Goal: Task Accomplishment & Management: Manage account settings

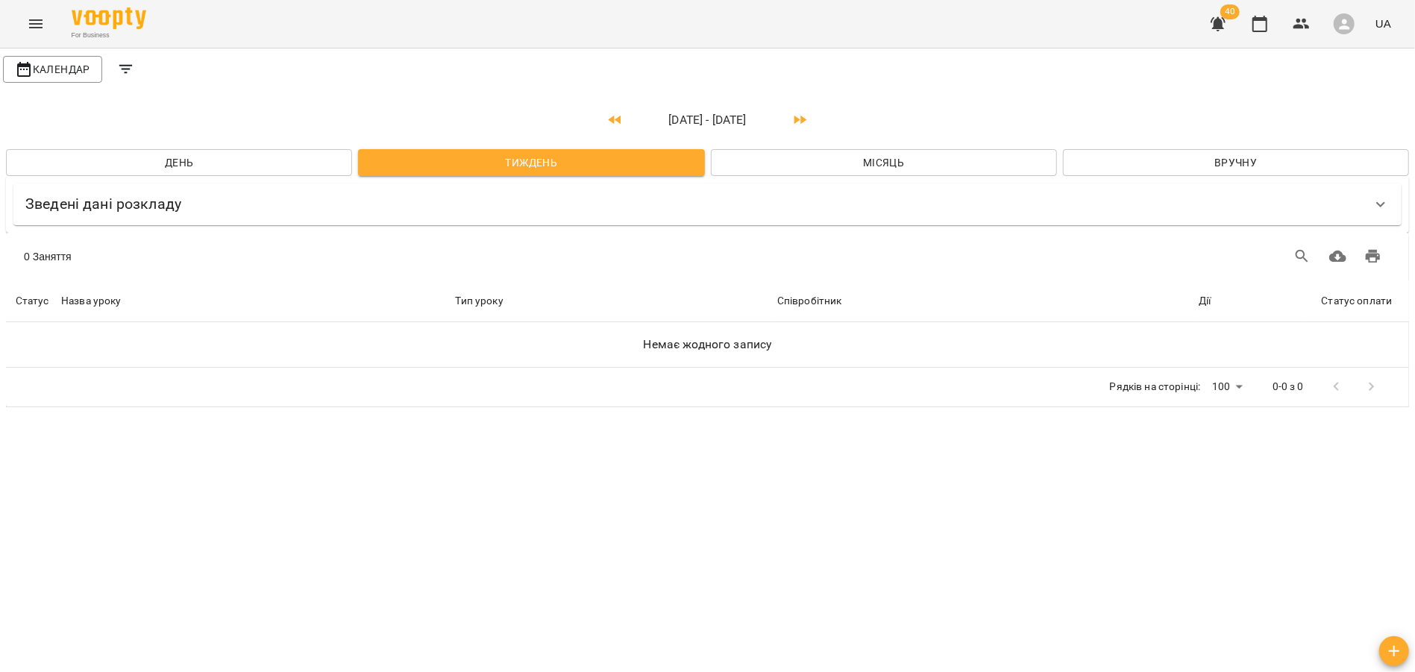
click at [27, 34] on button "Menu" at bounding box center [36, 24] width 36 height 36
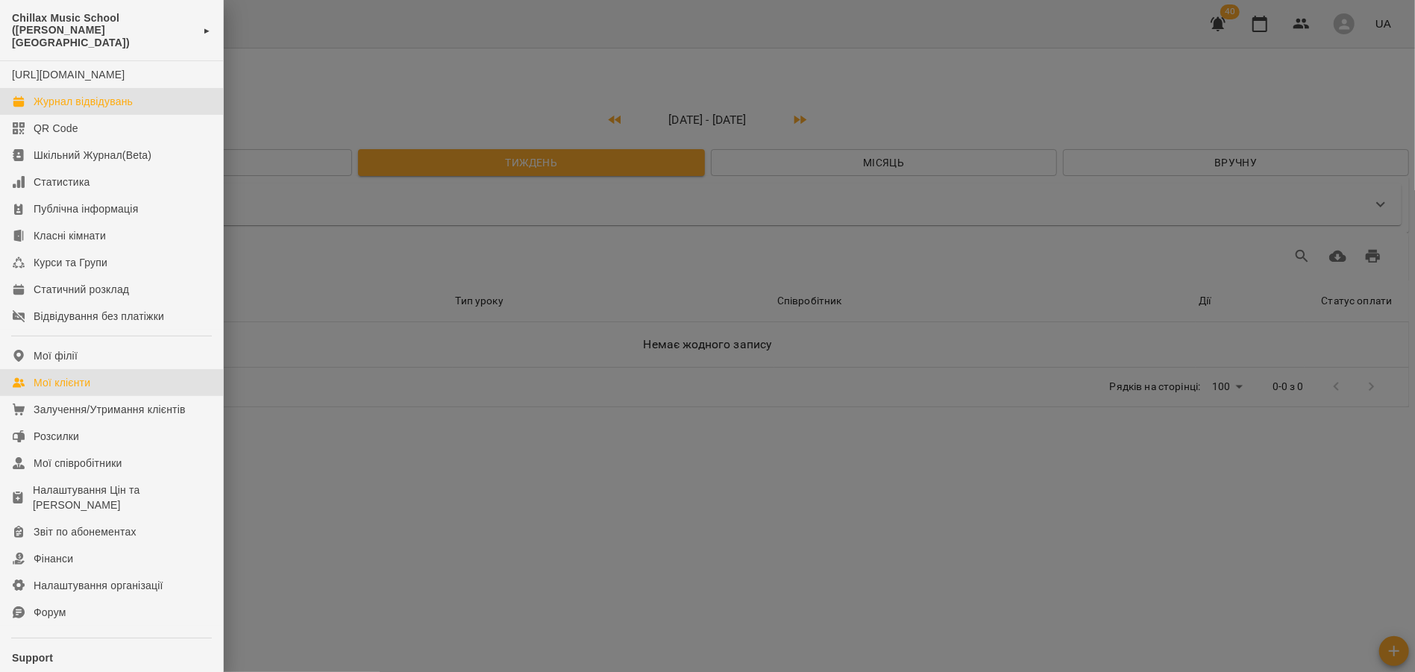
click at [92, 389] on link "Мої клієнти" at bounding box center [111, 382] width 223 height 27
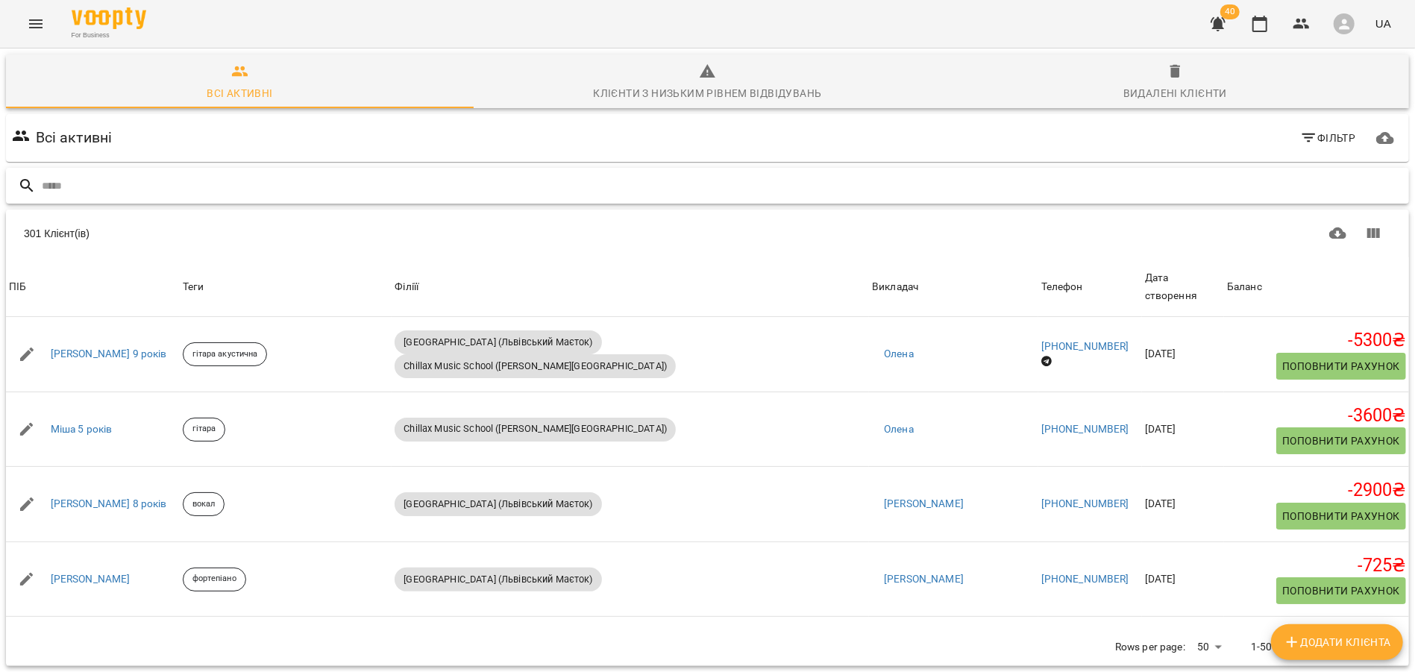
paste input "**********"
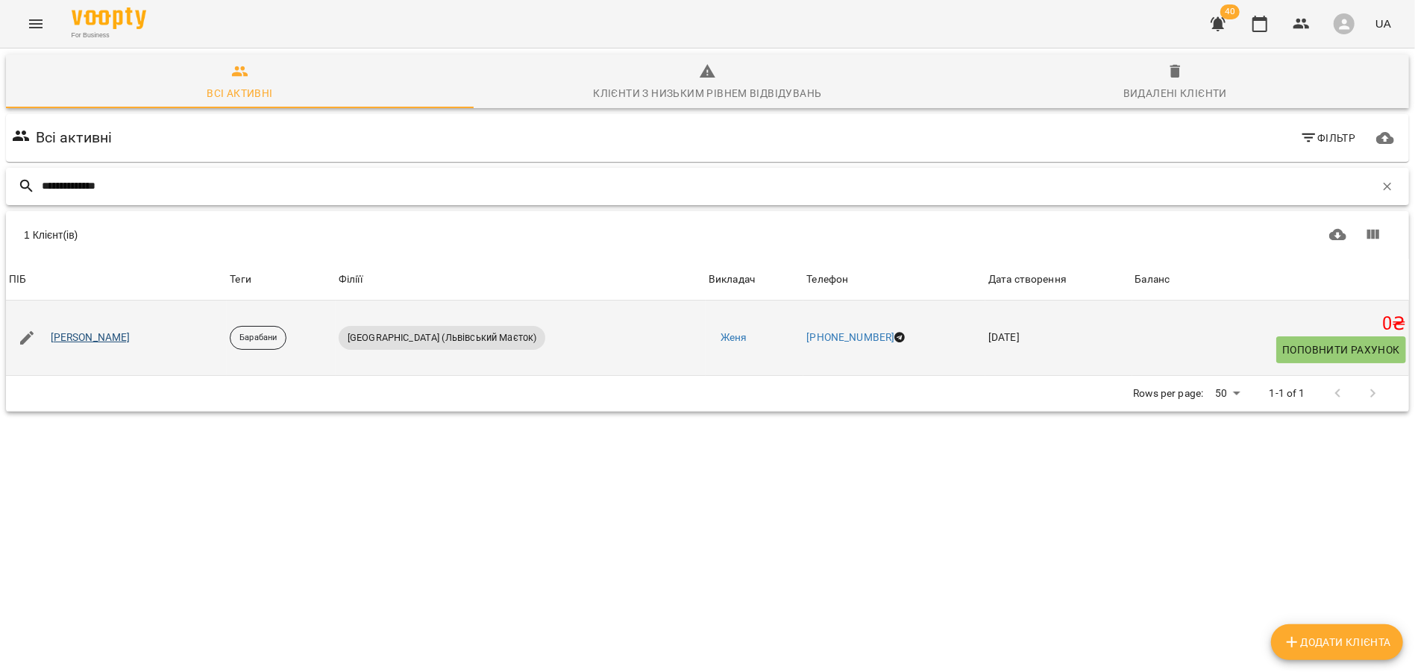
type input "**********"
click at [86, 343] on link "Артем Стражник" at bounding box center [91, 337] width 80 height 15
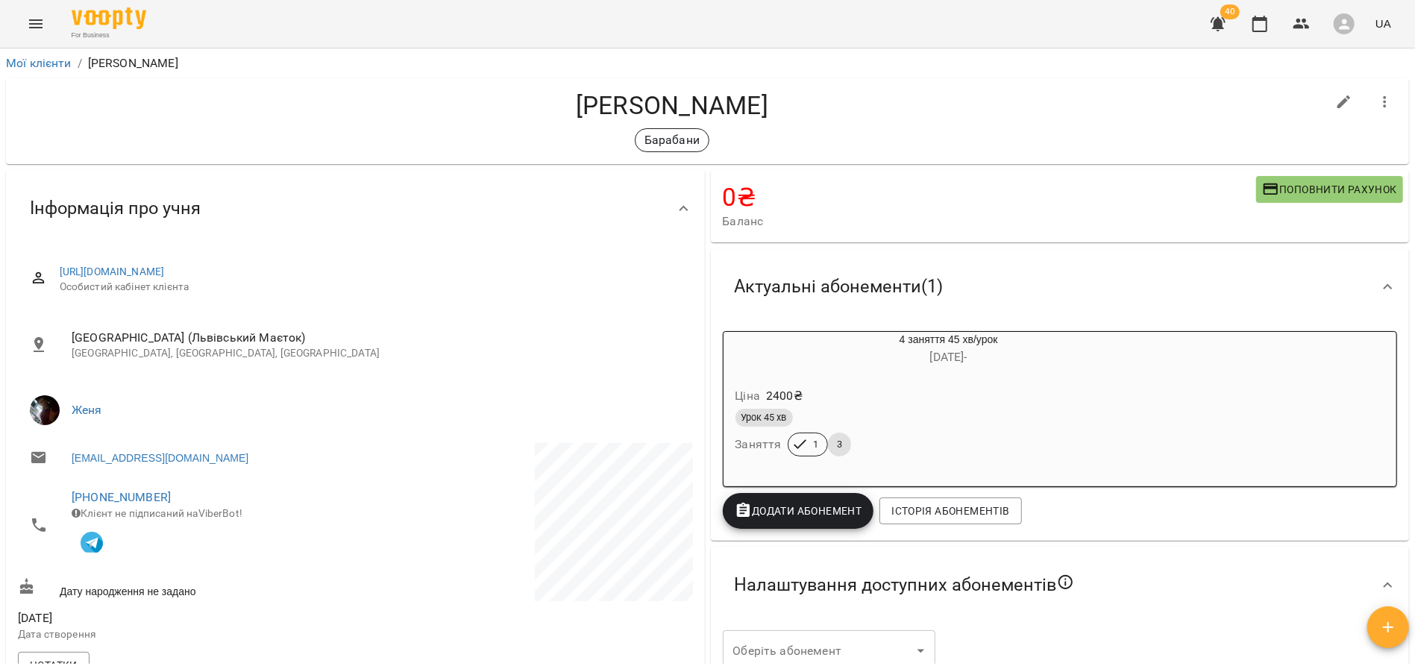
click at [1021, 392] on div "Ціна 2400 ₴" at bounding box center [913, 396] width 361 height 27
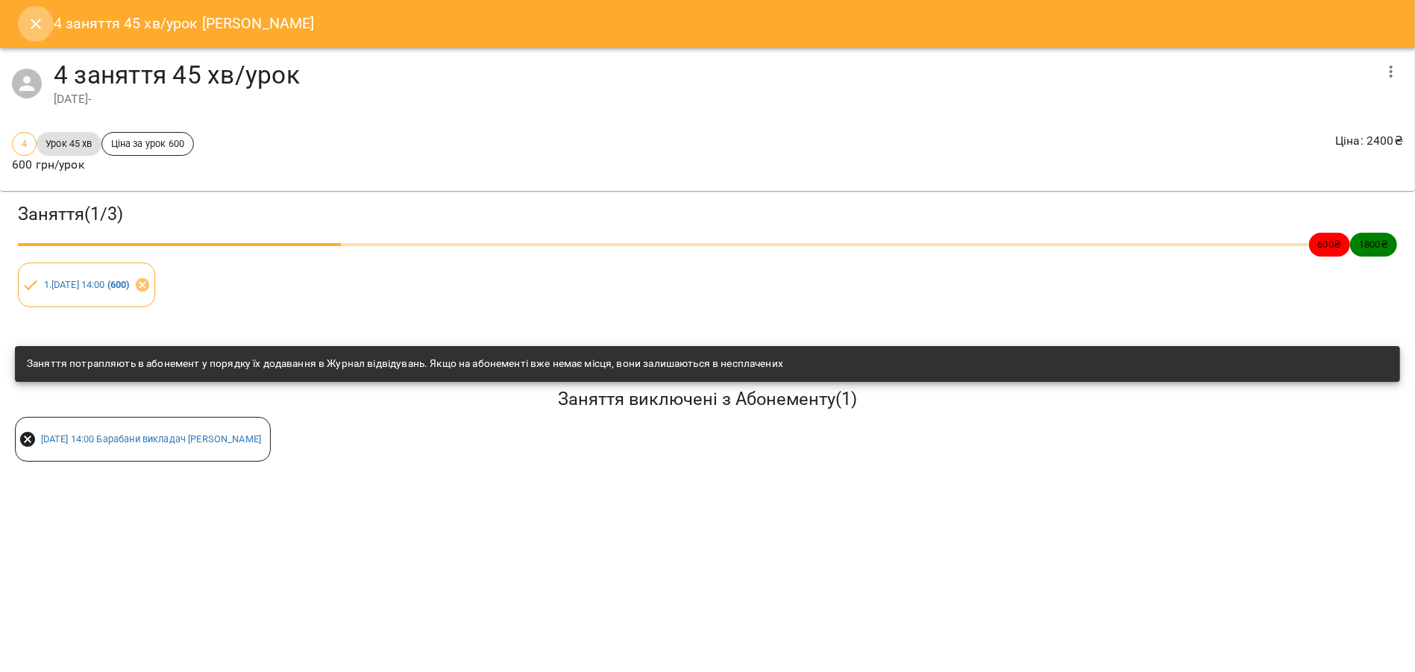
click at [43, 25] on icon "Close" at bounding box center [36, 24] width 18 height 18
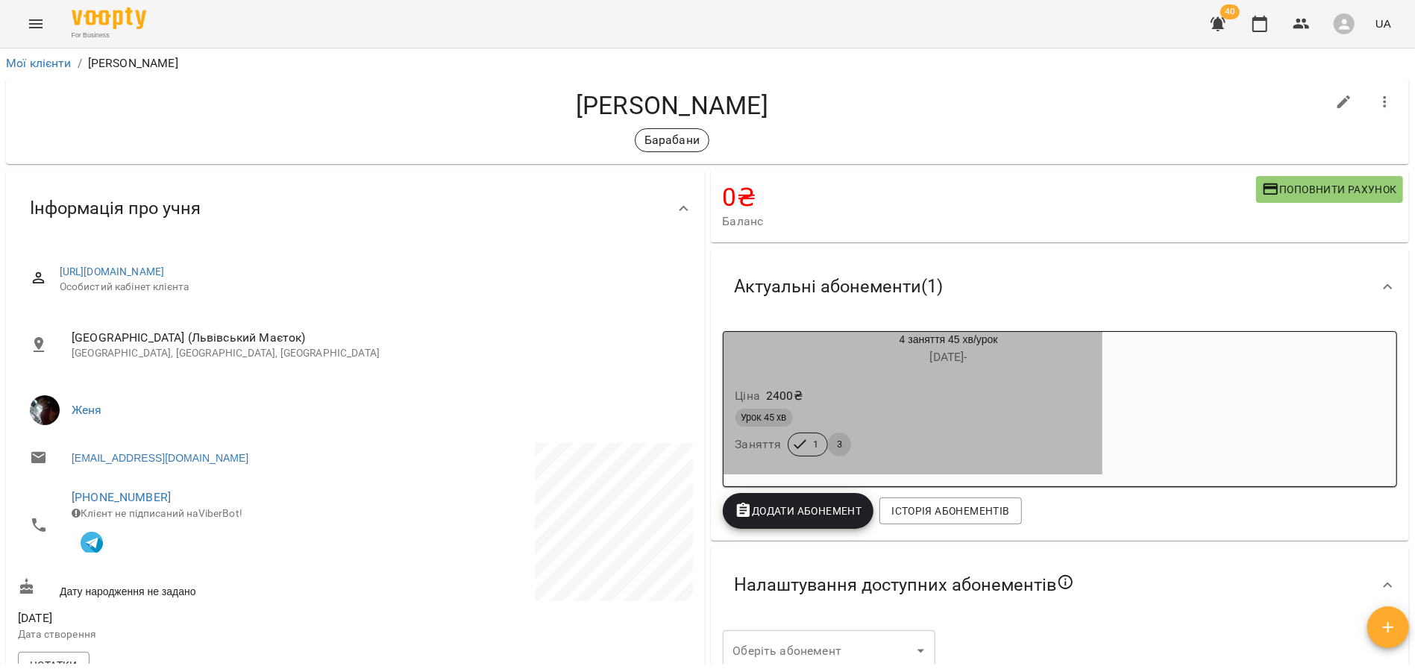
click at [976, 418] on div "Урок 45 хв" at bounding box center [912, 418] width 355 height 18
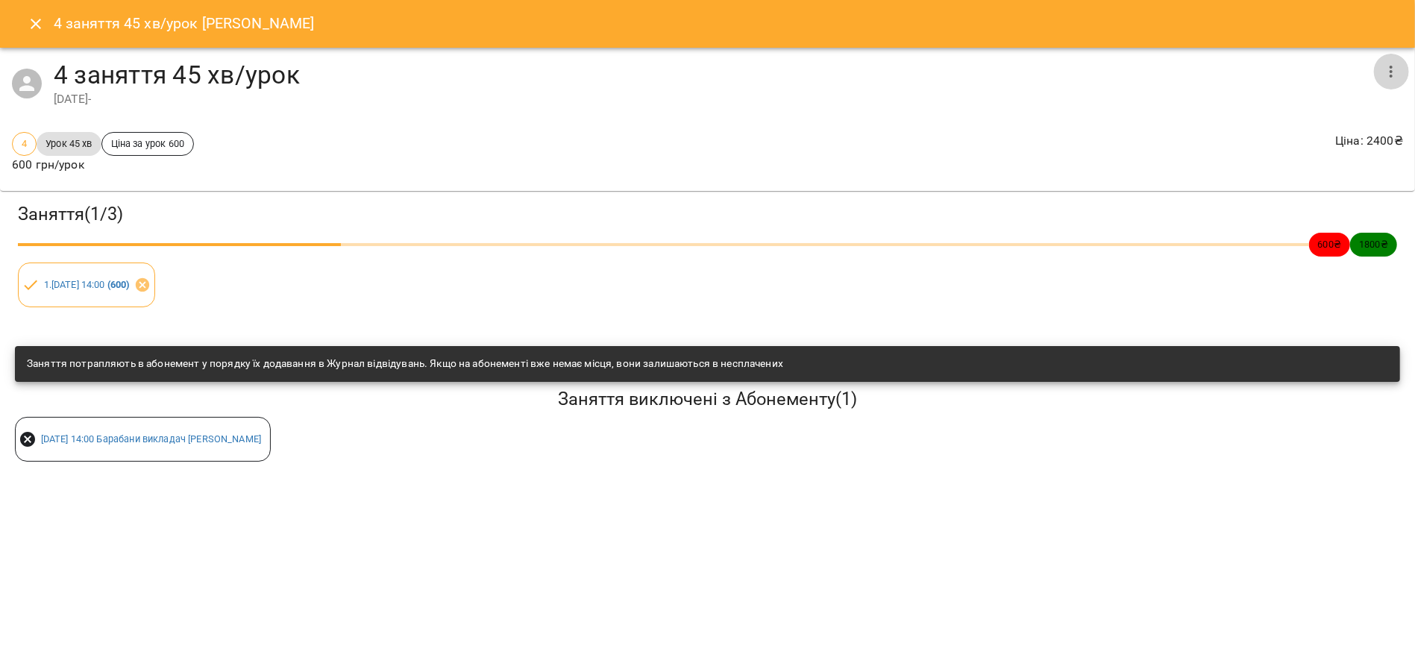
click at [1394, 72] on icon "button" at bounding box center [1391, 72] width 18 height 18
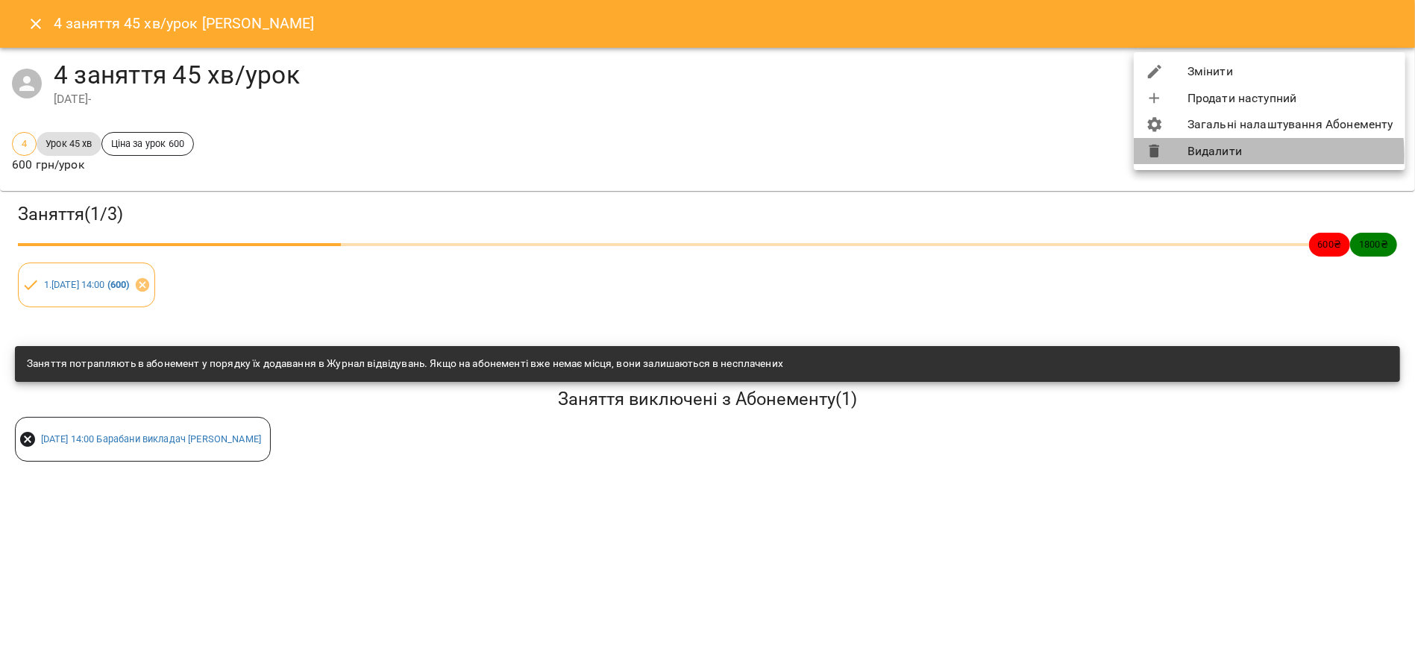
click at [1226, 155] on li "Видалити" at bounding box center [1270, 151] width 272 height 27
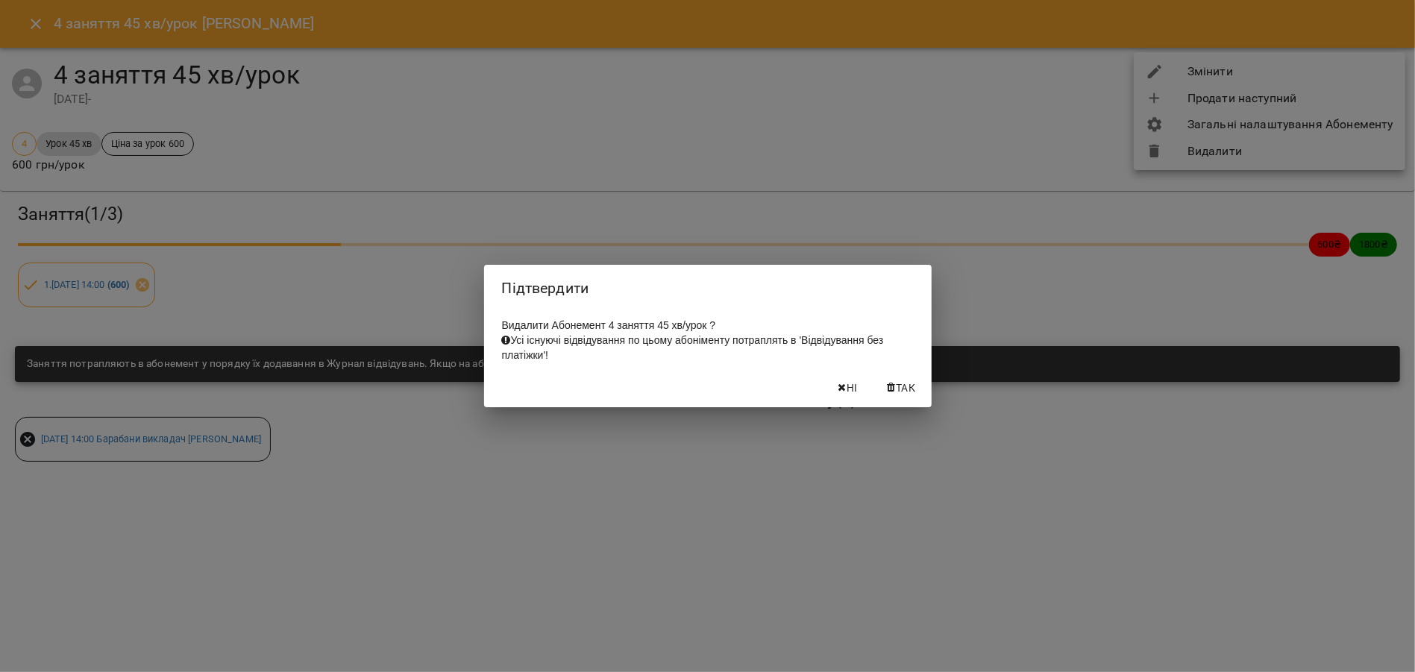
click at [914, 390] on span "Так" at bounding box center [905, 388] width 19 height 18
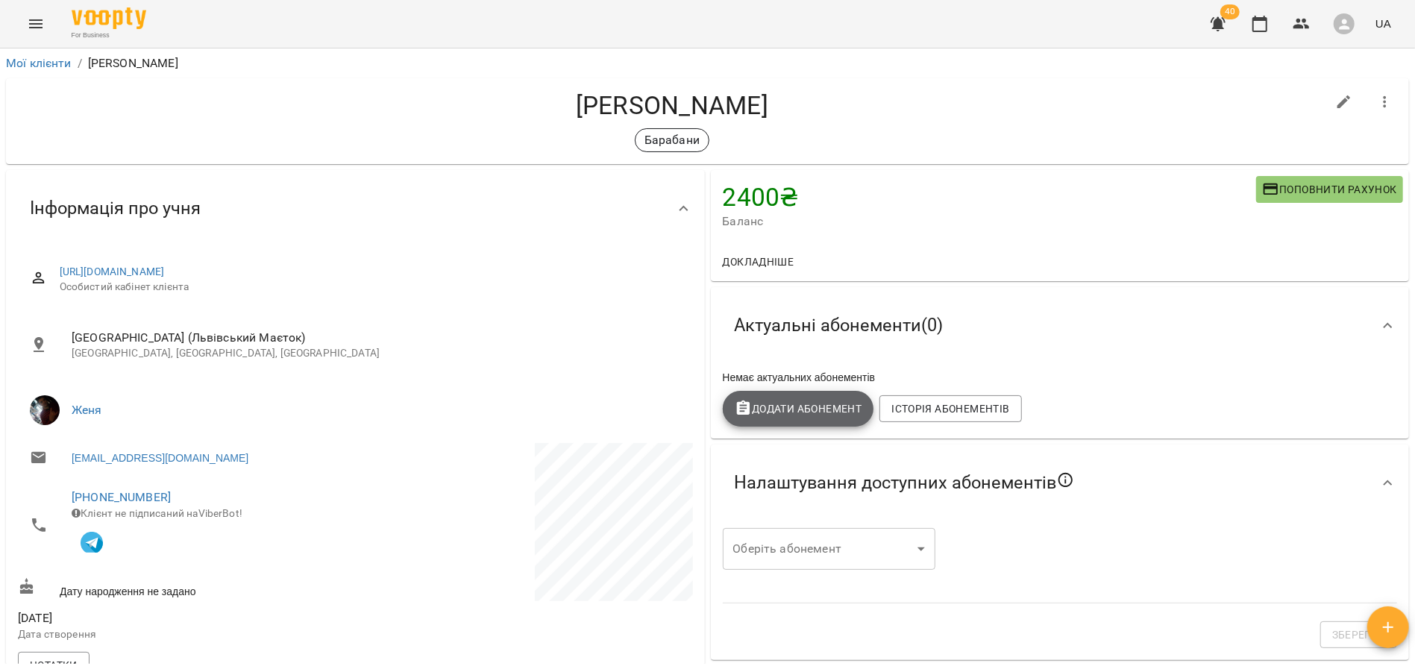
click at [815, 415] on span "Додати Абонемент" at bounding box center [799, 409] width 128 height 18
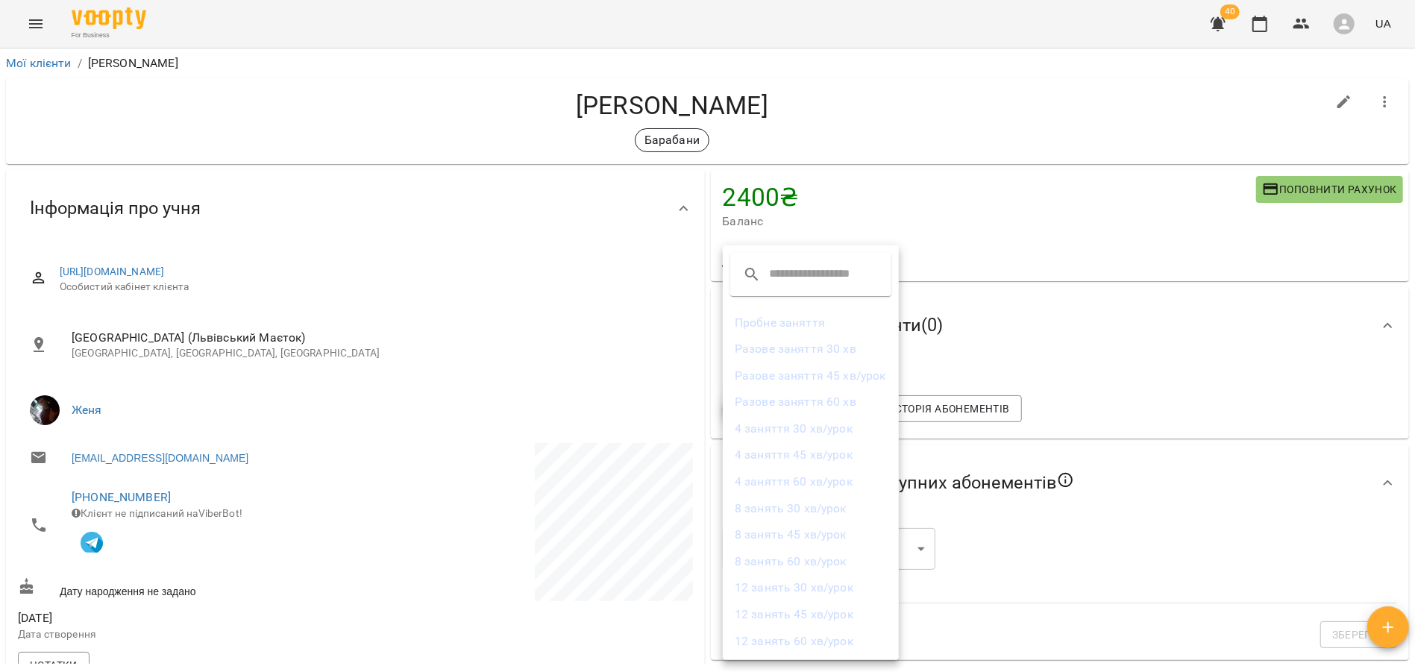
click at [819, 377] on li "Разове заняття 45 хв/урок" at bounding box center [811, 376] width 176 height 27
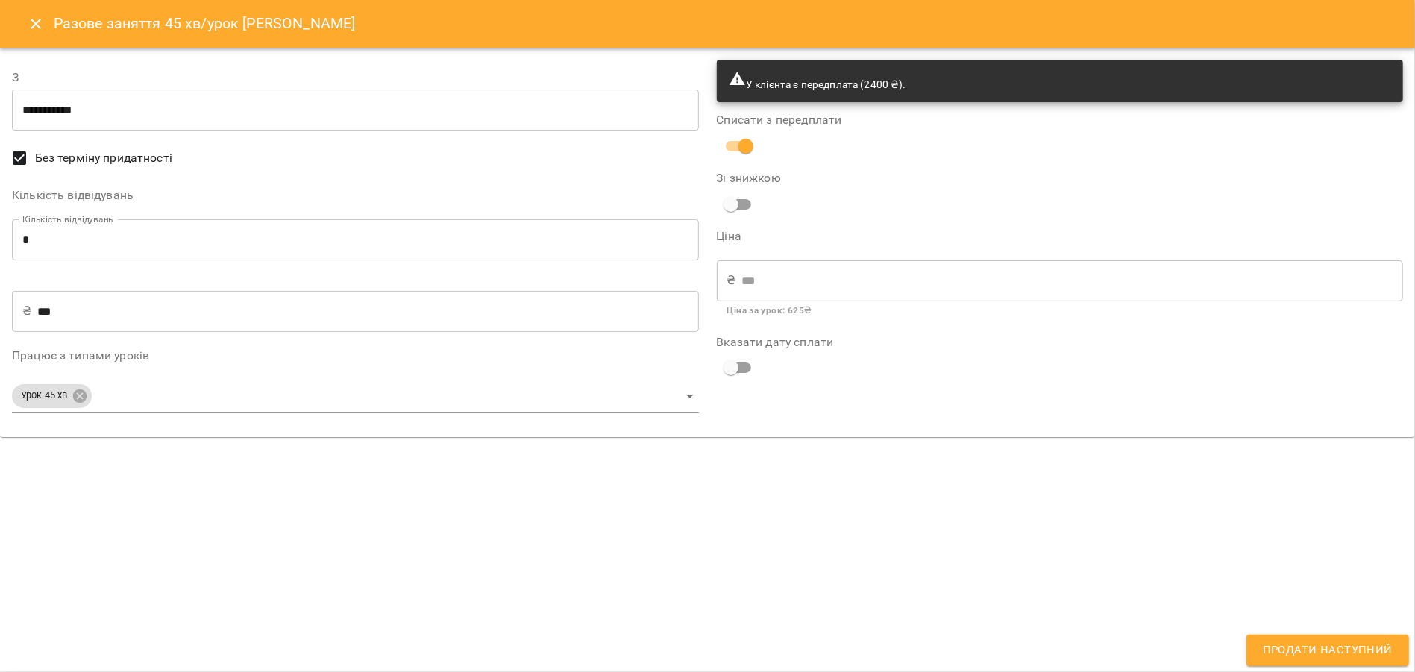
type input "**********"
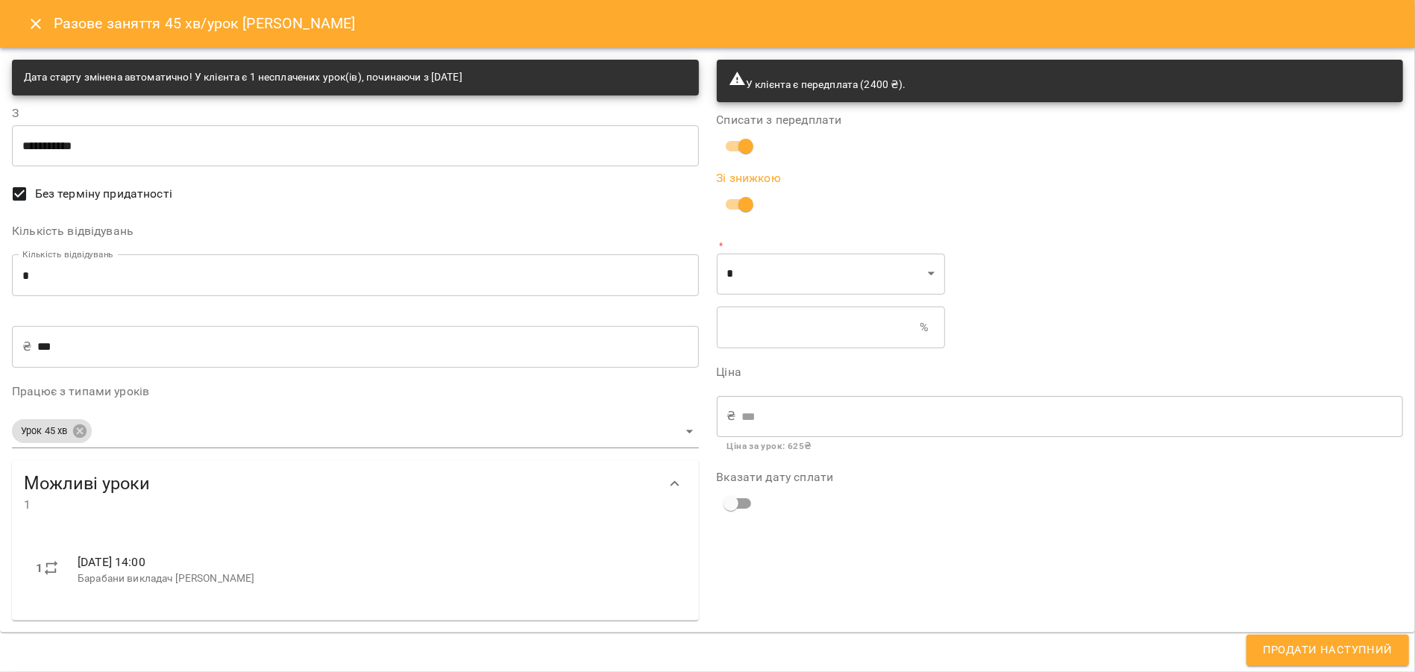
click at [735, 328] on input "text" at bounding box center [819, 328] width 204 height 42
type input "******"
type input "*"
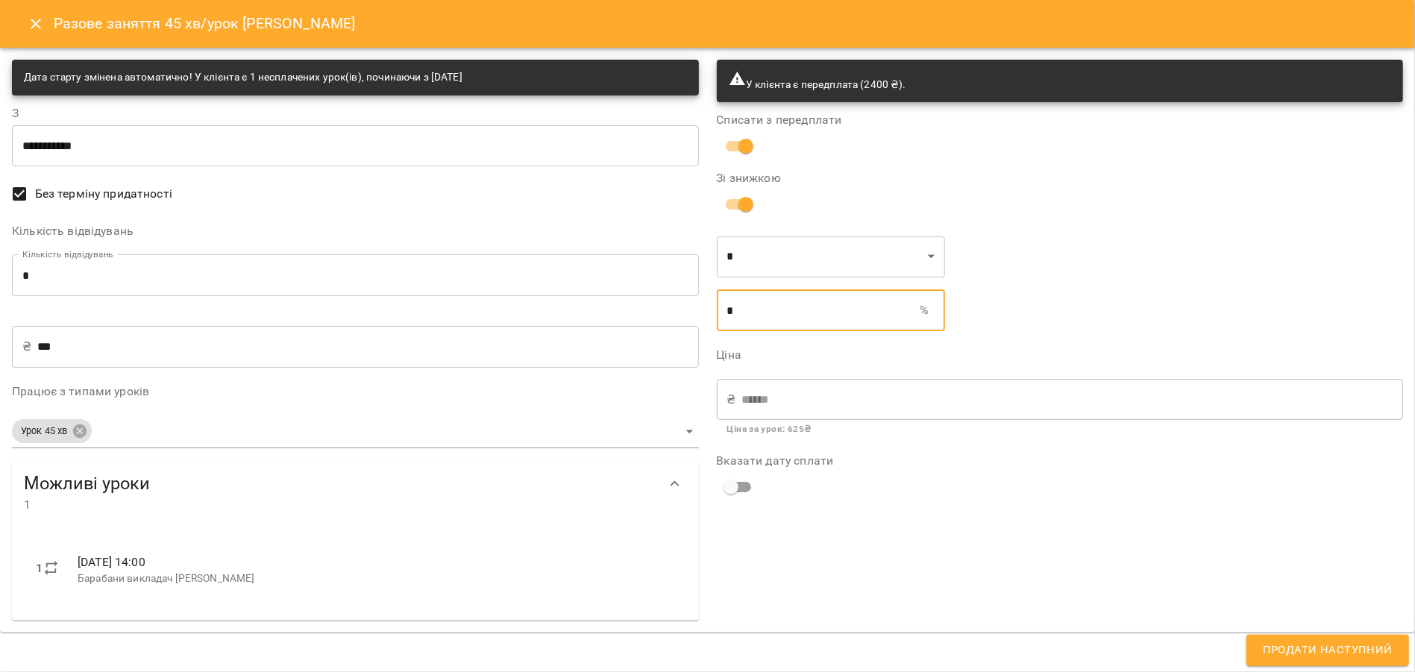
type input "*****"
type input "**"
type input "*"
type input "***"
type input "*****"
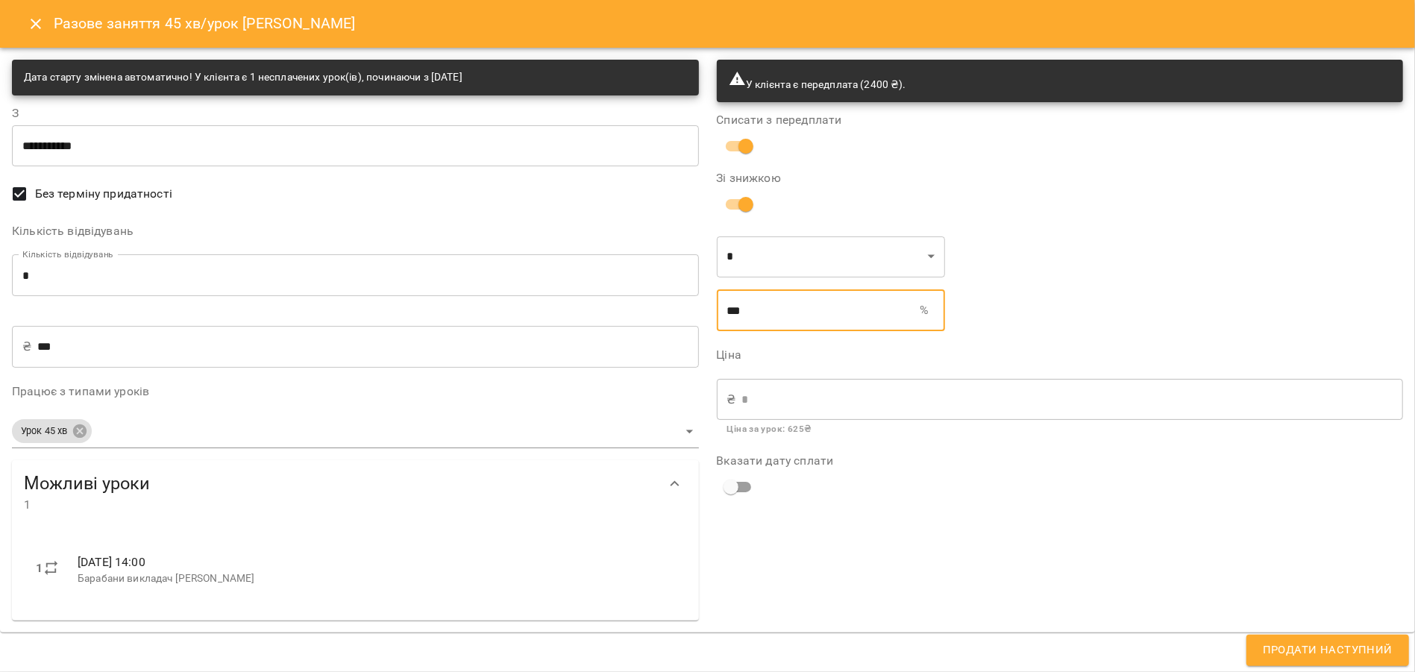
type input "**"
type input "******"
type input "*"
type input "***"
click at [46, 25] on button "Close" at bounding box center [36, 24] width 36 height 36
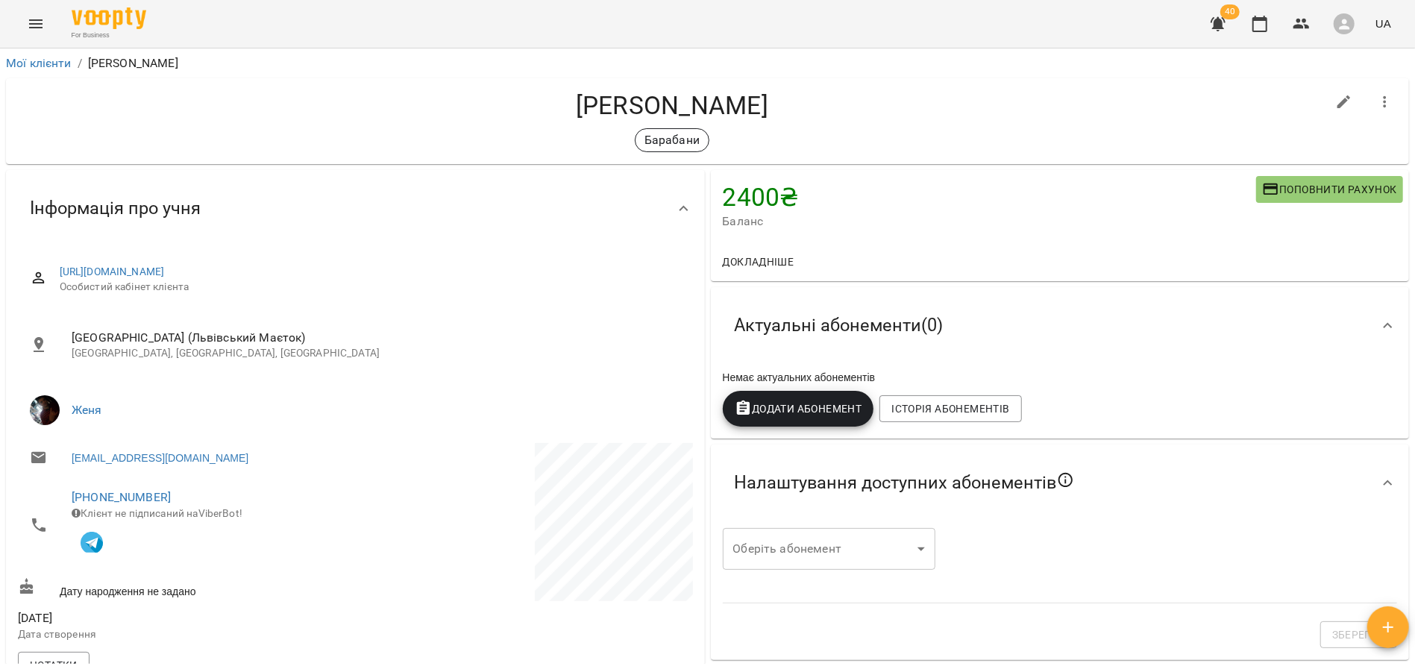
click at [804, 416] on span "Додати Абонемент" at bounding box center [799, 409] width 128 height 18
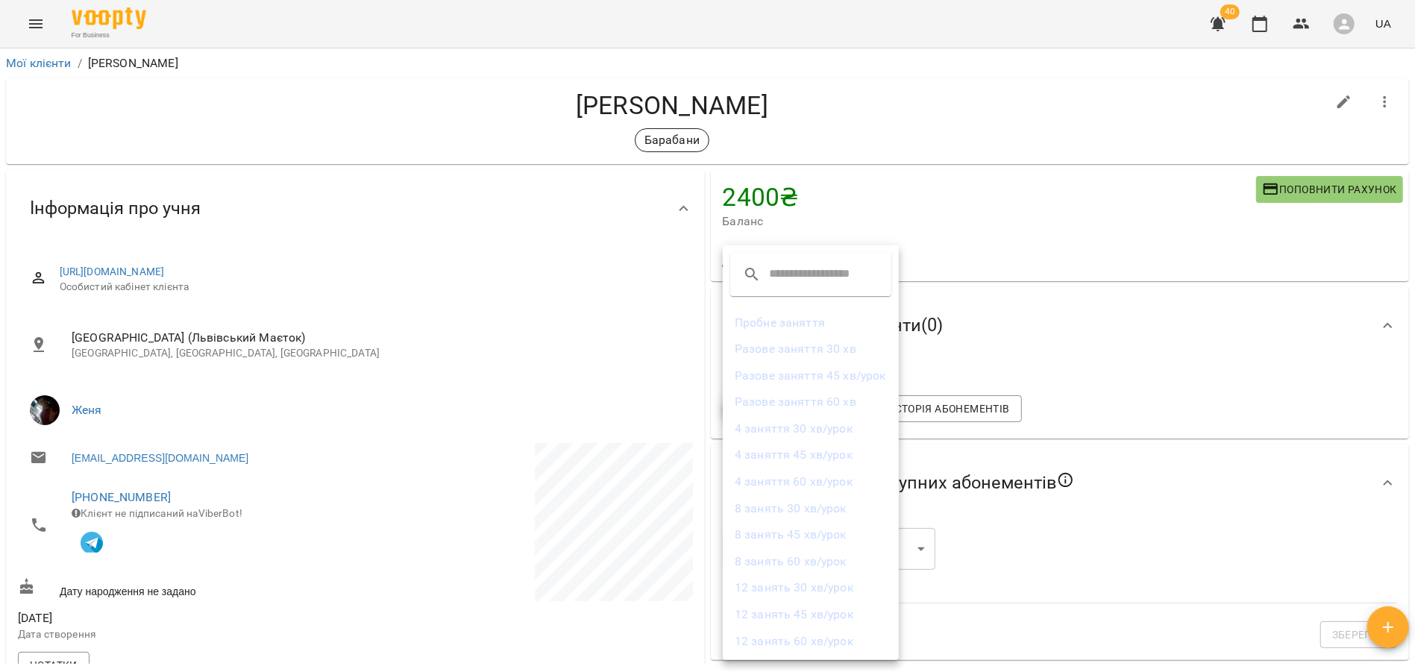
click at [812, 400] on li "Разове заняття 60 хв" at bounding box center [811, 402] width 176 height 27
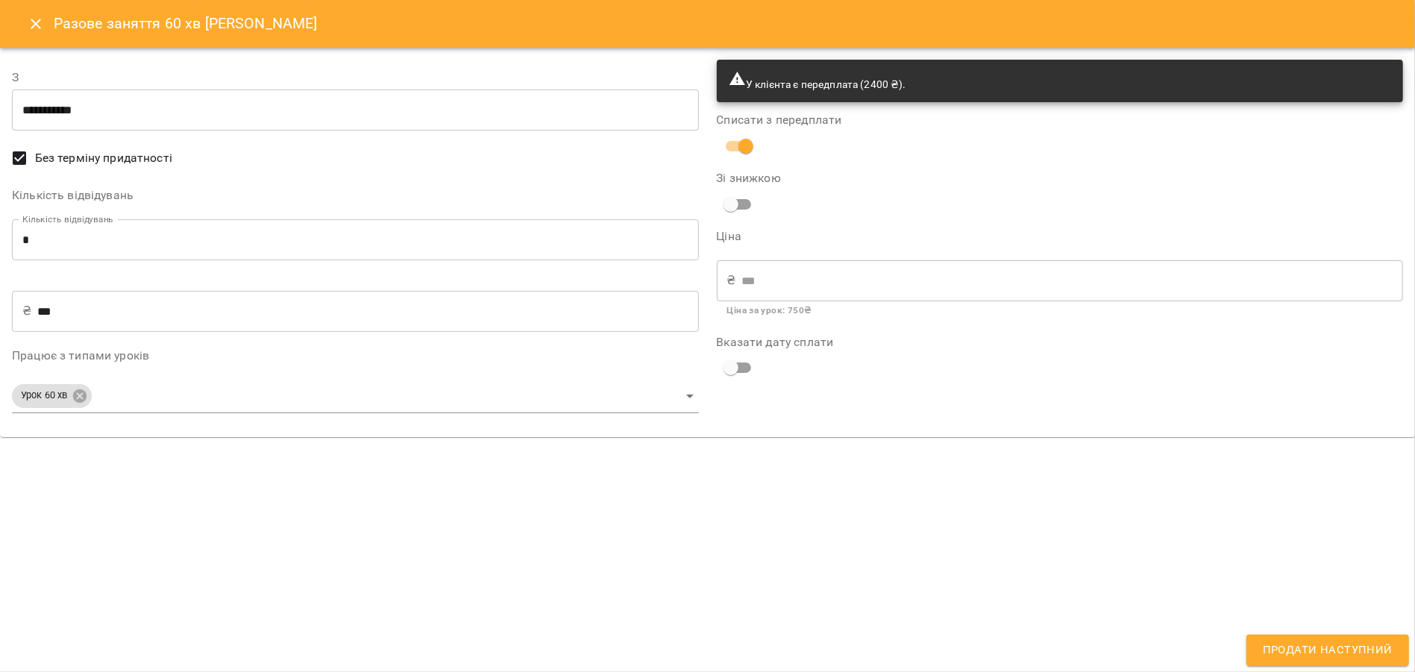
click at [45, 28] on button "Close" at bounding box center [36, 24] width 36 height 36
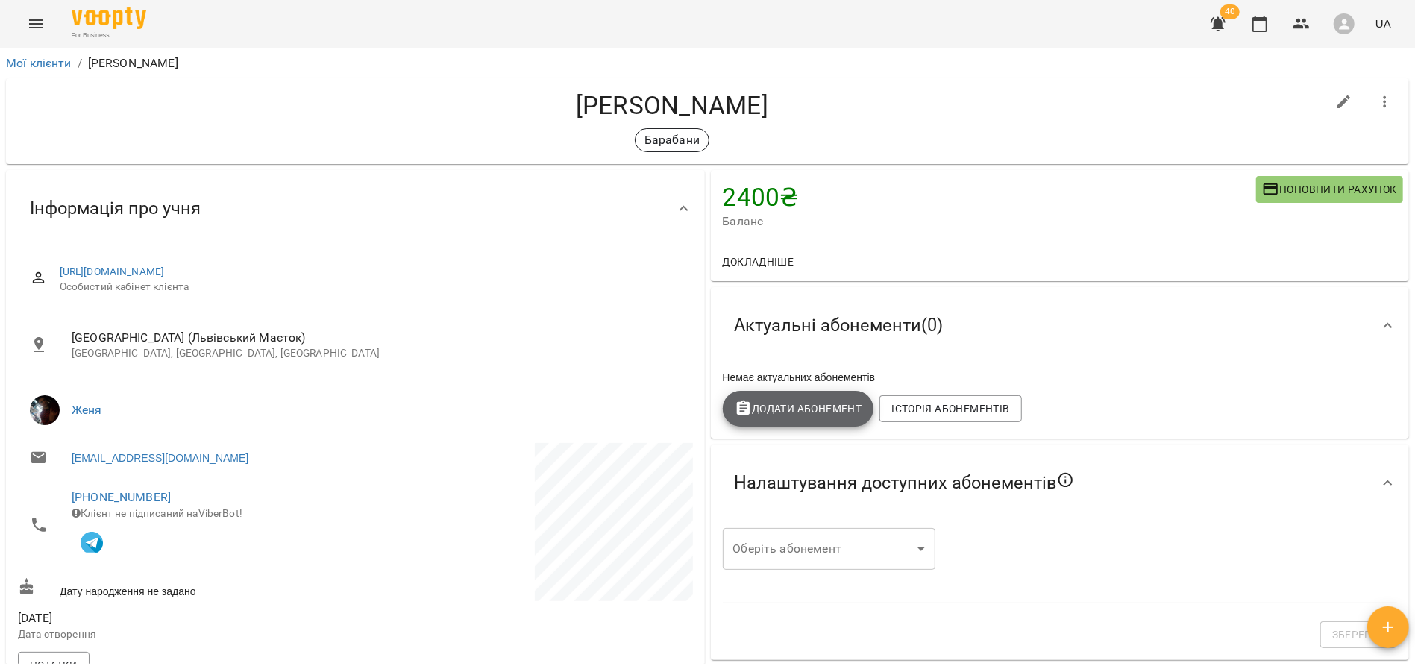
click at [816, 404] on span "Додати Абонемент" at bounding box center [799, 409] width 128 height 18
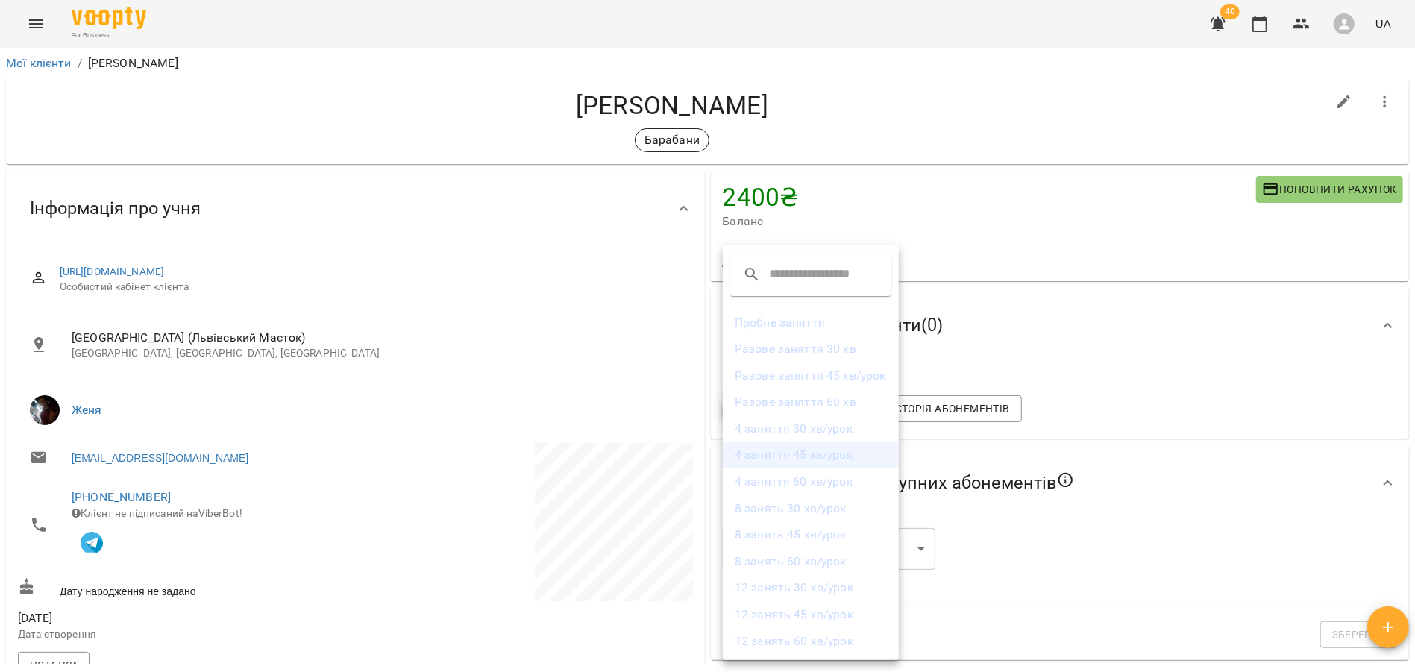
click at [824, 451] on li "4 заняття 45 хв/урок" at bounding box center [811, 455] width 176 height 27
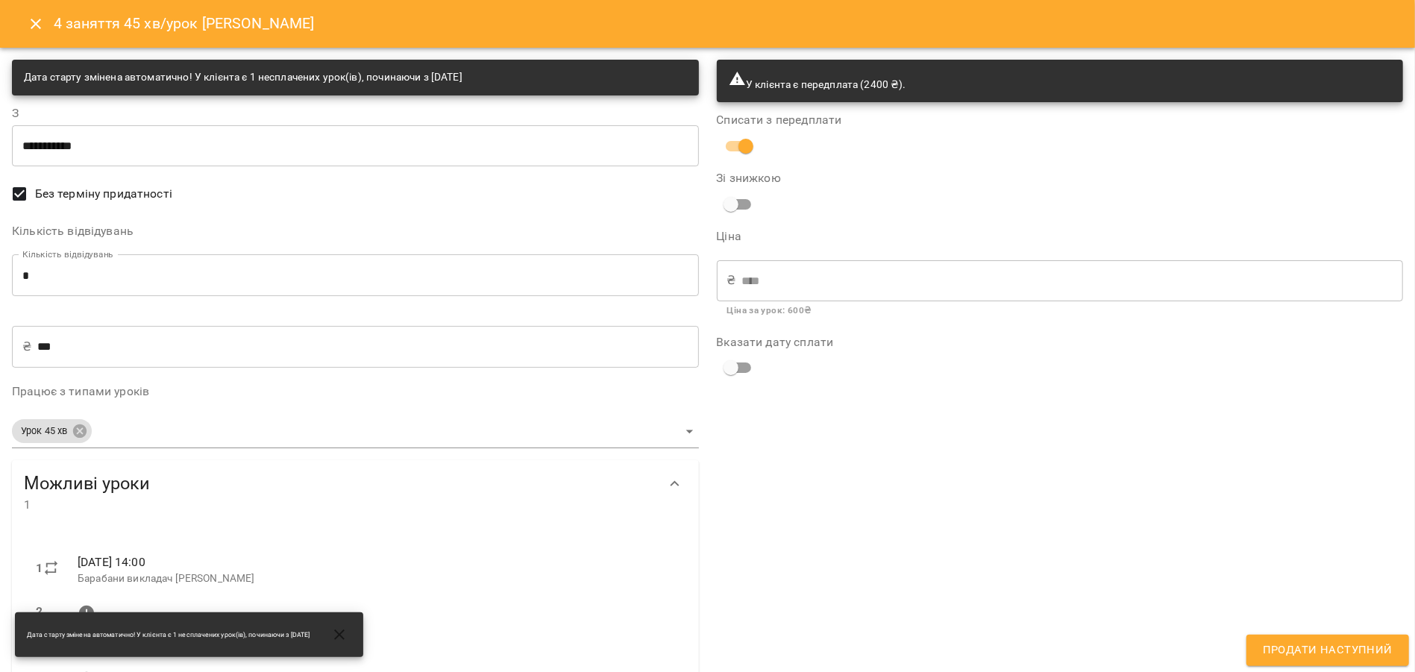
click at [28, 26] on icon "Close" at bounding box center [36, 24] width 18 height 18
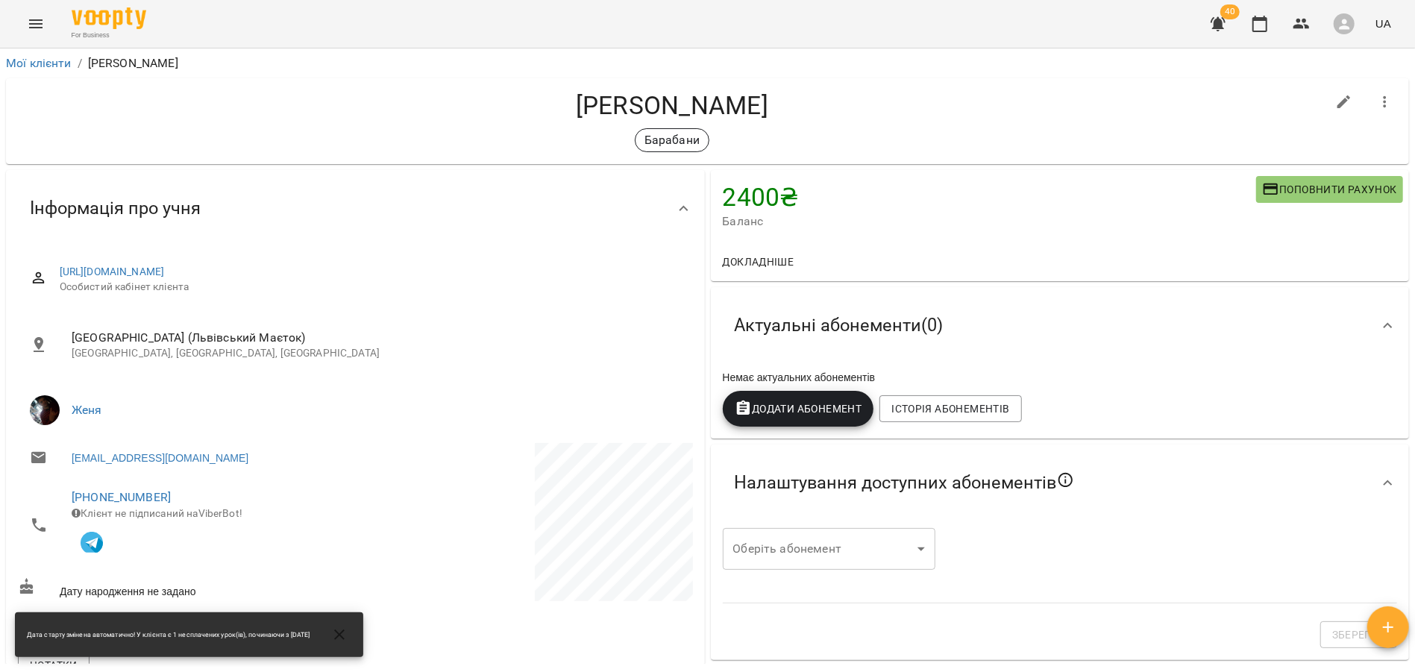
click at [812, 415] on span "Додати Абонемент" at bounding box center [799, 409] width 128 height 18
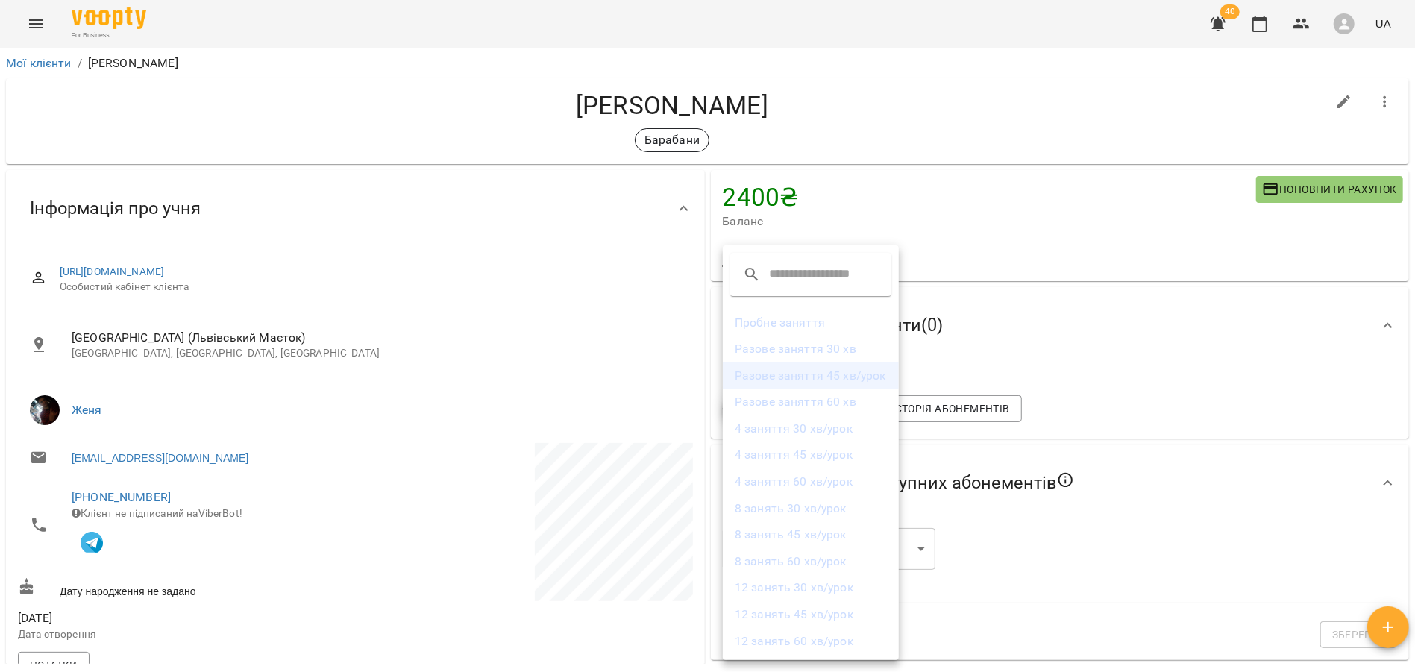
click at [826, 379] on li "Разове заняття 45 хв/урок" at bounding box center [811, 376] width 176 height 27
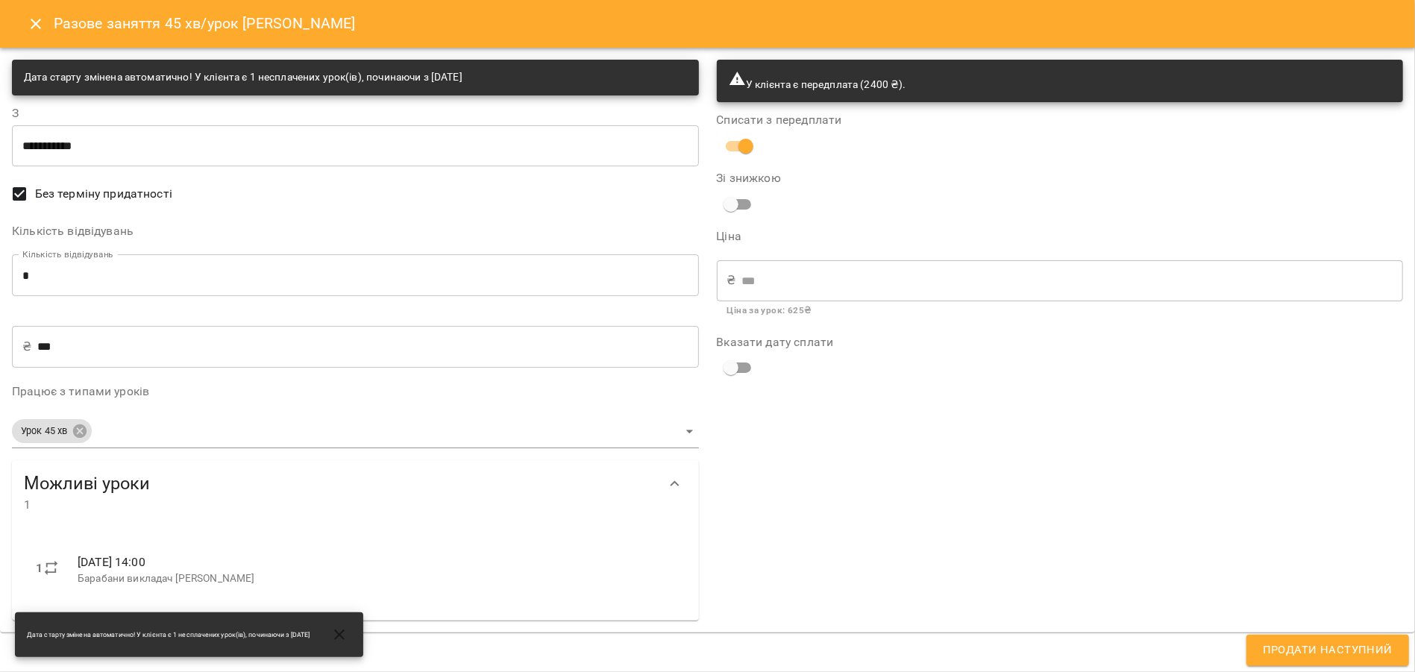
click at [1317, 653] on span "Продати наступний" at bounding box center [1328, 650] width 130 height 19
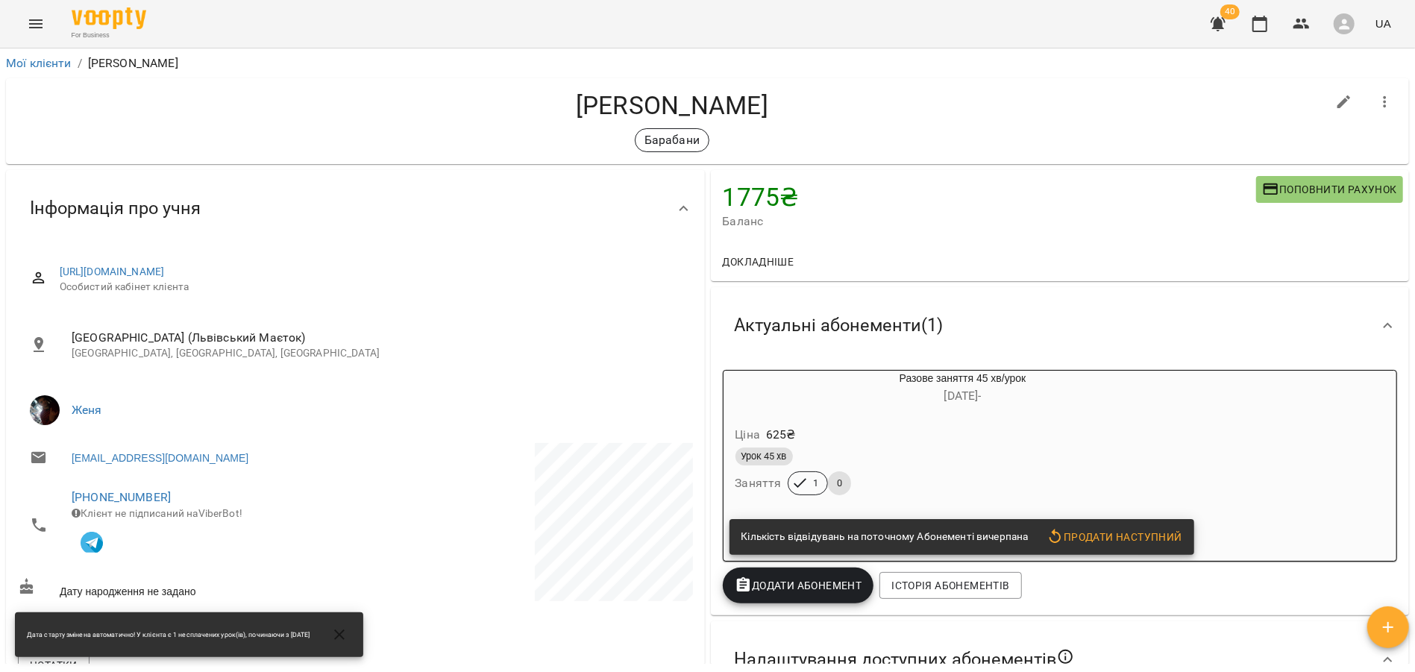
click at [1131, 466] on div "Ціна 625 ₴ Урок 45 хв Заняття 1 0" at bounding box center [927, 463] width 407 height 101
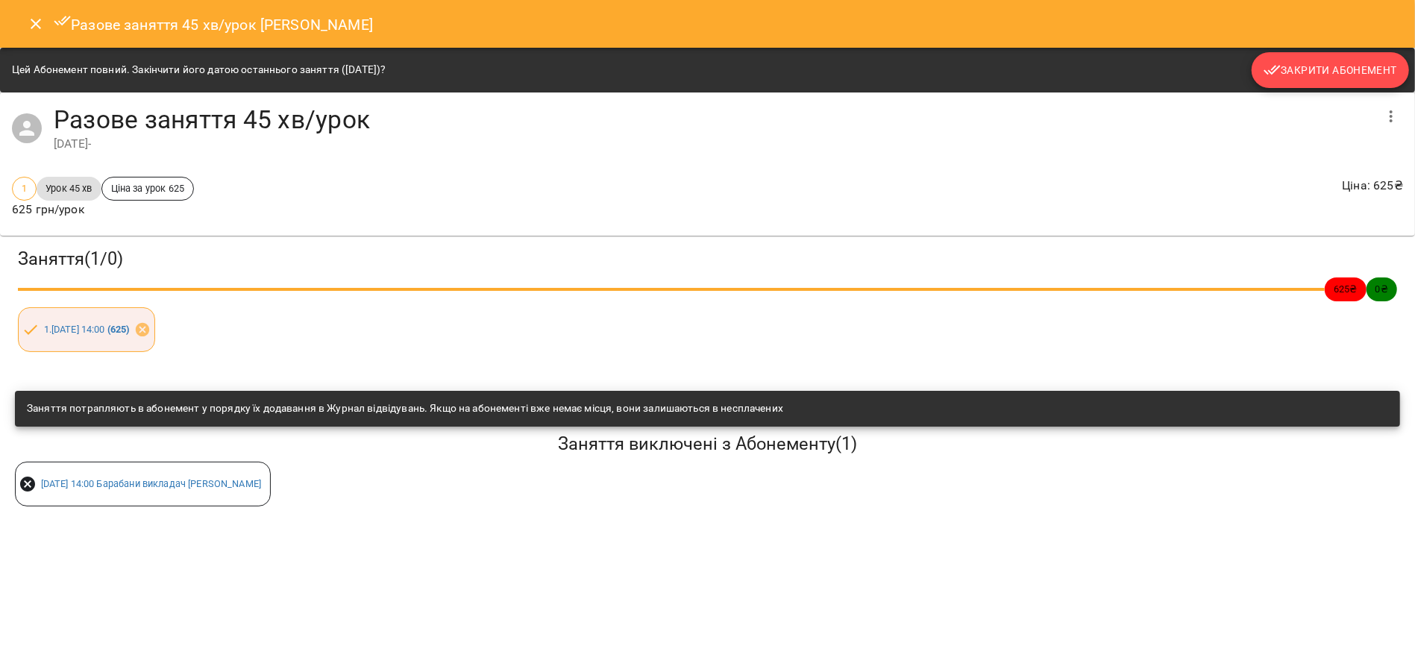
click at [1332, 78] on span "Закрити Абонемент" at bounding box center [1331, 70] width 134 height 18
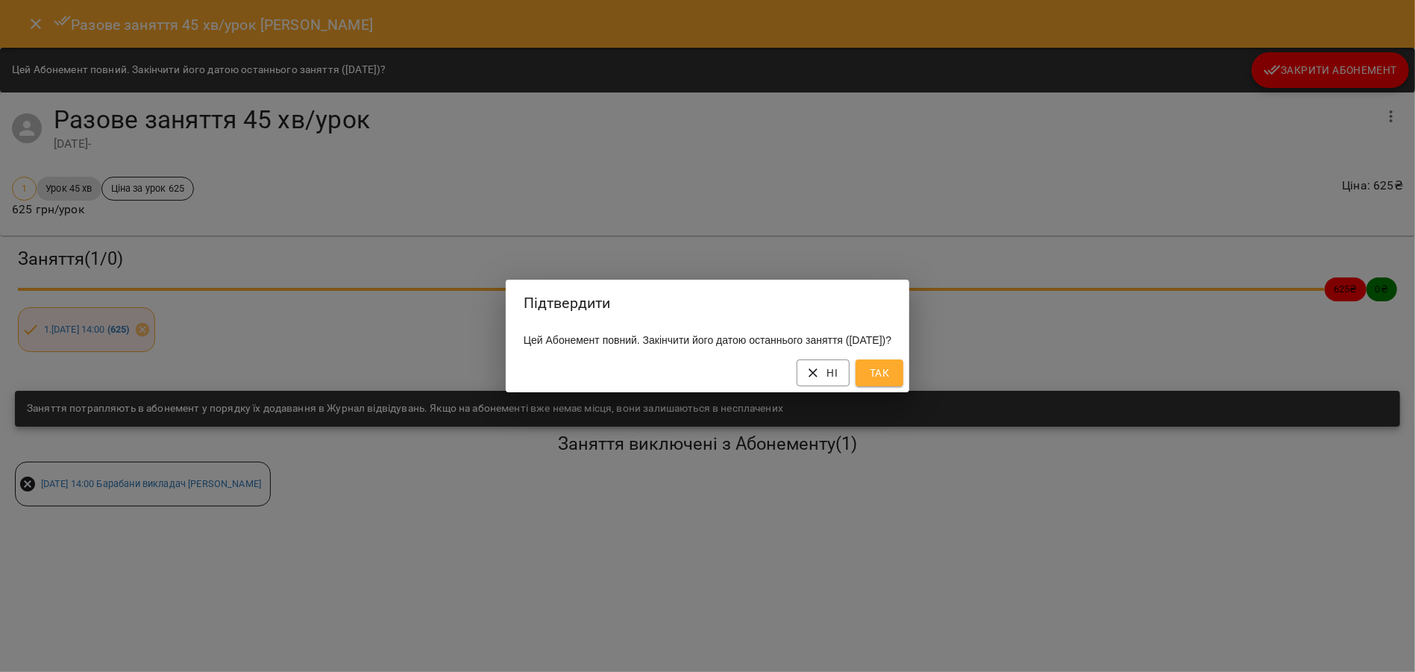
click at [890, 382] on span "Так" at bounding box center [880, 373] width 24 height 18
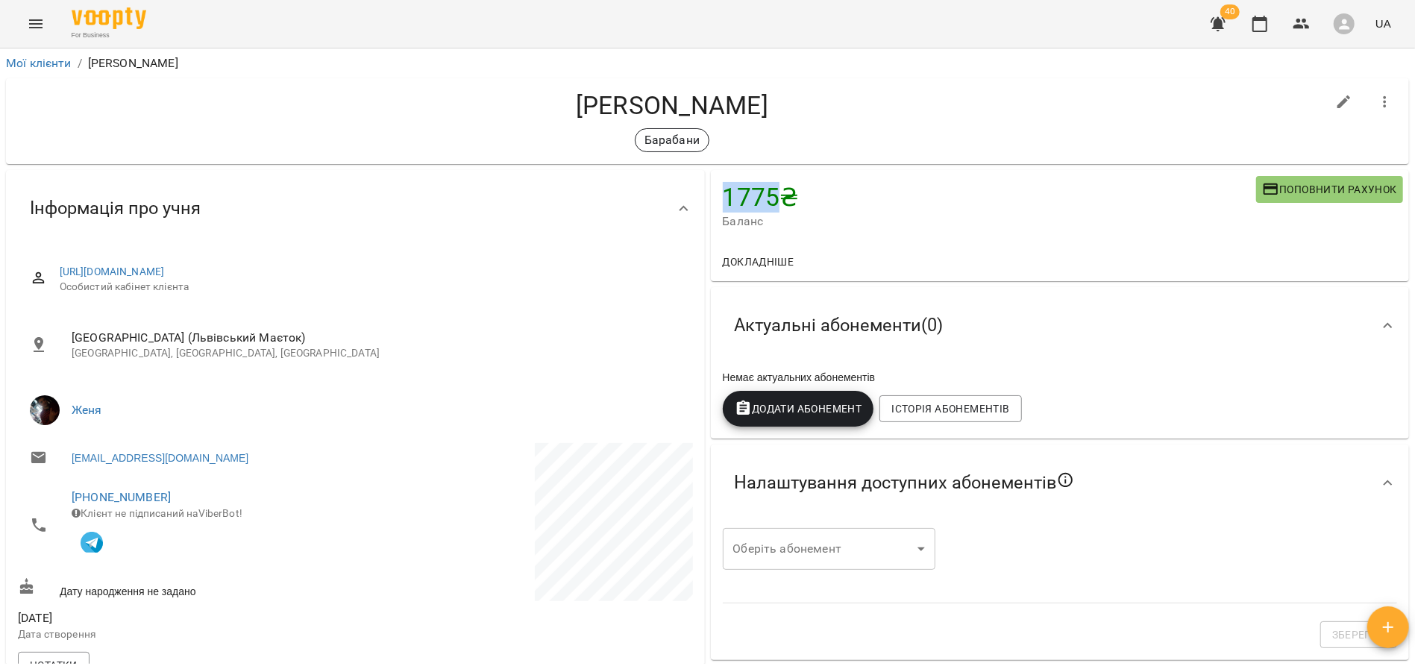
drag, startPoint x: 725, startPoint y: 197, endPoint x: 782, endPoint y: 198, distance: 56.7
click at [782, 198] on h4 "1775 ₴" at bounding box center [989, 197] width 533 height 31
copy h4 "1775"
click at [1392, 627] on icon "button" at bounding box center [1388, 627] width 10 height 10
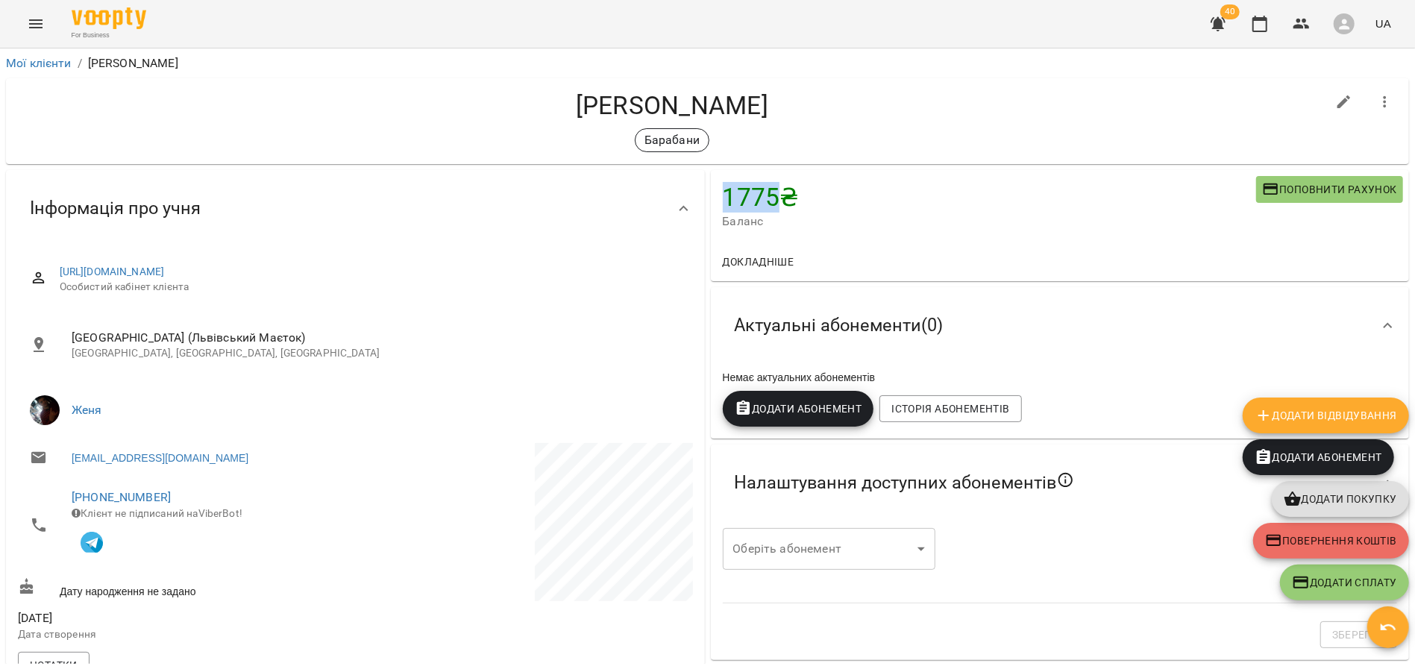
click at [1335, 538] on span "Повернення коштів" at bounding box center [1331, 541] width 132 height 18
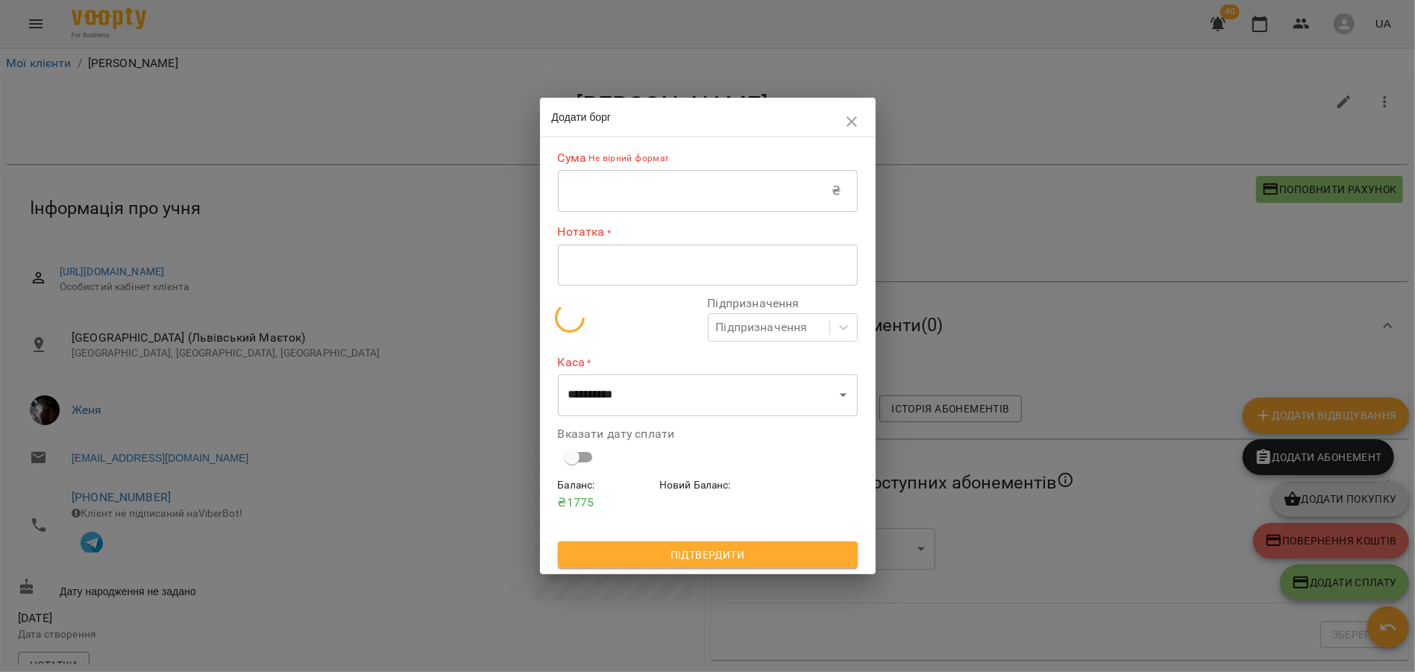
click at [592, 208] on input "text" at bounding box center [695, 191] width 275 height 42
paste input "****"
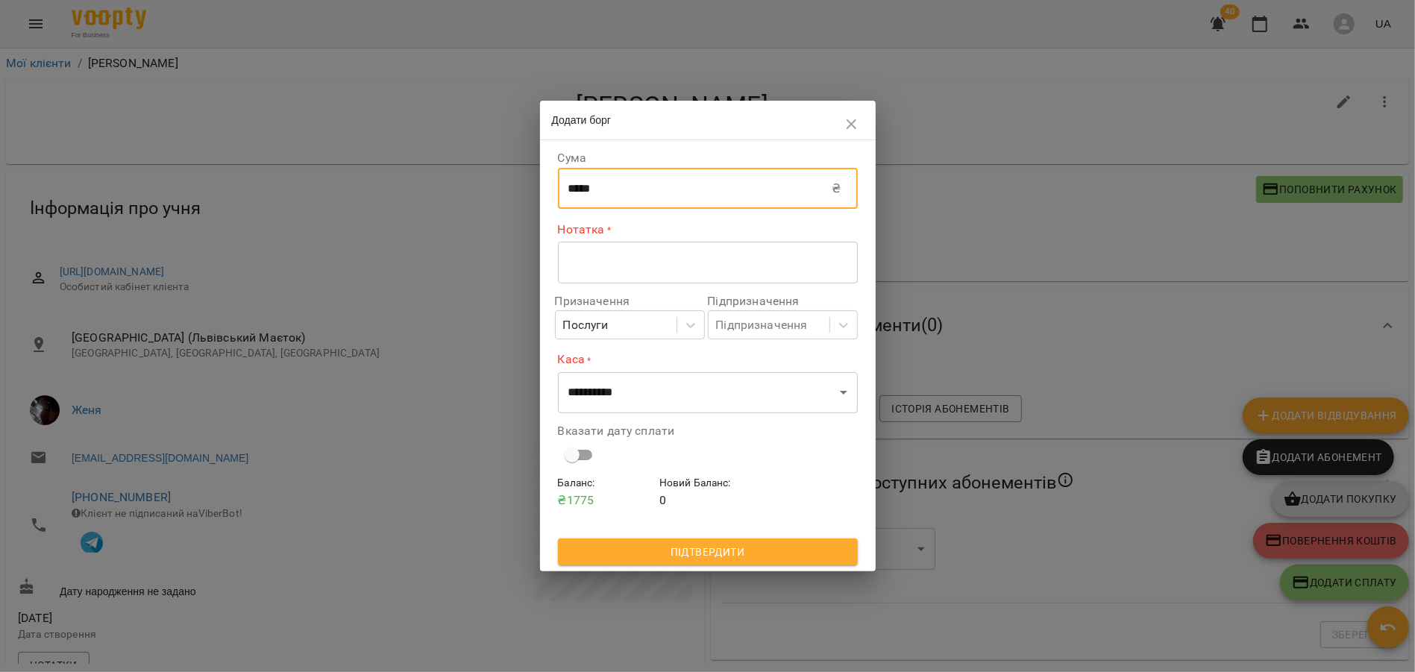
type input "*****"
click at [590, 269] on textarea at bounding box center [707, 262] width 279 height 14
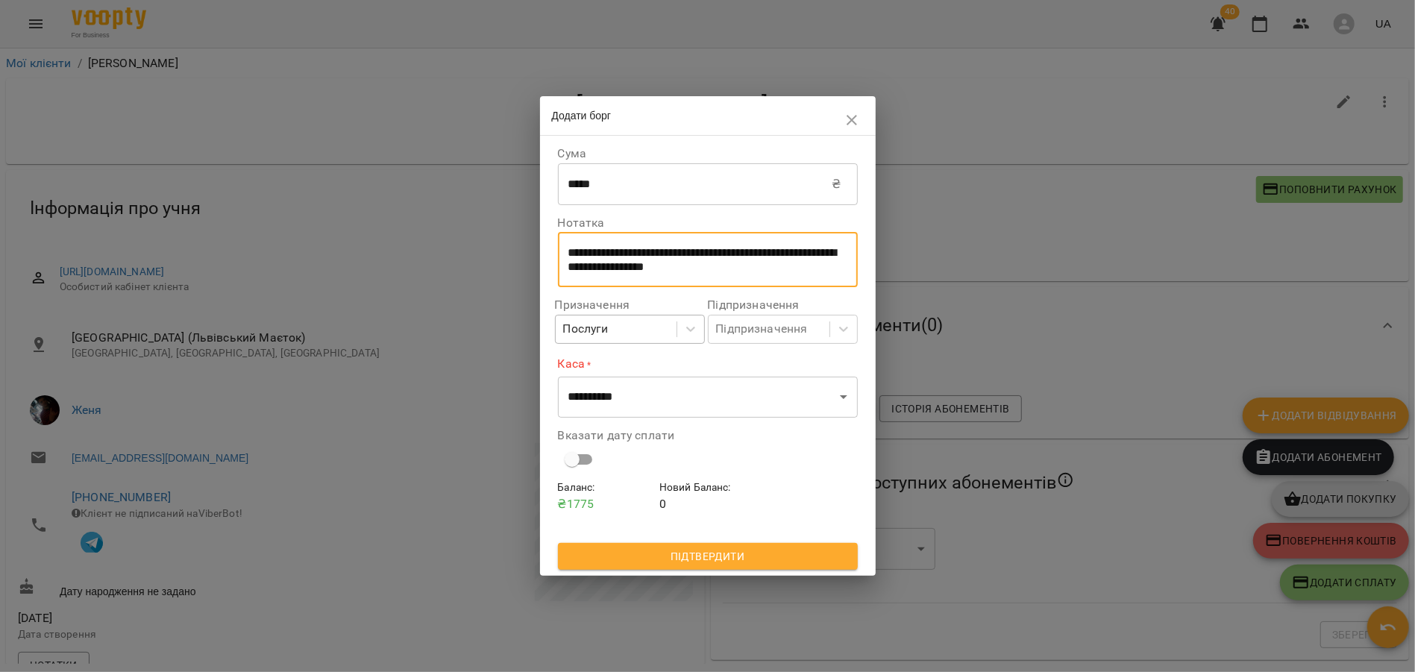
type textarea "**********"
click at [635, 334] on div "Послуги" at bounding box center [616, 330] width 121 height 28
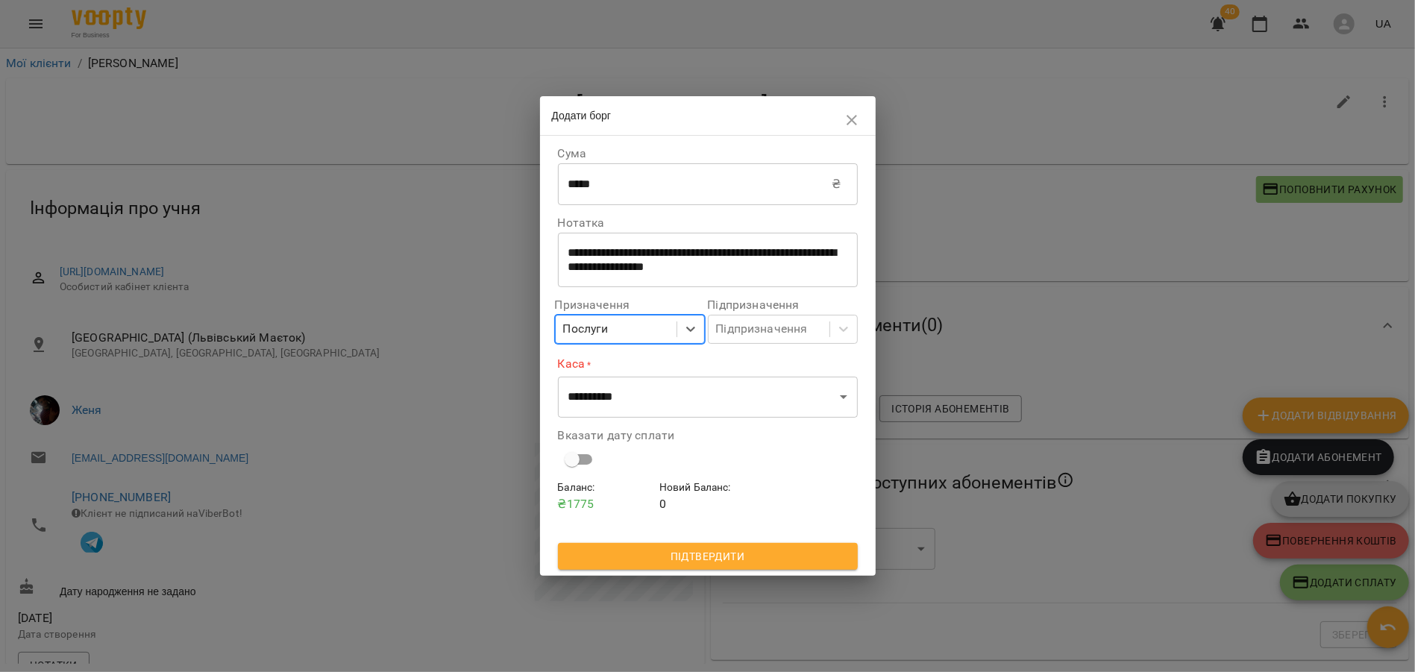
click at [635, 334] on div "Послуги" at bounding box center [616, 330] width 121 height 28
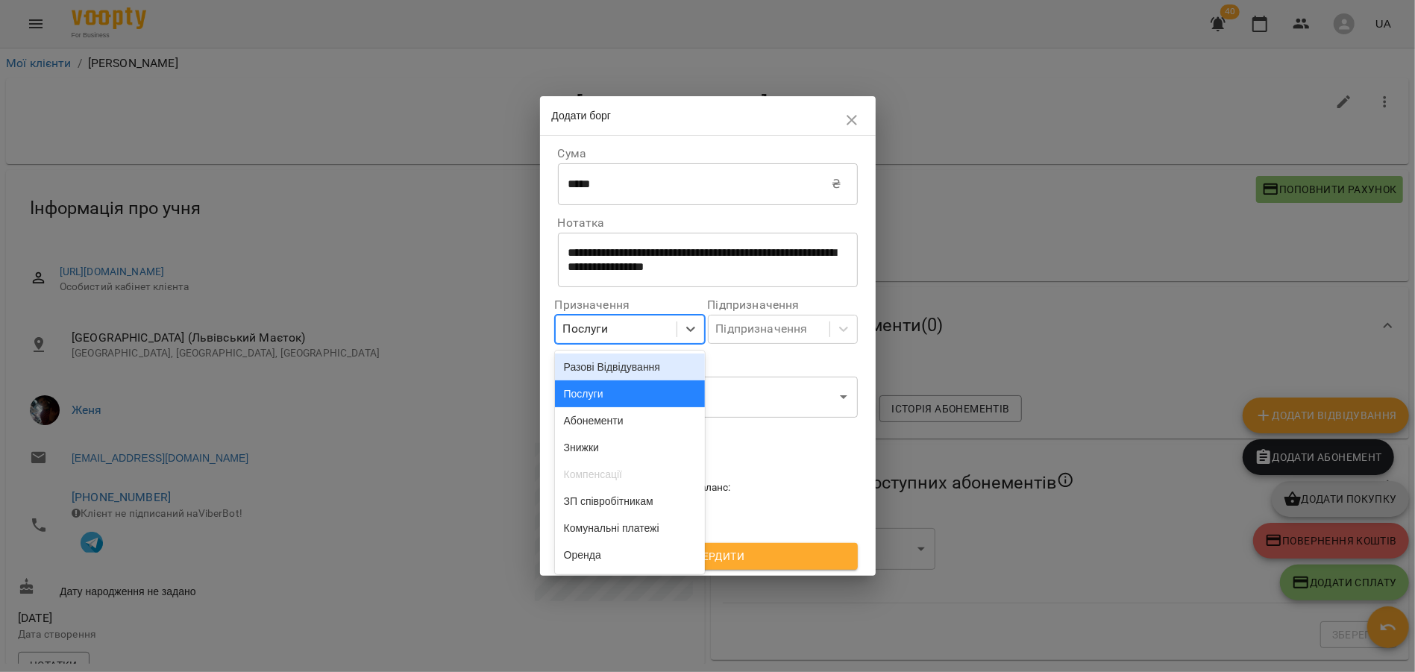
click at [638, 336] on div "Послуги" at bounding box center [616, 330] width 121 height 28
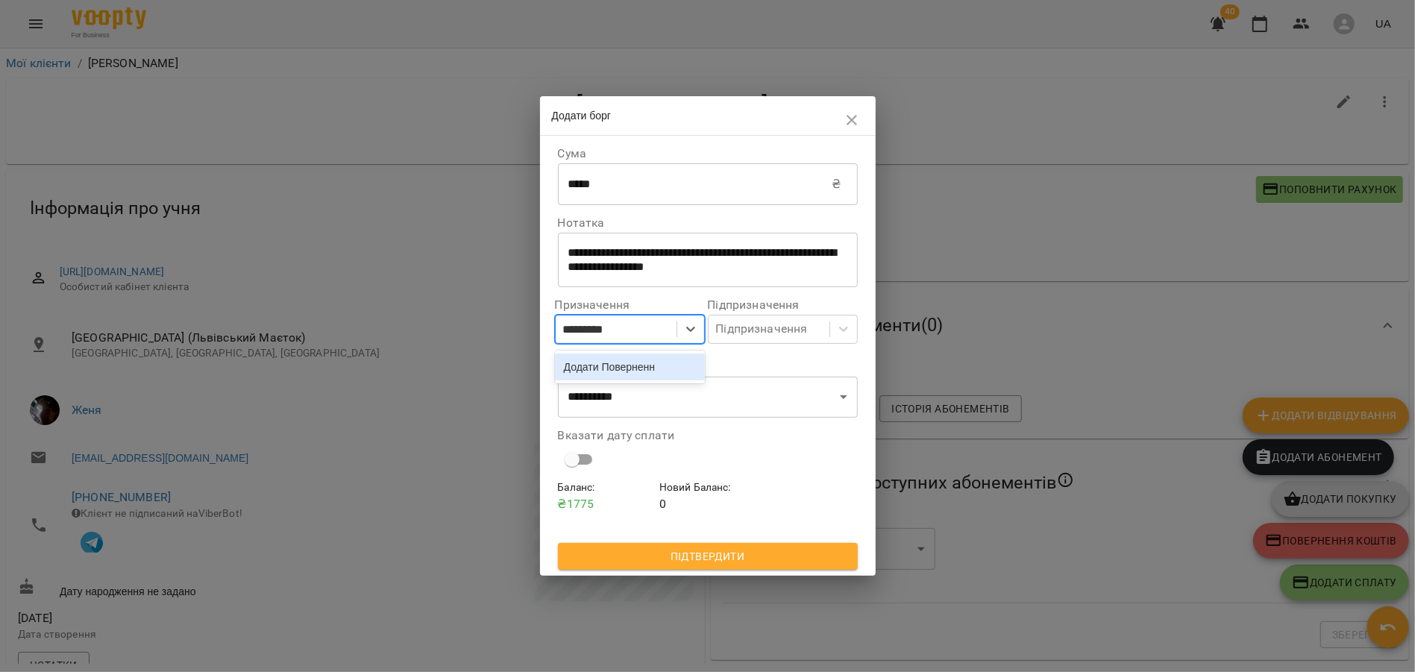
type input "**********"
click at [618, 368] on div "Додати Повернення" at bounding box center [630, 367] width 150 height 27
click at [619, 395] on select "**********" at bounding box center [708, 397] width 300 height 42
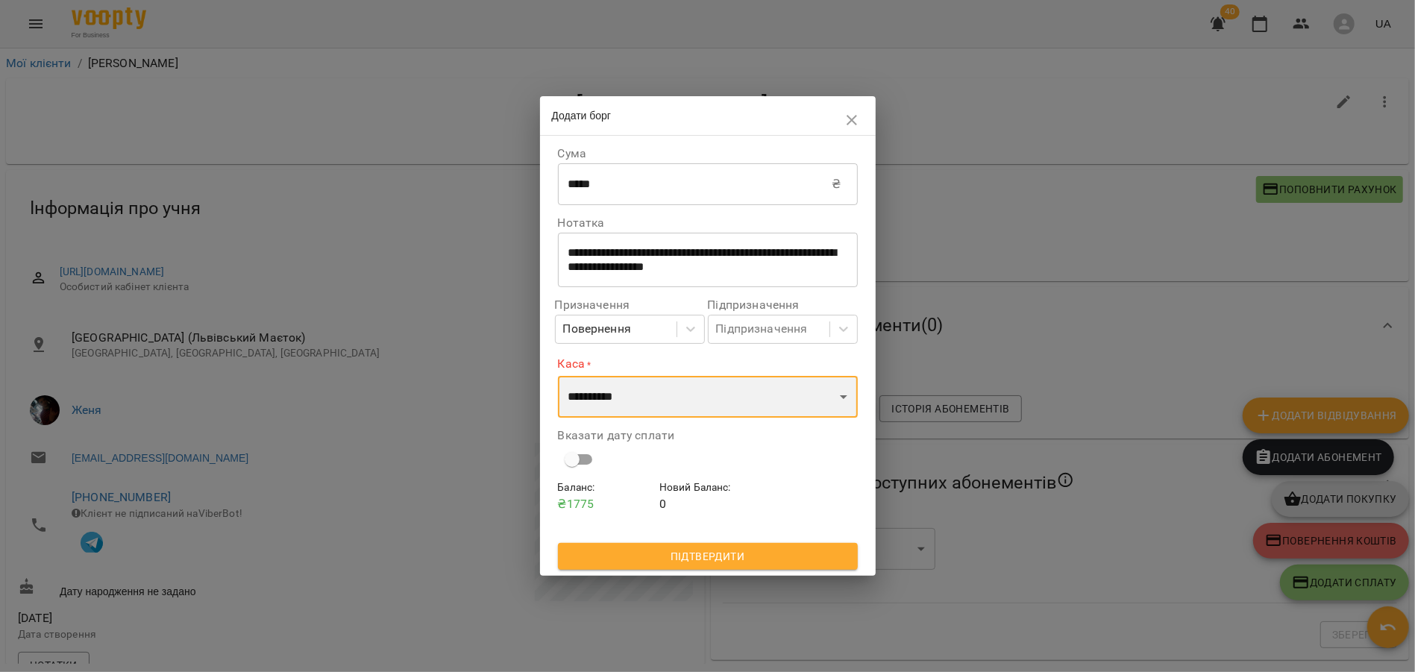
select select "****"
click at [558, 376] on select "**********" at bounding box center [708, 397] width 300 height 42
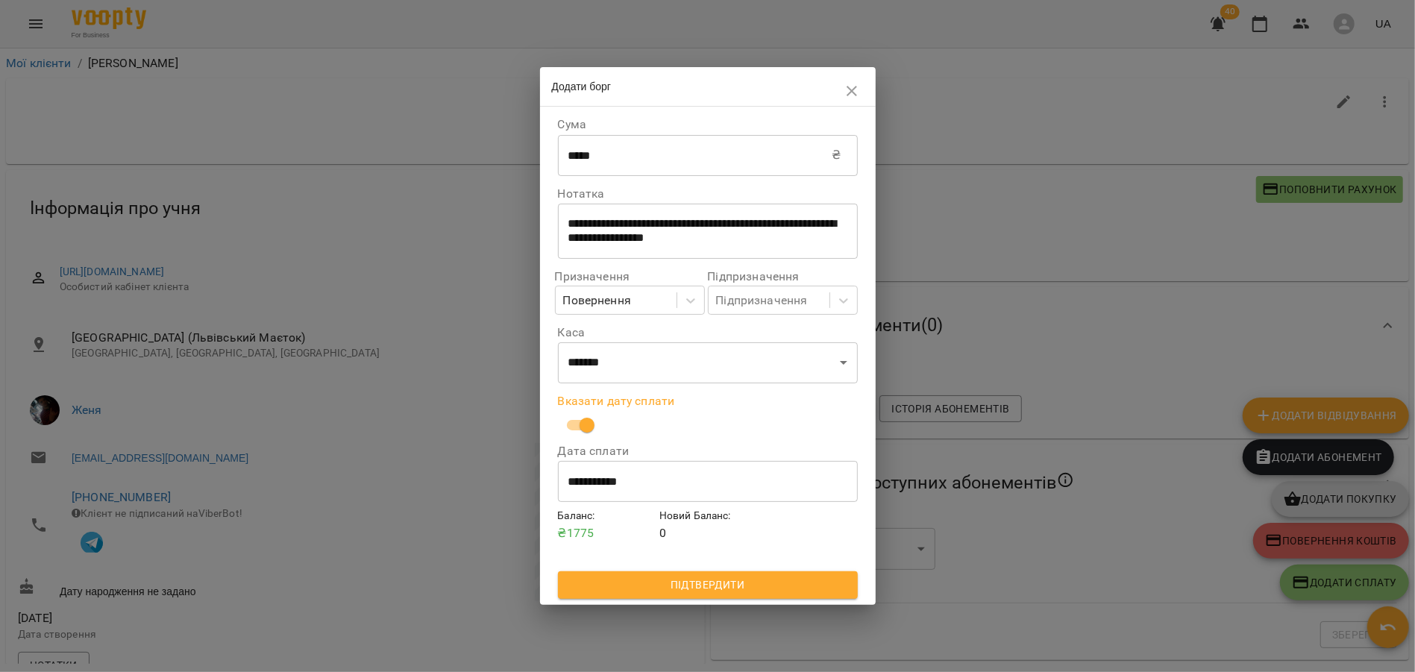
click at [691, 581] on span "Підтвердити" at bounding box center [708, 585] width 276 height 18
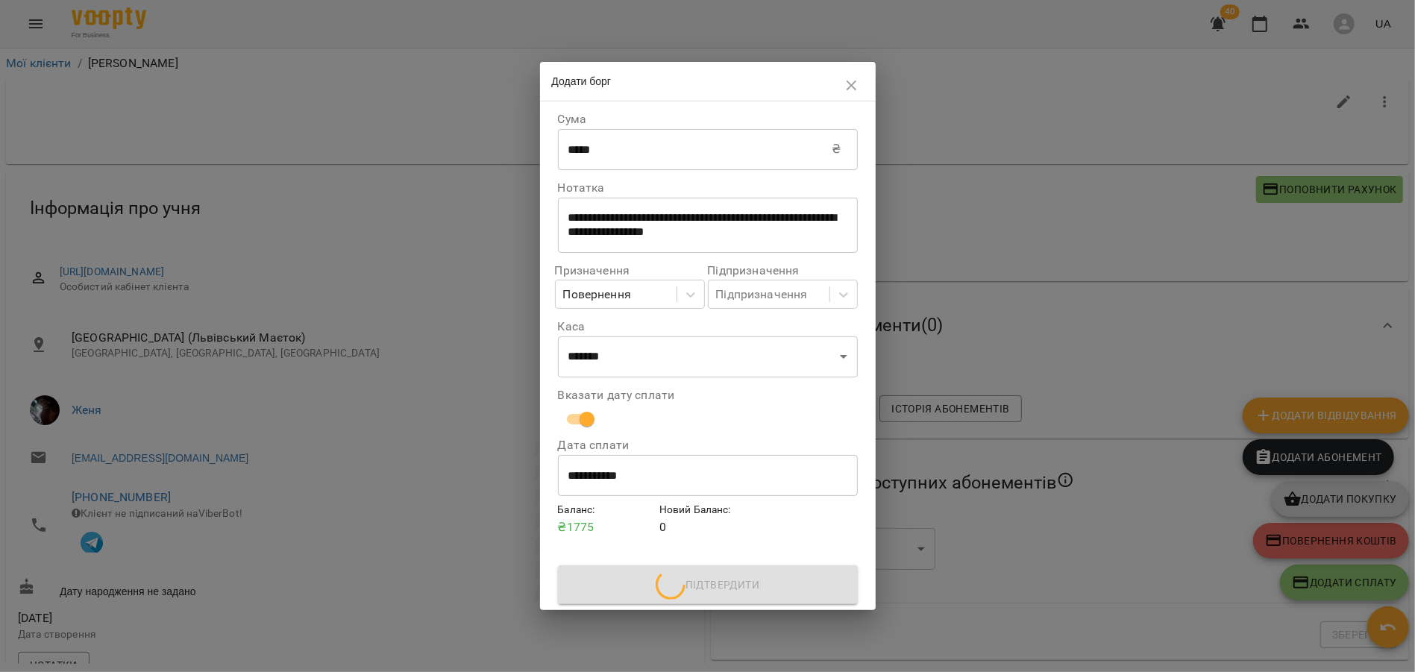
type input "**********"
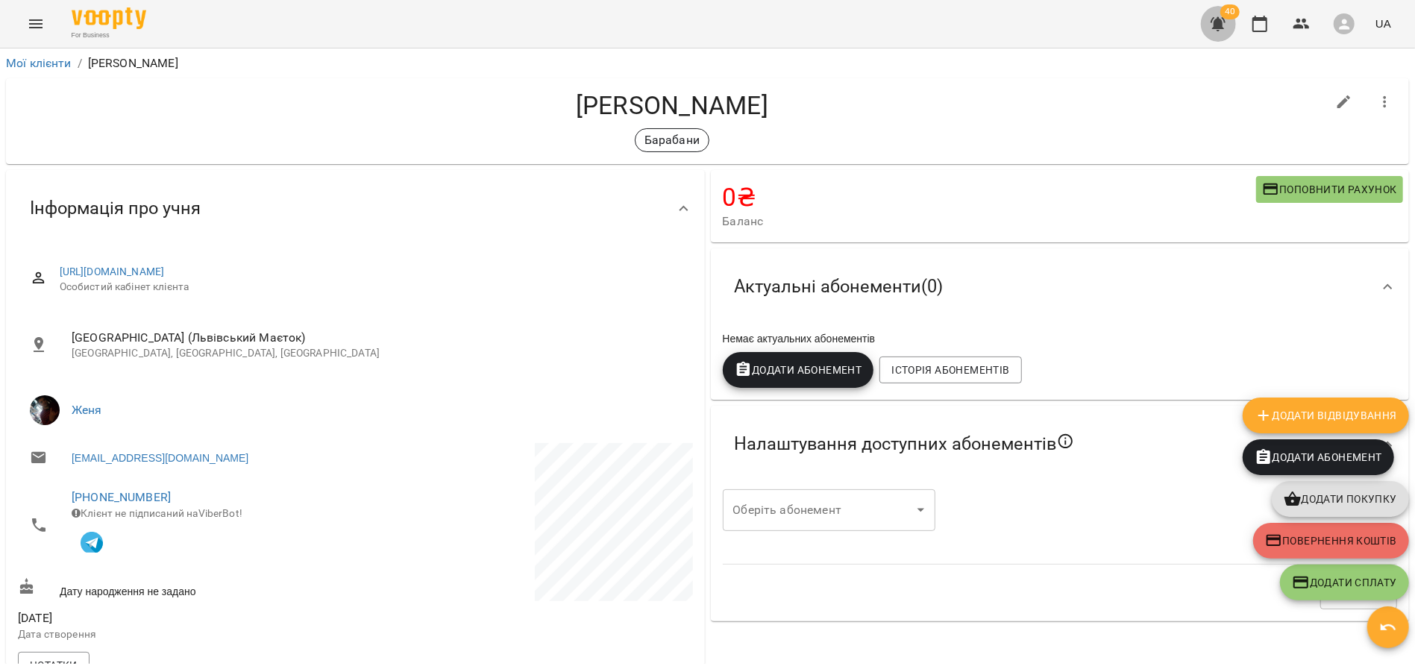
click at [1212, 30] on icon "button" at bounding box center [1218, 24] width 18 height 18
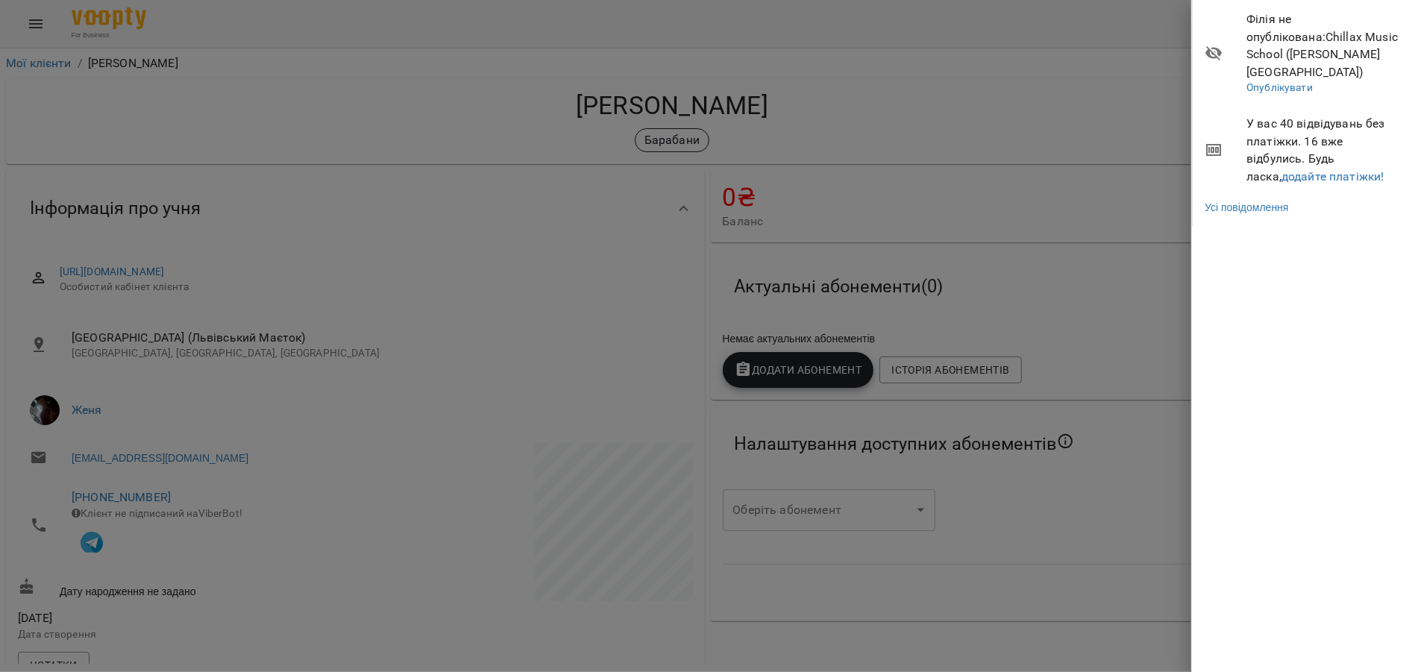
click at [1267, 166] on span "У вас 40 відвідувань без платіжки. 16 вже відбулись. Будь ласка, додайте платіж…" at bounding box center [1324, 150] width 157 height 70
click at [1282, 169] on link "додайте платіжки!" at bounding box center [1333, 176] width 103 height 14
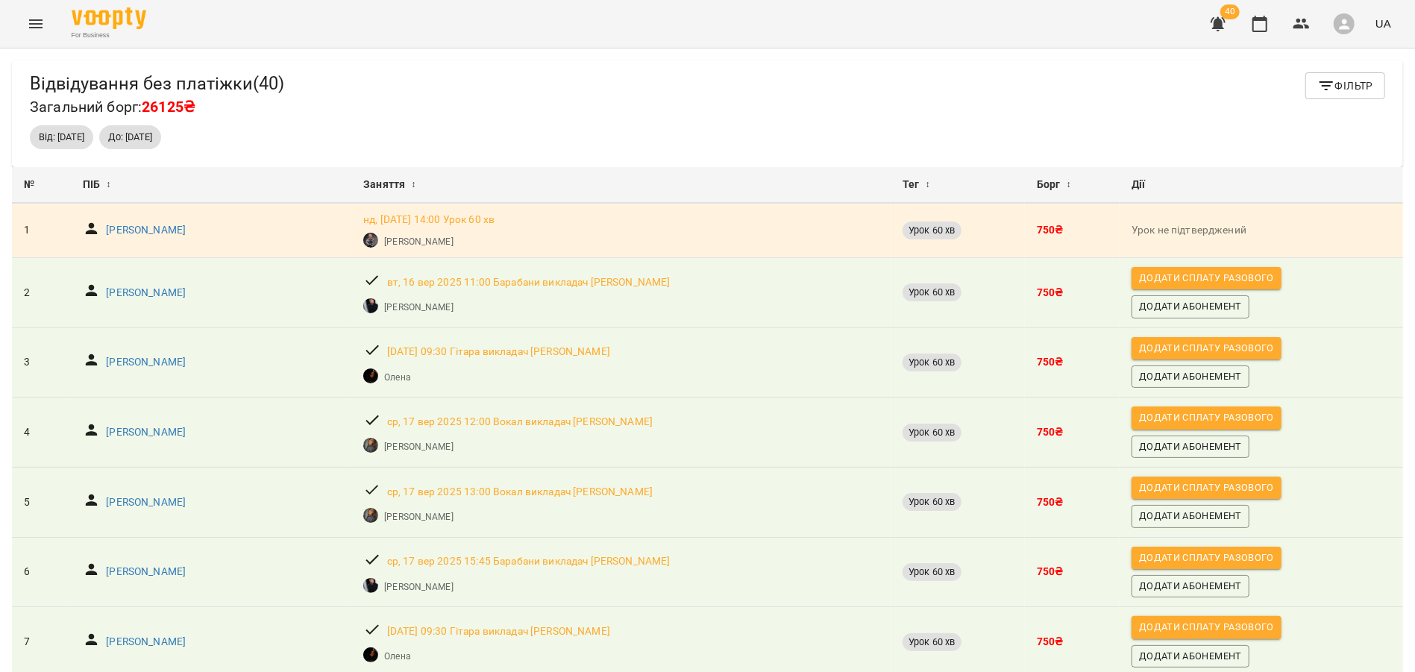
click at [415, 183] on span "↕" at bounding box center [413, 185] width 4 height 18
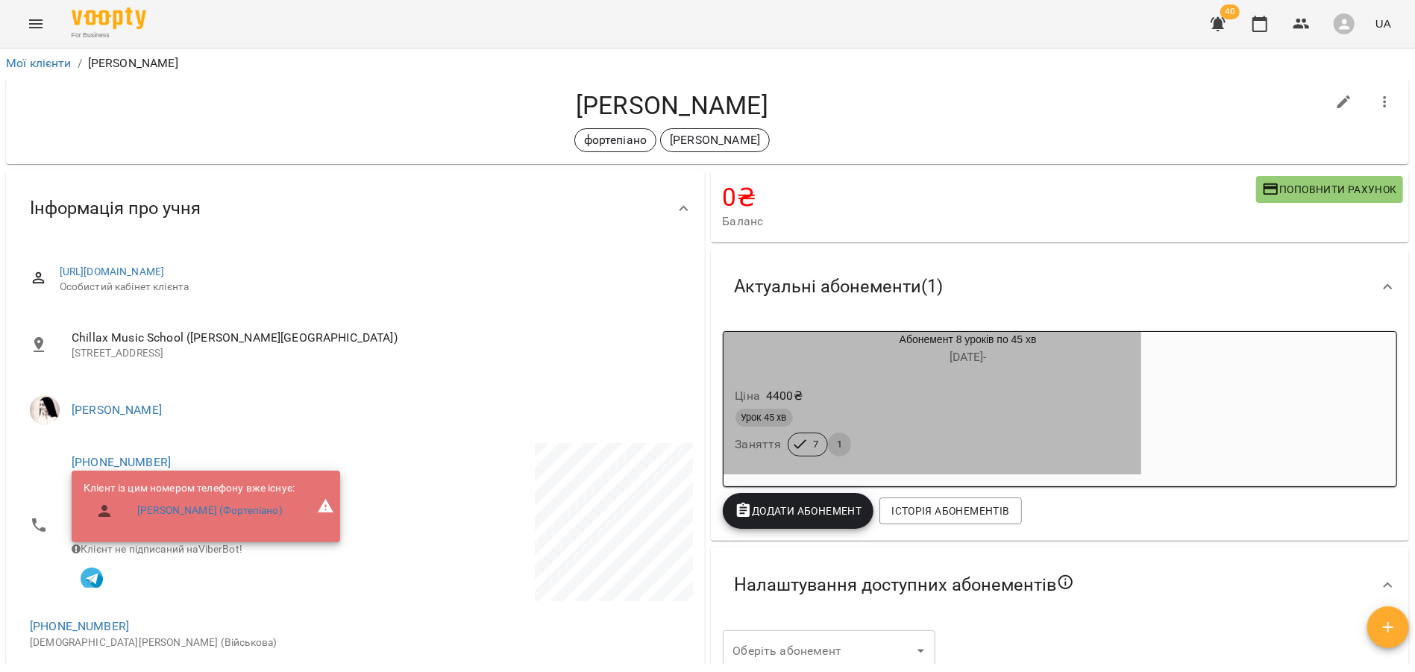
click at [970, 394] on div "Ціна 4400 ₴" at bounding box center [933, 396] width 401 height 27
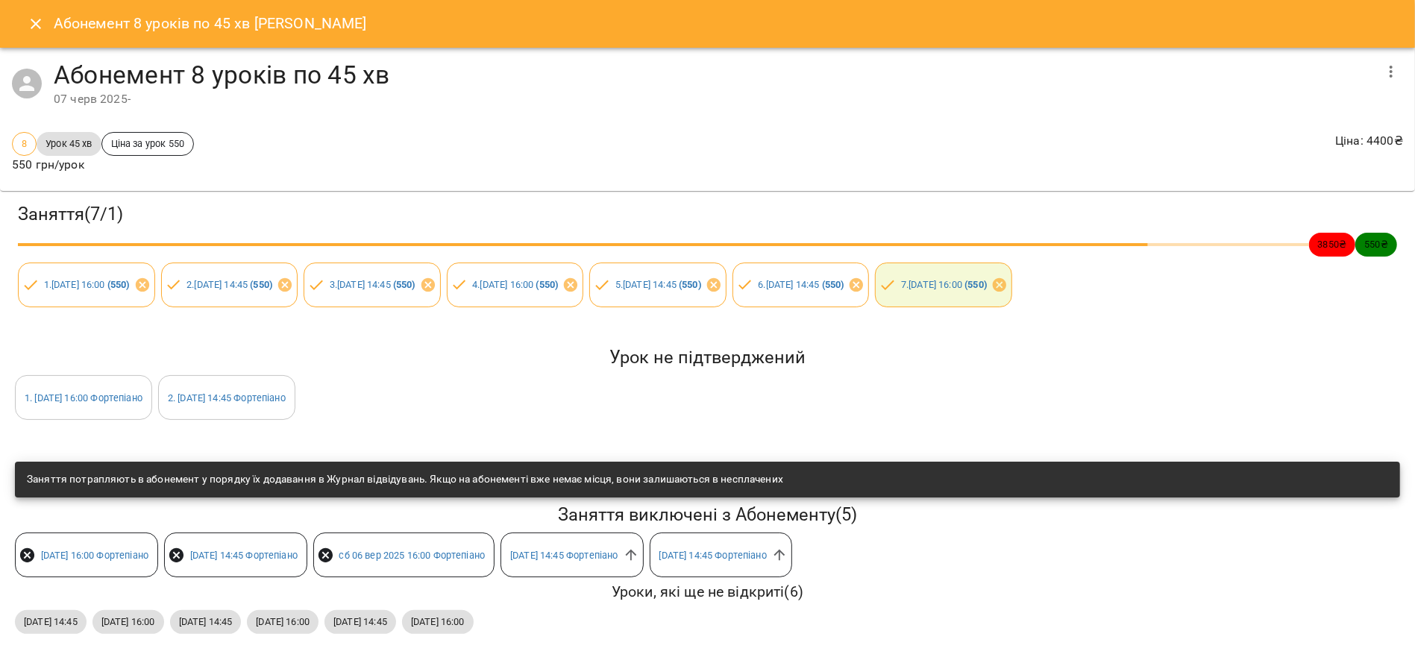
click at [36, 23] on icon "Close" at bounding box center [36, 24] width 10 height 10
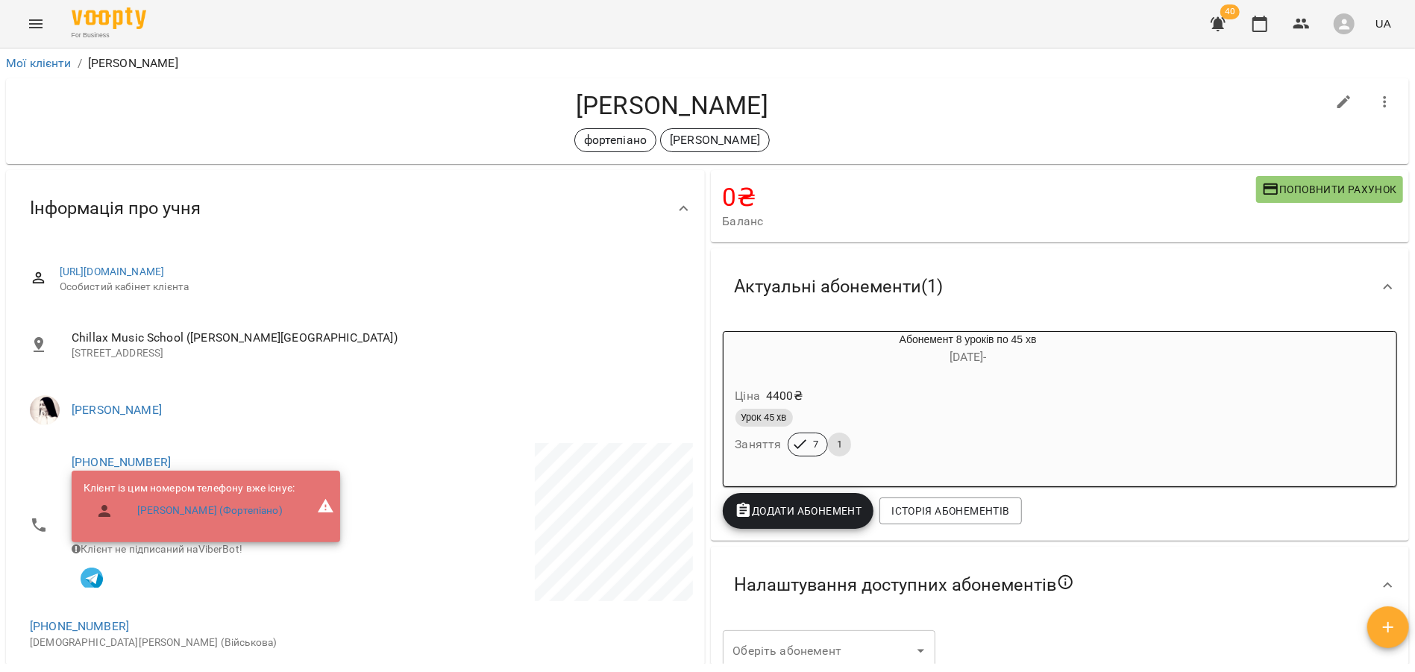
click at [1045, 357] on h6 "[DATE] -" at bounding box center [968, 357] width 347 height 21
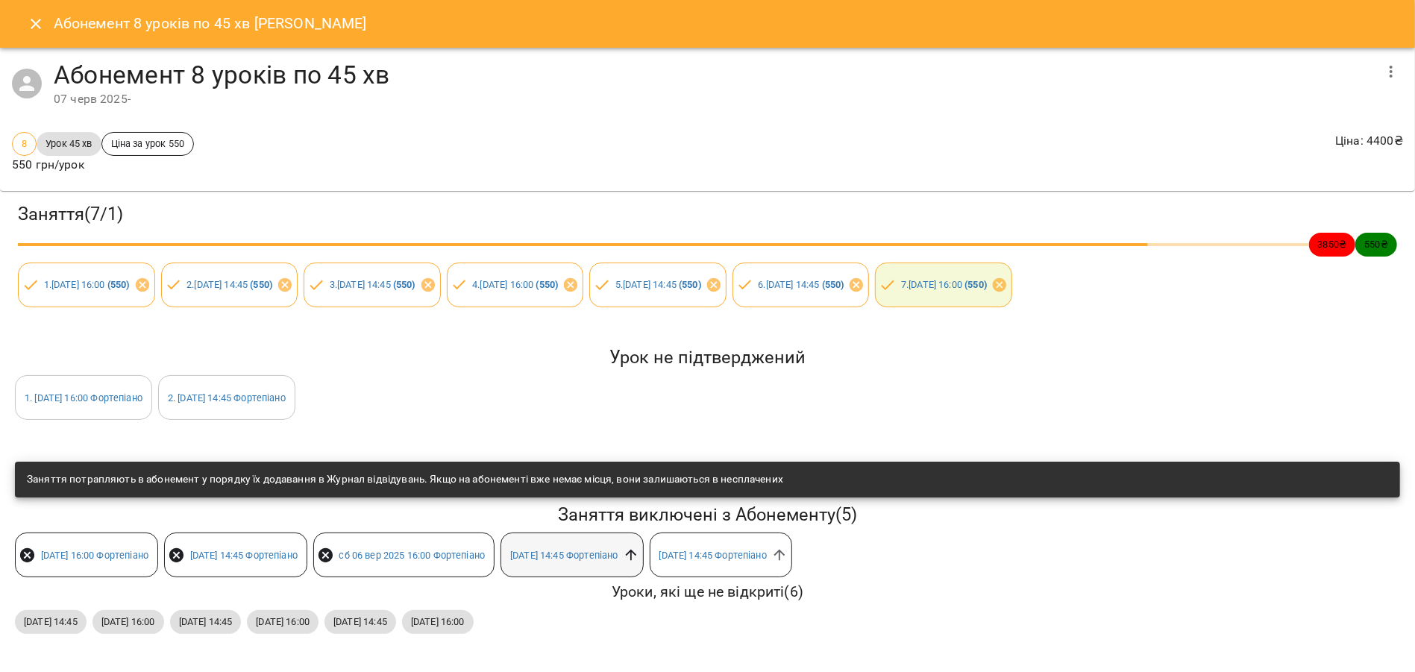
click at [636, 560] on icon at bounding box center [630, 555] width 11 height 11
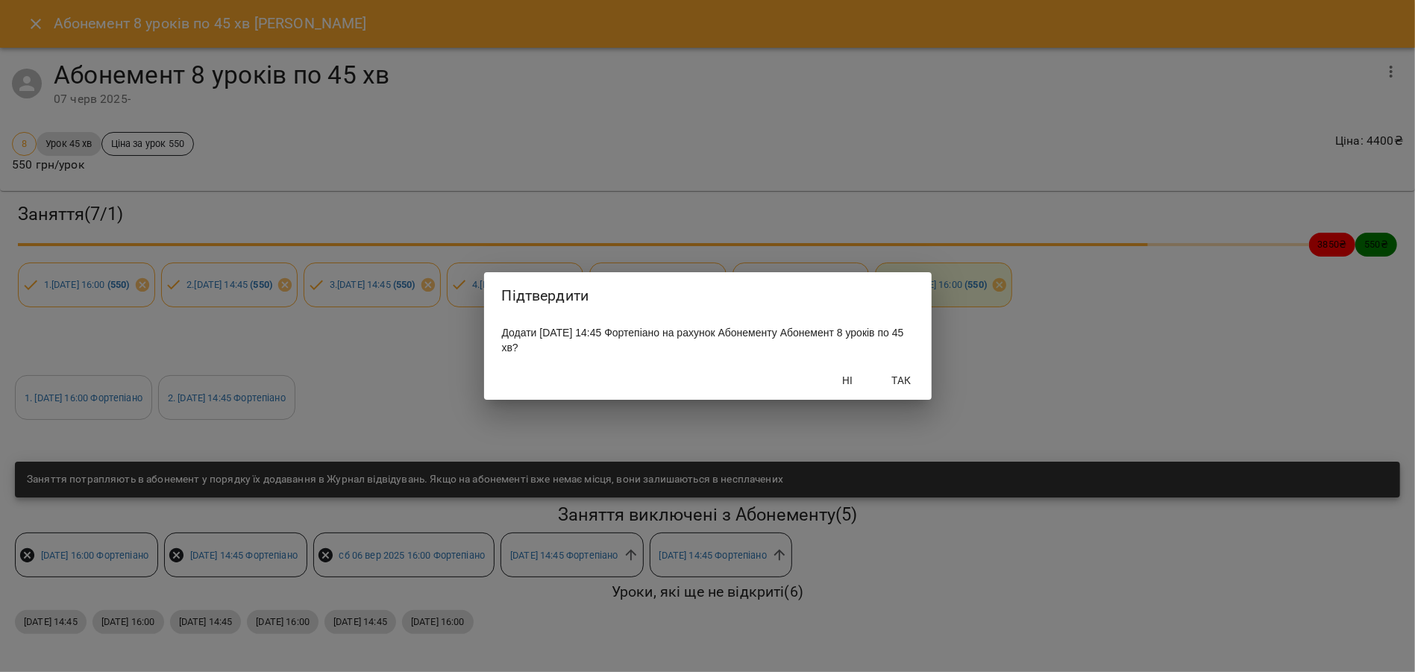
click at [897, 384] on span "Так" at bounding box center [902, 380] width 36 height 18
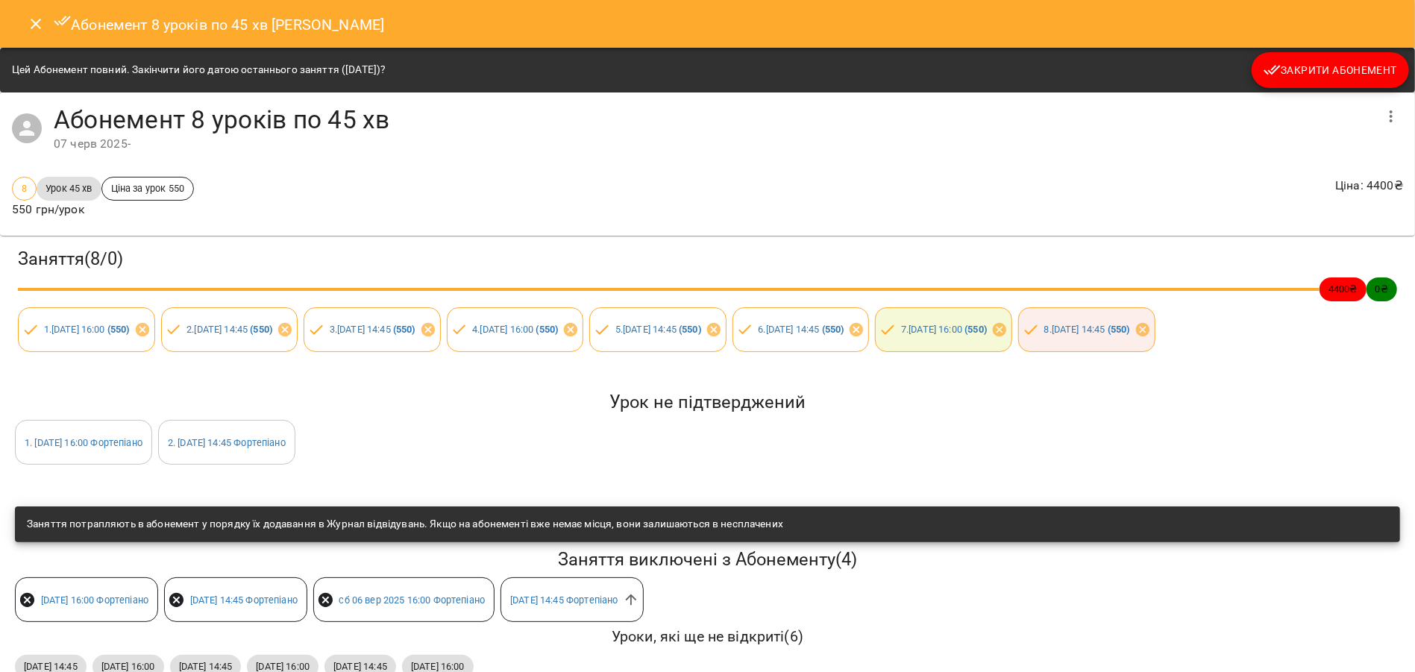
click at [1314, 77] on span "Закрити Абонемент" at bounding box center [1331, 70] width 134 height 18
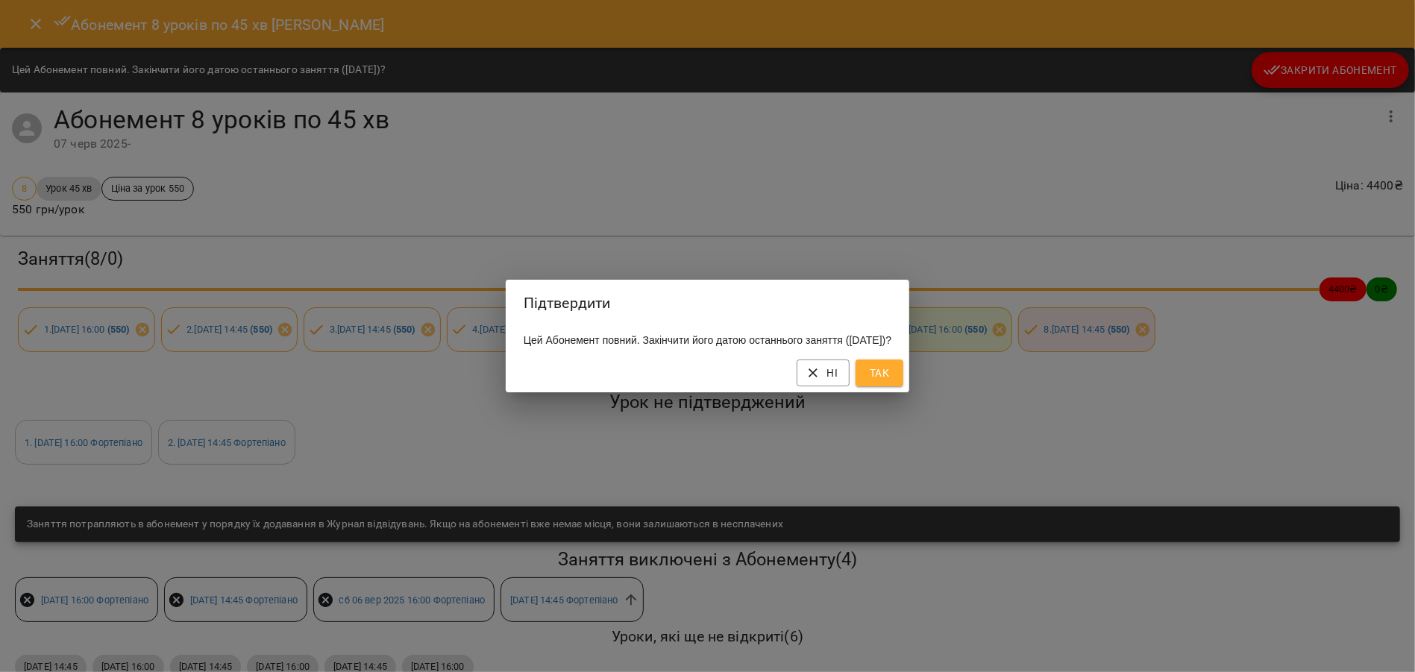
click at [891, 382] on span "Так" at bounding box center [880, 373] width 24 height 18
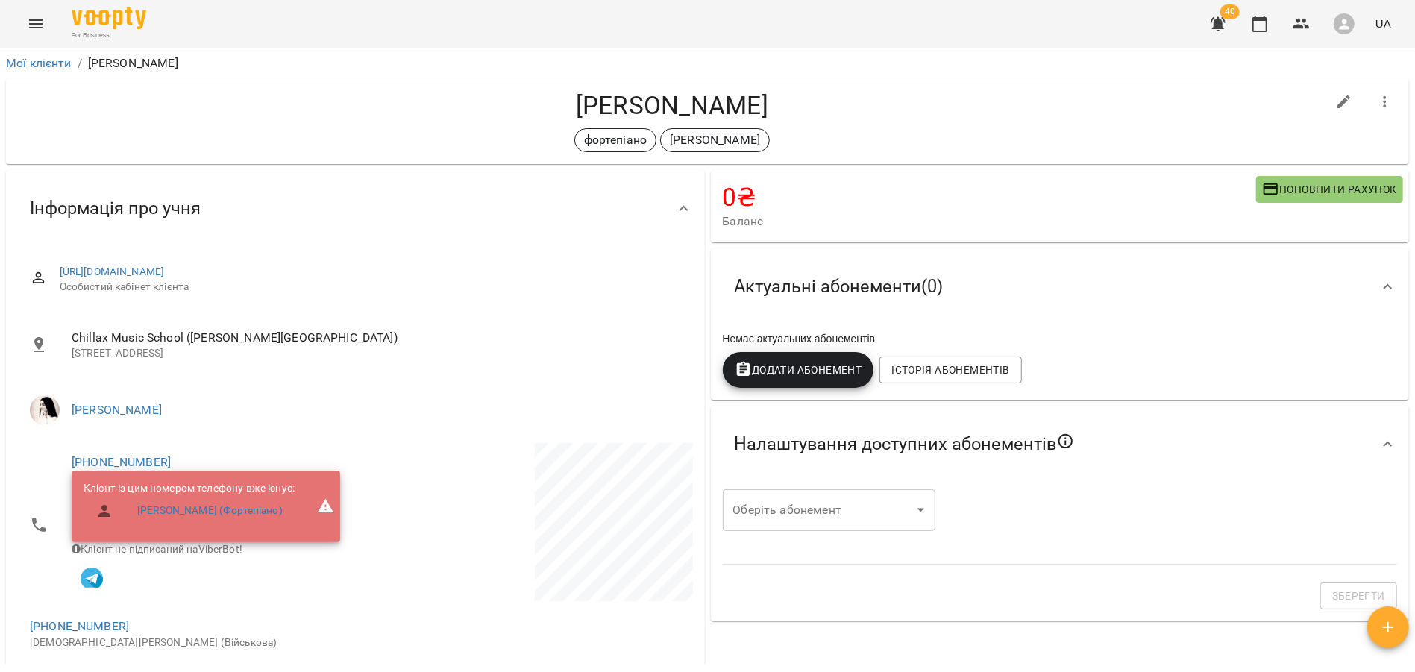
click at [37, 30] on icon "Menu" at bounding box center [36, 24] width 18 height 18
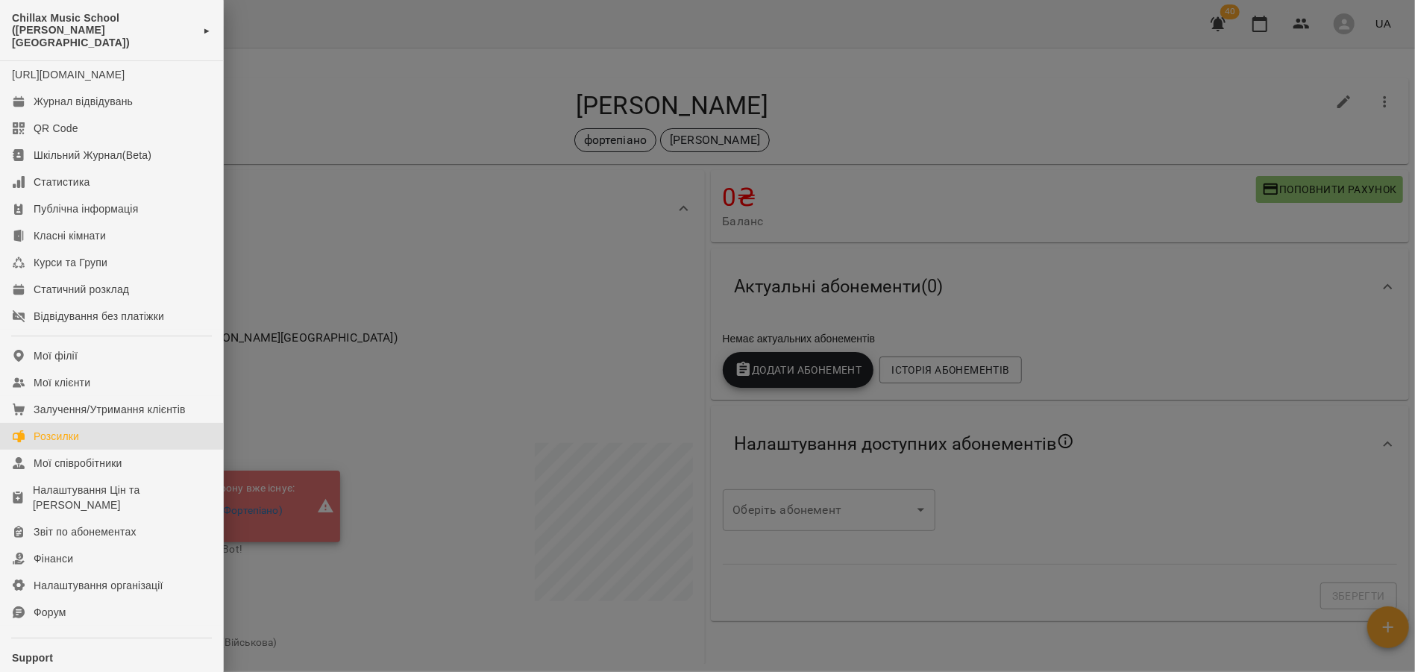
click at [79, 443] on div "Розсилки" at bounding box center [57, 436] width 46 height 15
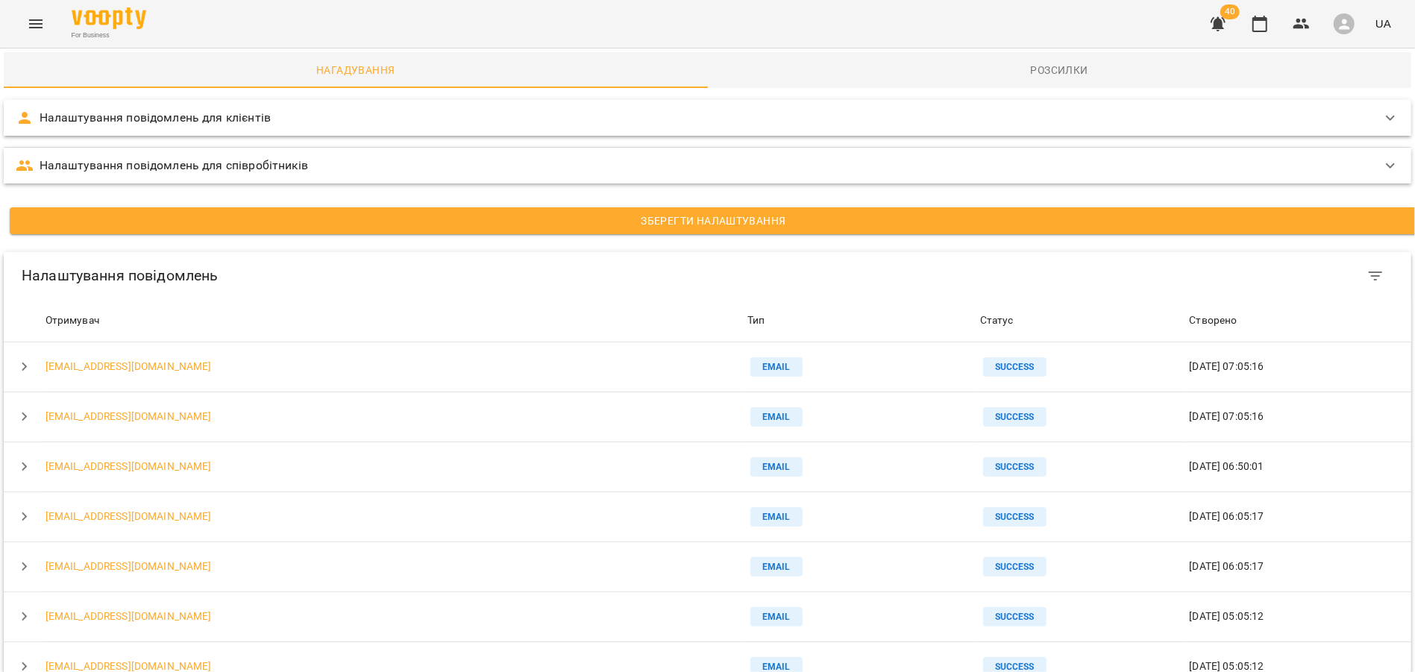
click at [377, 115] on div "Налаштування повідомлень для клієнтів" at bounding box center [694, 118] width 1357 height 18
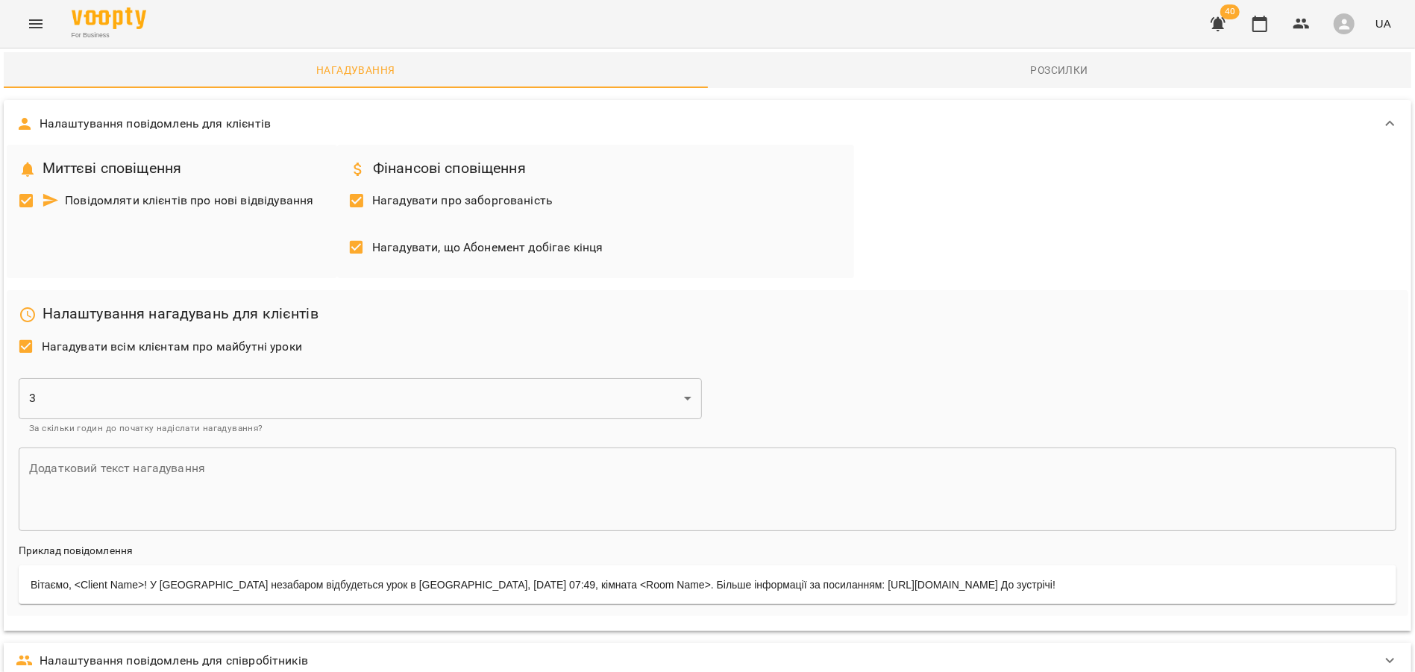
click at [547, 246] on span "Нагадувати, що Абонемент добігає кінця" at bounding box center [487, 248] width 231 height 18
drag, startPoint x: 562, startPoint y: 202, endPoint x: 376, endPoint y: 184, distance: 187.3
click at [376, 185] on div "Нагадувати про заборгованість" at bounding box center [595, 202] width 505 height 47
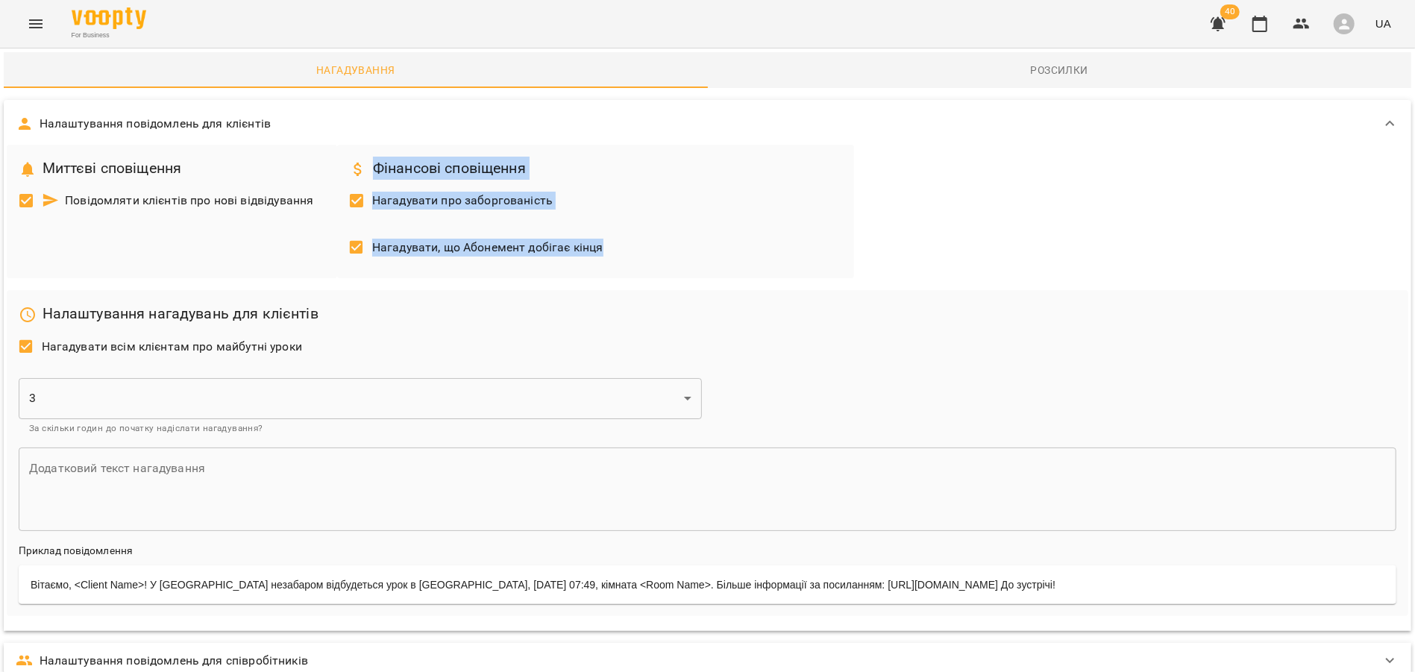
drag, startPoint x: 375, startPoint y: 165, endPoint x: 603, endPoint y: 260, distance: 247.1
click at [603, 260] on div "Фінансові сповіщення Нагадувати про заборгованість Нагадувати, що Абонемент доб…" at bounding box center [595, 212] width 517 height 134
copy div "Фінансові сповіщення Нагадувати про заборгованість Нагадувати, що Абонемент доб…"
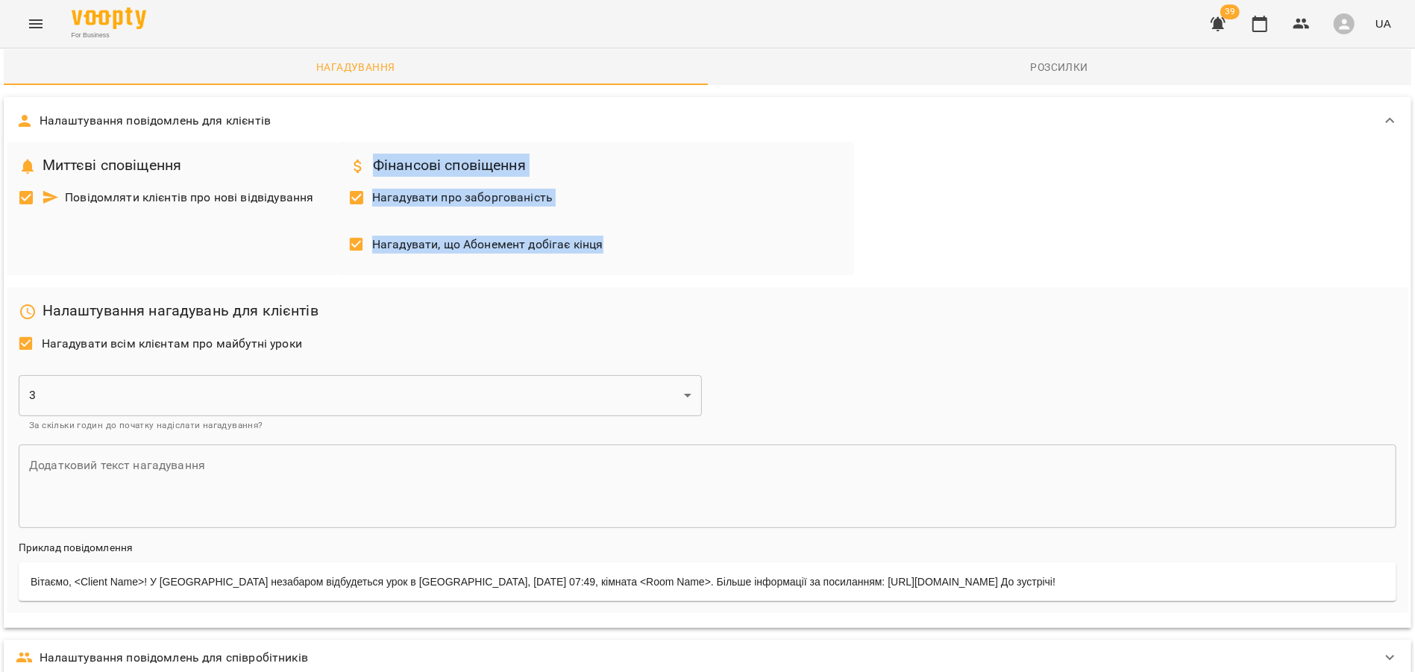
scroll to position [276, 0]
click at [551, 649] on div "Налаштування повідомлень для співробітників" at bounding box center [694, 658] width 1357 height 18
click at [551, 655] on div "Налаштування повідомлень для співробітників" at bounding box center [694, 664] width 1357 height 18
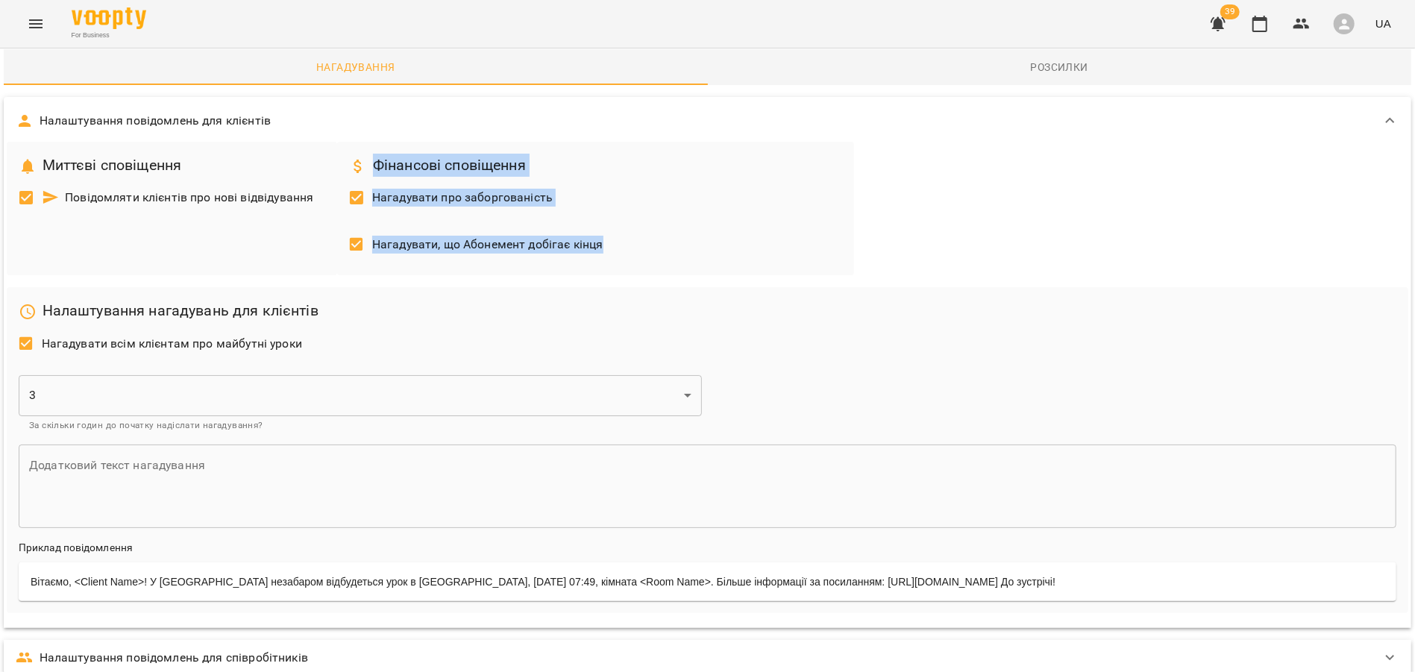
scroll to position [490, 0]
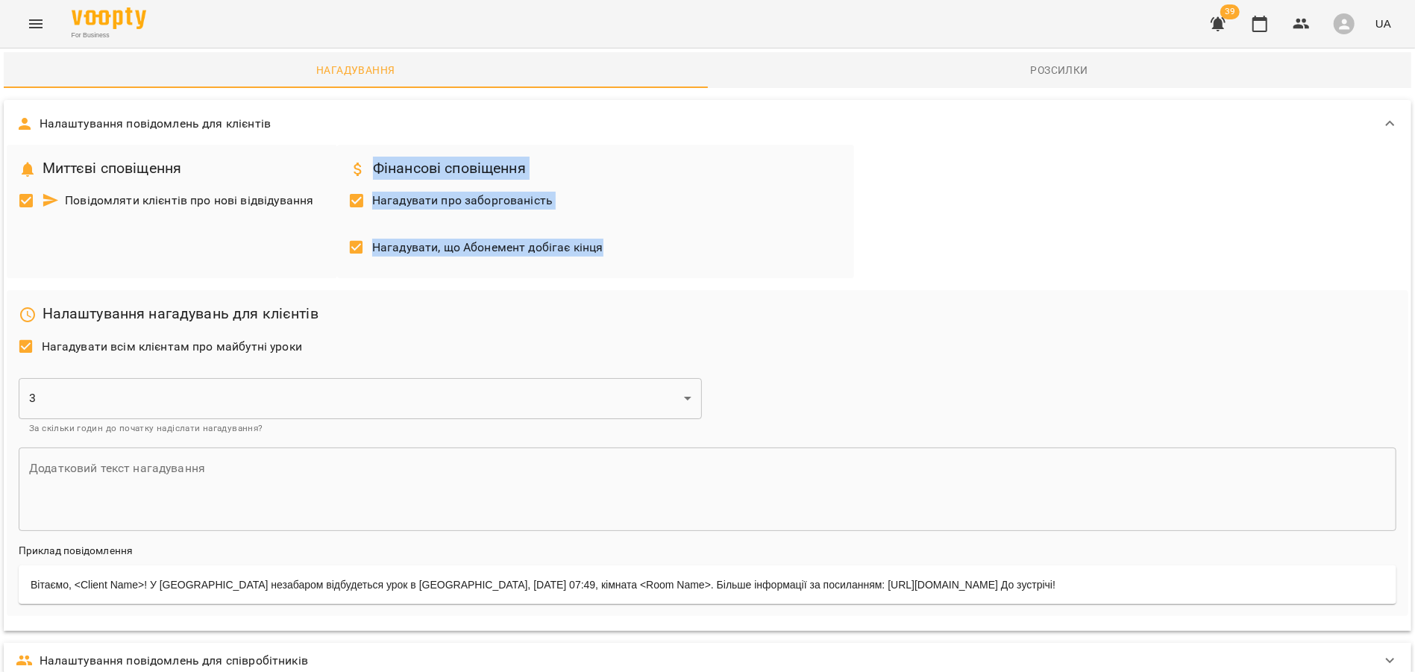
click at [327, 122] on div "Налаштування повідомлень для клієнтів" at bounding box center [694, 124] width 1357 height 18
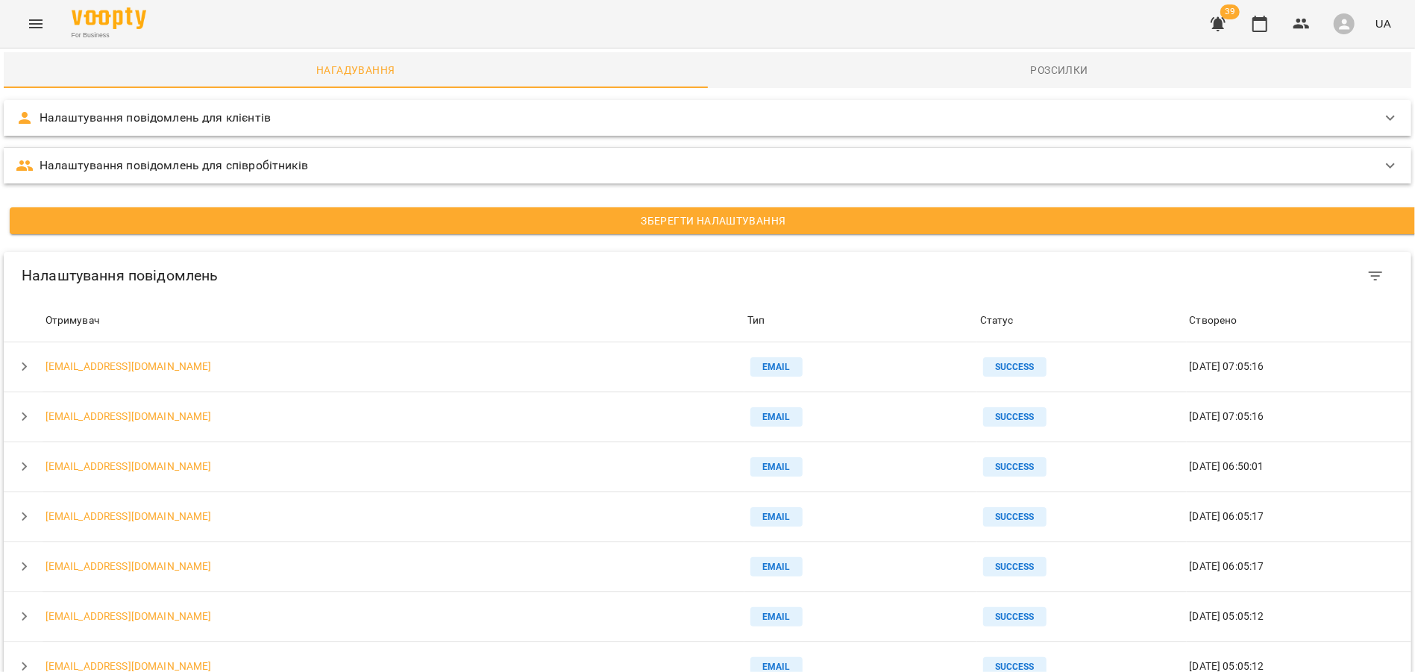
click at [993, 59] on button "Розсилки" at bounding box center [1060, 70] width 704 height 36
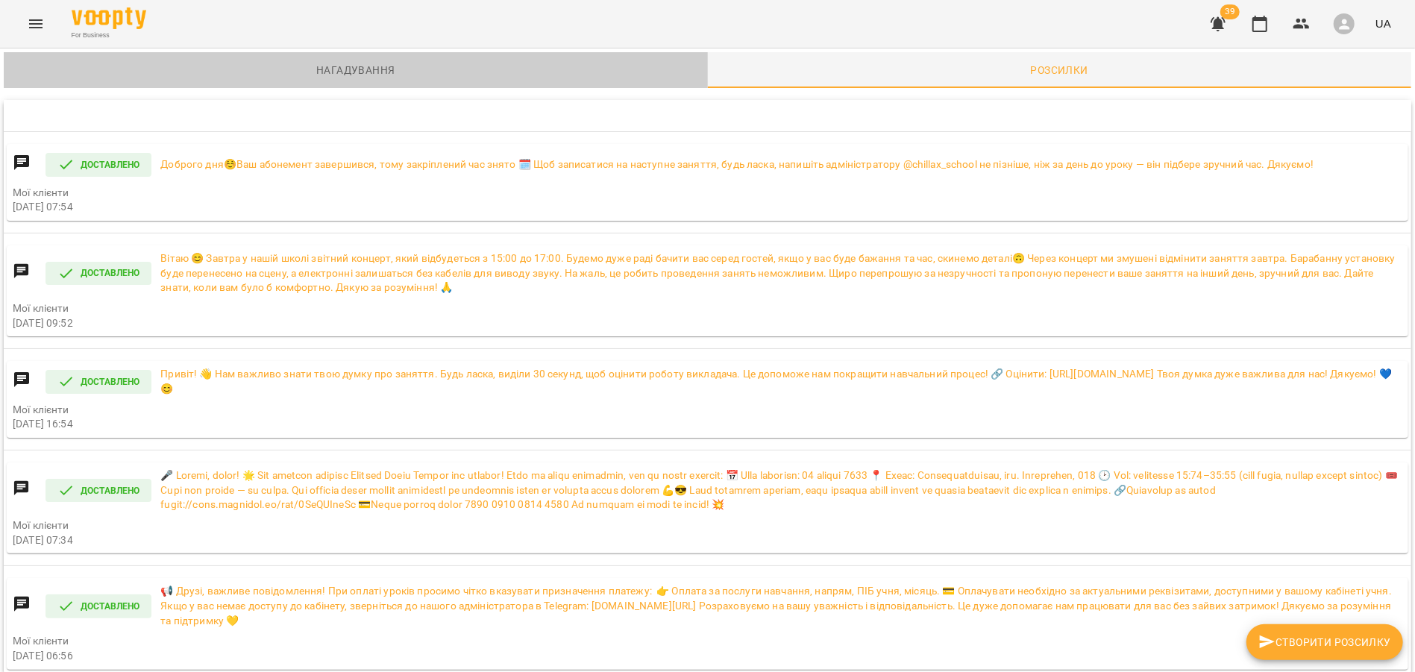
click at [343, 66] on span "Нагадування" at bounding box center [356, 70] width 686 height 18
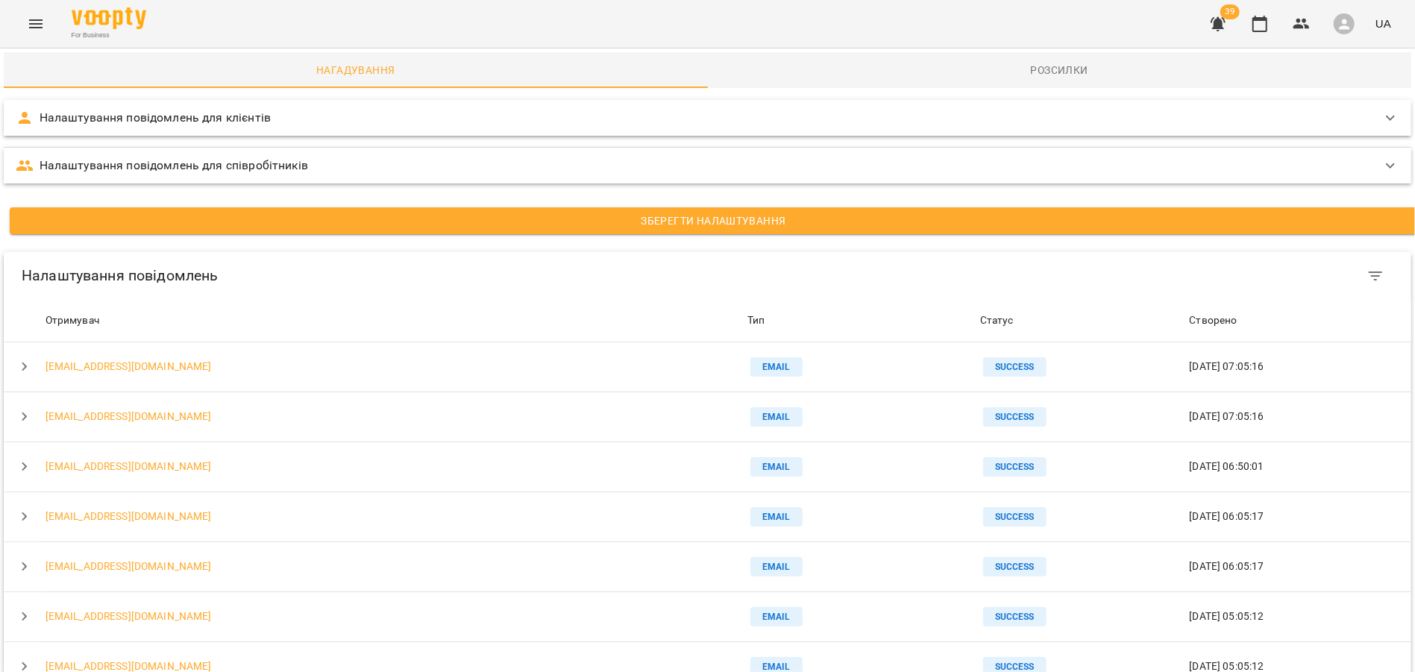
click at [27, 21] on icon "Menu" at bounding box center [36, 24] width 18 height 18
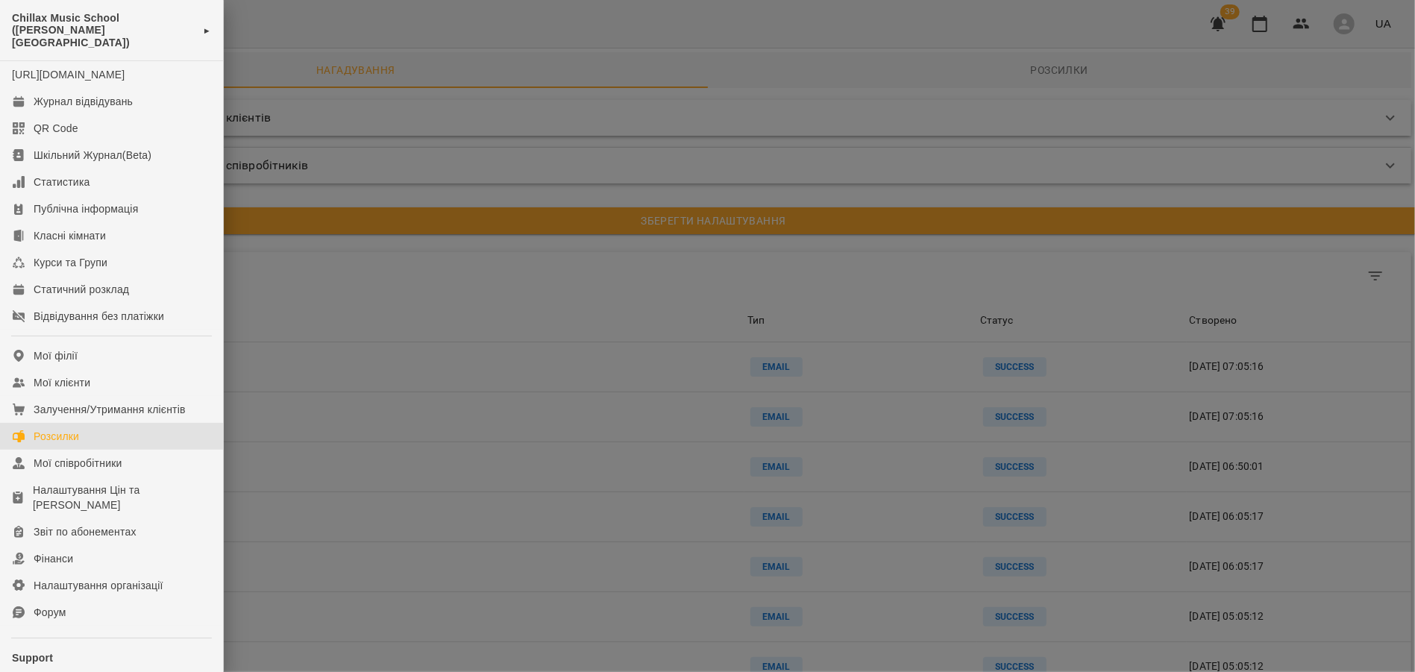
click at [818, 69] on div at bounding box center [707, 336] width 1415 height 672
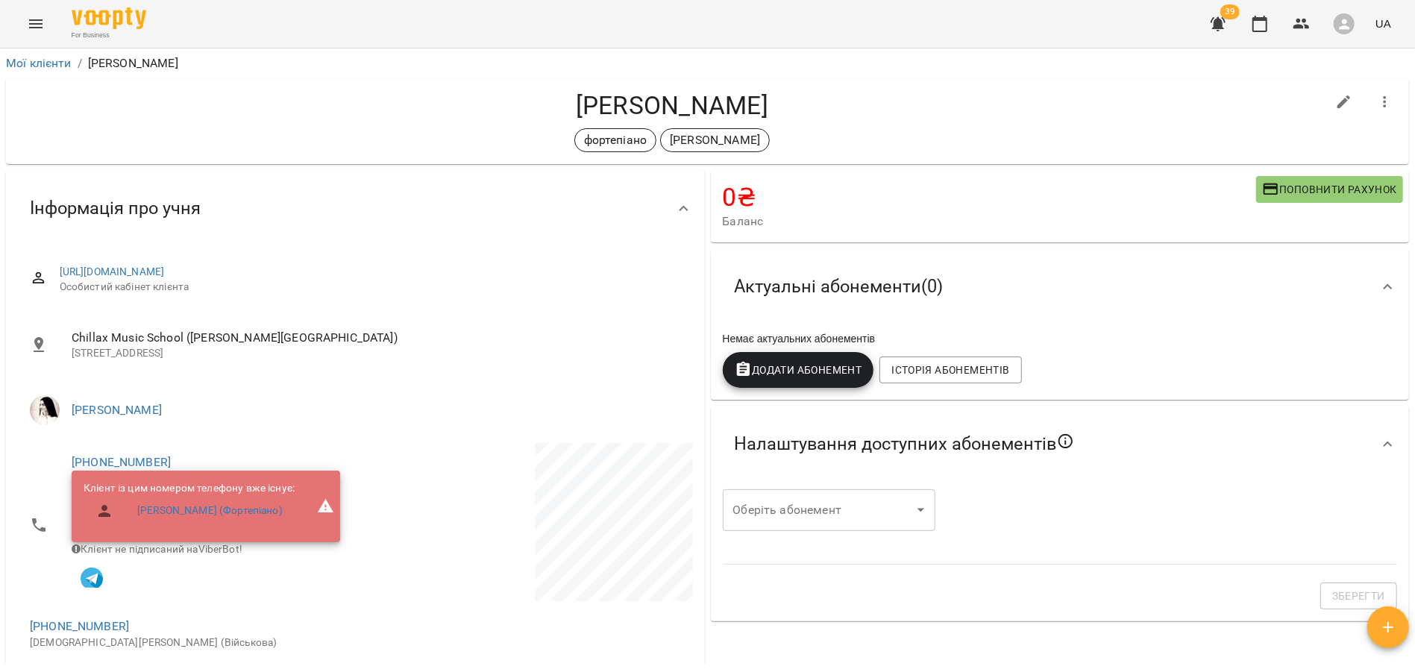
click at [676, 207] on icon at bounding box center [684, 209] width 18 height 18
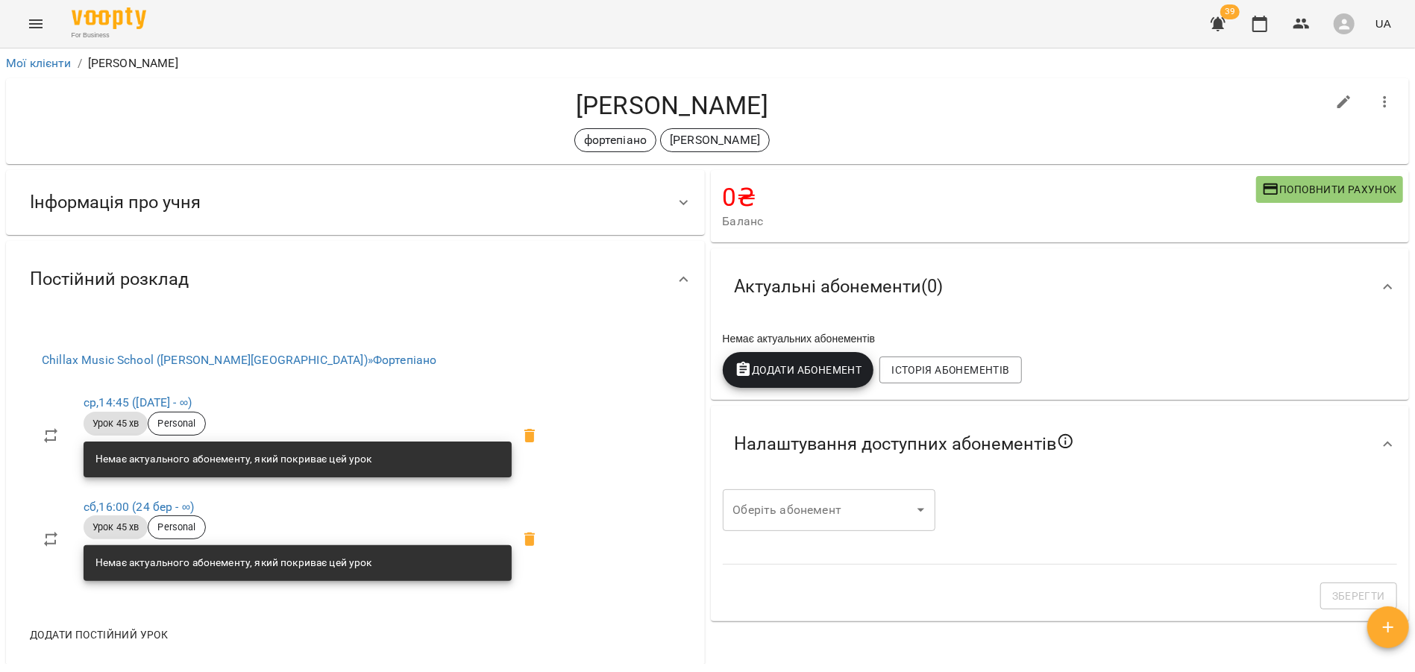
click at [680, 269] on div at bounding box center [684, 280] width 36 height 36
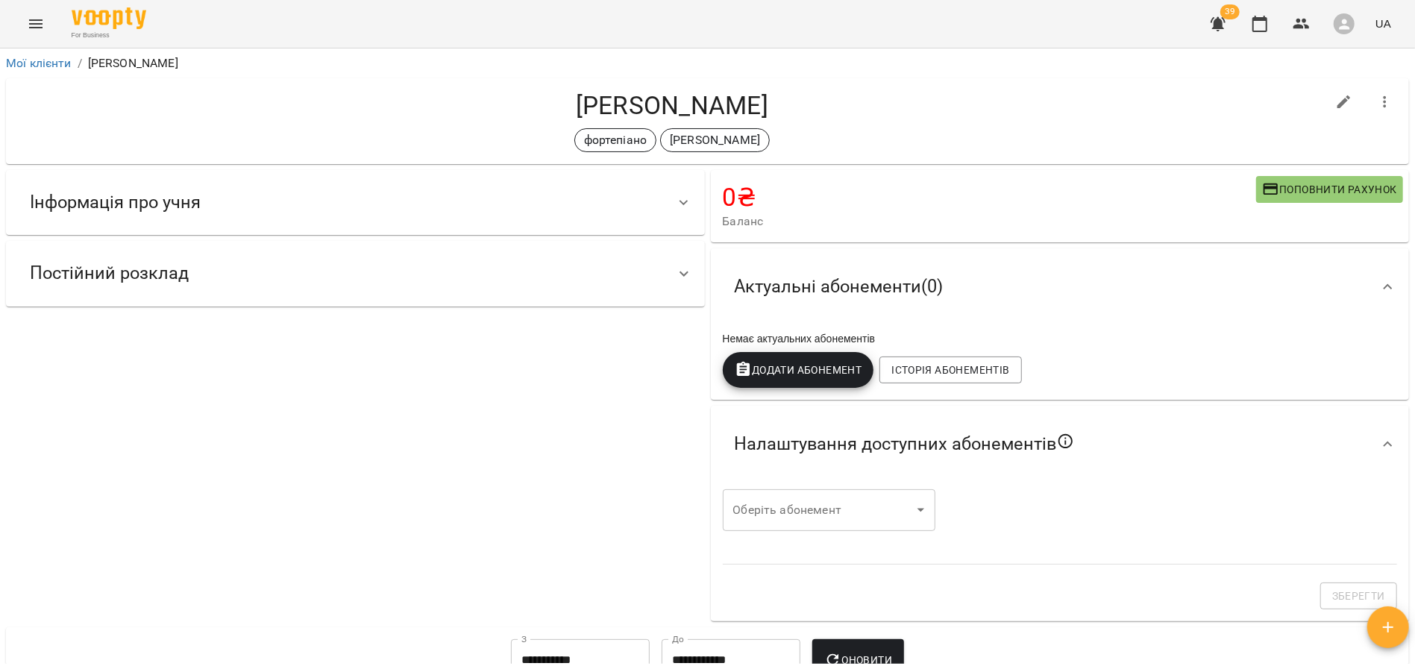
click at [1390, 281] on icon at bounding box center [1388, 287] width 18 height 18
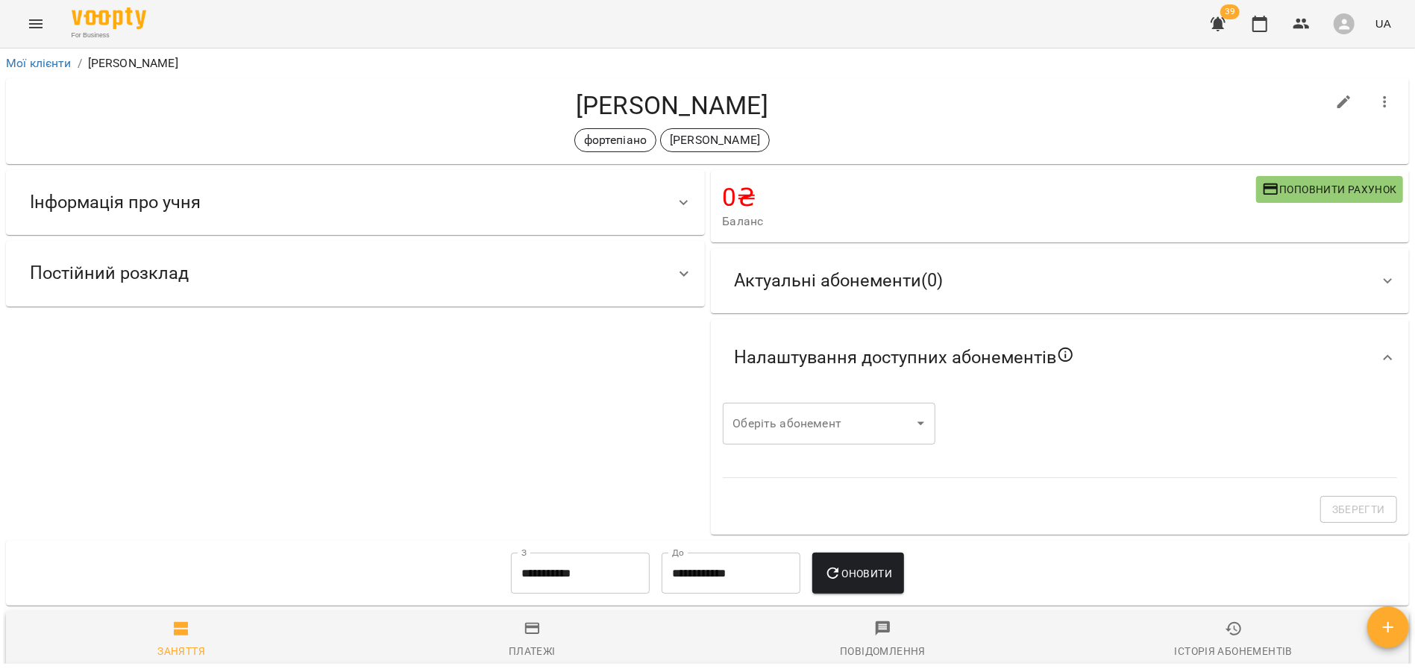
click at [1383, 354] on icon at bounding box center [1388, 358] width 18 height 18
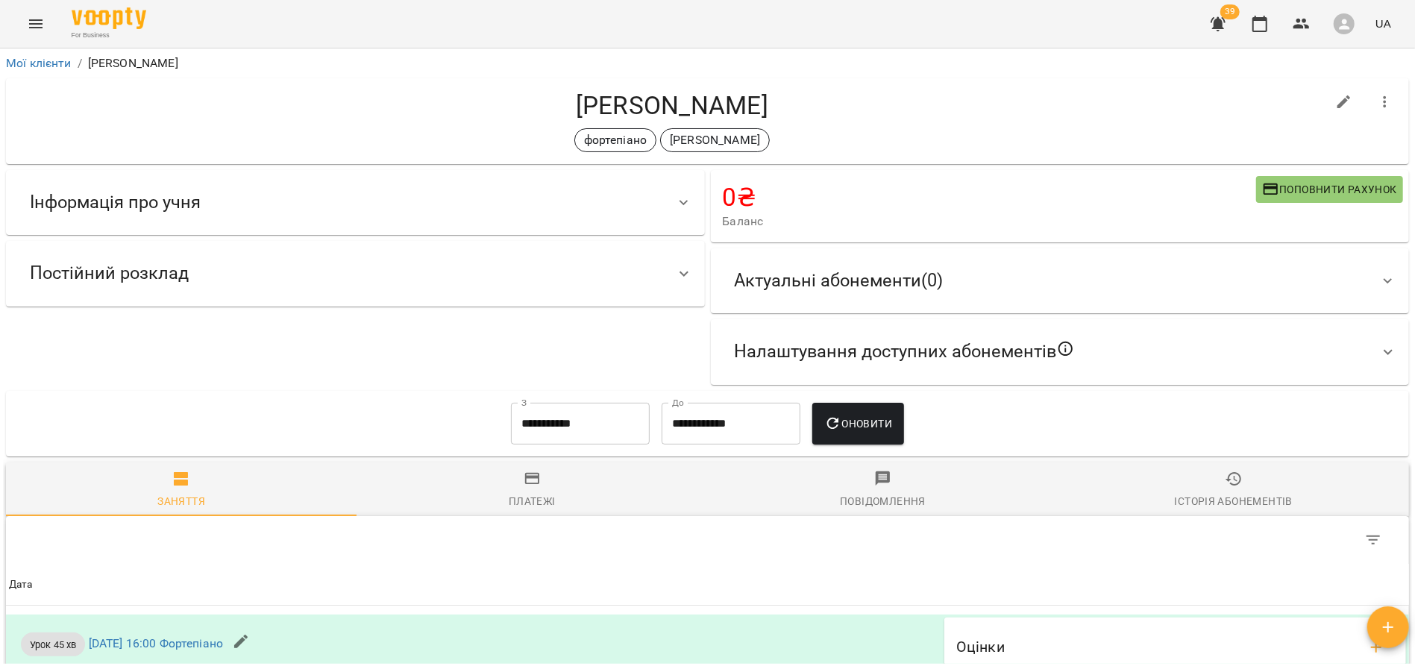
click at [891, 491] on span "Повідомлення" at bounding box center [883, 490] width 333 height 40
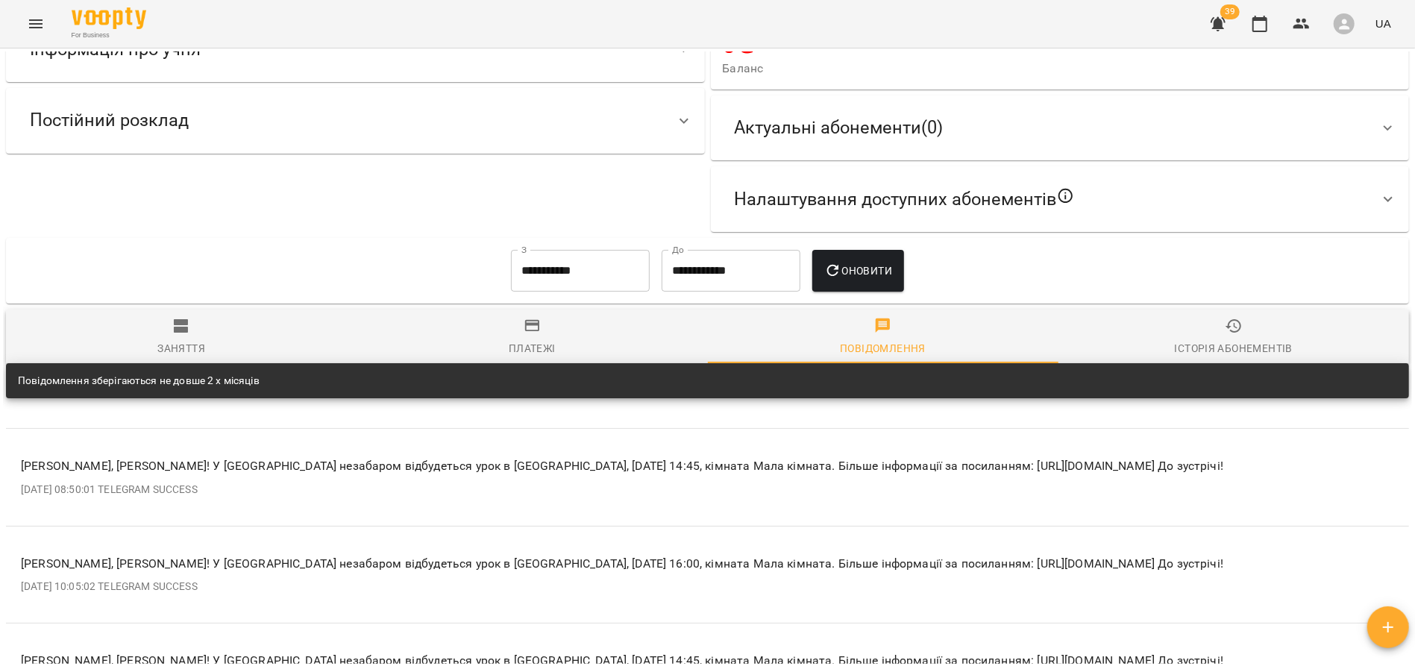
scroll to position [135, 0]
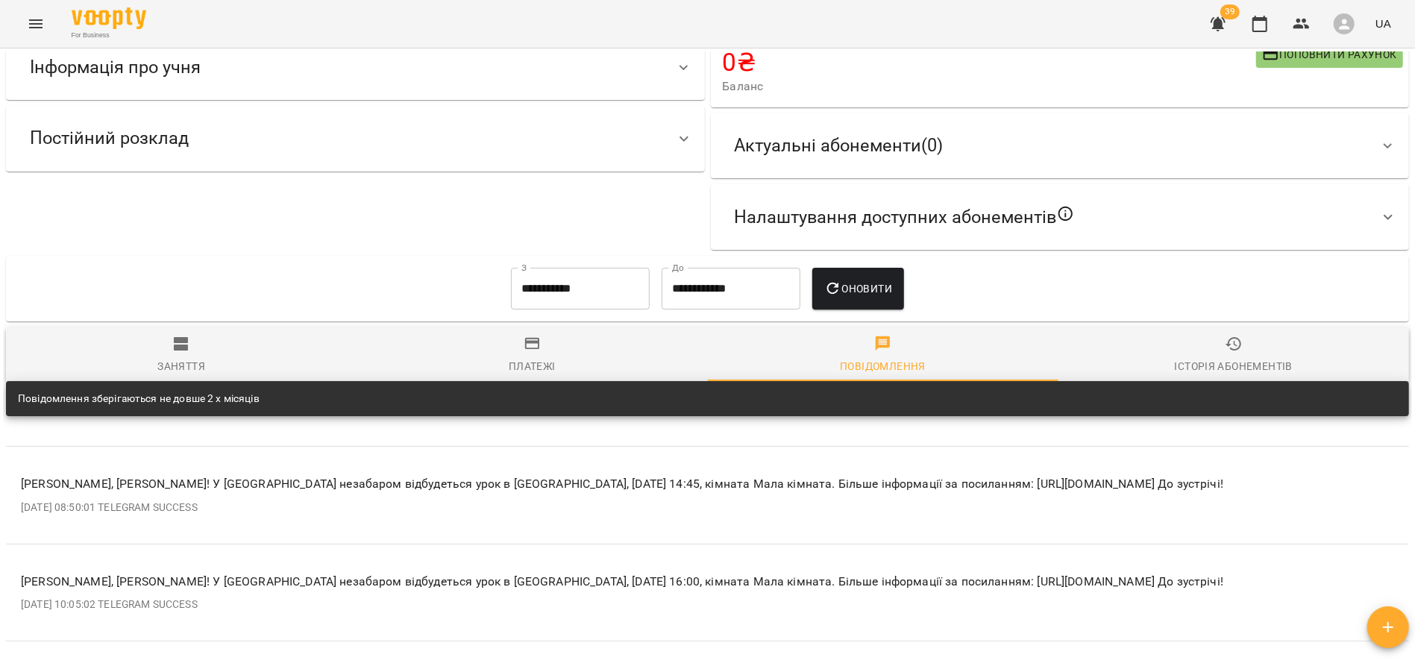
click at [195, 359] on div "Заняття" at bounding box center [181, 366] width 48 height 18
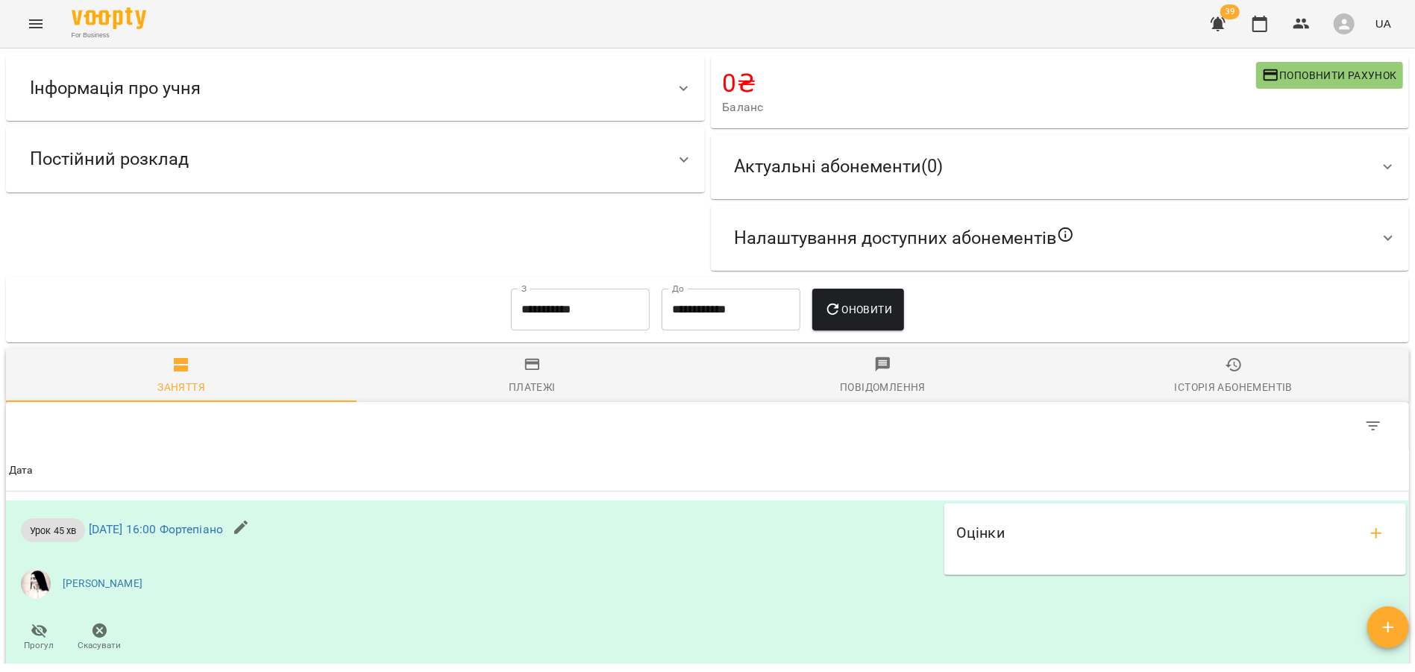
scroll to position [0, 0]
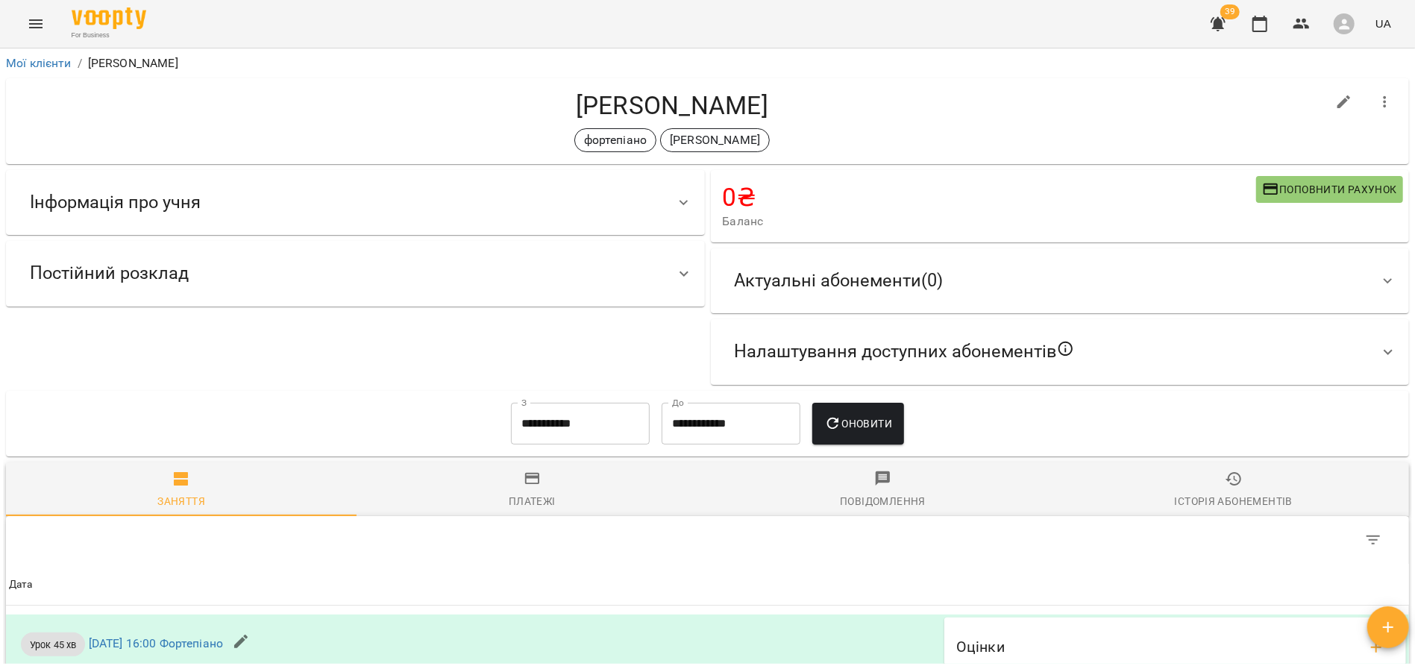
click at [873, 498] on div "Повідомлення" at bounding box center [883, 501] width 86 height 18
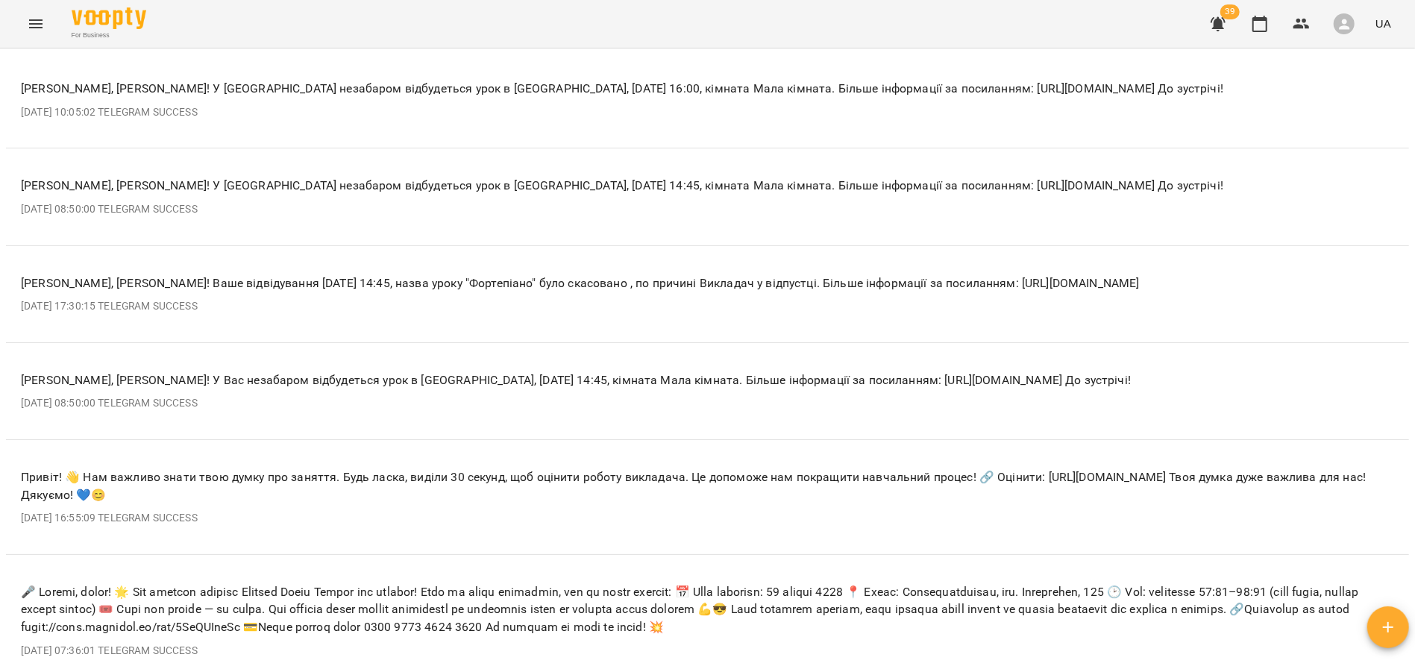
scroll to position [830, 0]
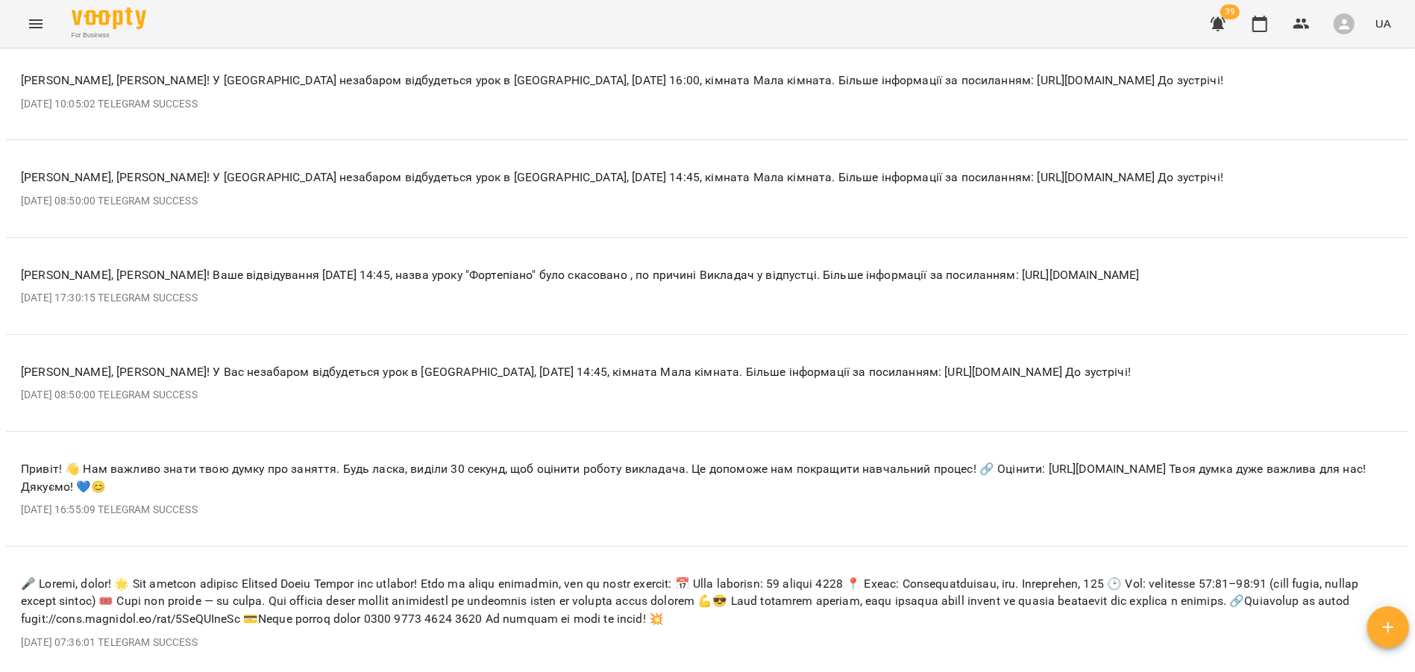
click at [463, 98] on th "Вітаємо, Березна Настя! У Вас незабаром відбудеться урок в Chillax Music School…" at bounding box center [707, 91] width 1403 height 97
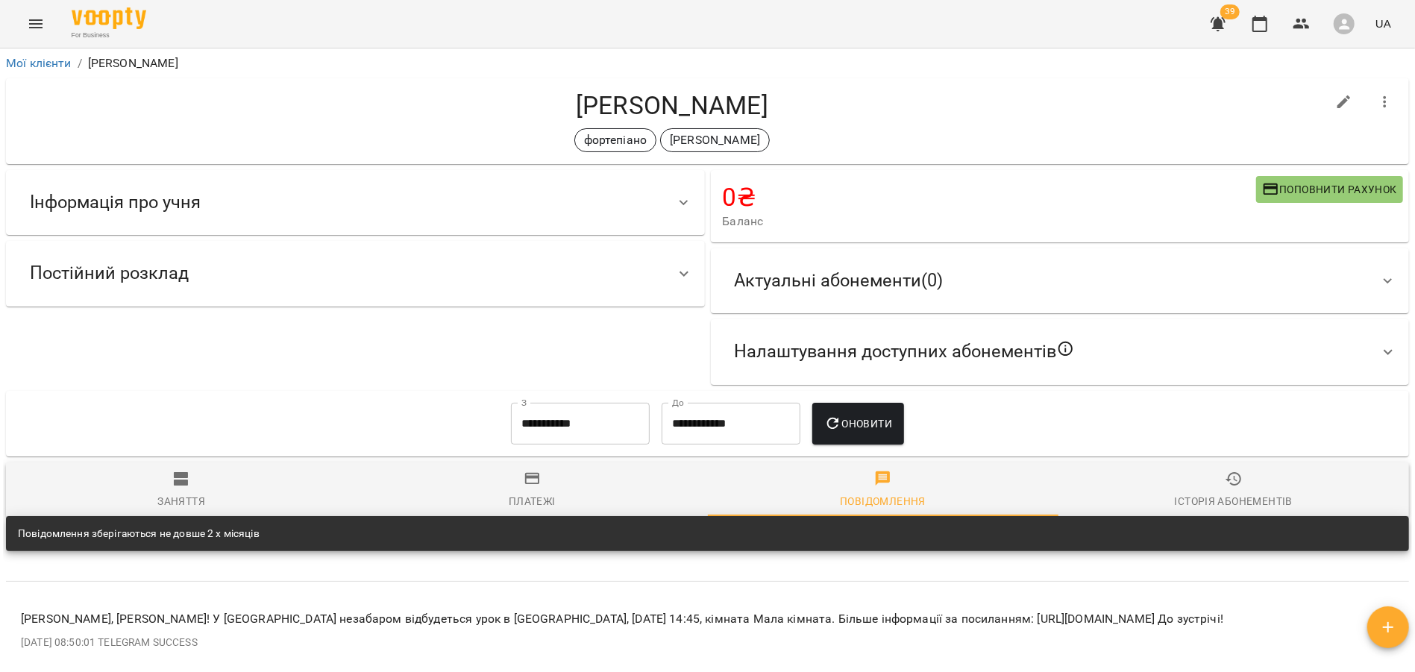
click at [191, 470] on span "Заняття" at bounding box center [181, 490] width 333 height 40
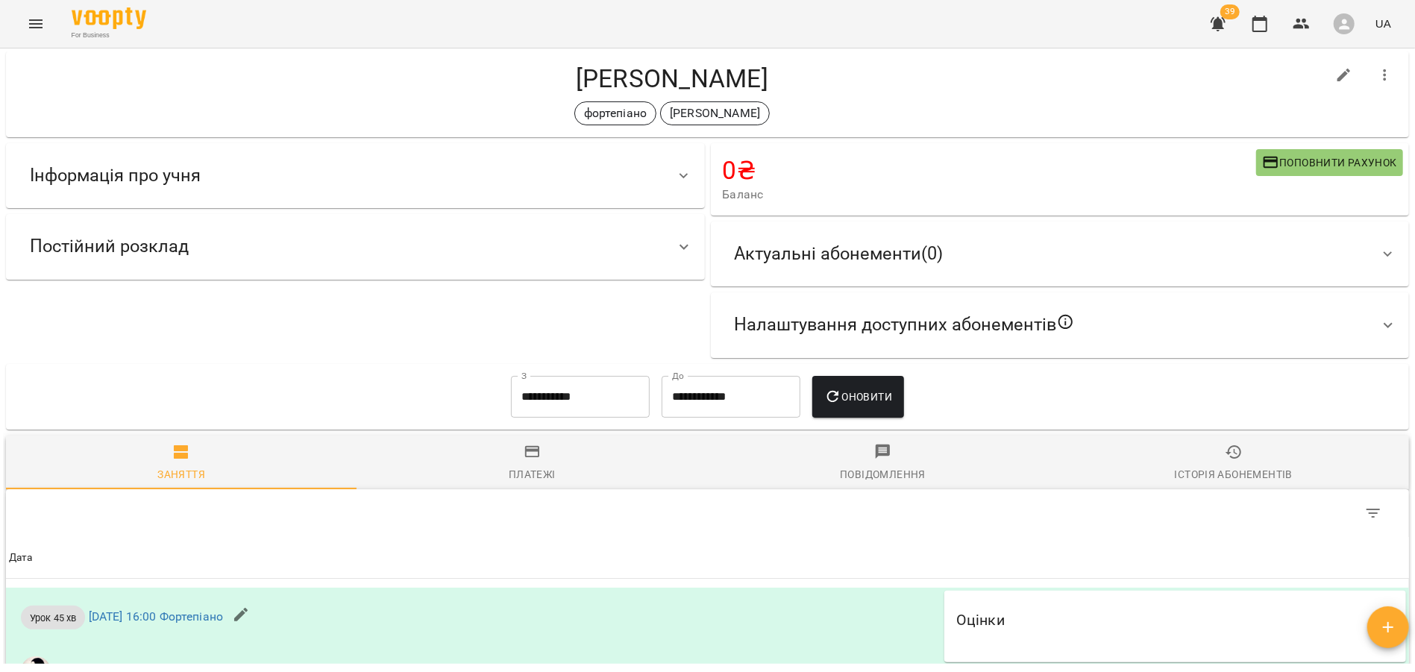
scroll to position [36, 0]
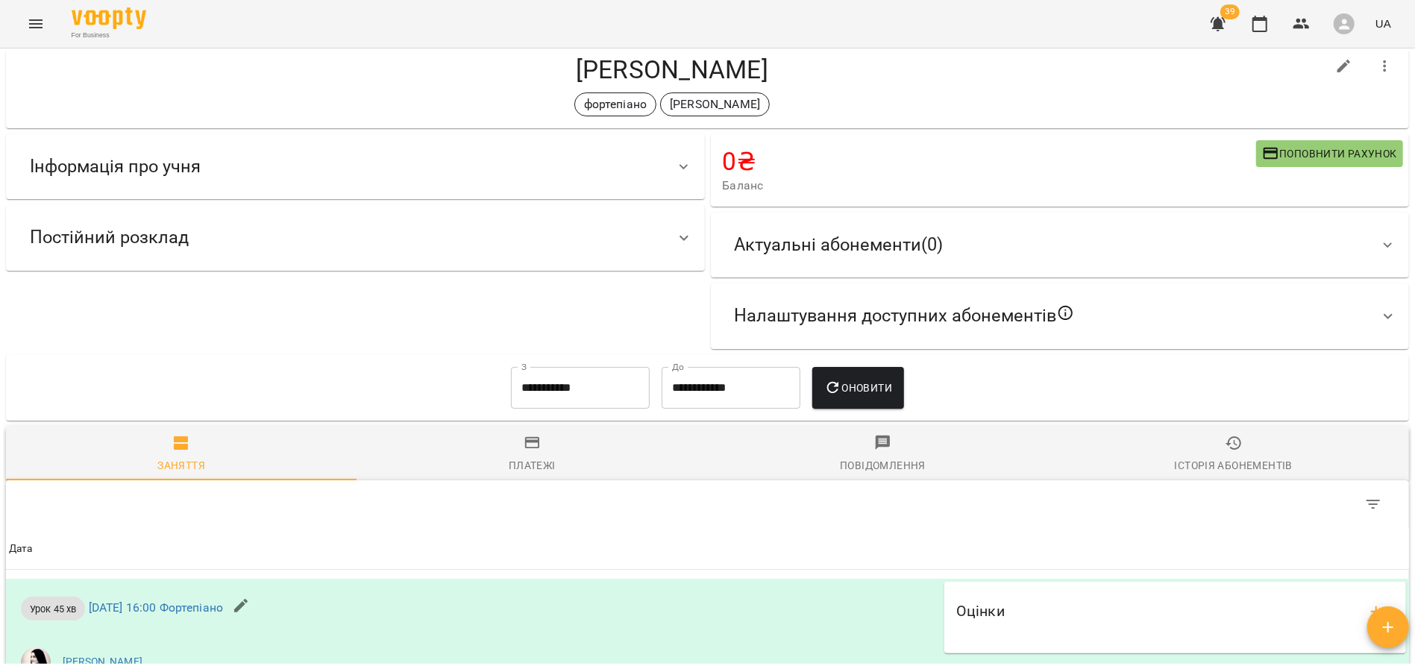
click at [927, 246] on span "Актуальні абонементи ( 0 )" at bounding box center [839, 244] width 209 height 23
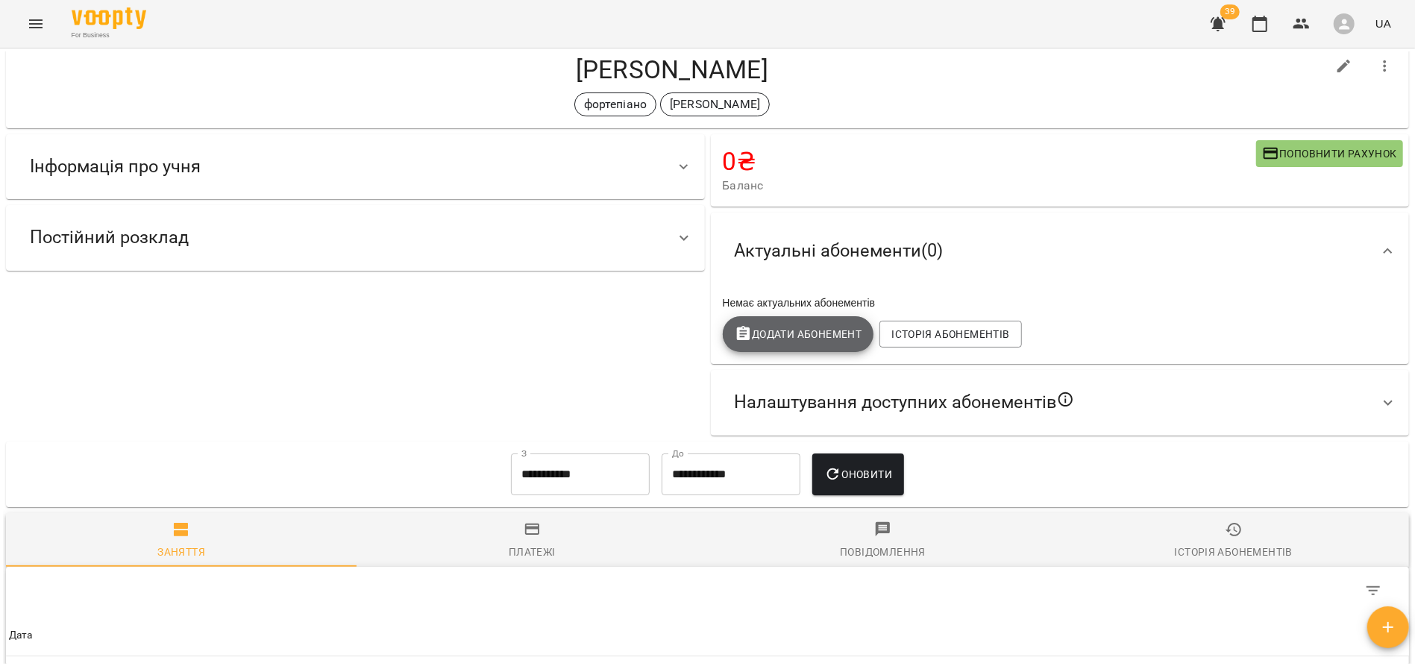
click at [750, 339] on icon "button" at bounding box center [744, 334] width 18 height 18
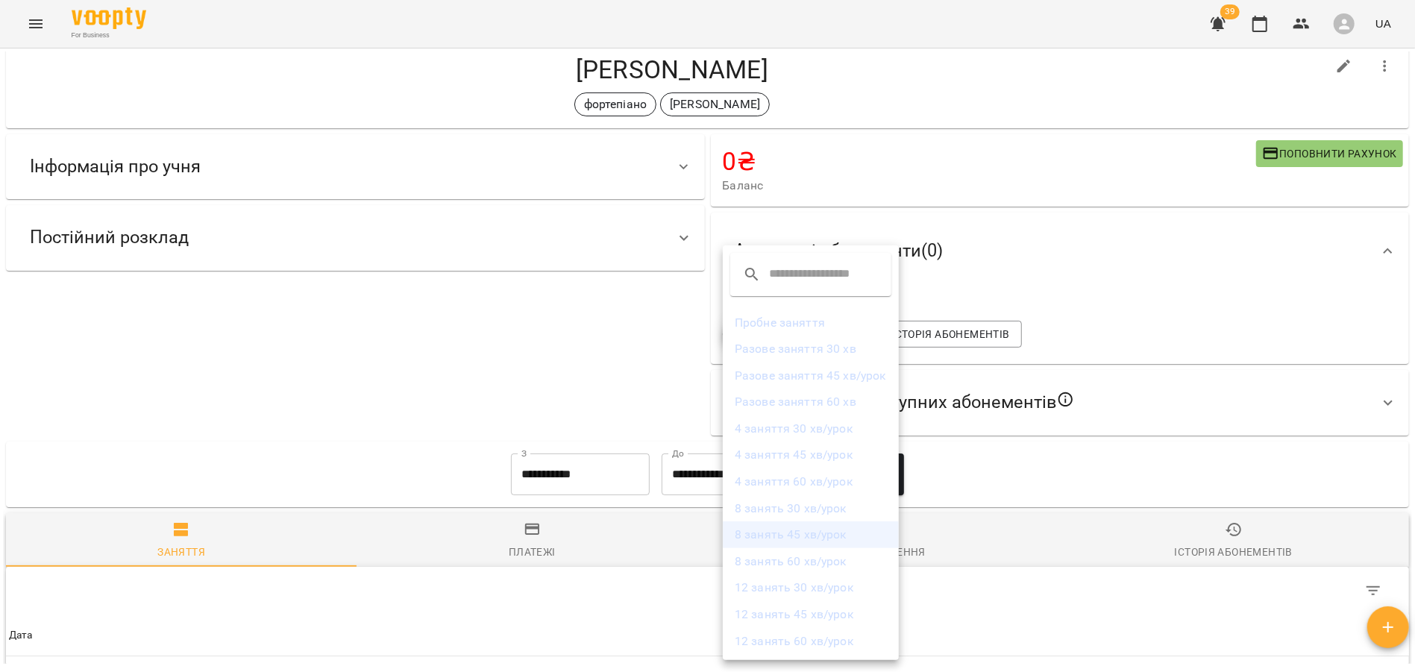
click at [786, 530] on li "8 занять 45 хв/урок" at bounding box center [811, 534] width 176 height 27
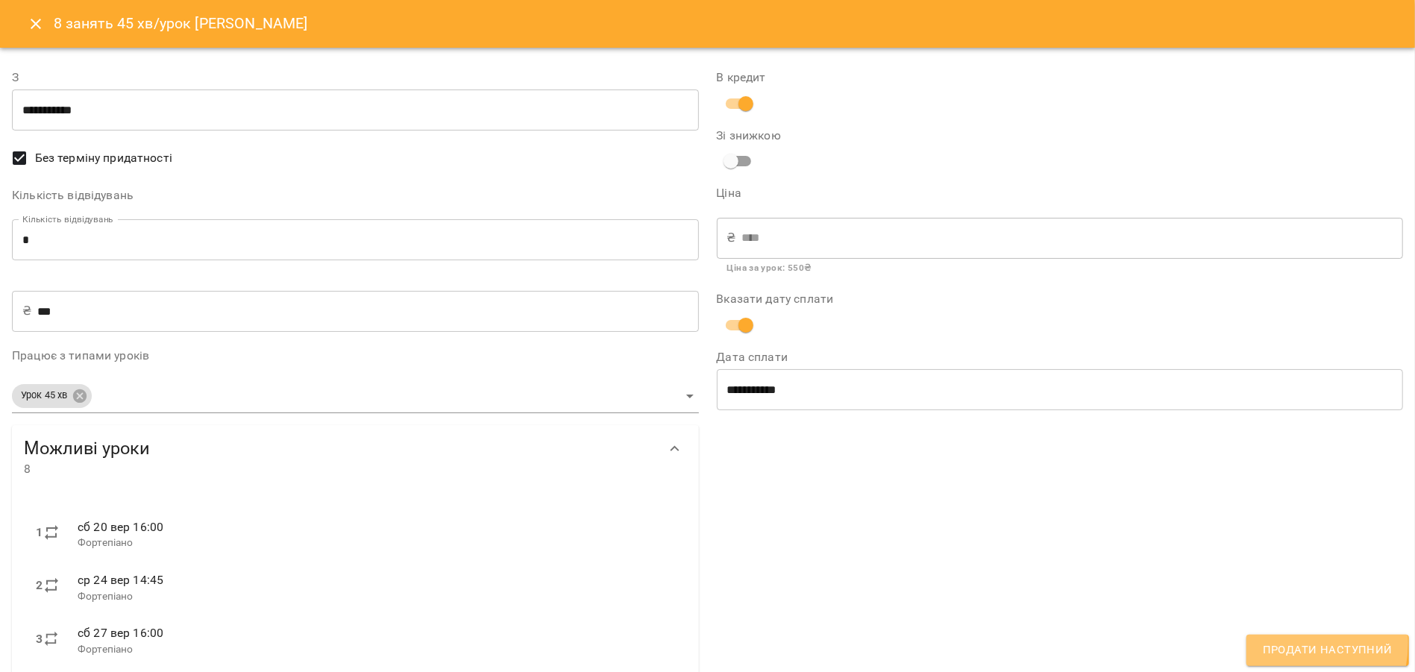
click at [1282, 644] on span "Продати наступний" at bounding box center [1328, 650] width 130 height 19
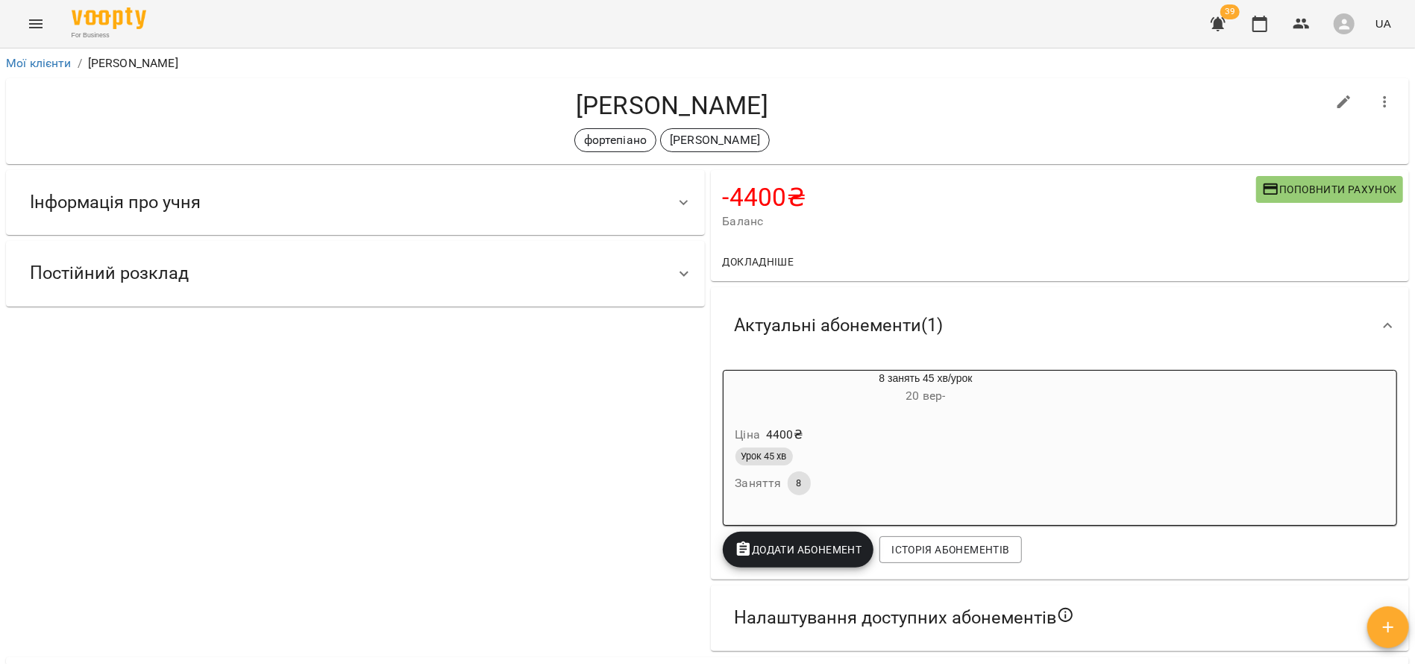
scroll to position [6, 0]
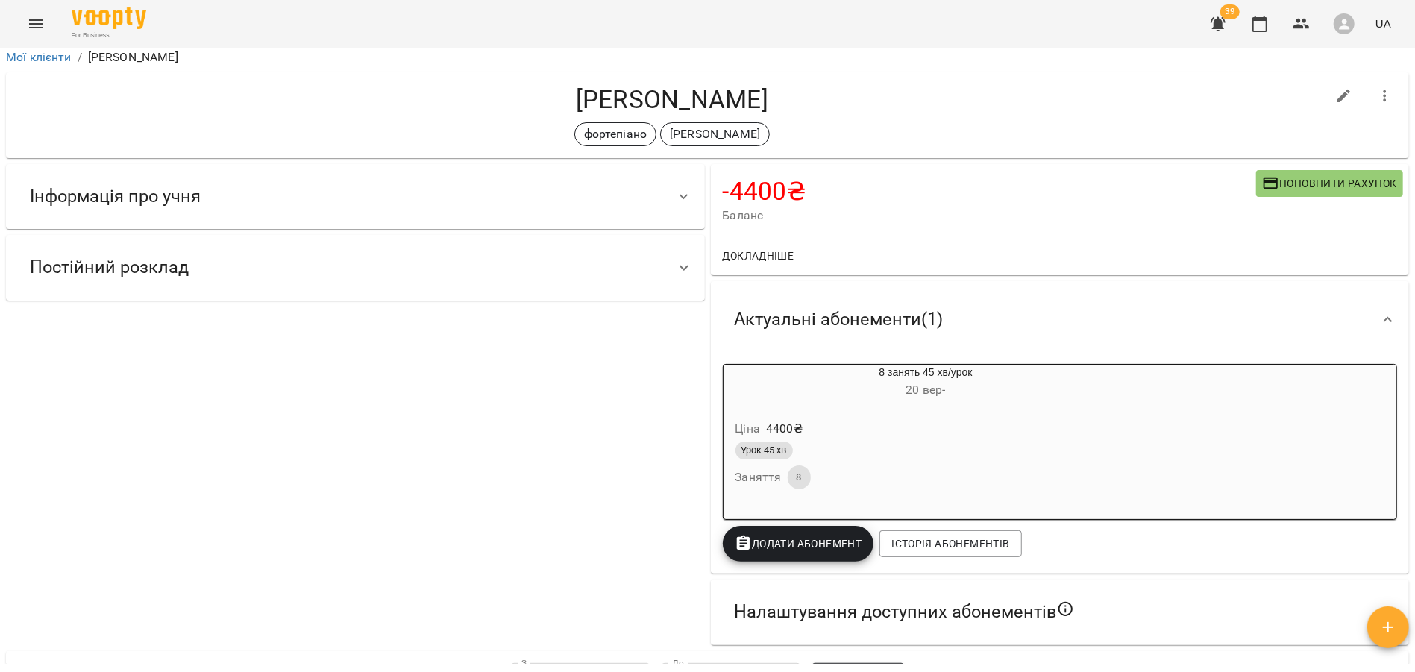
click at [673, 201] on div at bounding box center [684, 197] width 36 height 36
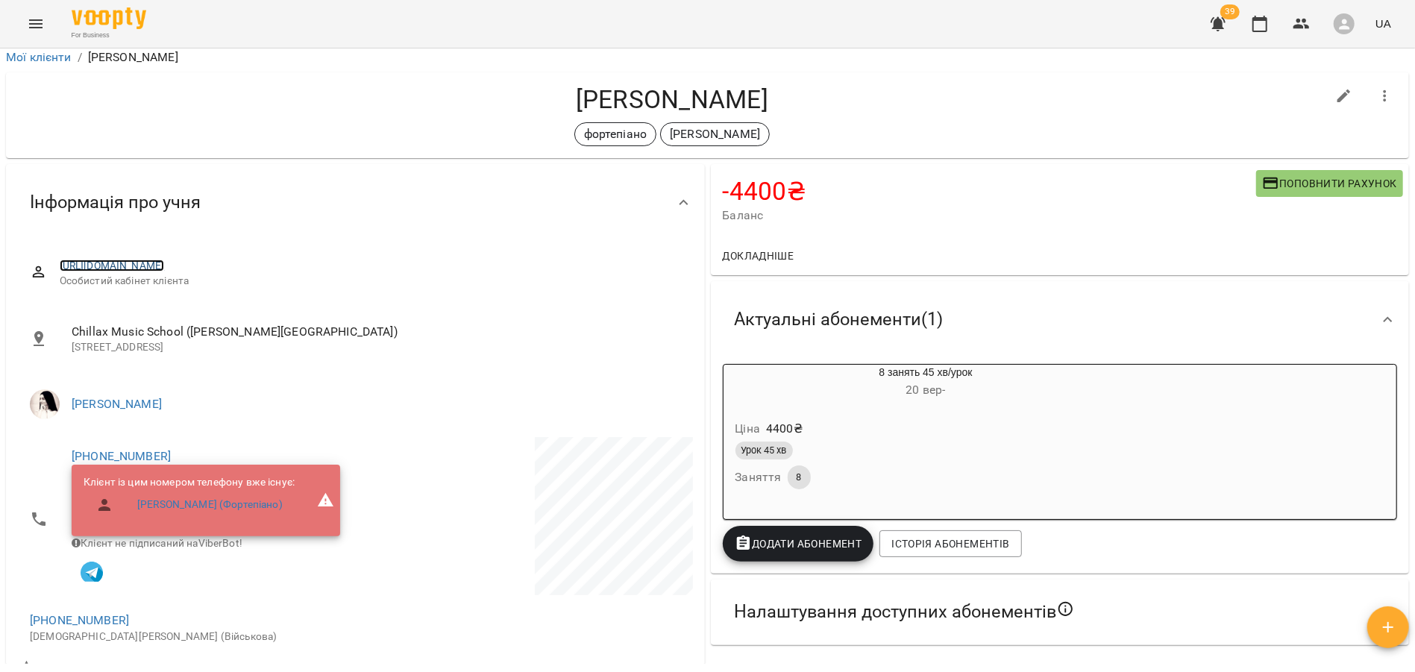
click at [165, 266] on link "https://www.voopty.com.ua/client/662a21274a9f80fff40b3eaa/67520a74d0323e5d66585…" at bounding box center [112, 266] width 105 height 12
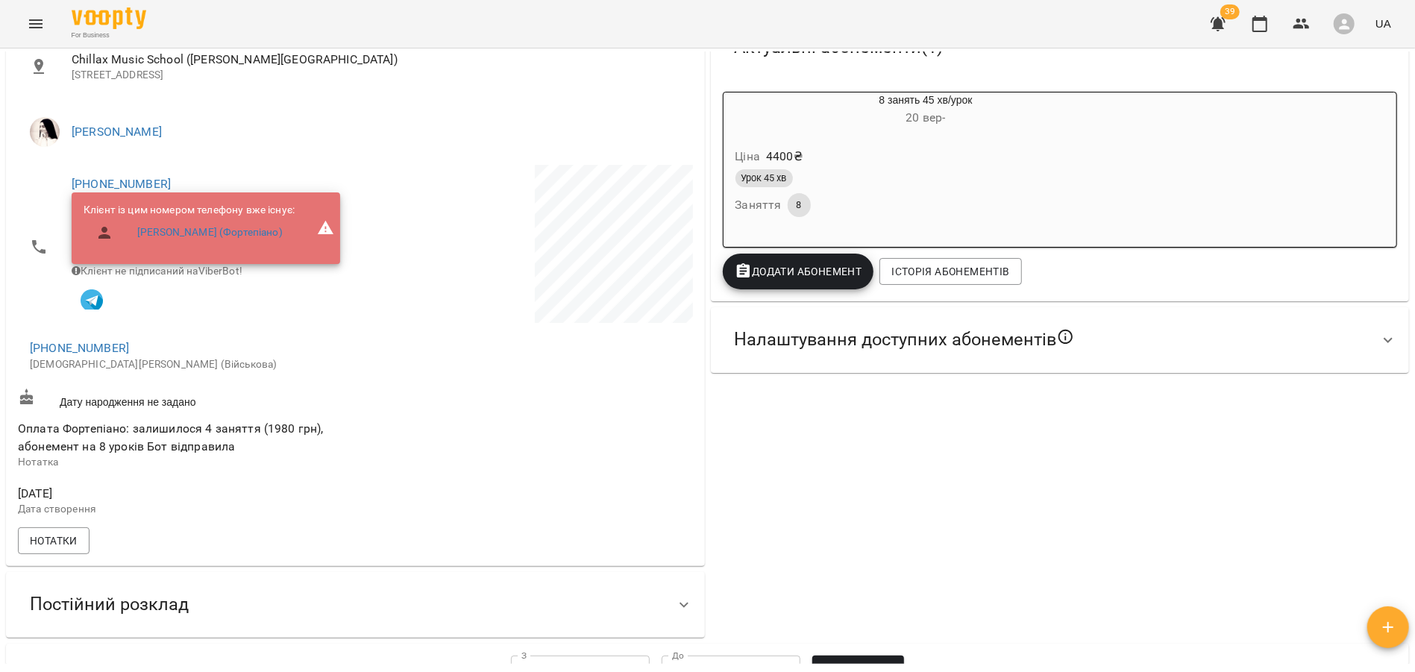
scroll to position [284, 0]
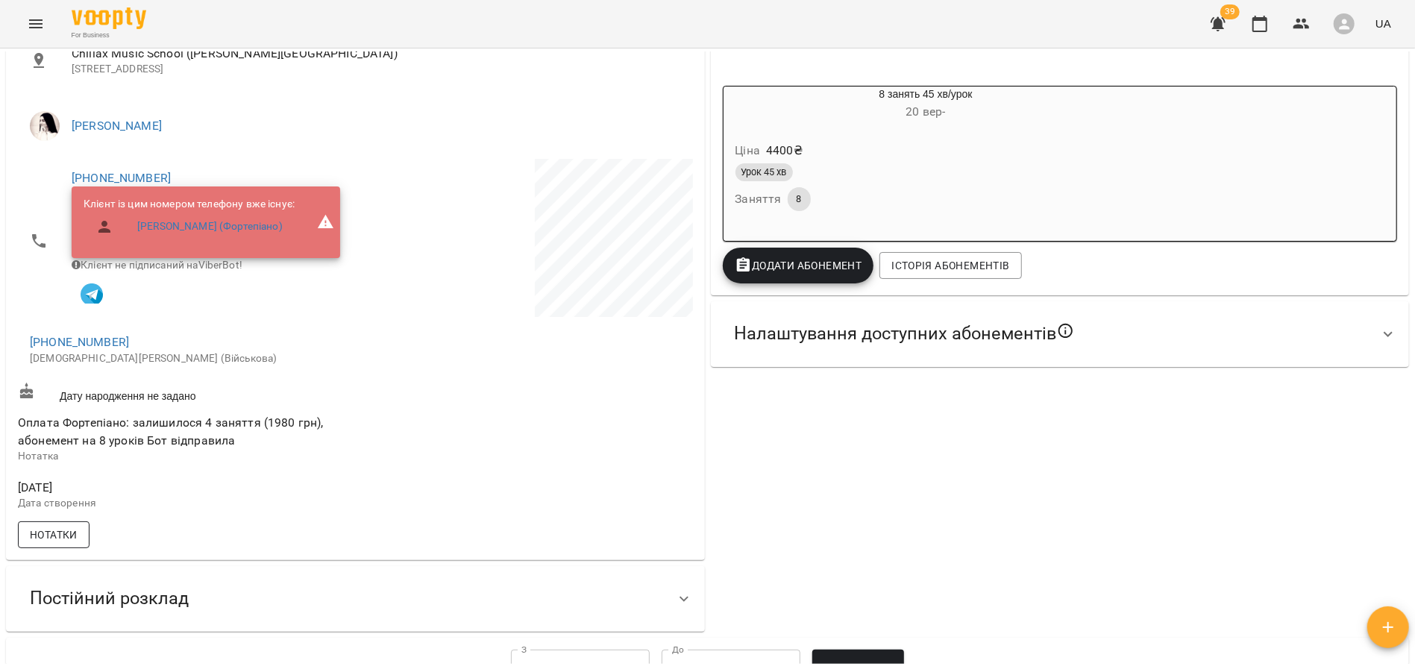
click at [54, 540] on span "Нотатки" at bounding box center [54, 535] width 48 height 18
click at [51, 586] on icon "button" at bounding box center [45, 581] width 18 height 18
click at [83, 647] on input "text" at bounding box center [110, 641] width 118 height 24
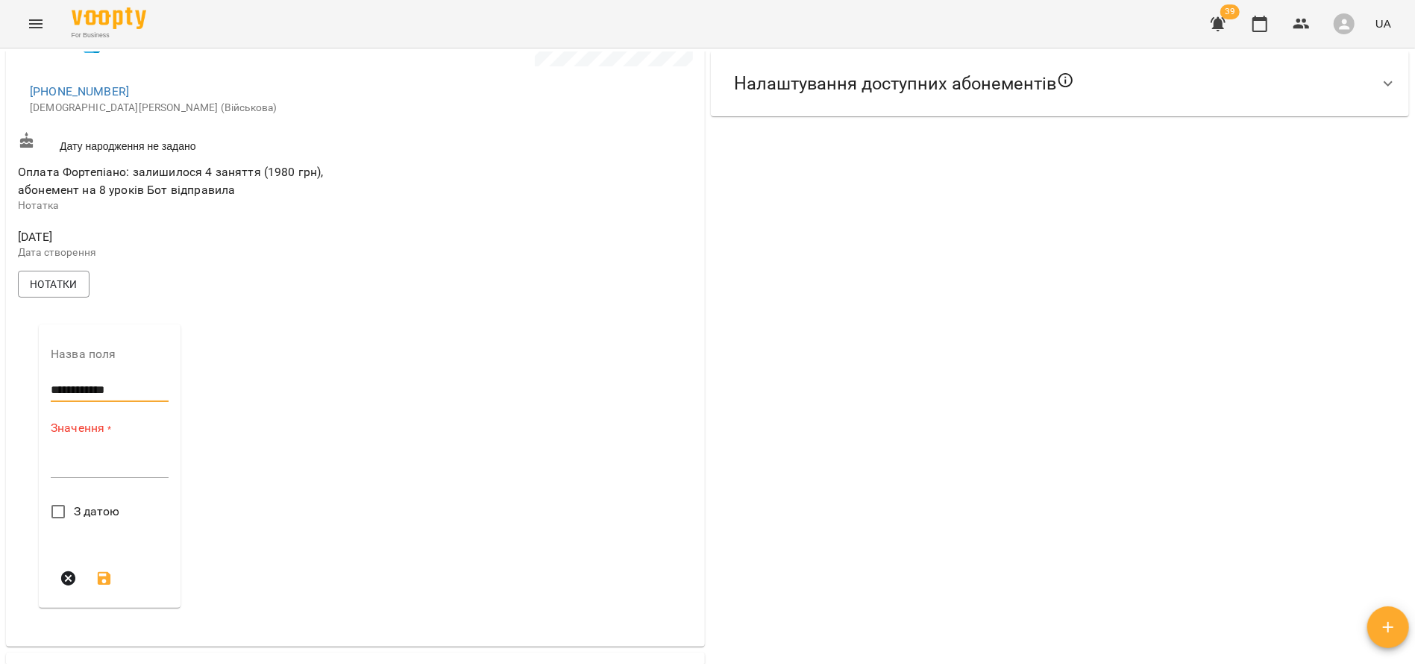
scroll to position [538, 0]
type input "**********"
click at [92, 468] on textarea at bounding box center [110, 463] width 118 height 14
drag, startPoint x: 128, startPoint y: 391, endPoint x: 37, endPoint y: 392, distance: 91.8
click at [37, 392] on div "**********" at bounding box center [110, 466] width 166 height 313
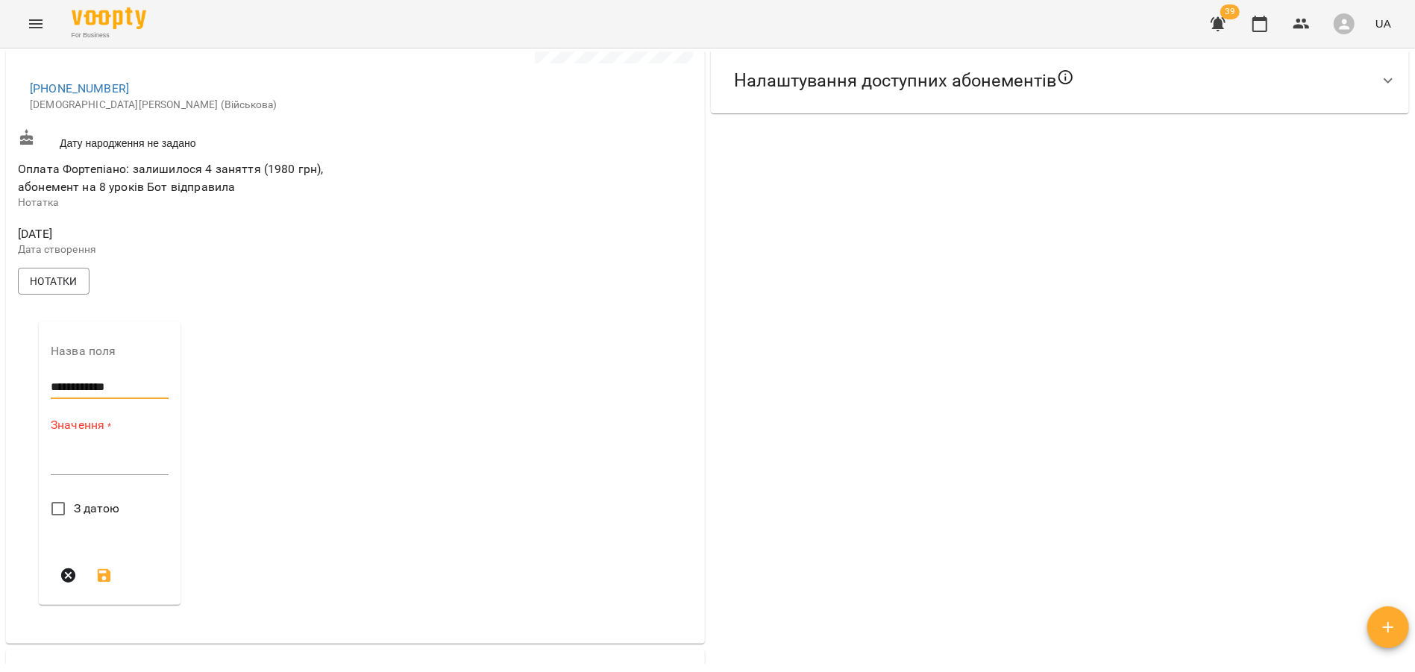
click at [83, 470] on textarea at bounding box center [110, 463] width 118 height 14
paste textarea "**********"
type textarea "**********"
click at [98, 618] on icon "submit" at bounding box center [104, 611] width 13 height 13
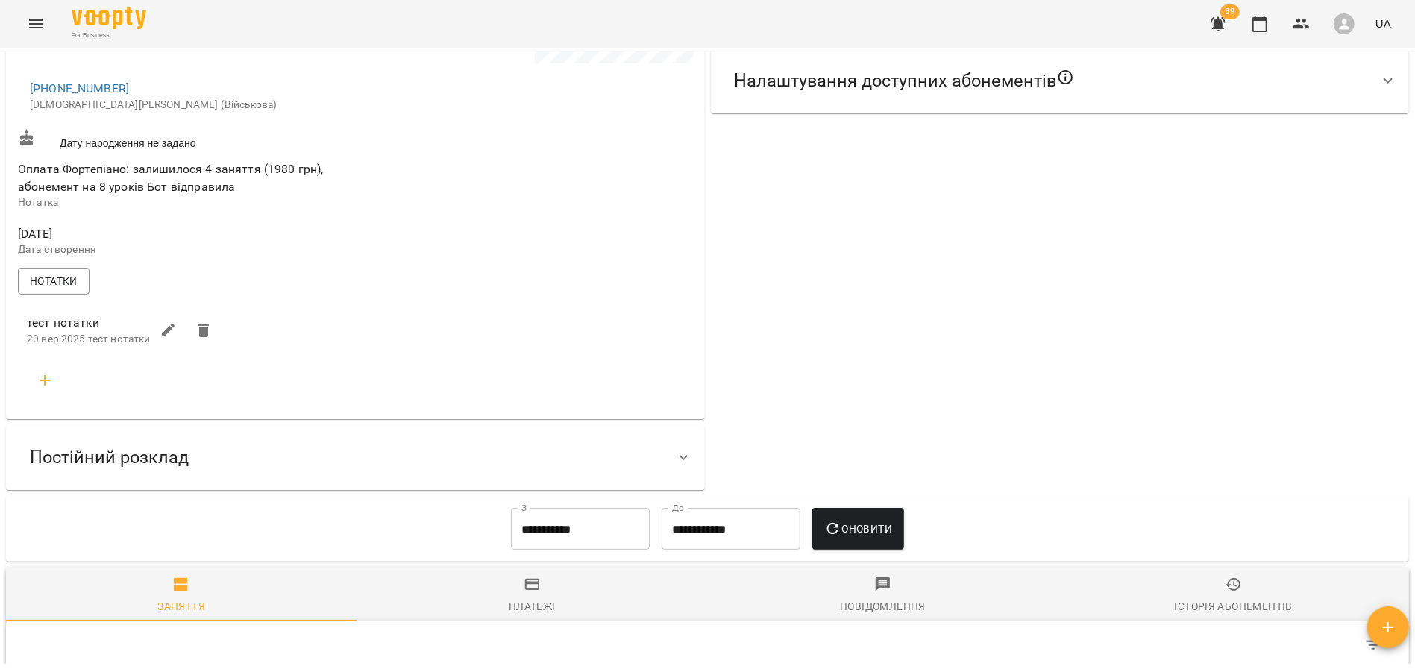
click at [199, 337] on icon "button" at bounding box center [203, 330] width 10 height 13
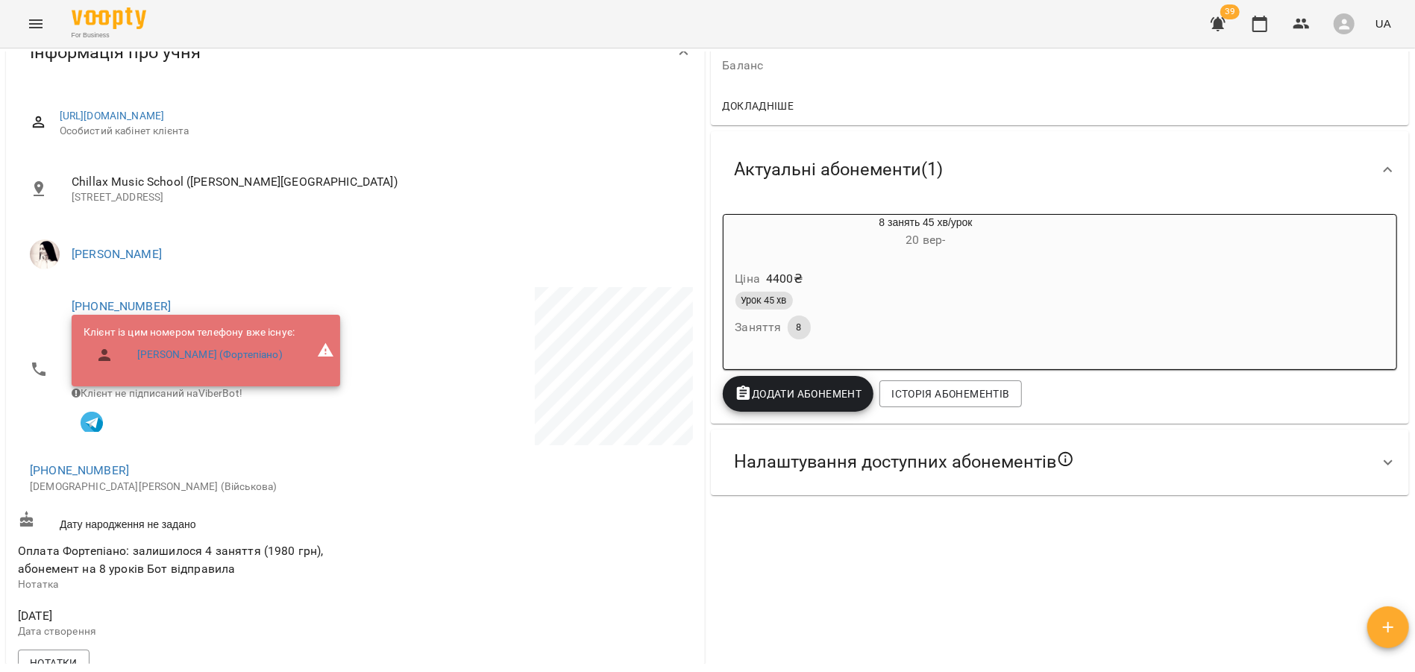
scroll to position [0, 0]
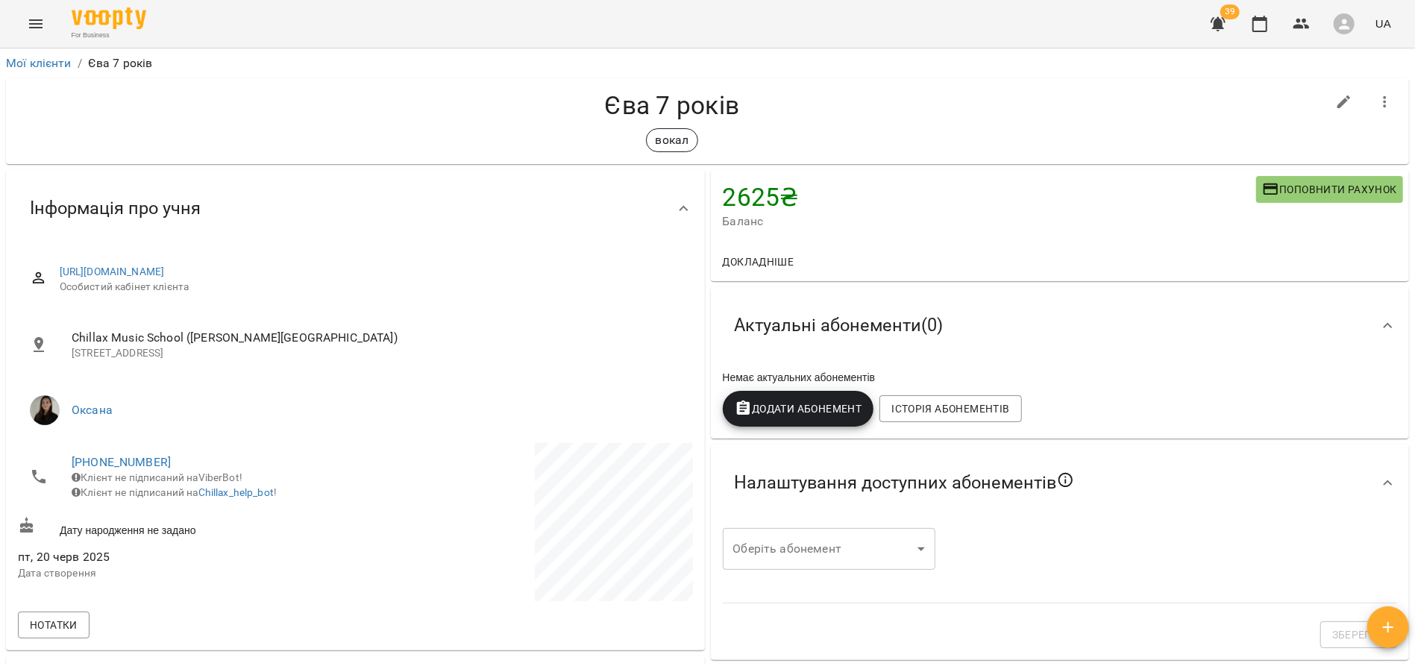
click at [783, 409] on span "Додати Абонемент" at bounding box center [799, 409] width 128 height 18
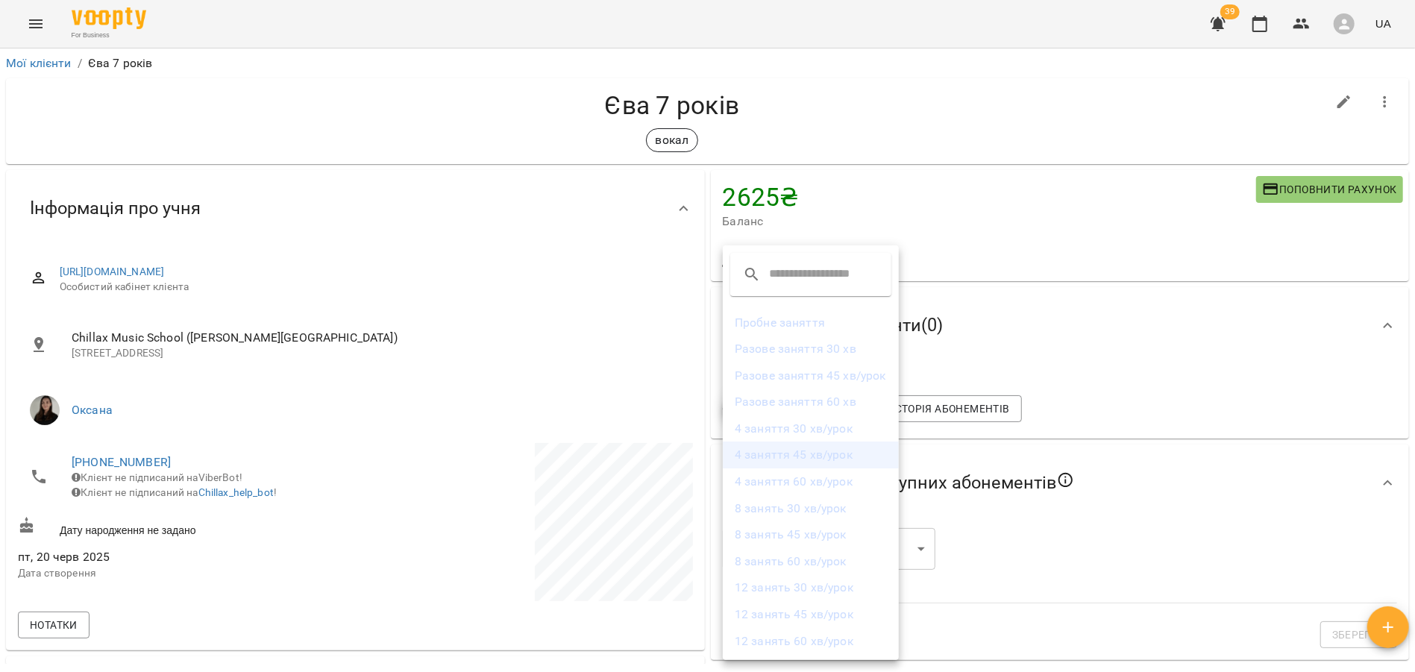
click at [811, 463] on li "4 заняття 45 хв/урок" at bounding box center [811, 455] width 176 height 27
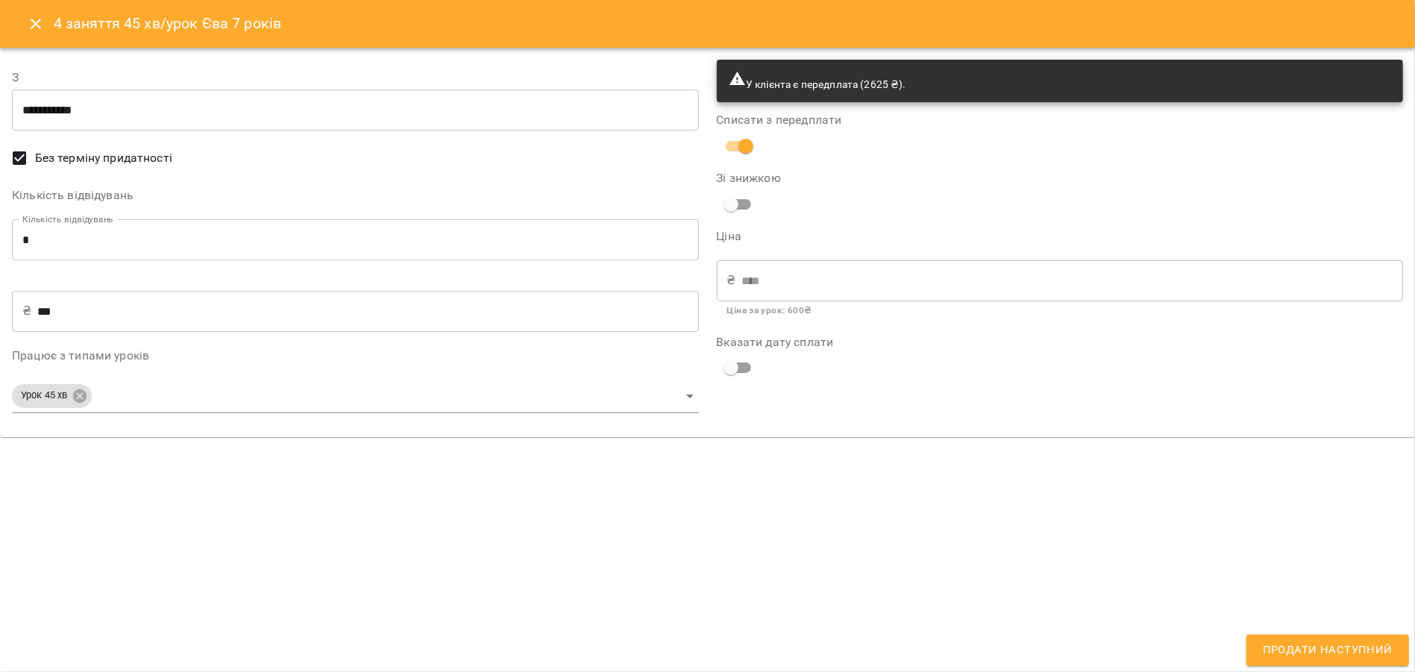
type input "**********"
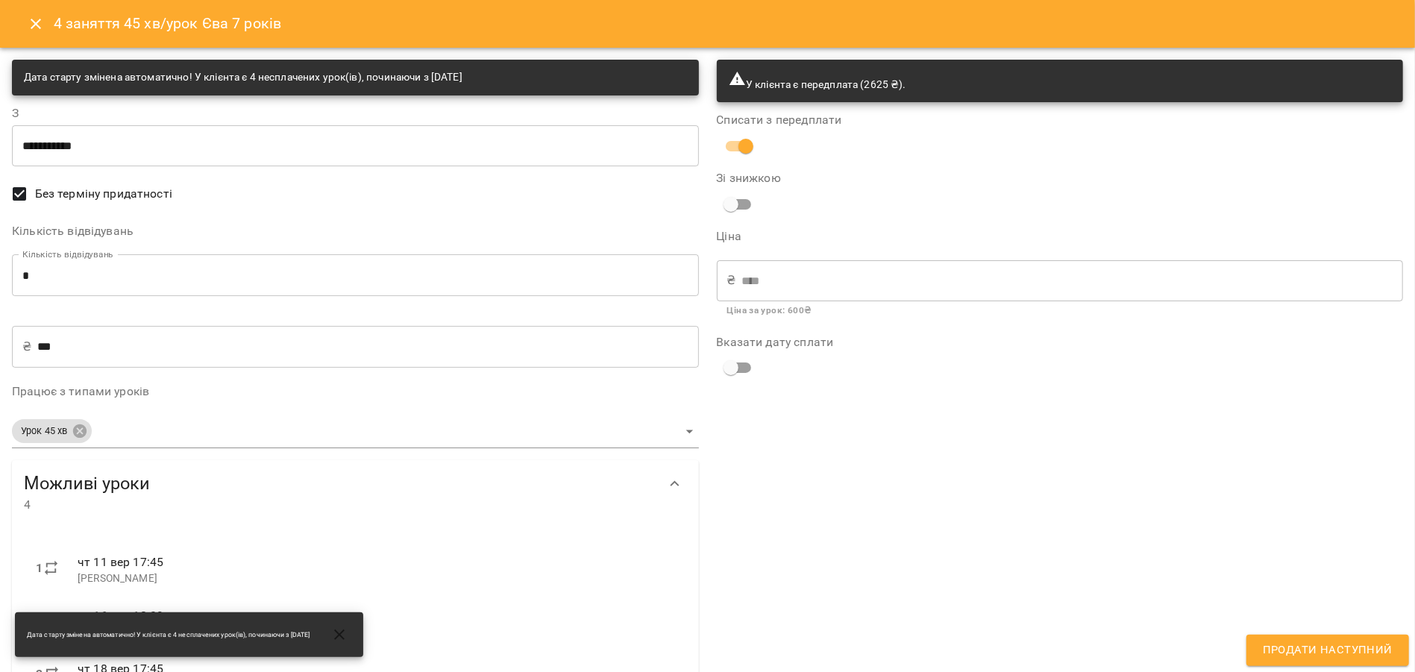
click at [1321, 656] on span "Продати наступний" at bounding box center [1328, 650] width 130 height 19
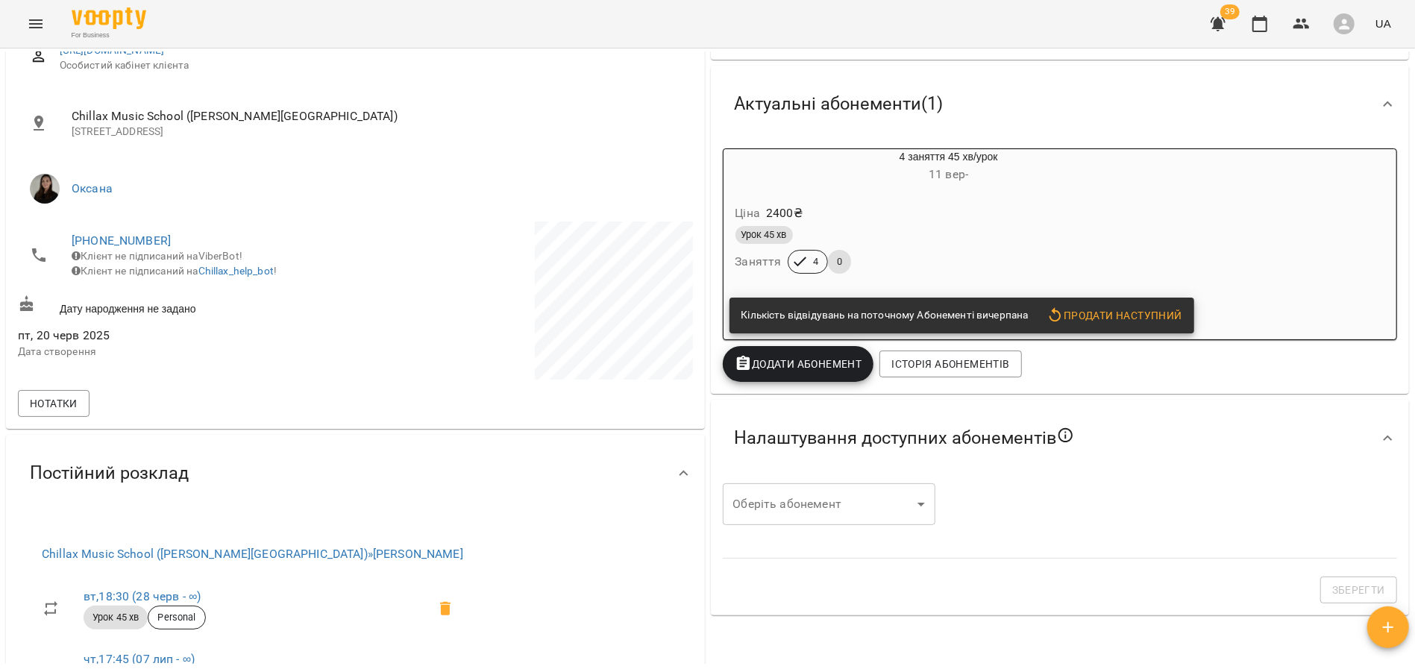
scroll to position [212, 0]
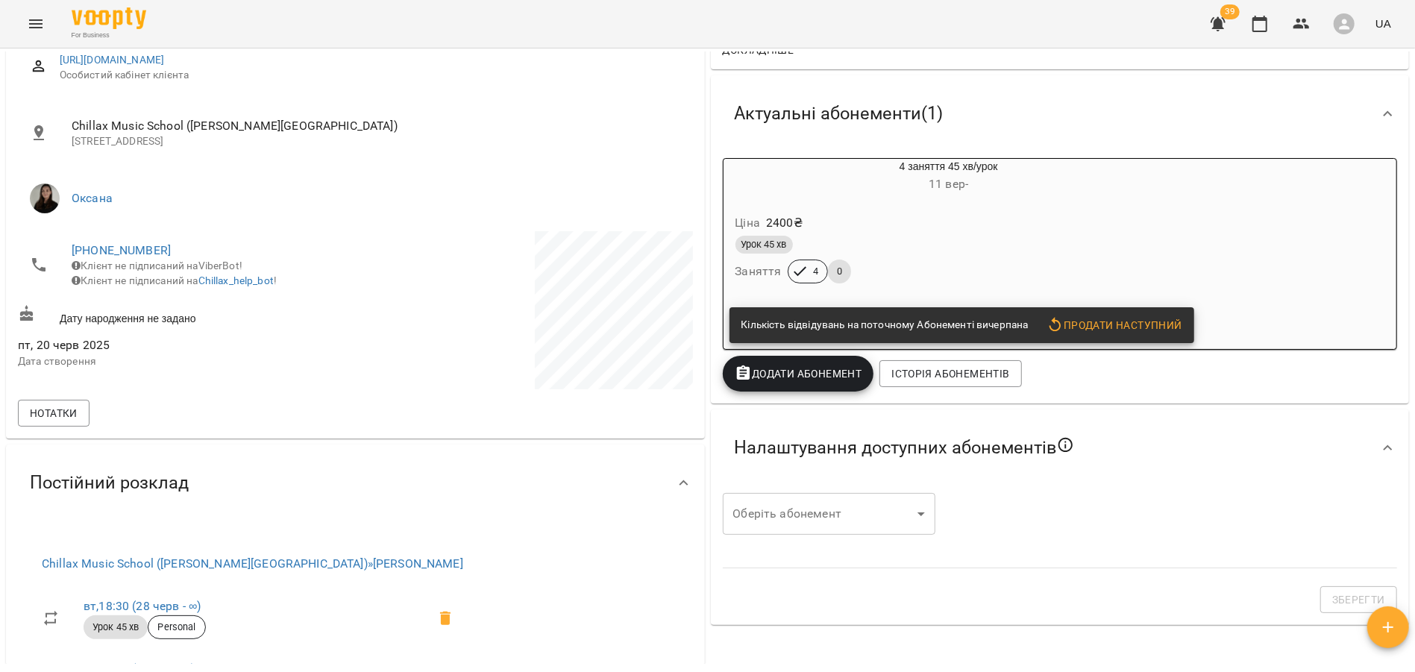
click at [1022, 229] on div "Ціна 2400 ₴" at bounding box center [913, 223] width 361 height 27
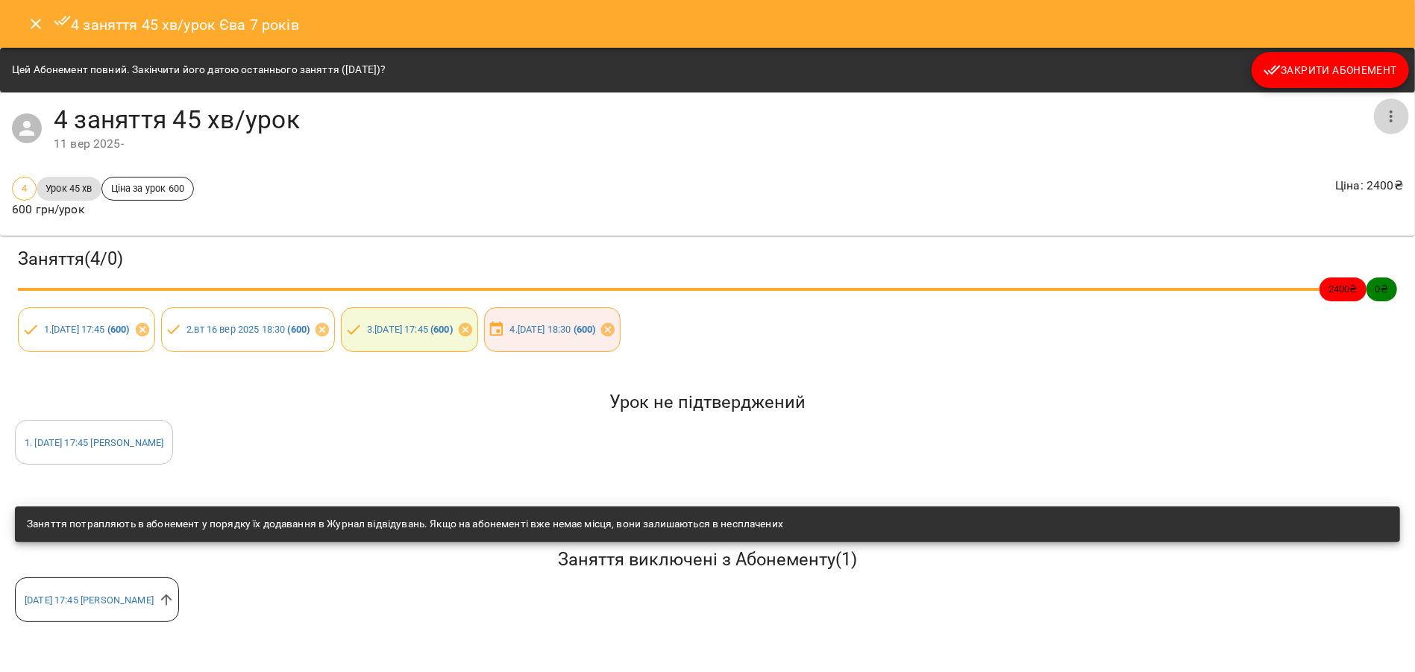
click at [1393, 126] on button "button" at bounding box center [1391, 116] width 36 height 36
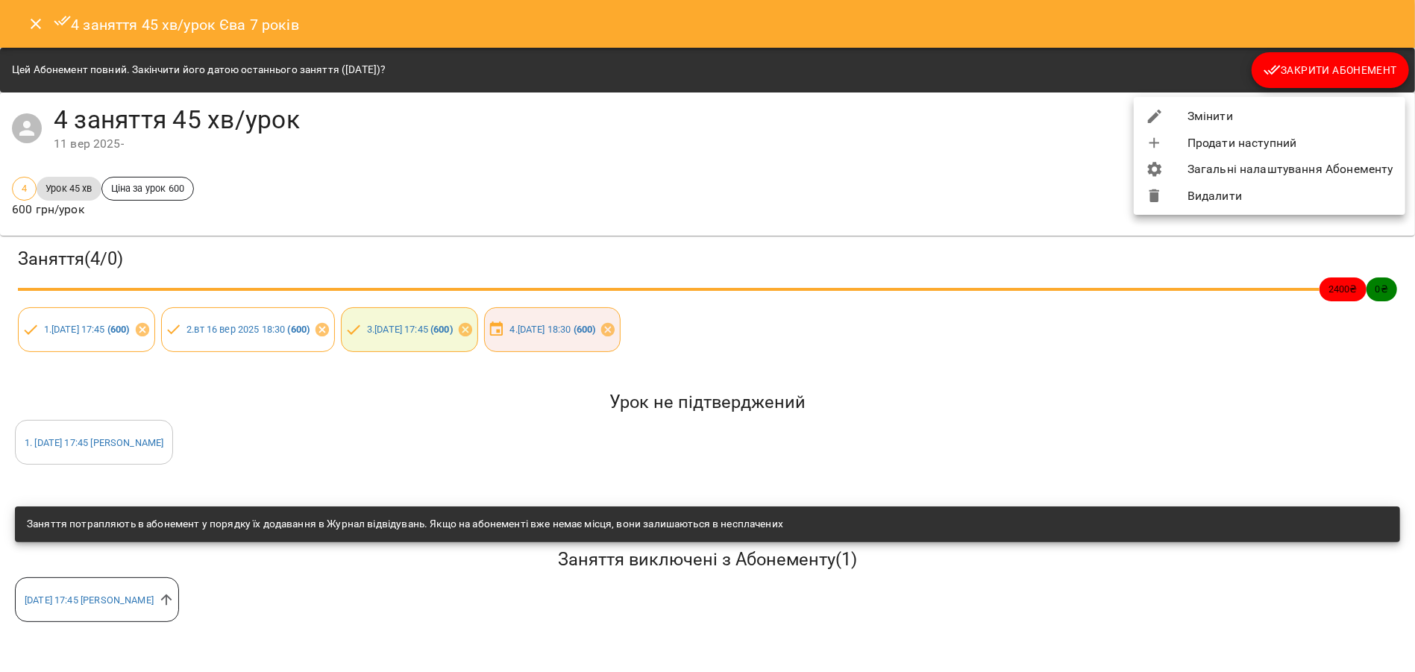
click at [1217, 193] on li "Видалити" at bounding box center [1270, 196] width 272 height 27
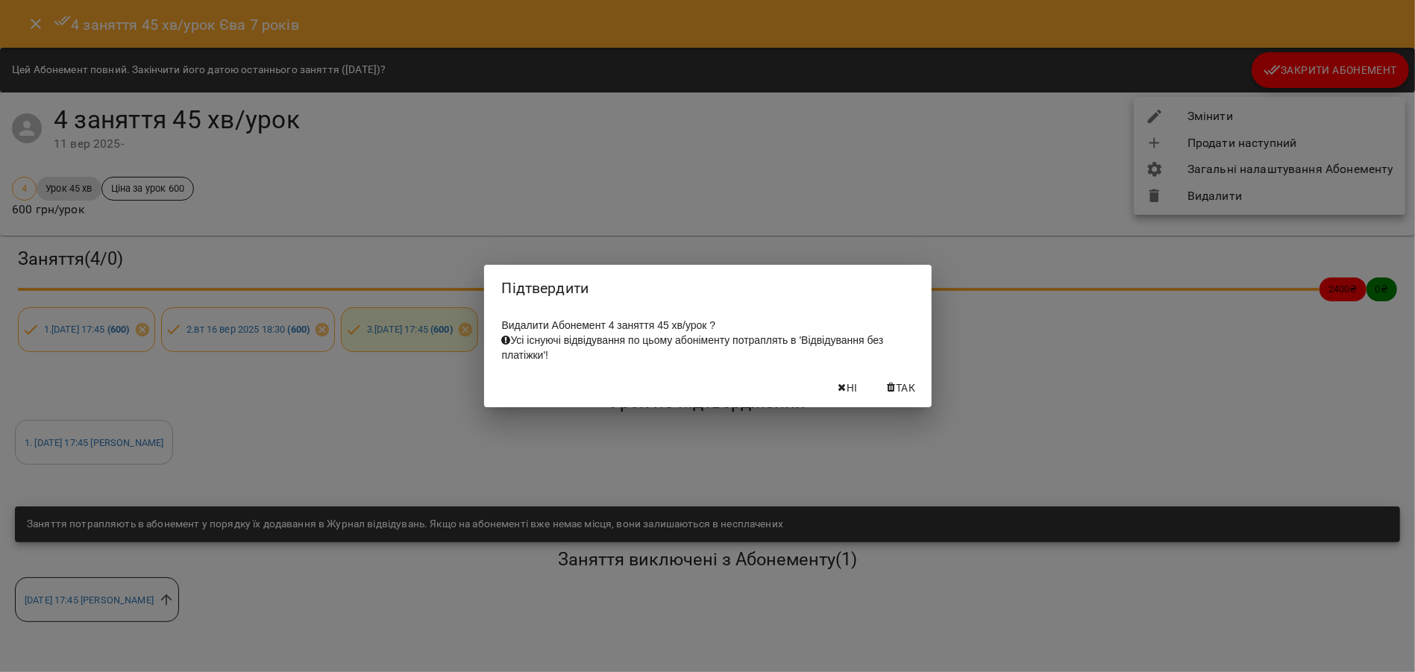
click at [906, 397] on span "Так" at bounding box center [905, 388] width 19 height 18
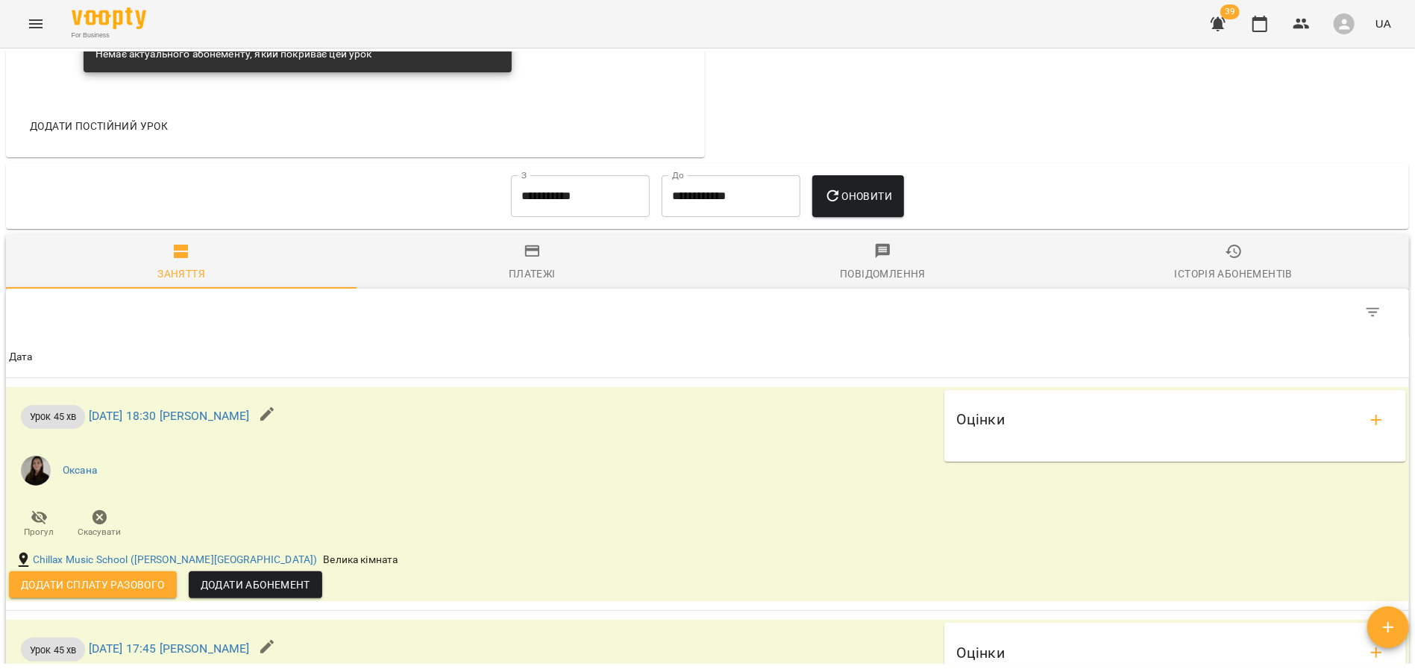
scroll to position [846, 0]
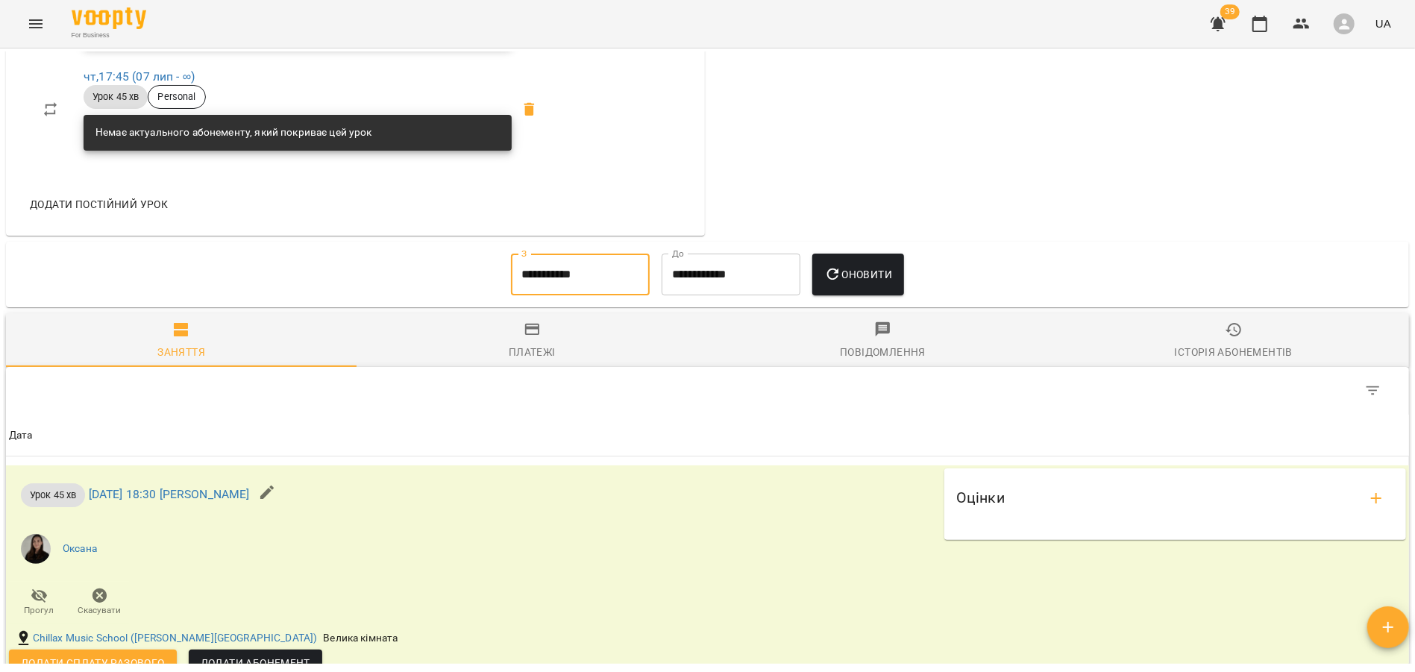
click at [541, 257] on input "**********" at bounding box center [580, 275] width 139 height 42
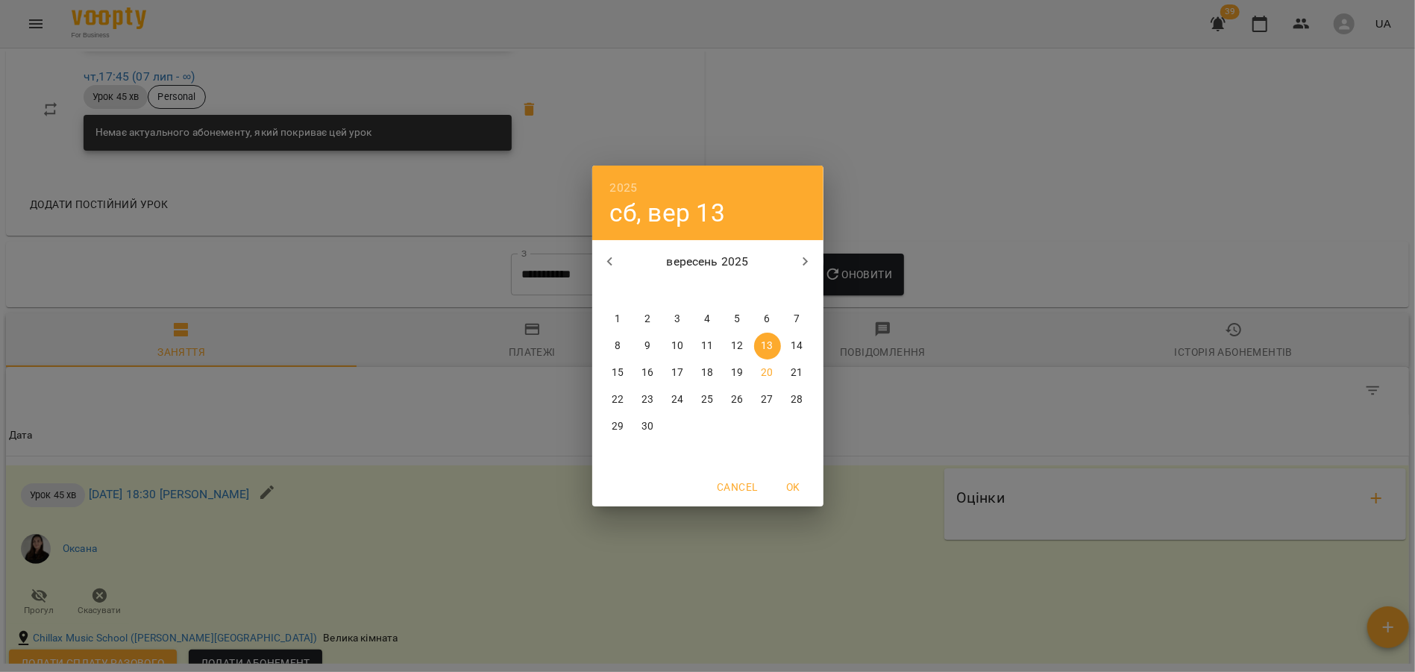
click at [618, 314] on p "1" at bounding box center [618, 319] width 6 height 15
type input "**********"
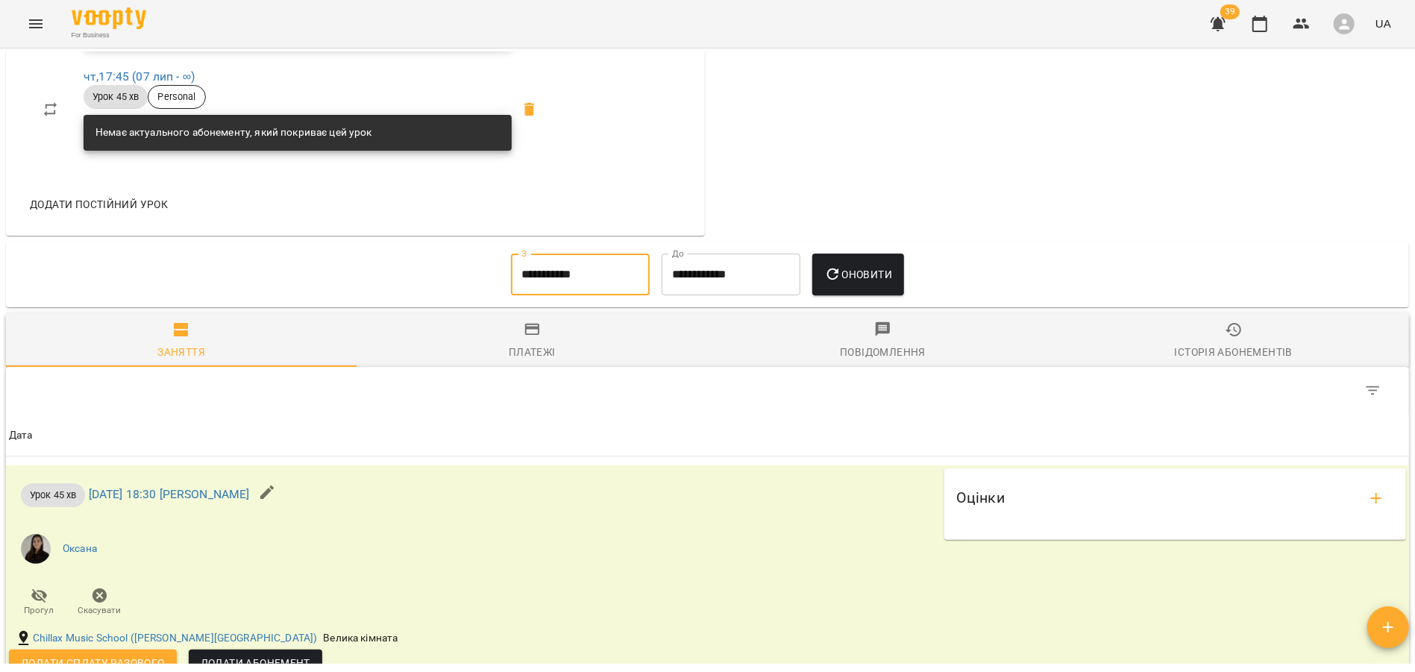
click at [839, 277] on icon "button" at bounding box center [833, 275] width 12 height 12
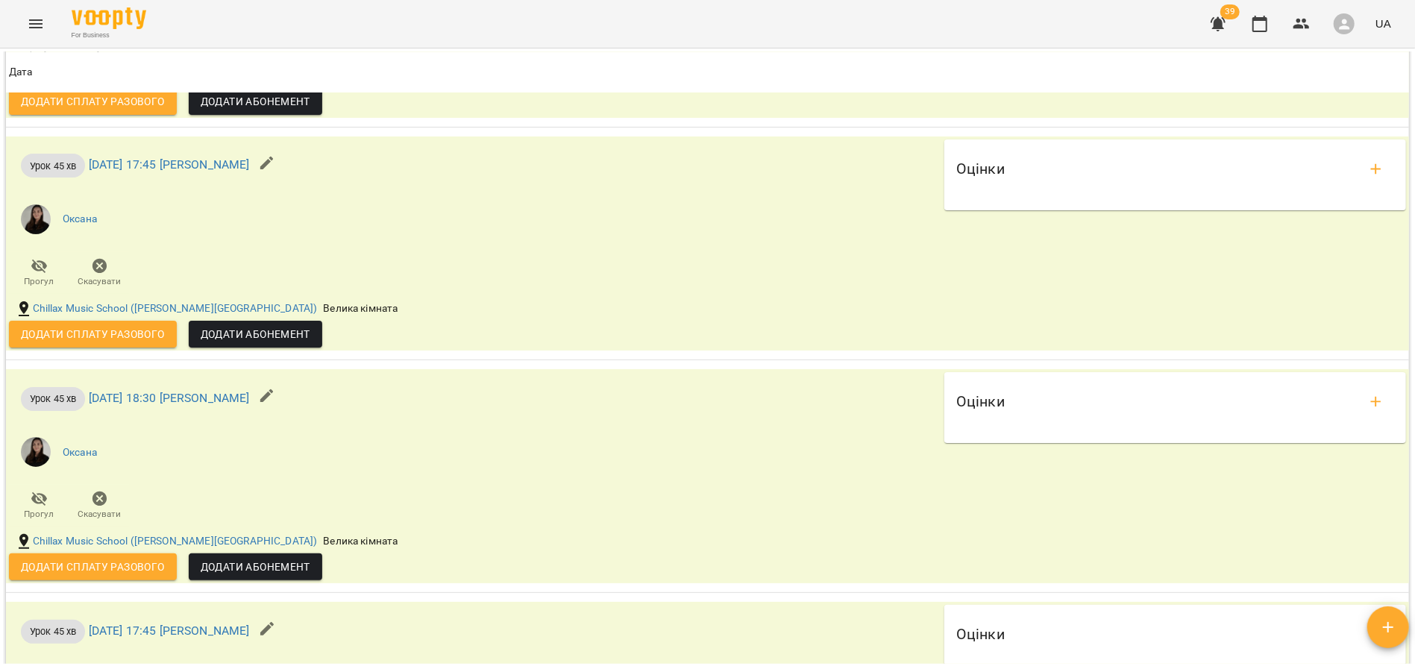
scroll to position [2245, 0]
click at [181, 394] on link "вт 23 вер 2025 18:30 Вокал Оксана" at bounding box center [169, 399] width 161 height 14
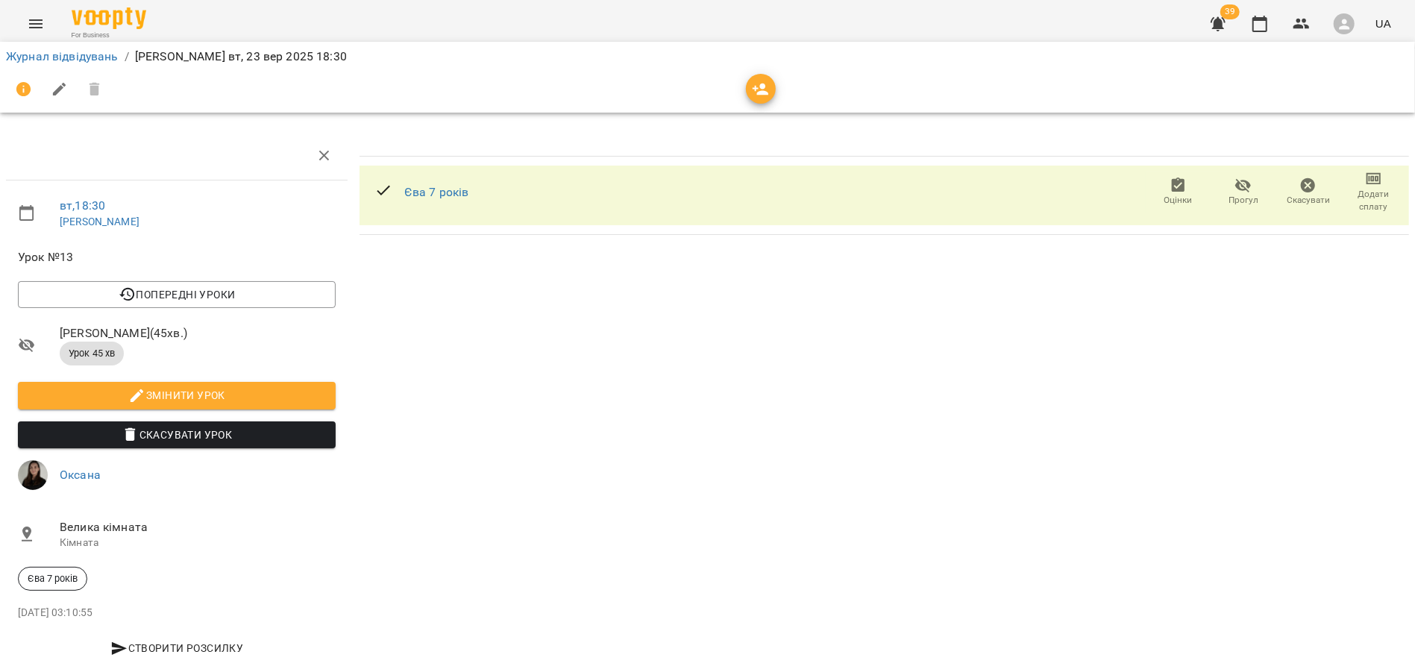
click at [1303, 192] on icon "button" at bounding box center [1308, 186] width 18 height 18
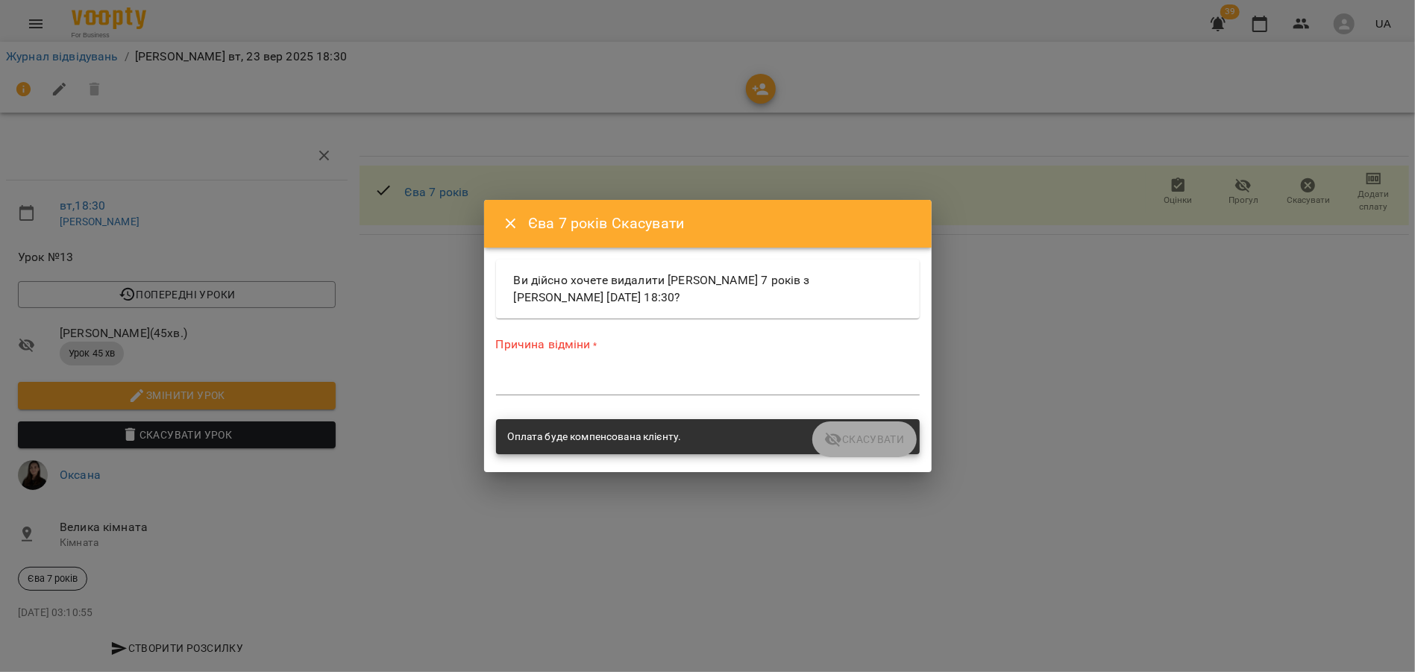
click at [504, 228] on icon "Close" at bounding box center [511, 224] width 18 height 18
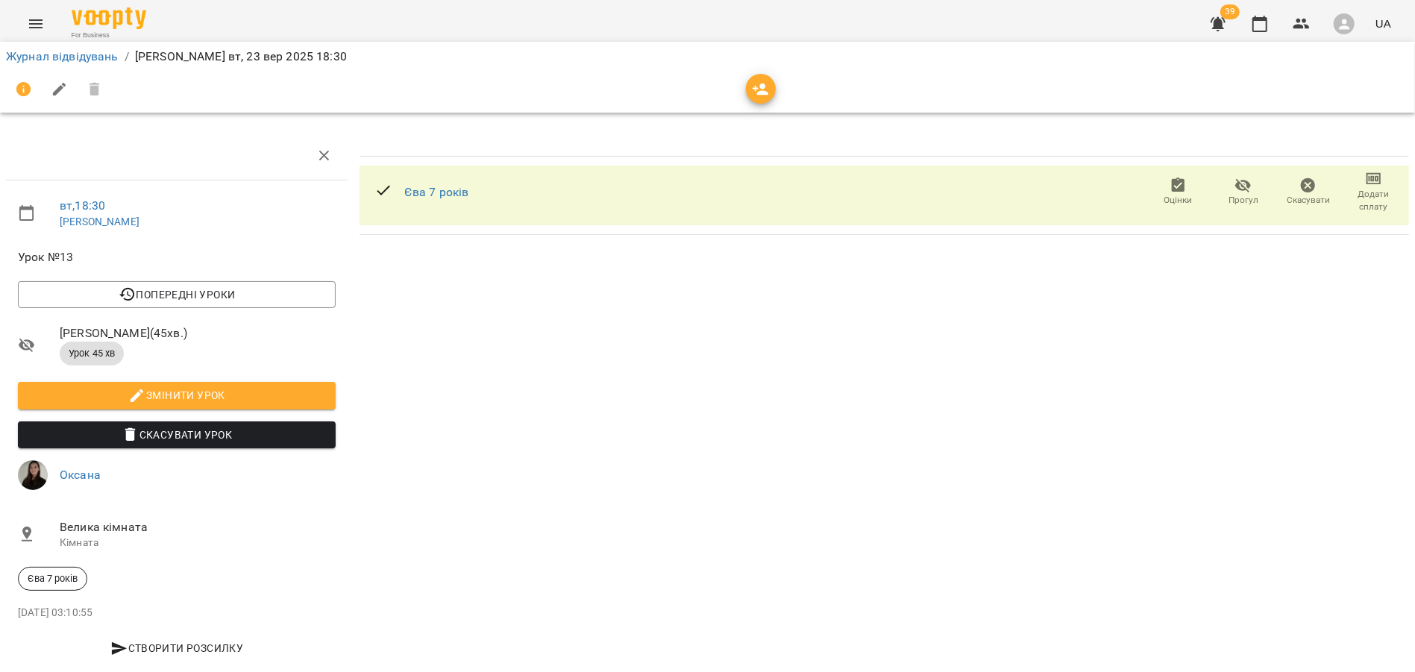
click at [1182, 196] on span "Оцінки" at bounding box center [1178, 200] width 28 height 13
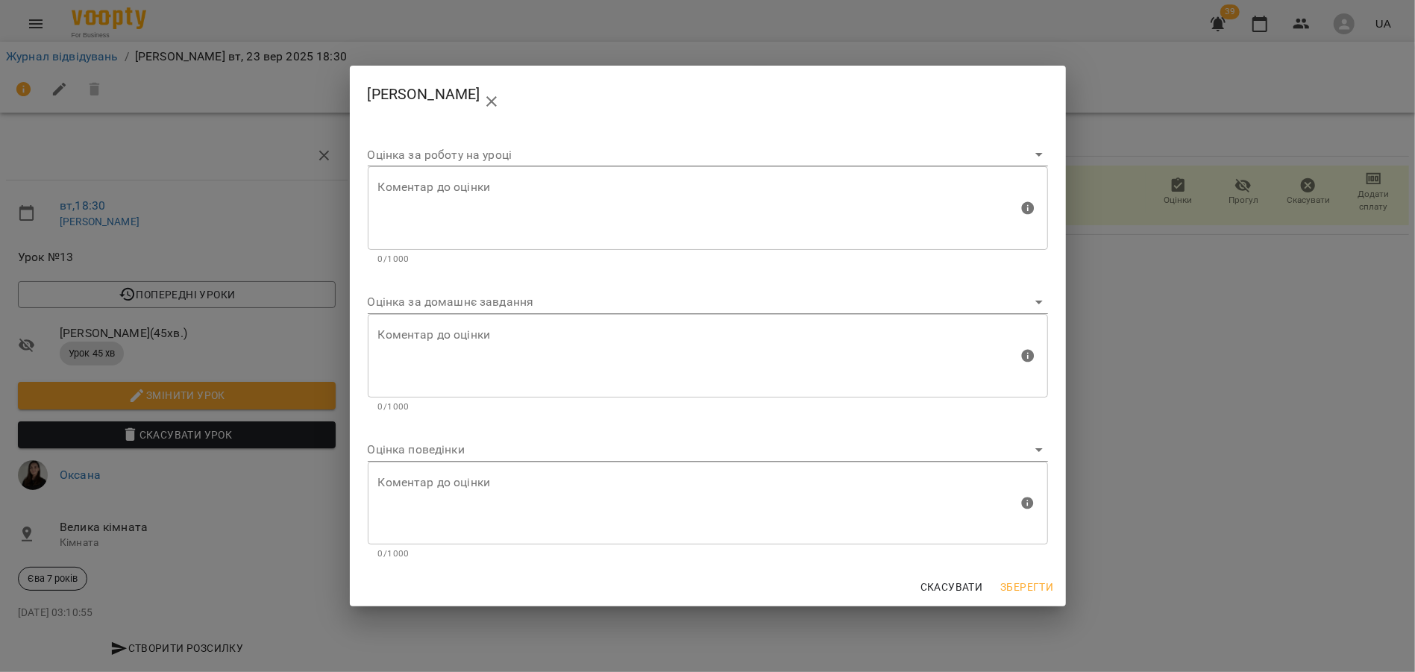
click at [1211, 367] on div "Вокал Оксана Оцінка за роботу на уроці Коментар до оцінки Коментар до оцінки 0/…" at bounding box center [707, 336] width 1415 height 672
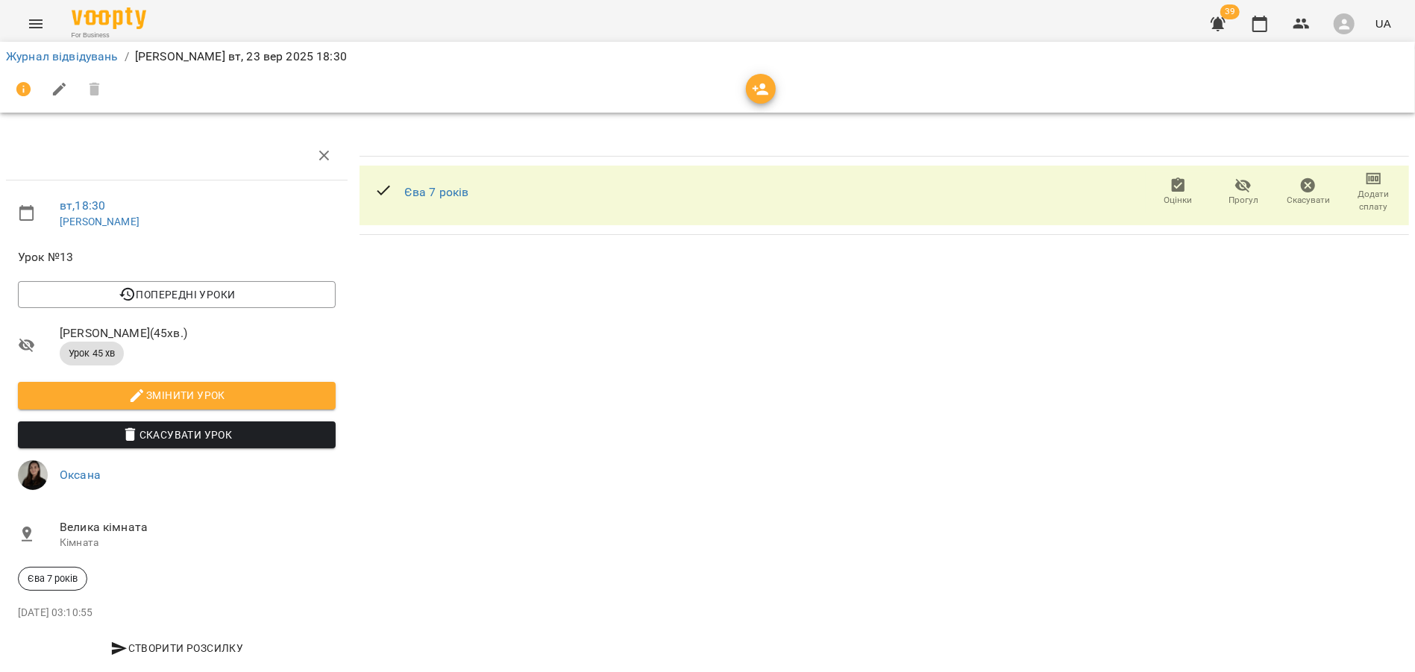
click at [53, 94] on icon "button" at bounding box center [59, 89] width 13 height 13
select select "**********"
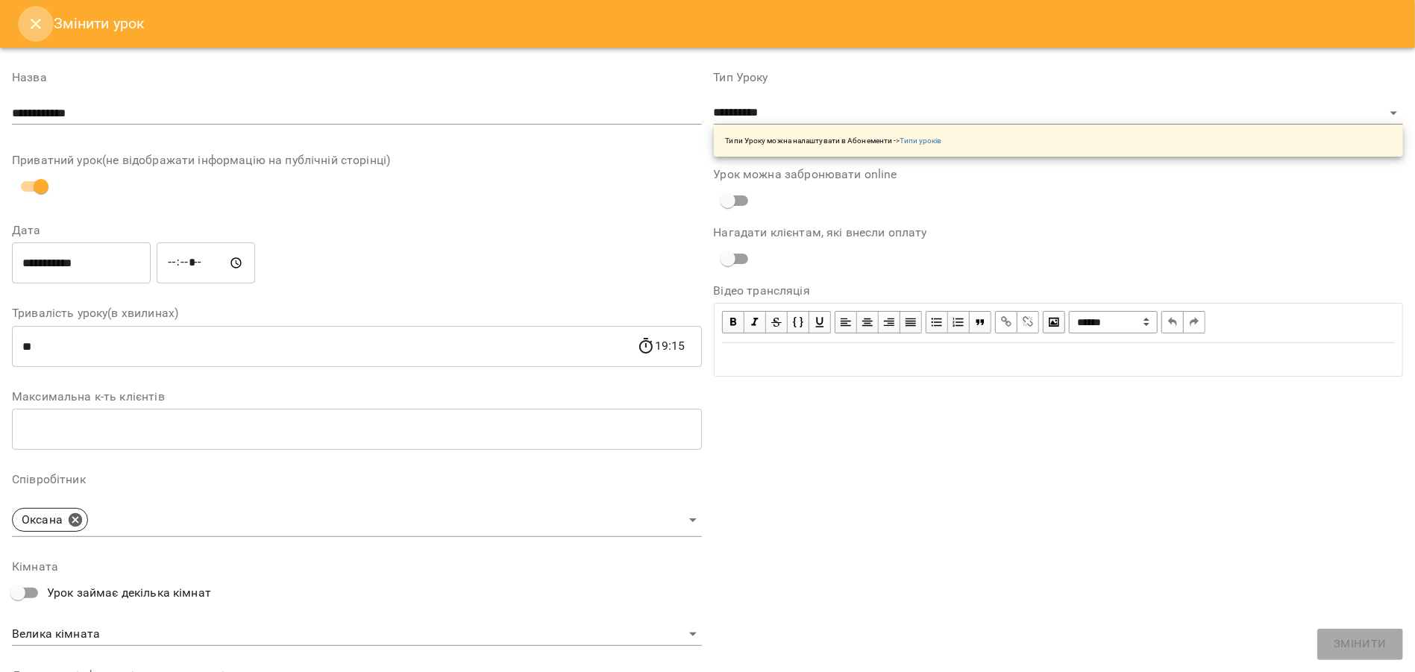
click at [37, 22] on icon "Close" at bounding box center [36, 24] width 10 height 10
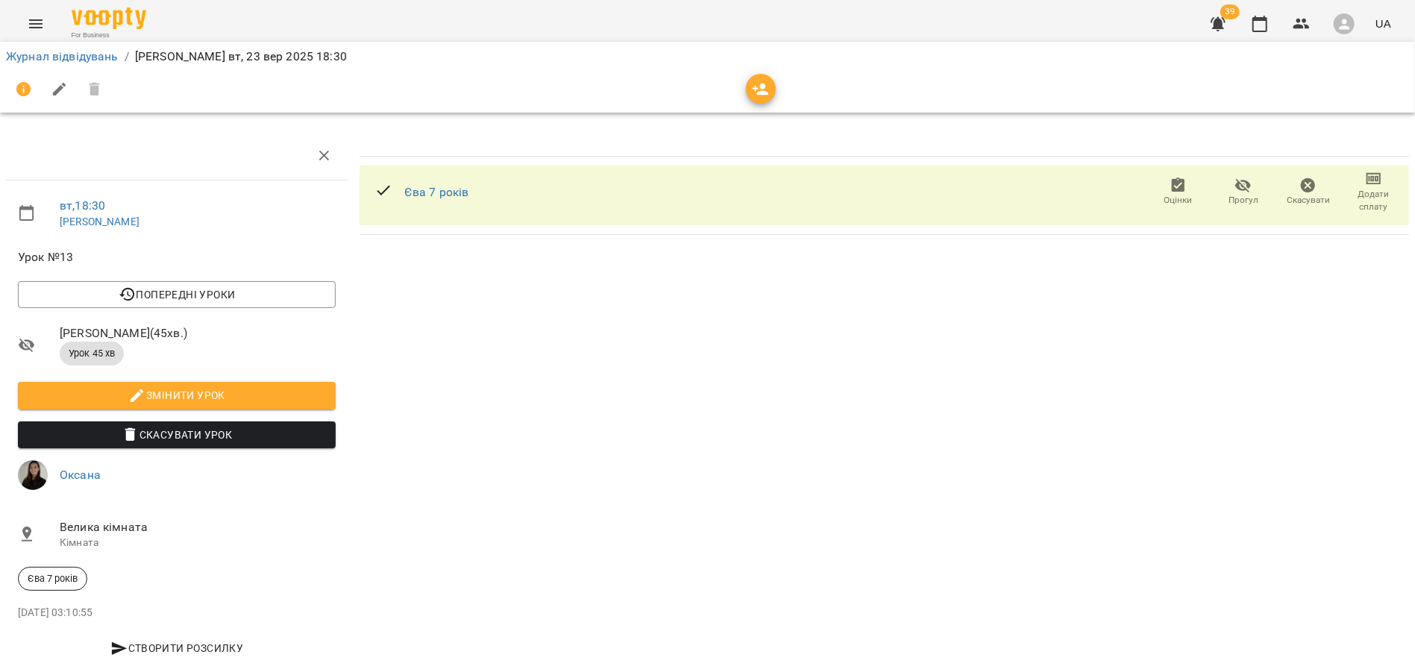
click at [550, 337] on div "Єва 7 років Оцінки Прогул Скасувати Додати сплату" at bounding box center [884, 403] width 1061 height 554
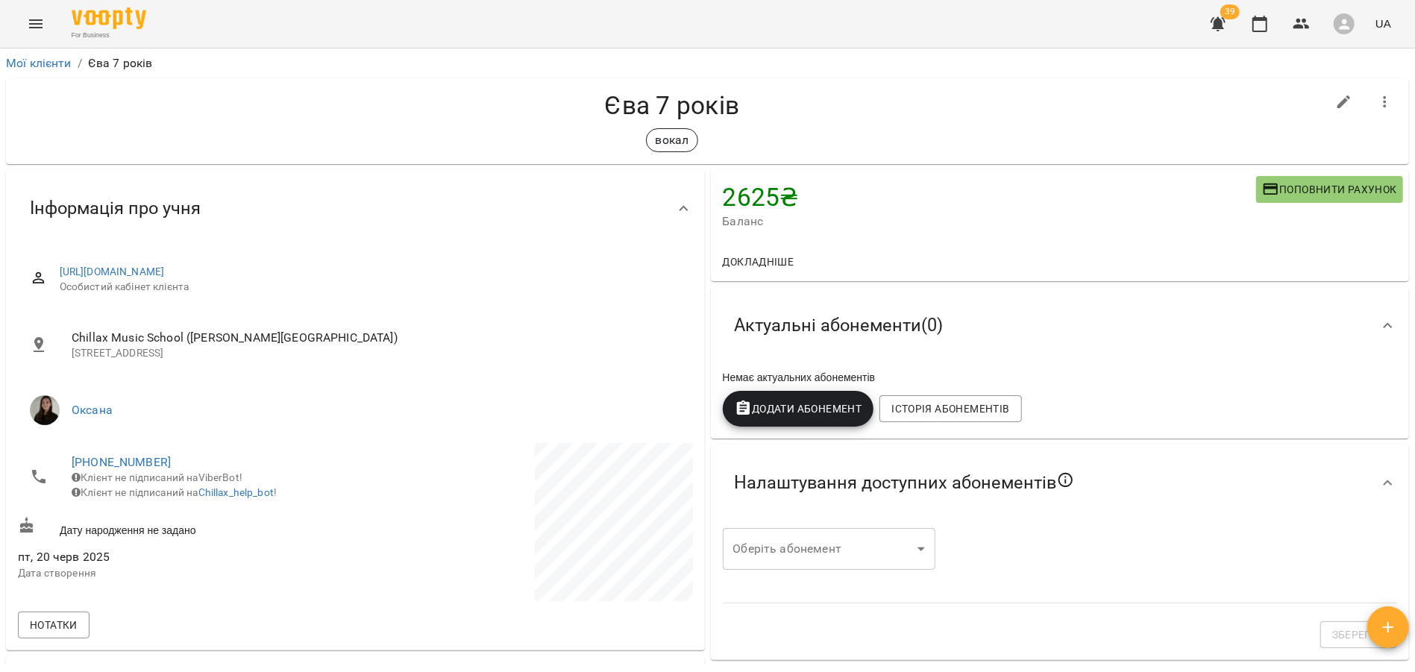
click at [822, 421] on button "Додати Абонемент" at bounding box center [798, 409] width 151 height 36
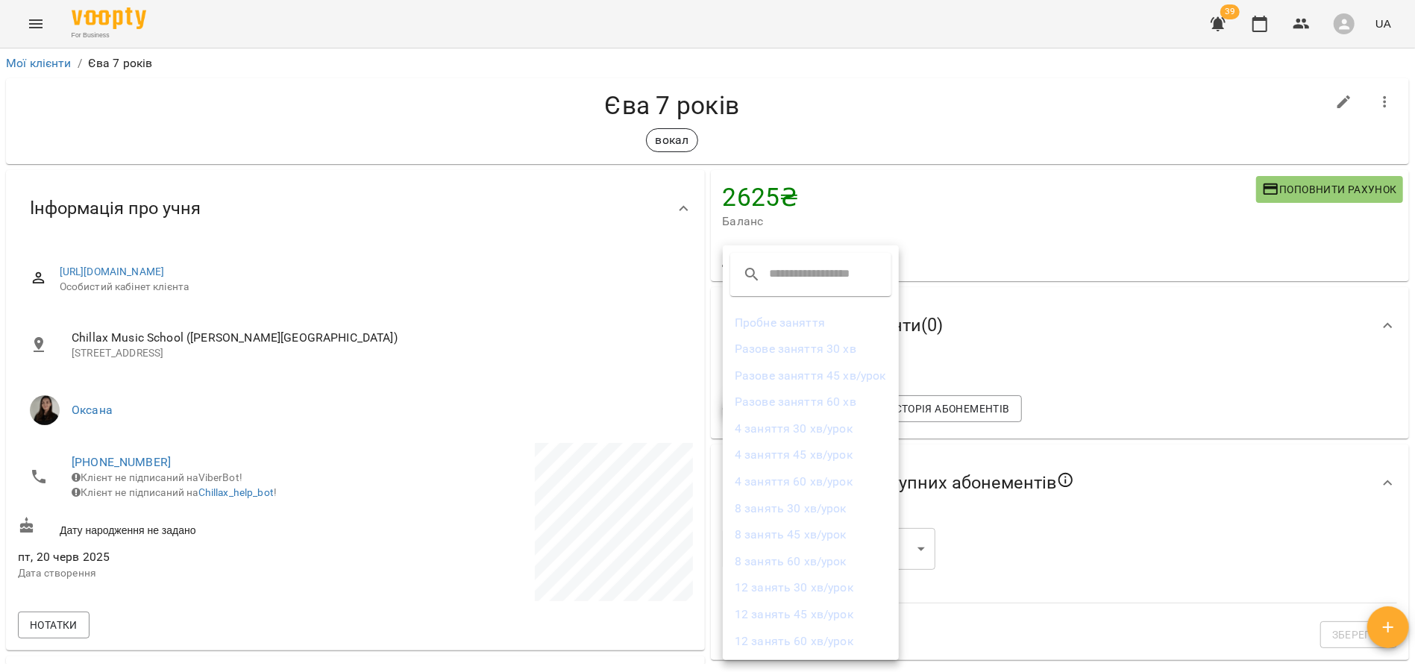
click at [828, 457] on li "4 заняття 45 хв/урок" at bounding box center [811, 455] width 176 height 27
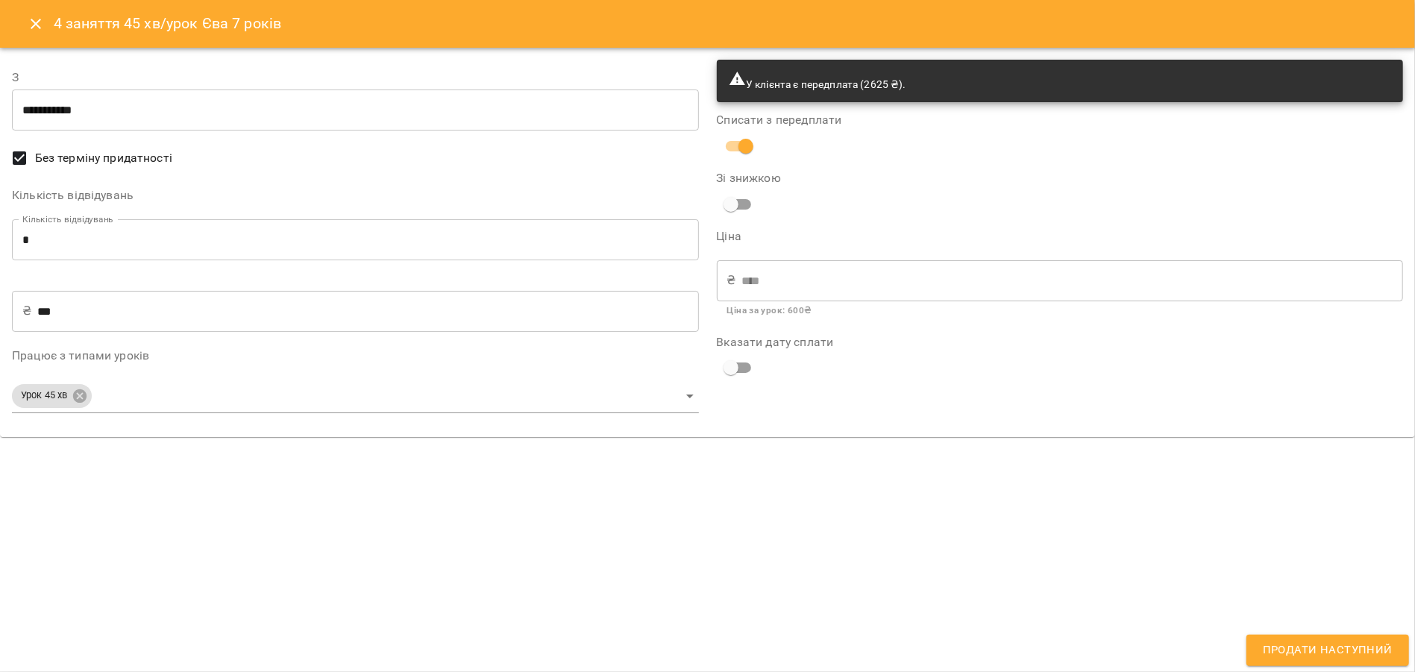
type input "**********"
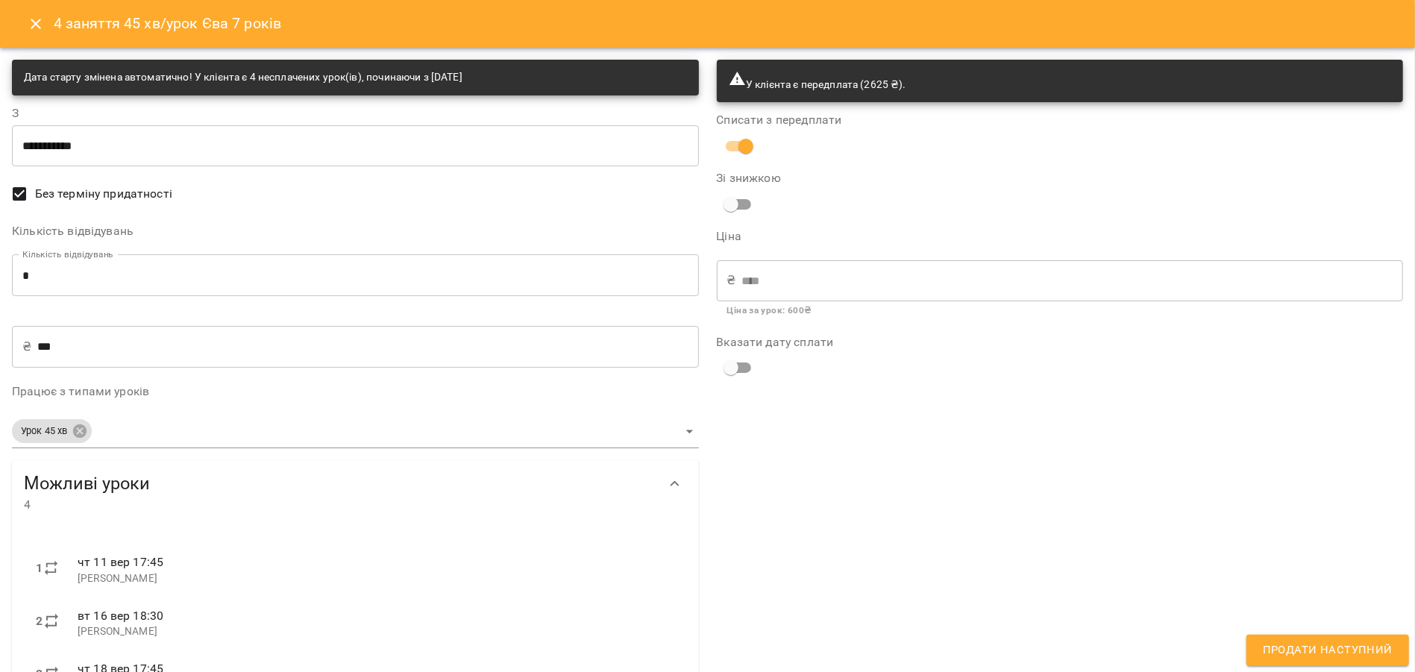
click at [1275, 644] on span "Продати наступний" at bounding box center [1328, 650] width 130 height 19
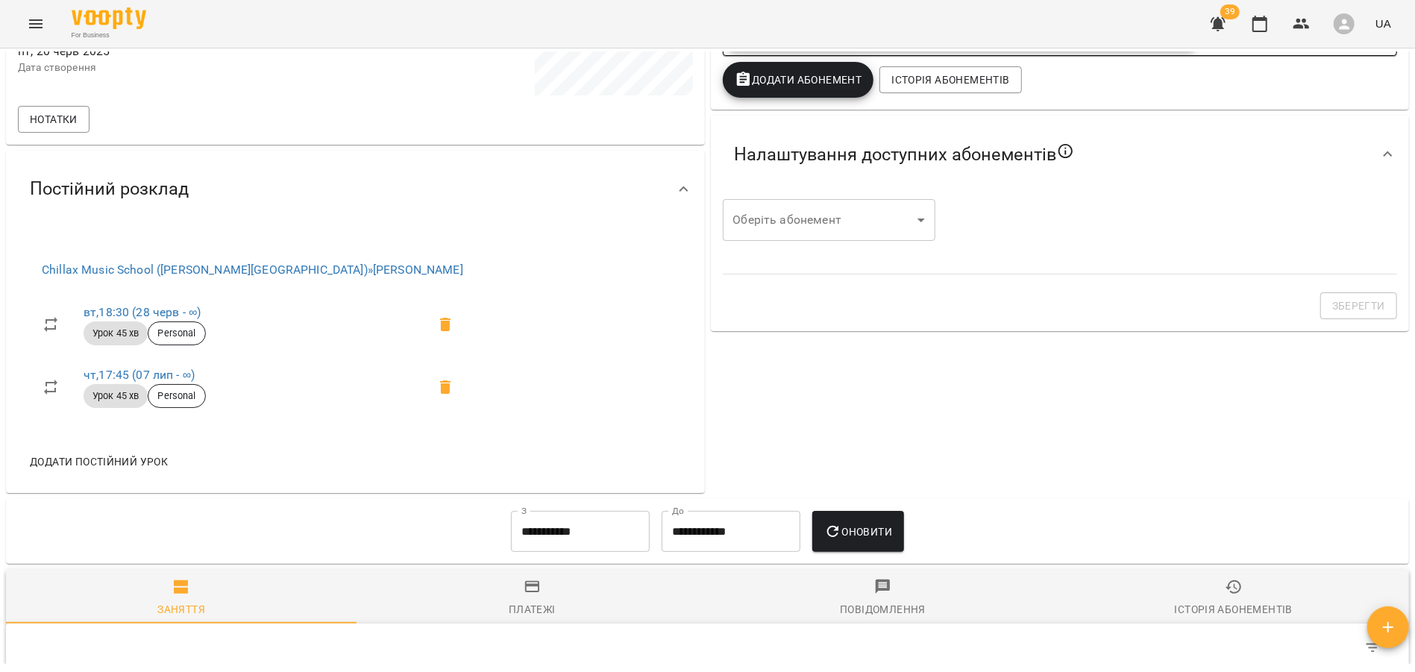
scroll to position [531, 0]
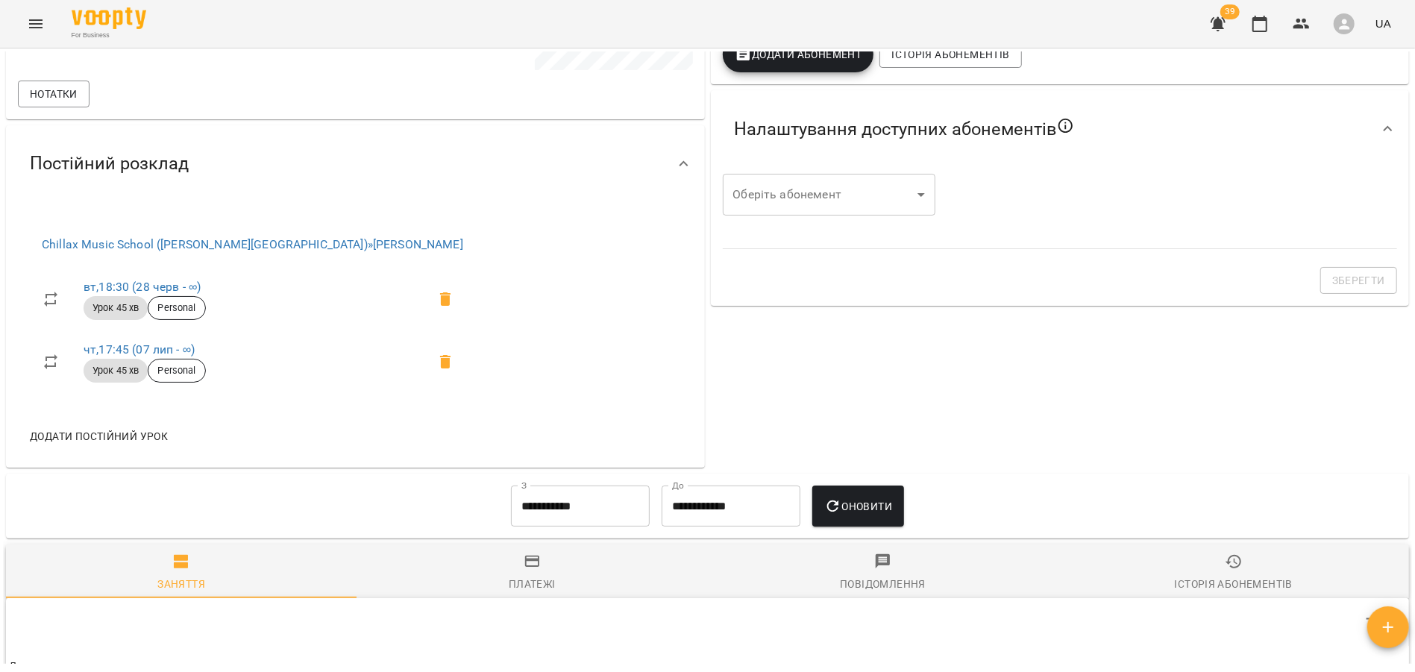
click at [565, 589] on span "Платежі" at bounding box center [532, 573] width 333 height 40
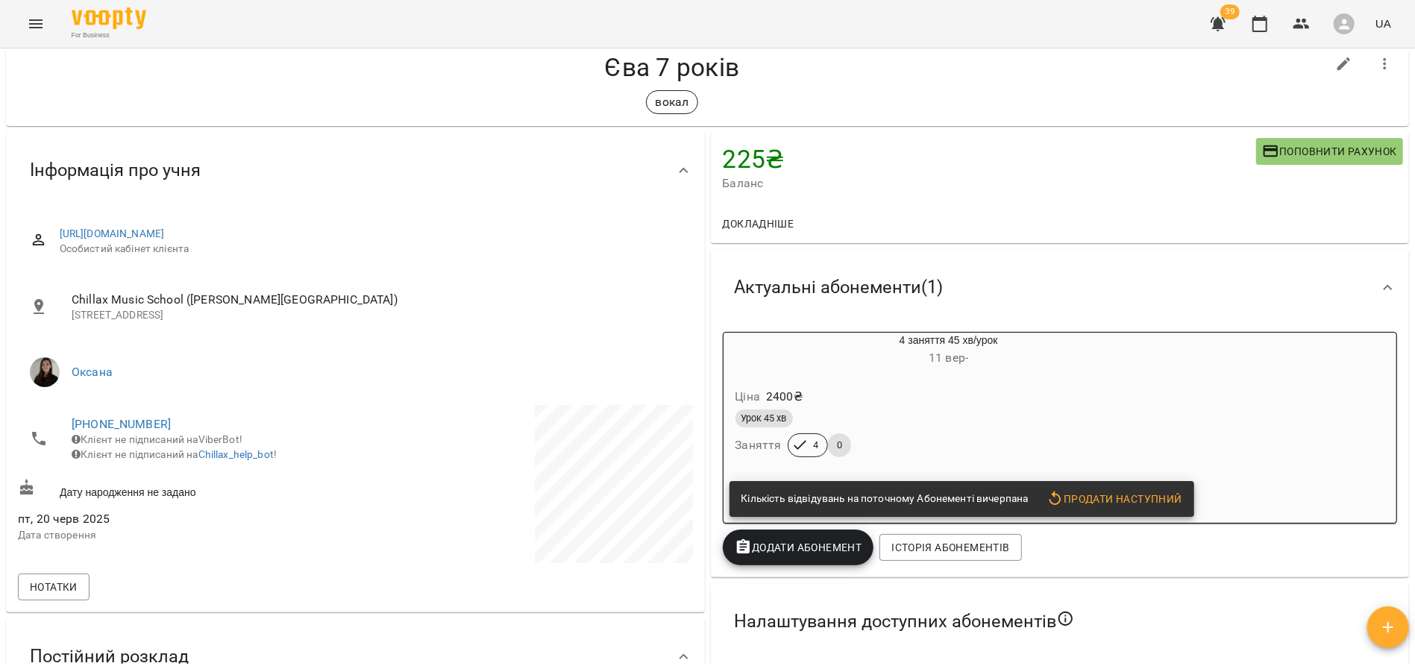
scroll to position [31, 0]
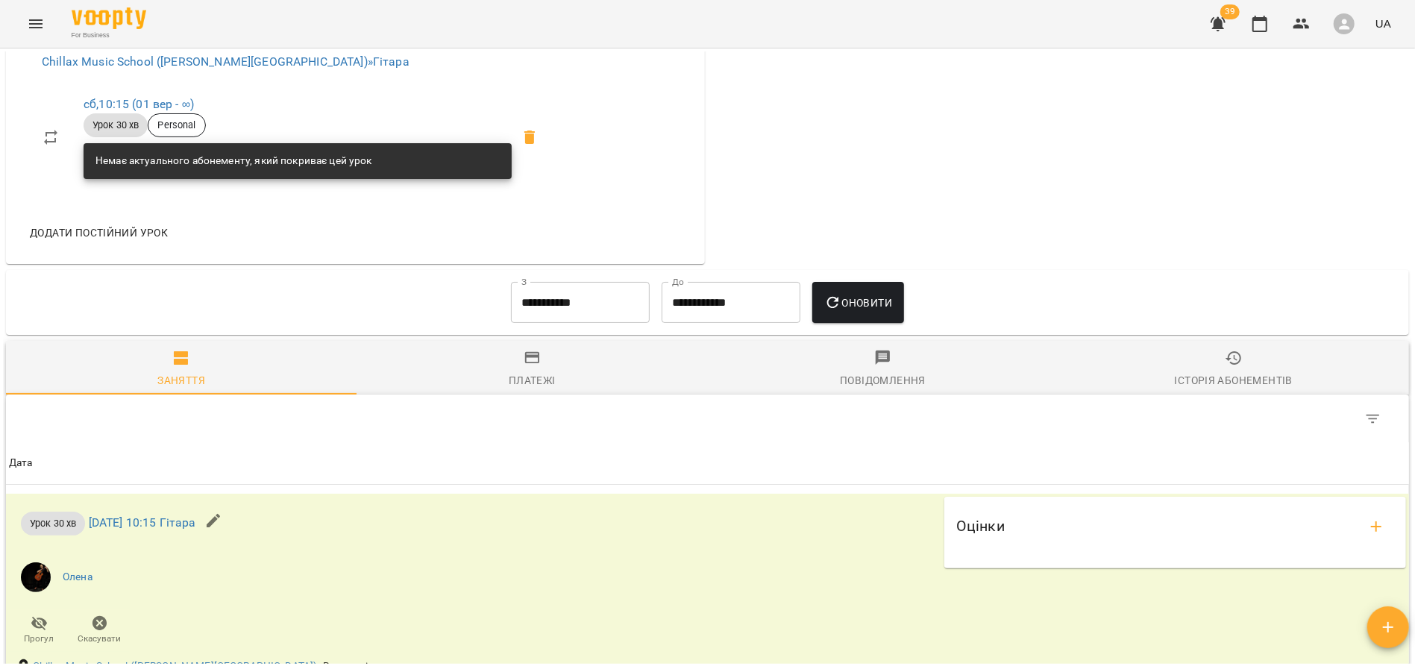
scroll to position [1135, 0]
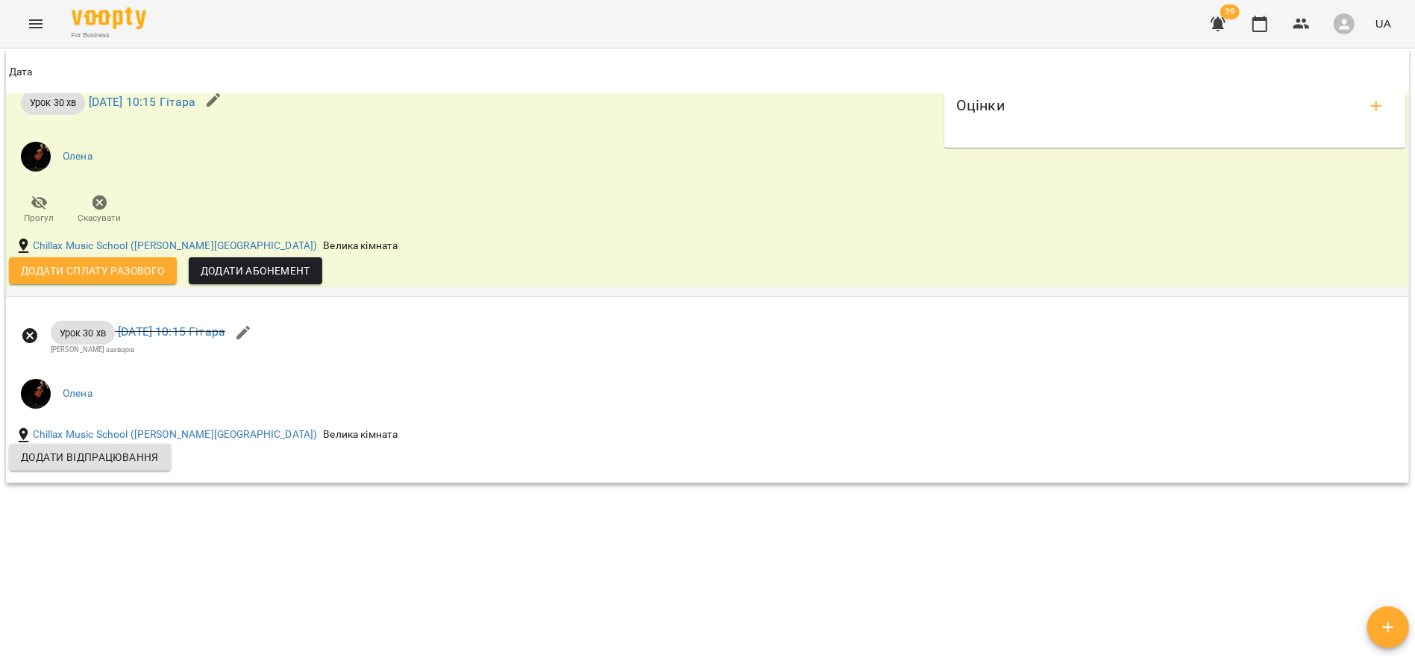
click at [131, 273] on span "Додати сплату разового" at bounding box center [93, 271] width 144 height 18
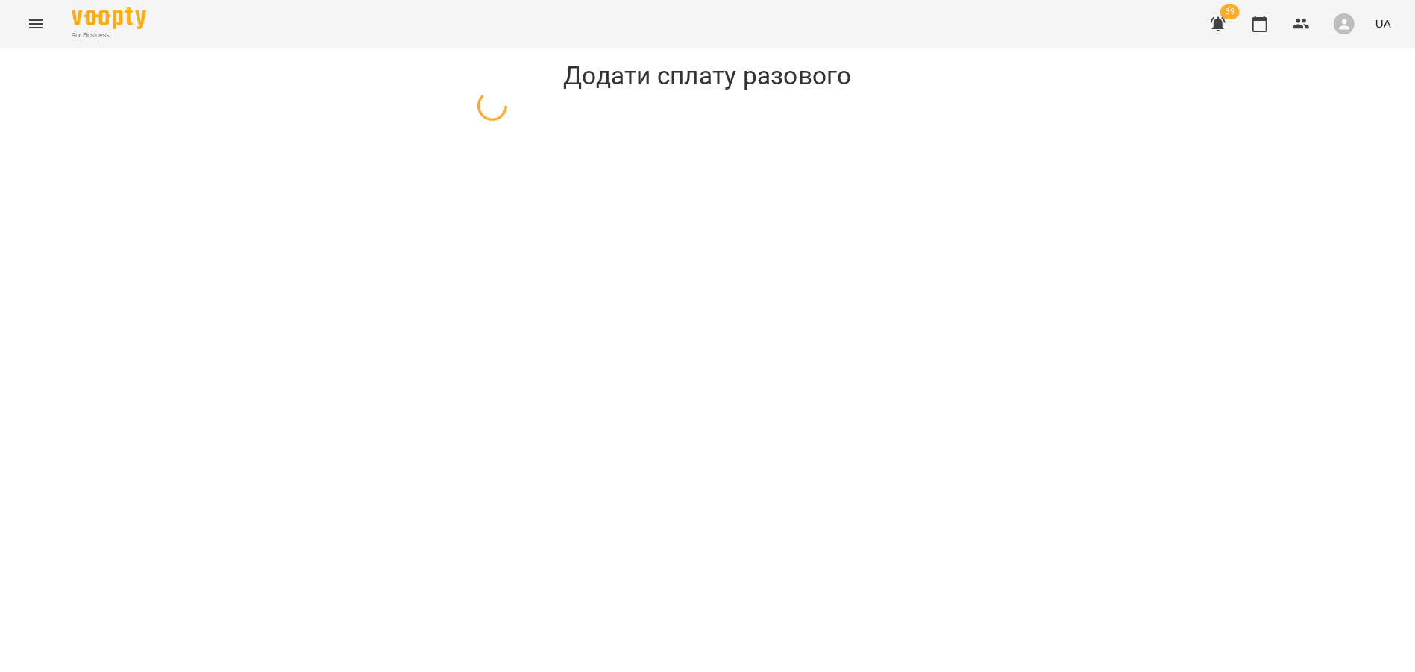
select select "**********"
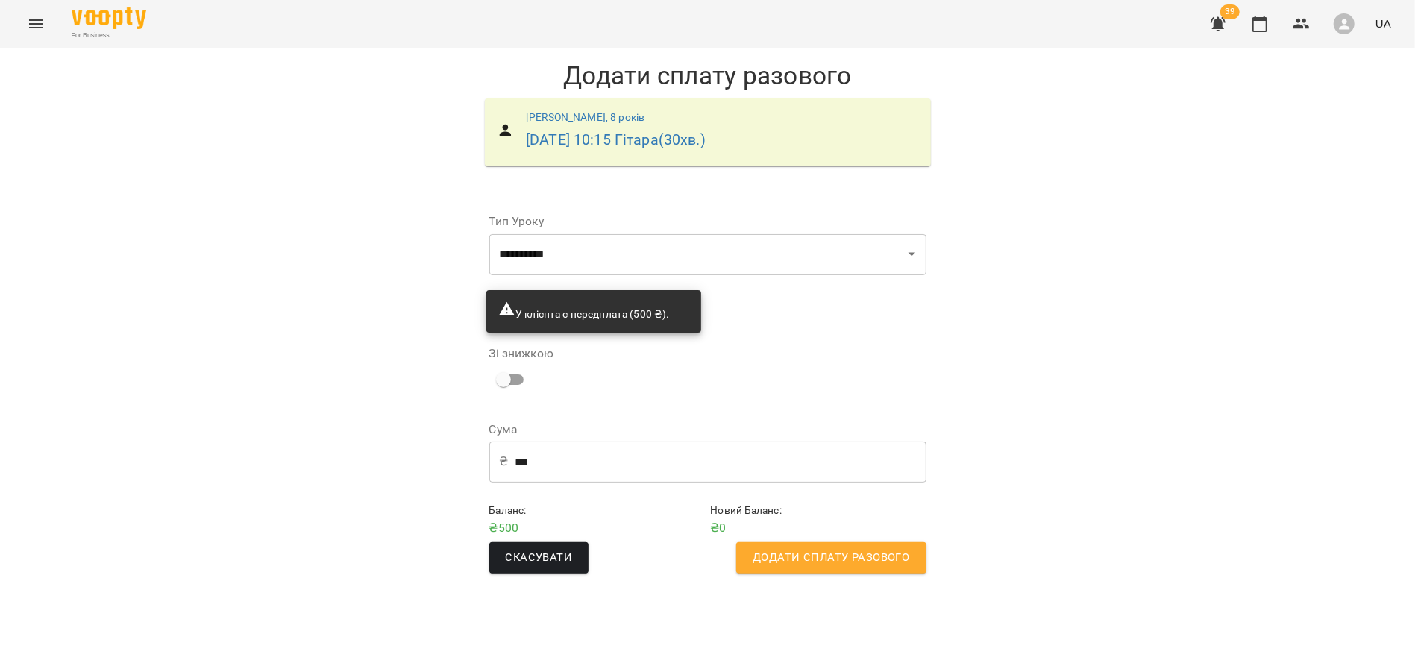
click at [800, 560] on span "Додати сплату разового" at bounding box center [831, 557] width 157 height 19
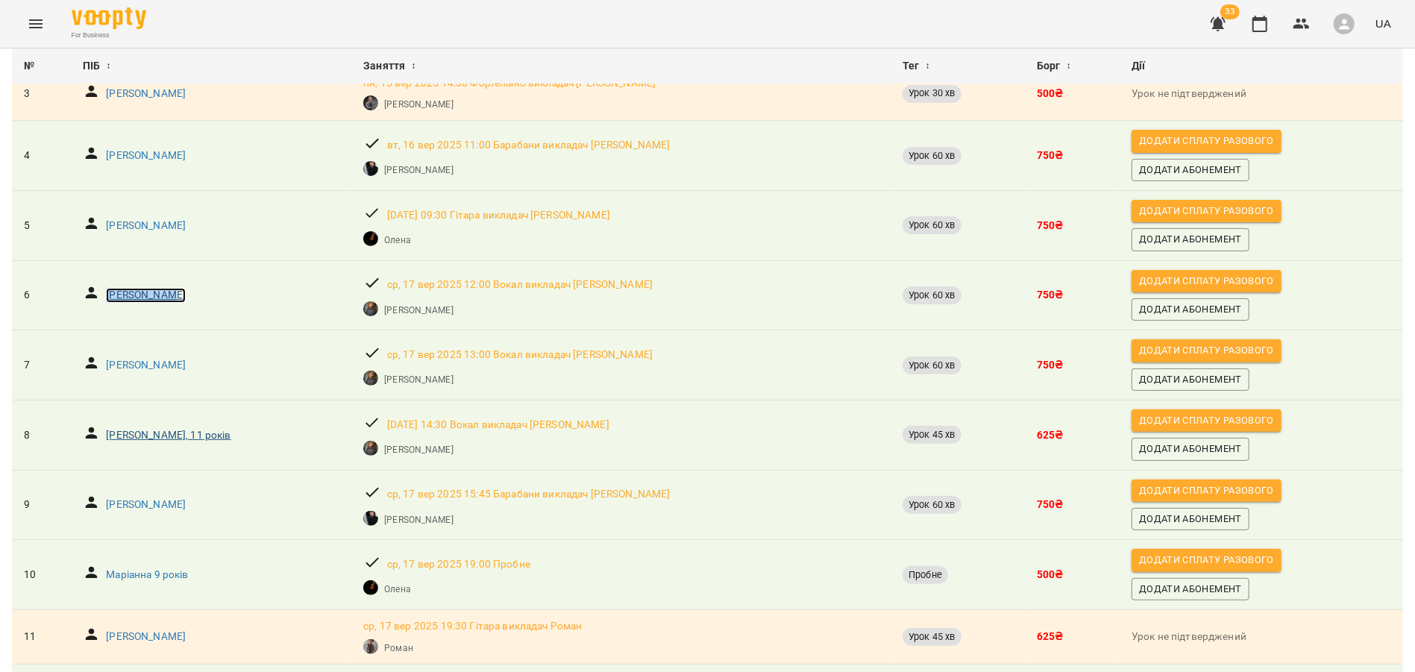
scroll to position [288, 0]
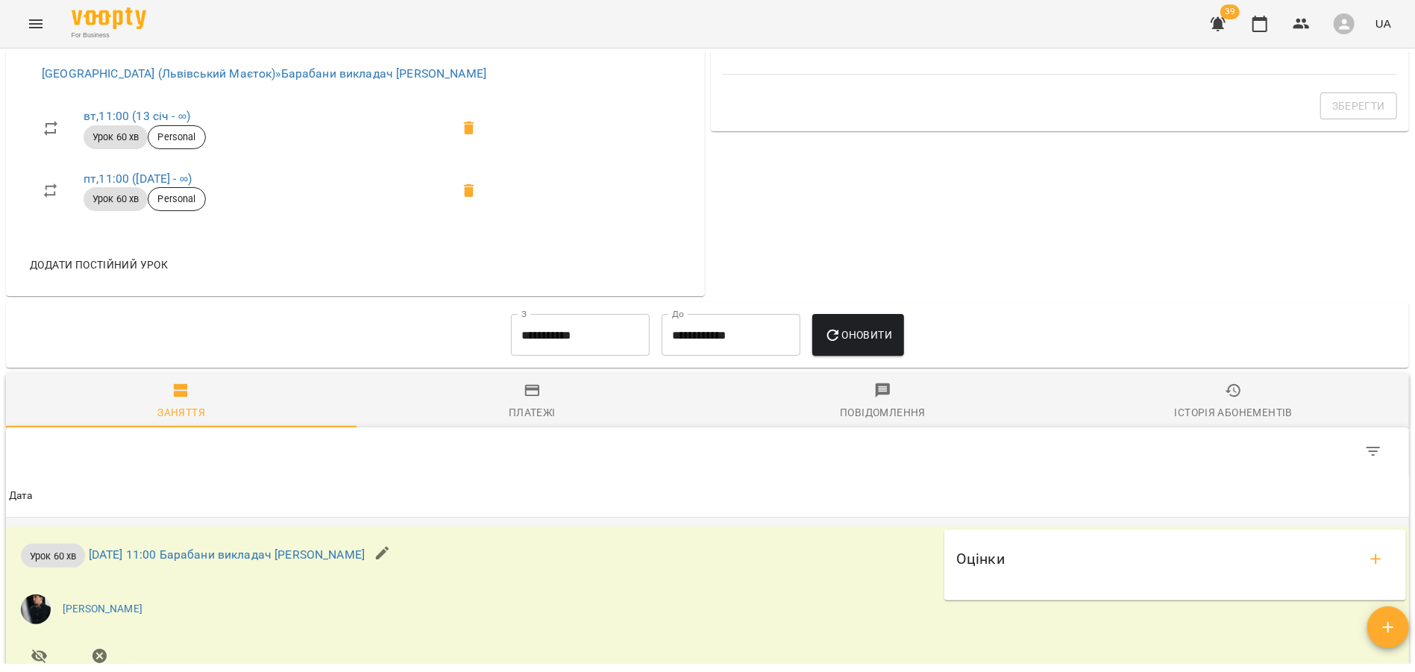
scroll to position [279, 0]
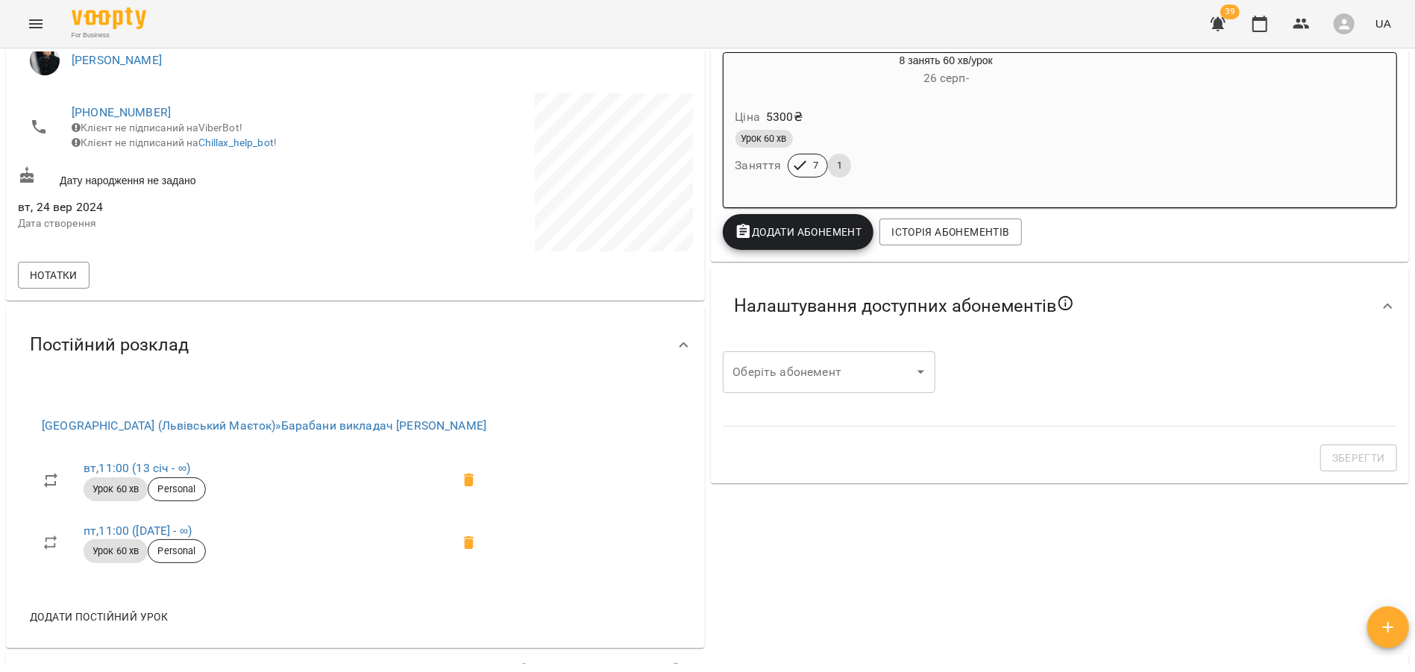
click at [952, 148] on div "Урок 60 хв" at bounding box center [910, 139] width 351 height 18
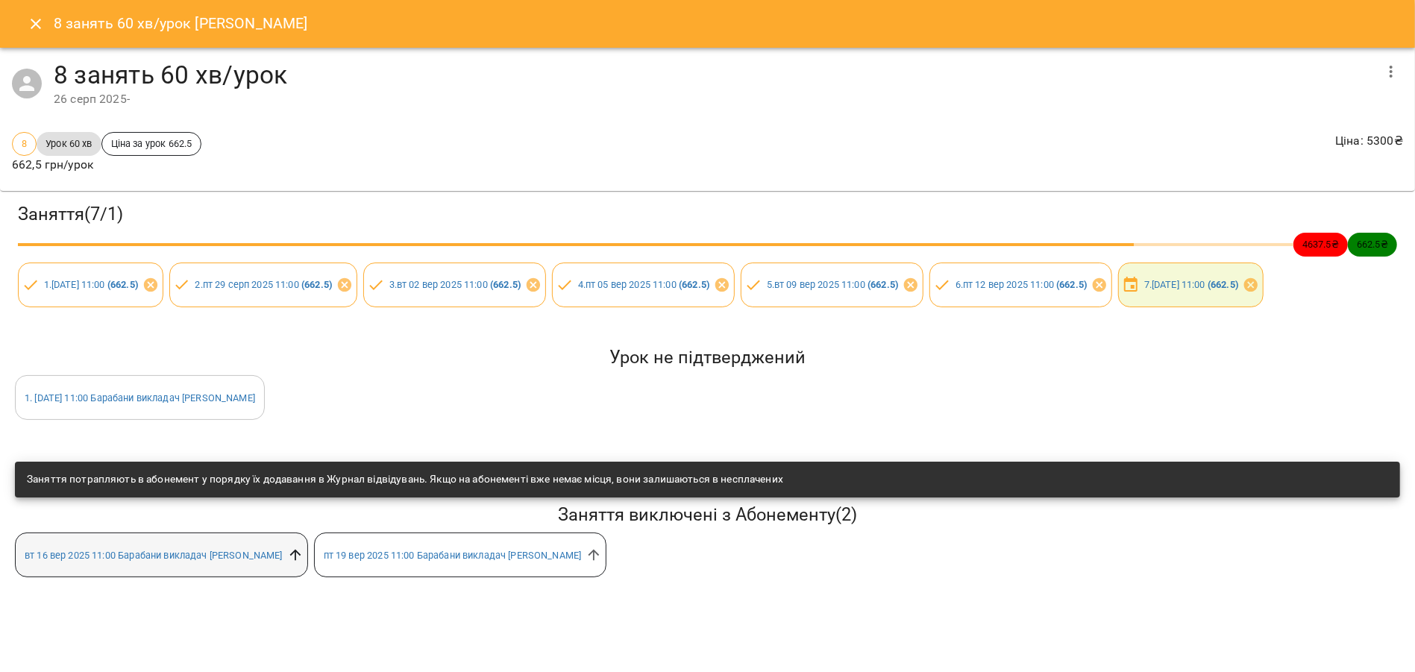
click at [287, 554] on icon at bounding box center [295, 555] width 16 height 16
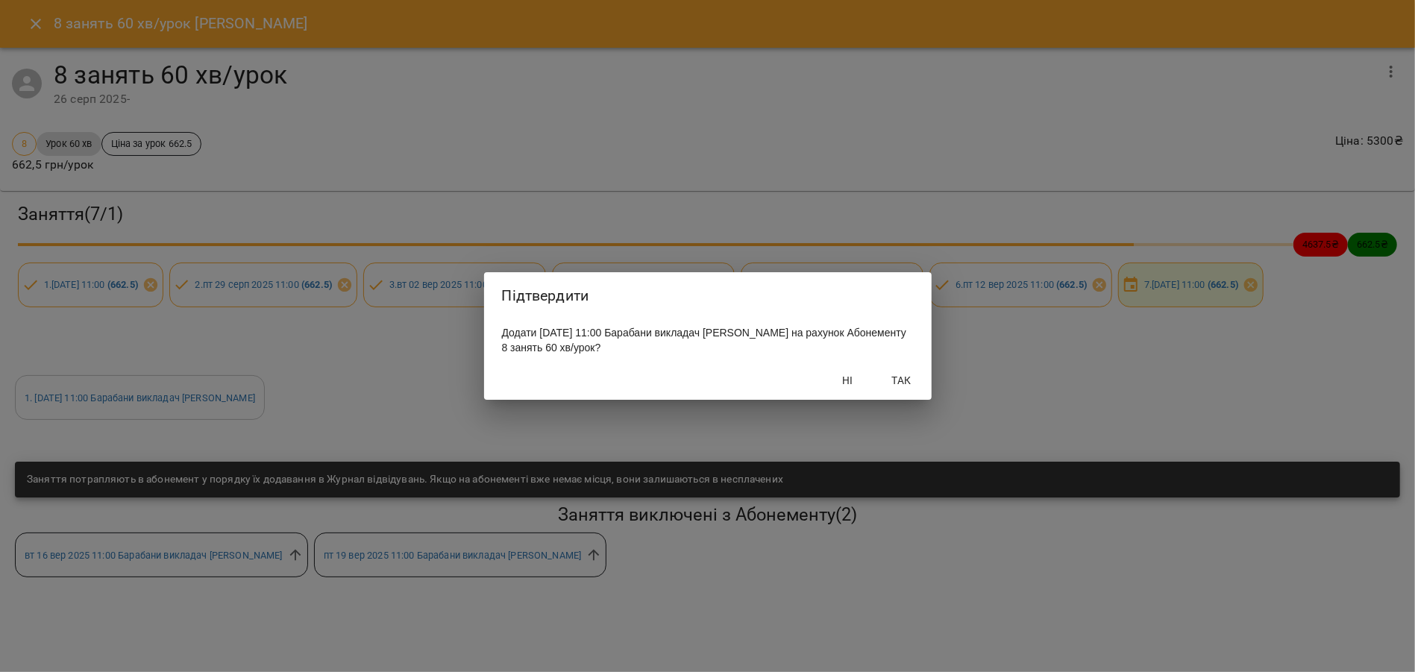
click at [906, 392] on button "Так" at bounding box center [902, 380] width 48 height 27
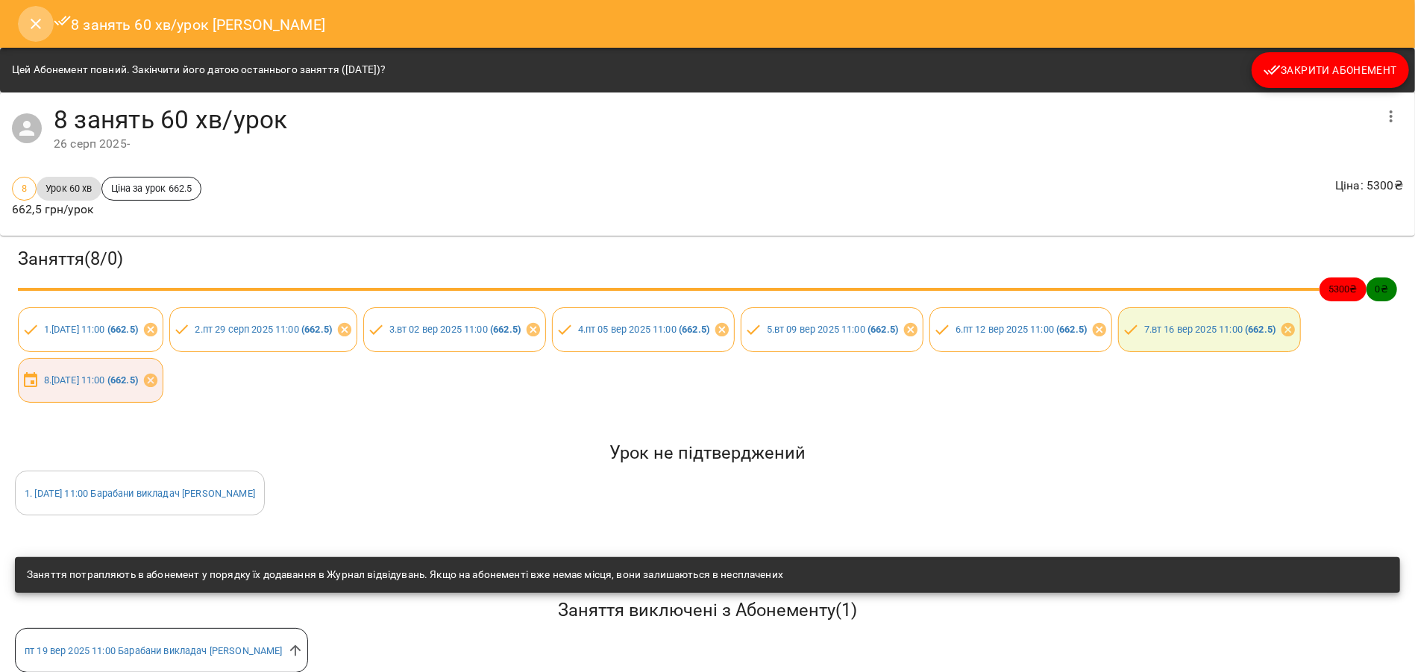
click at [34, 22] on icon "Close" at bounding box center [36, 24] width 10 height 10
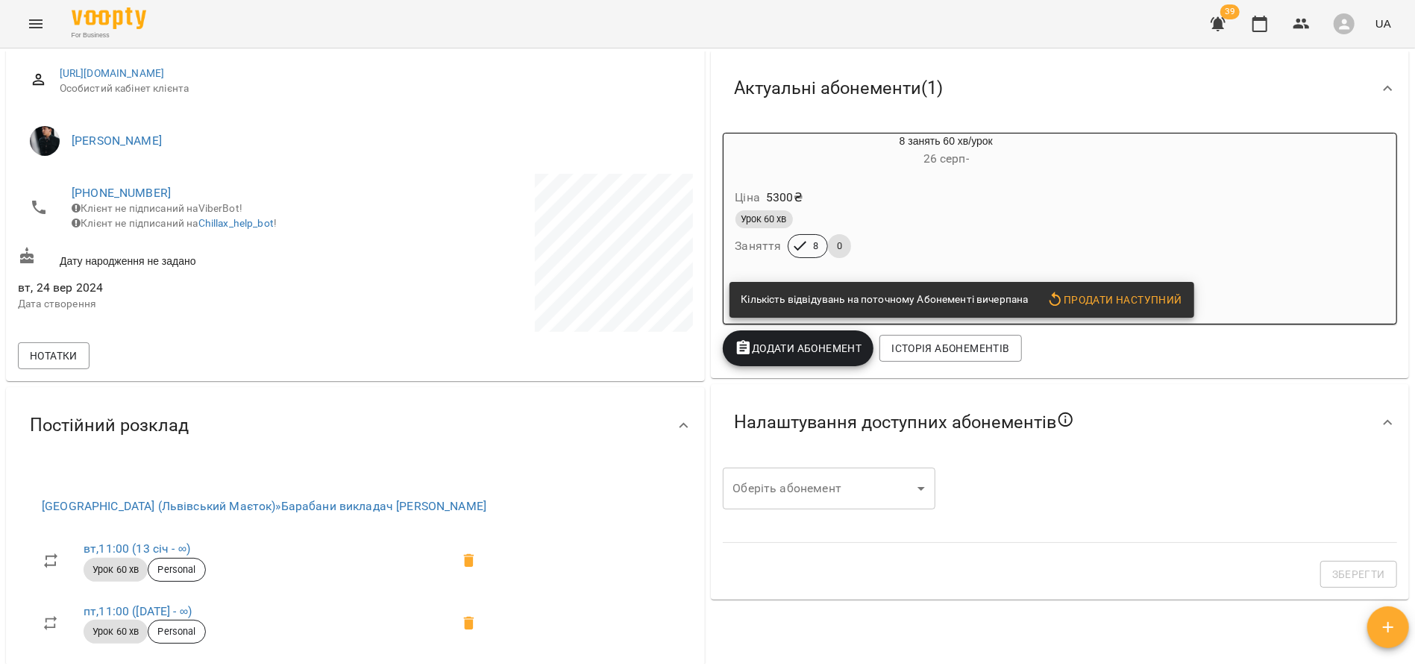
scroll to position [160, 0]
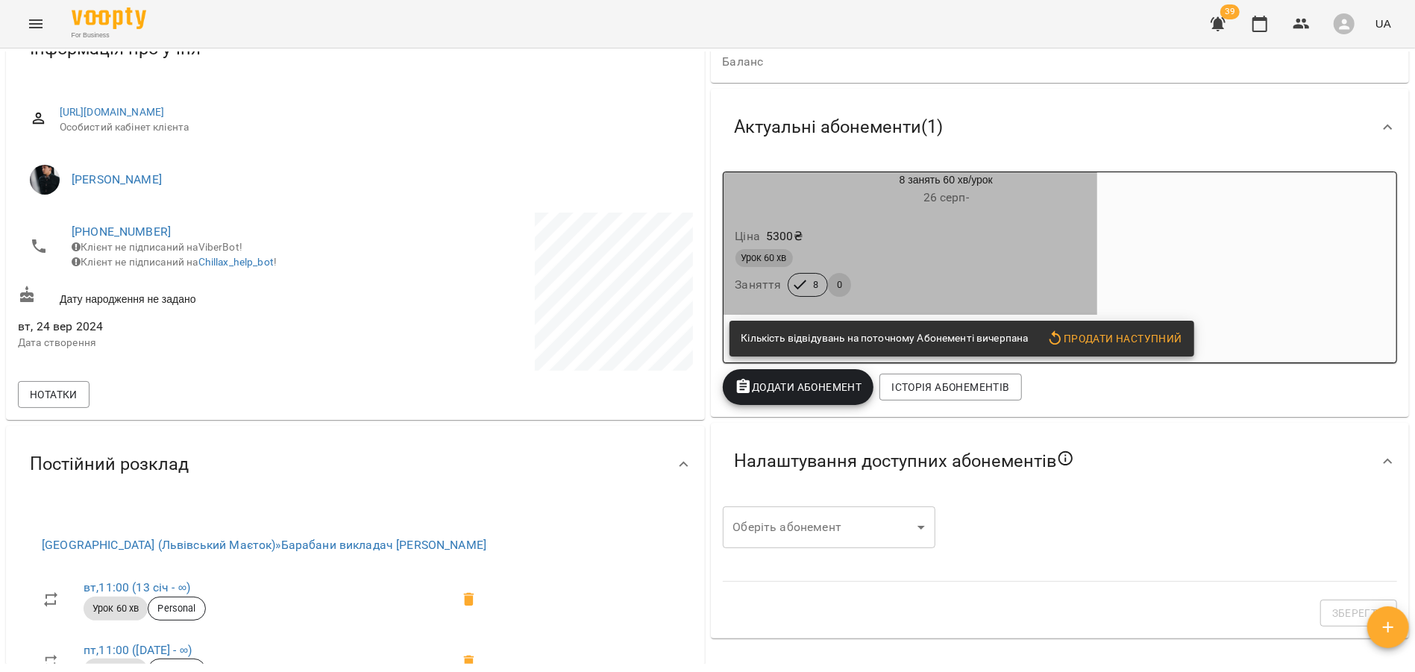
click at [954, 258] on div "Урок 60 хв" at bounding box center [910, 258] width 351 height 18
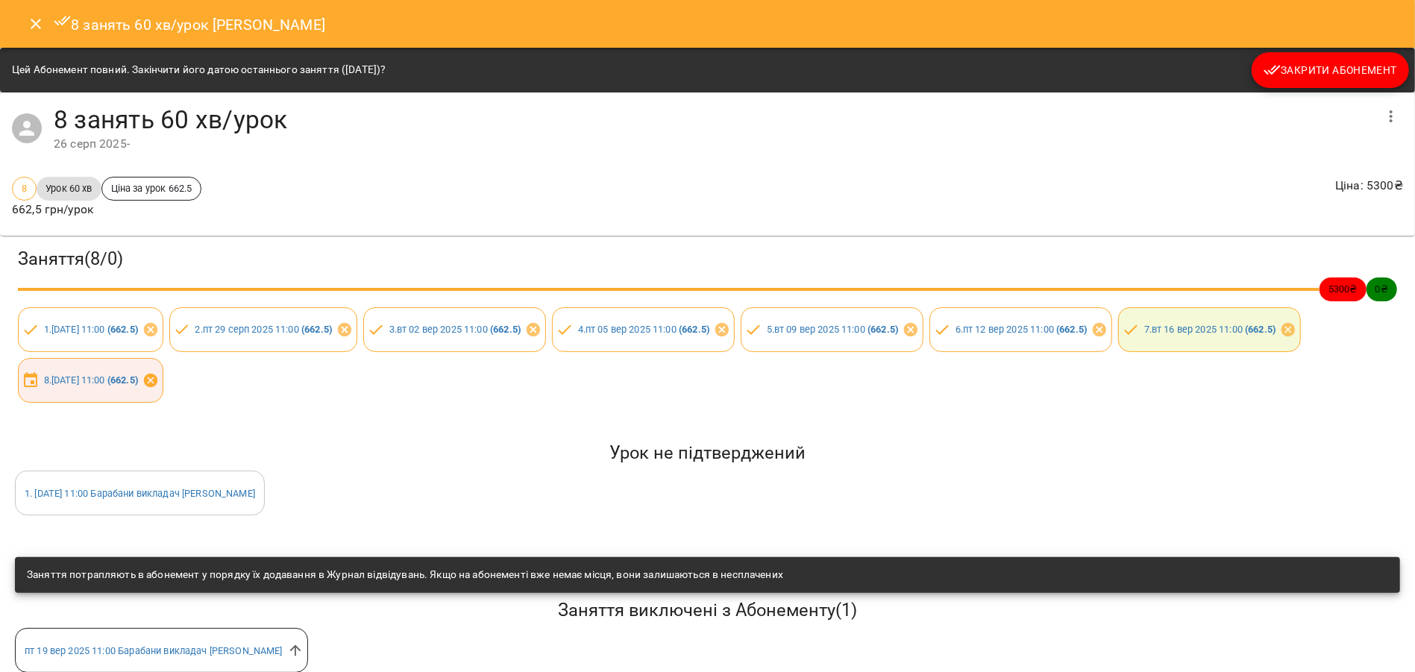
click at [157, 379] on icon at bounding box center [150, 380] width 13 height 13
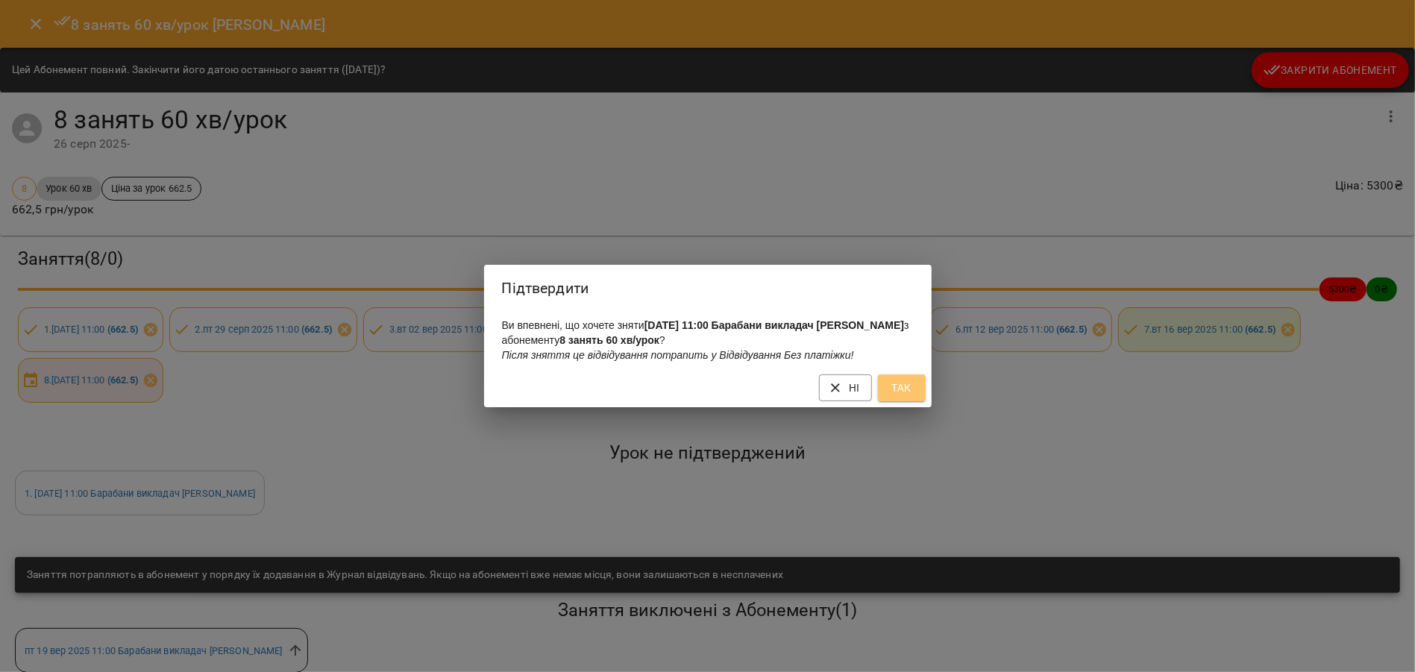
click at [906, 392] on span "Так" at bounding box center [902, 388] width 24 height 18
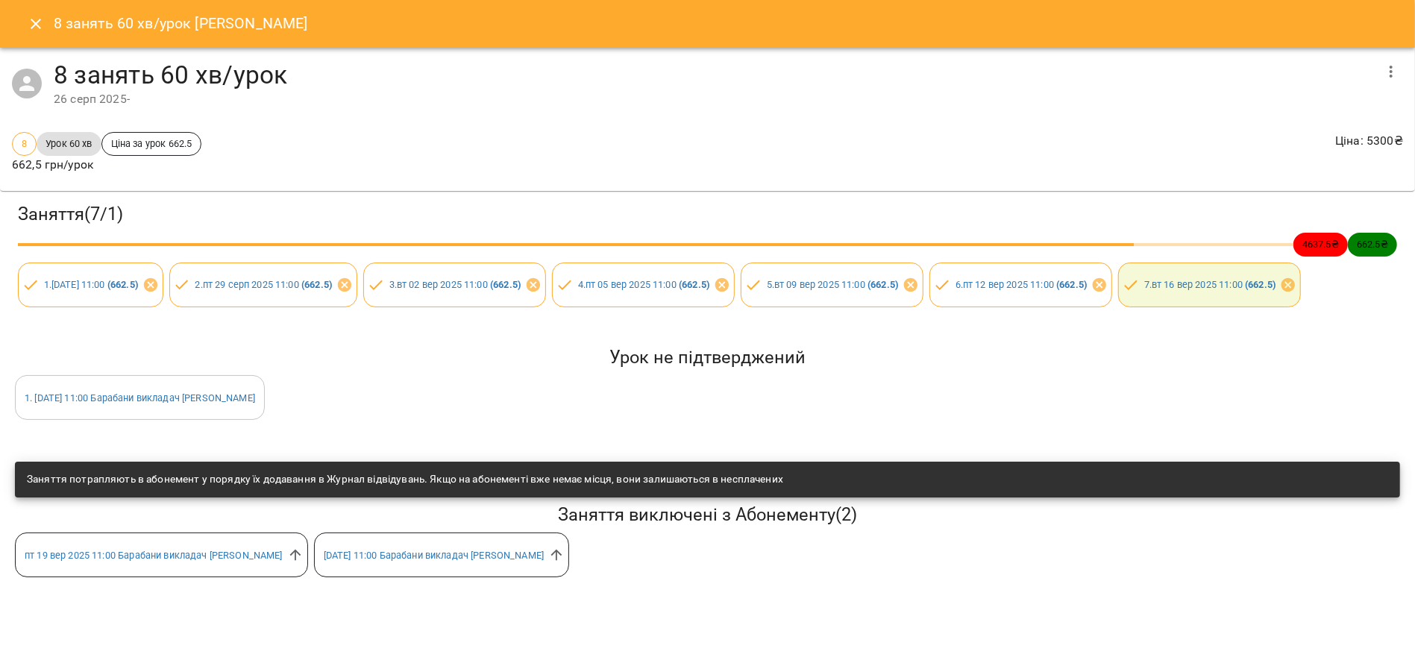
click at [29, 26] on icon "Close" at bounding box center [36, 24] width 18 height 18
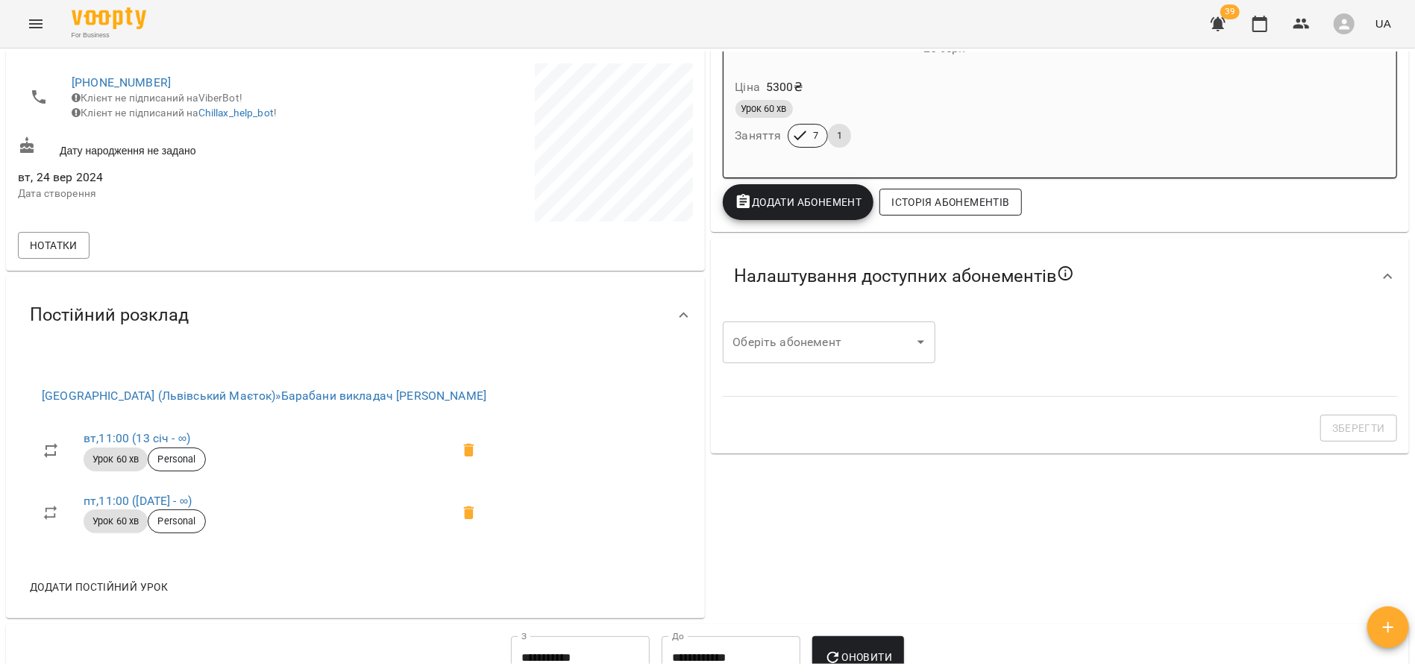
scroll to position [267, 0]
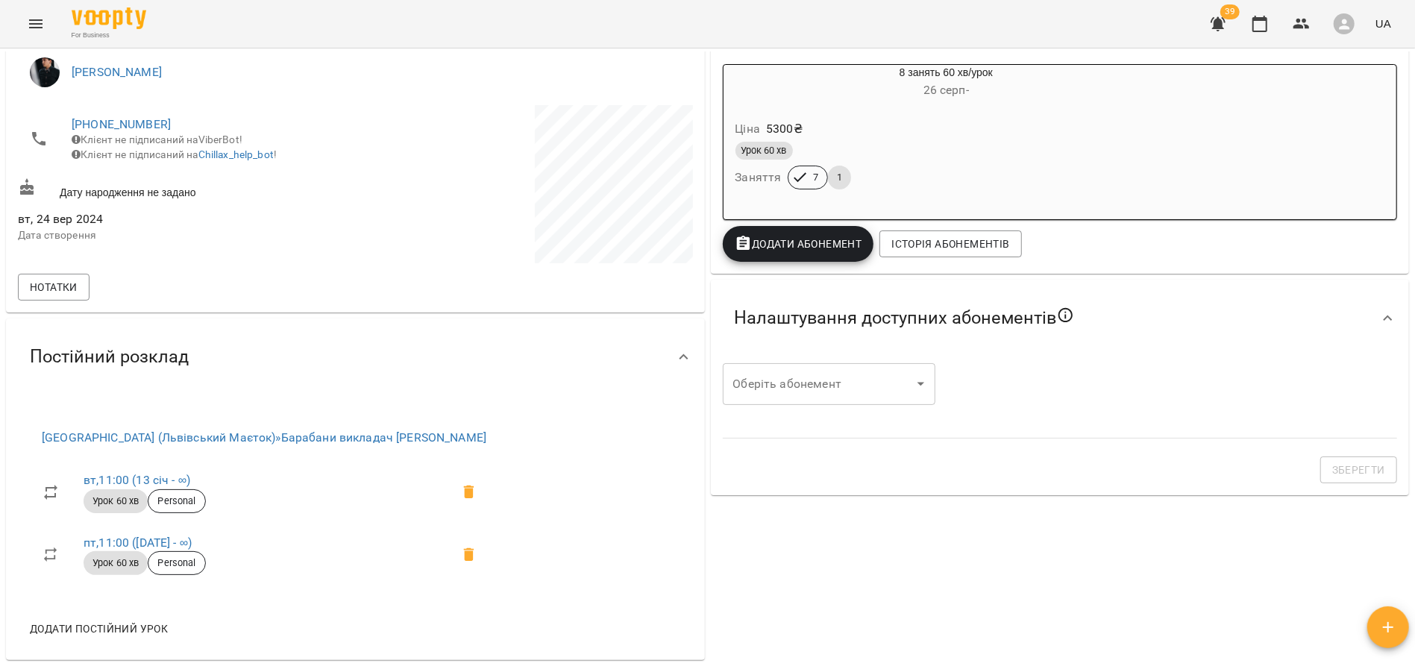
click at [938, 166] on div "Урок 60 хв Заняття 7 1" at bounding box center [911, 166] width 357 height 54
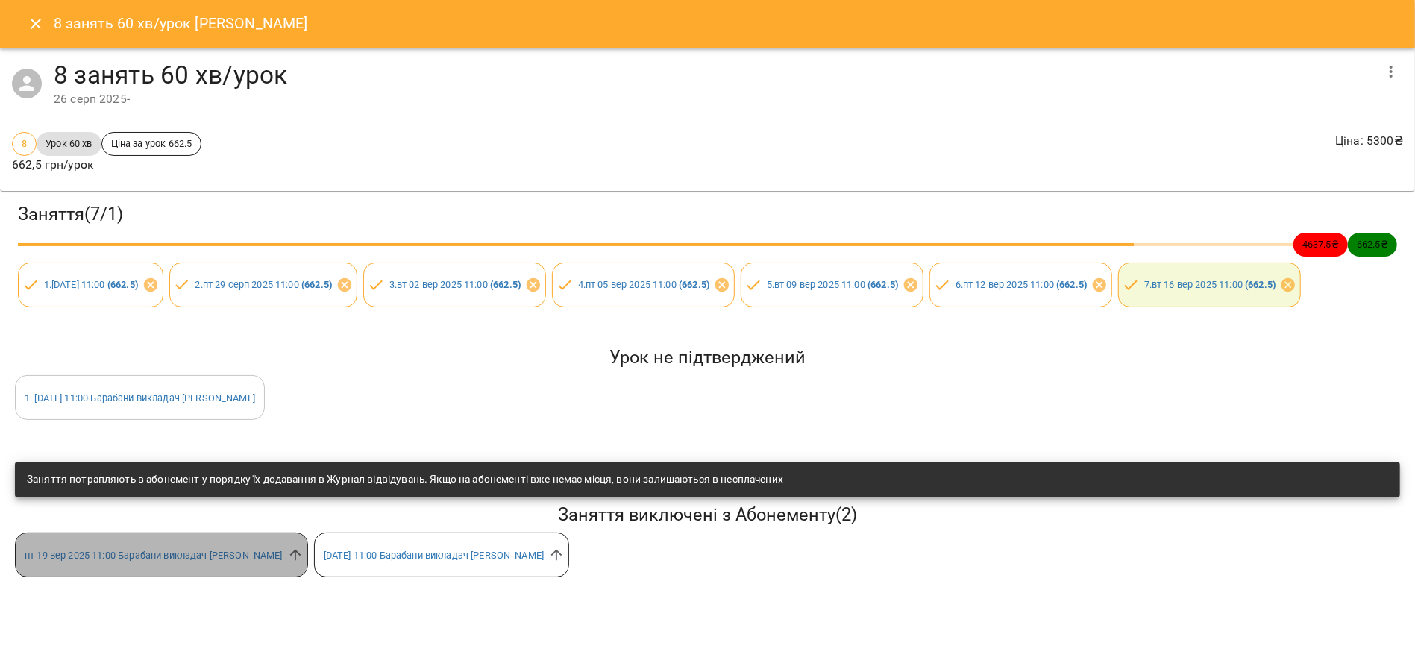
click at [259, 558] on span "[DATE] 11:00 Барабани викладач [PERSON_NAME]" at bounding box center [154, 555] width 276 height 14
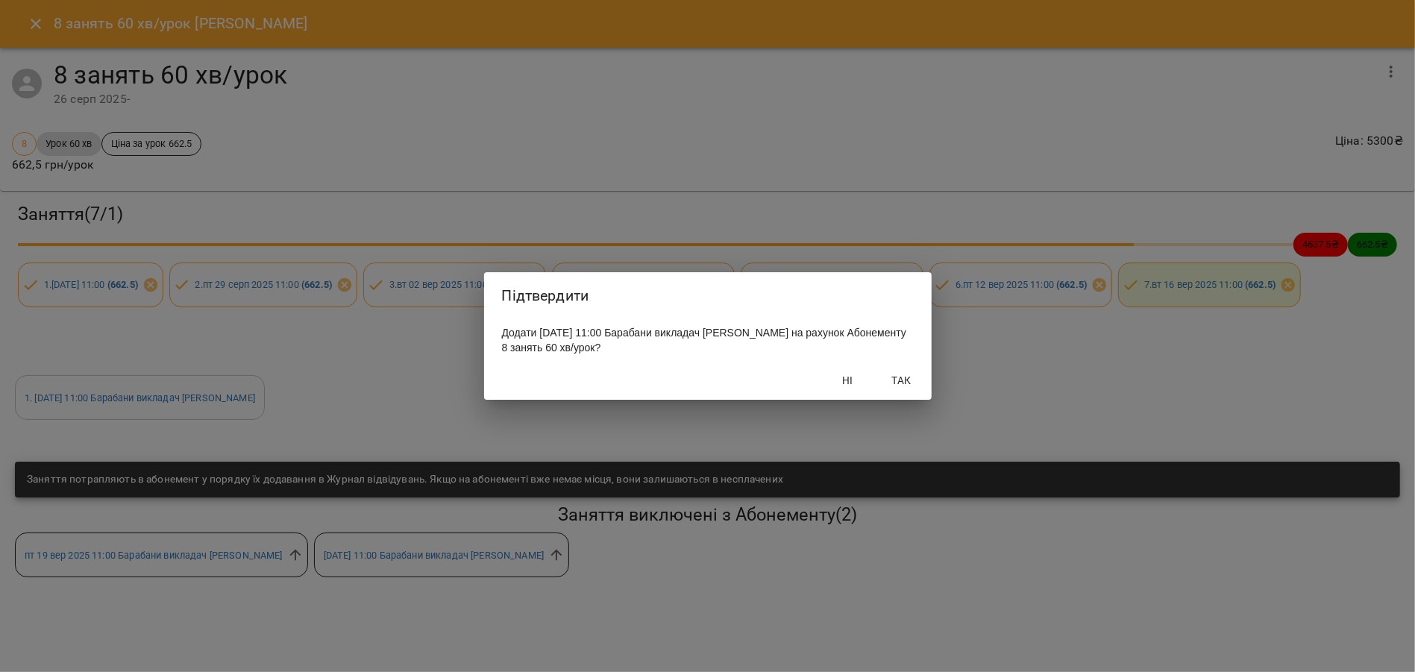
click at [900, 380] on span "Так" at bounding box center [902, 380] width 36 height 18
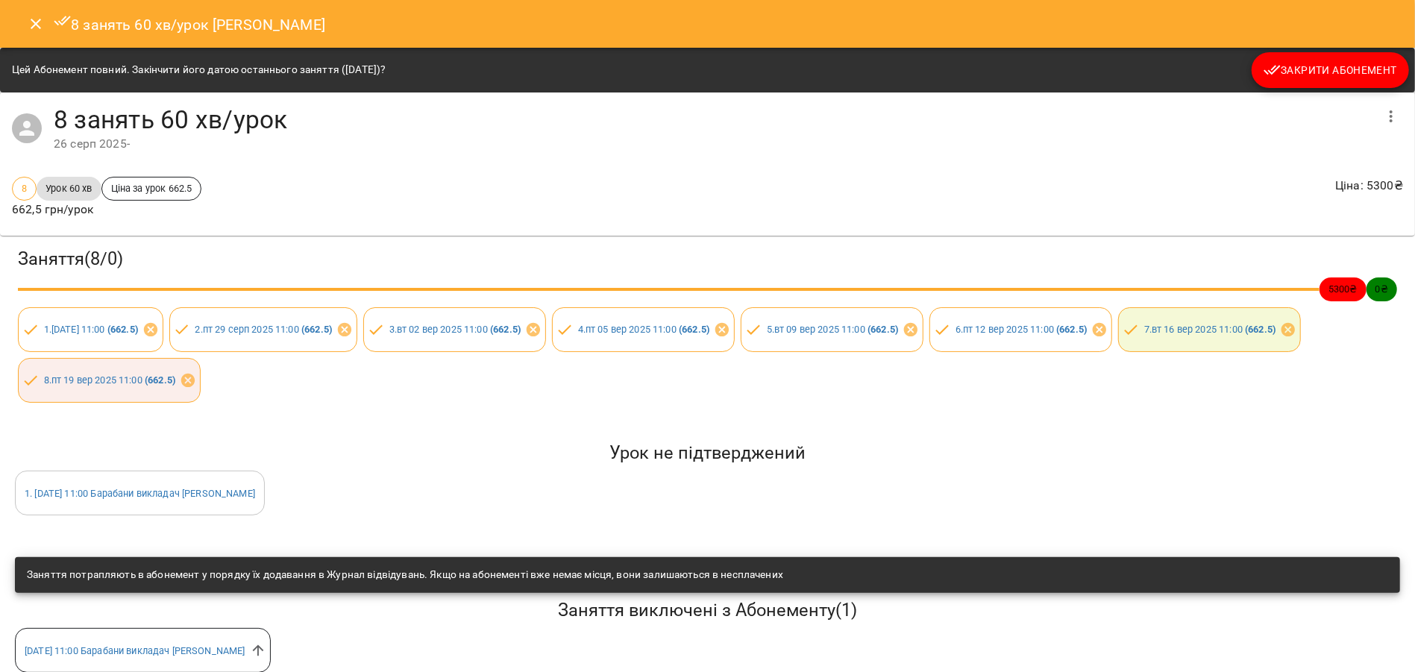
click at [27, 31] on icon "Close" at bounding box center [36, 24] width 18 height 18
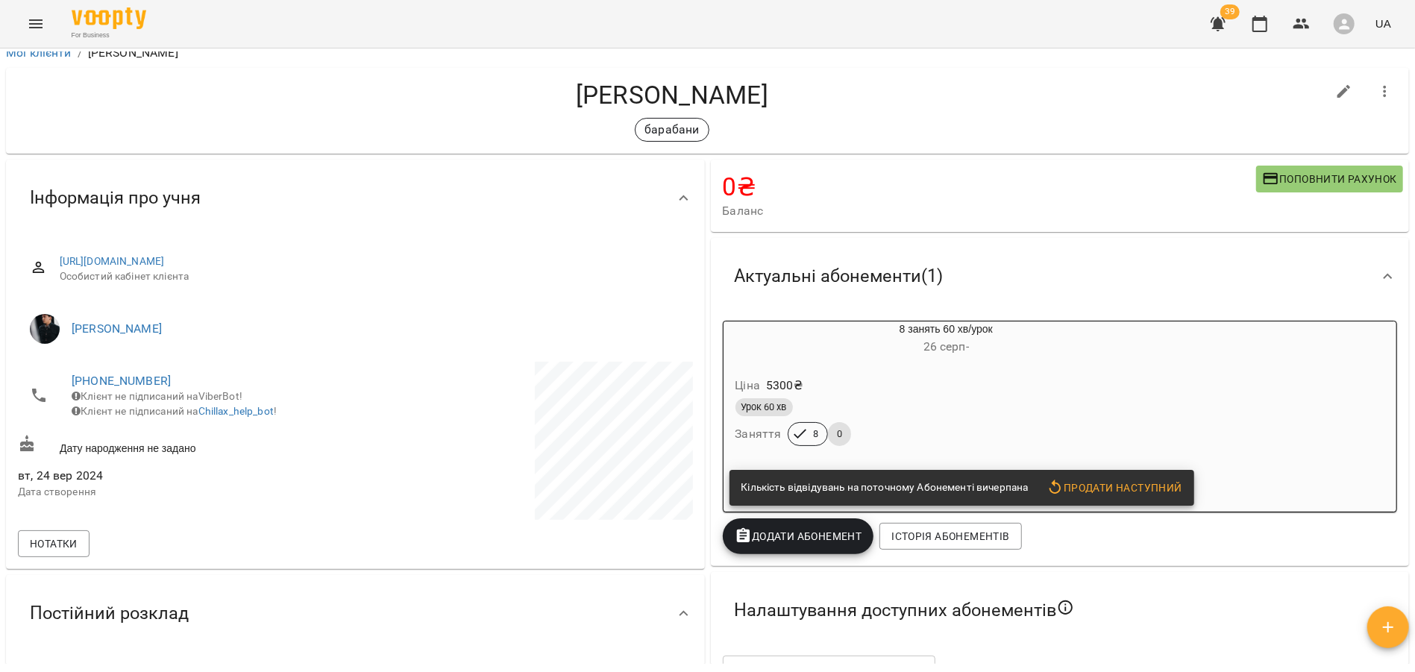
scroll to position [0, 0]
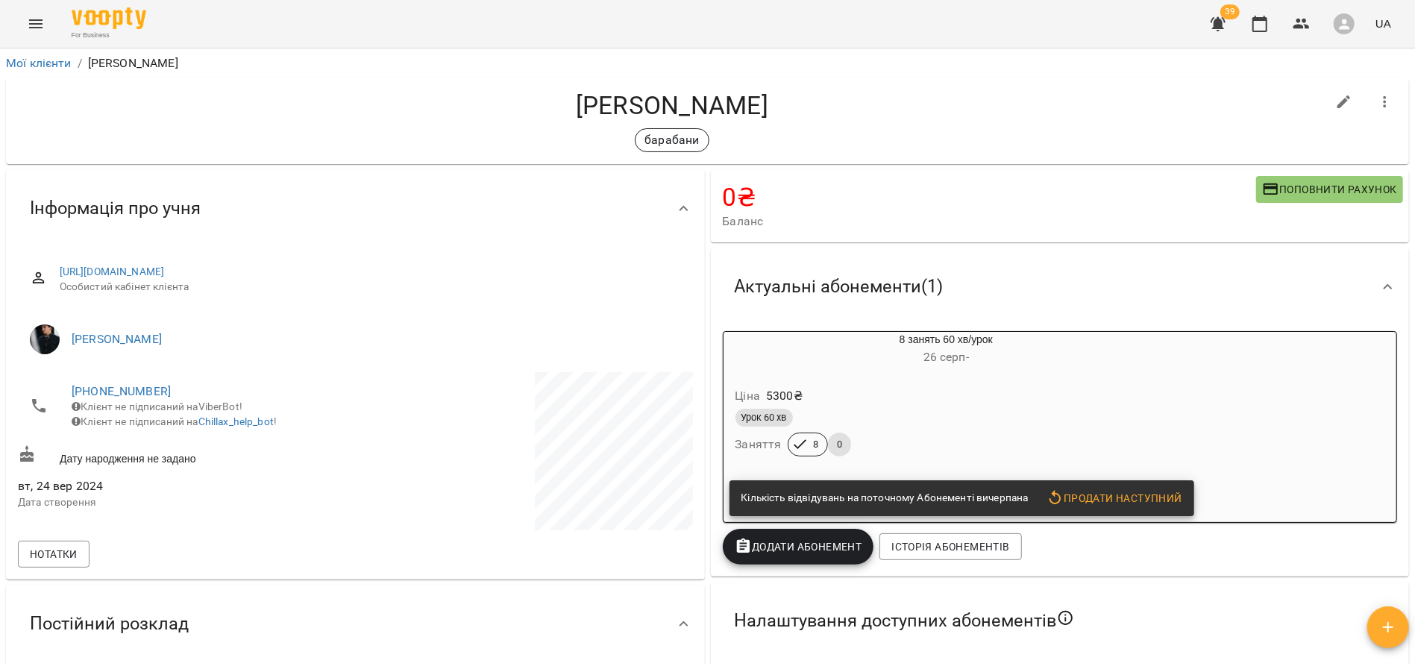
click at [1148, 368] on div "8 занять 60 хв/урок [DATE] - Ціна 5300 ₴ Урок 60 хв Заняття 8 0 Кількість відві…" at bounding box center [1060, 427] width 675 height 192
click at [1135, 348] on div "8 занять 60 хв/урок 26 серп - Ціна 5300 ₴ Урок 60 хв Заняття 8 0 Кількість відв…" at bounding box center [1060, 427] width 675 height 192
click at [947, 357] on span "26 серп -" at bounding box center [946, 357] width 46 height 14
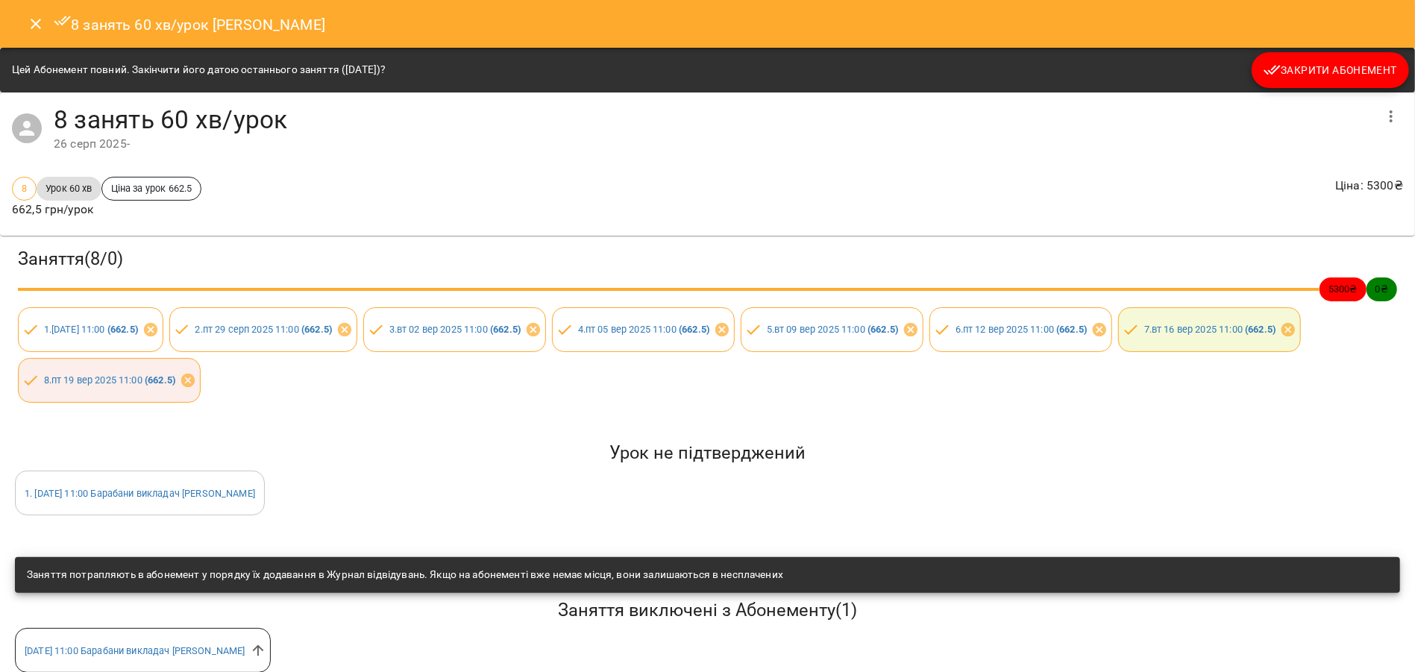
click at [1298, 82] on button "Закрити Абонемент" at bounding box center [1330, 70] width 157 height 36
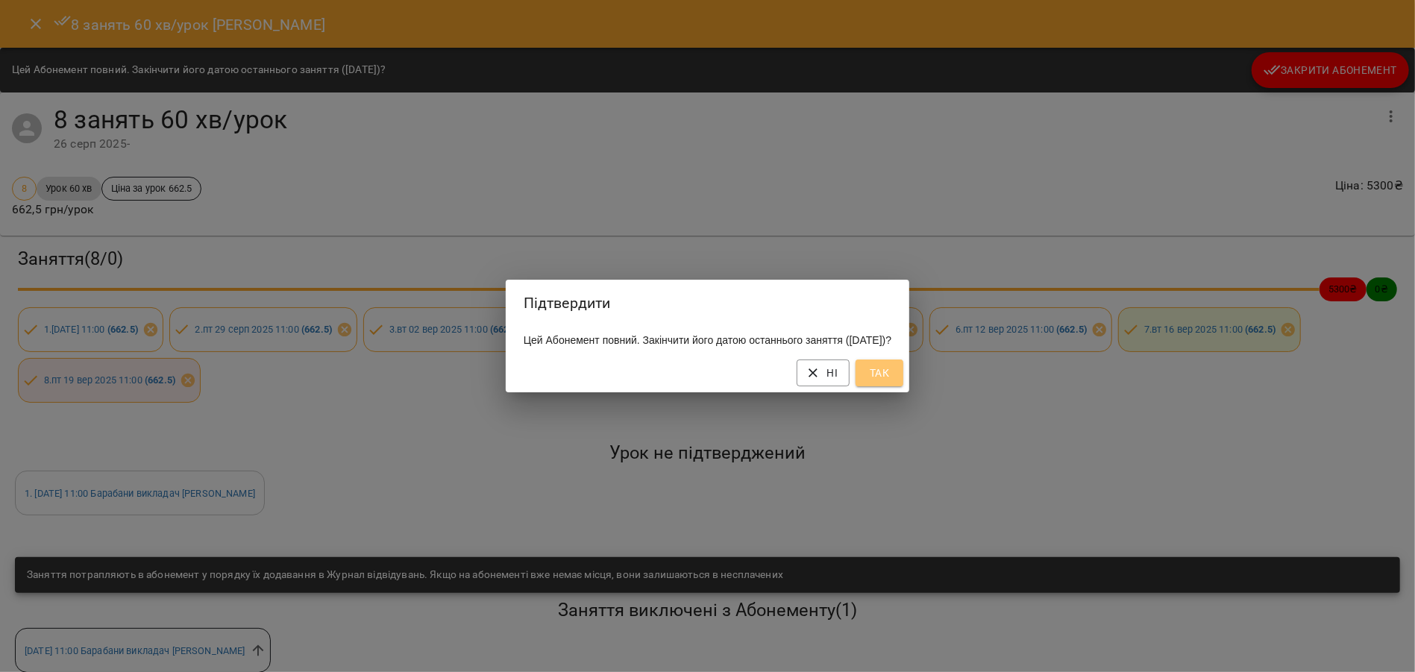
click at [891, 382] on span "Так" at bounding box center [880, 373] width 24 height 18
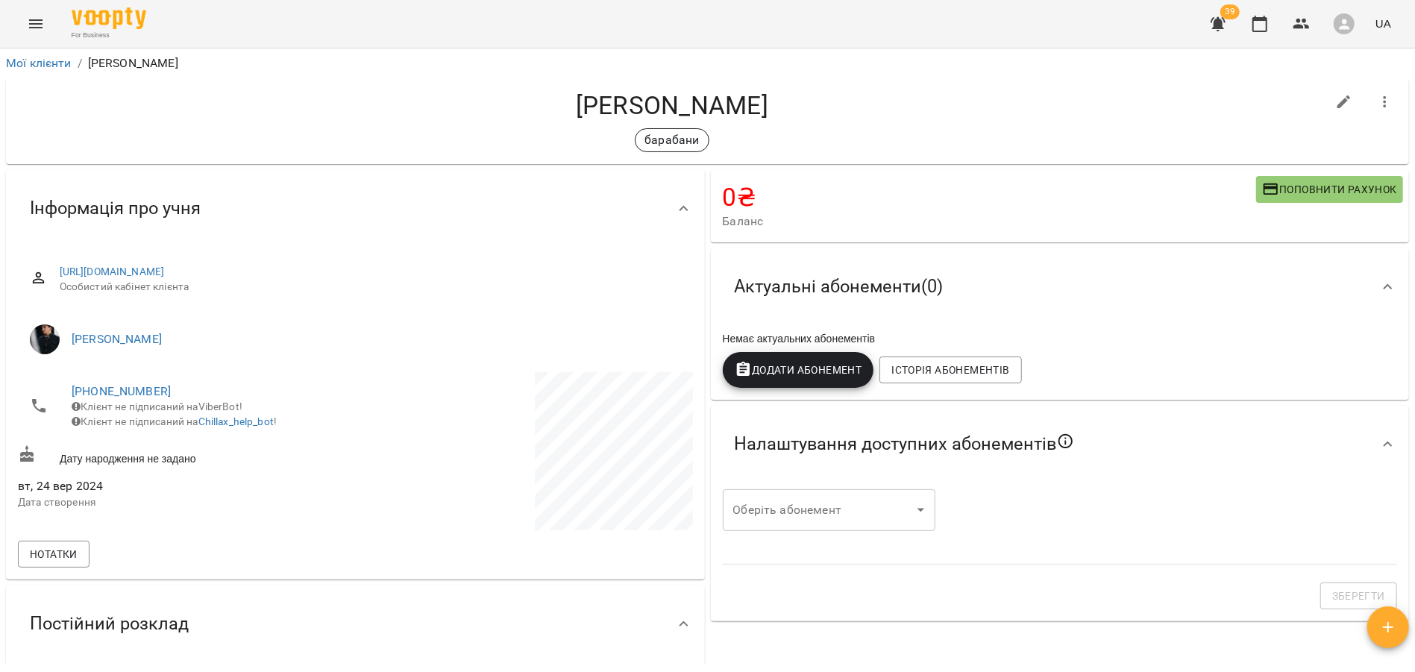
scroll to position [6, 0]
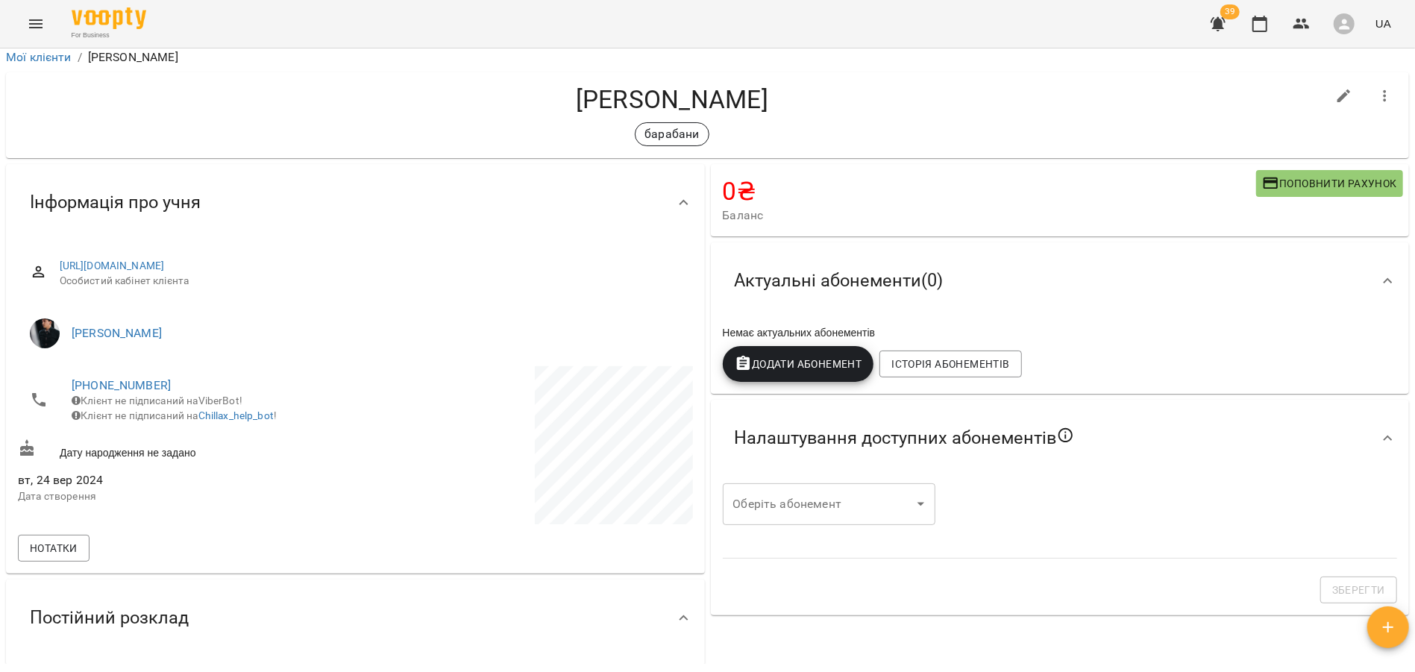
click at [840, 365] on span "Додати Абонемент" at bounding box center [799, 364] width 128 height 18
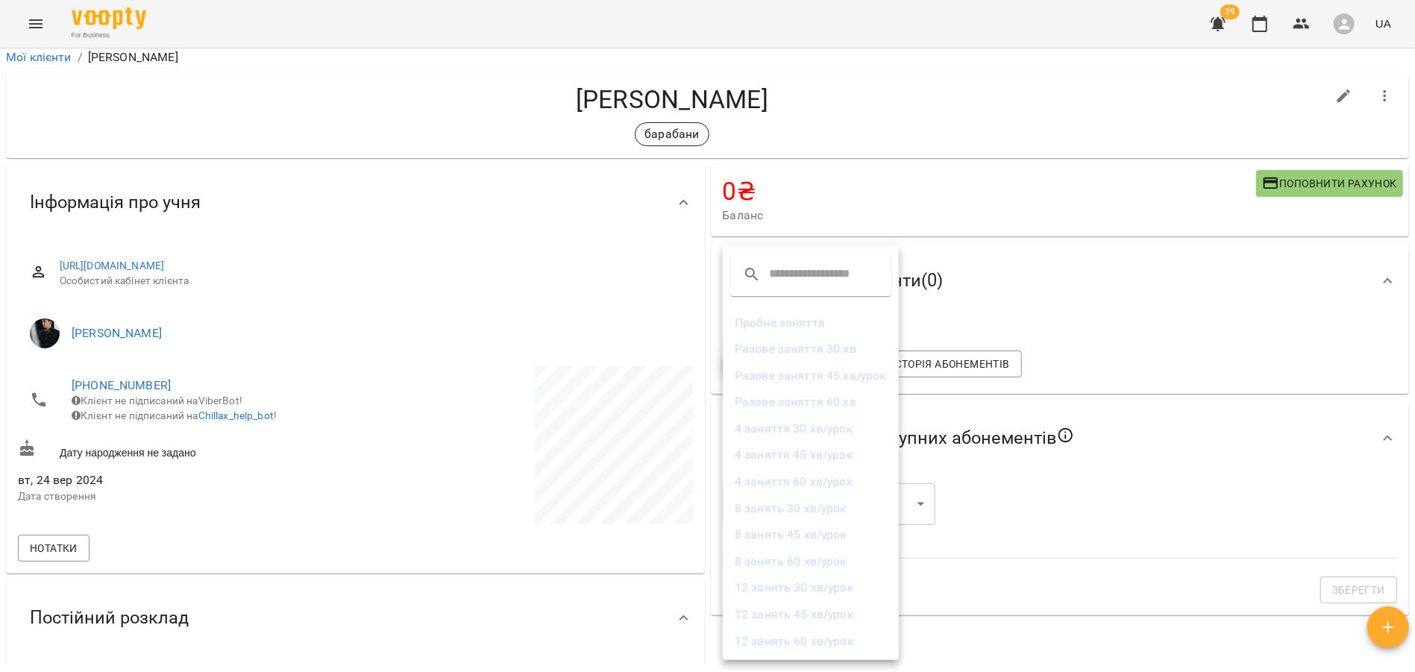
click at [789, 557] on li "8 занять 60 хв/урок" at bounding box center [811, 561] width 176 height 27
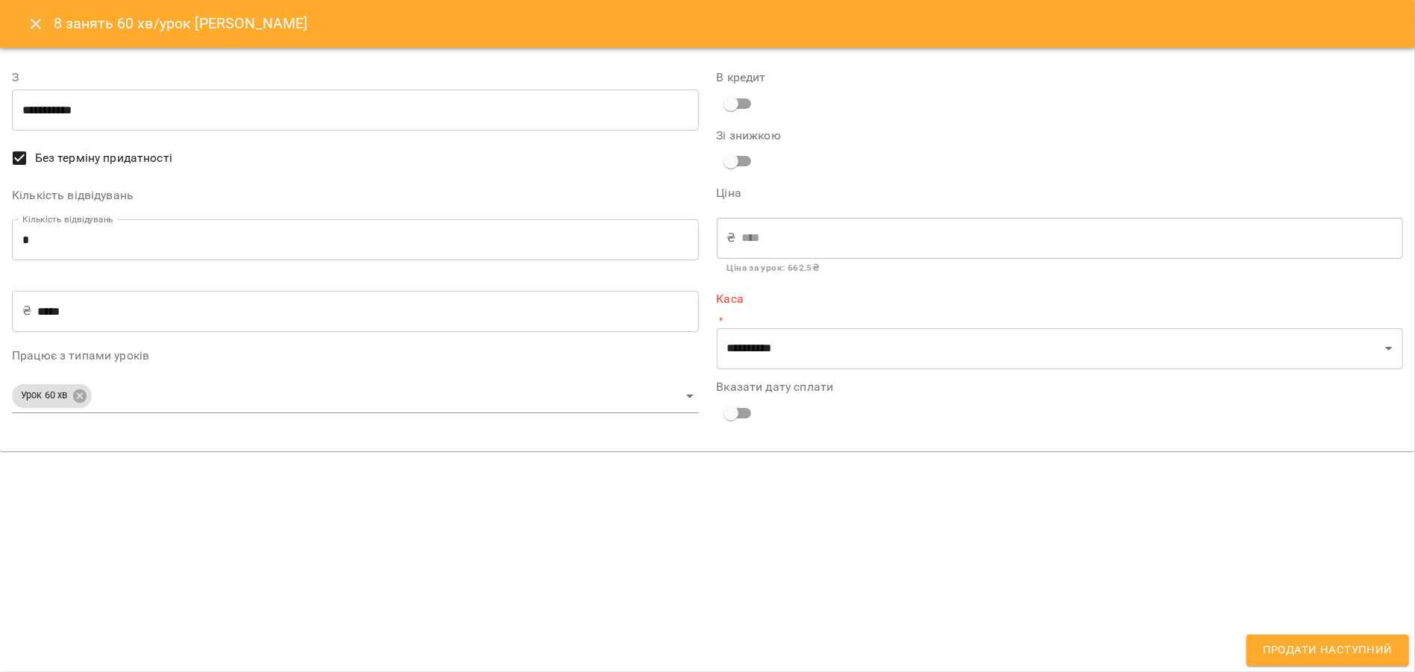
type input "**********"
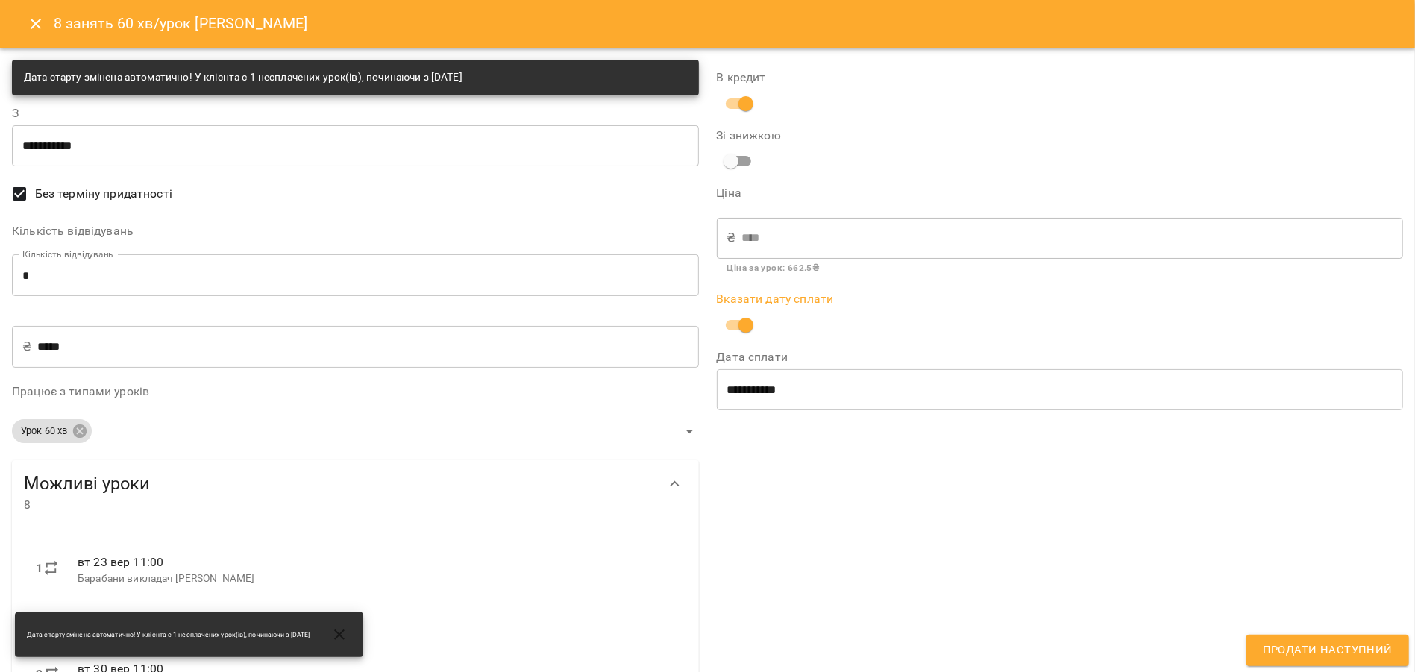
click at [1284, 647] on span "Продати наступний" at bounding box center [1328, 650] width 130 height 19
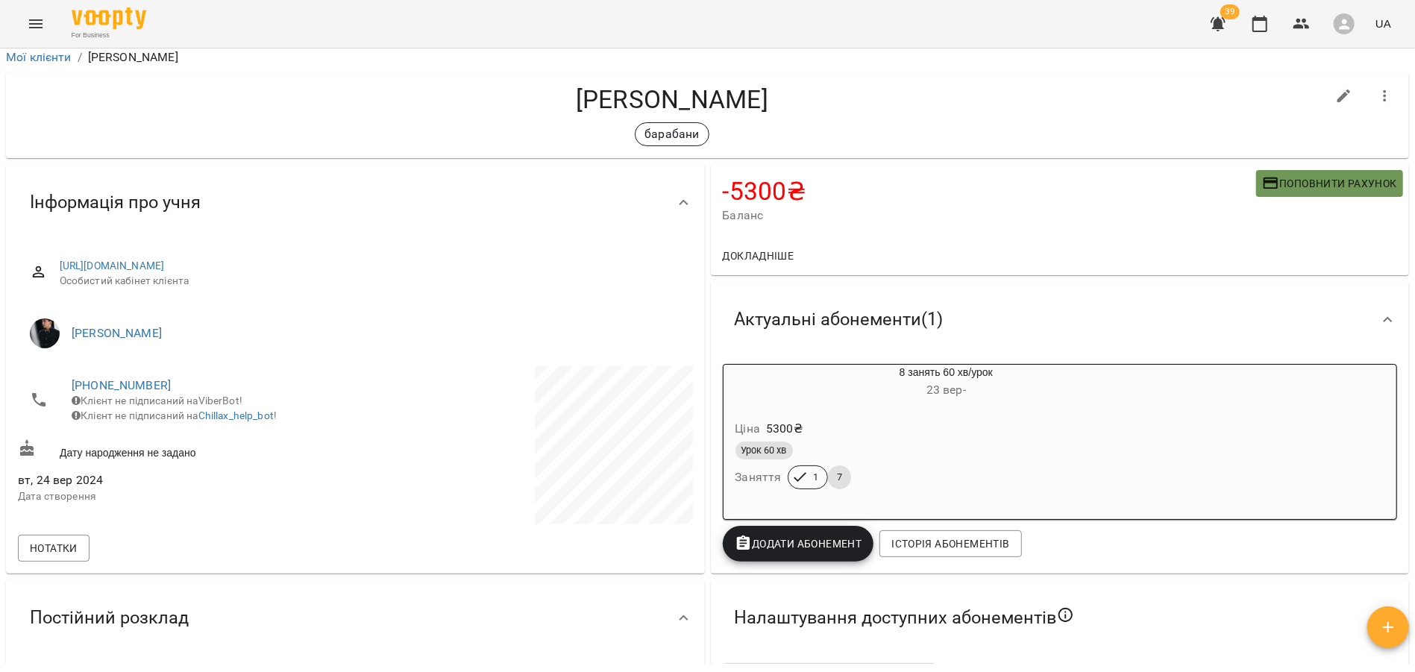
click at [1334, 183] on span "Поповнити рахунок" at bounding box center [1329, 184] width 135 height 18
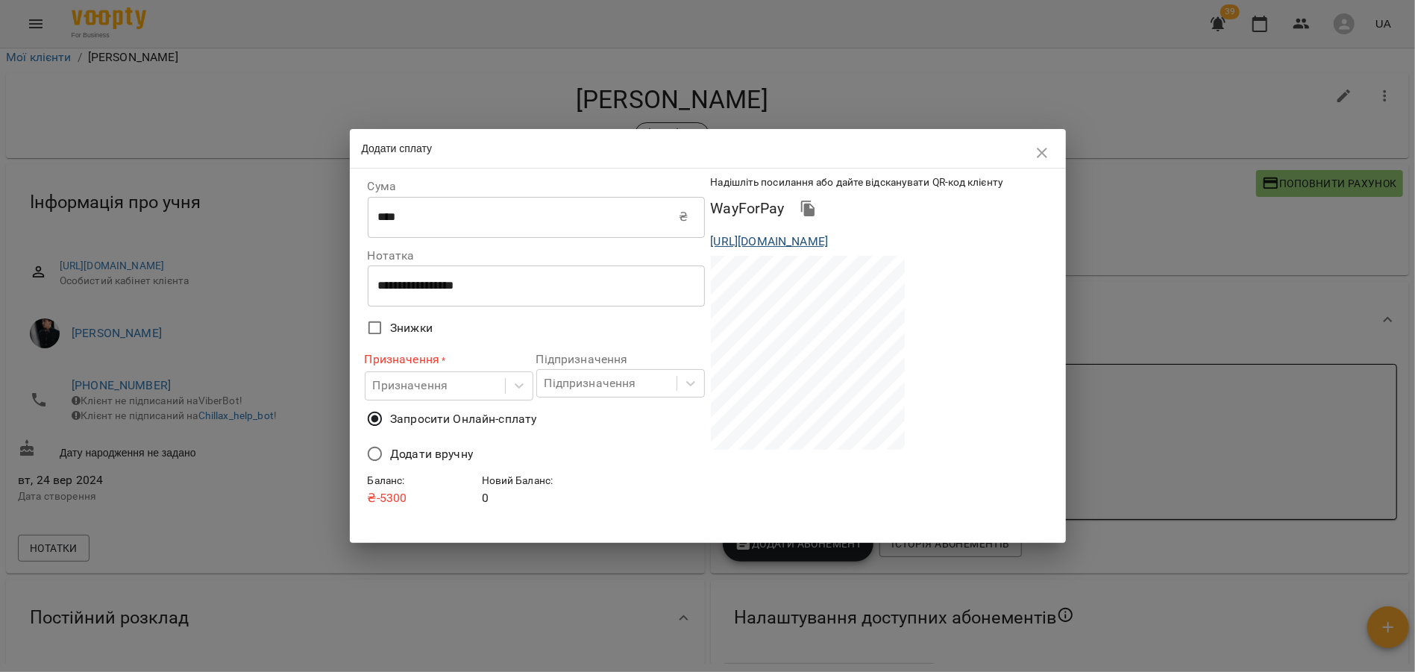
drag, startPoint x: 1027, startPoint y: 260, endPoint x: 712, endPoint y: 242, distance: 316.0
click at [712, 242] on div "https://www.voopty.com.ua/wayForPay/662a21274a9f80fff40b3eaa?amount=5300&client…" at bounding box center [879, 242] width 343 height 24
copy link "https://www.voopty.com.ua/wayForPay/662a21274a9f80fff40b3eaa?amount=5300&client…"
click at [1032, 143] on button "button" at bounding box center [1042, 153] width 36 height 36
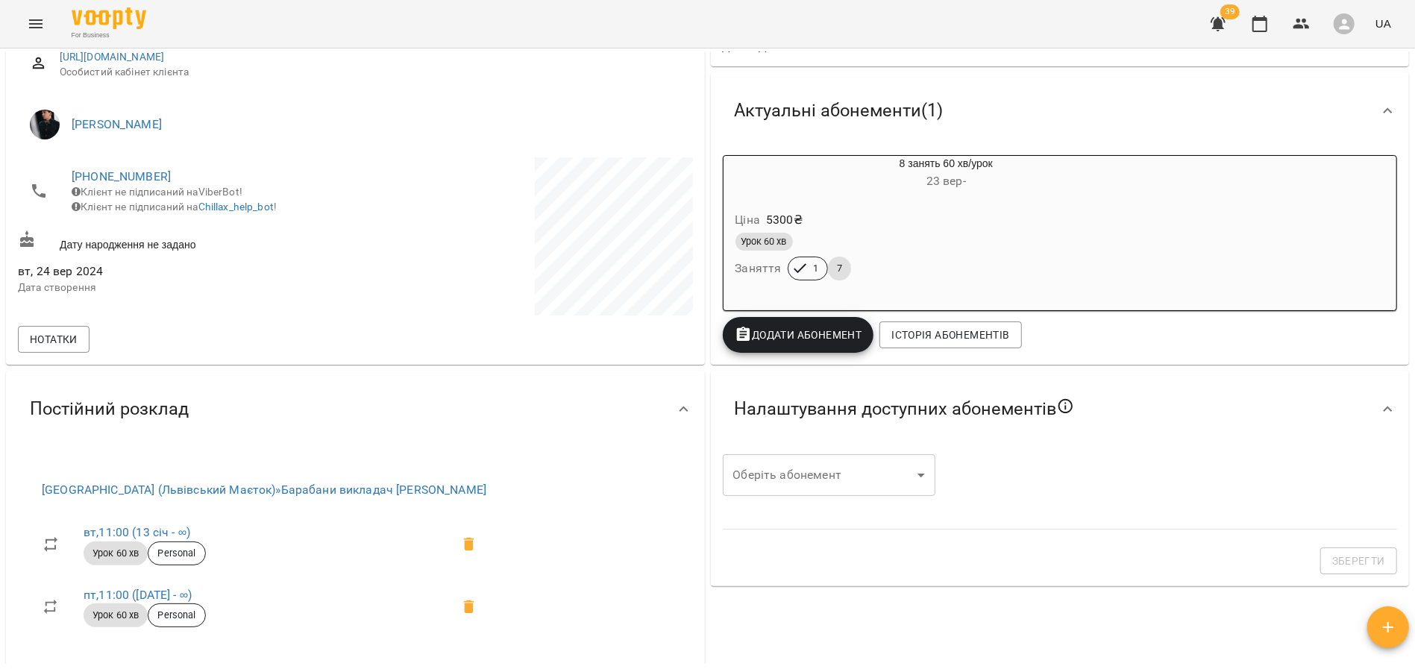
scroll to position [0, 0]
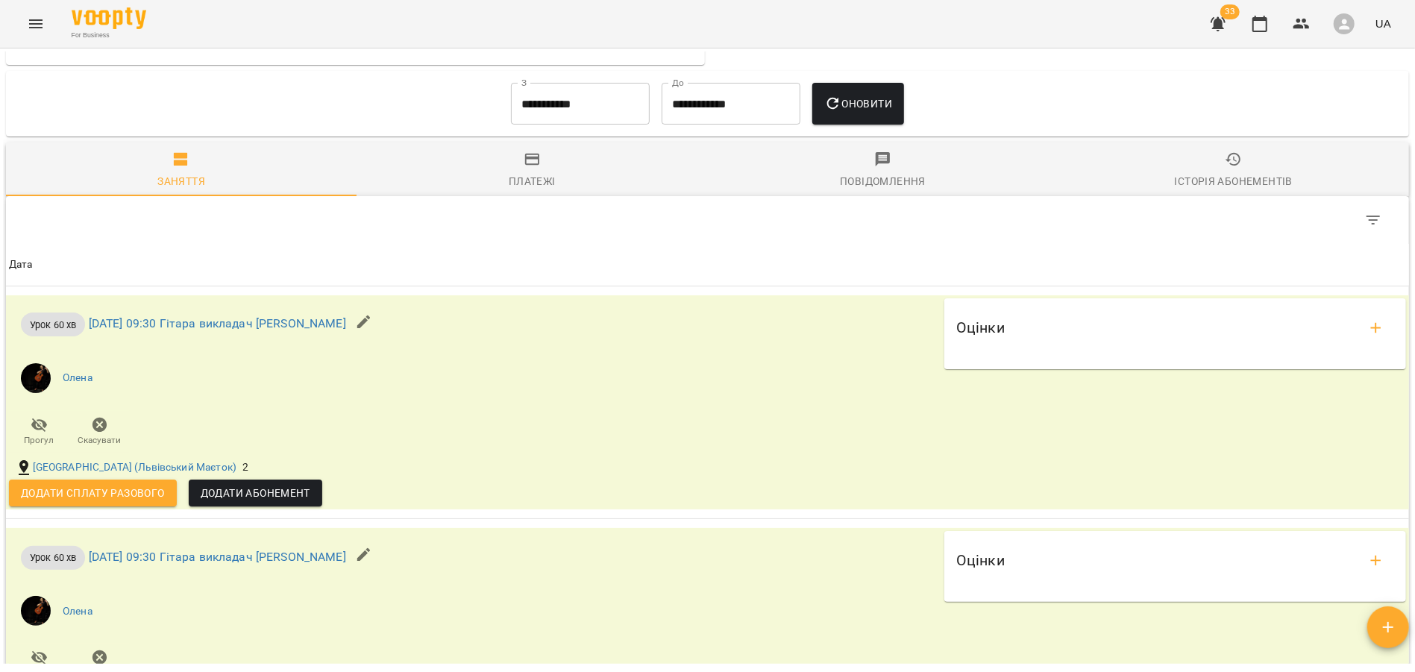
scroll to position [1426, 0]
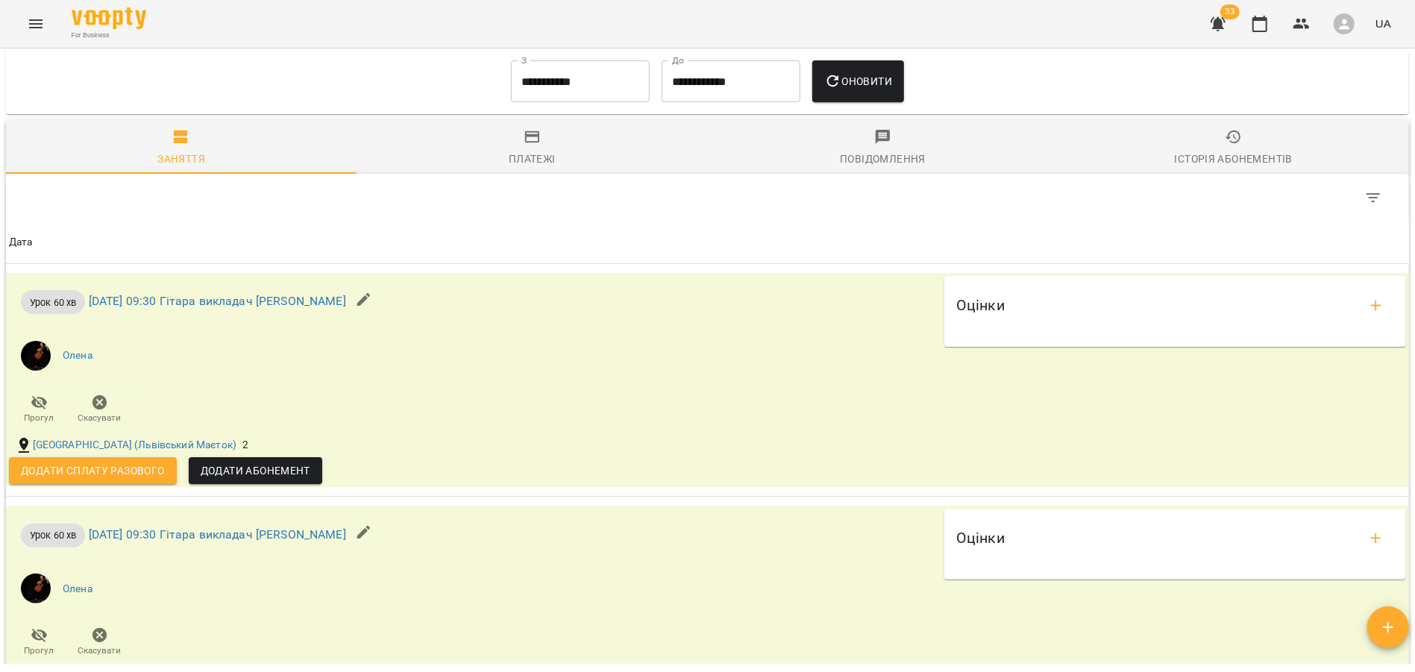
click at [565, 91] on input "**********" at bounding box center [580, 81] width 139 height 42
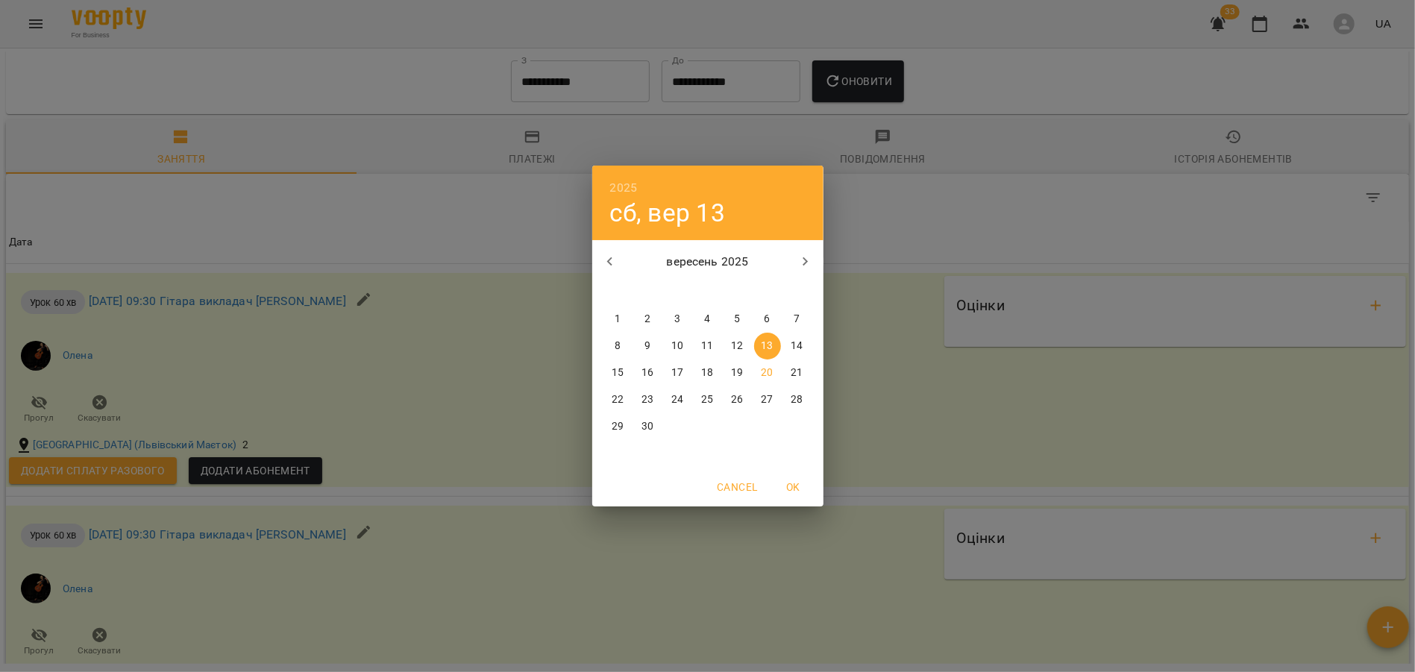
click at [615, 261] on icon "button" at bounding box center [610, 262] width 18 height 18
click at [728, 321] on span "1" at bounding box center [737, 319] width 27 height 15
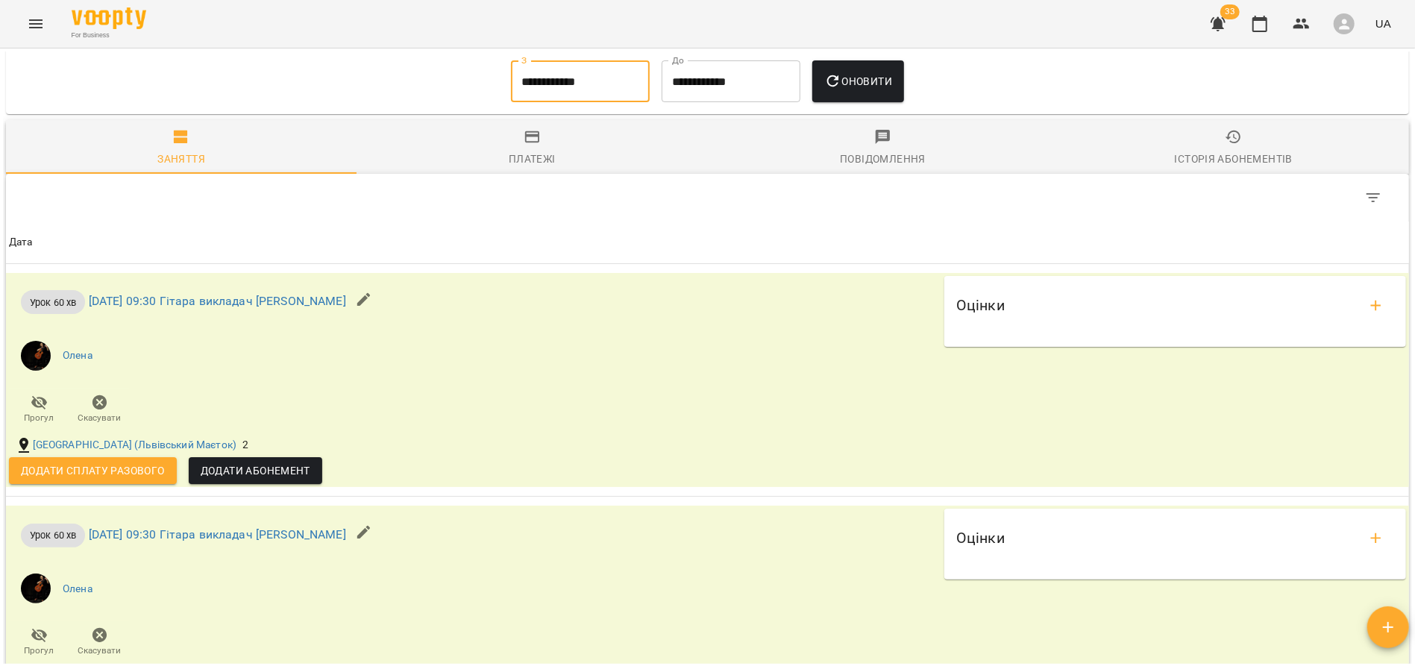
click at [892, 90] on span "Оновити" at bounding box center [858, 81] width 68 height 18
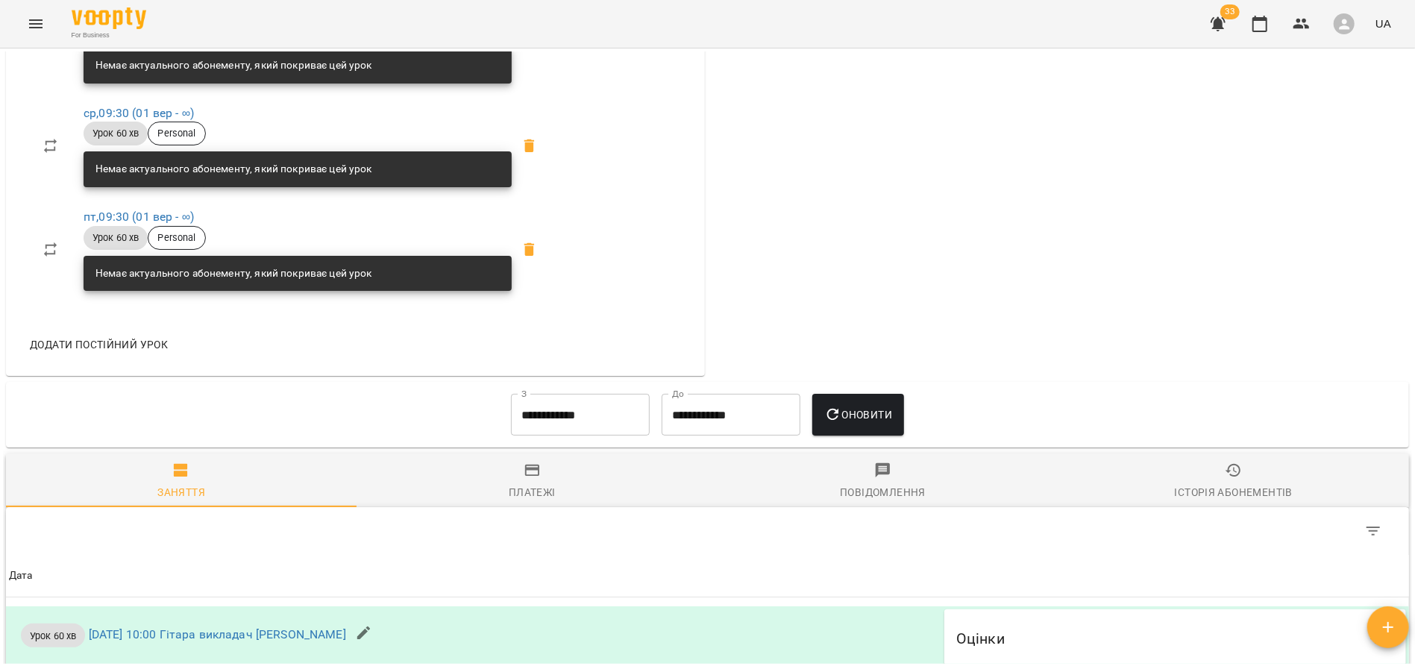
scroll to position [1135, 0]
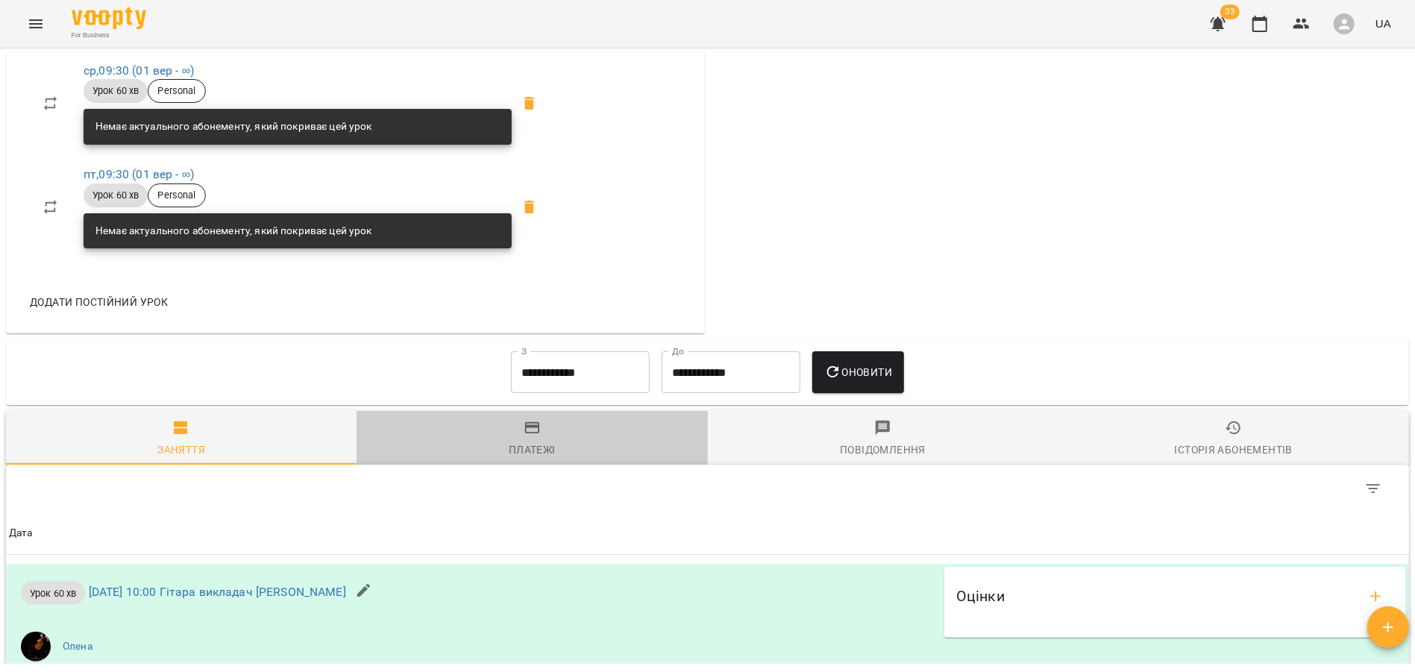
click at [527, 434] on icon "button" at bounding box center [532, 428] width 15 height 12
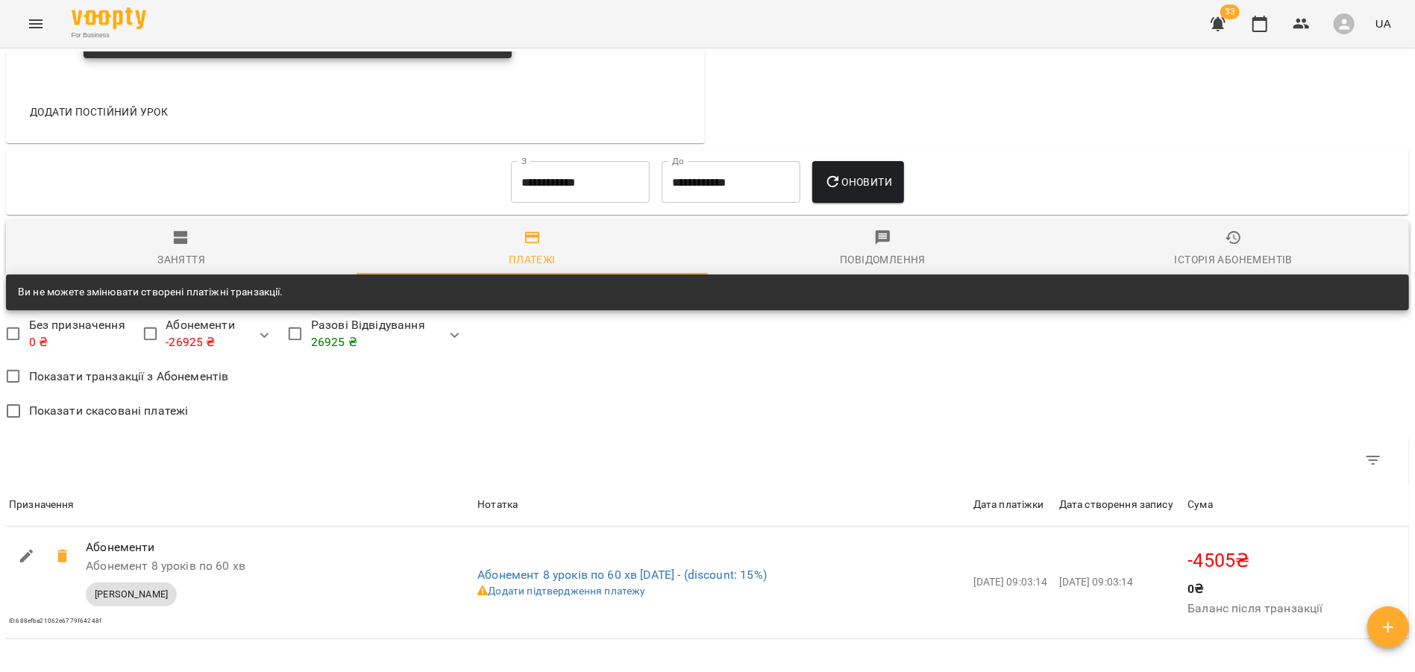
scroll to position [1245, 0]
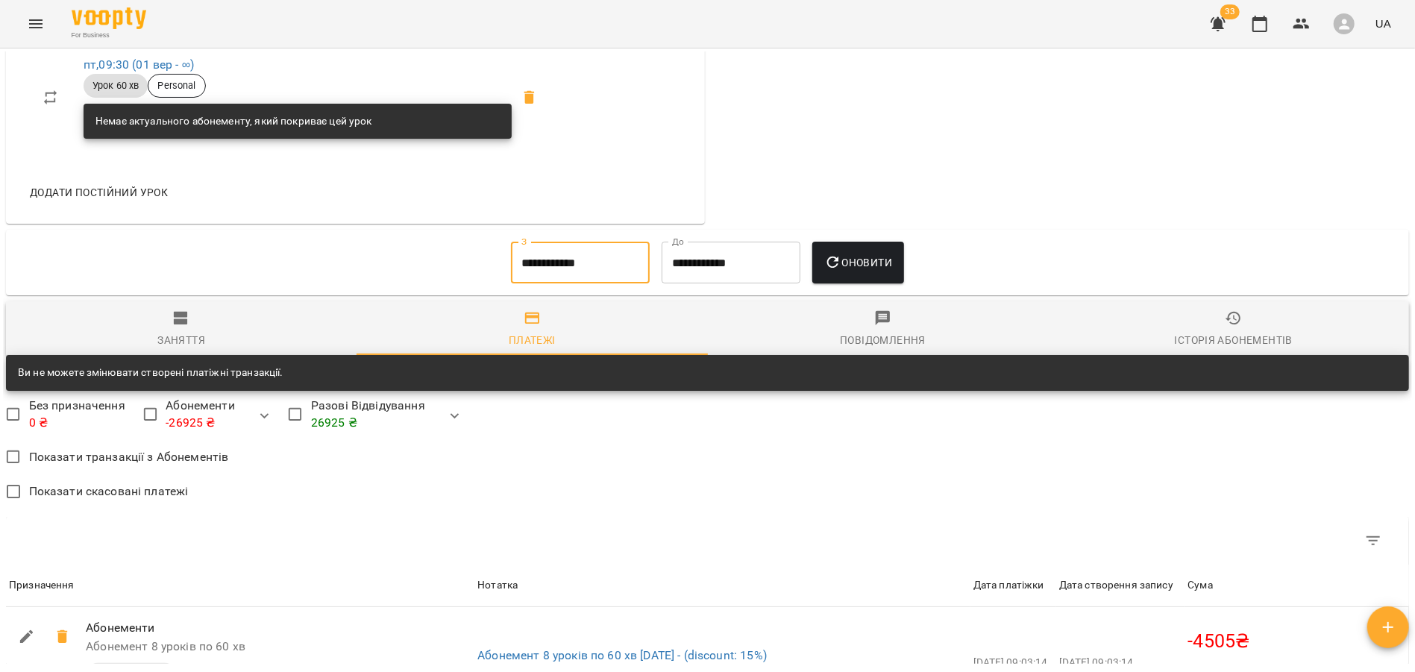
click at [559, 269] on input "**********" at bounding box center [580, 263] width 139 height 42
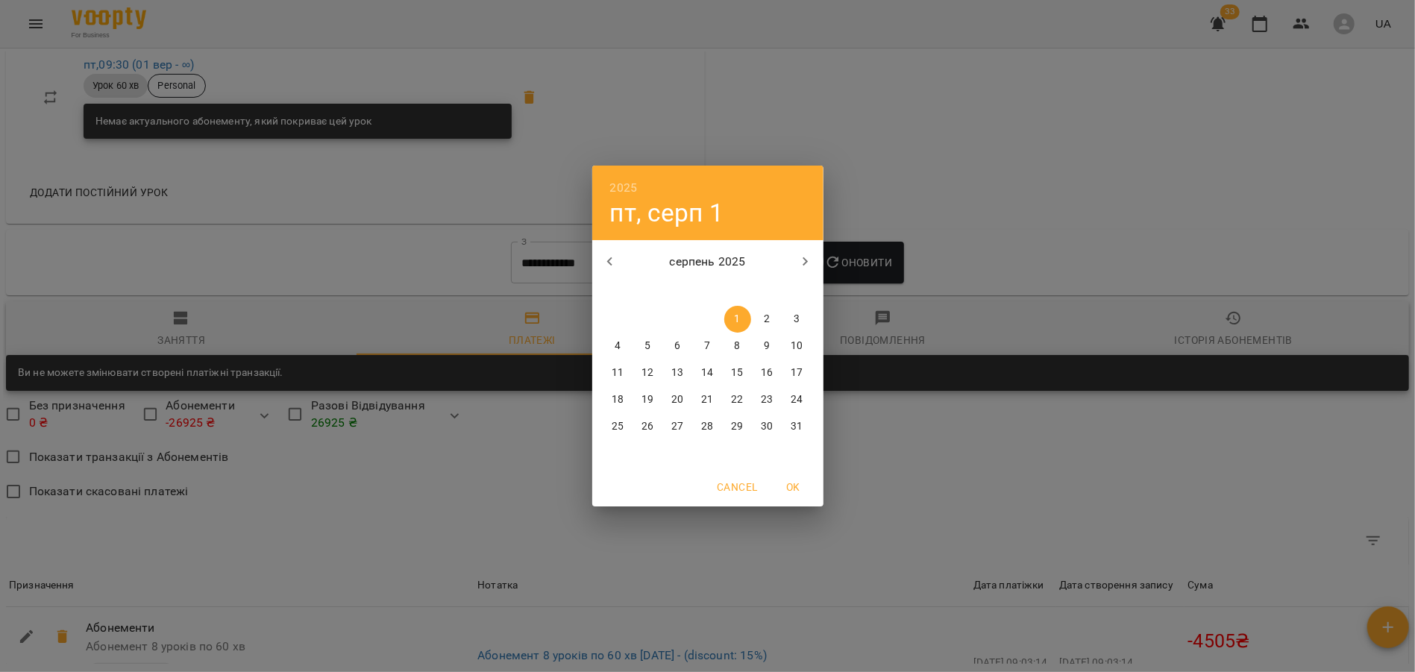
click at [607, 263] on icon "button" at bounding box center [610, 262] width 18 height 18
click at [643, 317] on span "1" at bounding box center [648, 319] width 27 height 15
type input "**********"
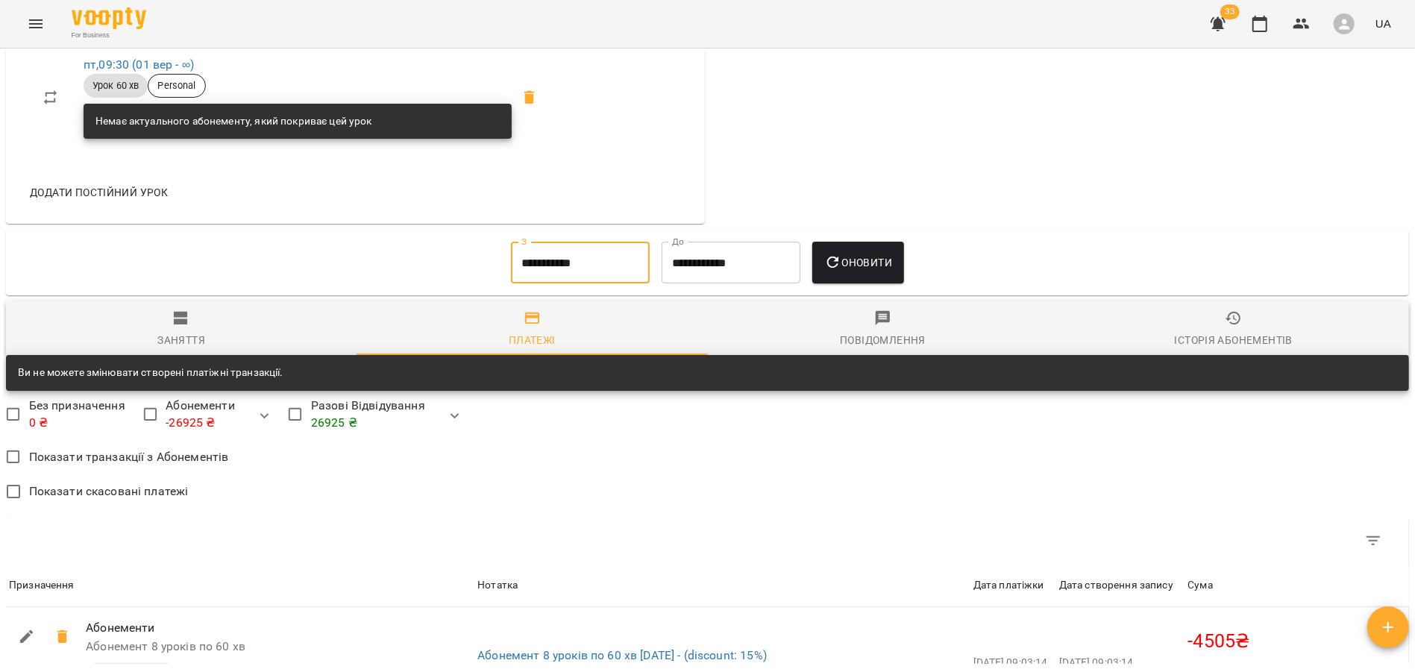
click at [896, 244] on div "Оновити" at bounding box center [858, 263] width 104 height 54
click at [874, 260] on span "Оновити" at bounding box center [858, 263] width 68 height 18
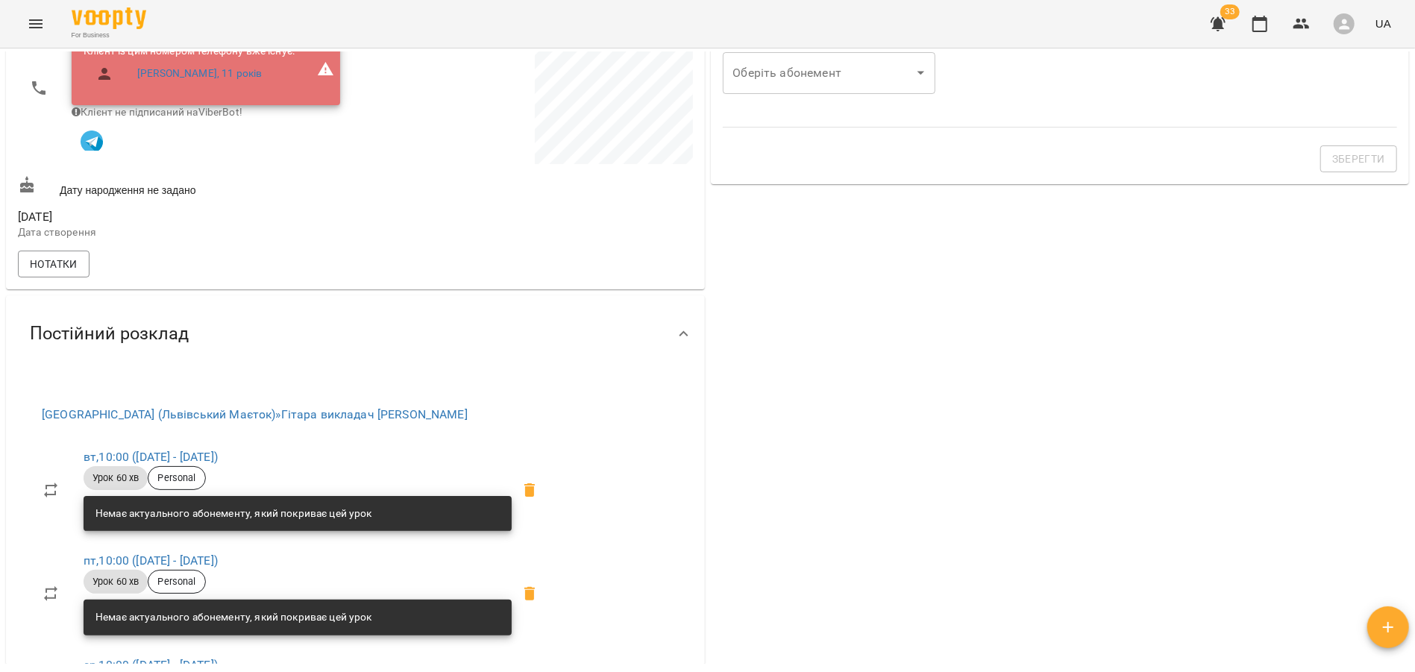
scroll to position [0, 0]
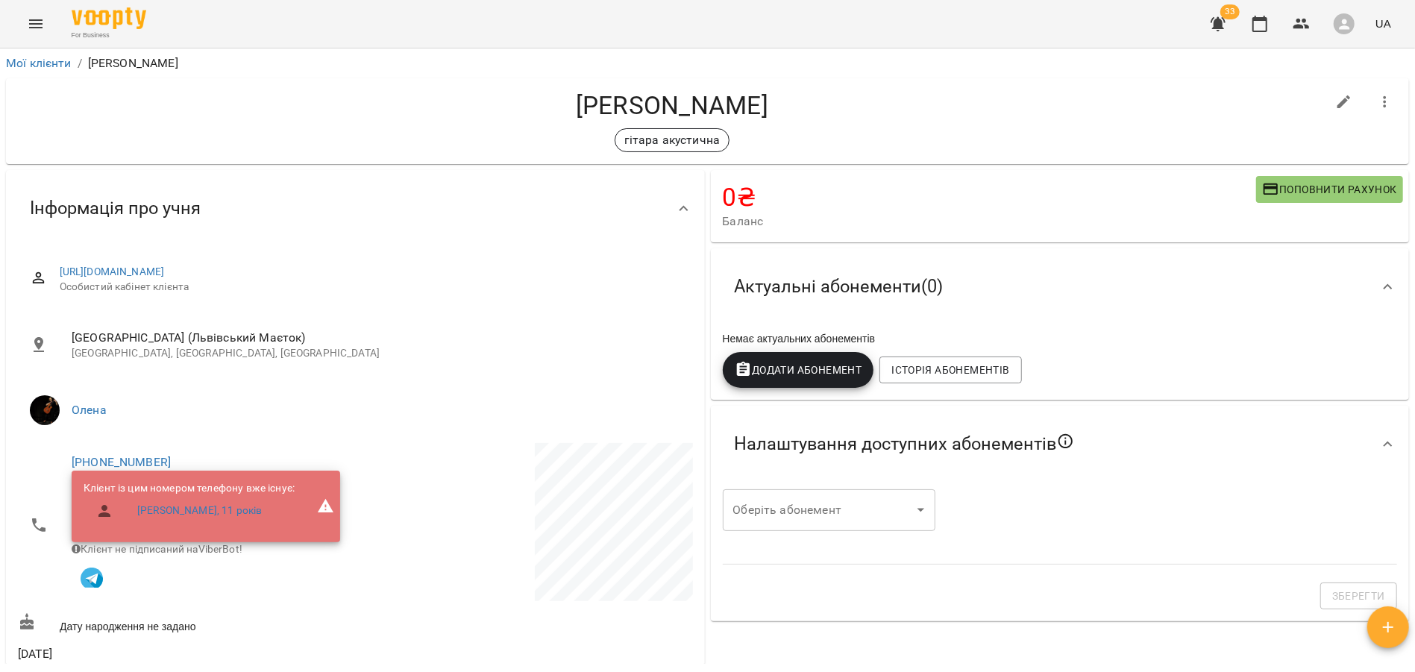
click at [918, 509] on body "For Business 33 UA Мої клієнти / Лунін Арсеній Лунін Арсеній гітара акустична 0…" at bounding box center [707, 360] width 1415 height 721
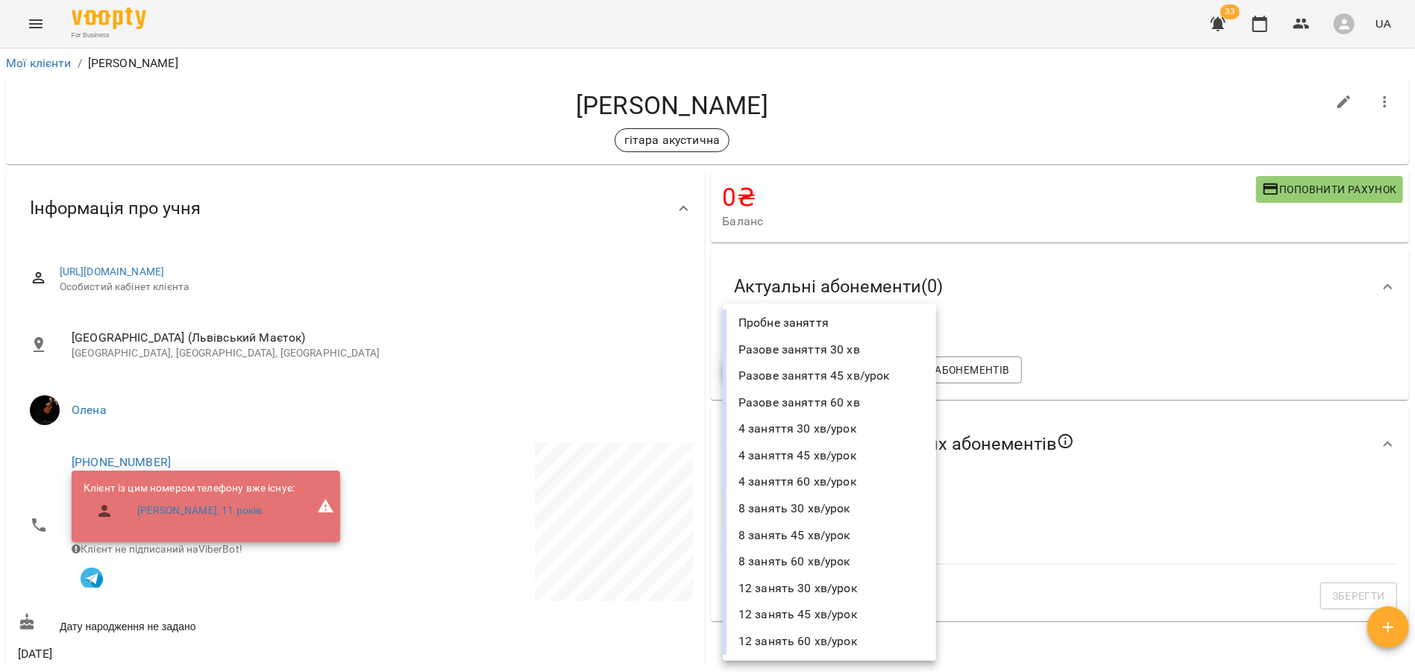
click at [870, 541] on li "8 занять 45 хв/урок" at bounding box center [829, 535] width 213 height 27
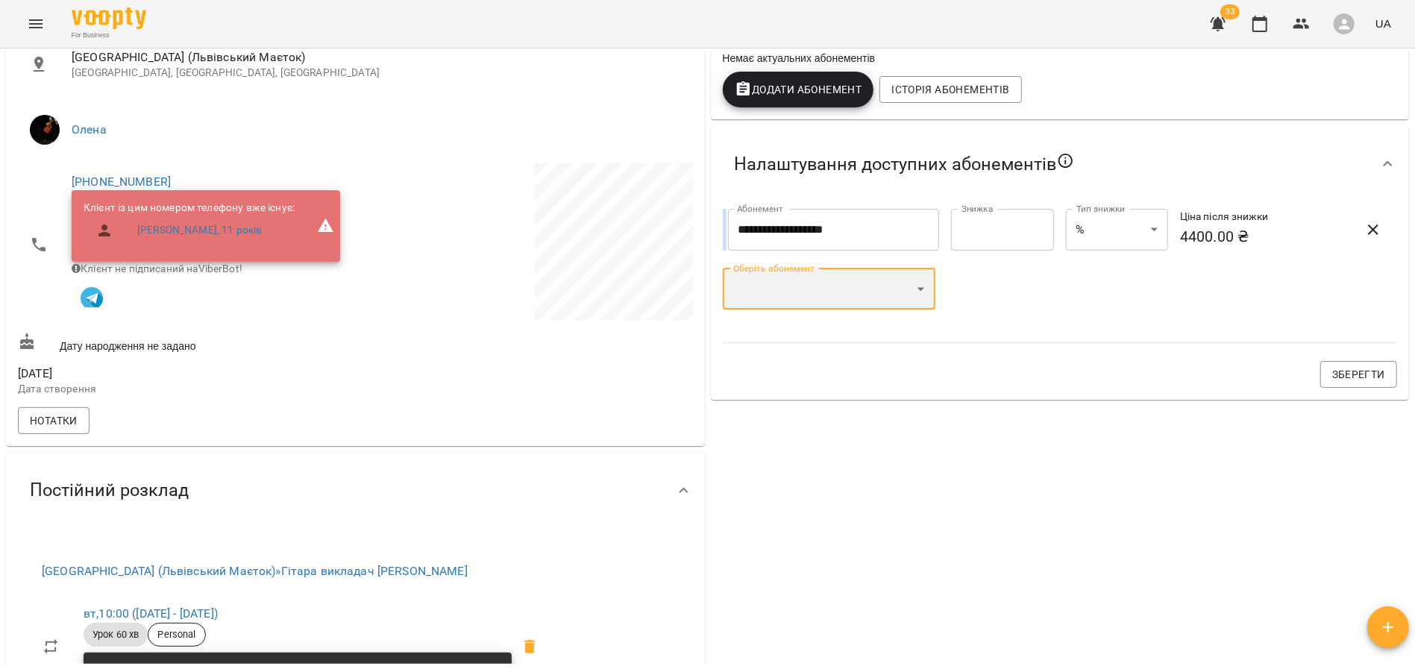
scroll to position [209, 0]
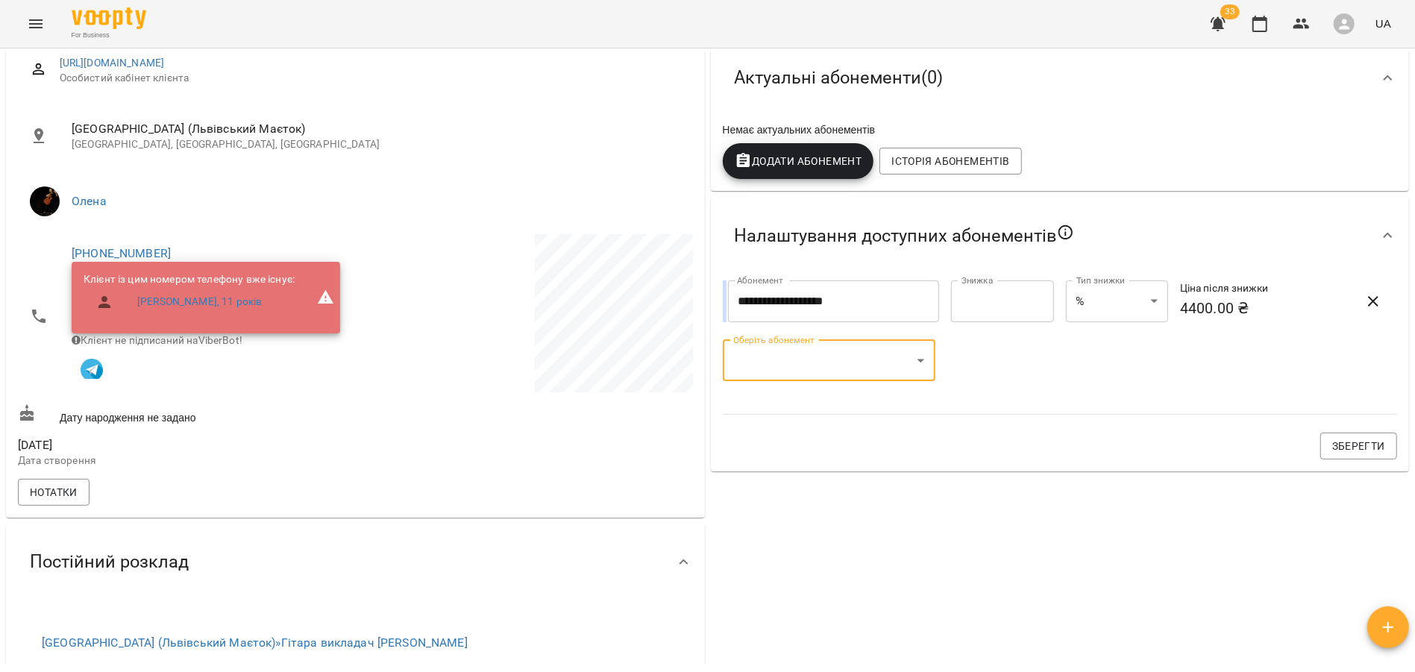
click at [1369, 297] on icon "button" at bounding box center [1373, 301] width 18 height 18
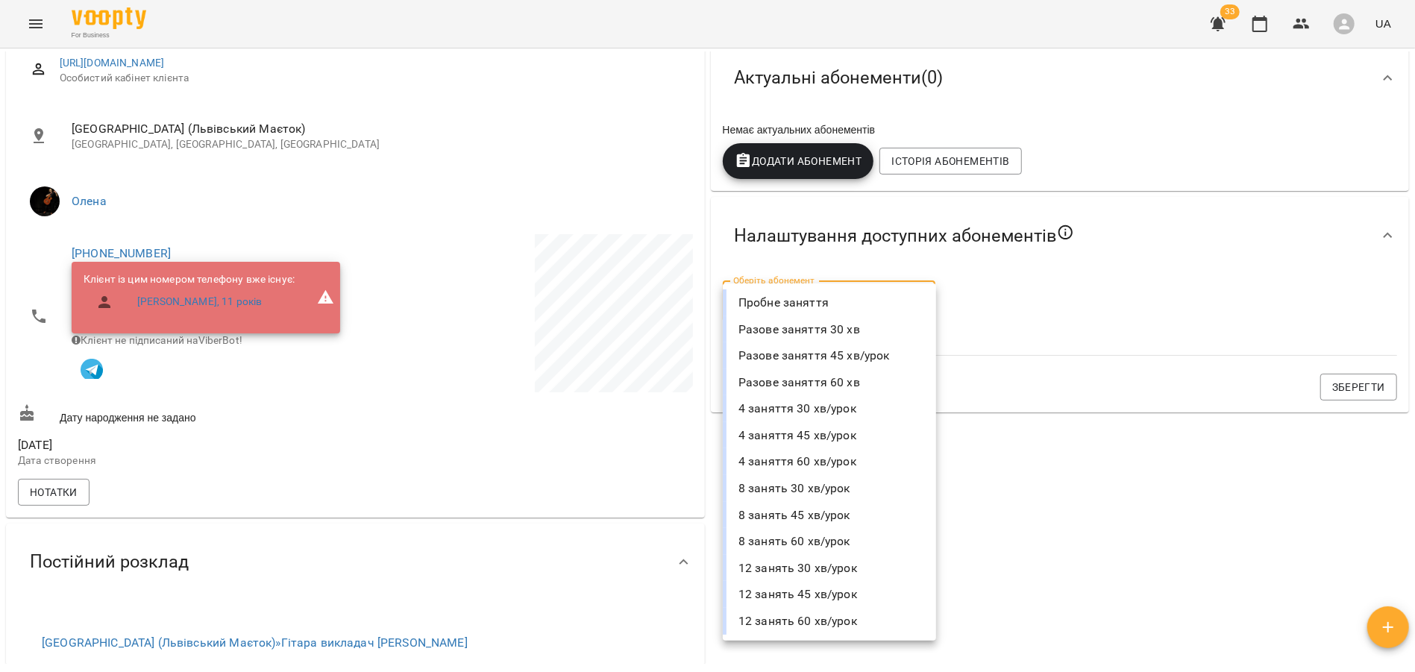
click at [903, 301] on body "For Business 33 UA Мої клієнти / Лунін Арсеній Лунін Арсеній гітара акустична 0…" at bounding box center [707, 360] width 1415 height 721
click at [826, 539] on li "8 занять 60 хв/урок" at bounding box center [829, 541] width 213 height 27
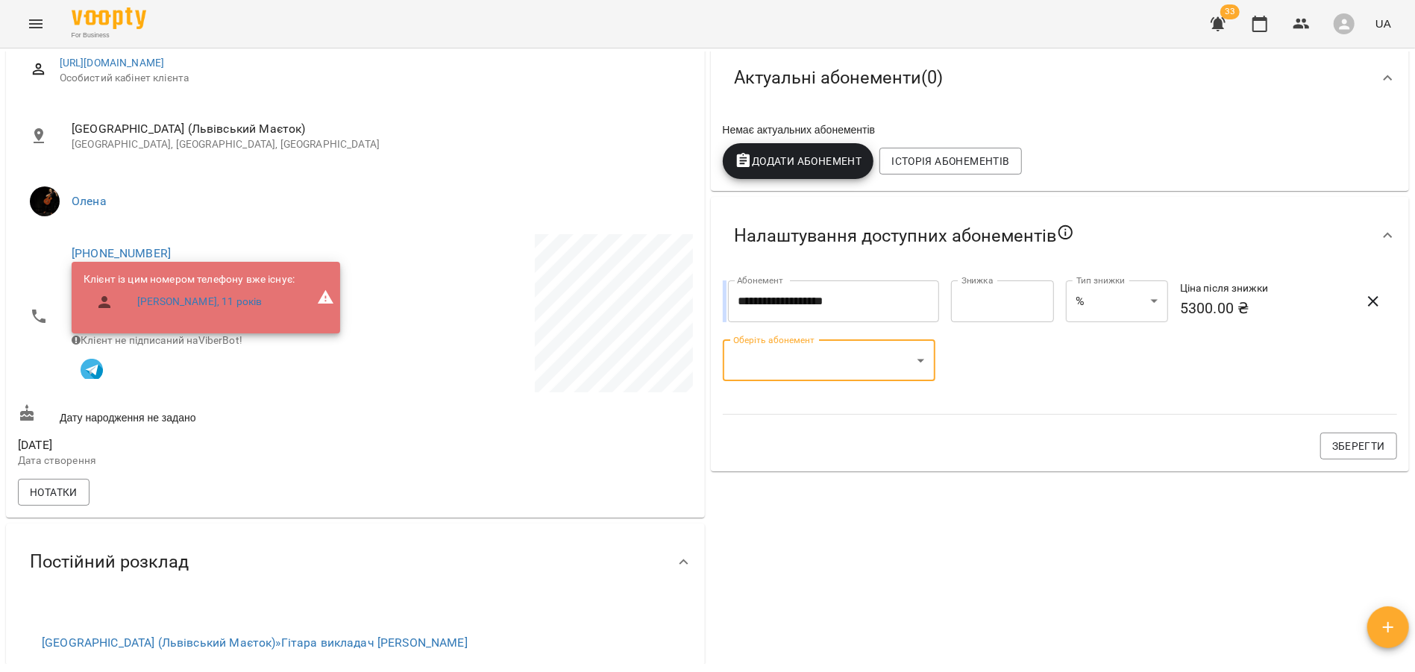
click at [996, 306] on input "*" at bounding box center [1002, 301] width 102 height 42
type input "*****"
click at [1344, 442] on span "Зберегти" at bounding box center [1358, 446] width 53 height 18
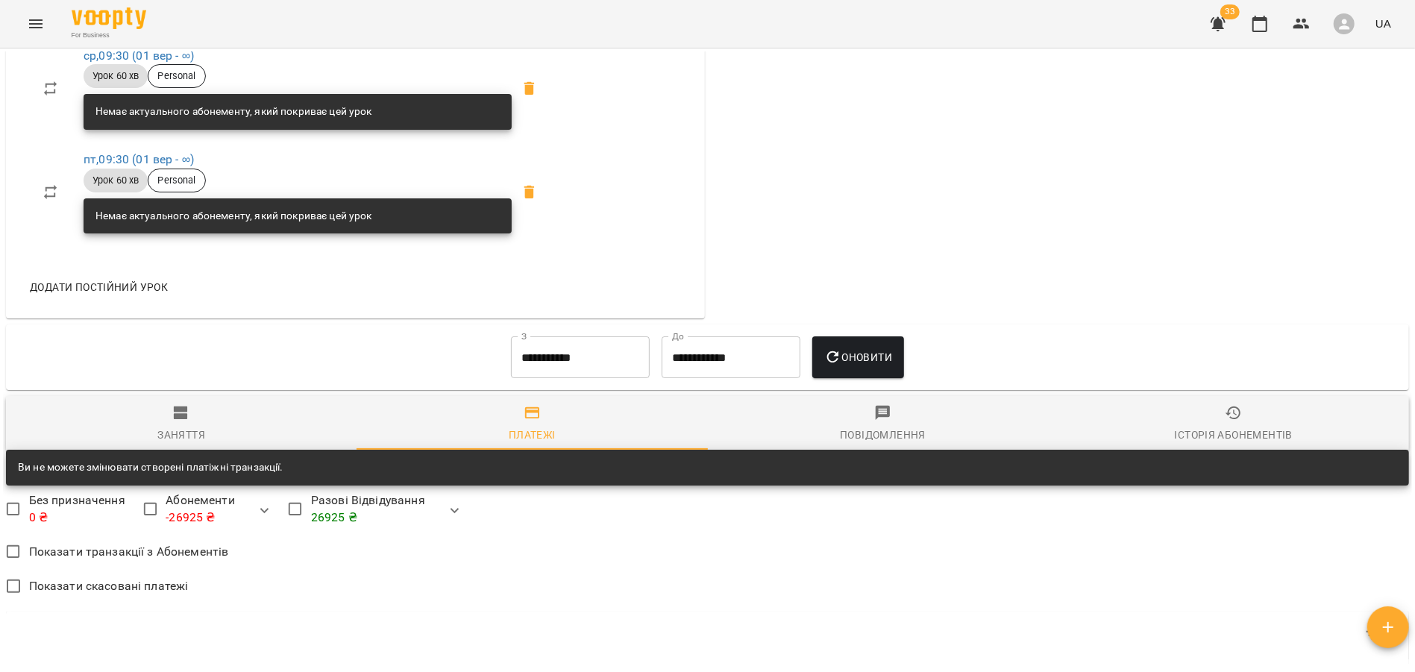
scroll to position [1129, 0]
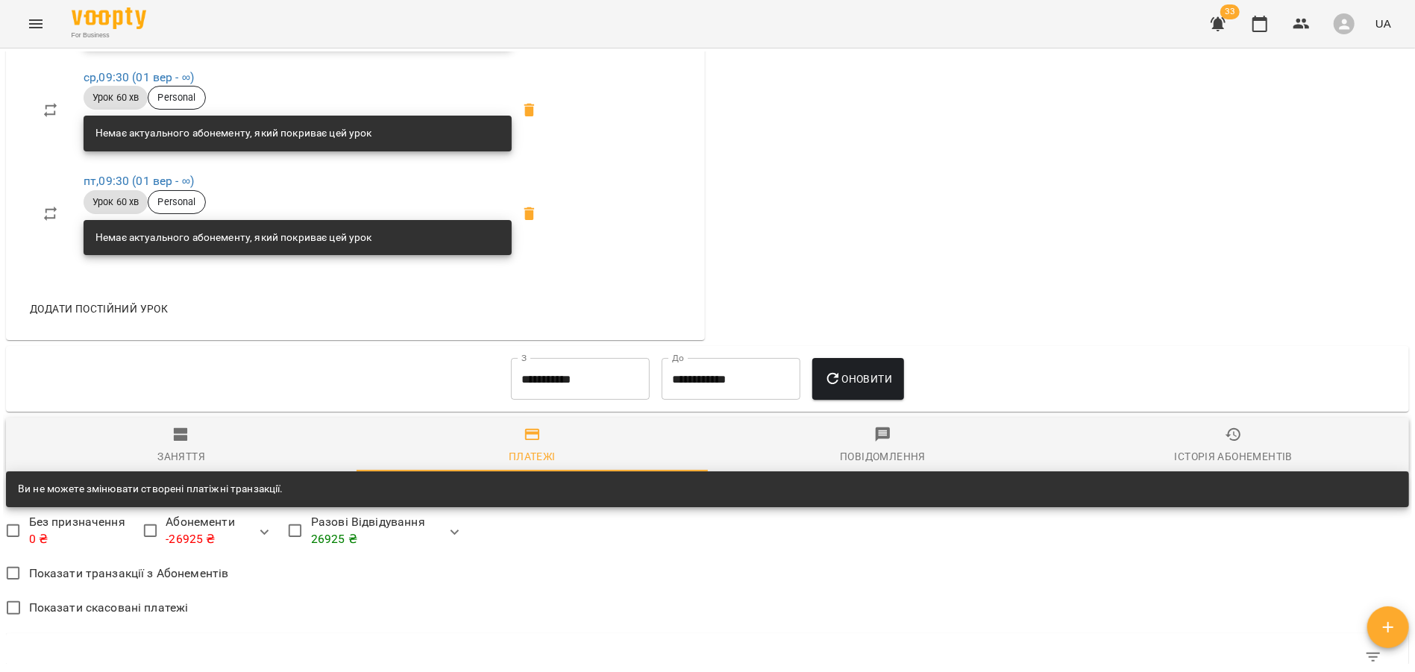
click at [185, 444] on icon "button" at bounding box center [181, 435] width 18 height 18
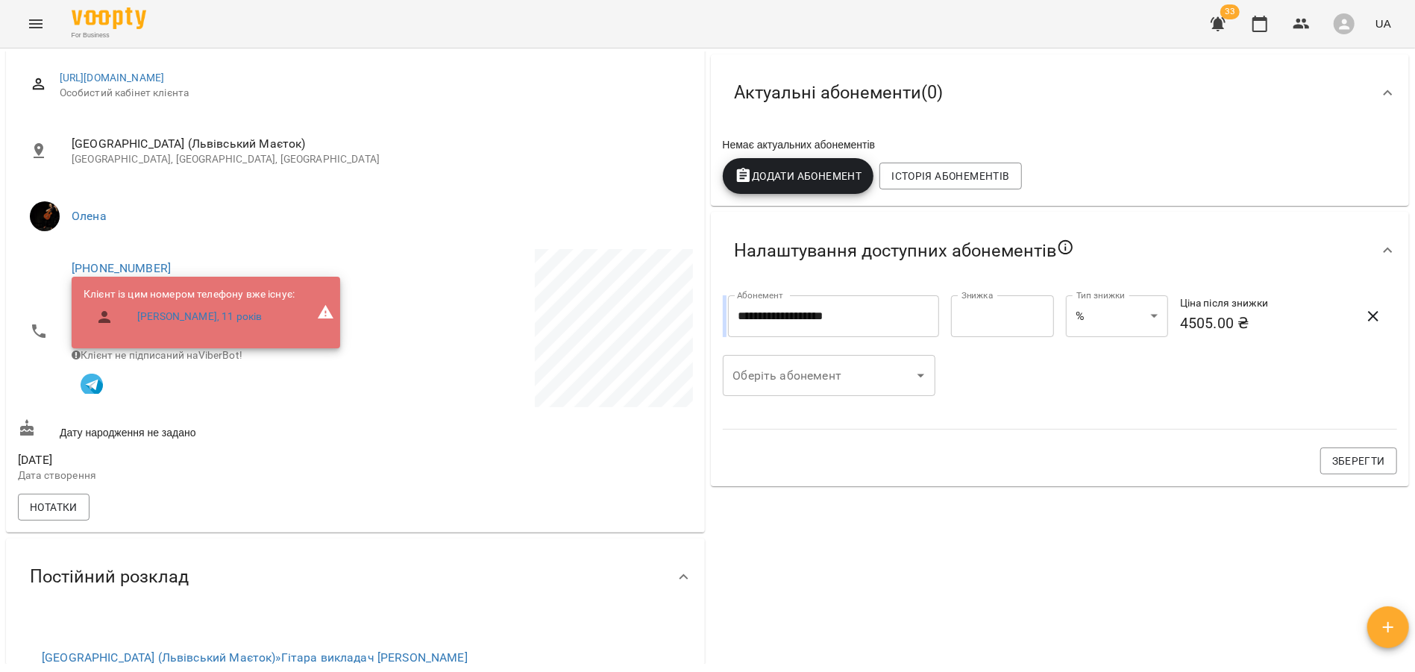
scroll to position [0, 0]
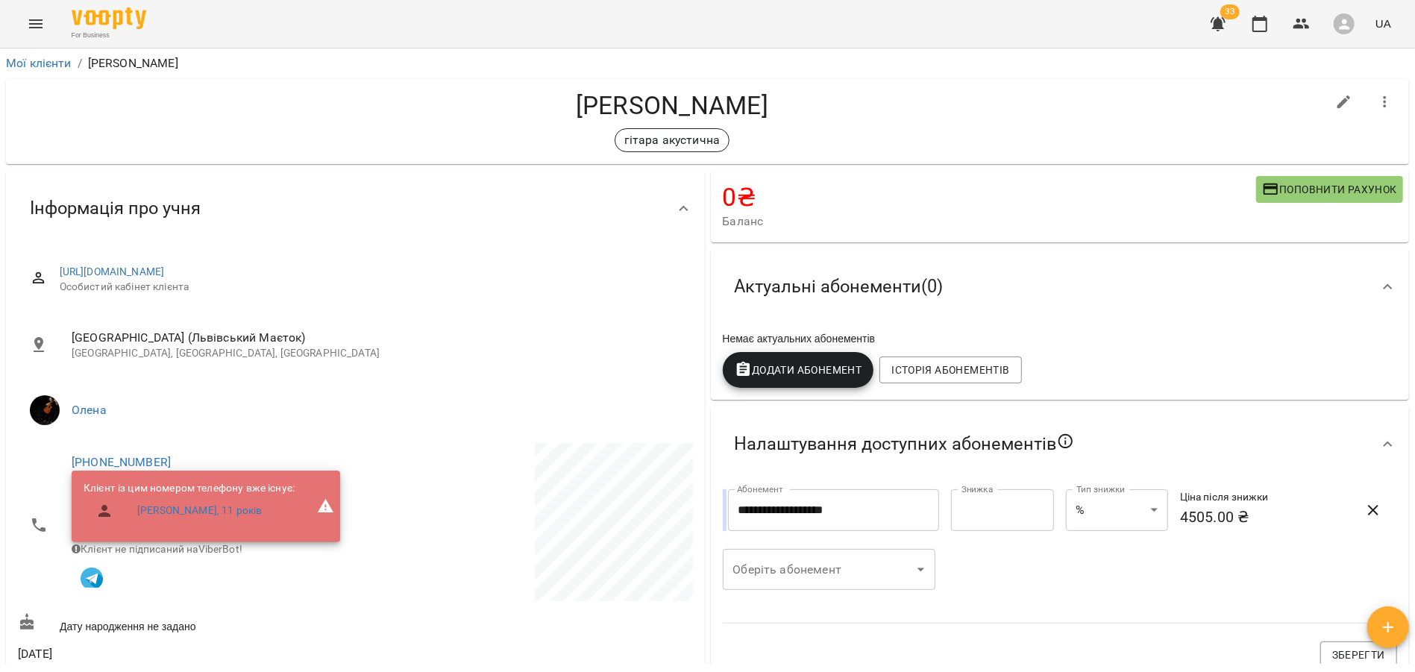
click at [796, 378] on span "Додати Абонемент" at bounding box center [799, 370] width 128 height 18
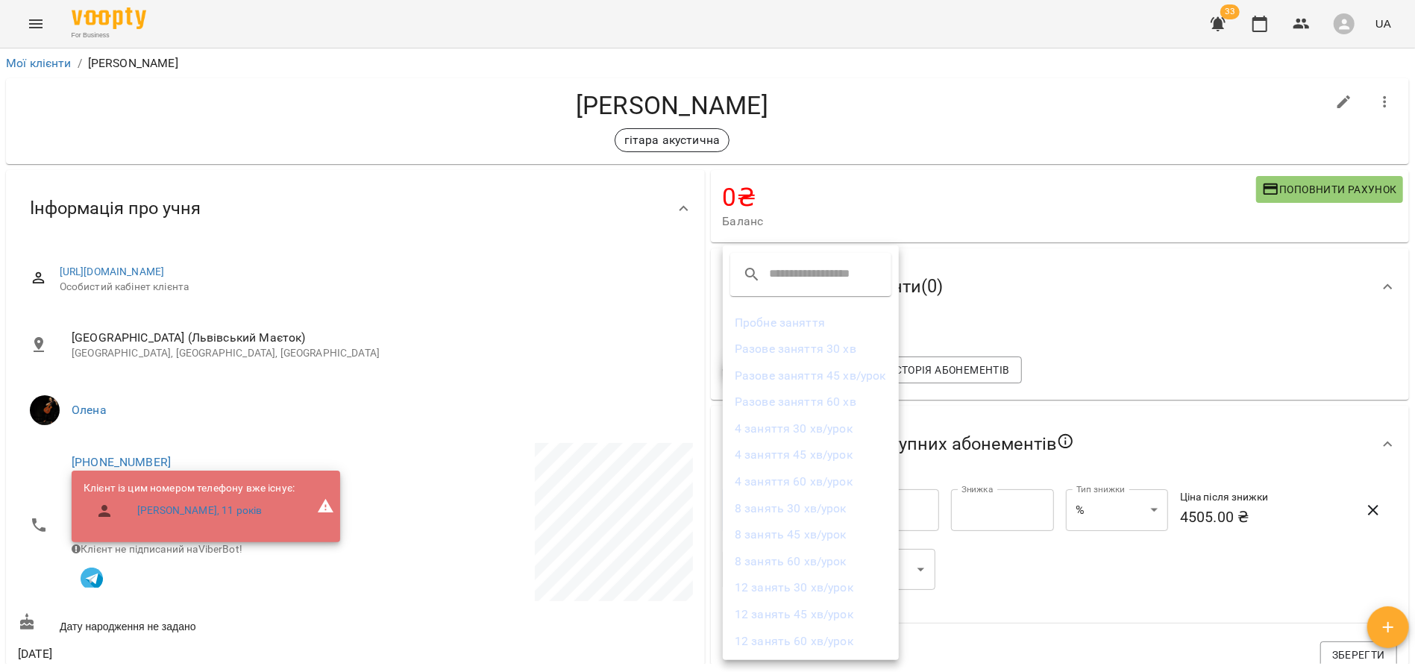
click at [811, 561] on li "8 занять 60 хв/урок" at bounding box center [811, 561] width 176 height 27
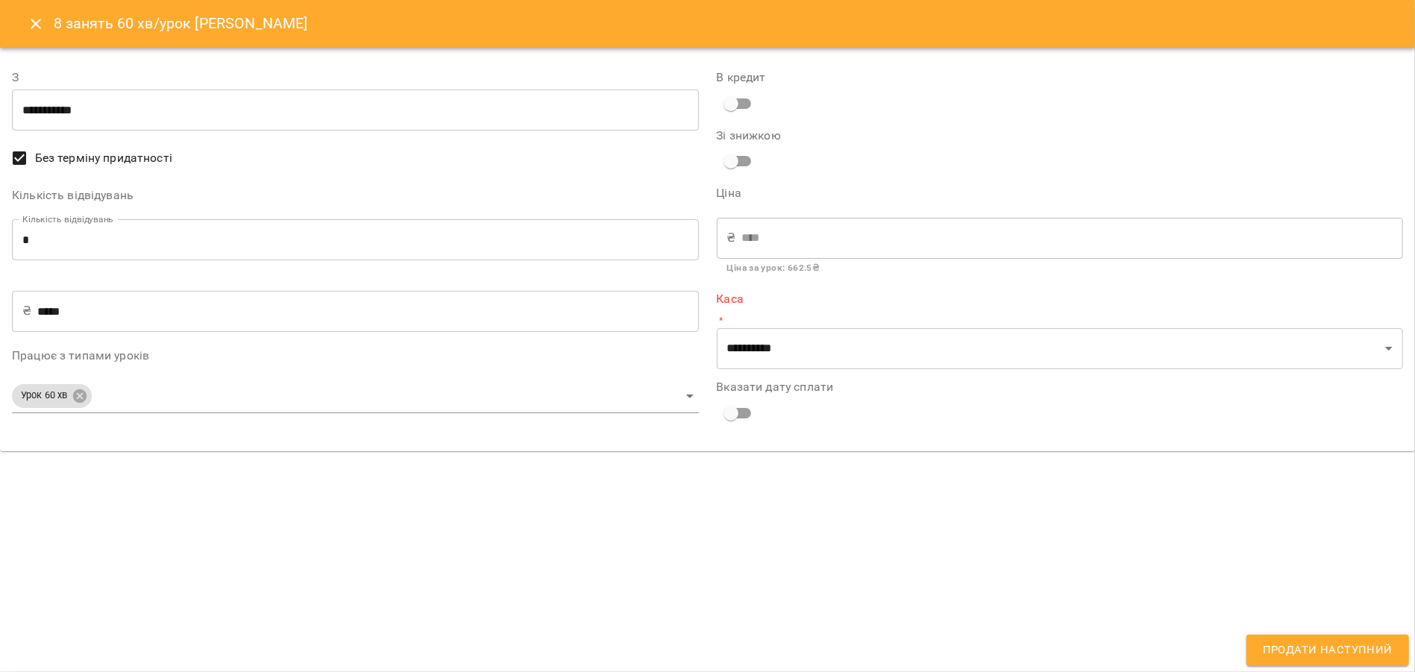
type input "**********"
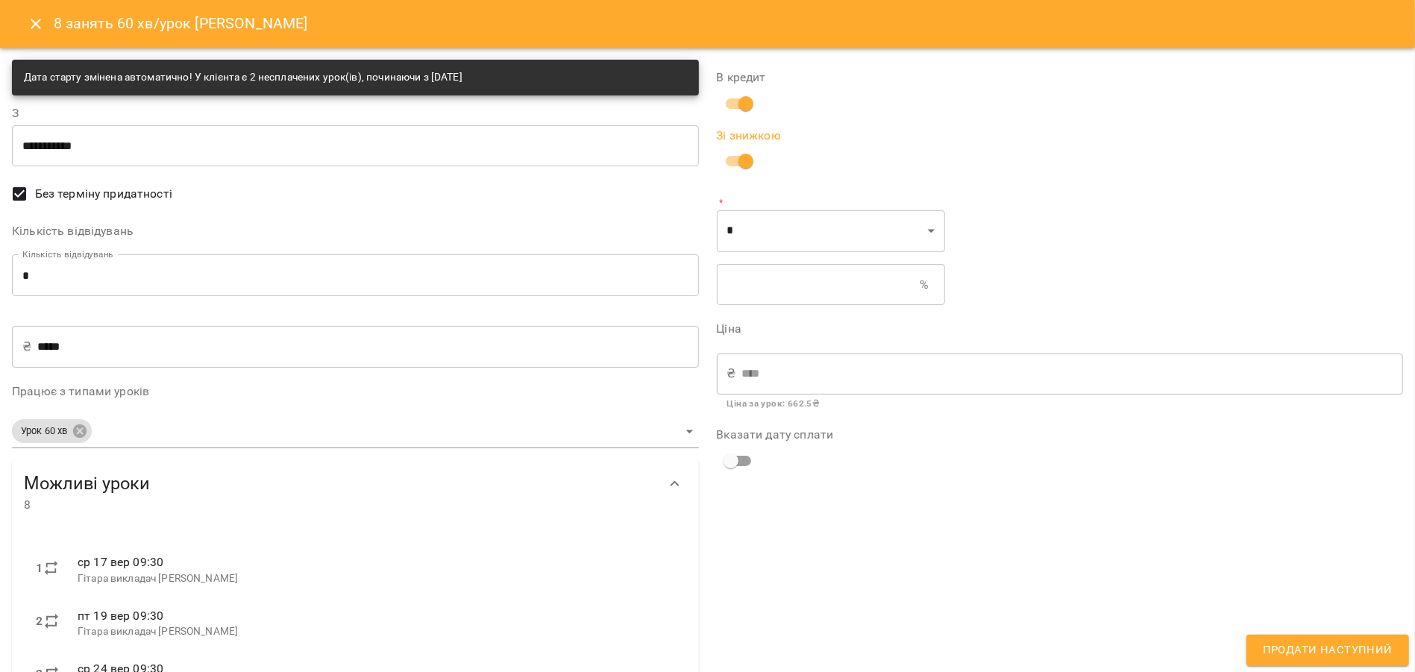
click at [754, 289] on input "text" at bounding box center [819, 285] width 204 height 42
type input "****"
type input "*"
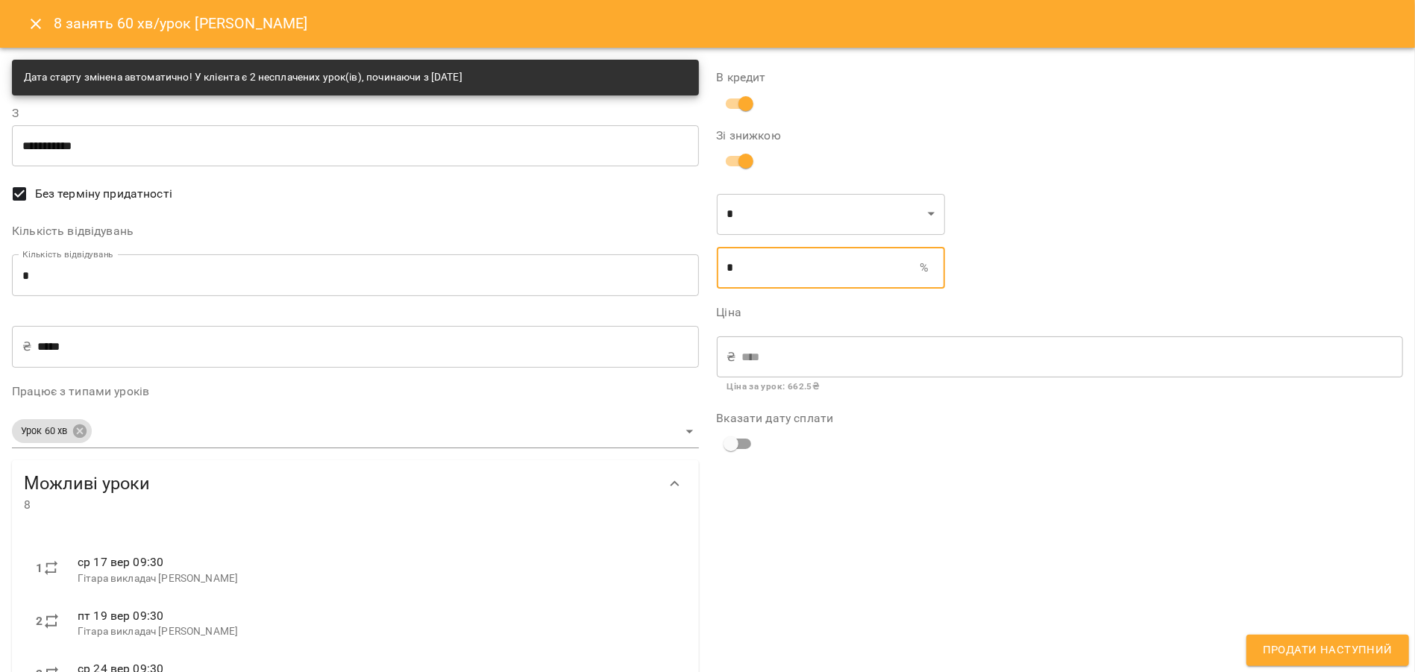
type input "****"
type input "**"
click at [1323, 645] on span "Продати наступний" at bounding box center [1328, 650] width 130 height 19
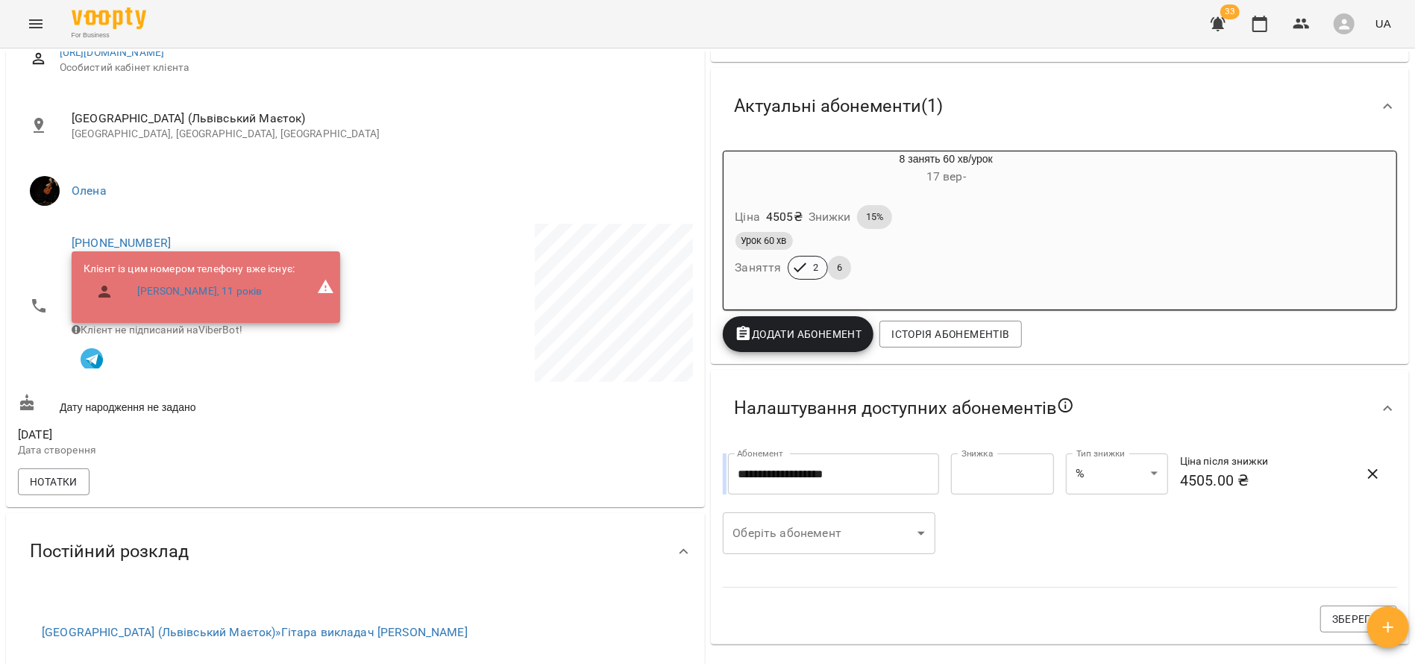
scroll to position [228, 0]
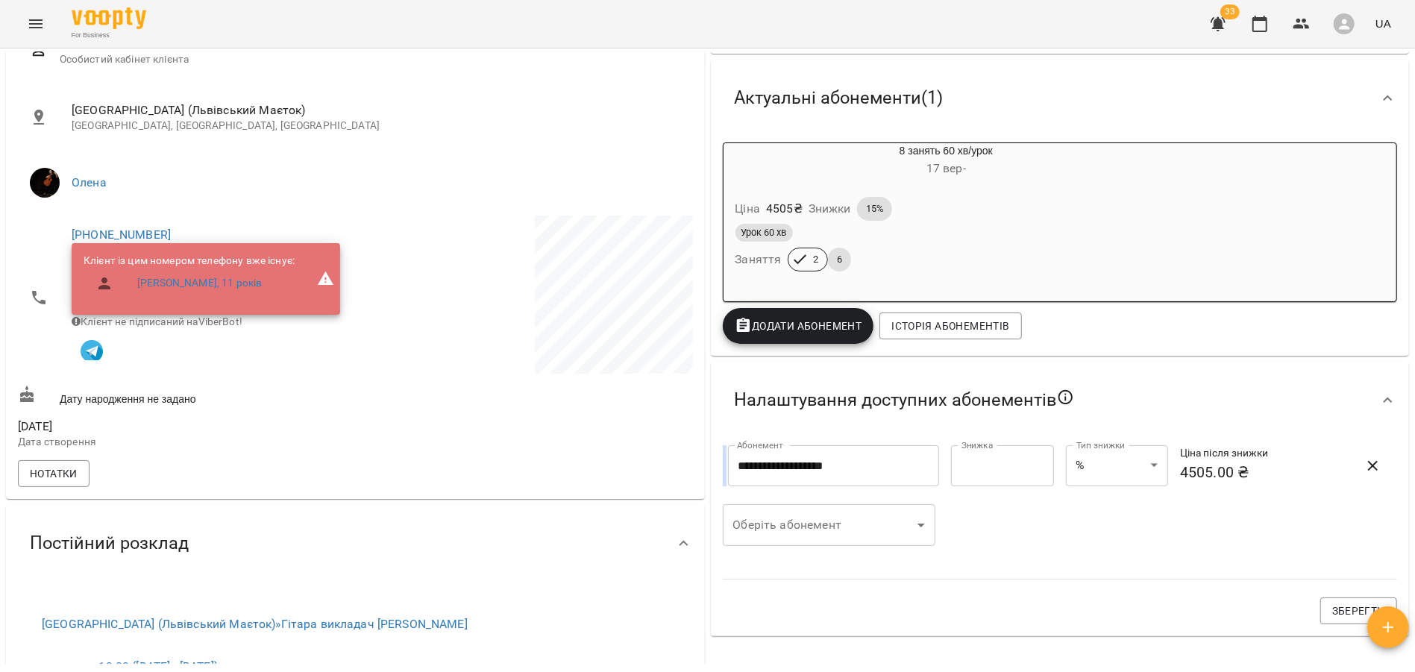
click at [1375, 420] on div "Налаштування доступних абонементів" at bounding box center [1060, 401] width 699 height 78
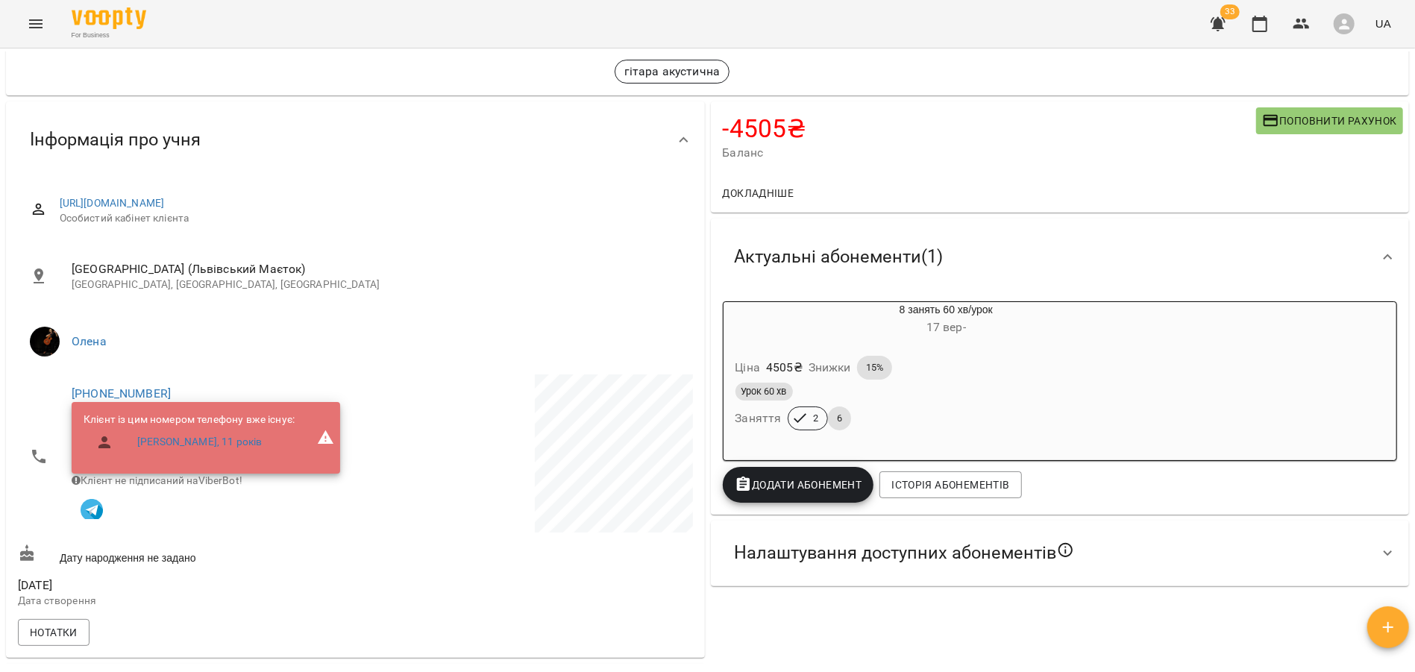
scroll to position [0, 0]
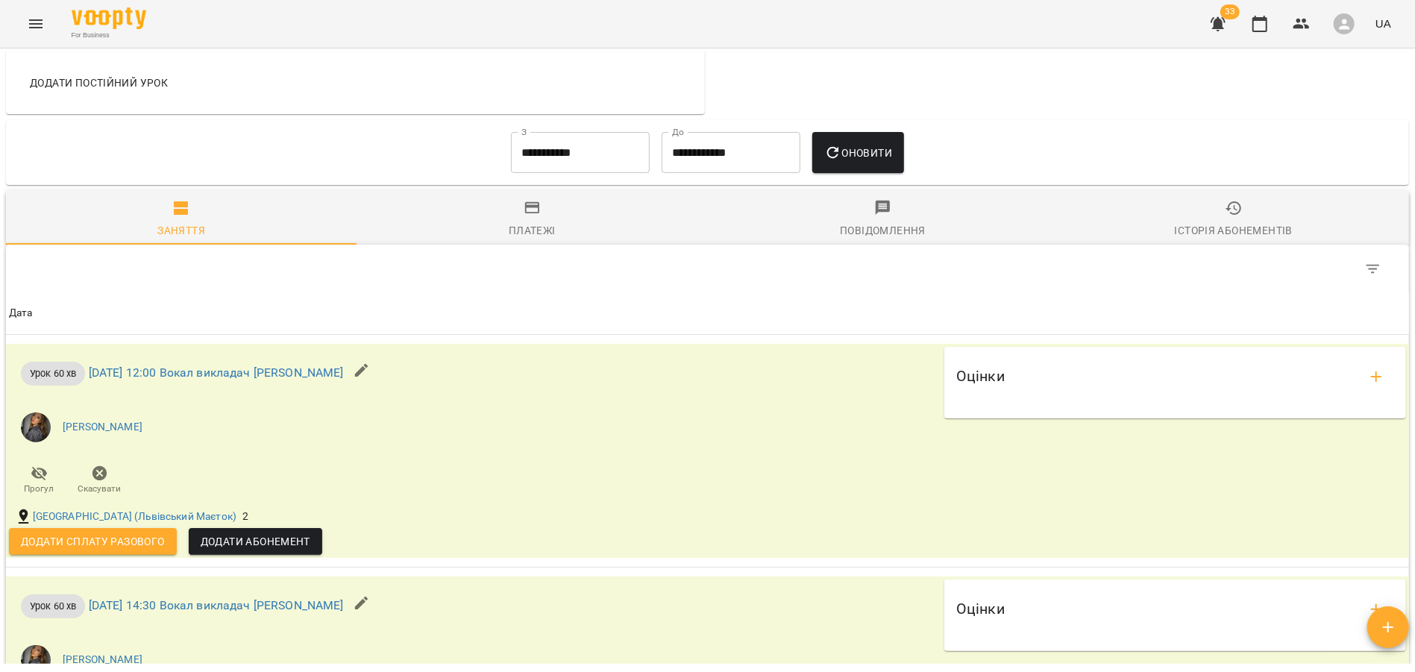
scroll to position [824, 0]
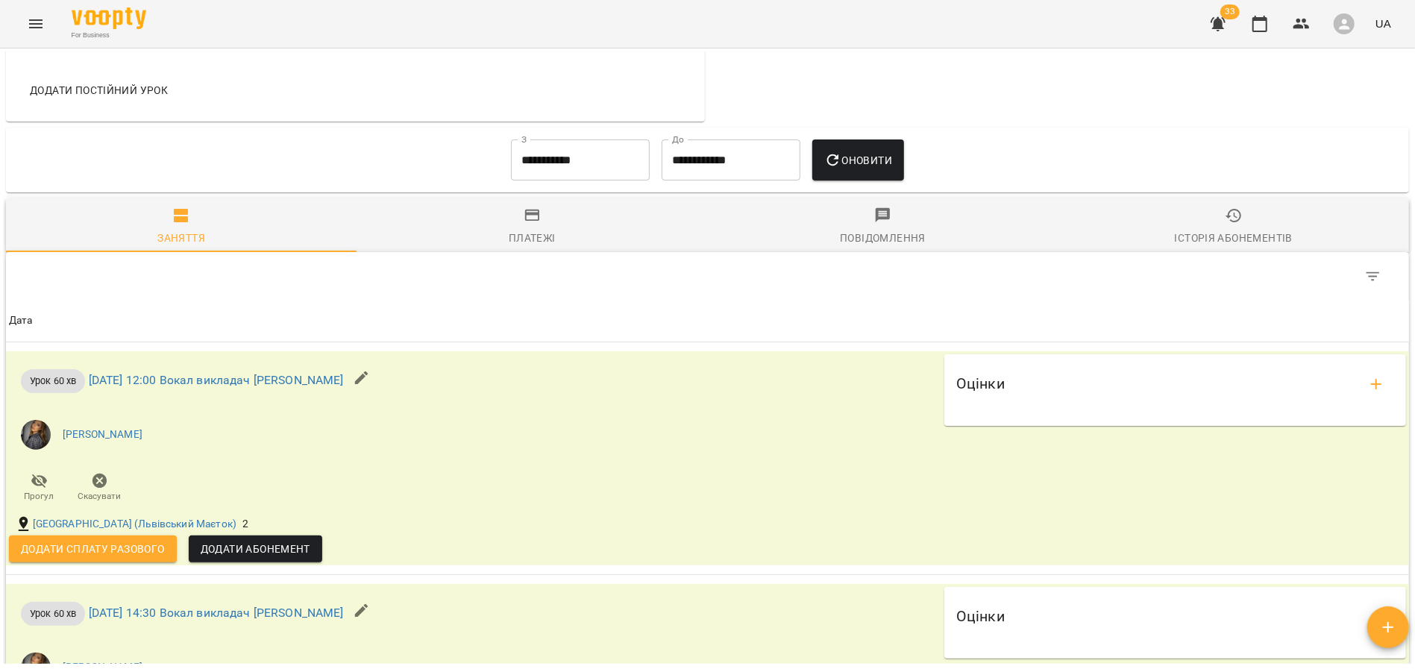
click at [580, 166] on input "**********" at bounding box center [580, 160] width 139 height 42
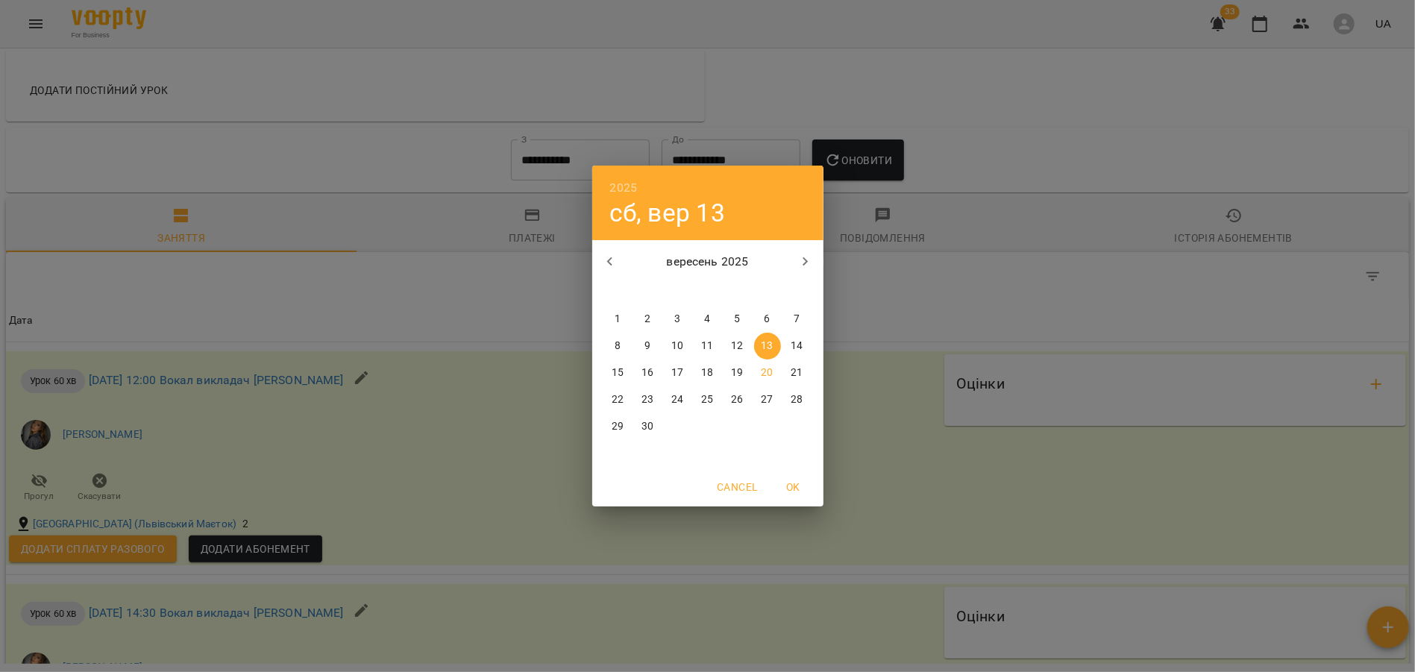
click at [615, 315] on p "1" at bounding box center [618, 319] width 6 height 15
type input "**********"
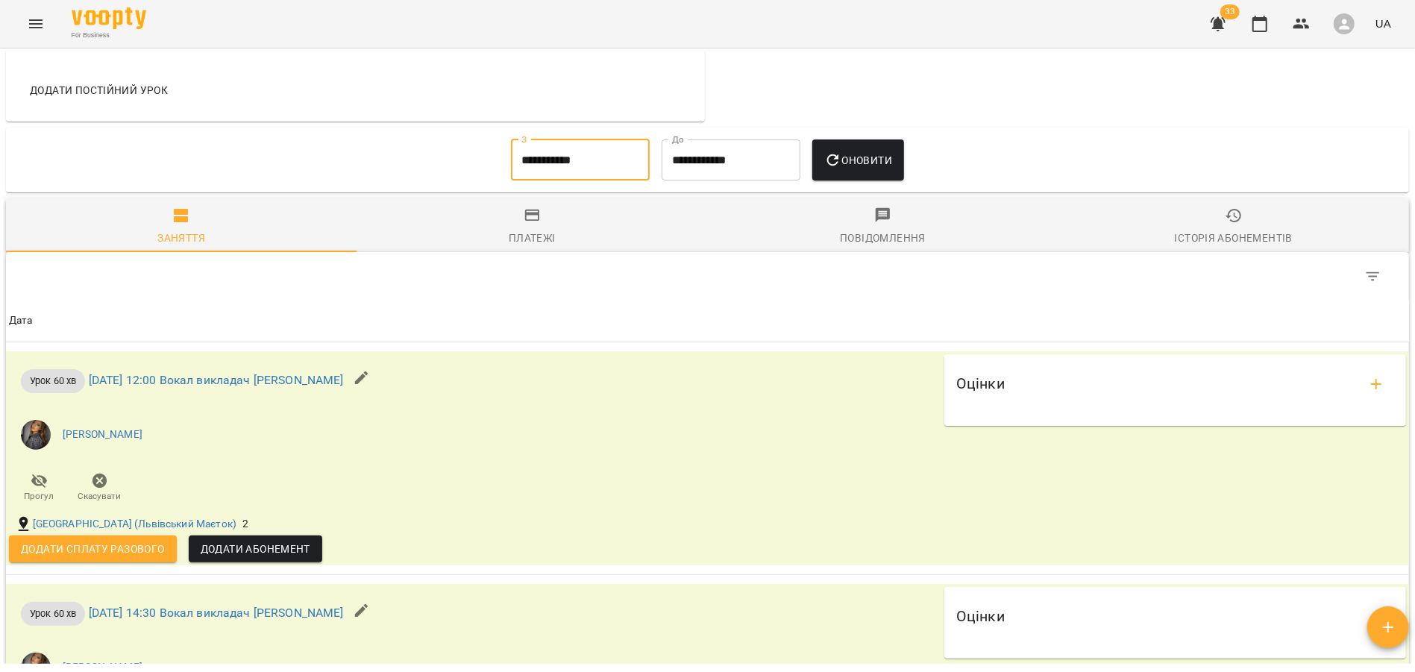
click at [862, 169] on span "Оновити" at bounding box center [858, 160] width 68 height 18
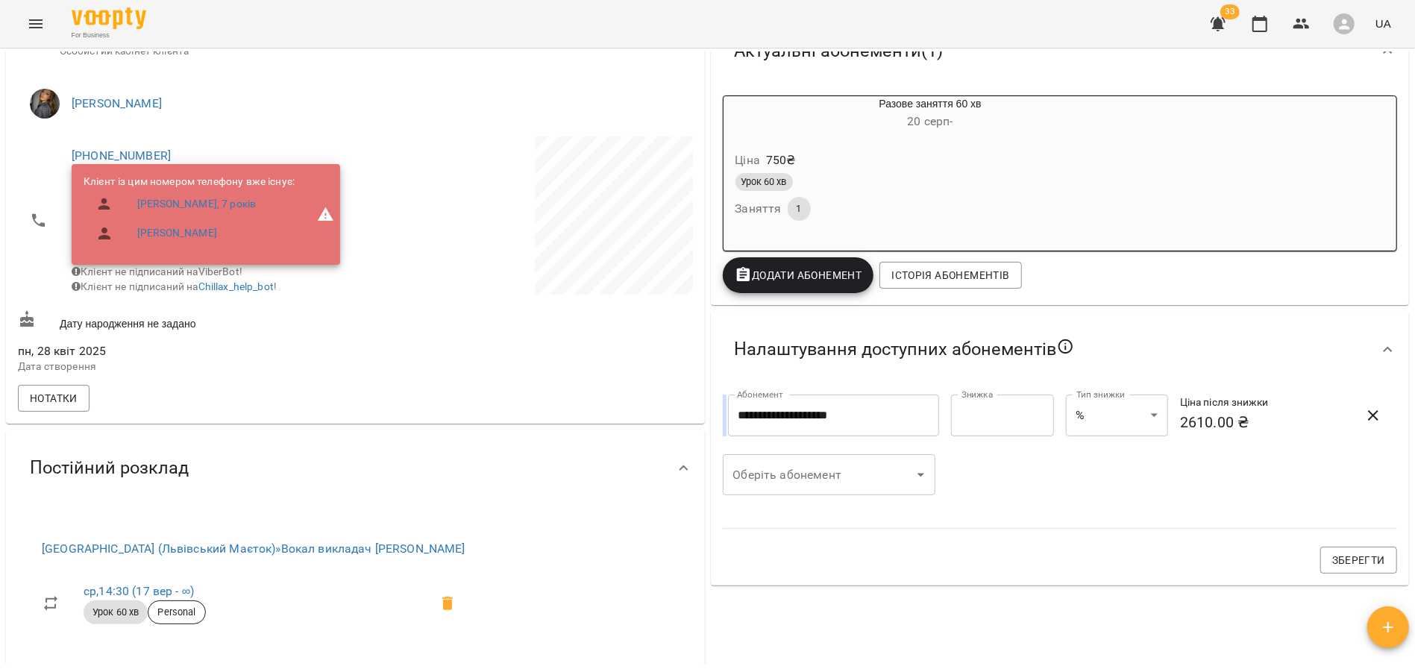
scroll to position [233, 0]
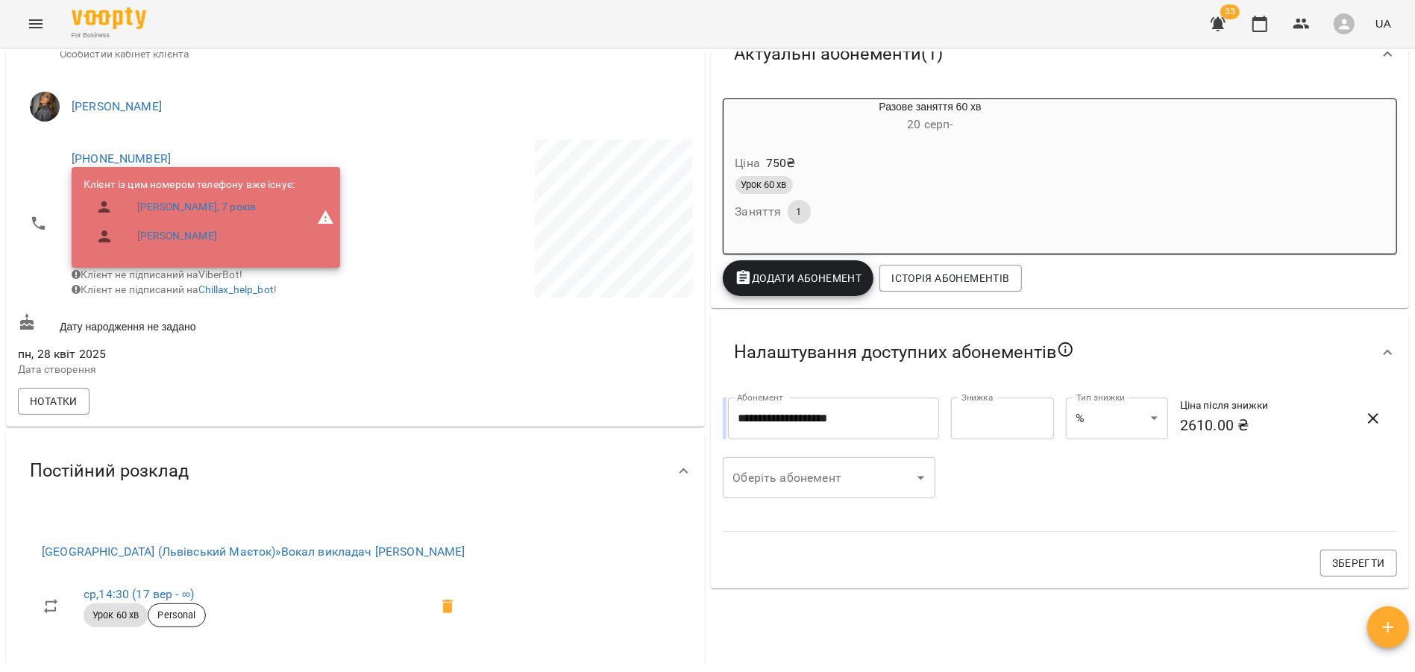
click at [1068, 139] on div "Ціна 750 ₴ Урок 60 хв Заняття 1" at bounding box center [895, 191] width 348 height 107
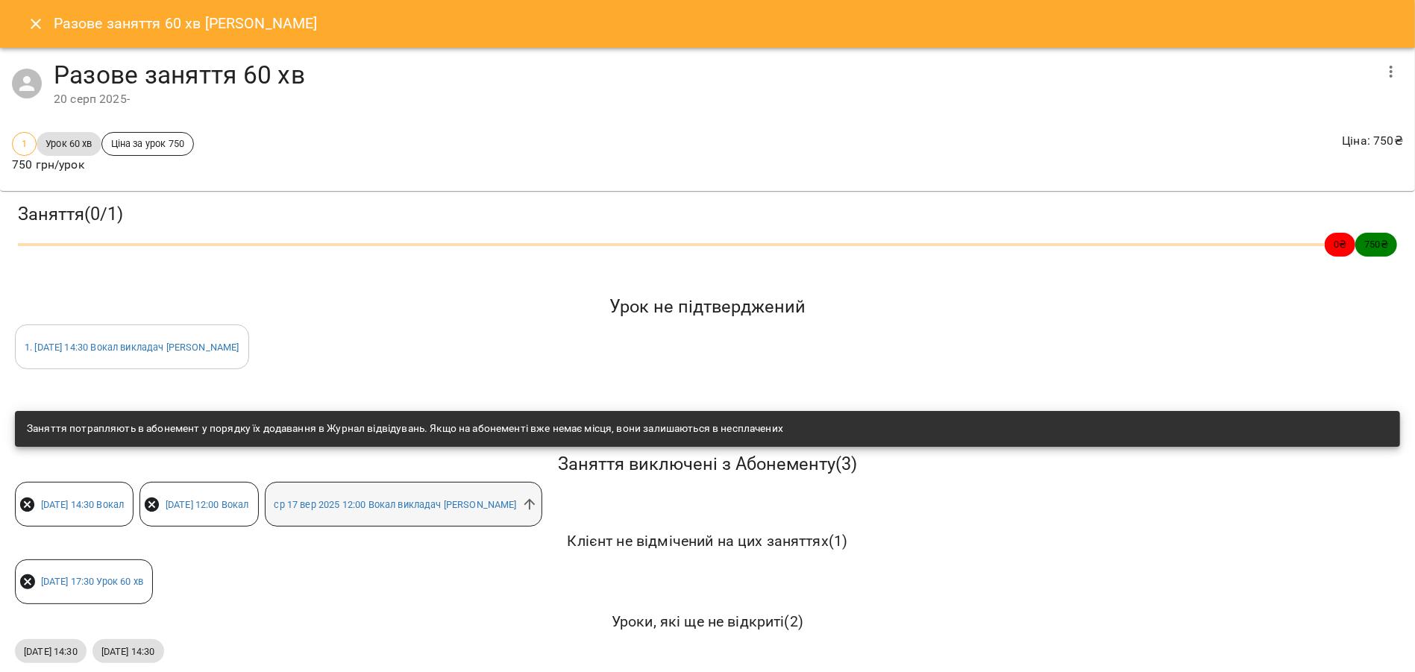
click at [526, 501] on span "[DATE] 12:00 Вокал викладач [PERSON_NAME]" at bounding box center [396, 505] width 260 height 14
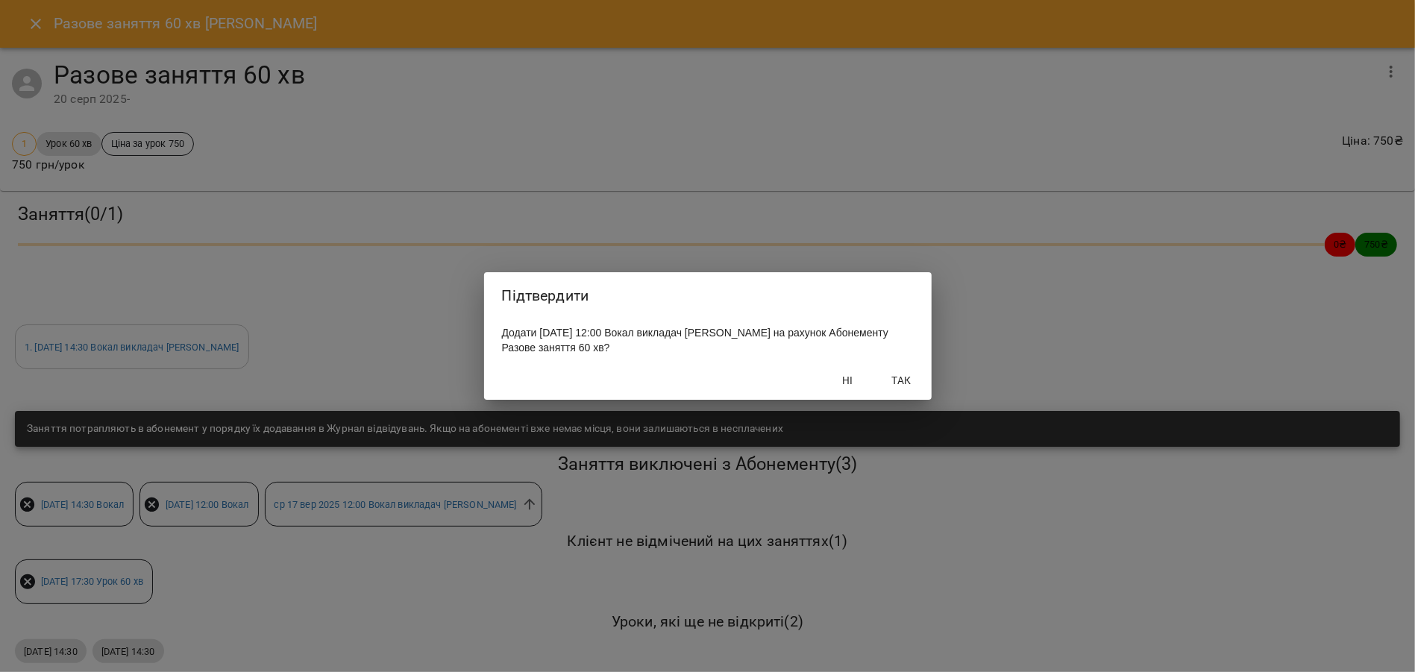
click at [897, 389] on span "Так" at bounding box center [902, 380] width 36 height 18
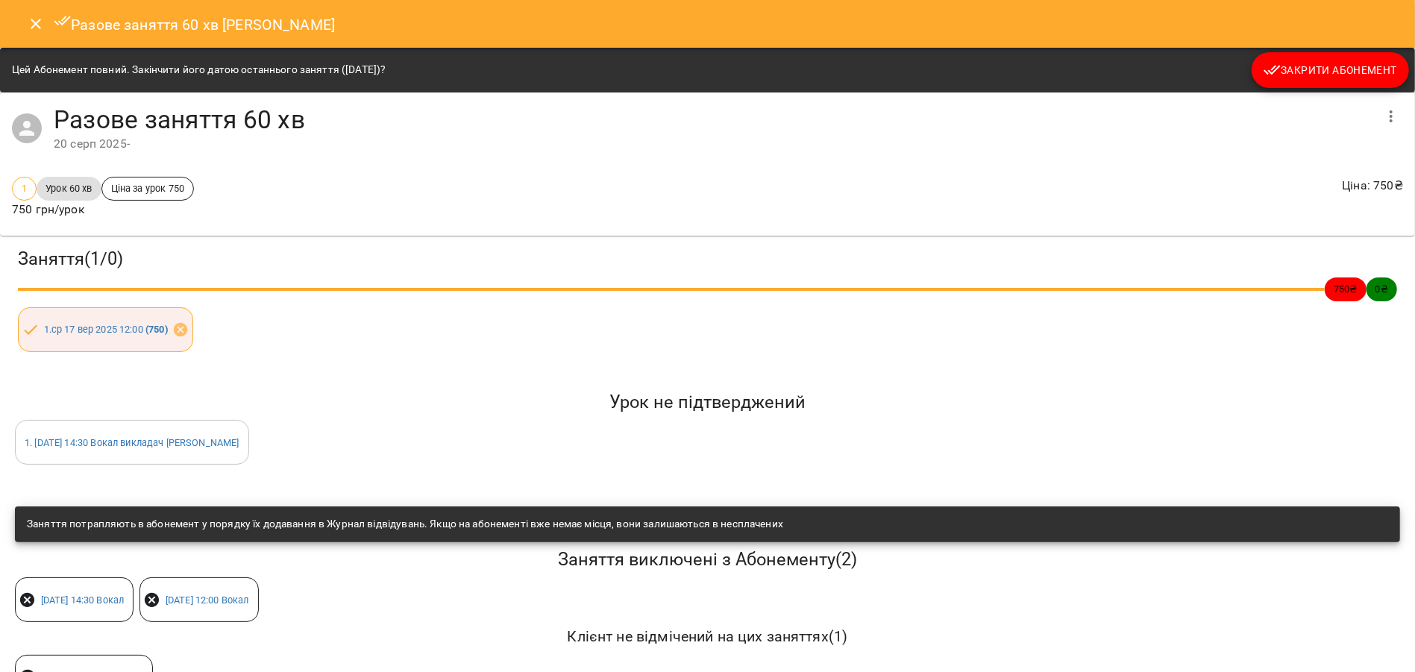
click at [1281, 55] on button "Закрити Абонемент" at bounding box center [1330, 70] width 157 height 36
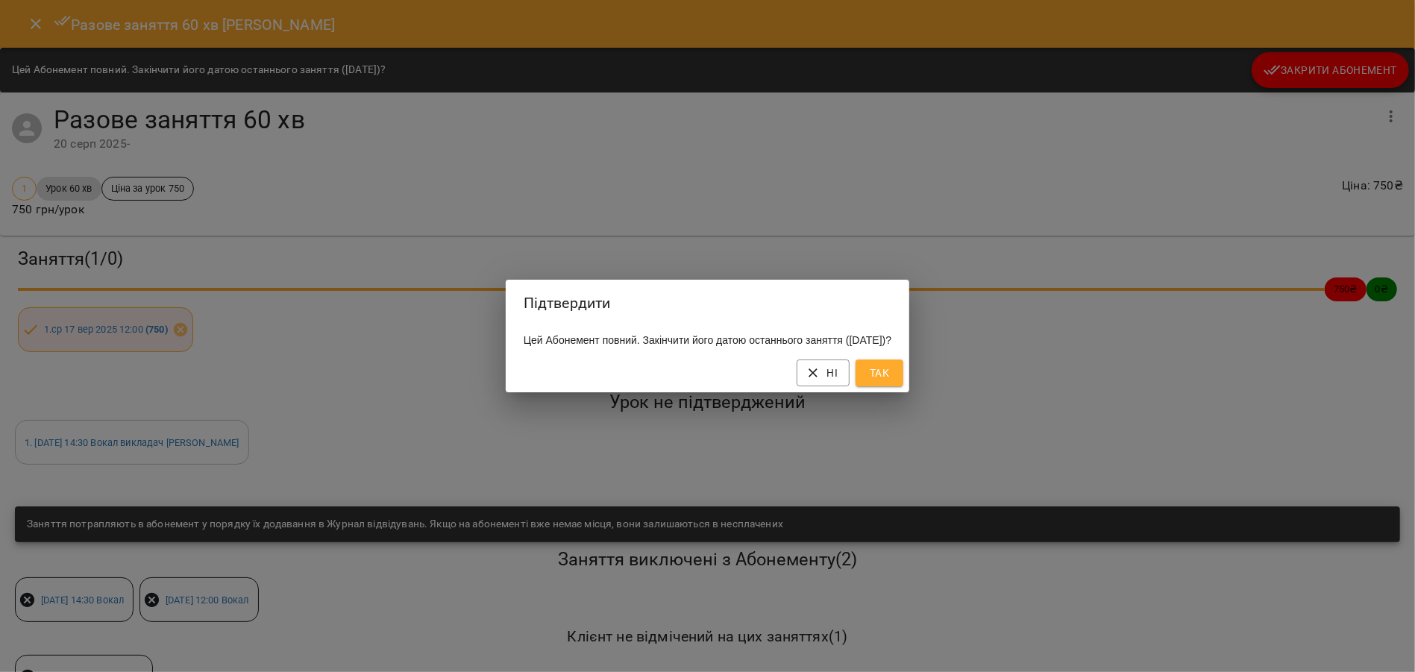
click at [891, 379] on span "Так" at bounding box center [880, 373] width 24 height 18
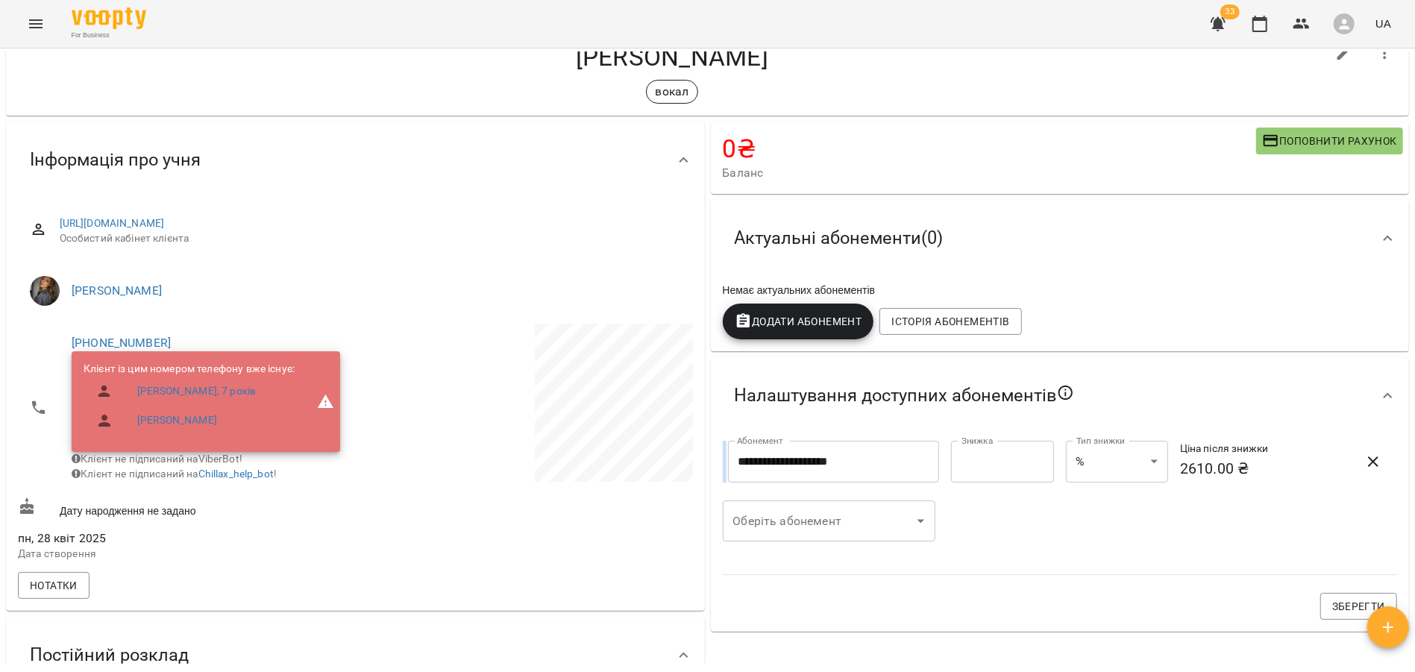
scroll to position [51, 0]
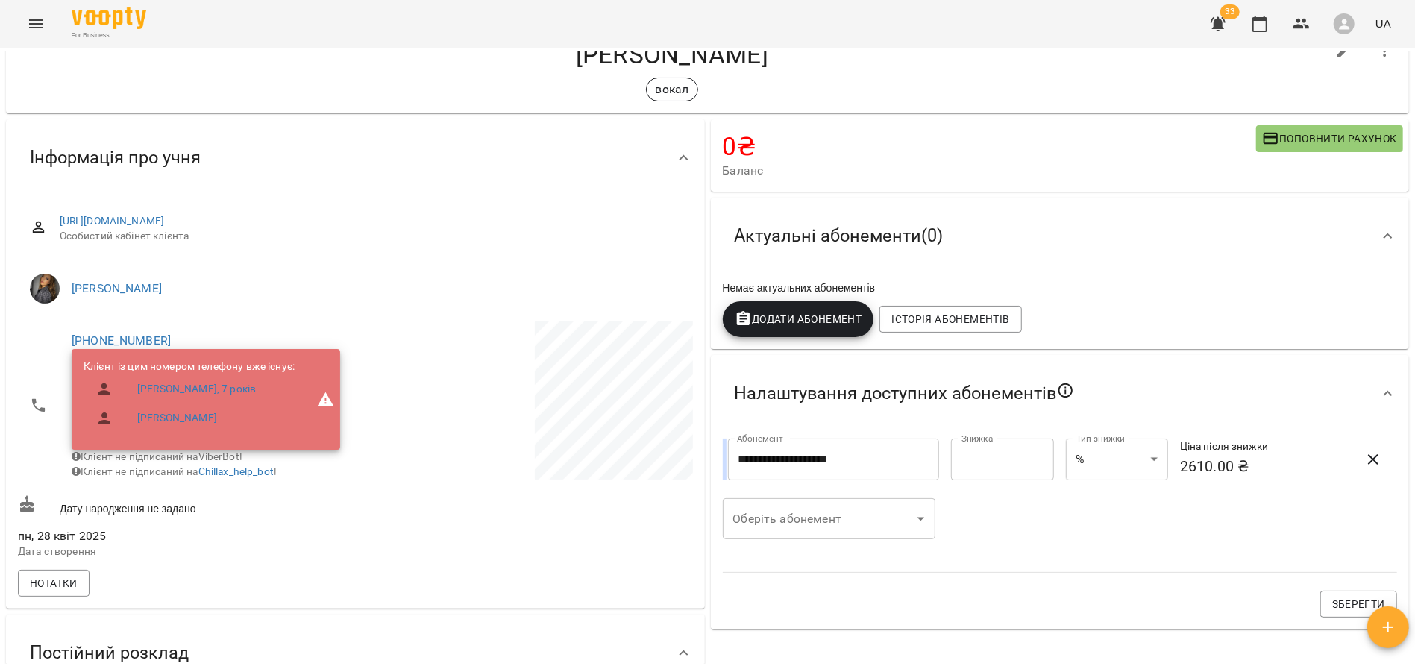
click at [1377, 404] on div at bounding box center [1388, 394] width 36 height 36
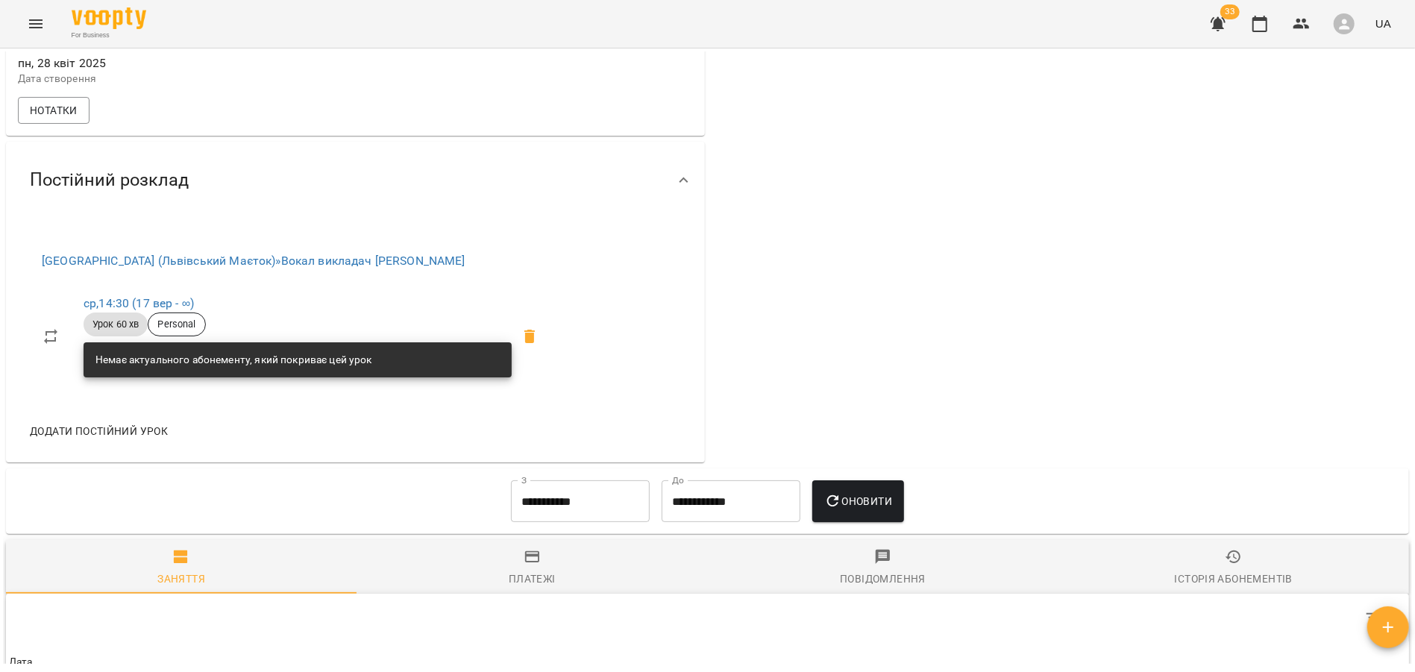
scroll to position [0, 0]
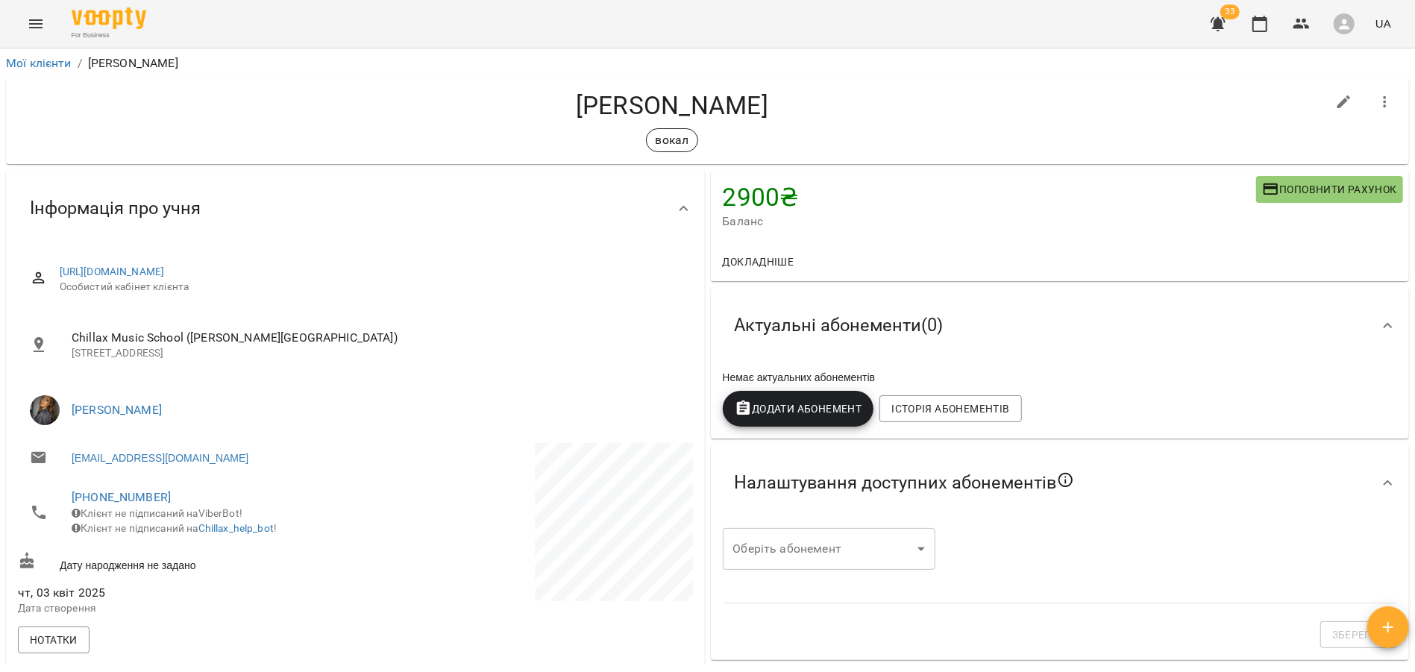
click at [790, 406] on span "Додати Абонемент" at bounding box center [799, 409] width 128 height 18
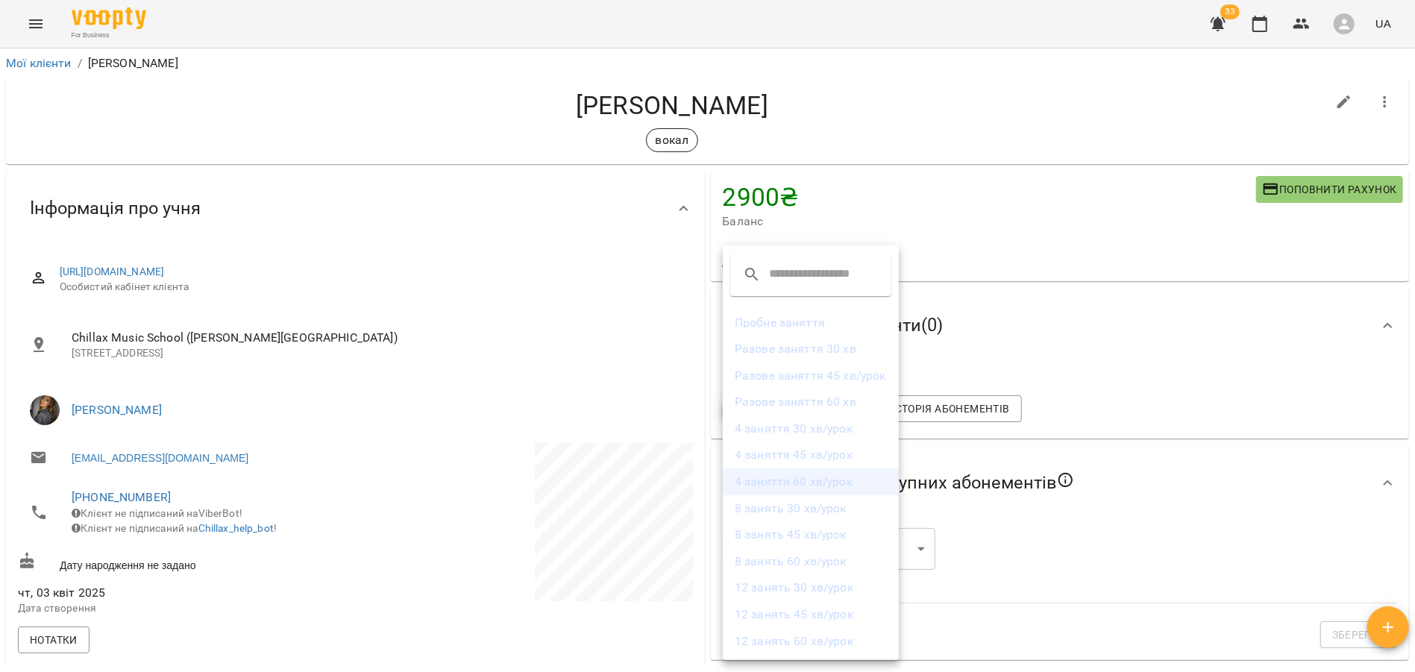
click at [808, 483] on li "4 заняття 60 хв/урок" at bounding box center [811, 481] width 176 height 27
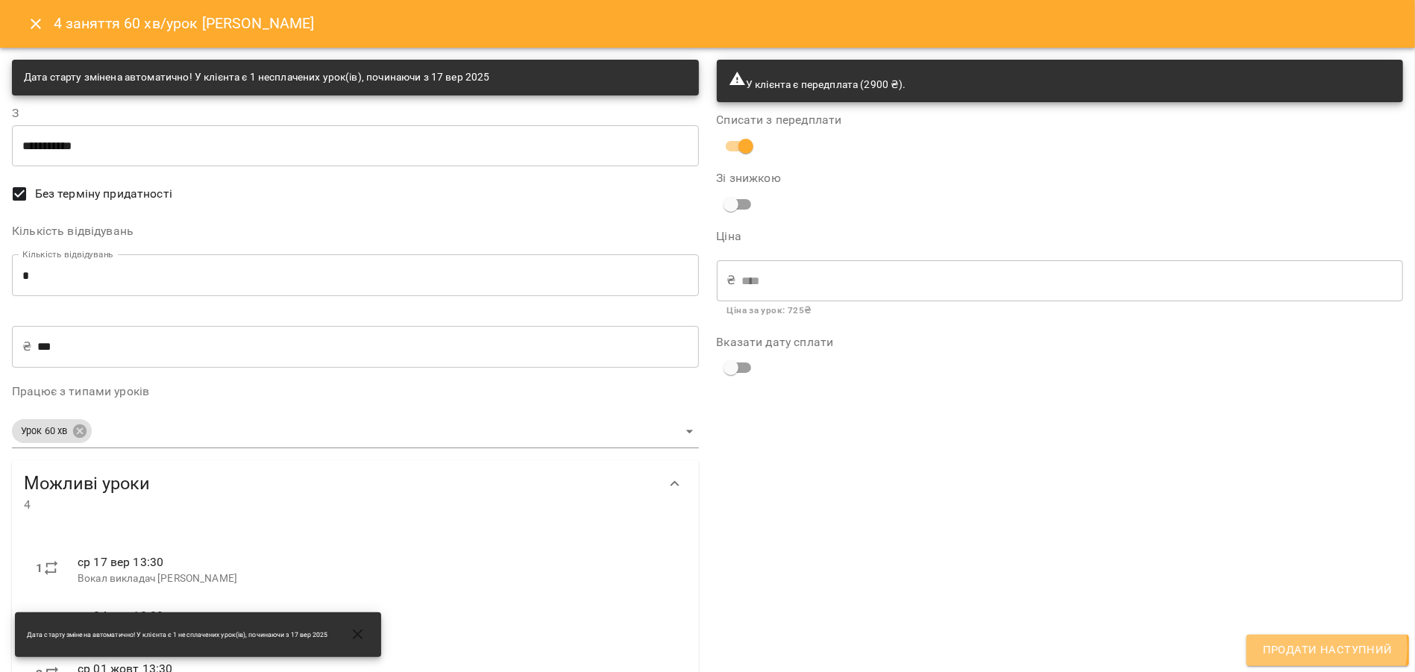
click at [1314, 648] on span "Продати наступний" at bounding box center [1328, 650] width 130 height 19
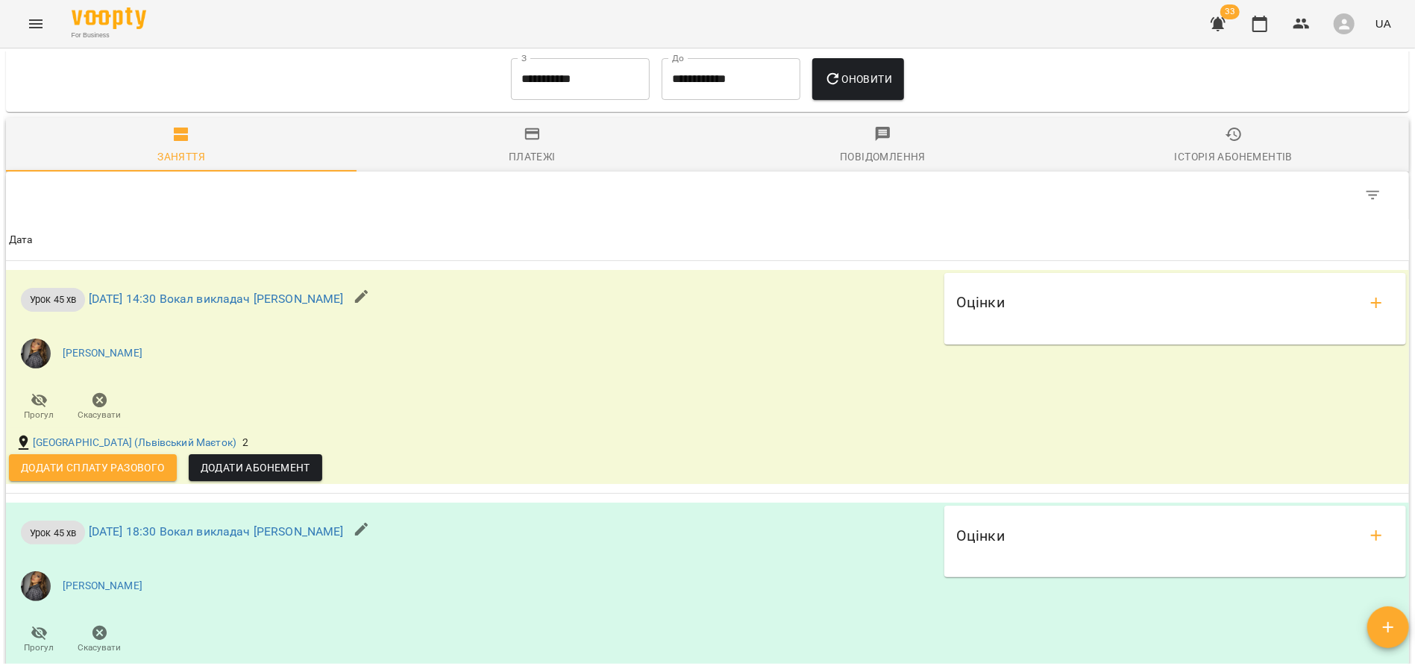
scroll to position [992, 0]
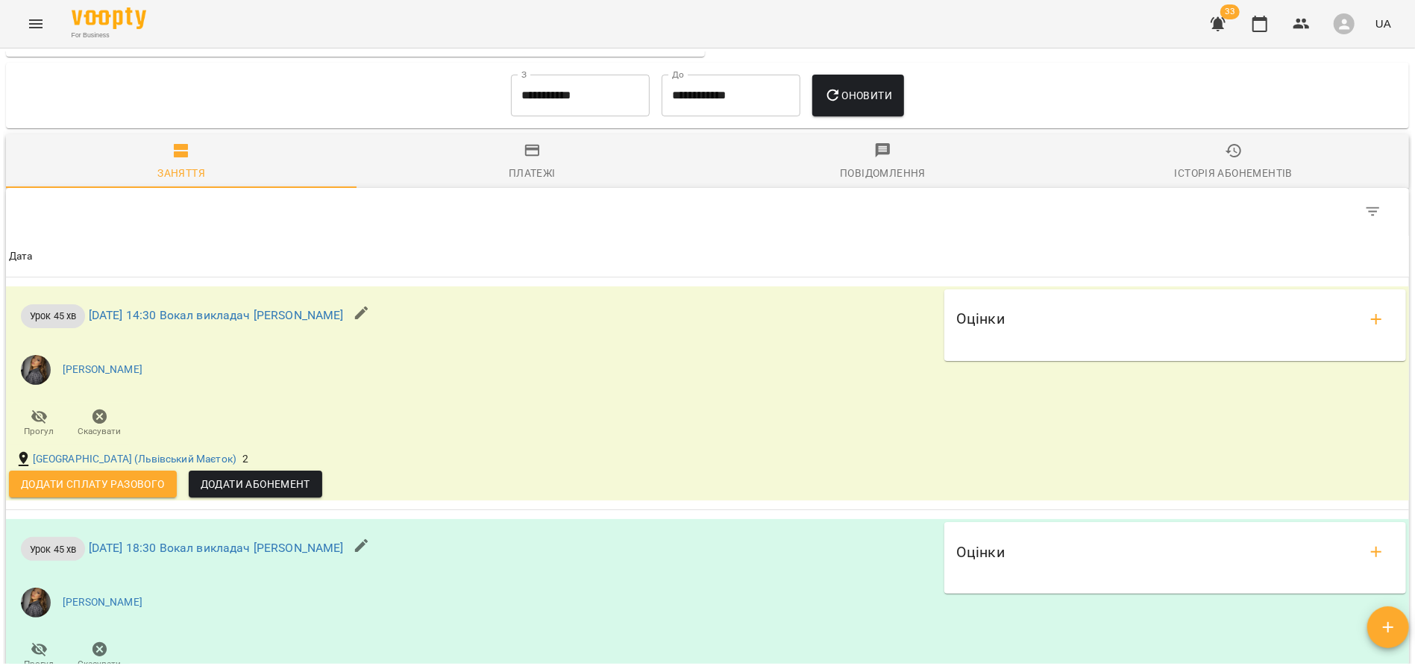
click at [588, 108] on input "**********" at bounding box center [580, 96] width 139 height 42
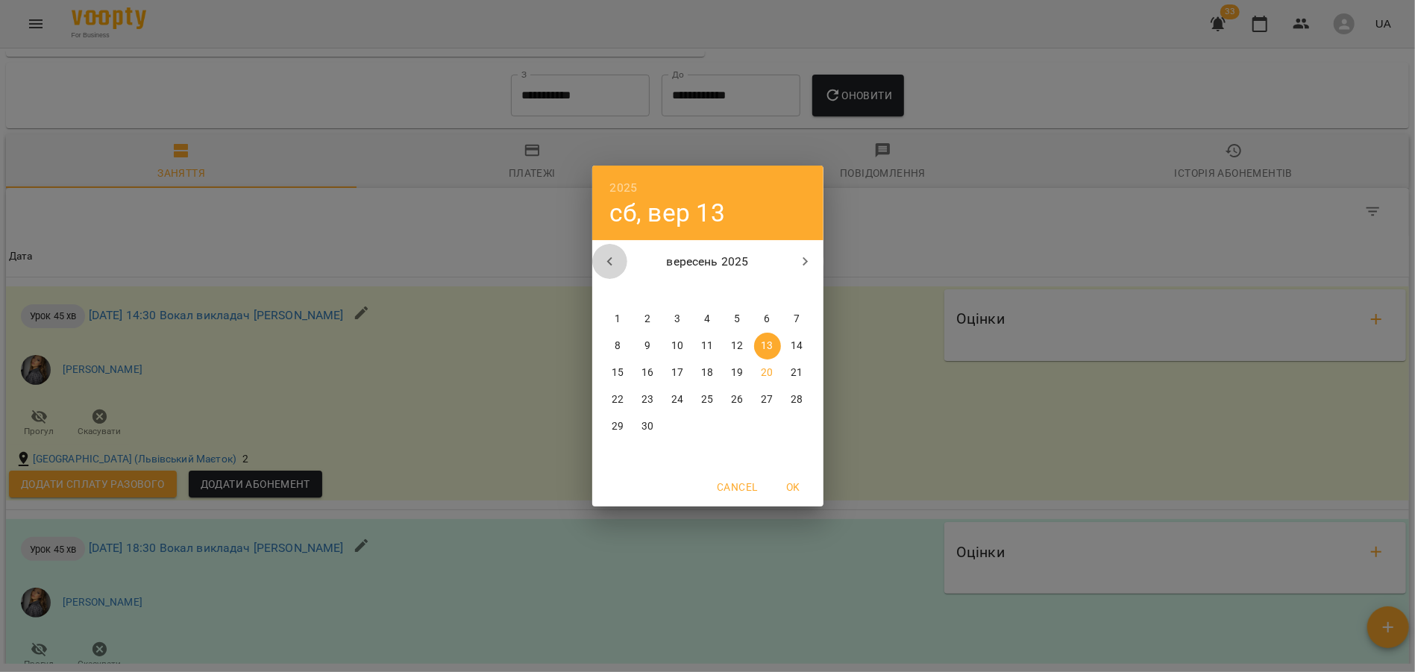
click at [609, 264] on icon "button" at bounding box center [610, 262] width 18 height 18
click at [733, 324] on span "1" at bounding box center [737, 319] width 27 height 15
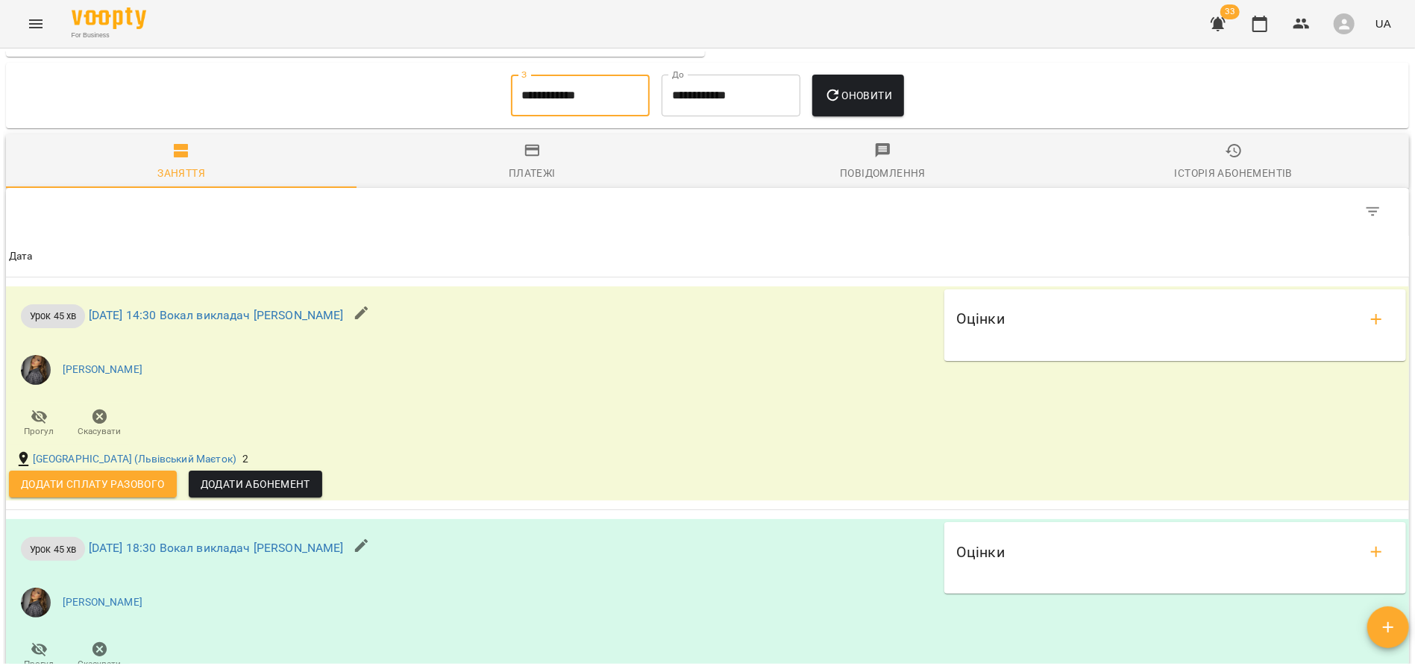
click at [833, 104] on icon "button" at bounding box center [833, 96] width 18 height 18
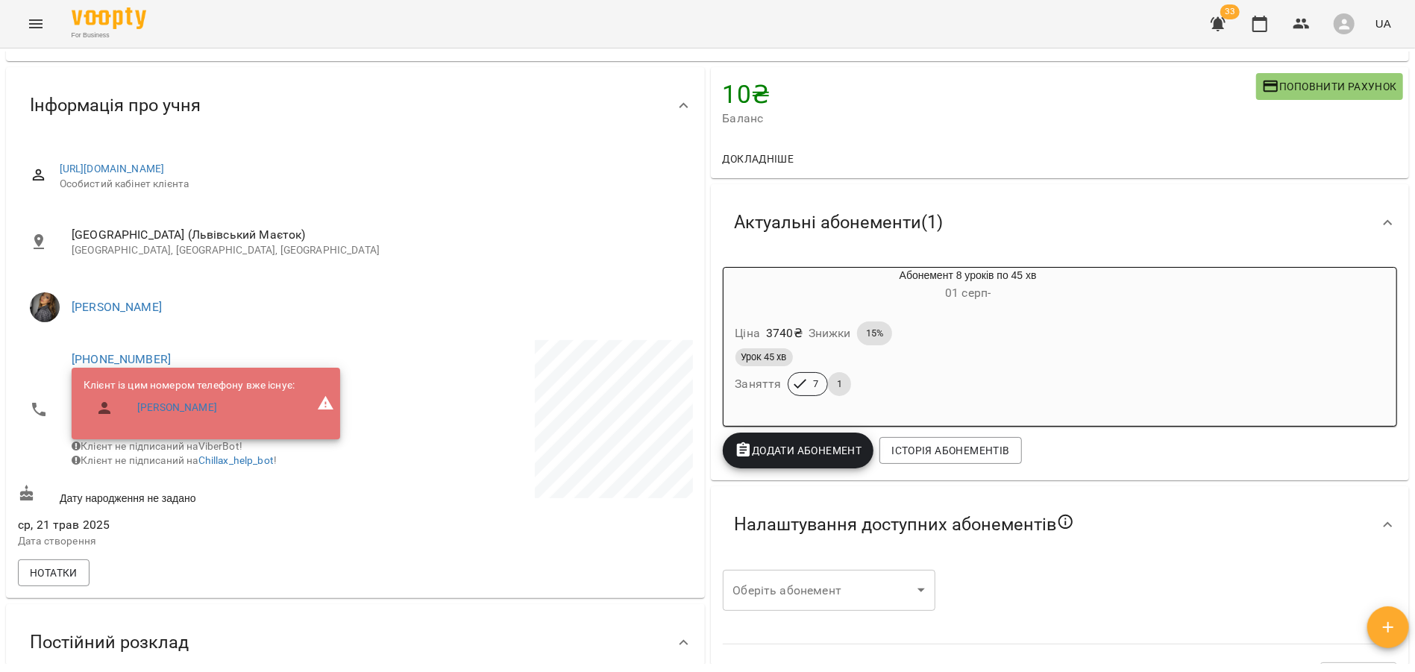
scroll to position [0, 0]
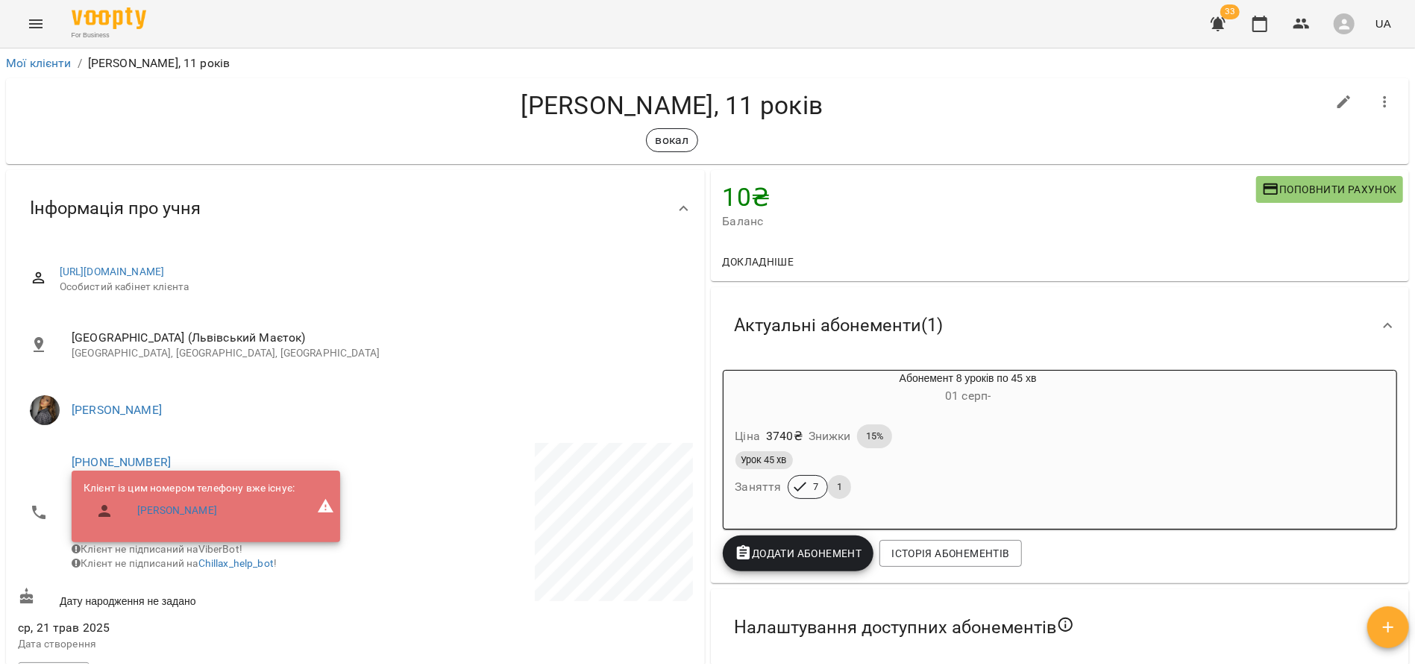
click at [1079, 406] on h6 "[DATE] -" at bounding box center [968, 396] width 347 height 21
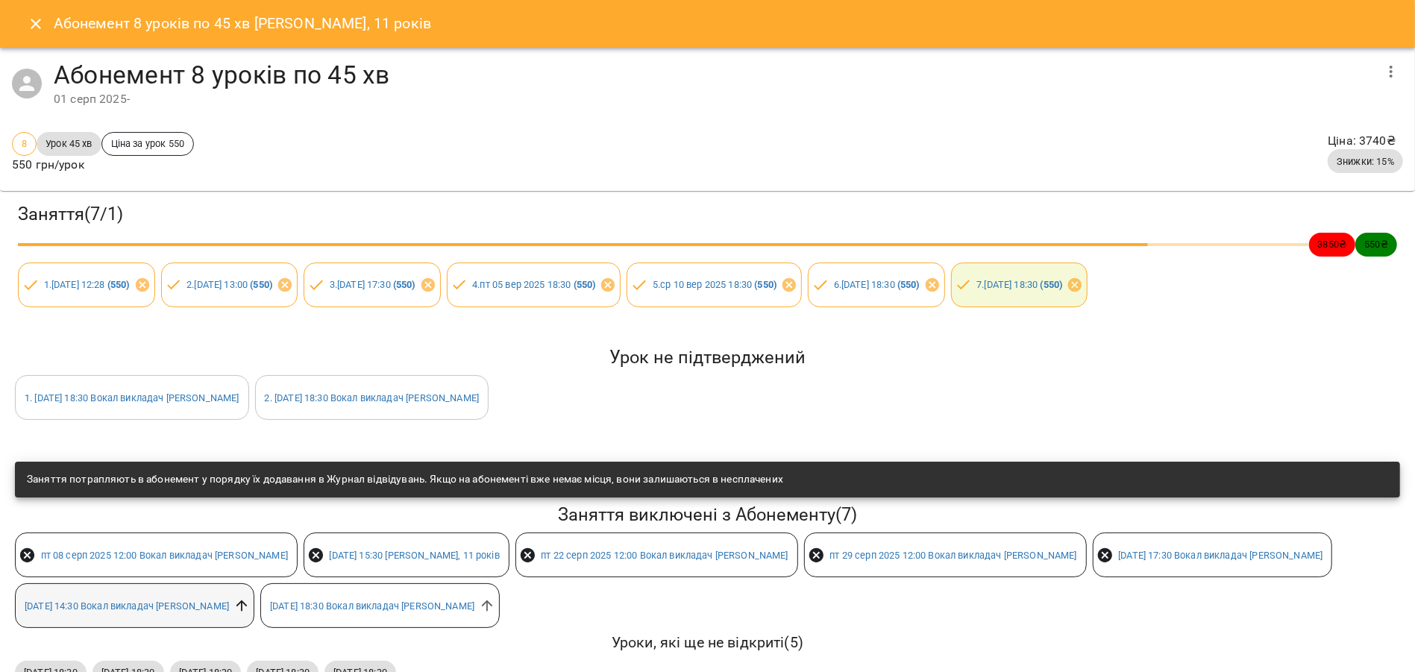
click at [236, 606] on icon at bounding box center [241, 605] width 11 height 11
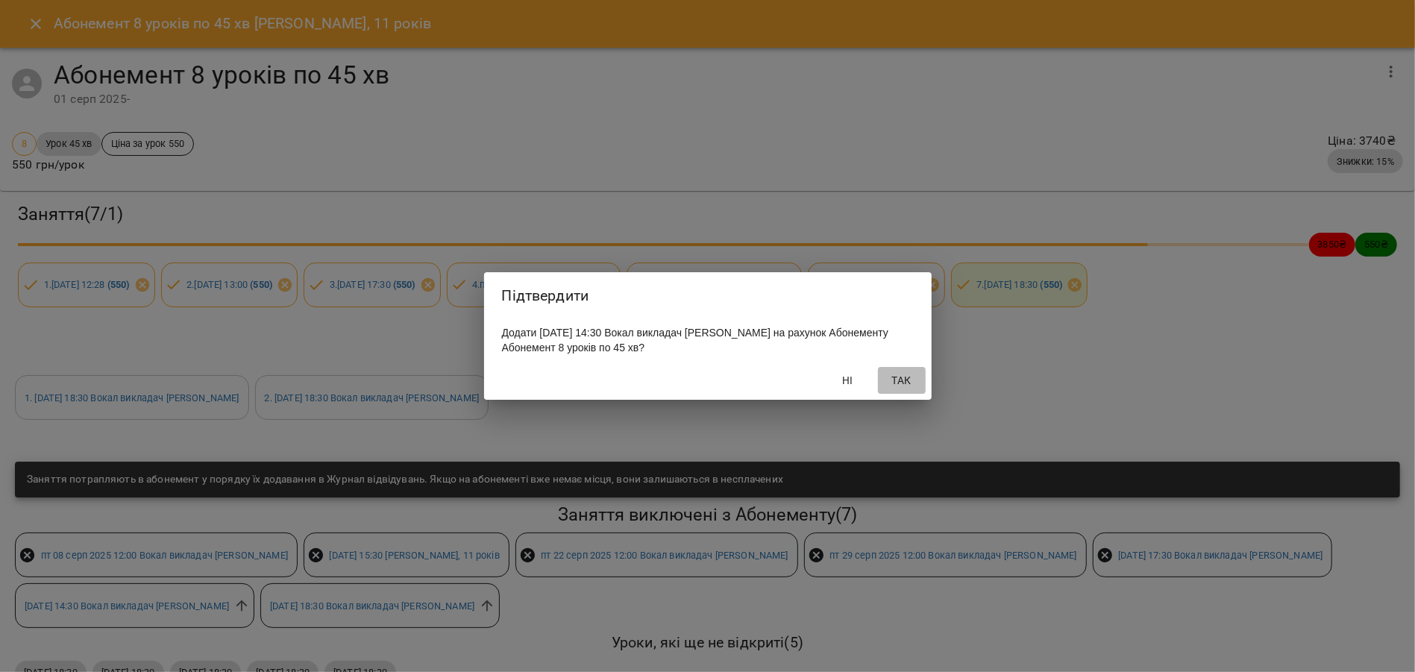
click at [903, 389] on span "Так" at bounding box center [902, 380] width 36 height 18
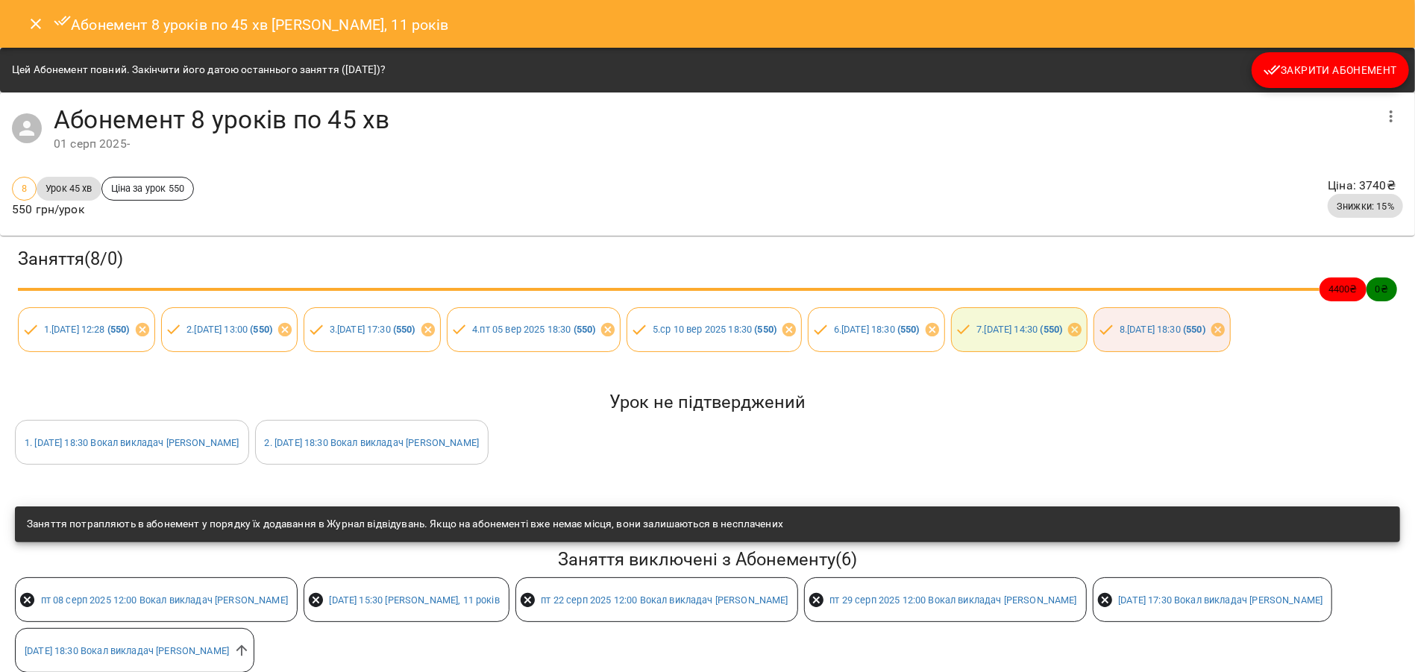
click at [1279, 81] on button "Закрити Абонемент" at bounding box center [1330, 70] width 157 height 36
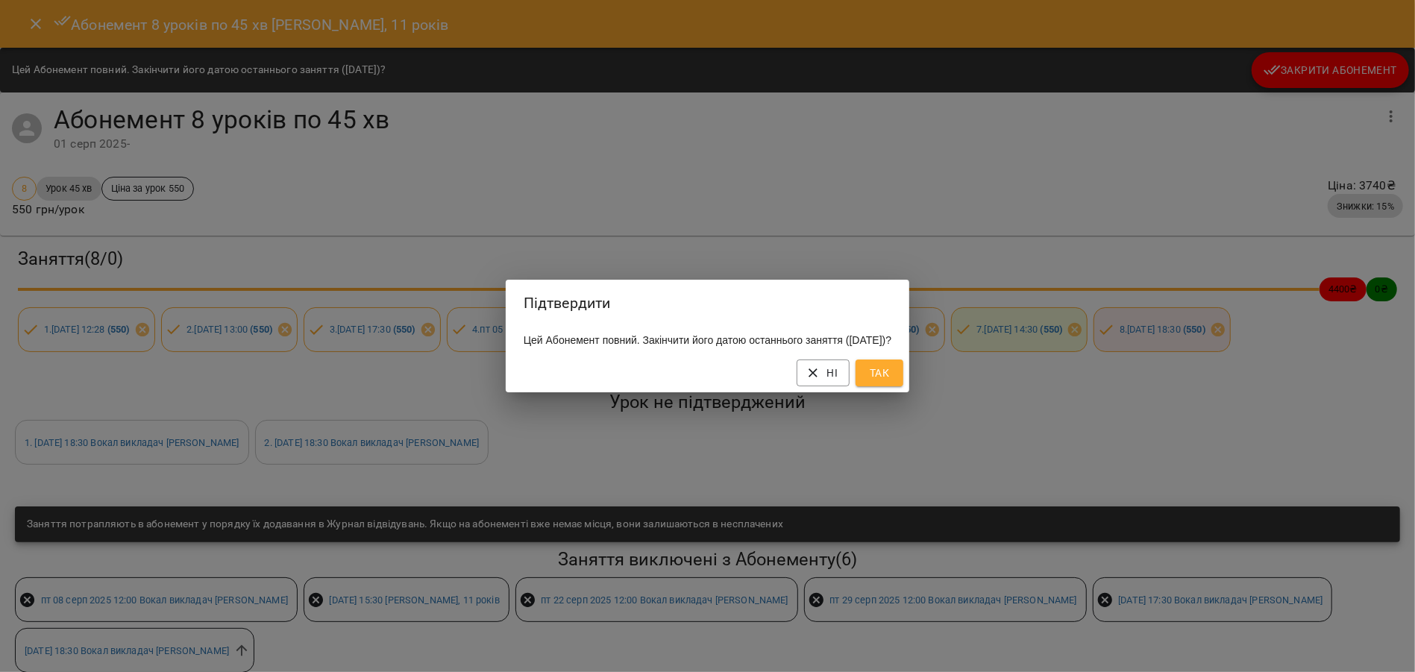
click at [891, 382] on span "Так" at bounding box center [880, 373] width 24 height 18
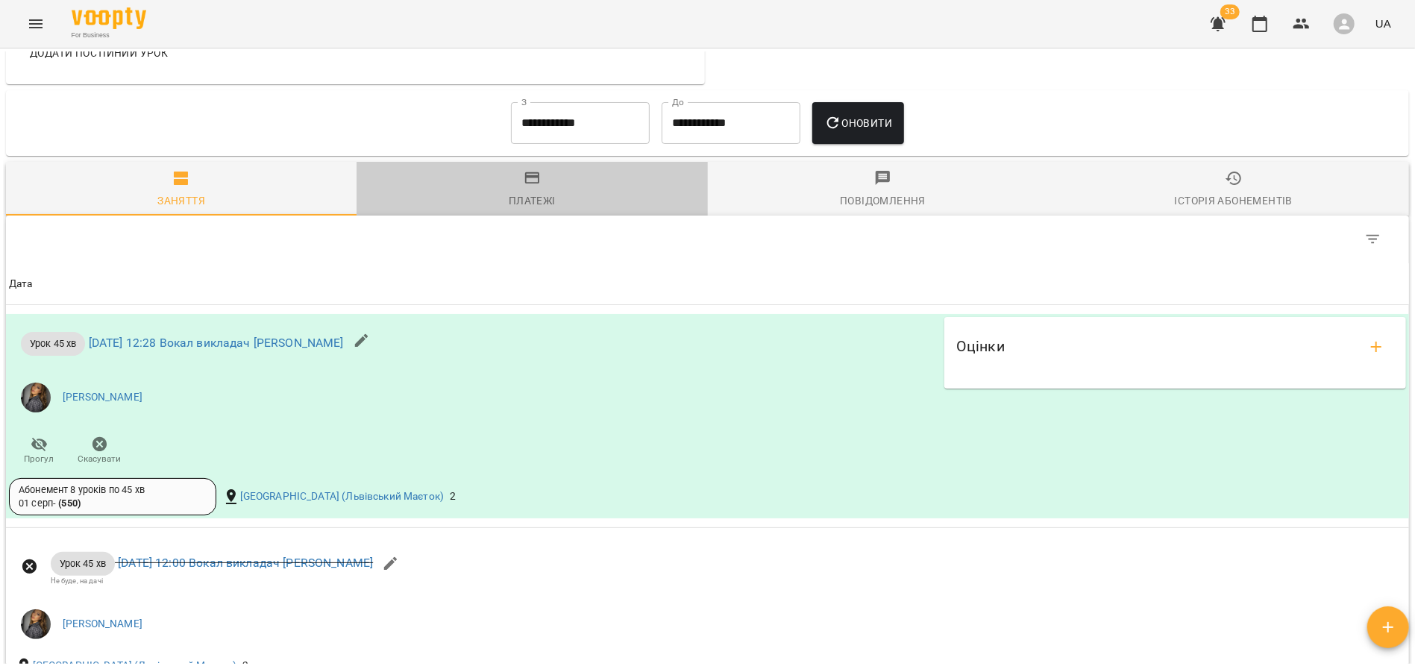
click at [546, 198] on span "Платежі" at bounding box center [532, 189] width 333 height 40
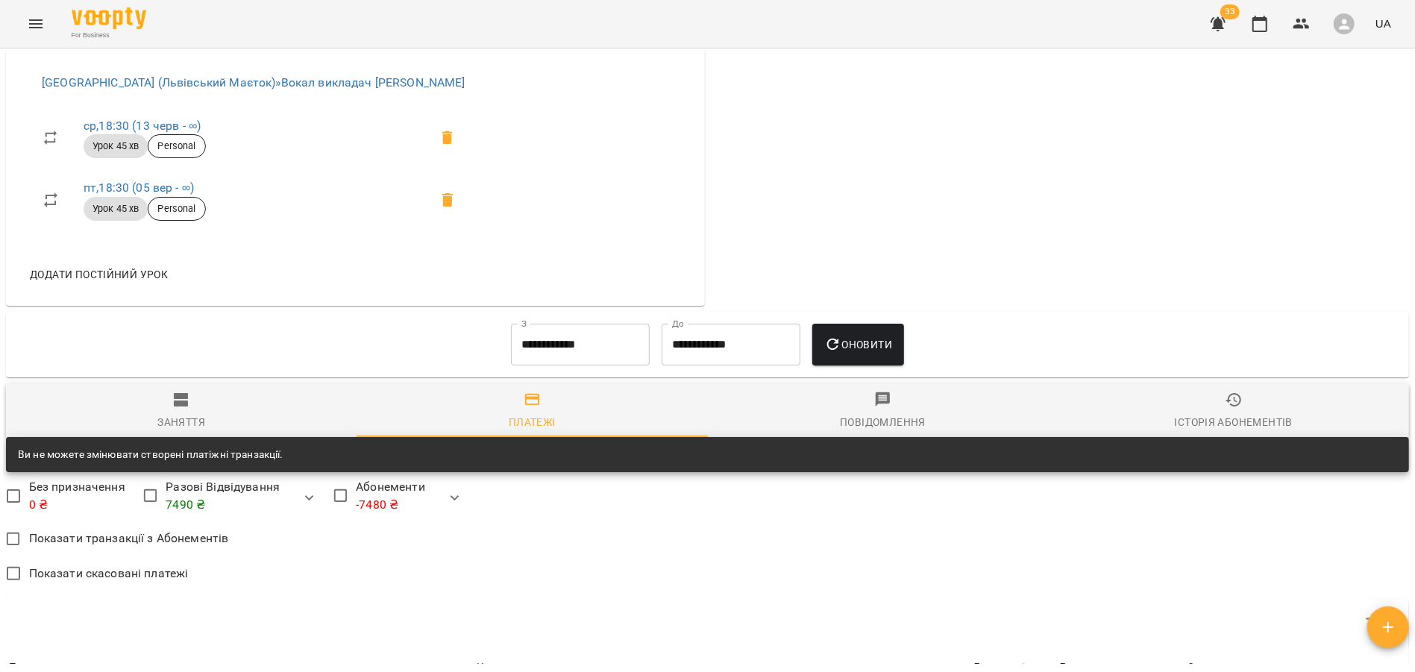
scroll to position [964, 0]
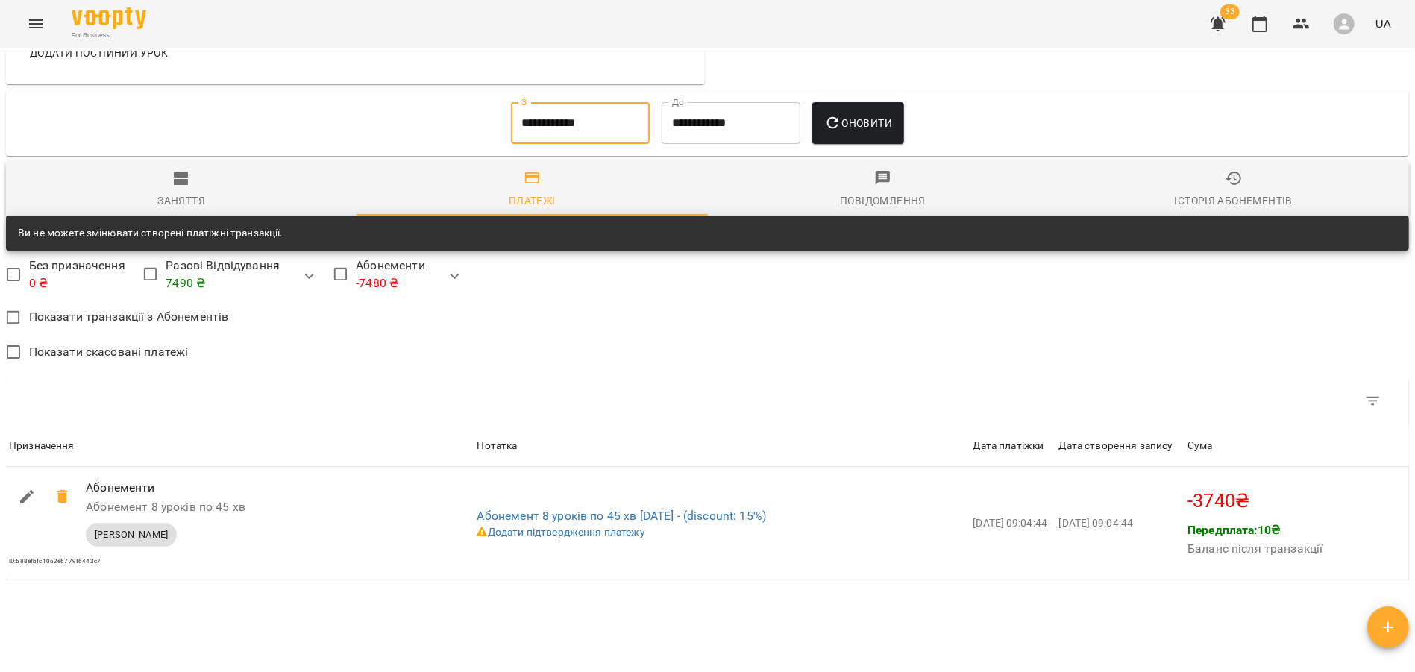
click at [552, 140] on input "**********" at bounding box center [580, 123] width 139 height 42
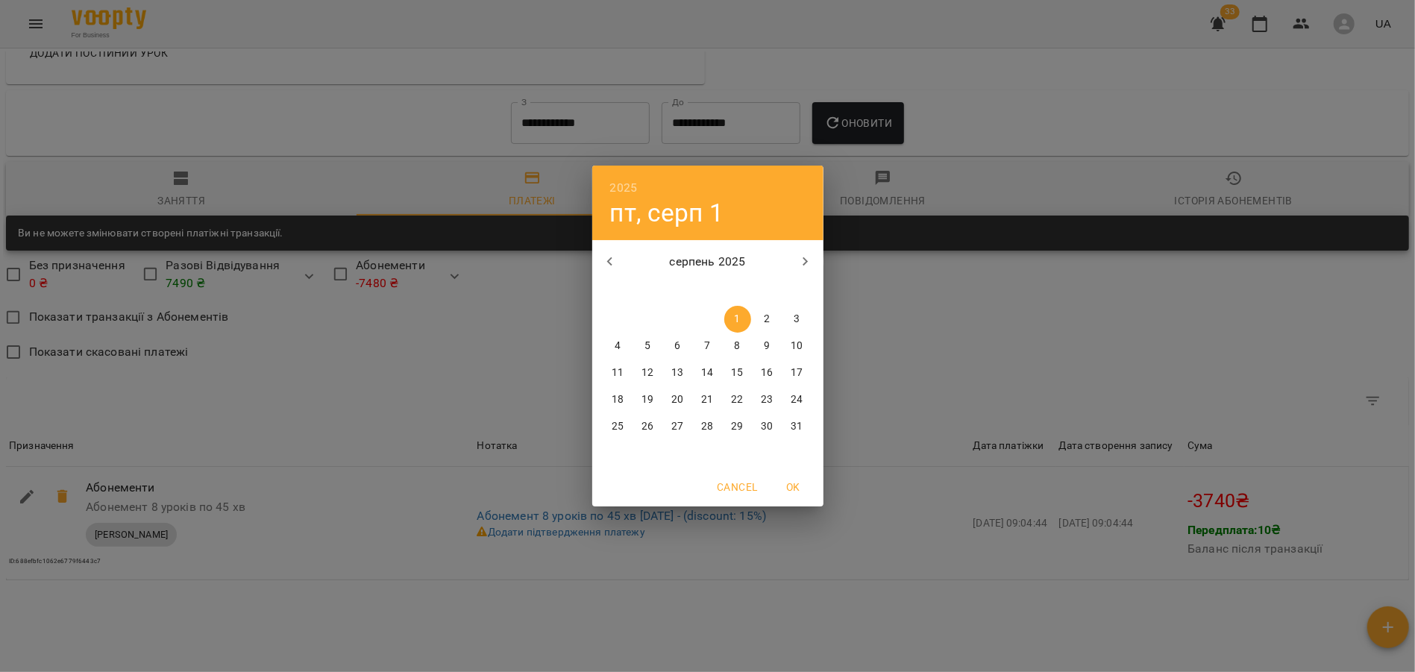
click at [612, 260] on icon "button" at bounding box center [610, 262] width 18 height 18
click at [647, 324] on p "1" at bounding box center [647, 319] width 6 height 15
type input "**********"
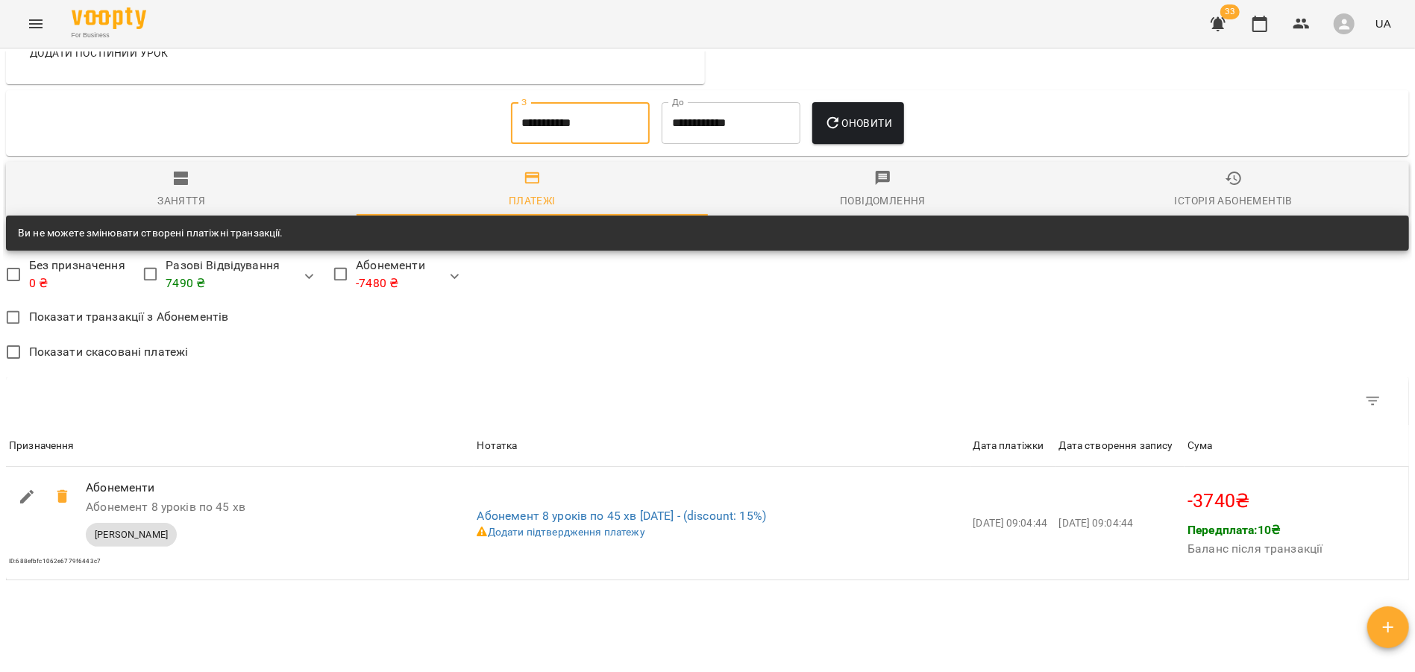
click at [851, 132] on span "Оновити" at bounding box center [858, 123] width 68 height 18
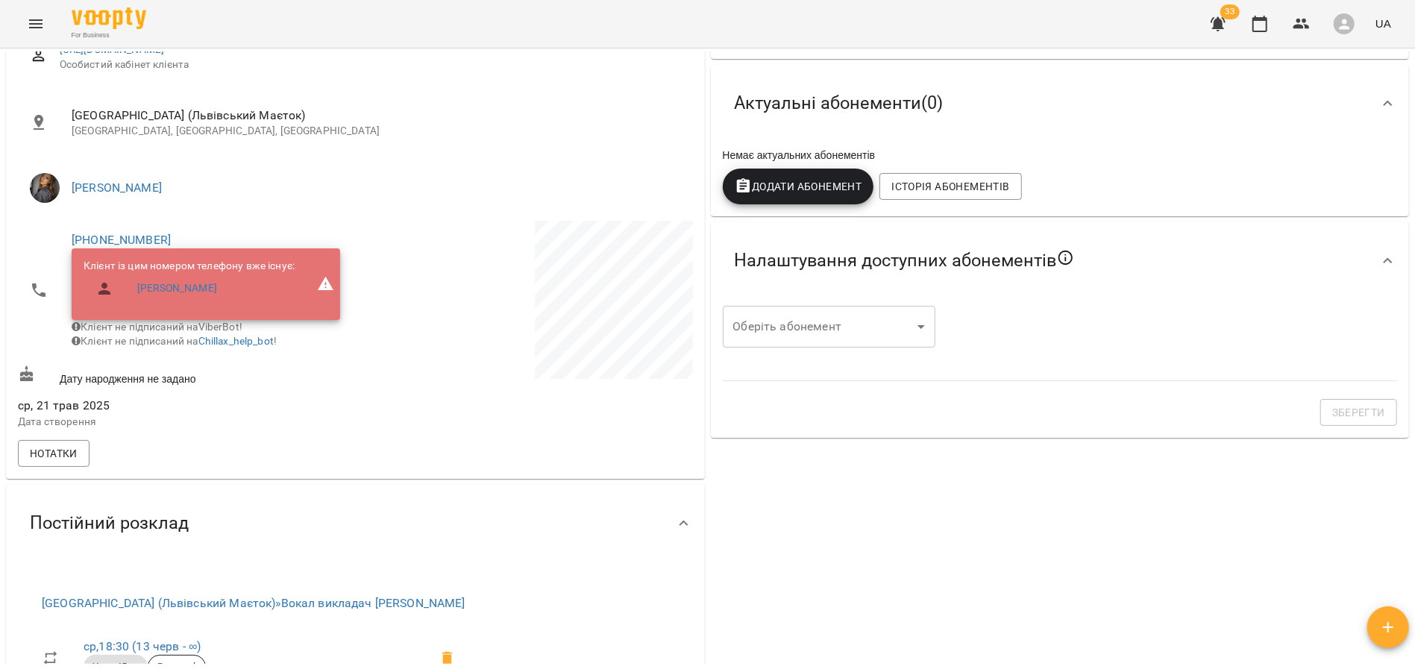
scroll to position [195, 0]
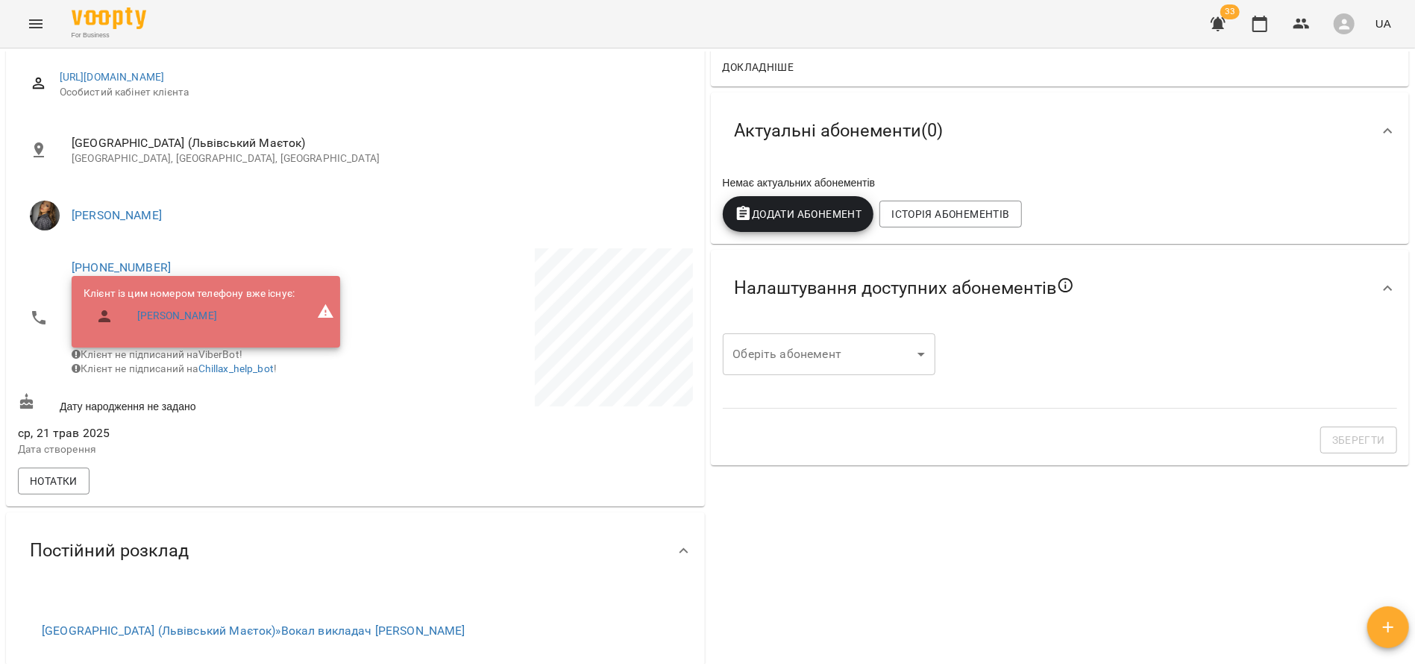
click at [807, 347] on body "For Business 33 UA Мої клієнти / [PERSON_NAME], 11 років [PERSON_NAME], 11 рокі…" at bounding box center [707, 360] width 1415 height 721
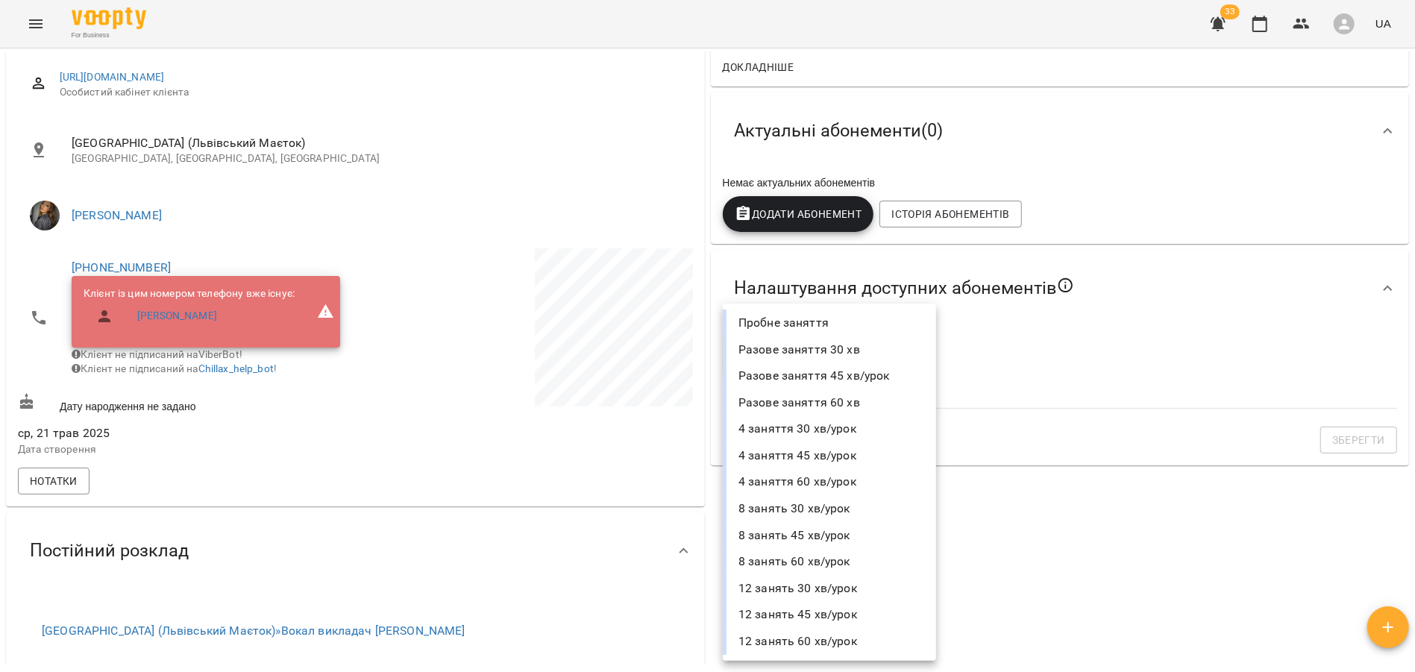
click at [1016, 524] on div at bounding box center [707, 336] width 1415 height 672
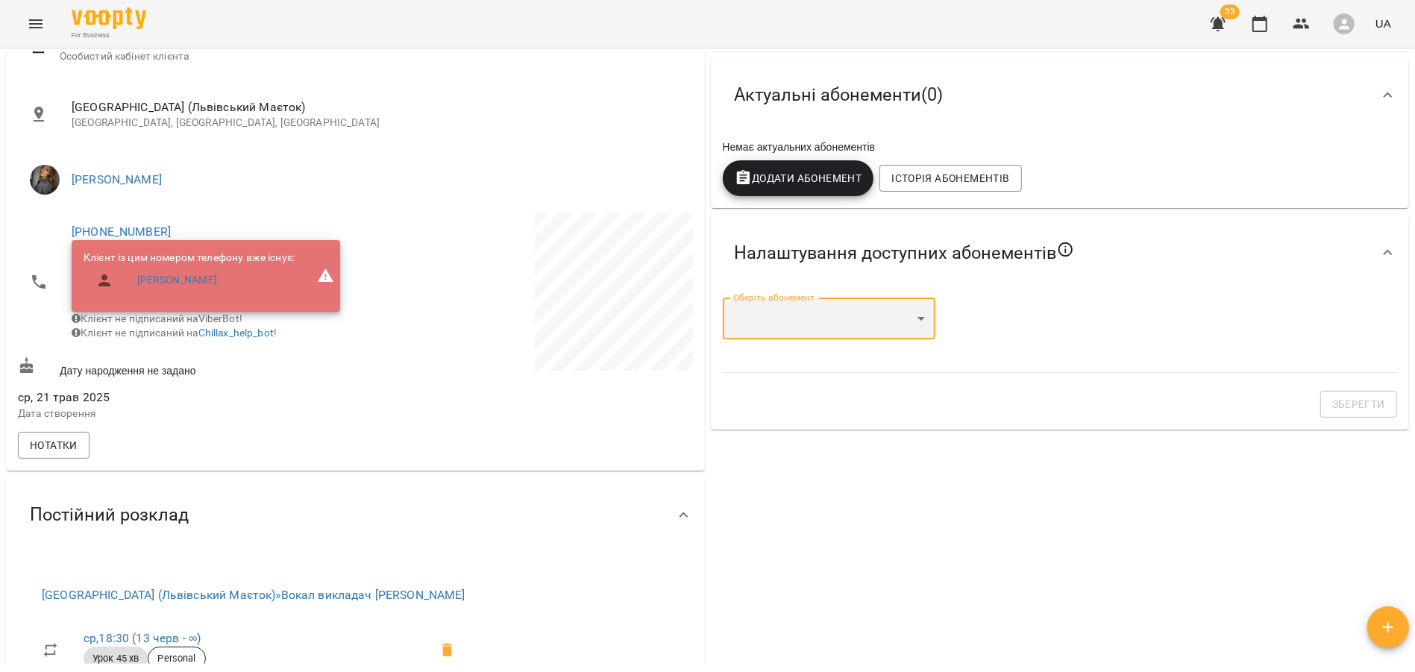
scroll to position [219, 0]
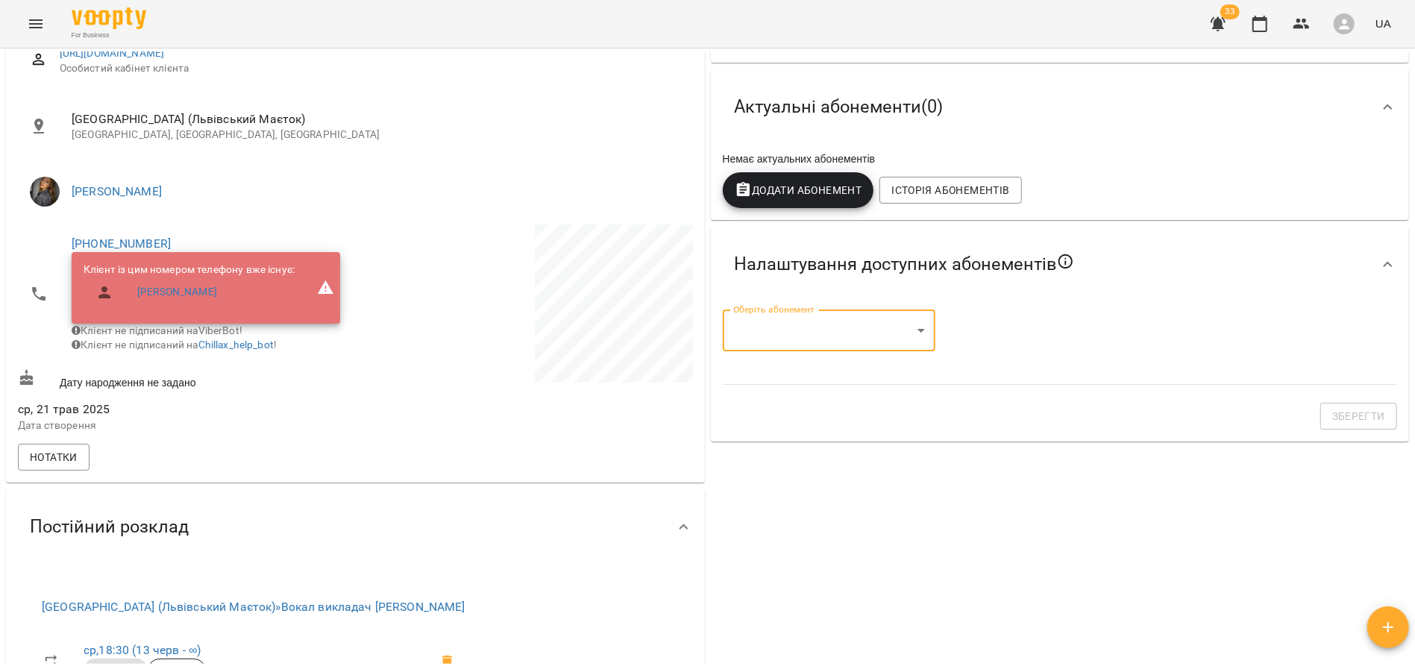
click at [929, 332] on body "For Business 33 UA Мої клієнти / [PERSON_NAME], 11 років [PERSON_NAME], 11 рокі…" at bounding box center [707, 360] width 1415 height 721
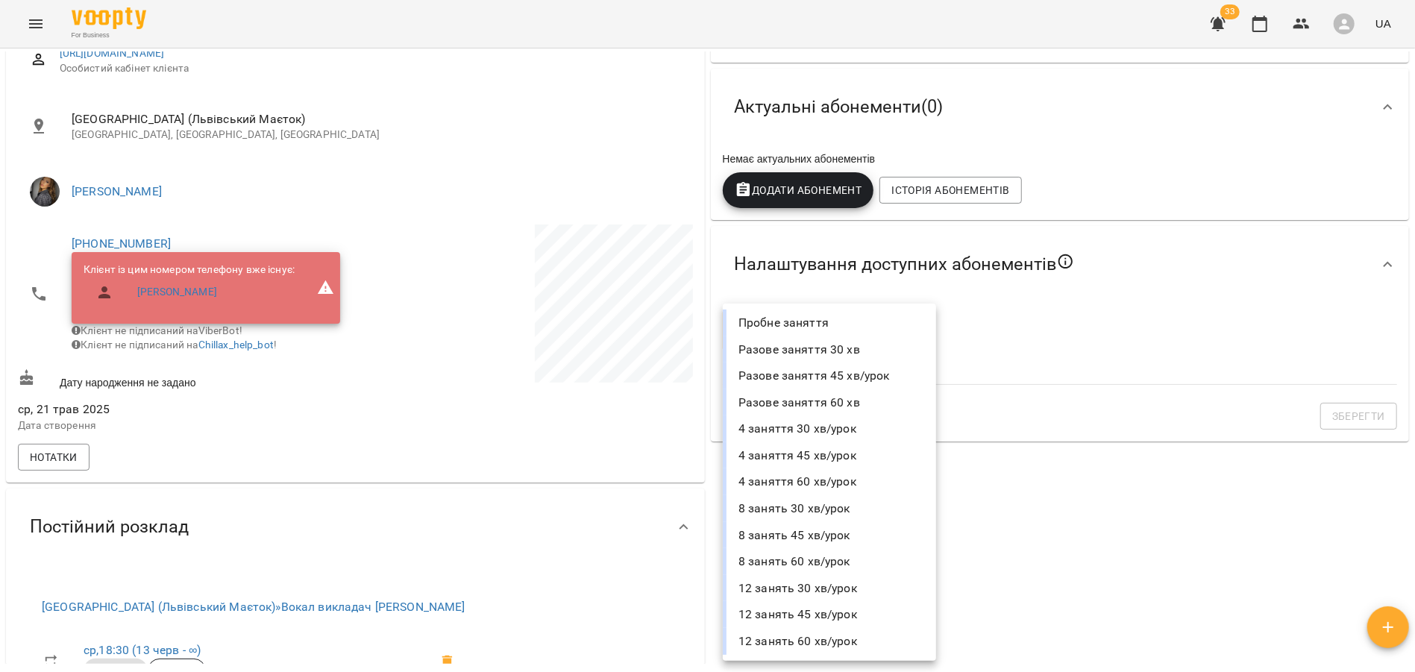
click at [849, 456] on li "4 заняття 45 хв/урок" at bounding box center [829, 455] width 213 height 27
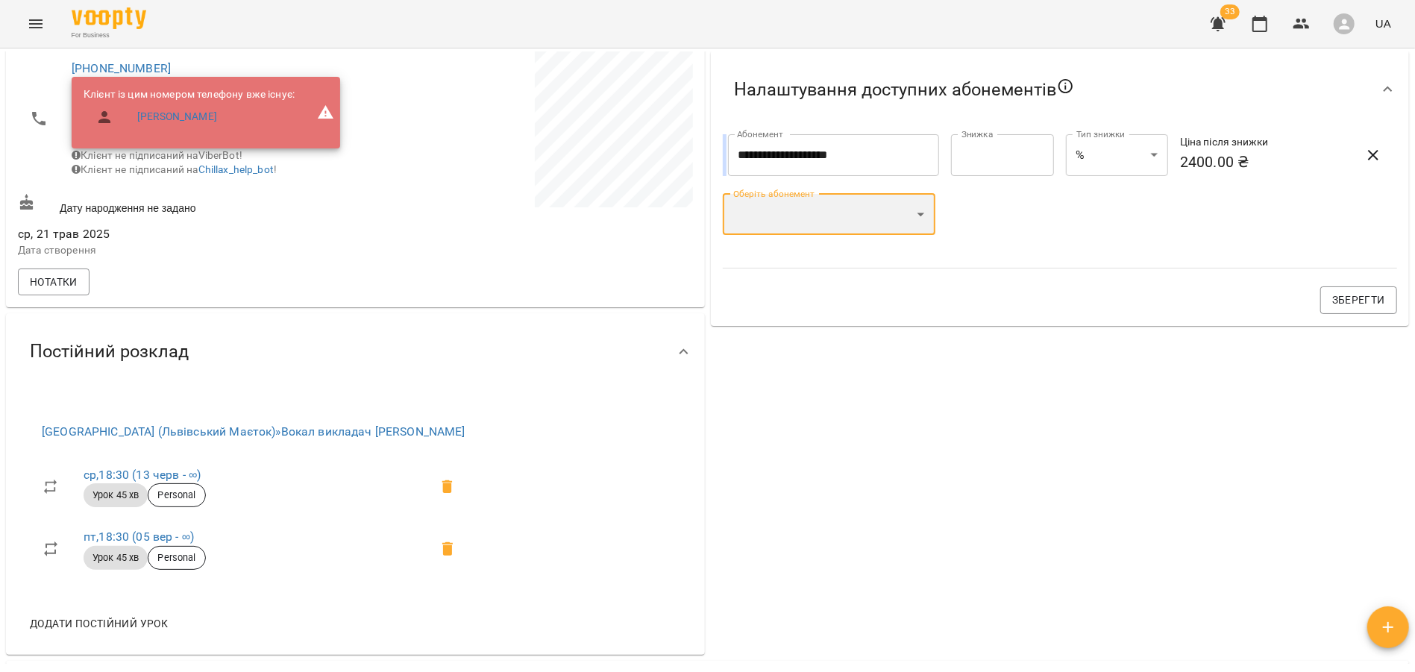
scroll to position [225, 0]
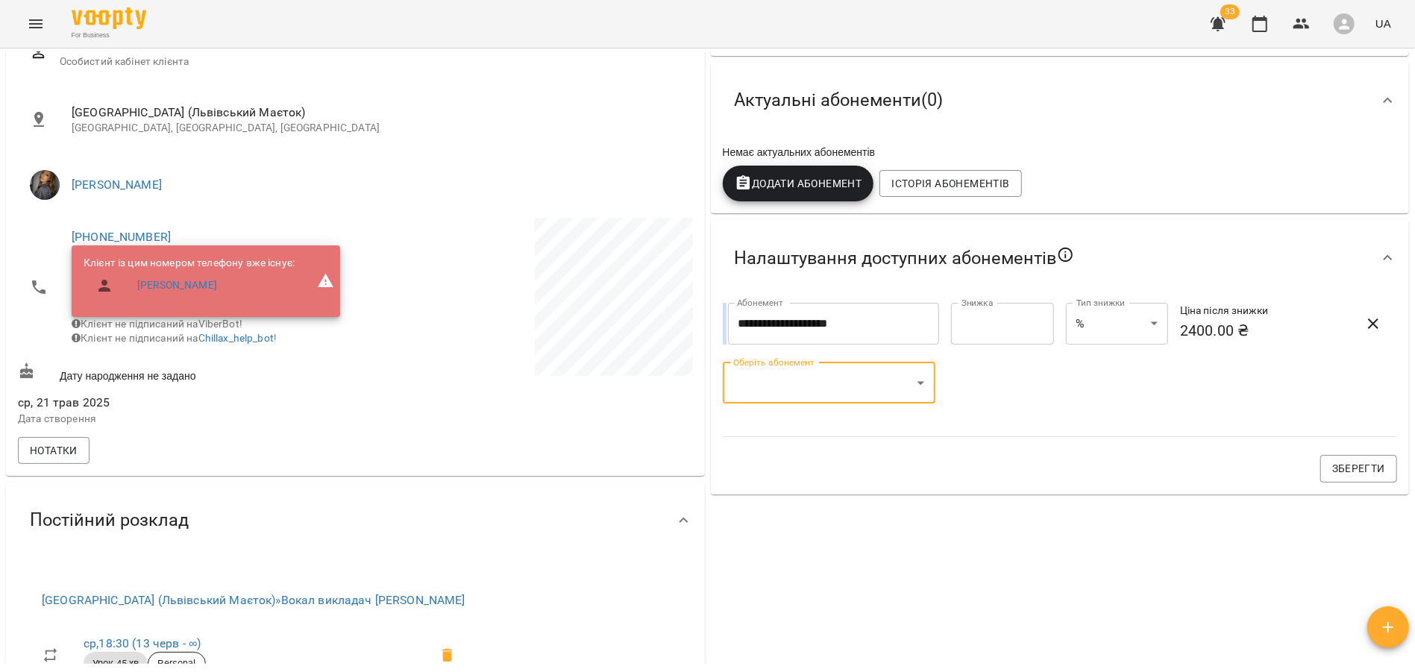
click at [834, 333] on input "**********" at bounding box center [834, 324] width 212 height 42
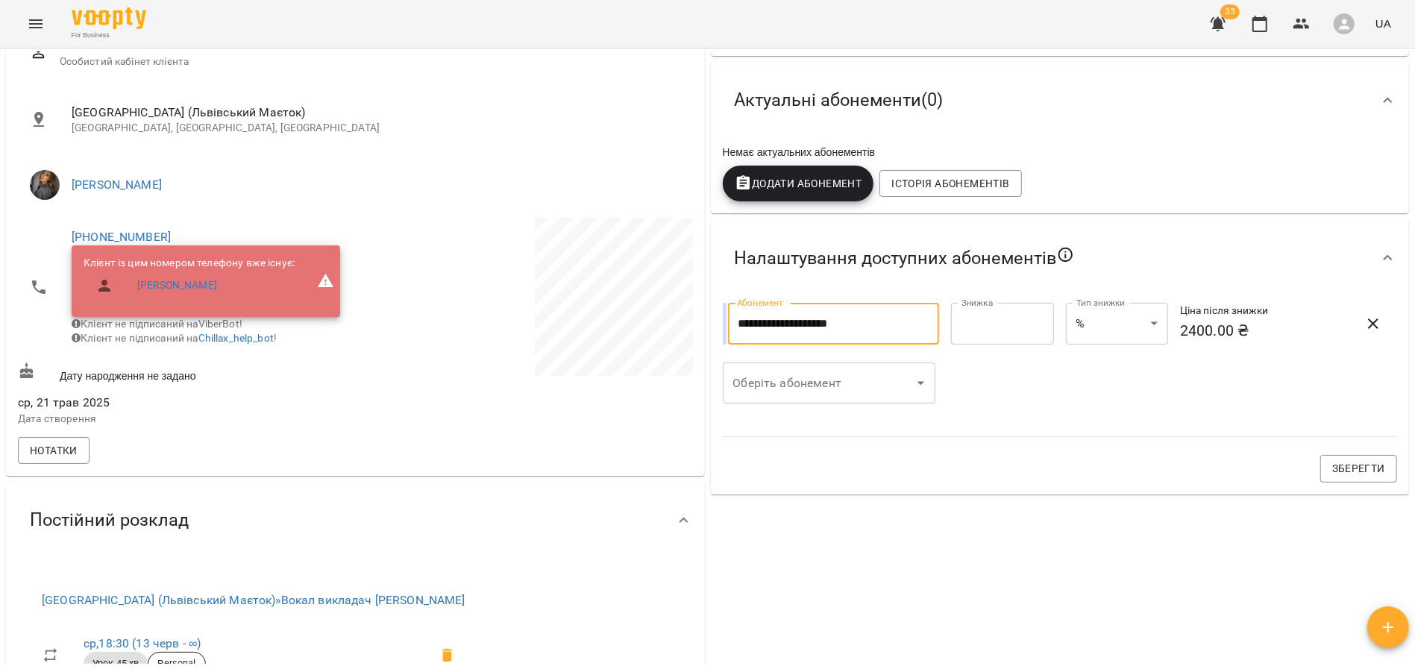
click at [1364, 323] on icon "button" at bounding box center [1373, 324] width 18 height 18
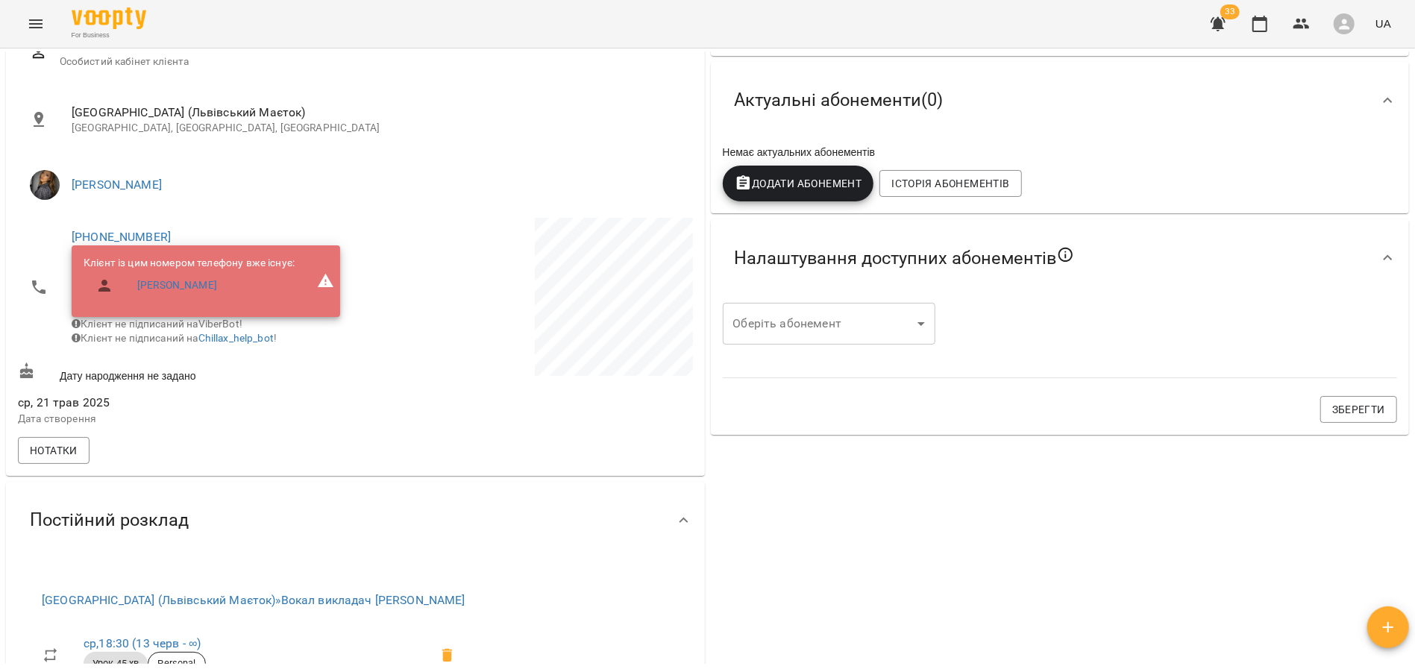
click at [917, 324] on body "For Business 33 UA Мої клієнти / [PERSON_NAME], 11 років [PERSON_NAME], 11 рокі…" at bounding box center [707, 360] width 1415 height 721
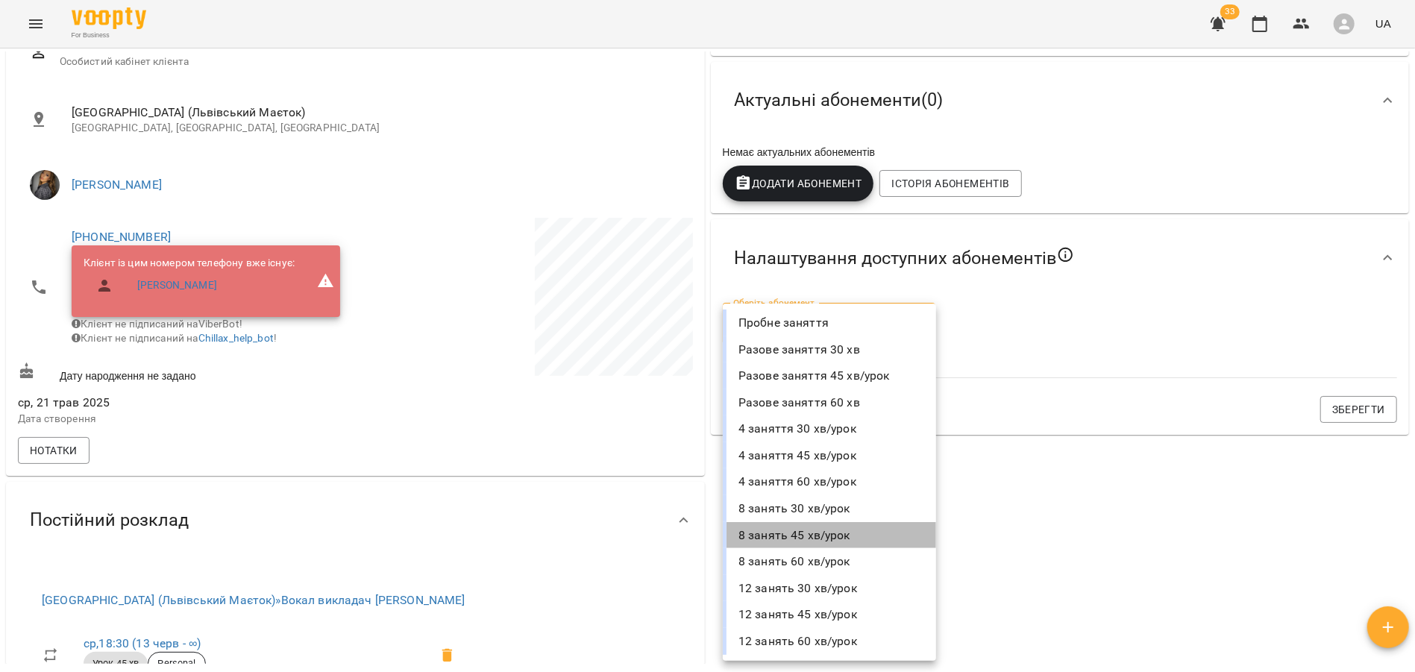
click at [833, 527] on li "8 занять 45 хв/урок" at bounding box center [829, 535] width 213 height 27
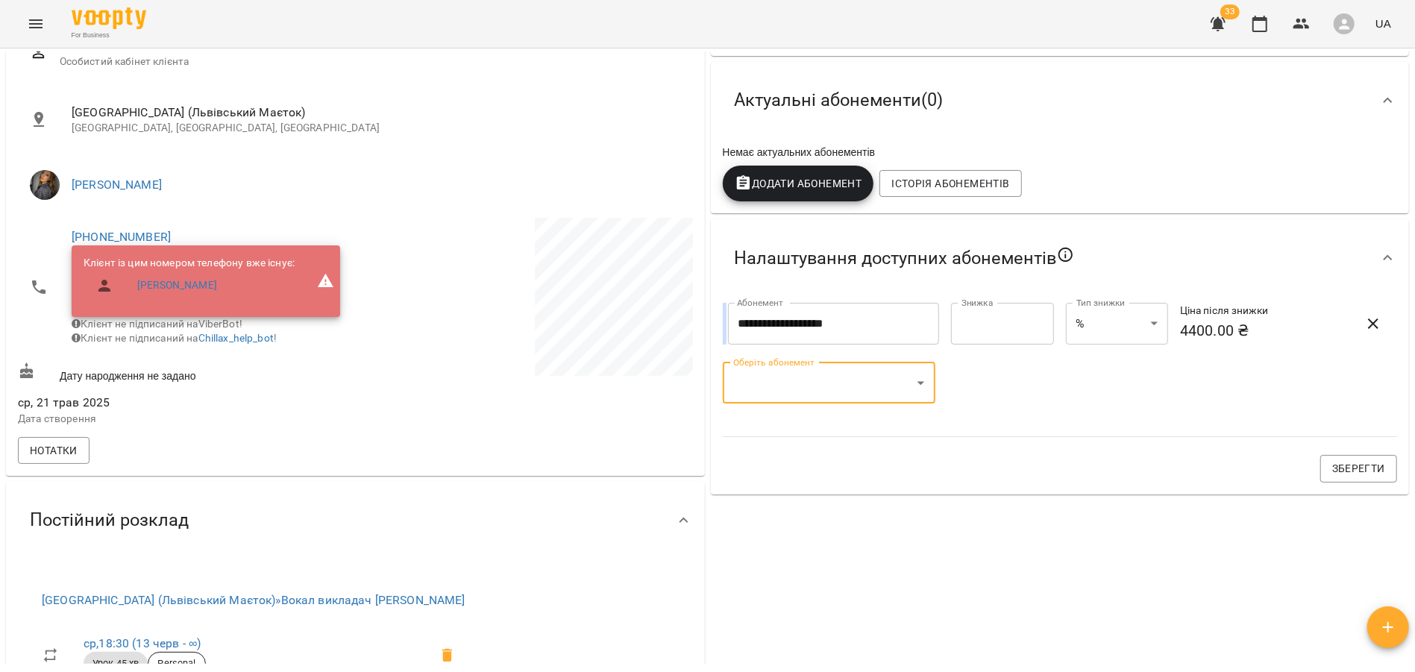
click at [997, 318] on input "*" at bounding box center [1002, 324] width 102 height 42
type input "*****"
click at [1371, 473] on span "Зберегти" at bounding box center [1358, 468] width 53 height 18
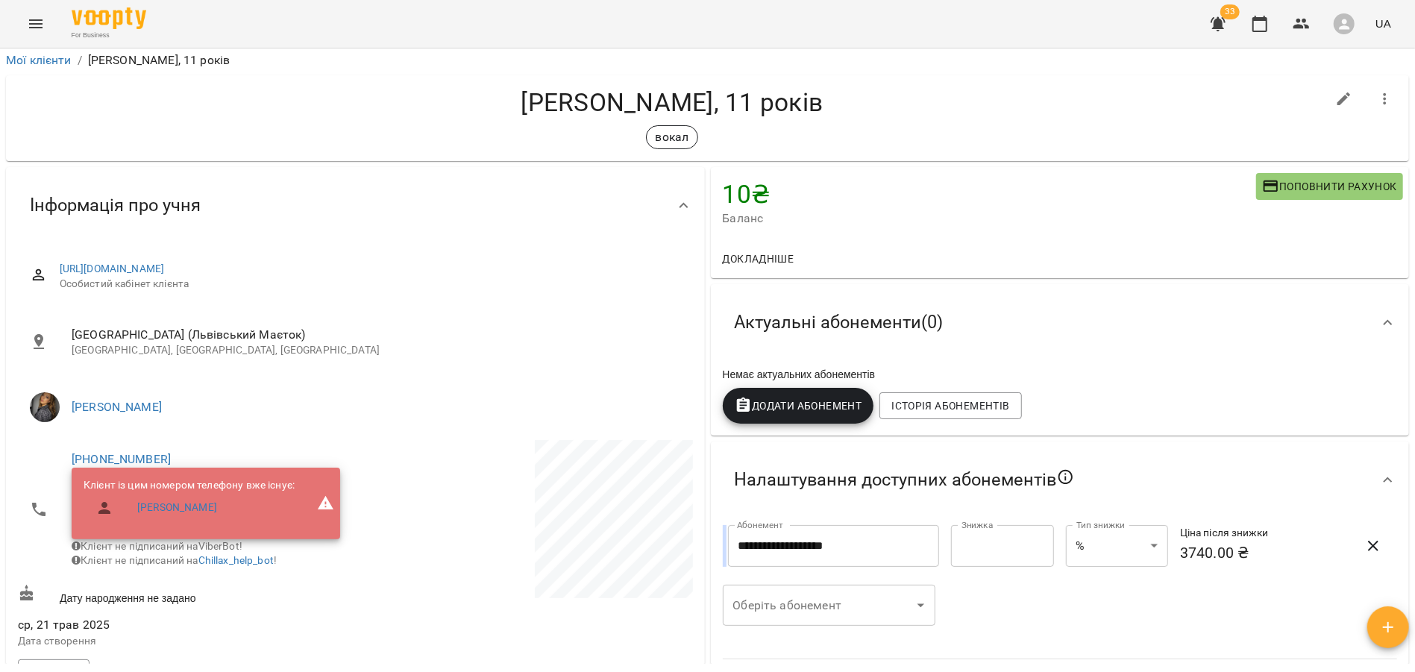
scroll to position [0, 0]
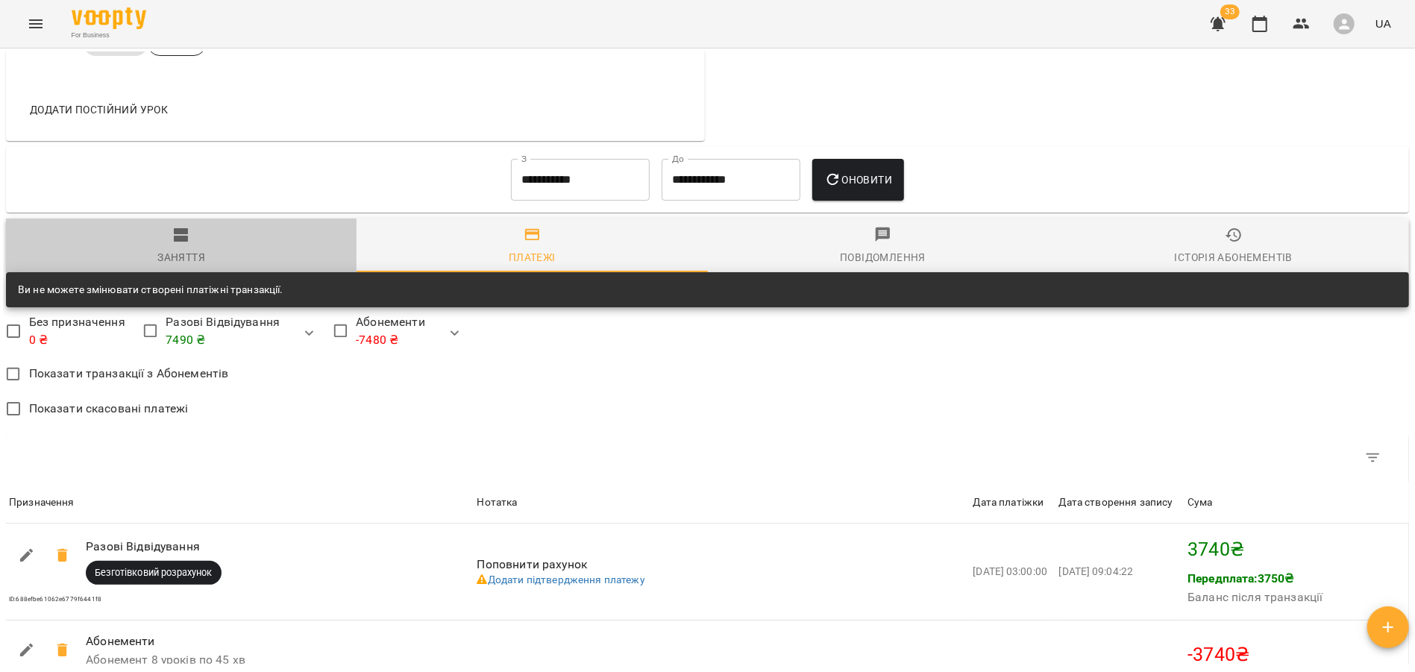
click at [174, 263] on div "Заняття" at bounding box center [181, 257] width 48 height 18
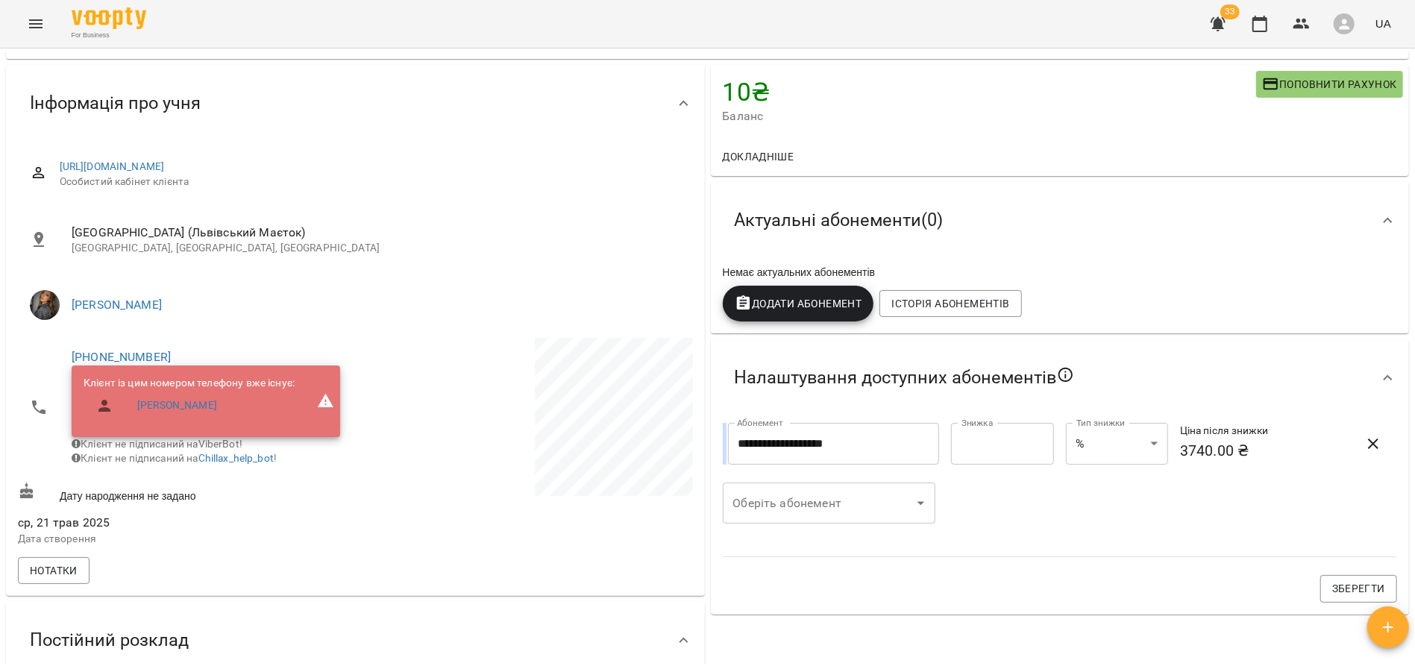
scroll to position [93, 0]
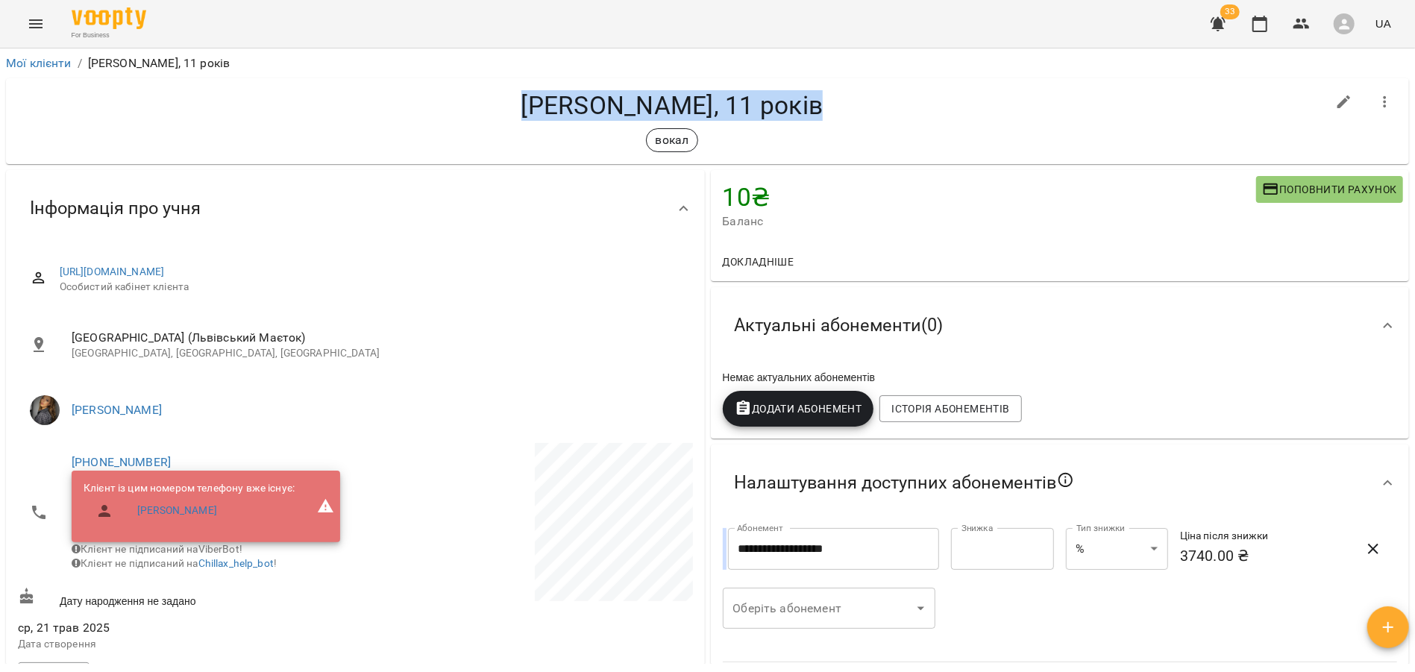
drag, startPoint x: 529, startPoint y: 106, endPoint x: 827, endPoint y: 112, distance: 298.4
click at [826, 112] on h4 "[PERSON_NAME], 11 років" at bounding box center [672, 105] width 1308 height 31
copy h4 "[PERSON_NAME], 11 років"
click at [818, 418] on span "Додати Абонемент" at bounding box center [799, 409] width 128 height 18
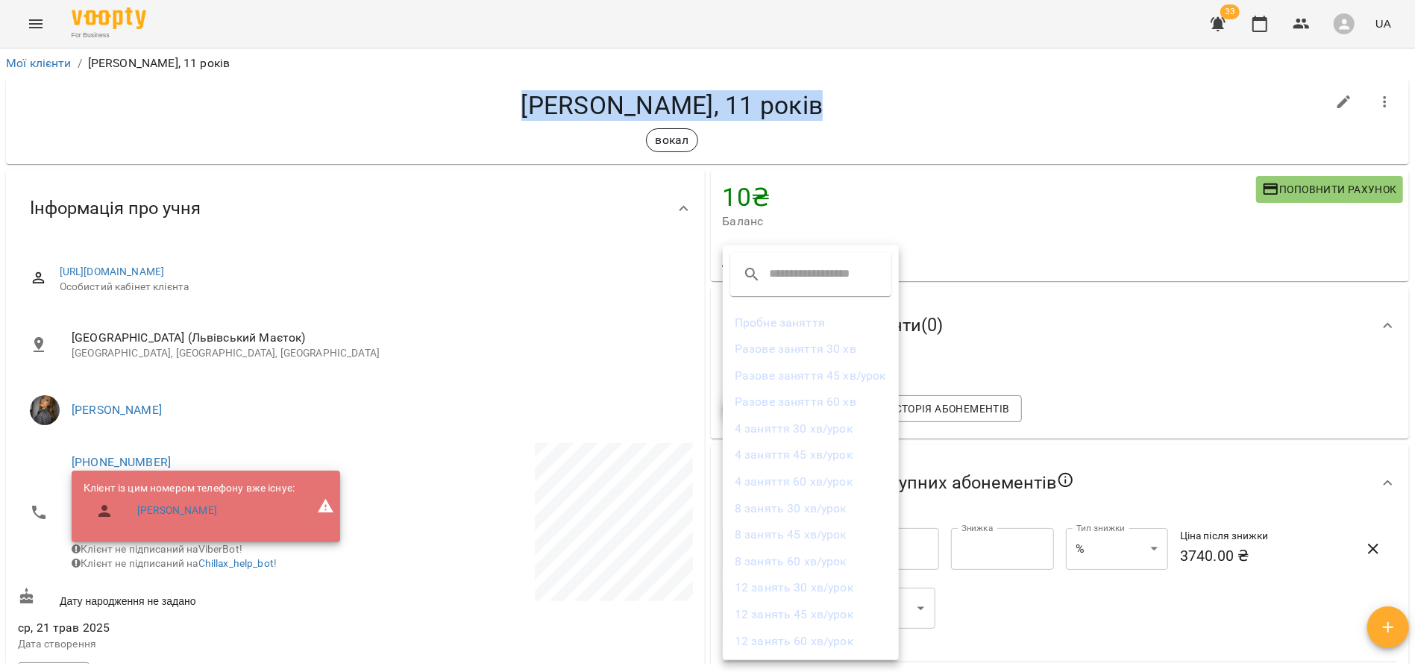
click at [805, 531] on li "8 занять 45 хв/урок" at bounding box center [811, 534] width 176 height 27
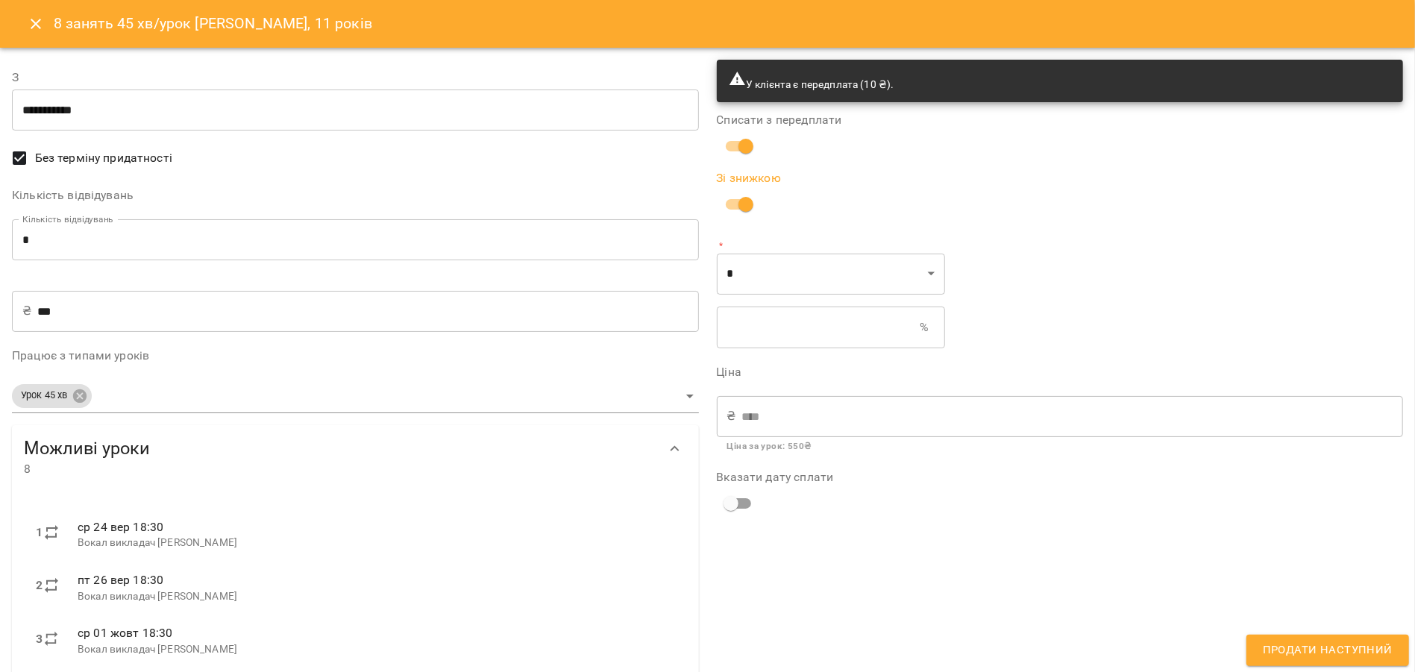
click at [735, 331] on input "text" at bounding box center [819, 328] width 204 height 42
type input "****"
type input "*"
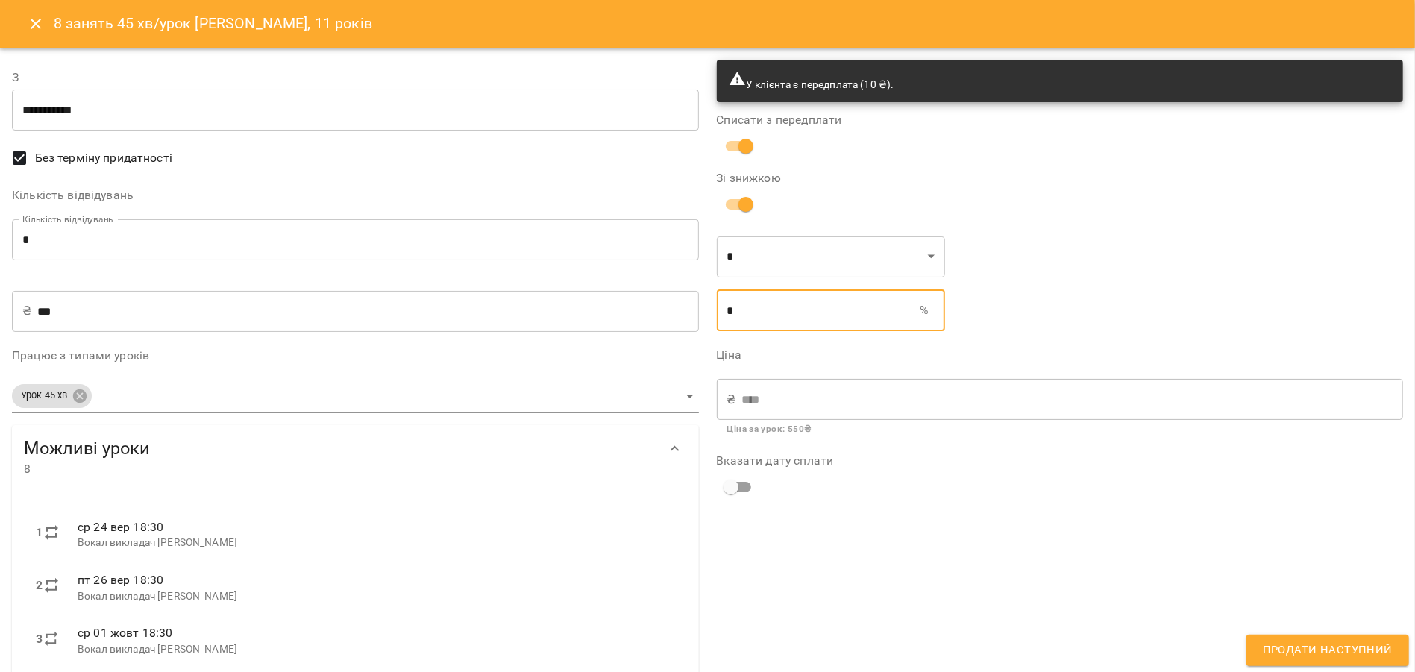
type input "****"
type input "**"
click at [847, 148] on div "Списати з передплати" at bounding box center [1060, 137] width 687 height 46
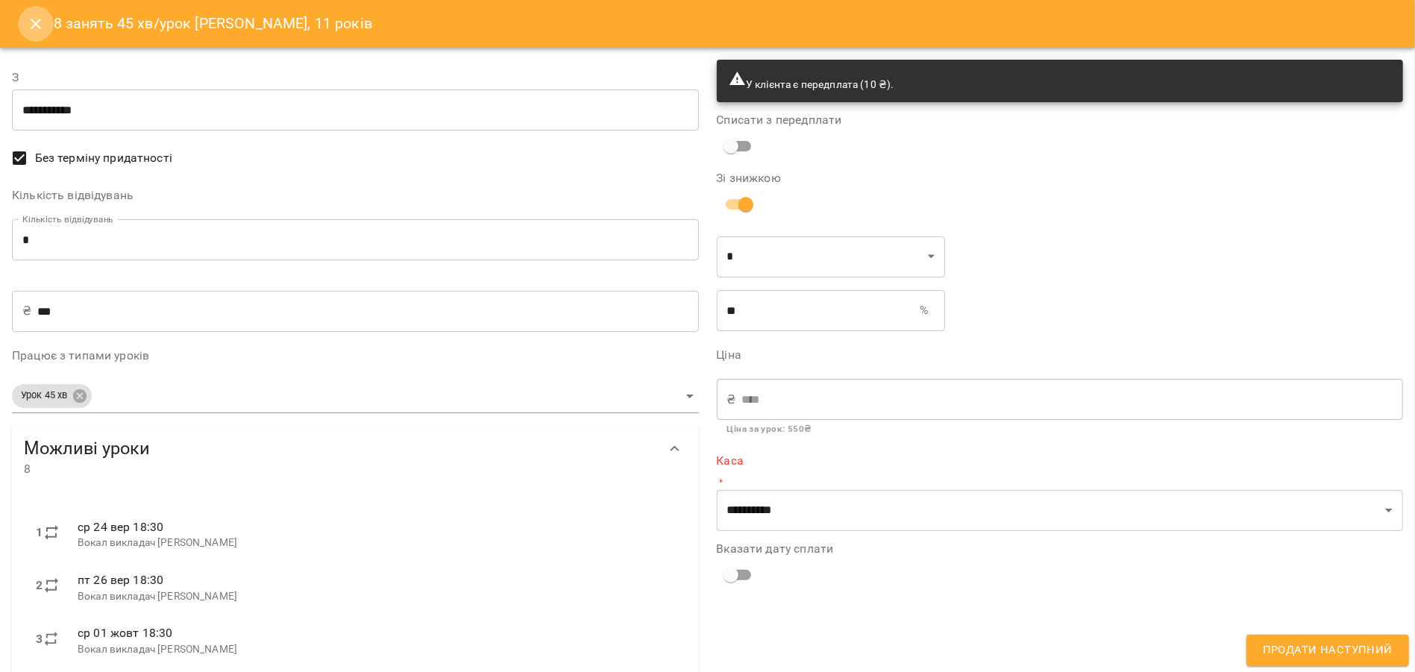
click at [40, 7] on button "Close" at bounding box center [36, 24] width 36 height 36
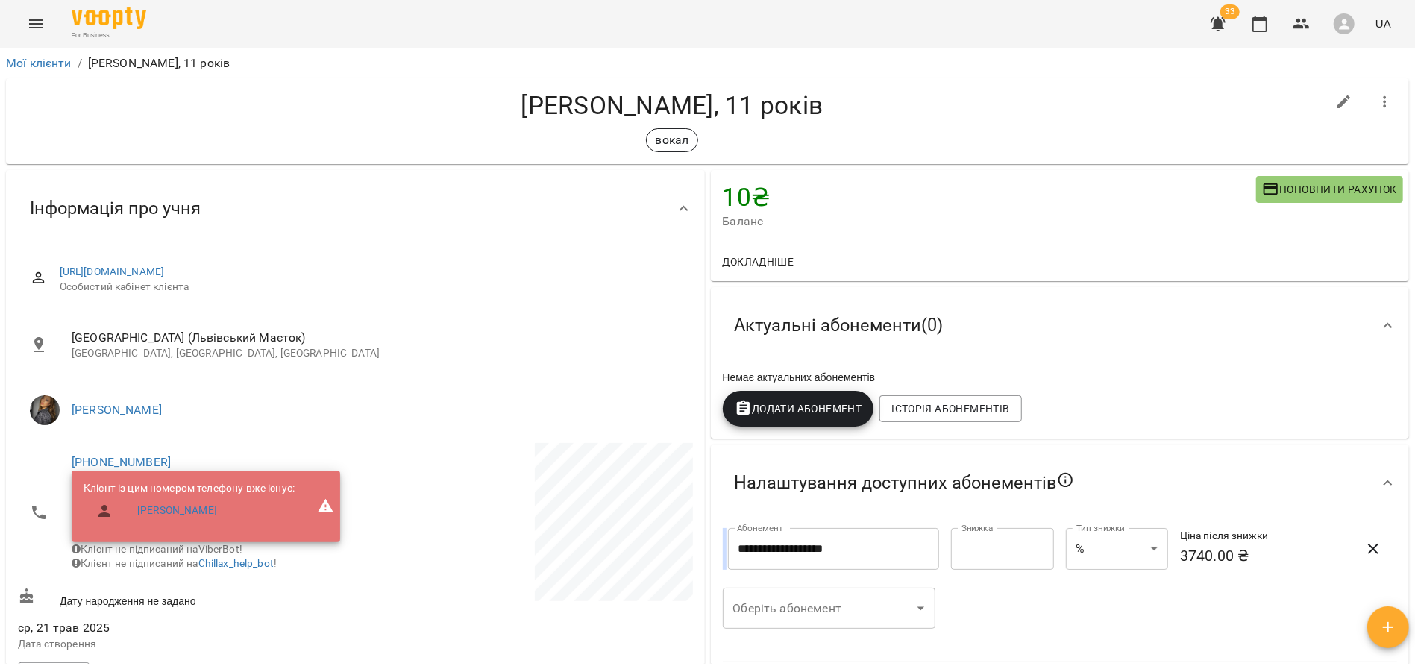
click at [1382, 618] on button "button" at bounding box center [1388, 627] width 42 height 42
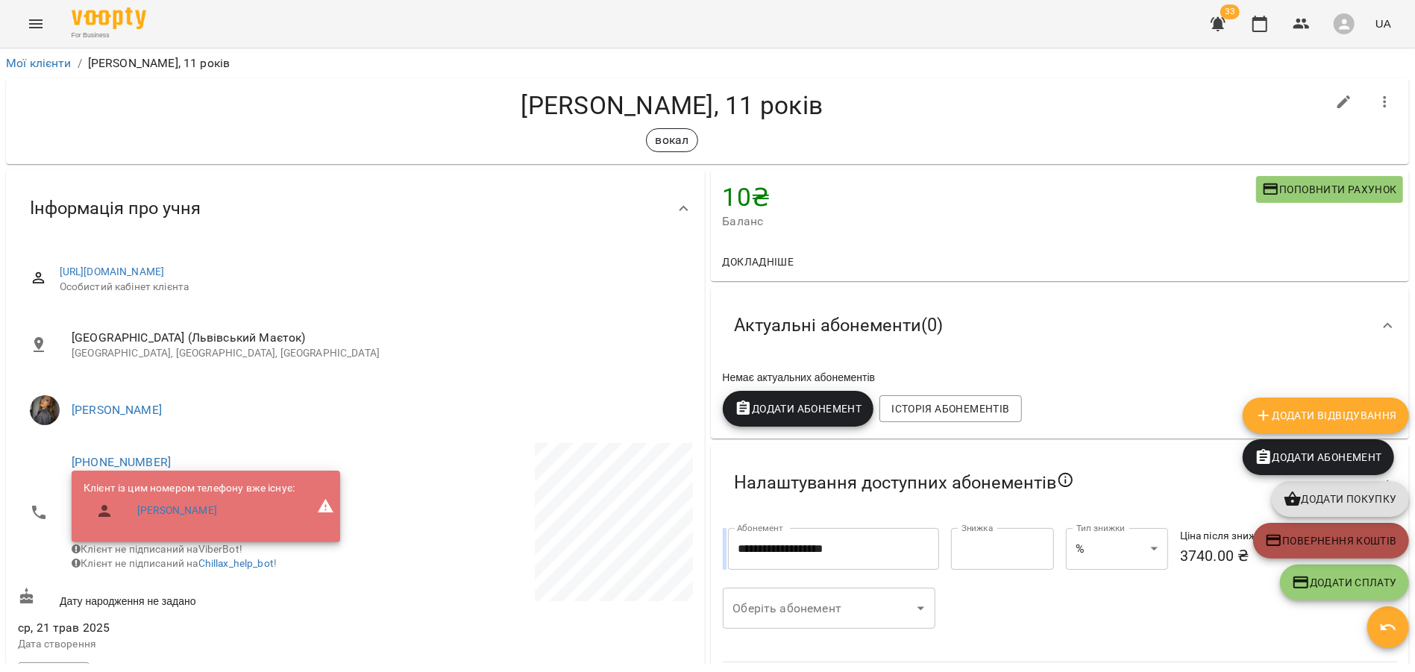
click at [1333, 532] on span "Повернення коштів" at bounding box center [1331, 541] width 132 height 18
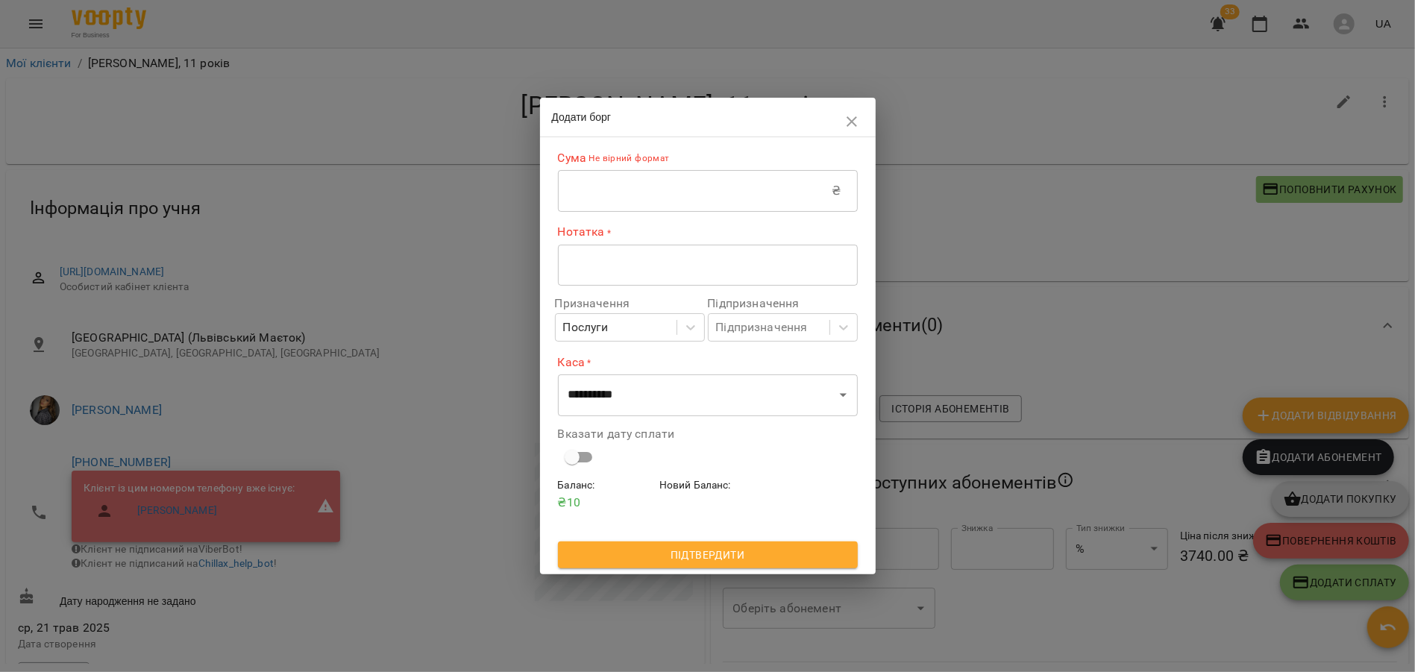
click at [630, 201] on input "text" at bounding box center [695, 191] width 275 height 42
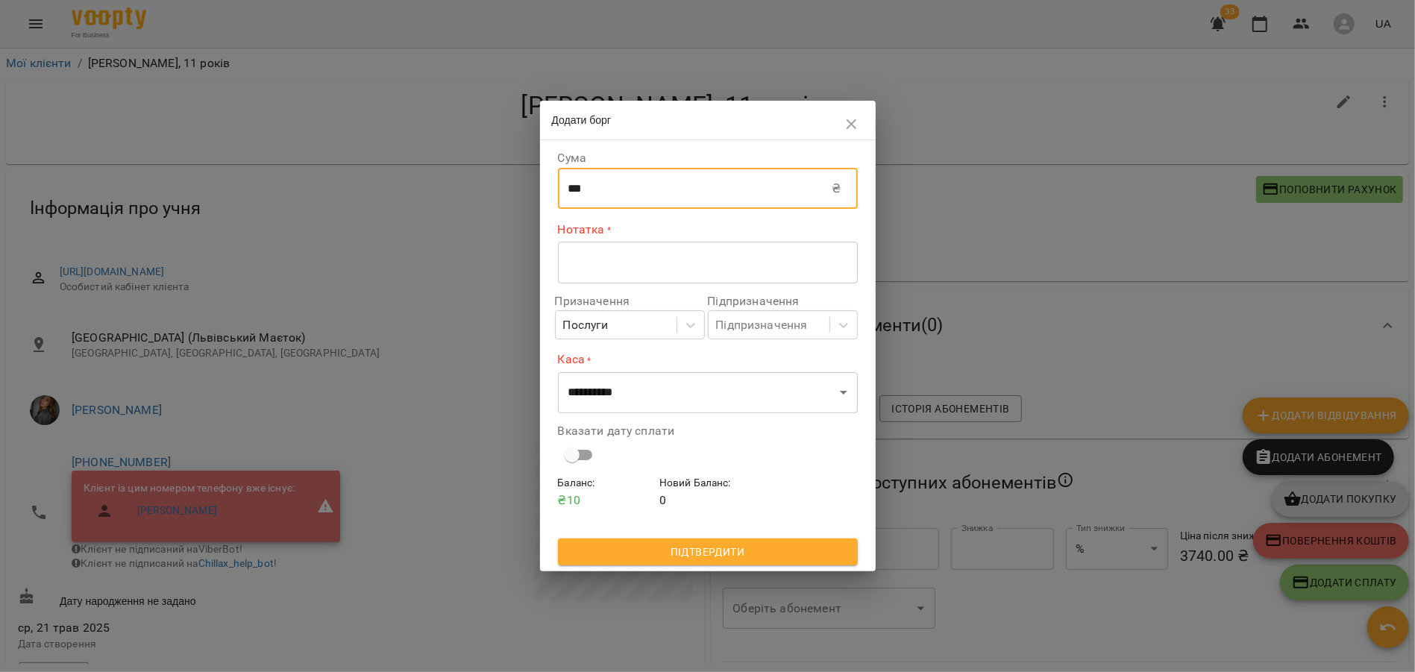
click at [609, 275] on div "* ​" at bounding box center [708, 263] width 300 height 42
click at [574, 194] on input "***" at bounding box center [695, 189] width 275 height 42
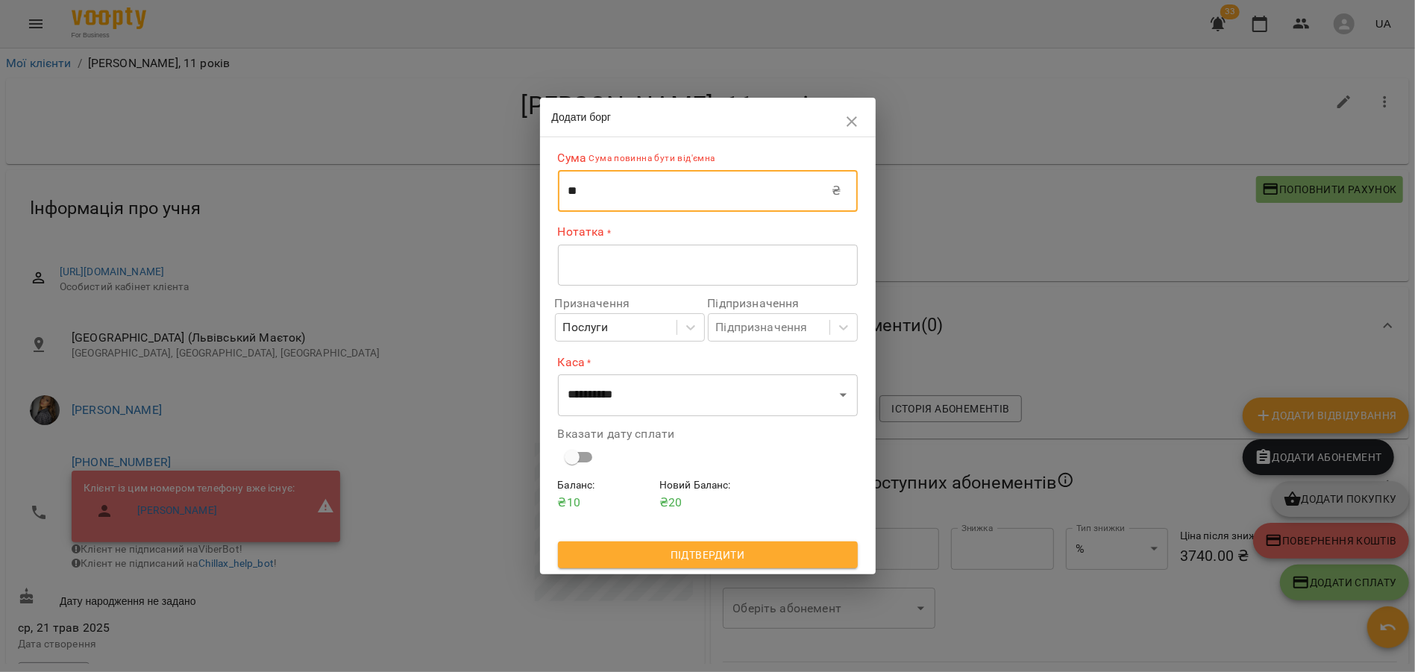
type input "***"
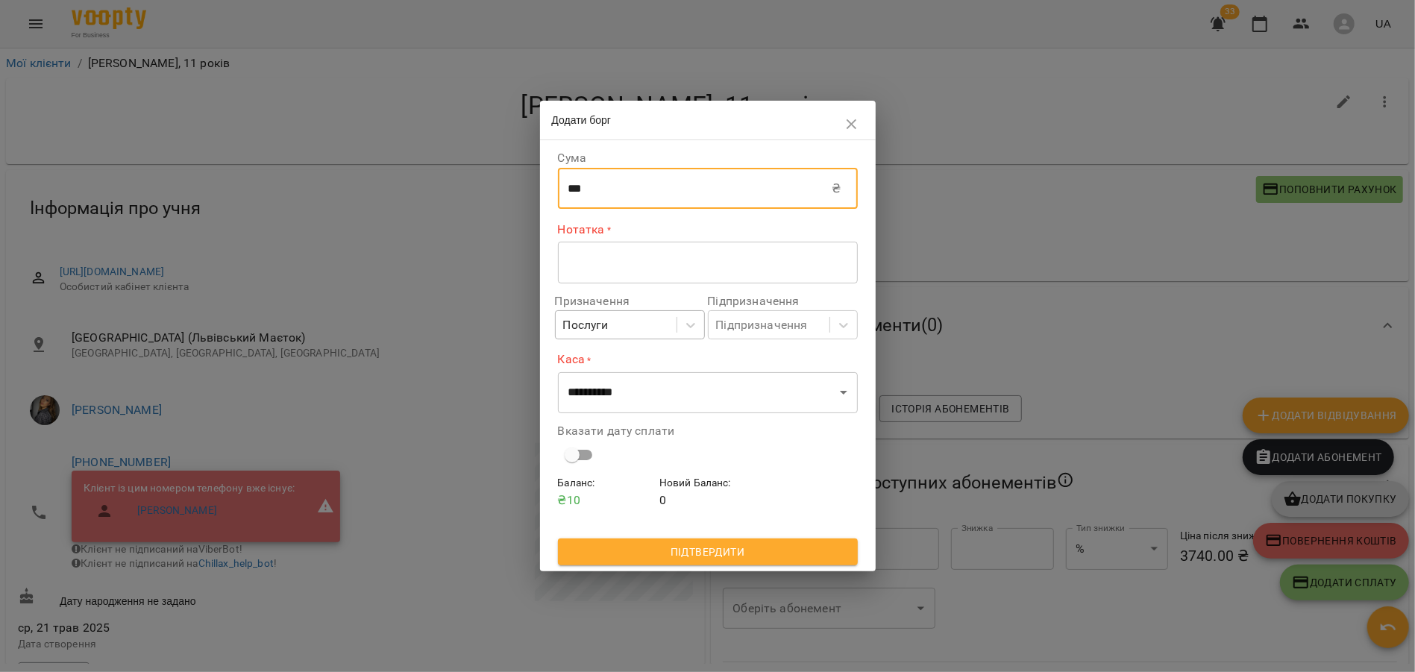
click at [609, 332] on div "Послуги" at bounding box center [616, 325] width 121 height 28
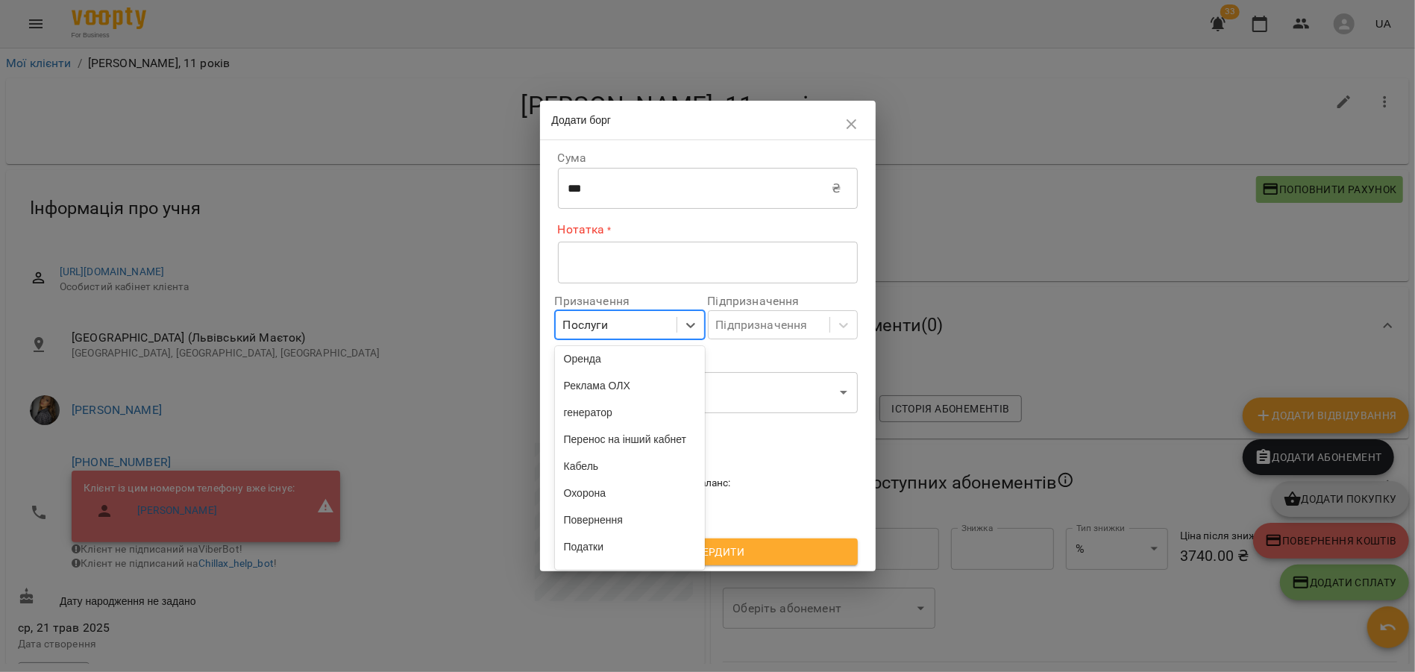
scroll to position [454, 0]
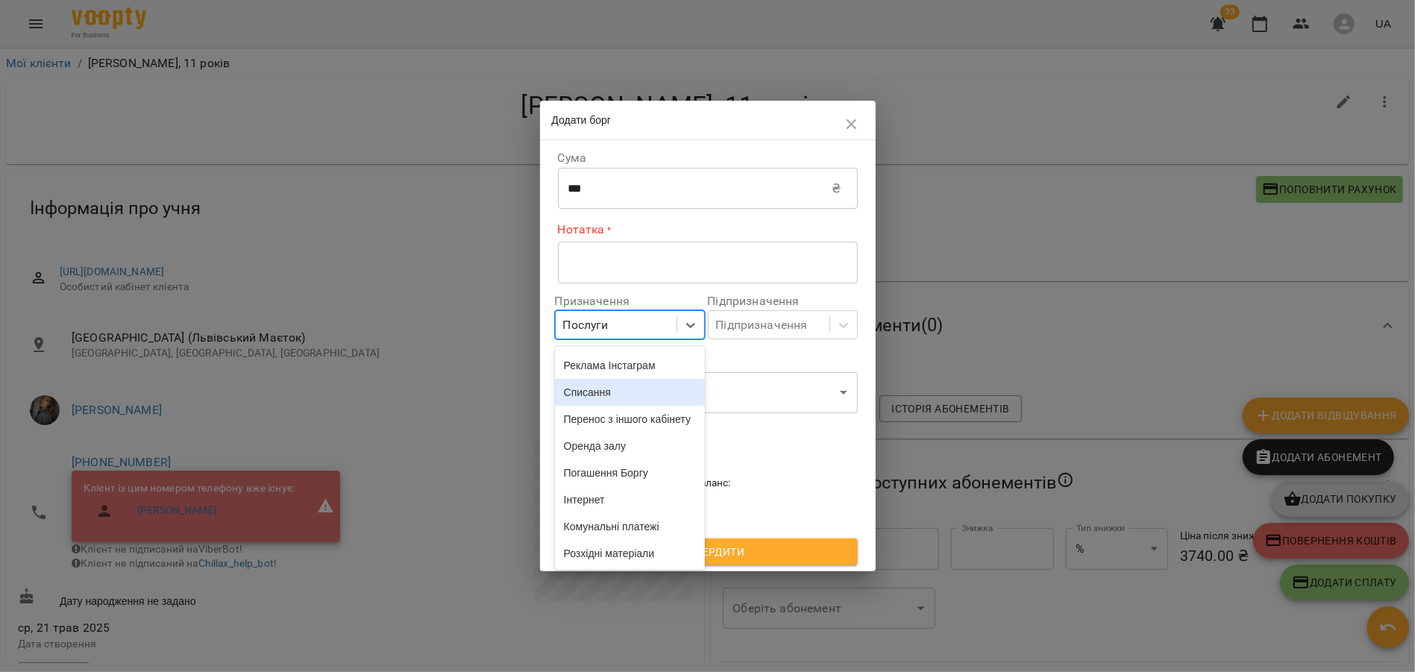
click at [591, 379] on div "Списання" at bounding box center [630, 392] width 150 height 27
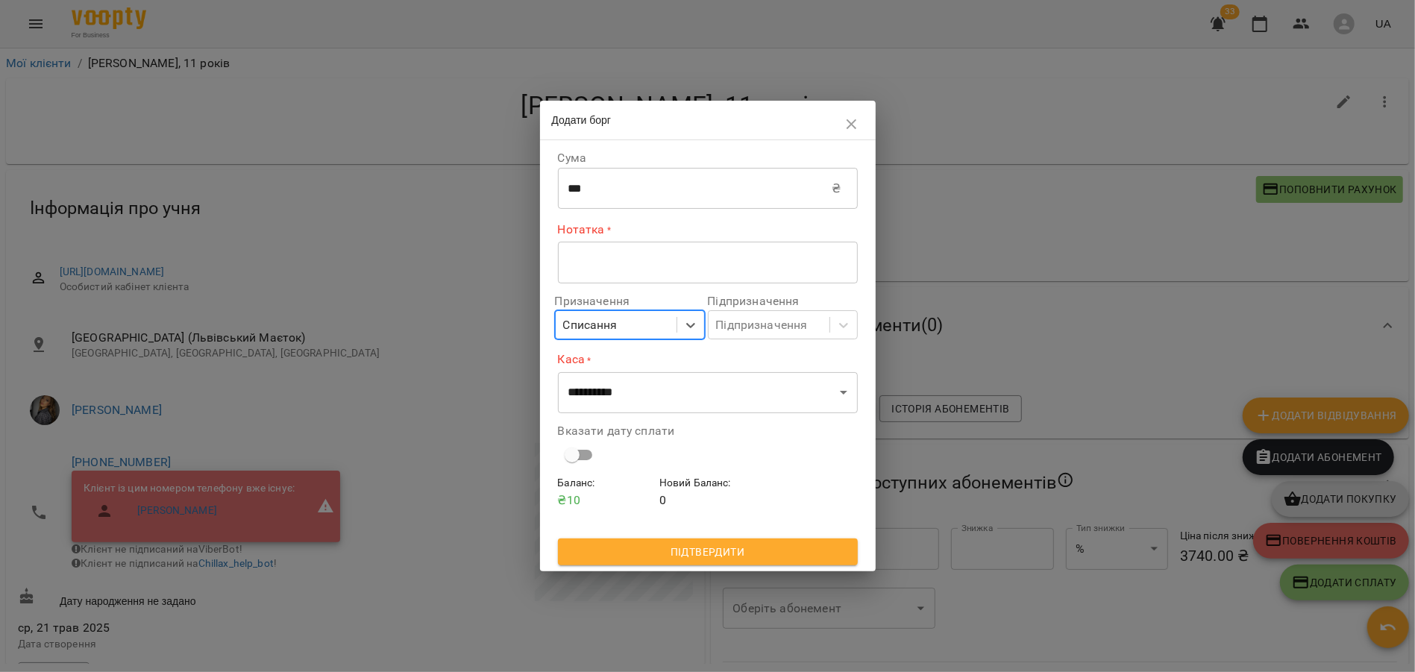
click at [587, 269] on textarea at bounding box center [707, 262] width 279 height 14
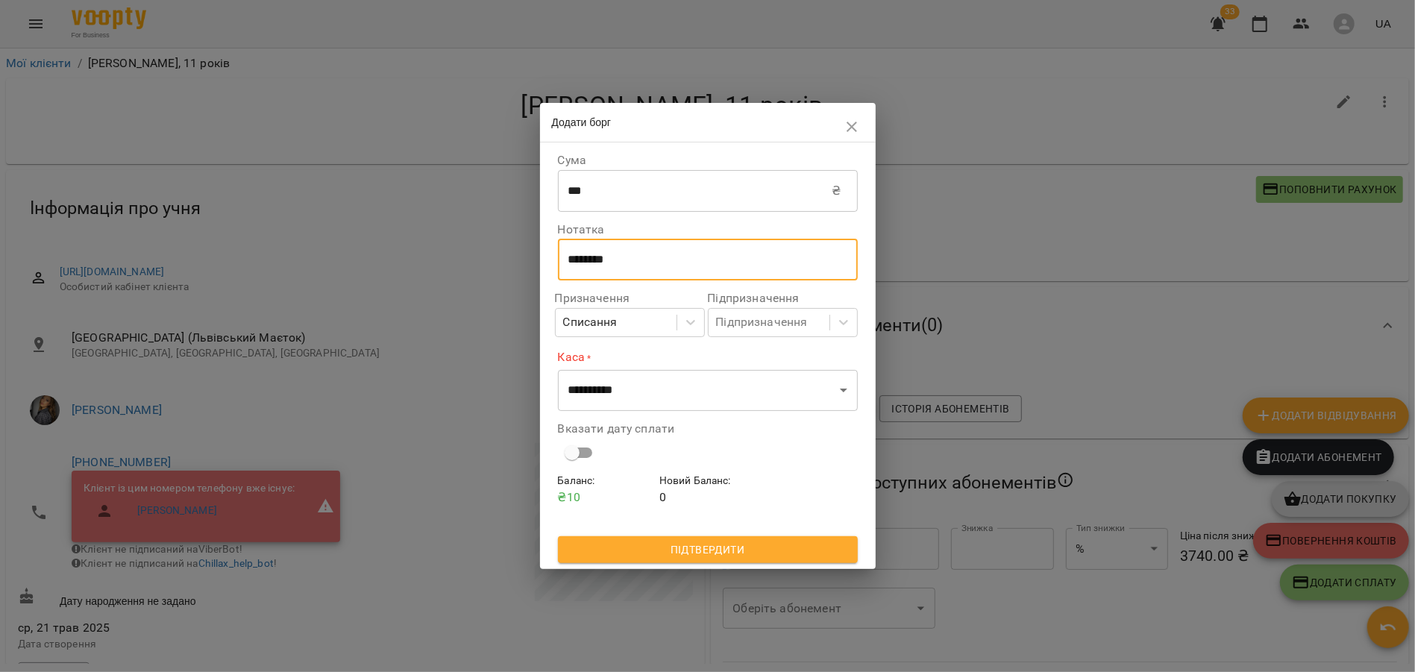
type textarea "********"
click at [598, 397] on select "**********" at bounding box center [708, 390] width 300 height 42
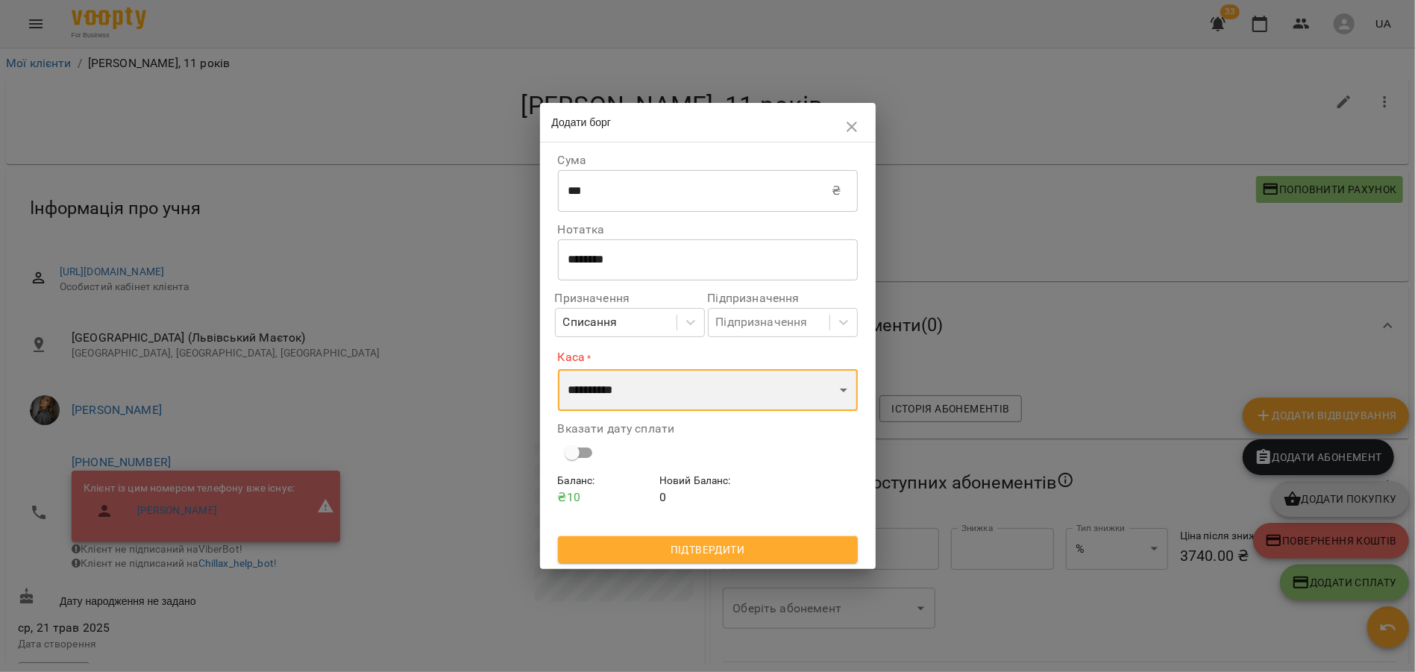
select select "****"
click at [558, 369] on select "**********" at bounding box center [708, 390] width 300 height 42
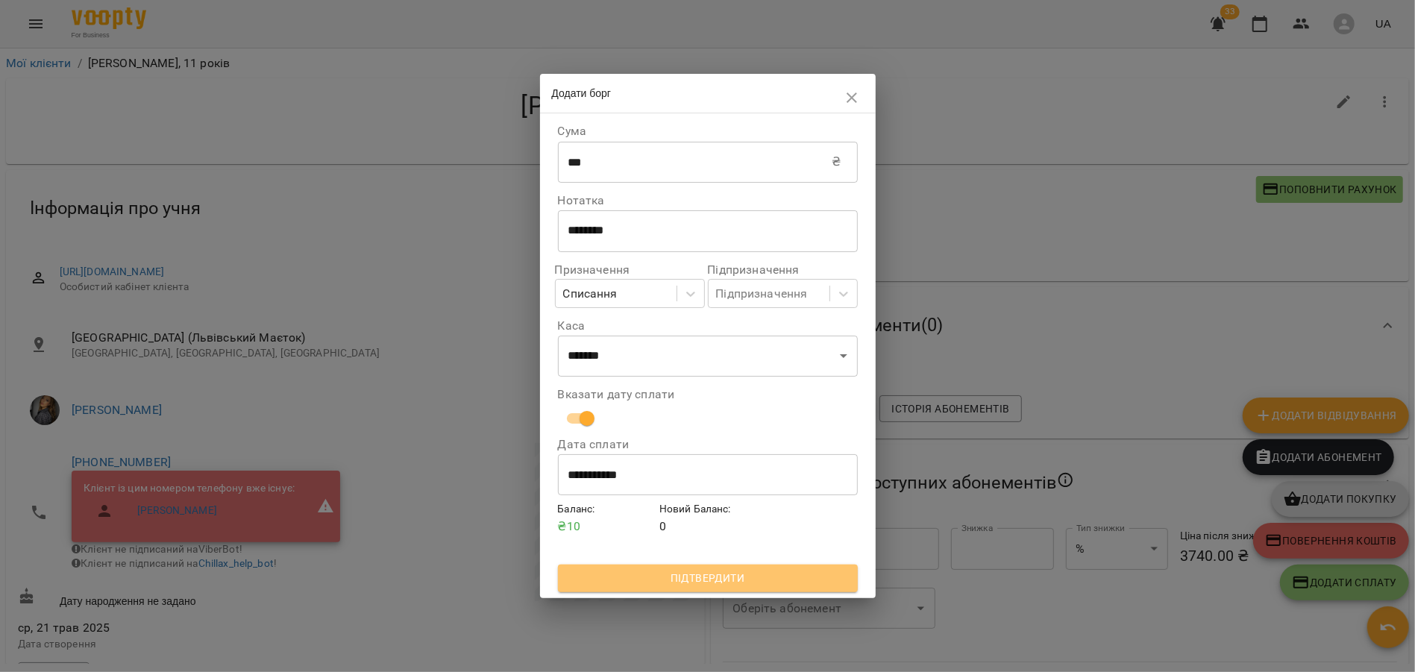
click at [674, 580] on span "Підтвердити" at bounding box center [708, 578] width 276 height 18
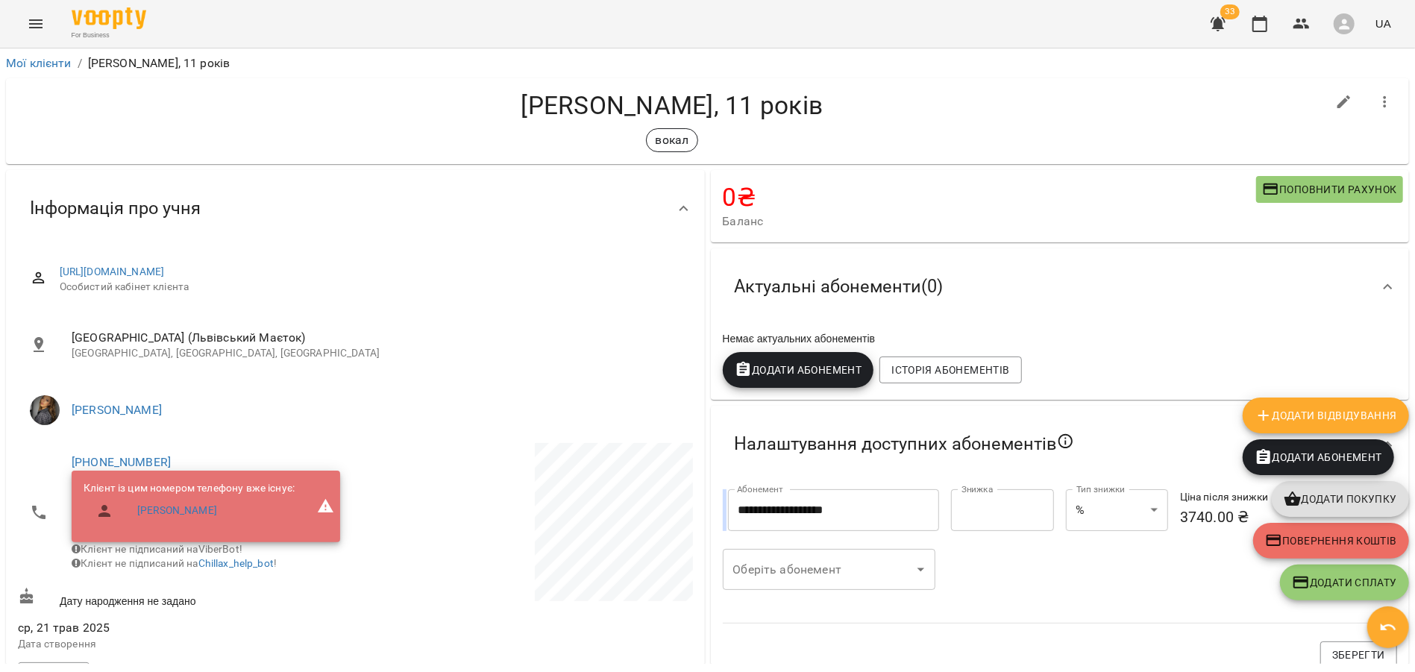
click at [1202, 306] on div "Актуальні абонементи ( 0 )" at bounding box center [1047, 286] width 648 height 47
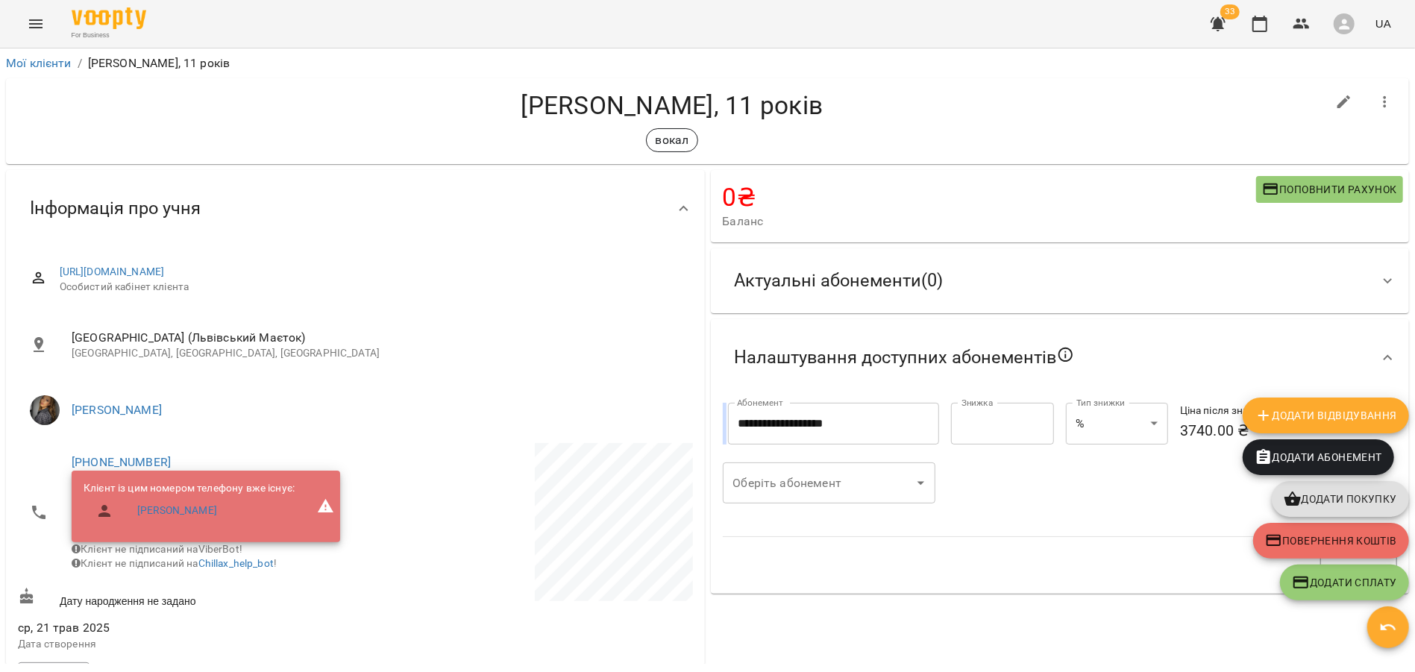
click at [1084, 659] on div "**********" at bounding box center [1060, 609] width 705 height 885
click at [1085, 630] on div "**********" at bounding box center [1060, 609] width 705 height 885
click at [1381, 632] on icon "button" at bounding box center [1388, 627] width 18 height 18
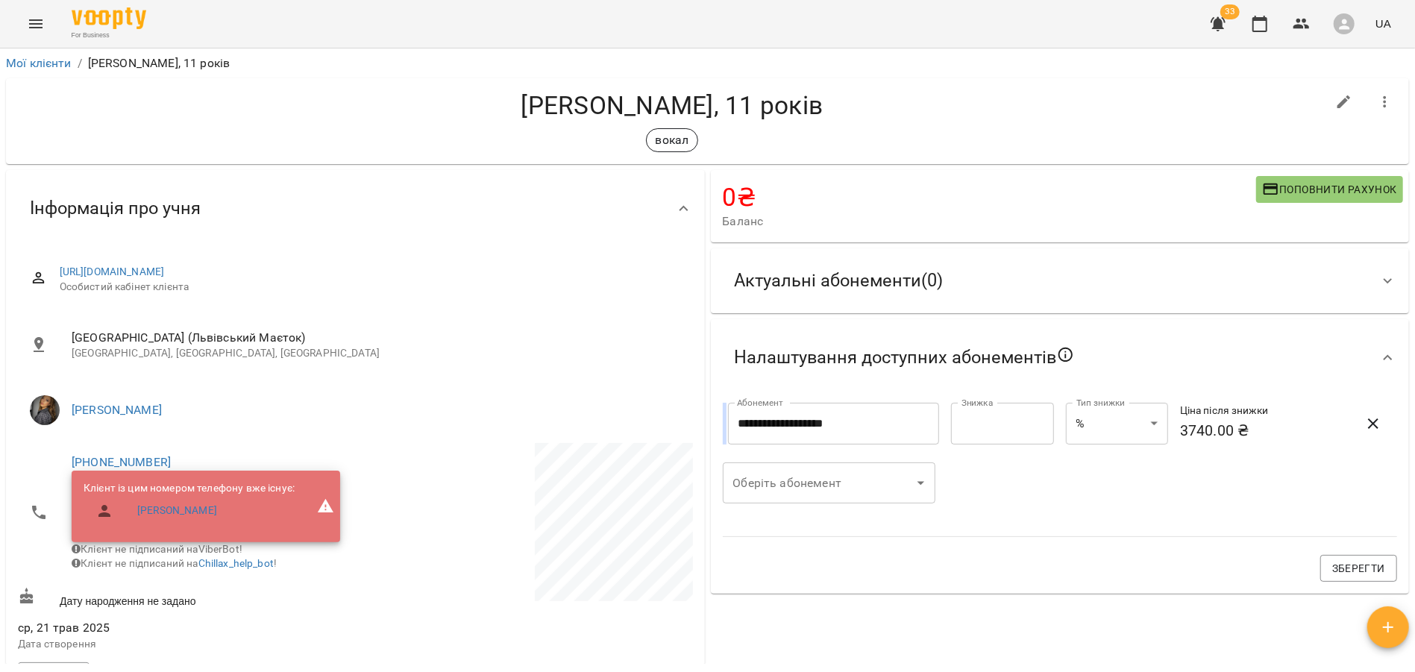
click at [920, 304] on div "Актуальні абонементи ( 0 )" at bounding box center [839, 280] width 233 height 47
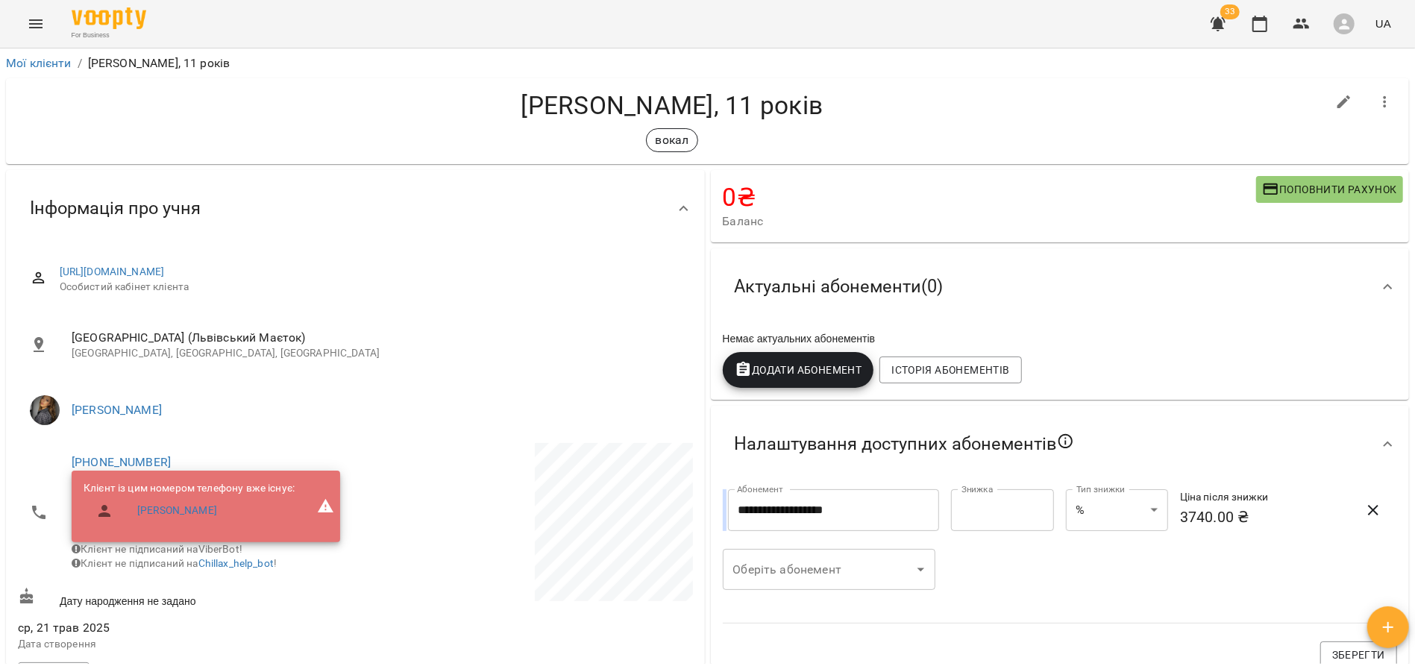
click at [826, 379] on span "Додати Абонемент" at bounding box center [799, 370] width 128 height 18
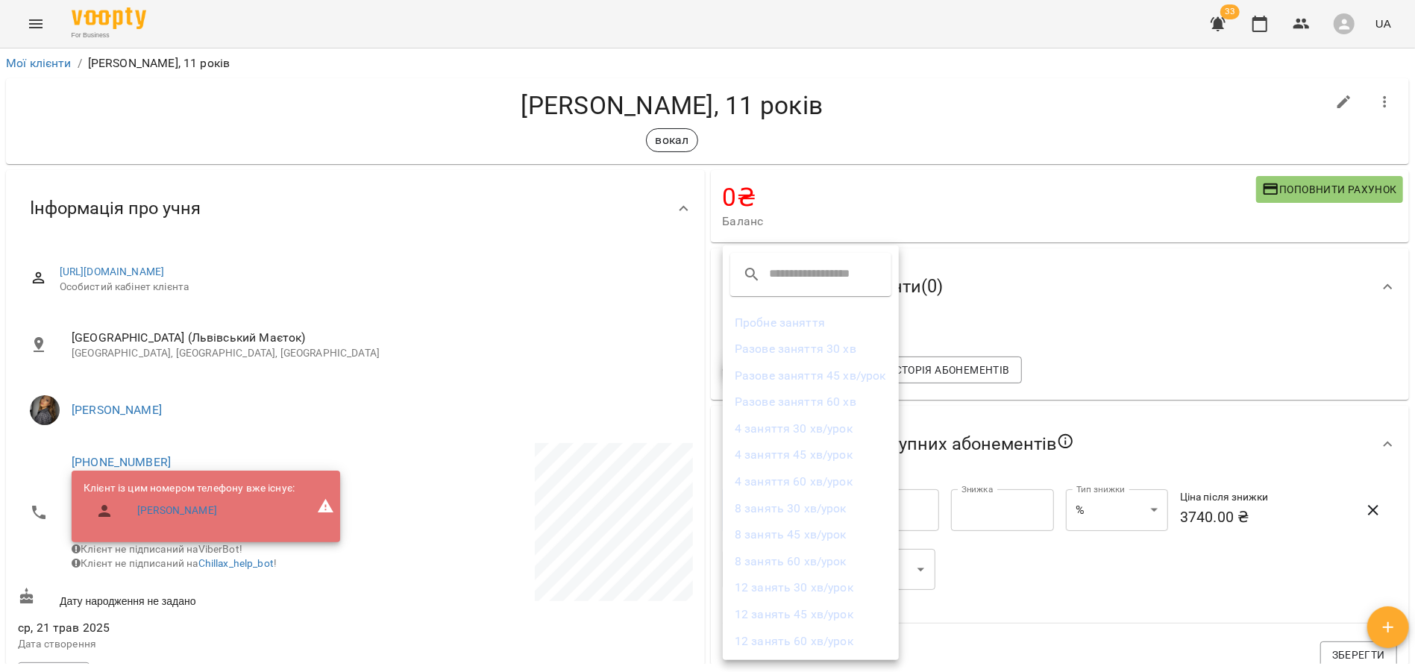
click at [812, 536] on li "8 занять 45 хв/урок" at bounding box center [811, 534] width 176 height 27
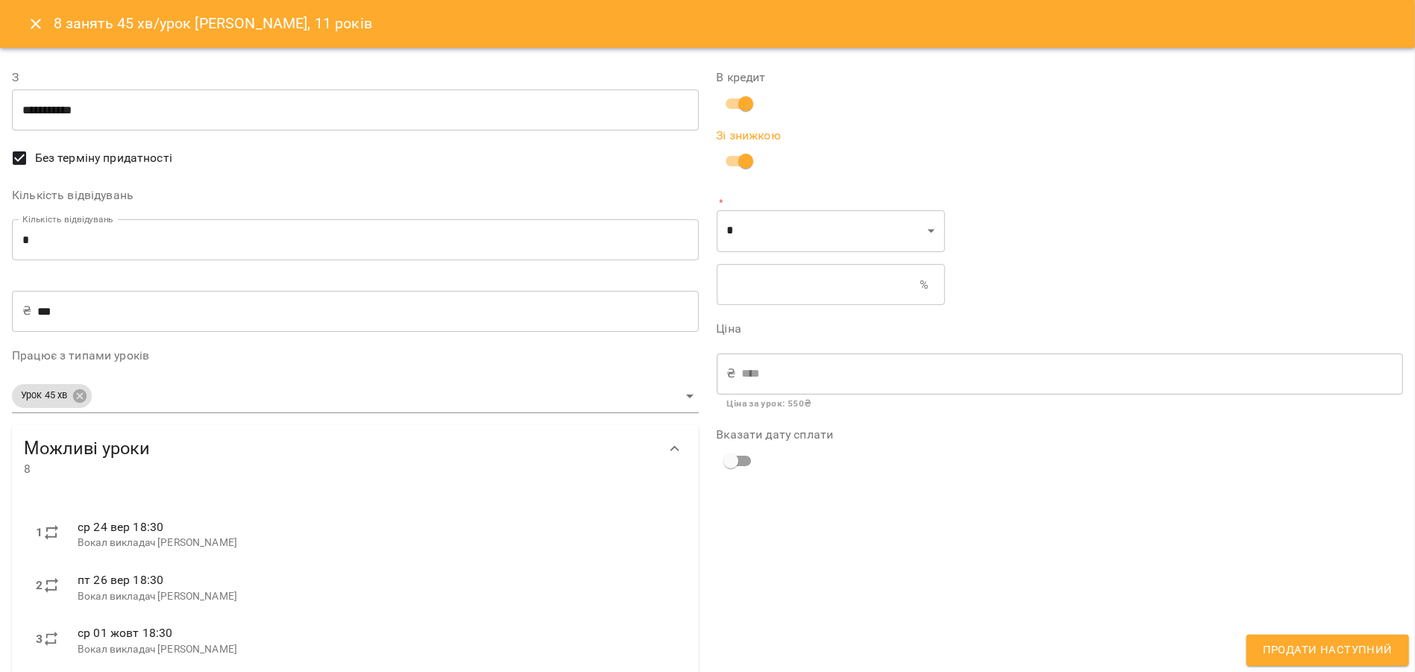
click at [765, 286] on input "text" at bounding box center [819, 285] width 204 height 42
type input "****"
type input "*"
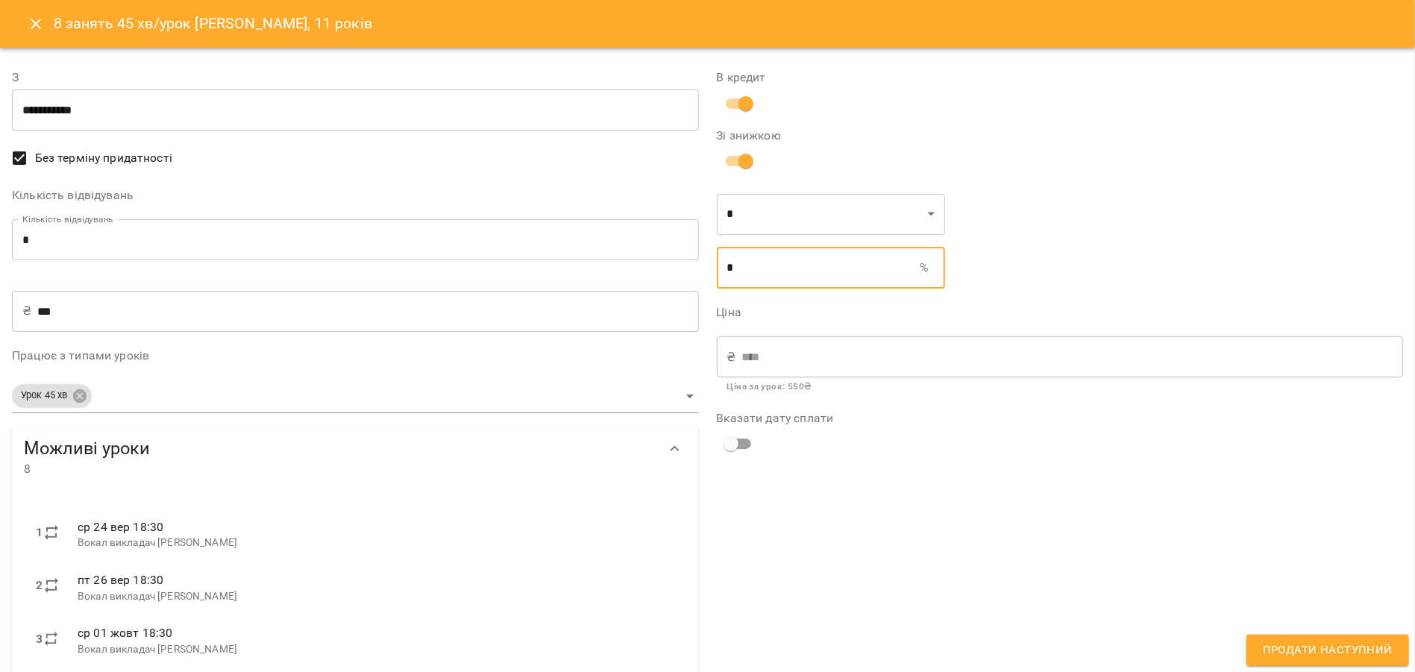
type input "****"
type input "**"
click at [882, 480] on div "В кредит Зі знижкою * * ​ ** % ​ Ціна ₴ **** ​ Ціна за урок : 550 ₴ Вказати дат…" at bounding box center [1060, 508] width 705 height 915
click at [1289, 665] on button "Продати наступний" at bounding box center [1327, 650] width 163 height 31
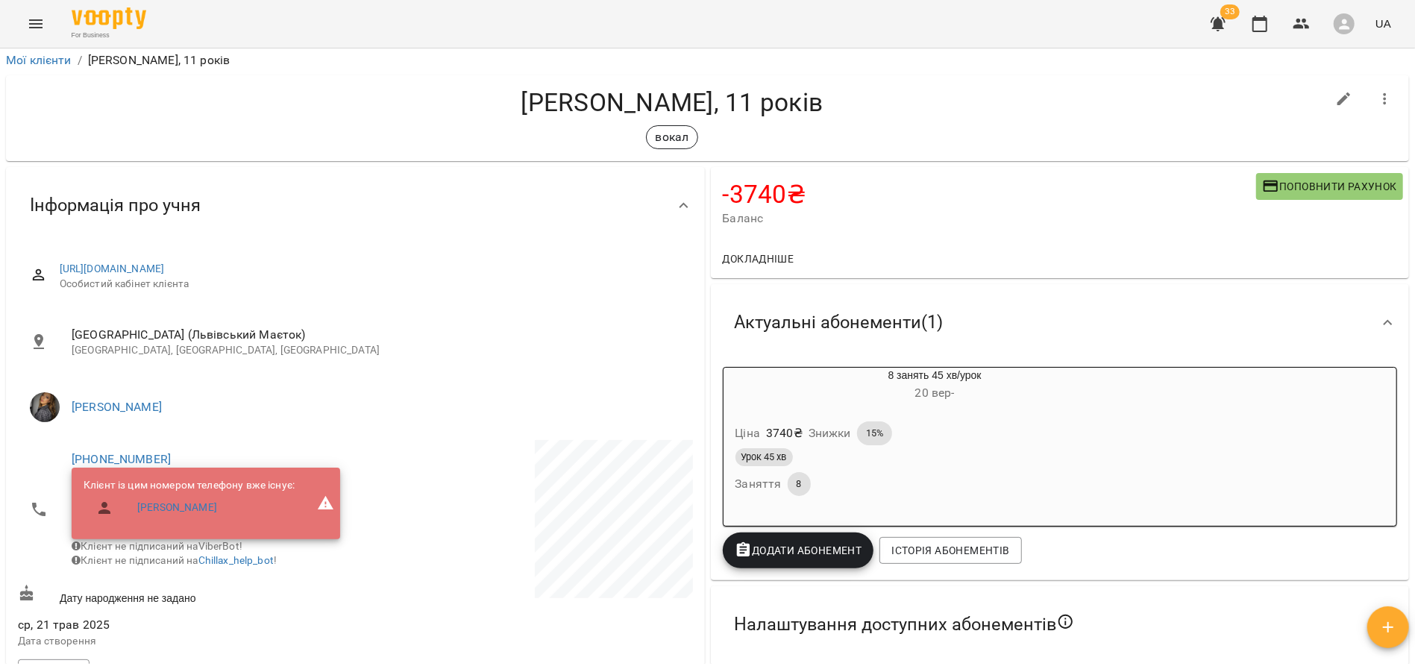
scroll to position [0, 0]
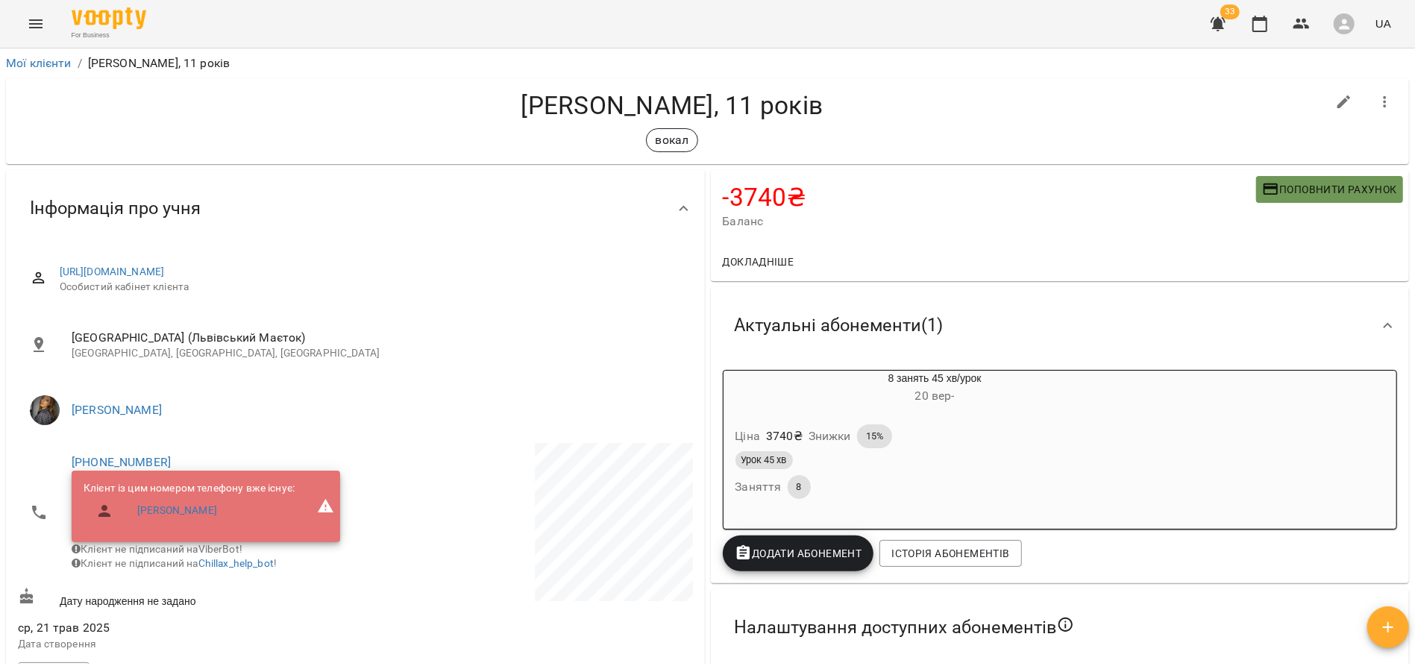
click at [1281, 195] on span "Поповнити рахунок" at bounding box center [1329, 190] width 135 height 18
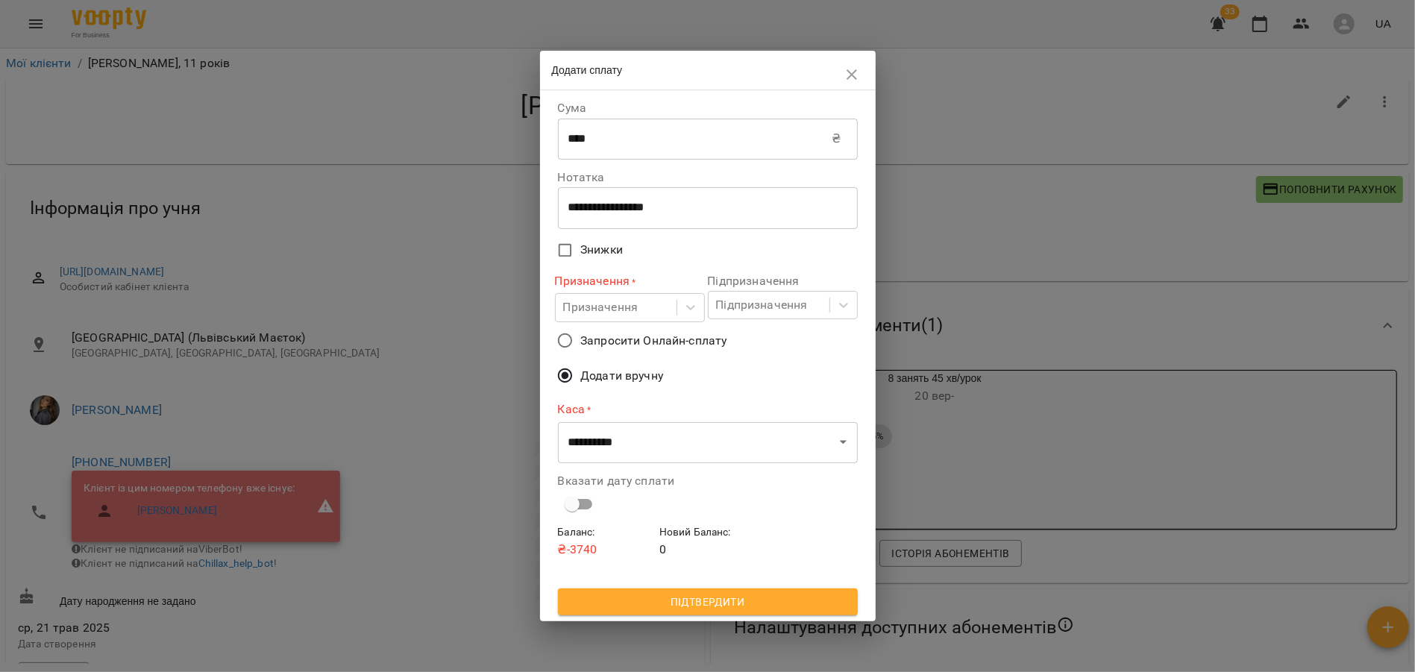
click at [634, 342] on span "Запросити Онлайн-сплату" at bounding box center [653, 341] width 146 height 18
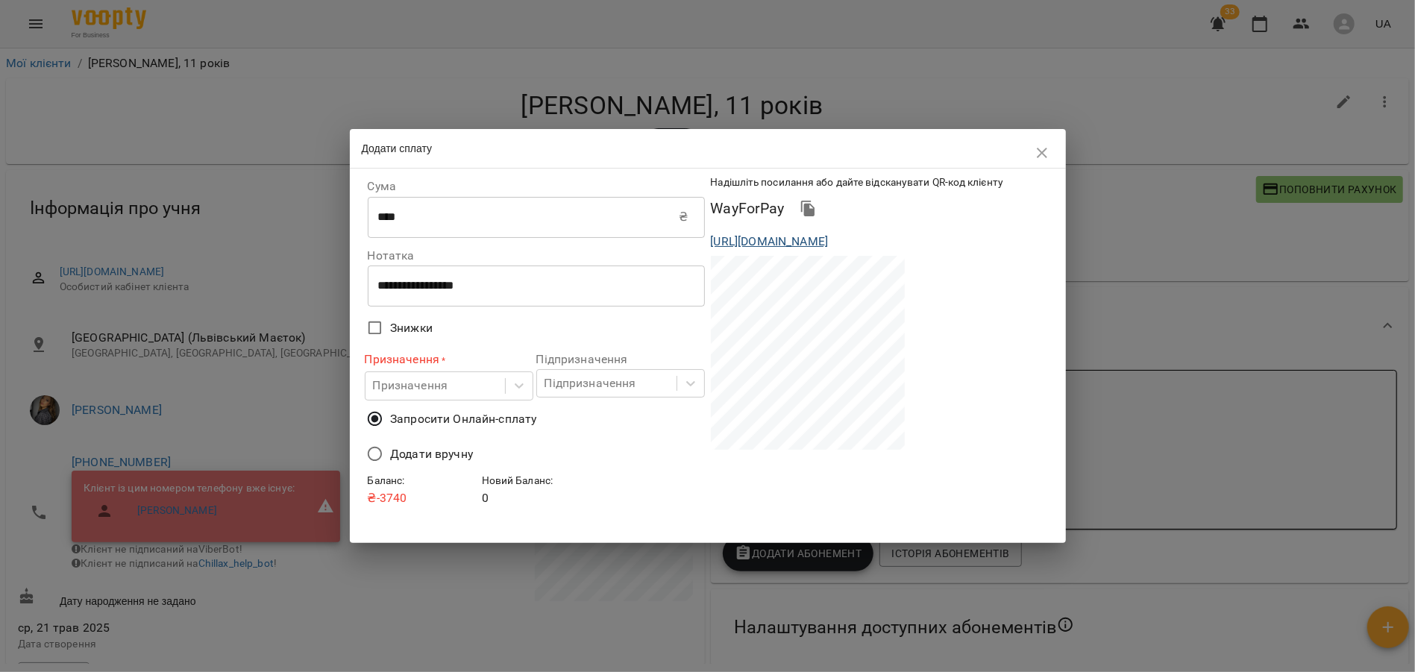
drag, startPoint x: 1037, startPoint y: 263, endPoint x: 713, endPoint y: 244, distance: 324.3
click at [713, 244] on div "https://www.voopty.com.ua/wayForPay/662a21274a9f80fff40b3eaa?amount=3740&client…" at bounding box center [879, 242] width 343 height 24
copy link "https://www.voopty.com.ua/wayForPay/662a21274a9f80fff40b3eaa?amount=3740&client…"
click at [1038, 148] on icon "button" at bounding box center [1042, 153] width 10 height 10
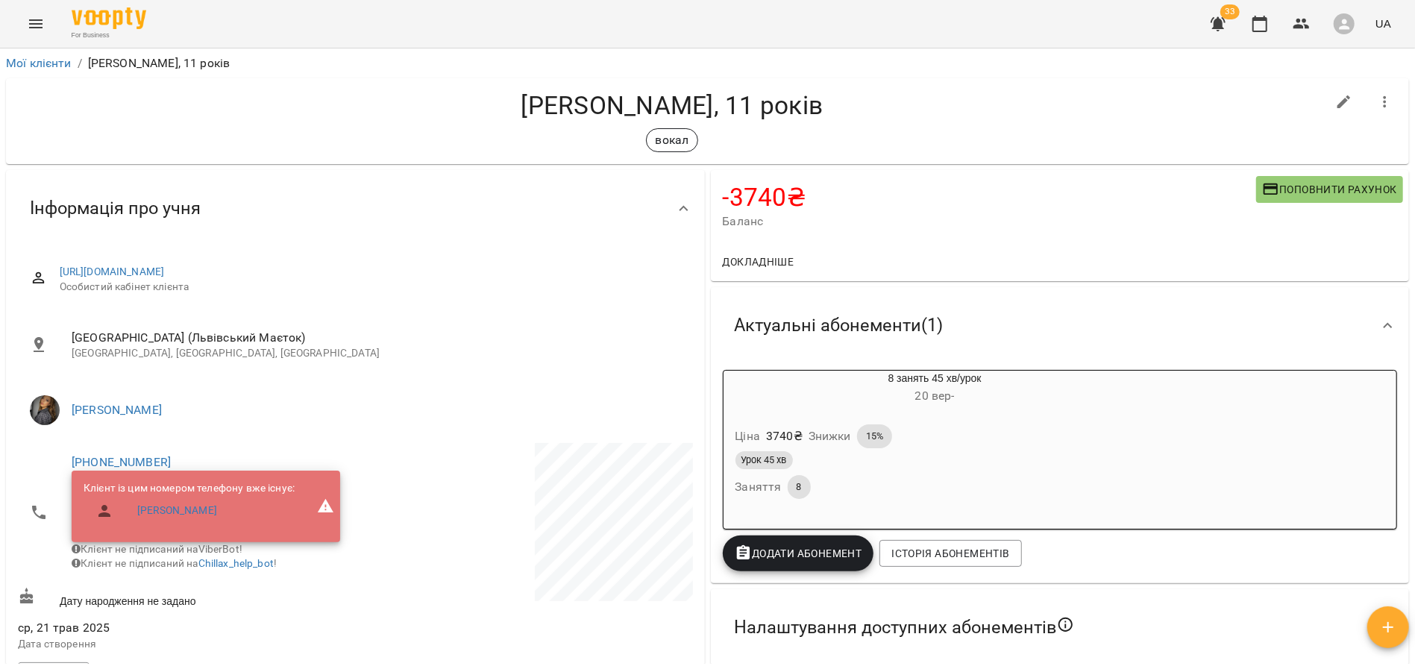
drag, startPoint x: 512, startPoint y: 275, endPoint x: 54, endPoint y: 272, distance: 457.3
click at [54, 271] on div "https://www.voopty.com.ua/client/662a21274a9f80fff40b3eaa/682de1b515a3142c740c0…" at bounding box center [355, 279] width 675 height 53
copy link "https://www.voopty.com.ua/client/662a21274a9f80fff40b3eaa/682de1b515a3142c740c0…"
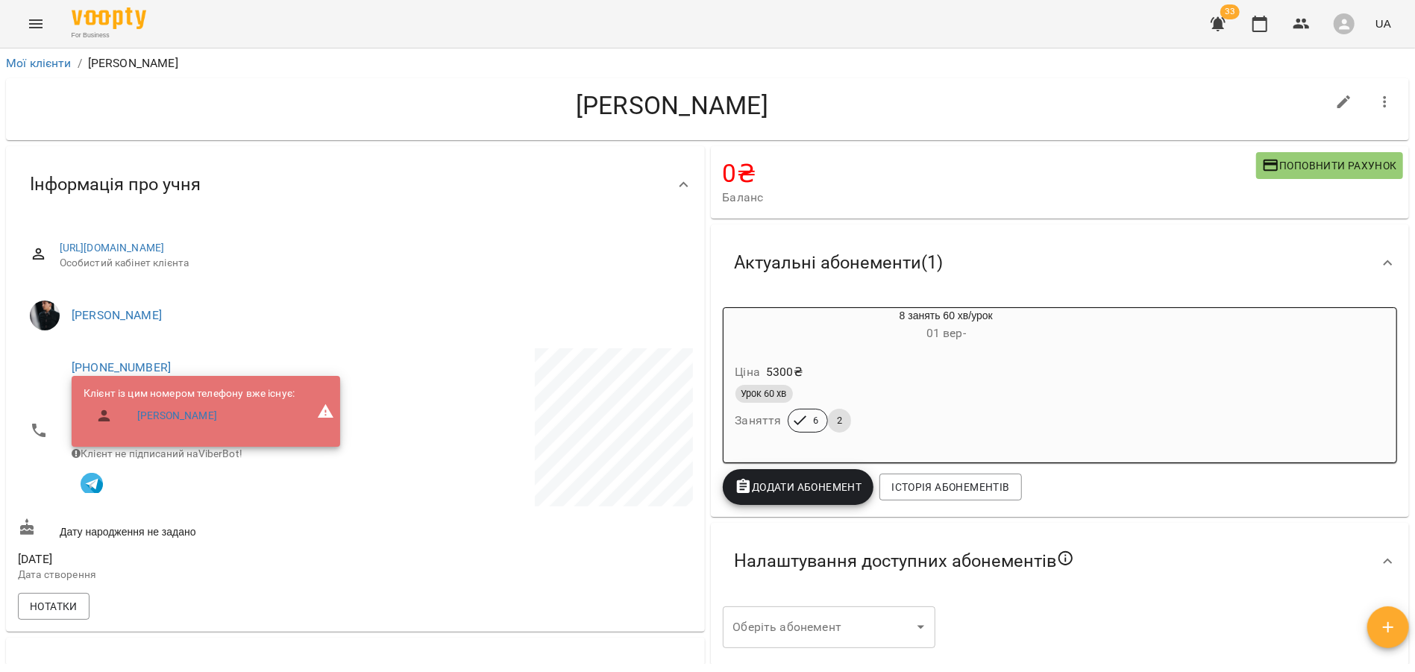
click at [874, 350] on div "Ціна 5300 ₴ Урок 60 хв Заняття 6 2" at bounding box center [911, 400] width 380 height 107
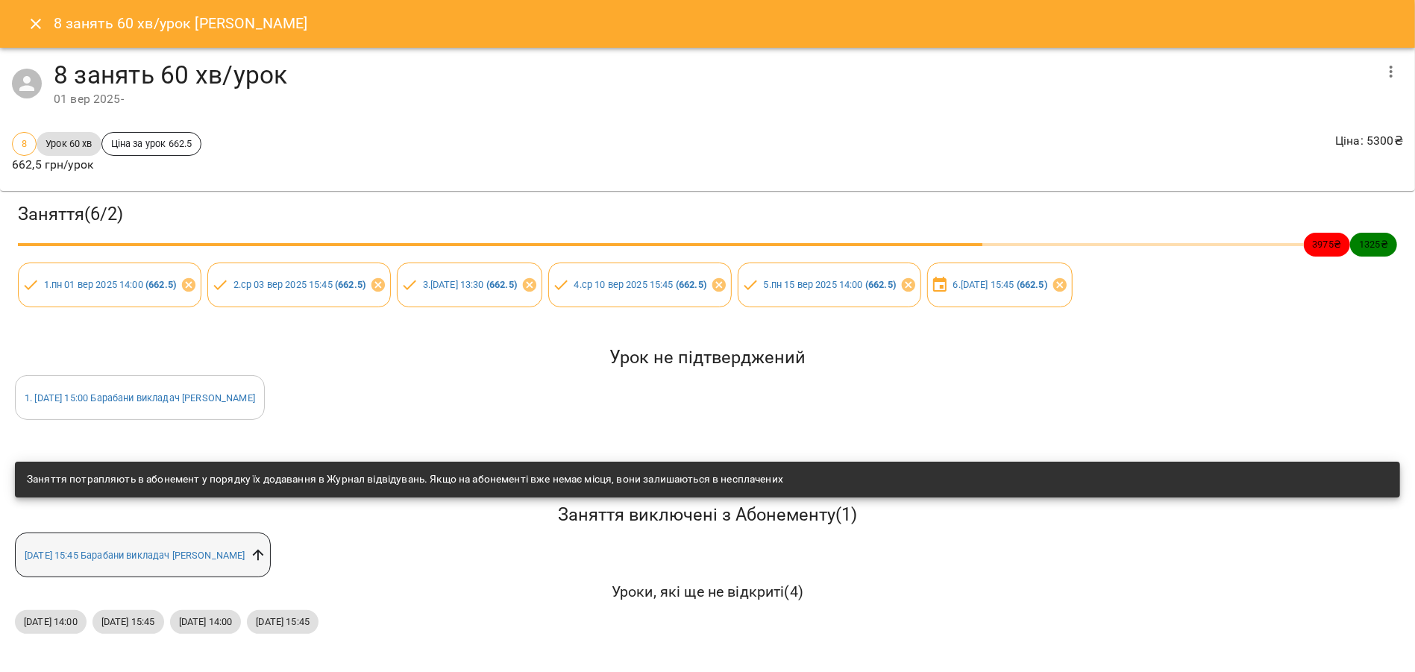
click at [266, 555] on icon at bounding box center [258, 555] width 16 height 16
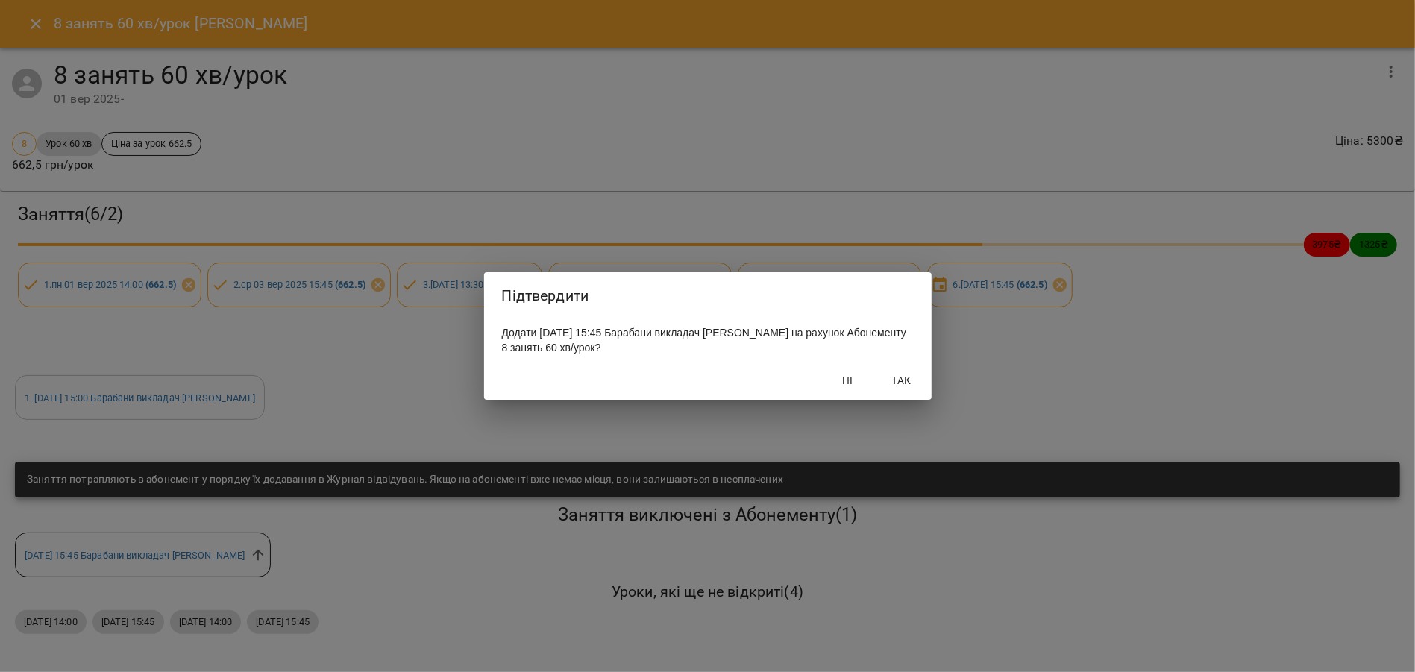
click at [900, 376] on span "Так" at bounding box center [902, 380] width 36 height 18
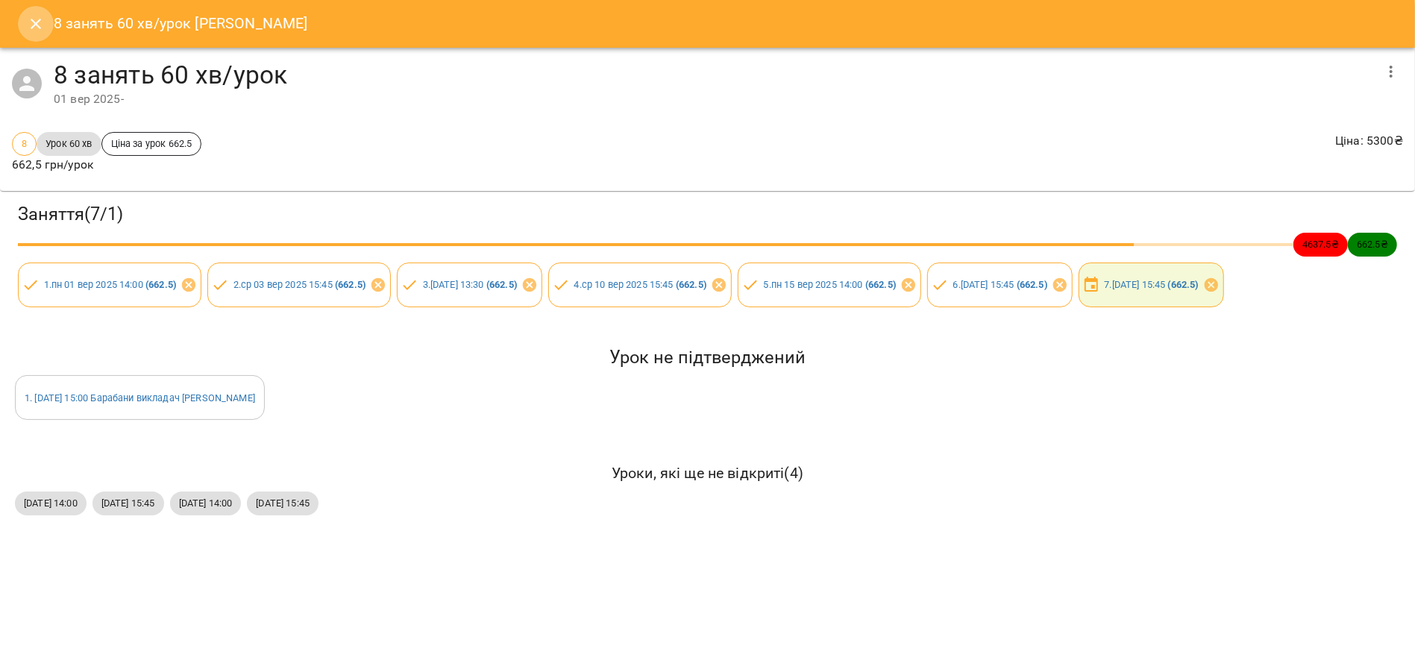
click at [39, 33] on button "Close" at bounding box center [36, 24] width 36 height 36
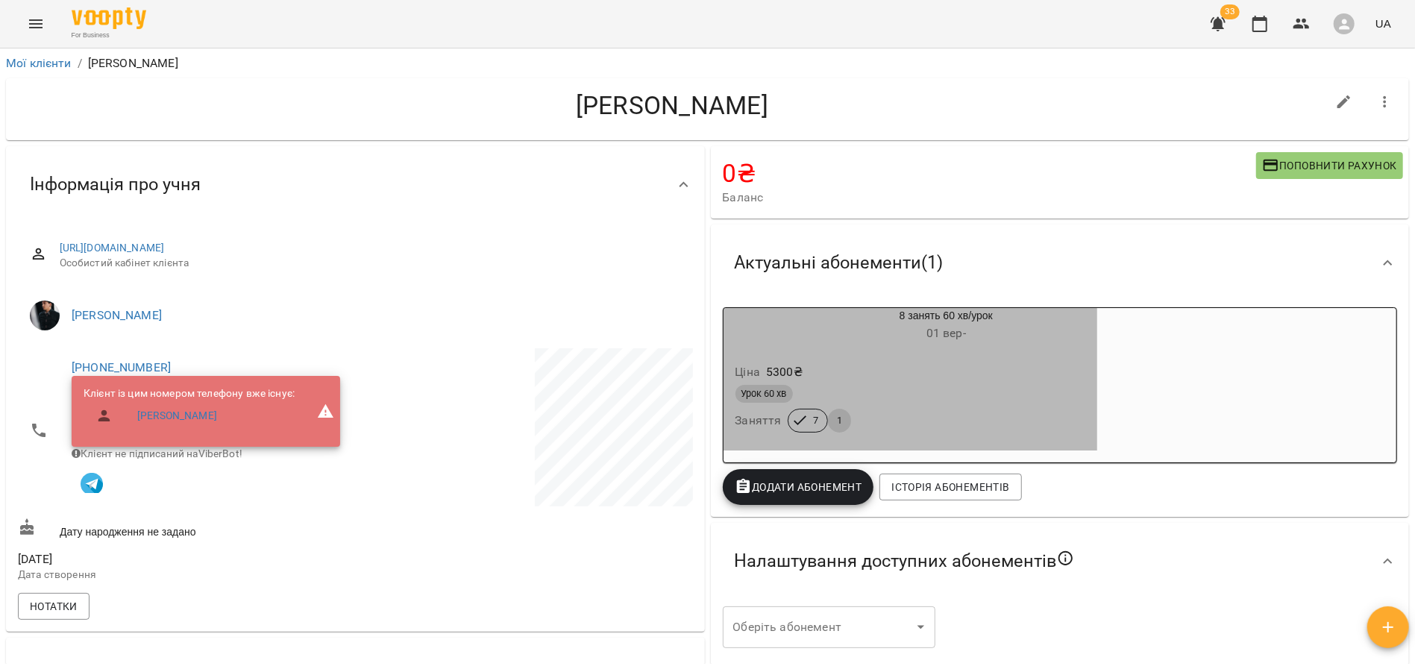
click at [1053, 383] on div "Ціна 5300 ₴" at bounding box center [911, 372] width 357 height 27
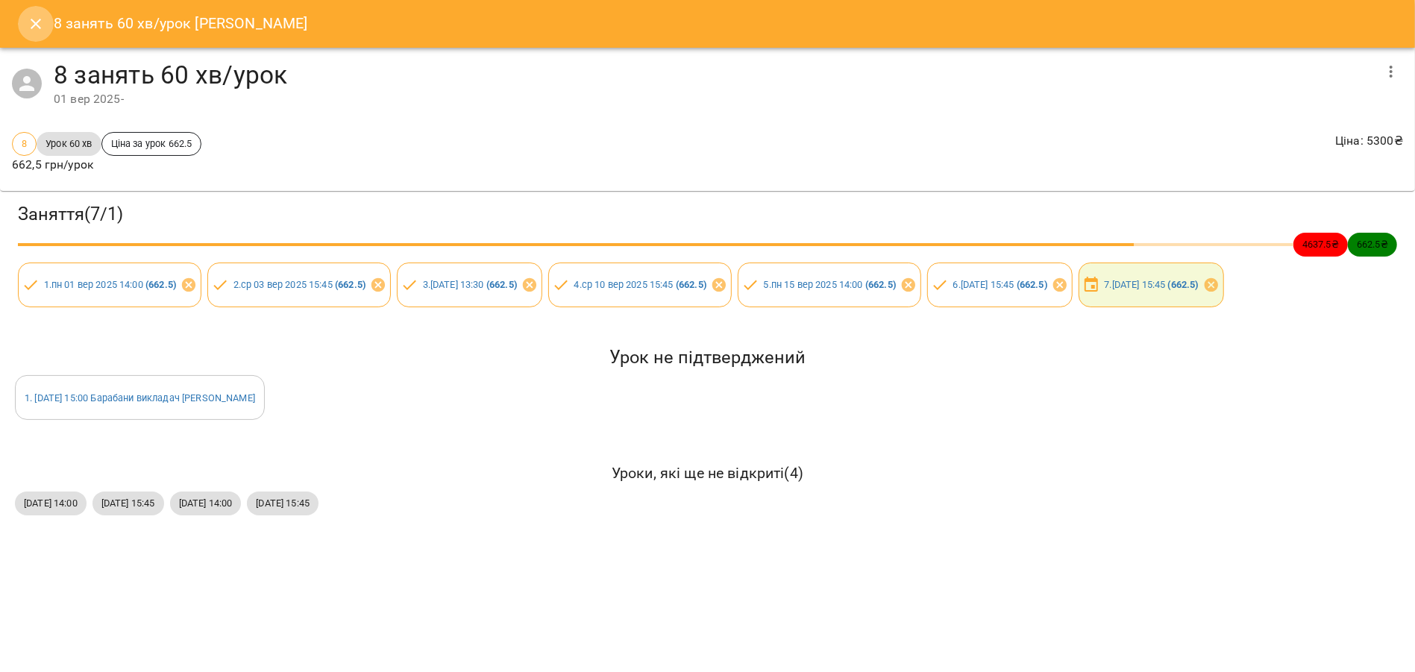
click at [37, 24] on icon "Close" at bounding box center [36, 24] width 18 height 18
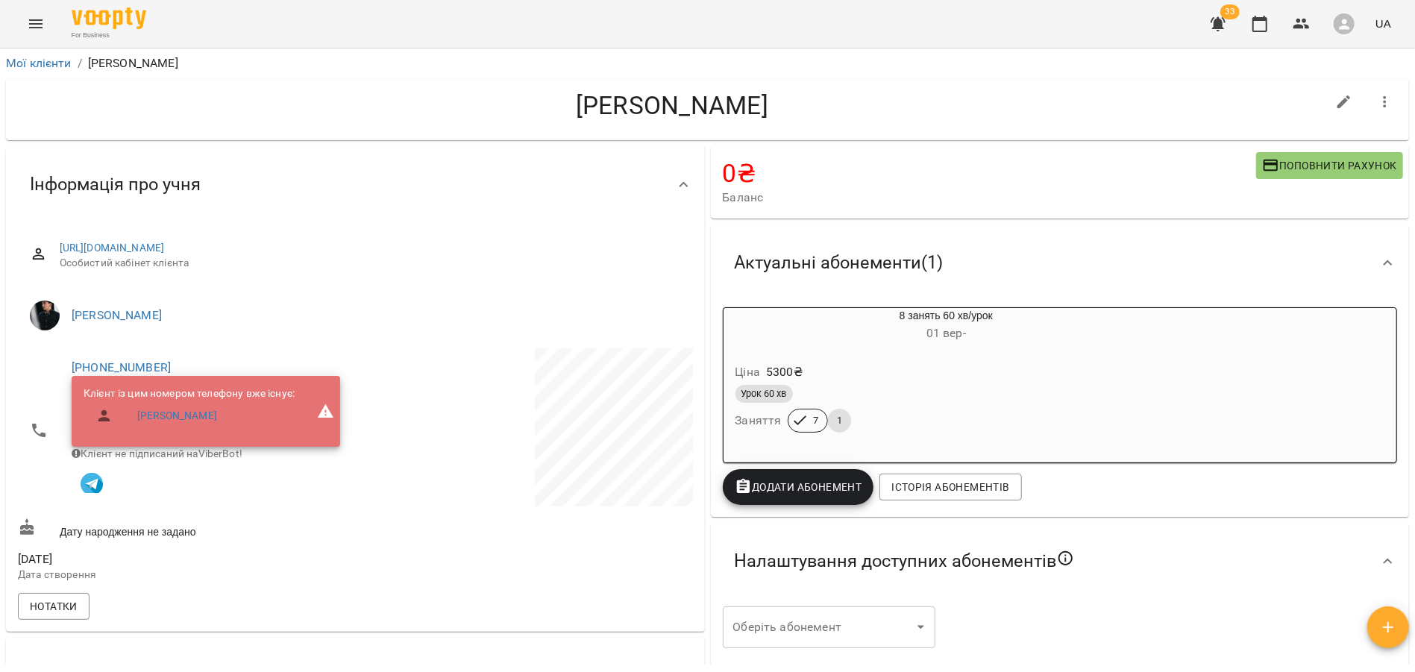
click at [961, 378] on div "Ціна 5300 ₴" at bounding box center [911, 372] width 357 height 27
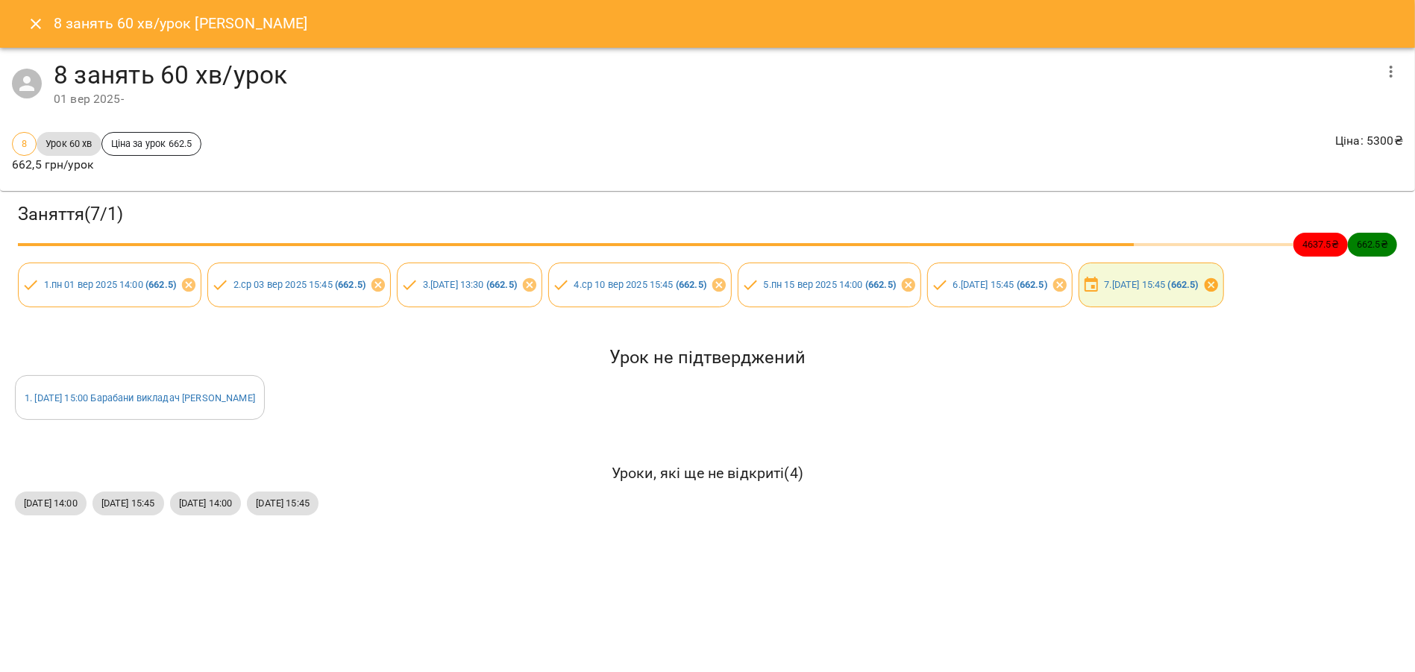
click at [1220, 283] on icon at bounding box center [1211, 285] width 16 height 16
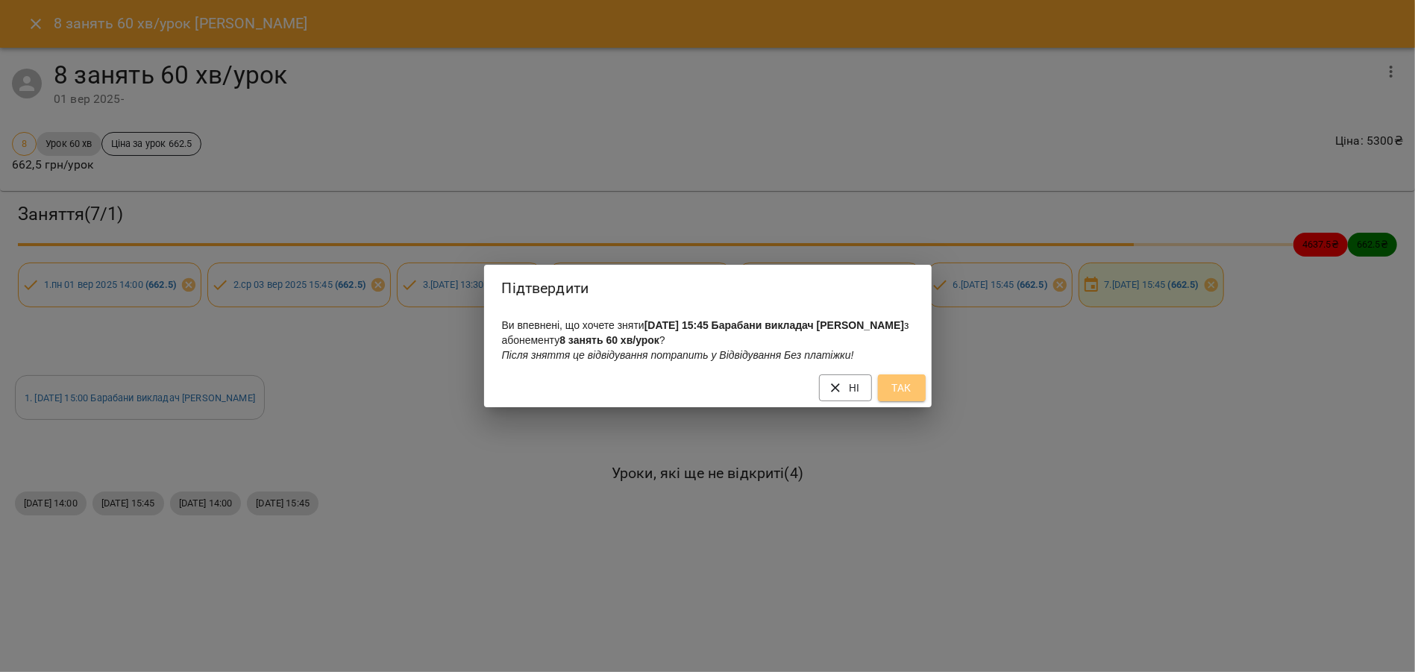
click at [903, 393] on span "Так" at bounding box center [902, 388] width 24 height 18
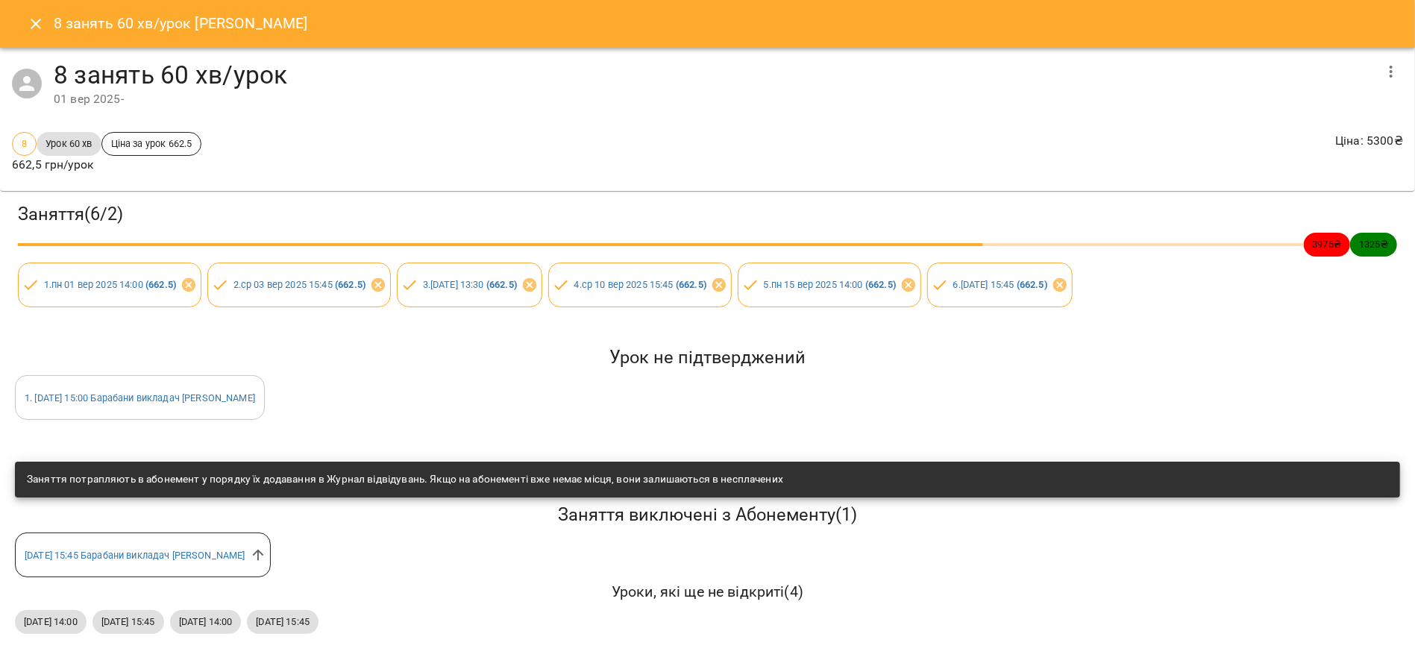
click at [26, 33] on button "Close" at bounding box center [36, 24] width 36 height 36
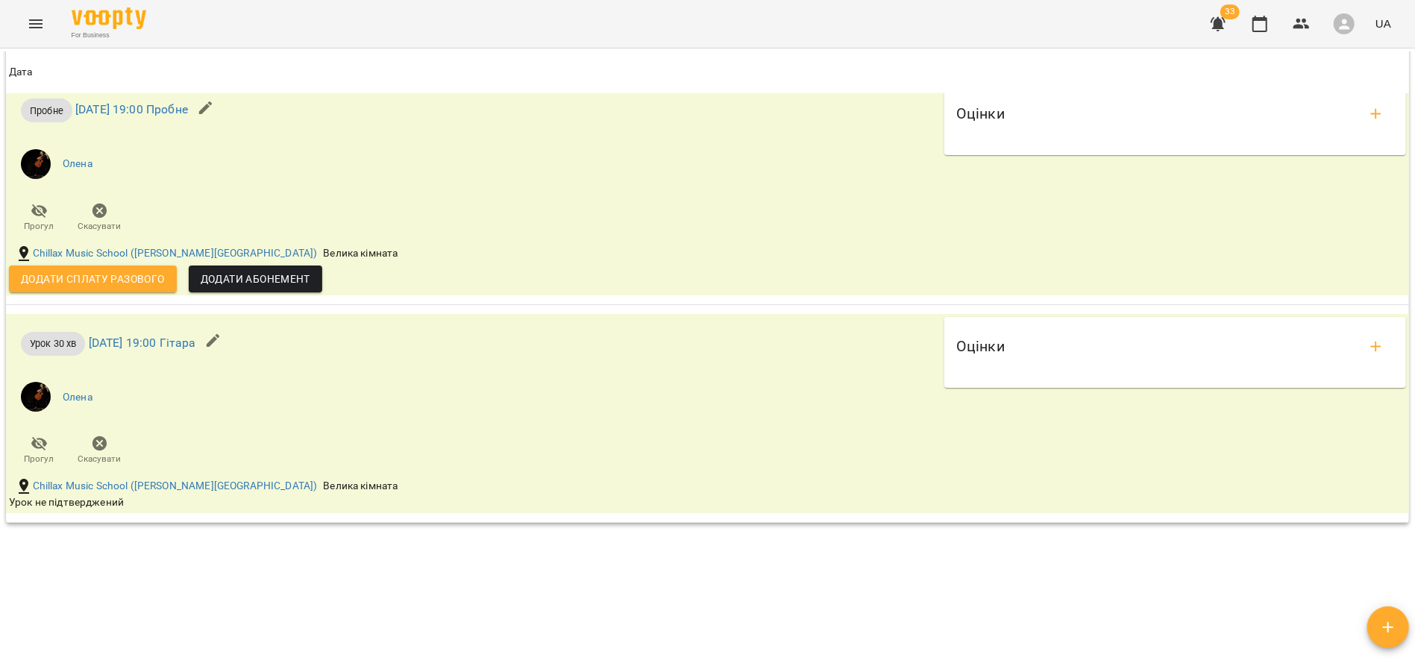
scroll to position [1191, 0]
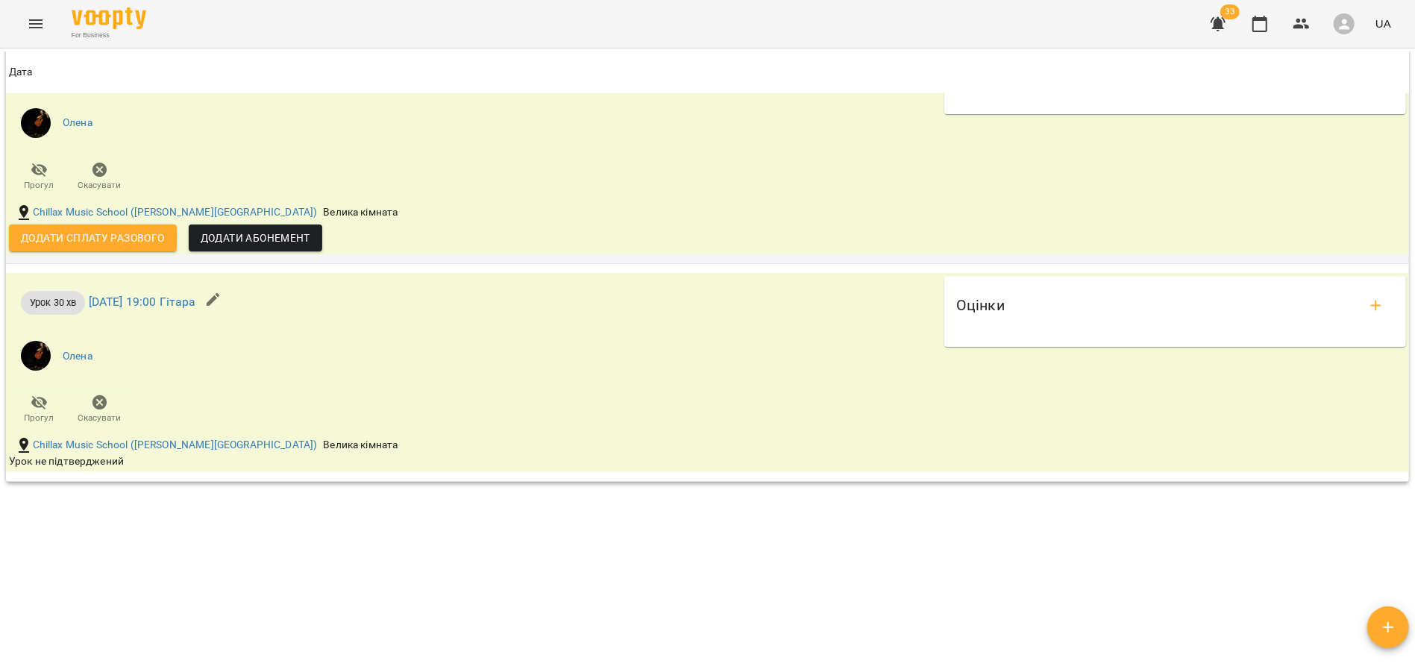
click at [92, 235] on span "Додати сплату разового" at bounding box center [93, 238] width 144 height 18
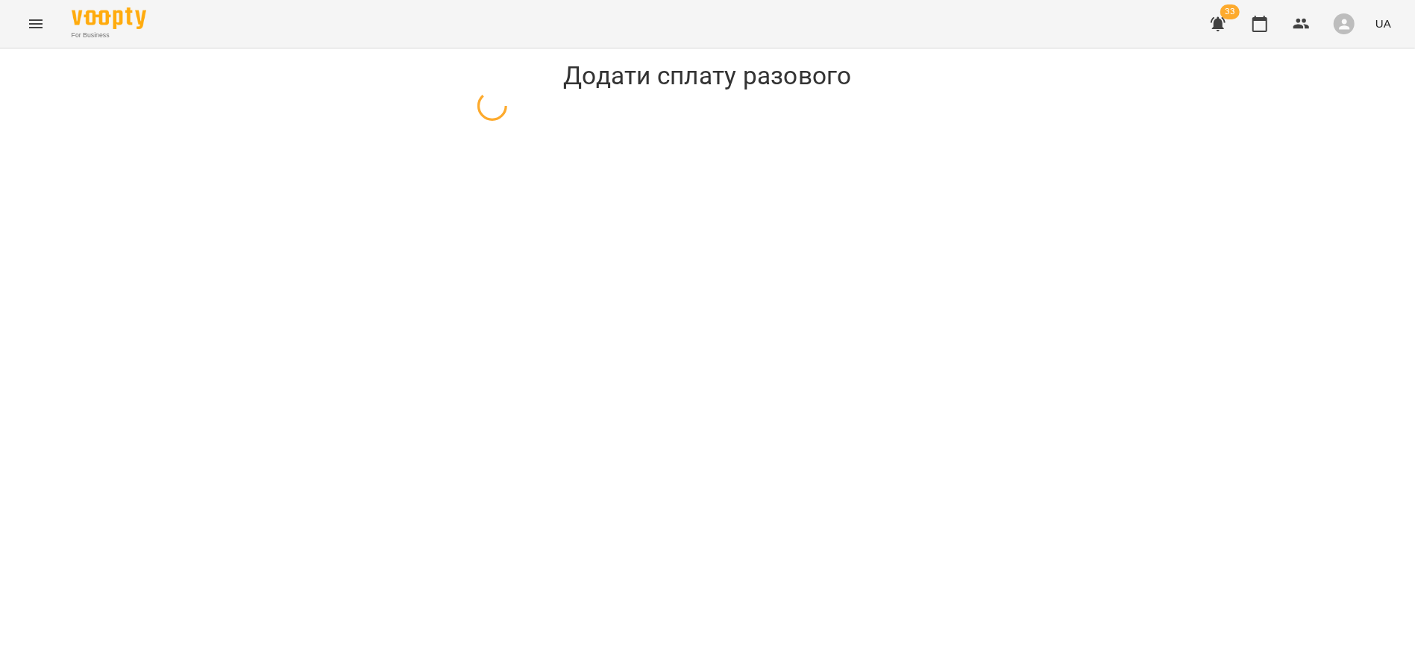
select select "******"
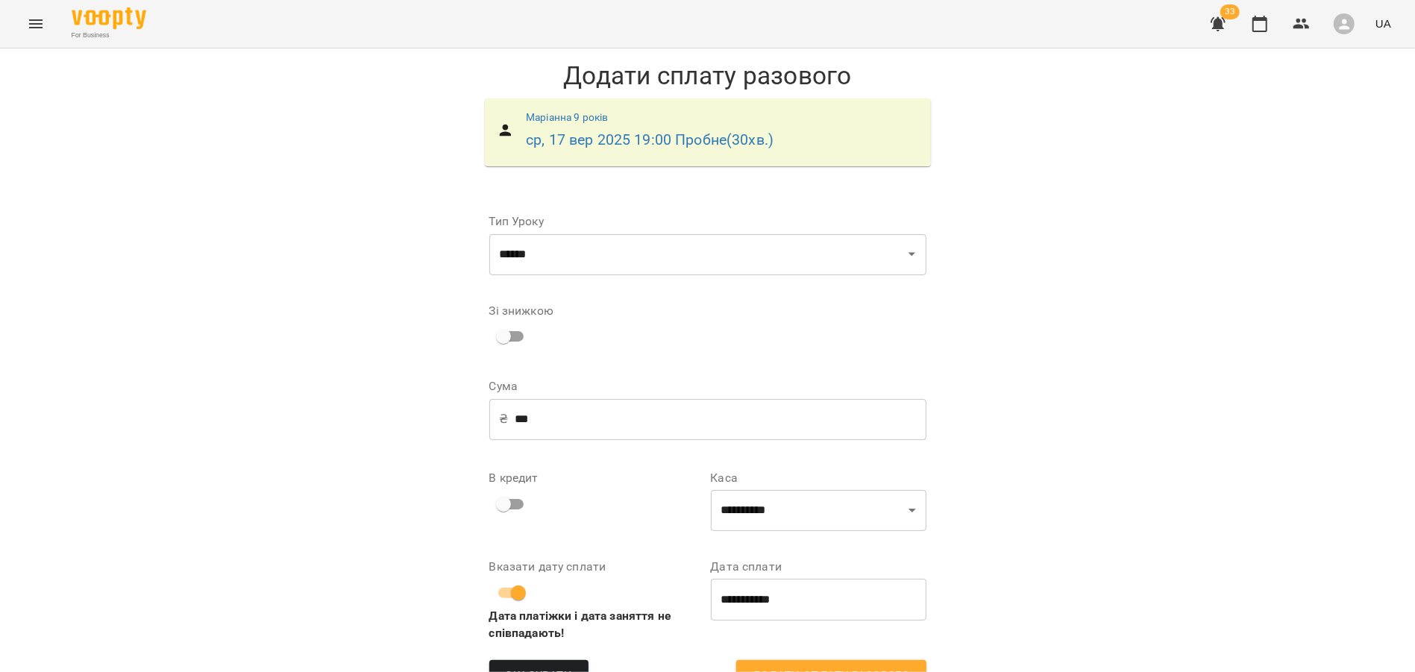
scroll to position [43, 0]
click at [815, 666] on span "Додати сплату разового" at bounding box center [831, 675] width 157 height 19
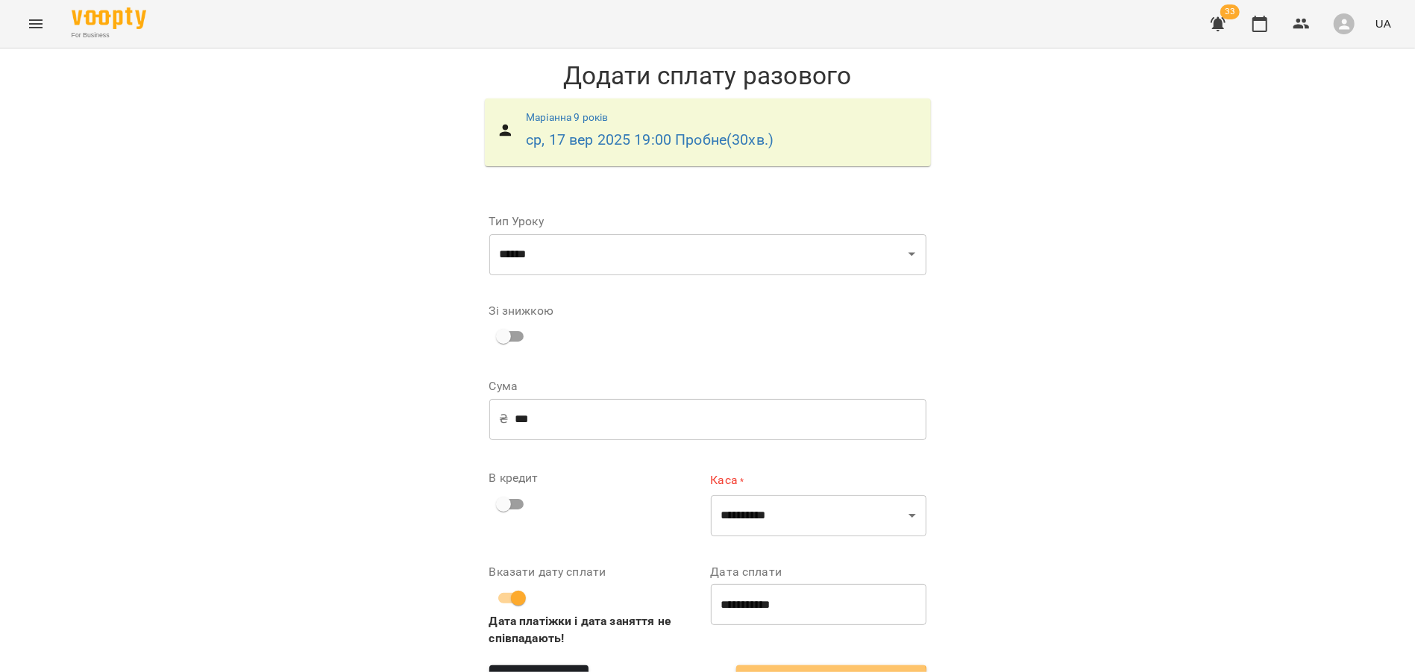
click at [819, 665] on button "Додати сплату разового" at bounding box center [830, 680] width 189 height 31
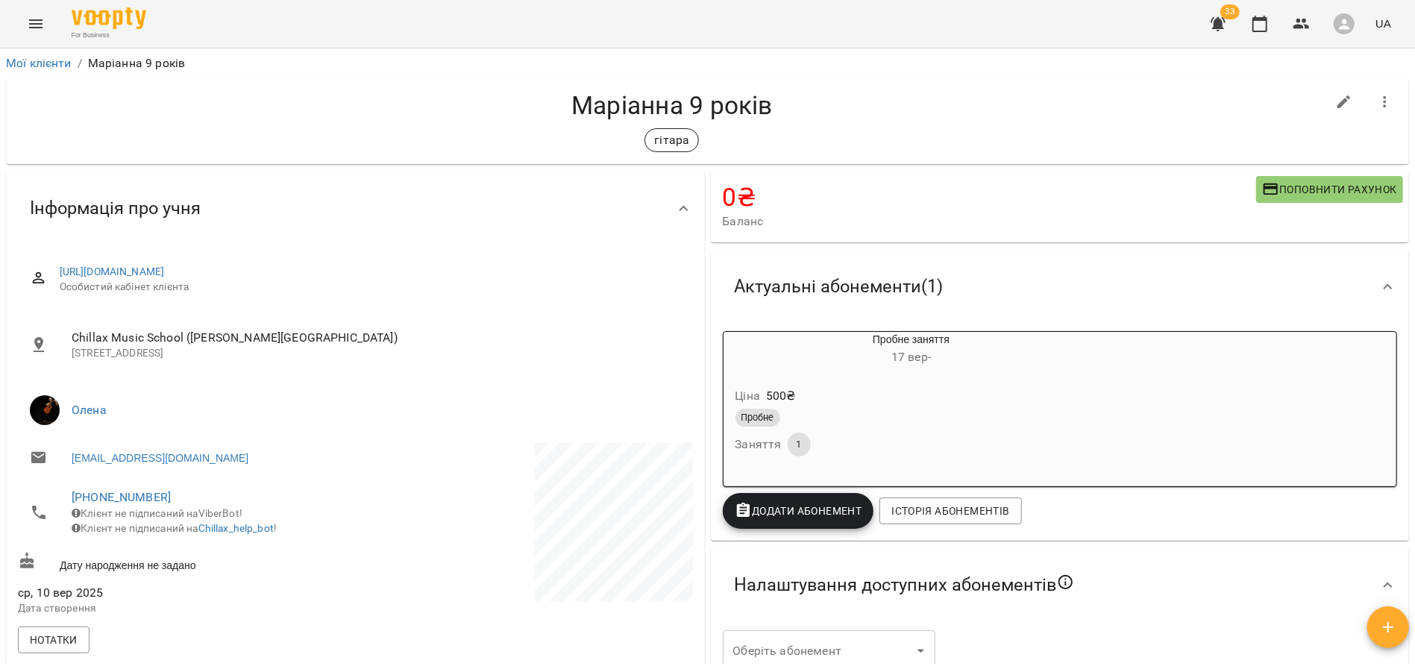
click at [837, 384] on div "Ціна 500 ₴" at bounding box center [876, 396] width 286 height 27
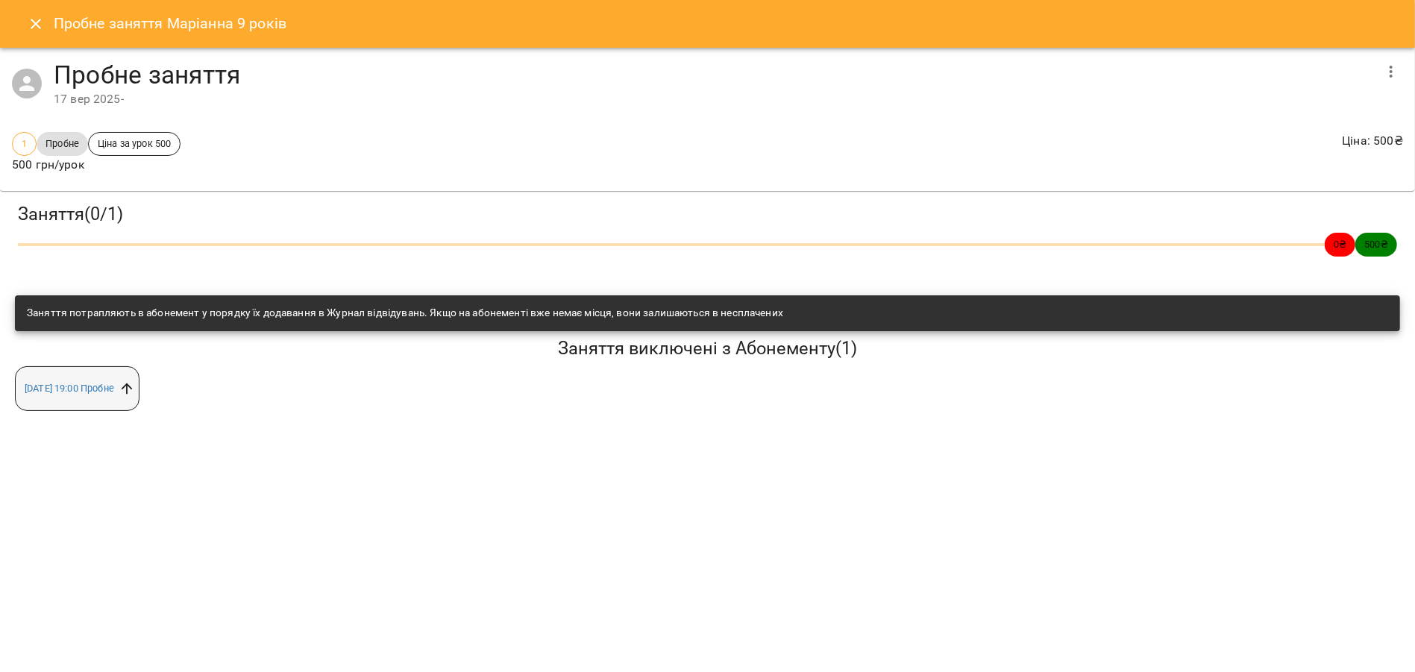
click at [135, 395] on icon at bounding box center [127, 388] width 16 height 16
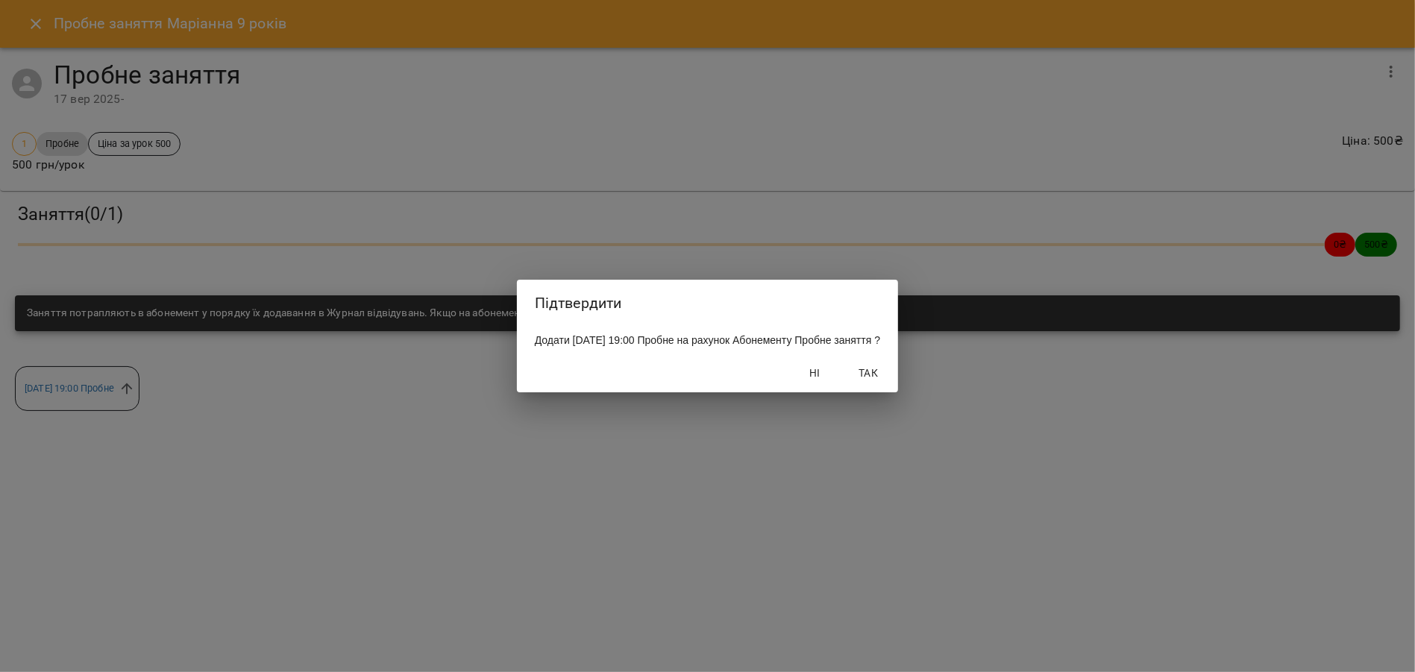
click at [886, 382] on span "Так" at bounding box center [868, 373] width 36 height 18
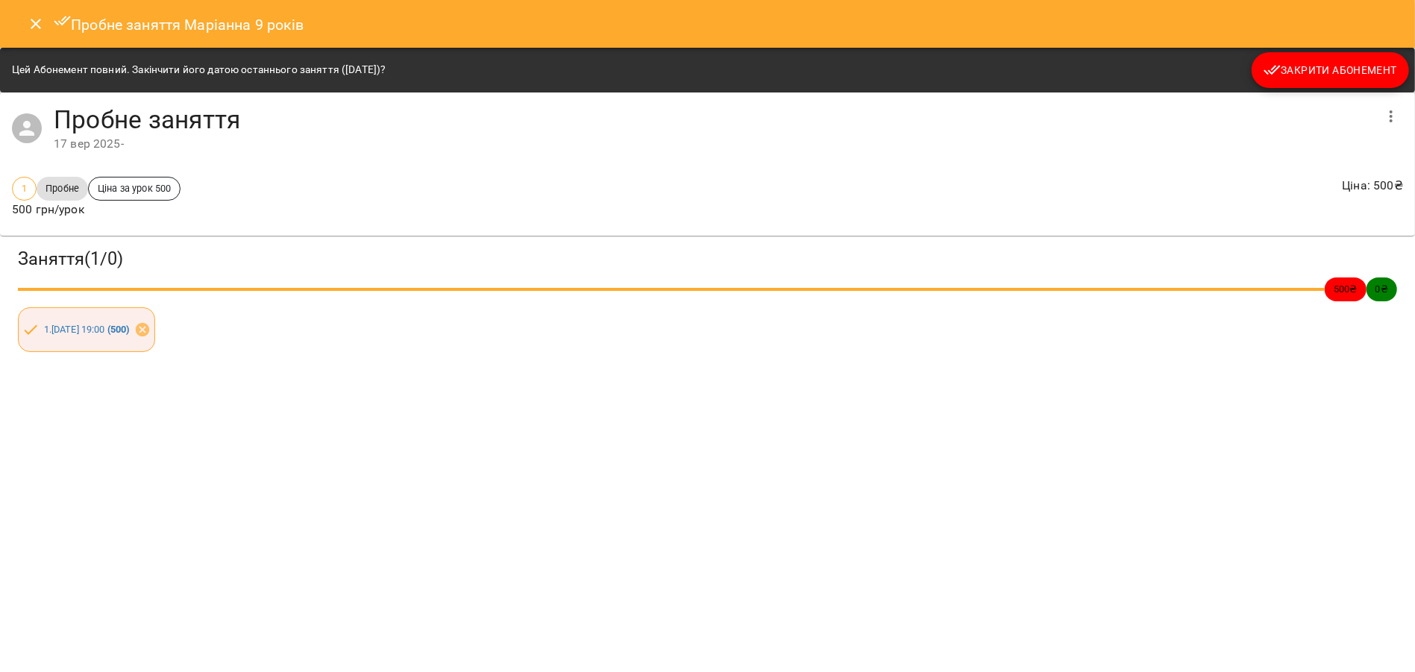
click at [1273, 82] on button "Закрити Абонемент" at bounding box center [1330, 70] width 157 height 36
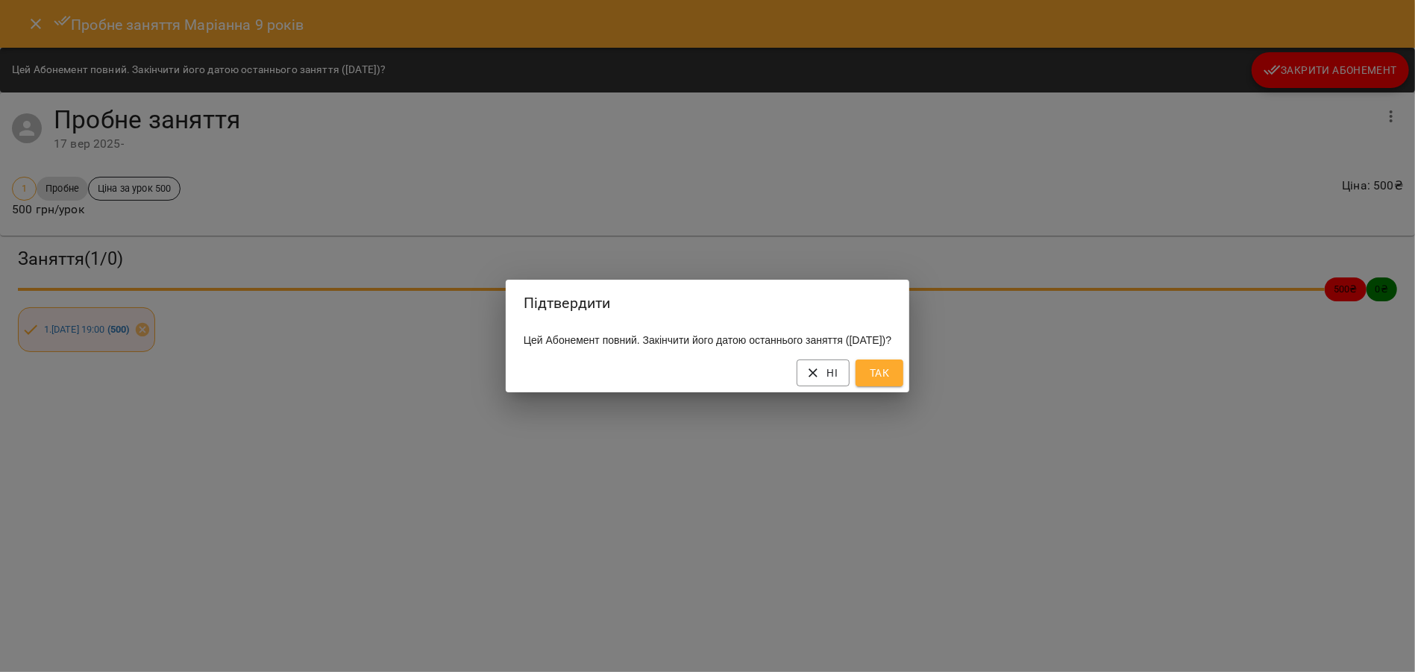
click at [891, 382] on span "Так" at bounding box center [880, 373] width 24 height 18
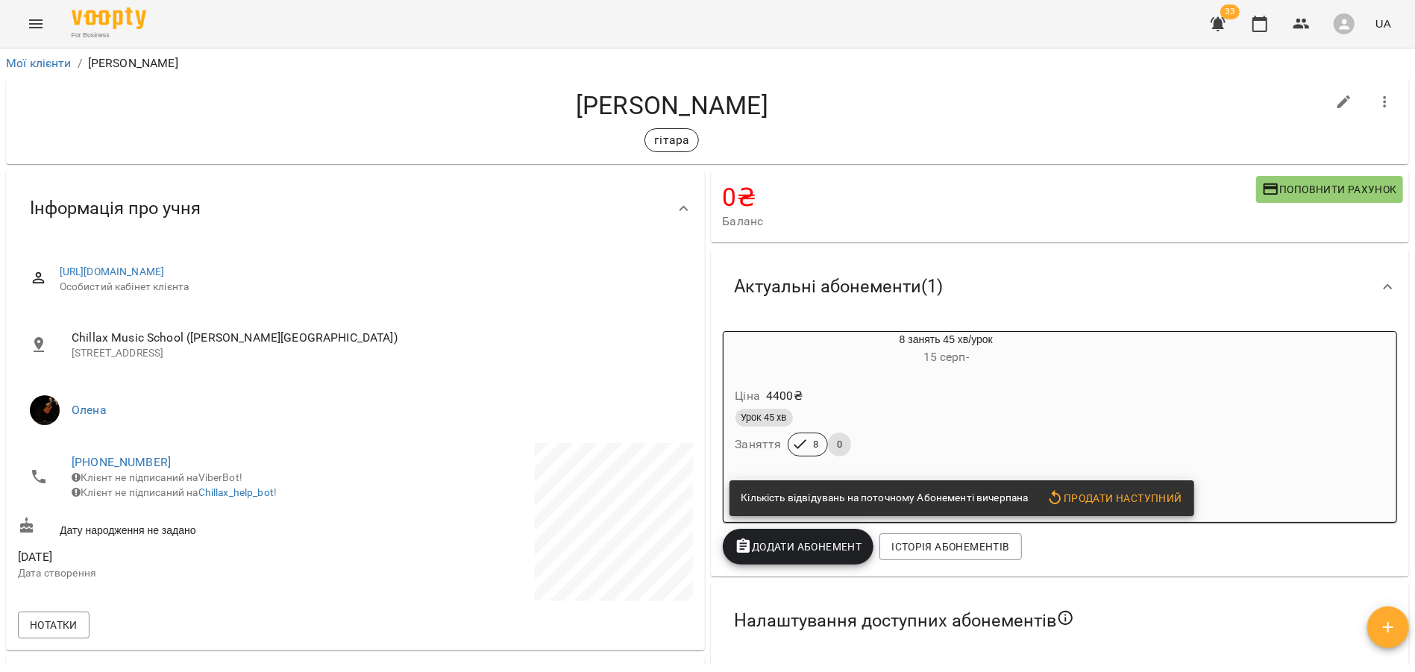
click at [1011, 367] on h6 "15 серп -" at bounding box center [946, 357] width 303 height 21
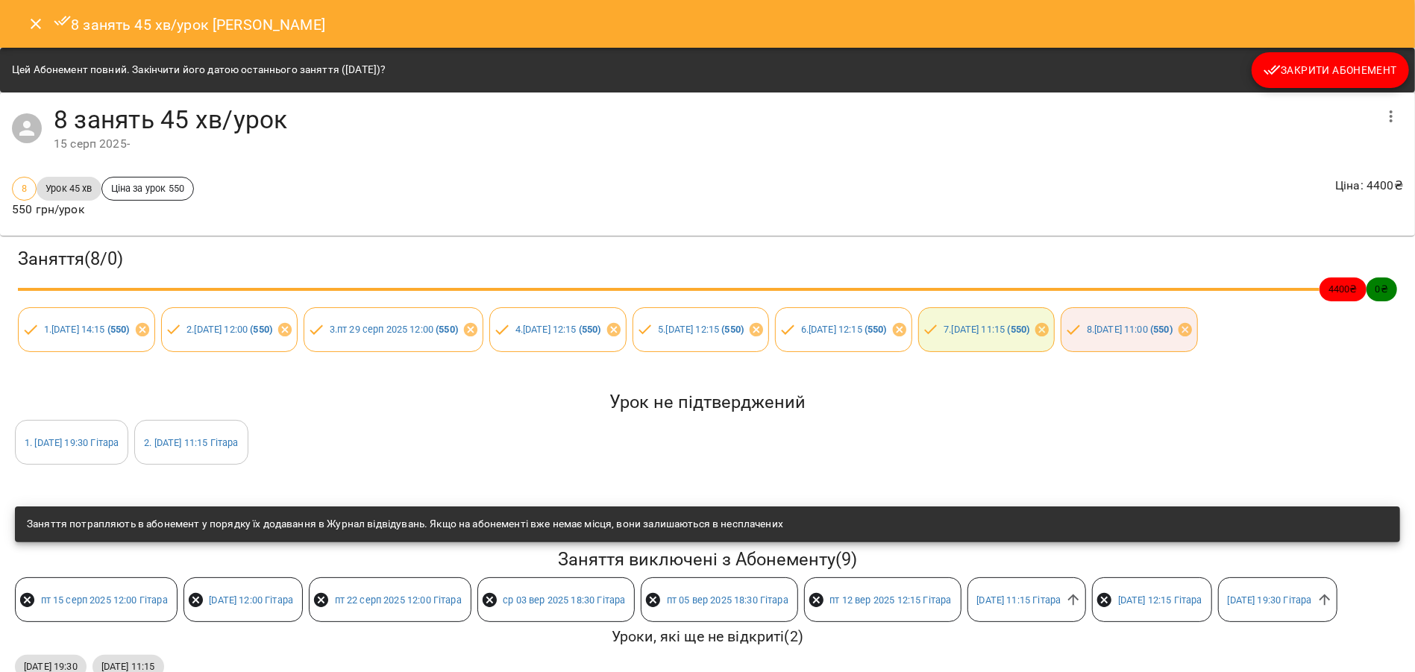
click at [1282, 66] on span "Закрити Абонемент" at bounding box center [1331, 70] width 134 height 18
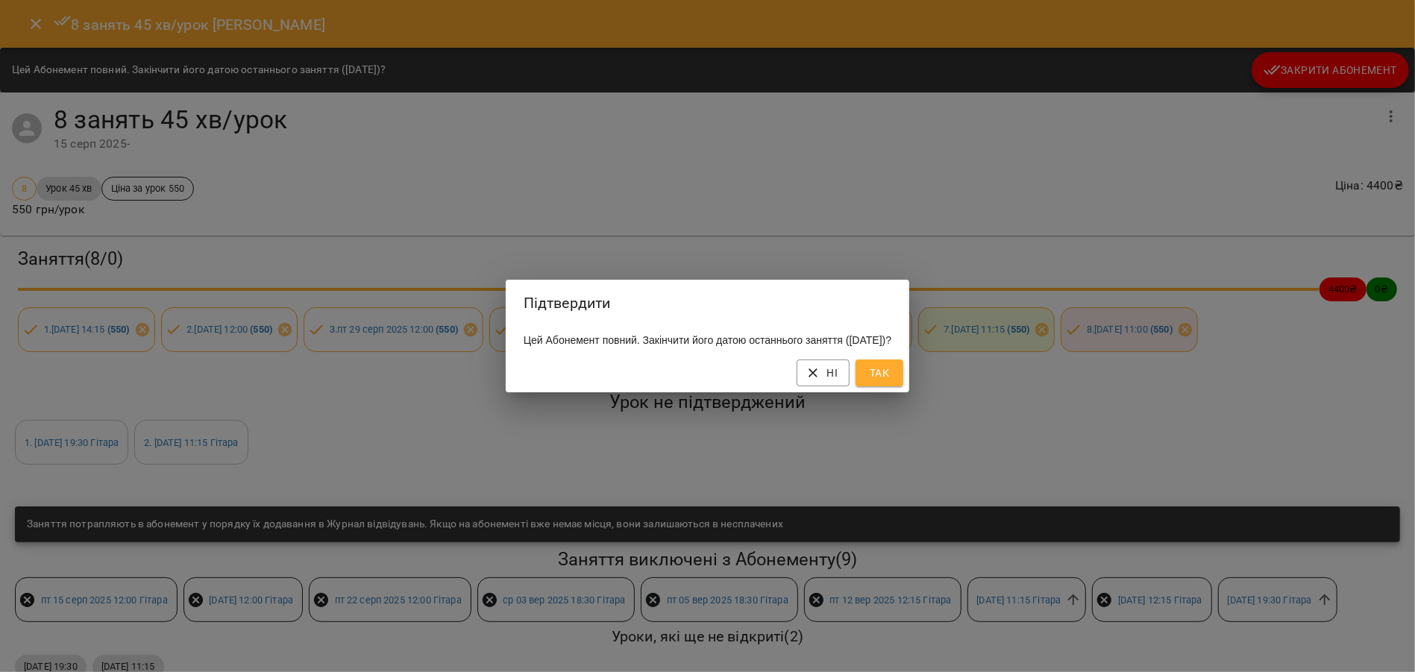
click at [891, 382] on span "Так" at bounding box center [880, 373] width 24 height 18
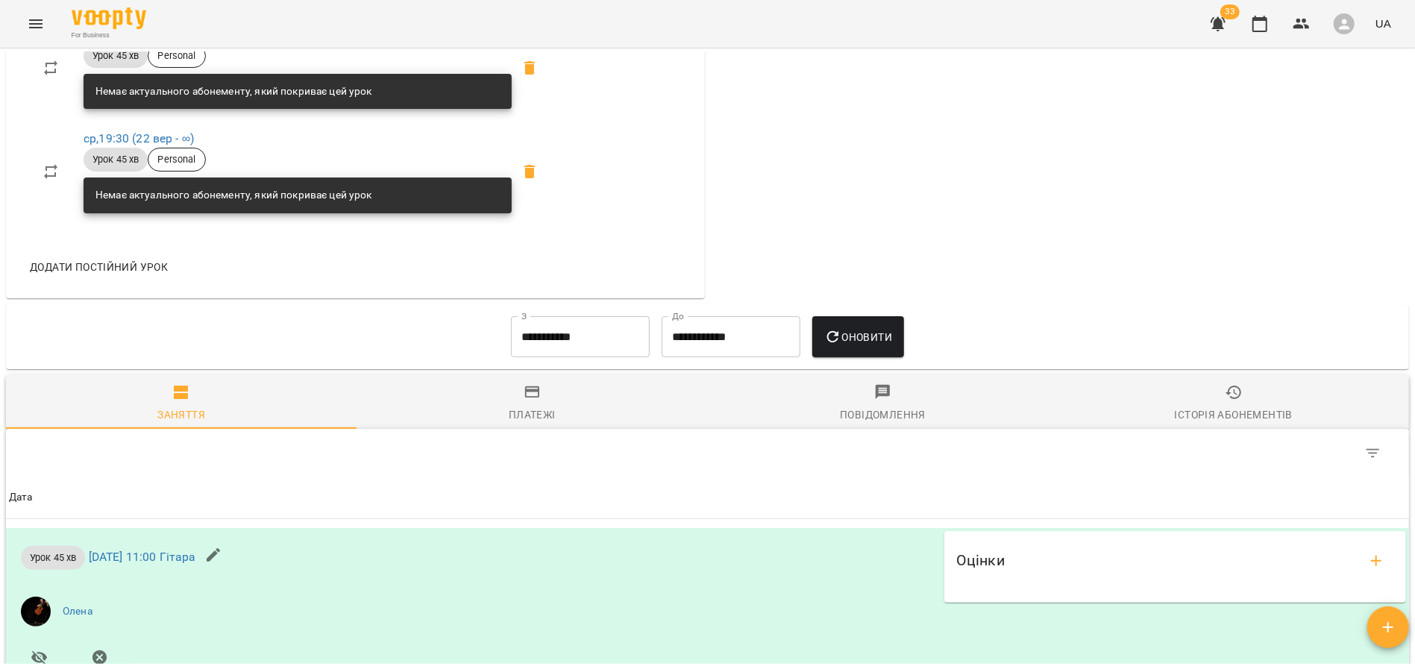
scroll to position [1537, 0]
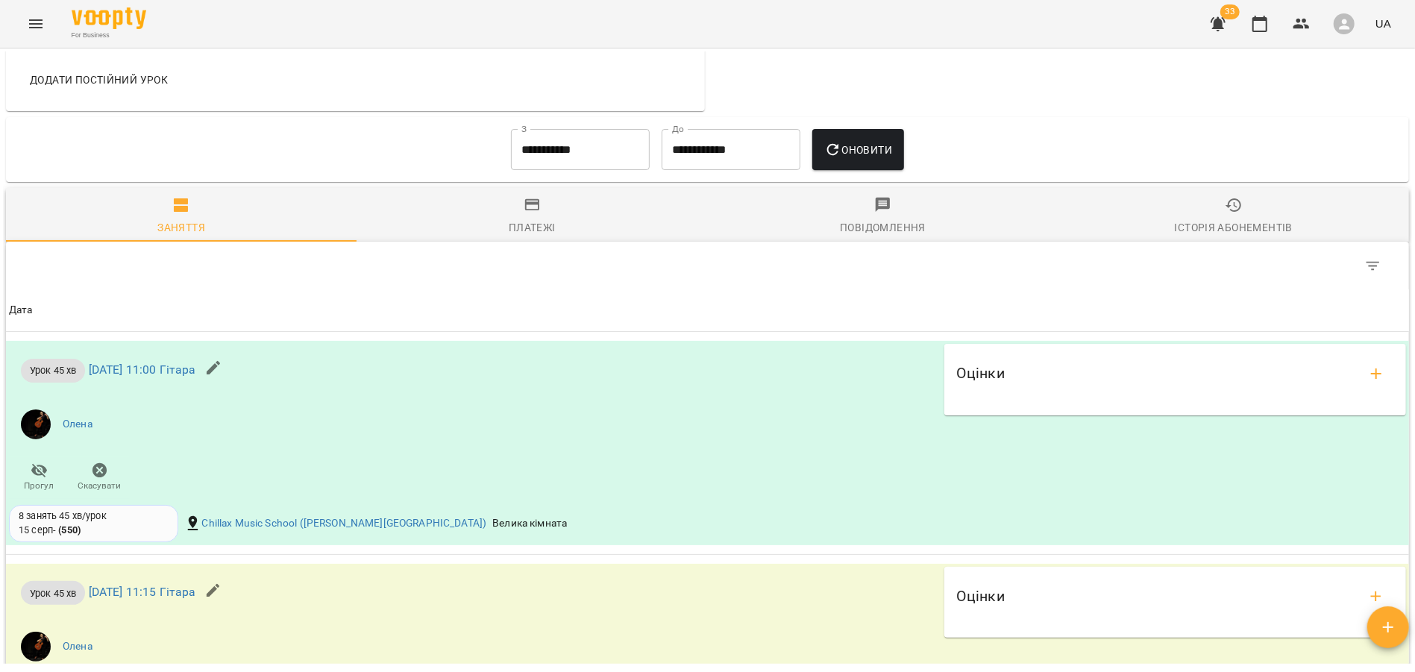
click at [537, 226] on div "Платежі" at bounding box center [532, 228] width 47 height 18
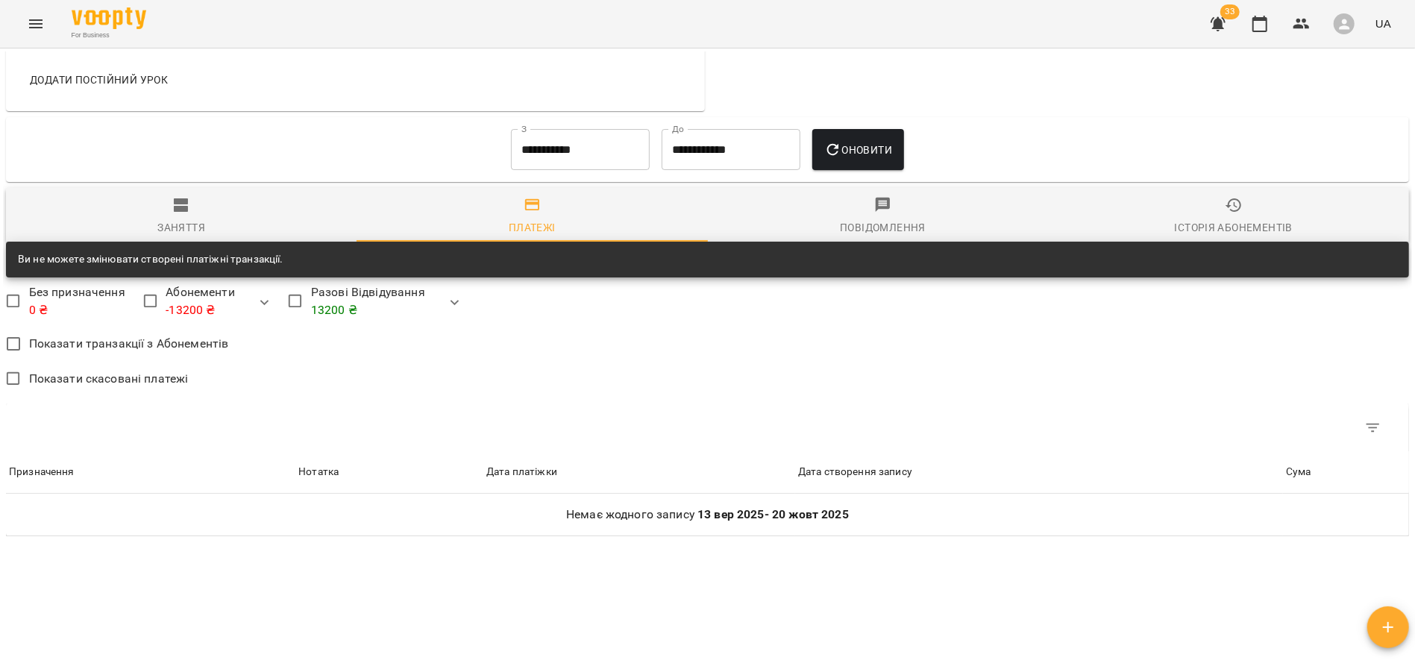
click at [538, 151] on input "**********" at bounding box center [580, 150] width 139 height 42
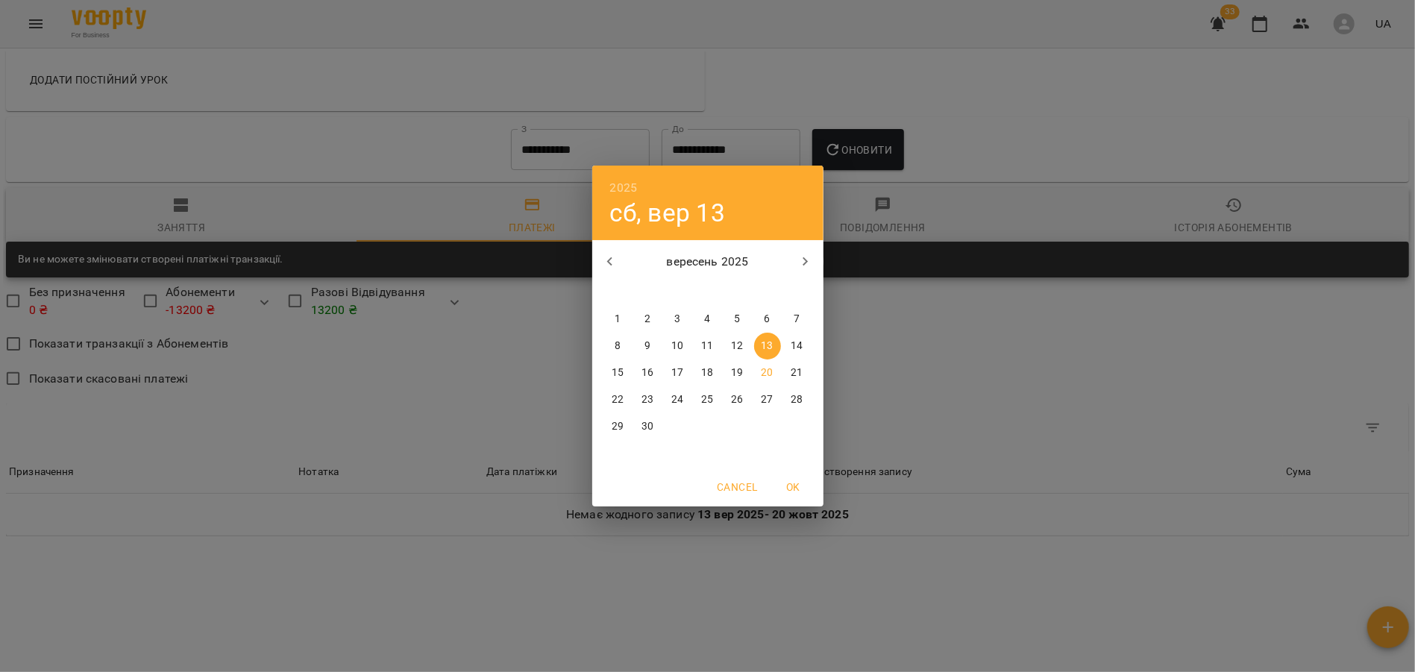
click at [619, 324] on p "1" at bounding box center [618, 319] width 6 height 15
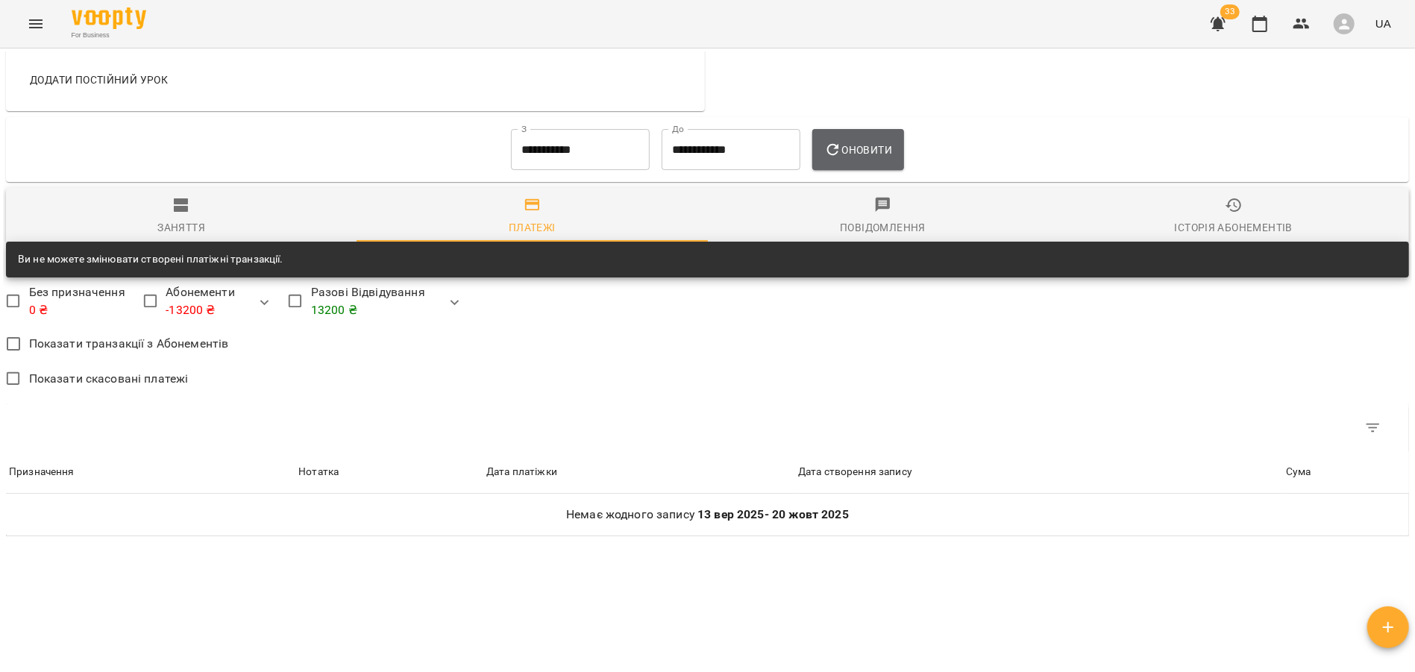
click at [891, 154] on span "Оновити" at bounding box center [858, 150] width 68 height 18
click at [572, 150] on input "**********" at bounding box center [580, 150] width 139 height 42
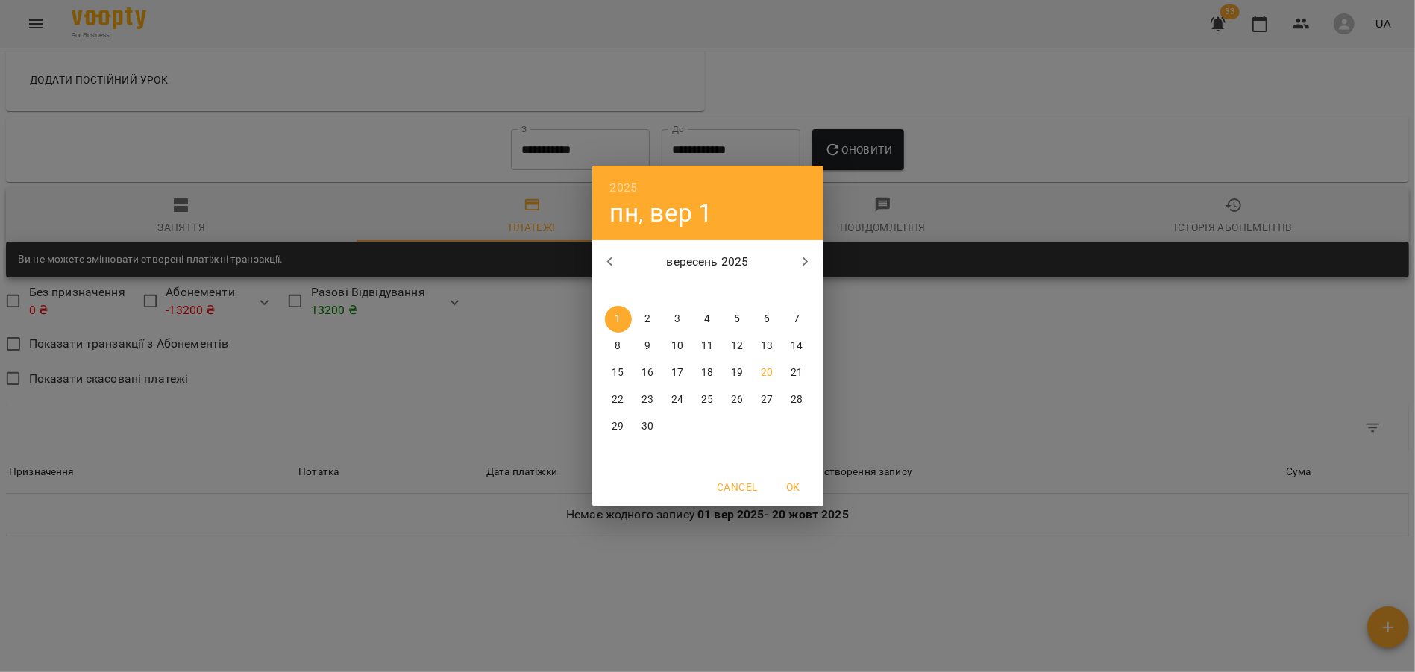
click at [612, 266] on icon "button" at bounding box center [610, 262] width 18 height 18
click at [734, 311] on button "1" at bounding box center [737, 319] width 27 height 27
type input "**********"
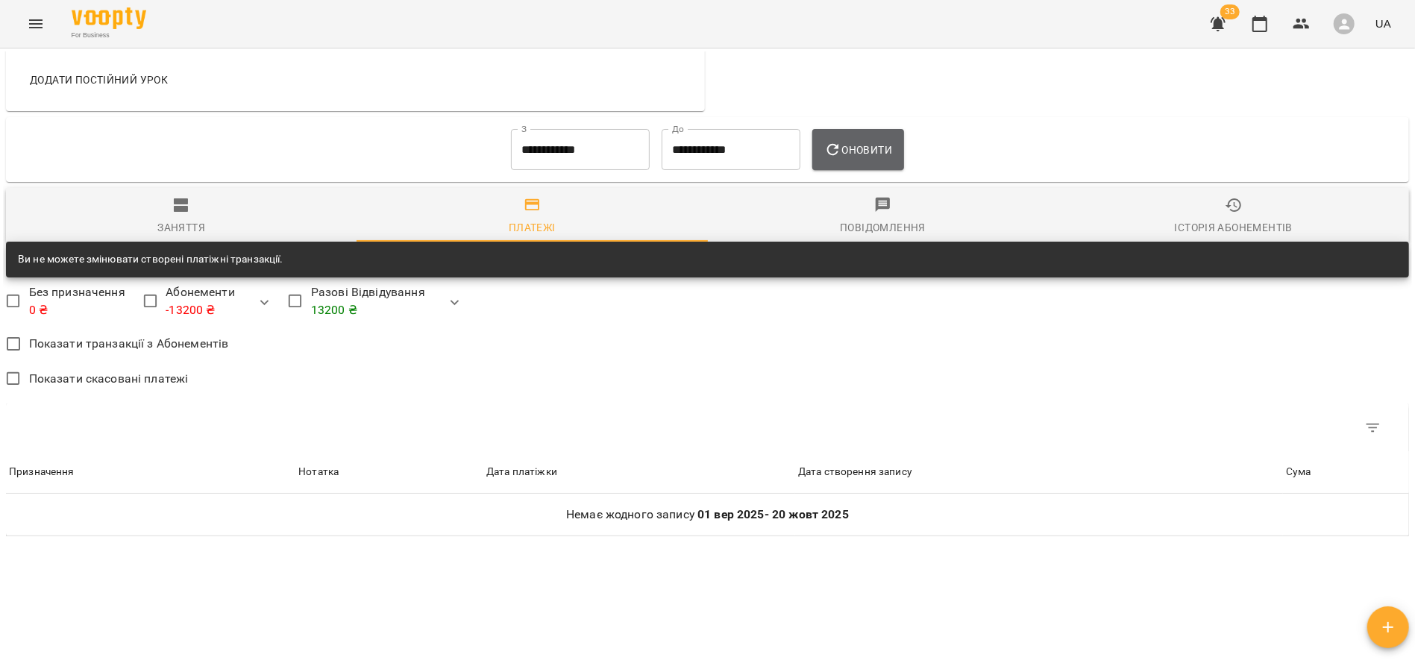
click at [842, 157] on icon "button" at bounding box center [833, 150] width 18 height 18
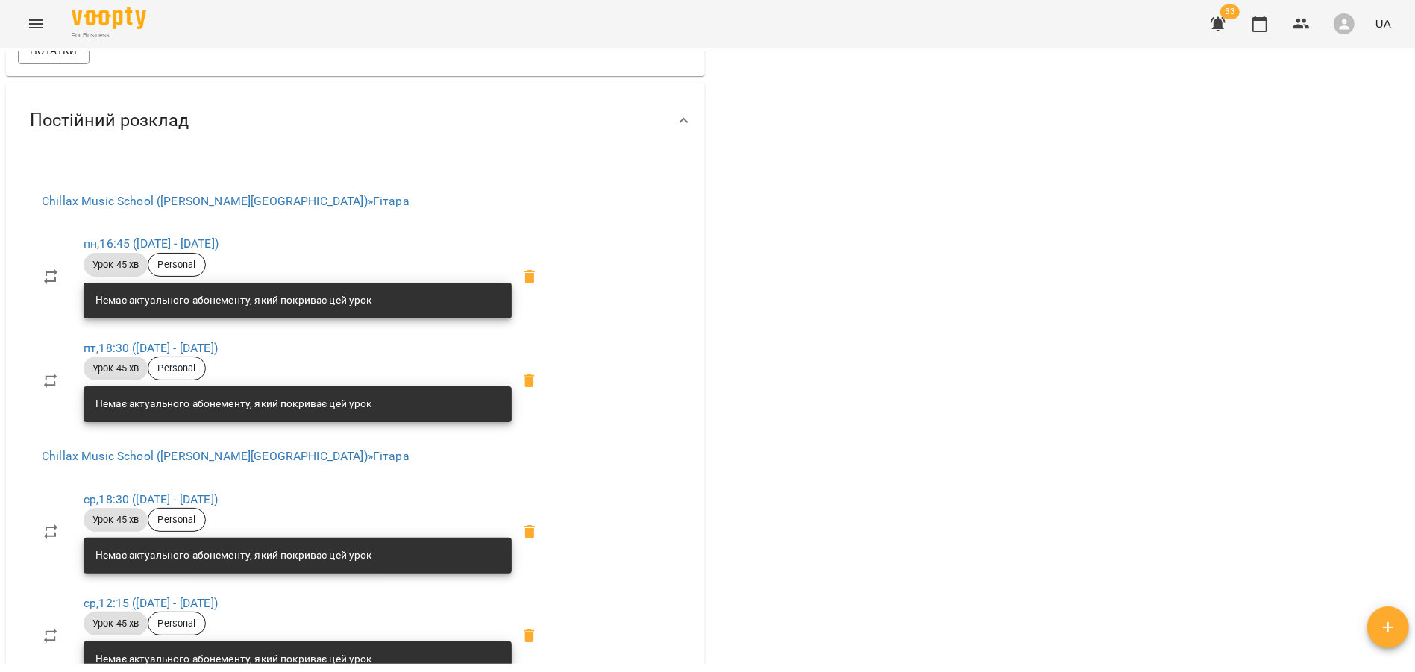
scroll to position [0, 0]
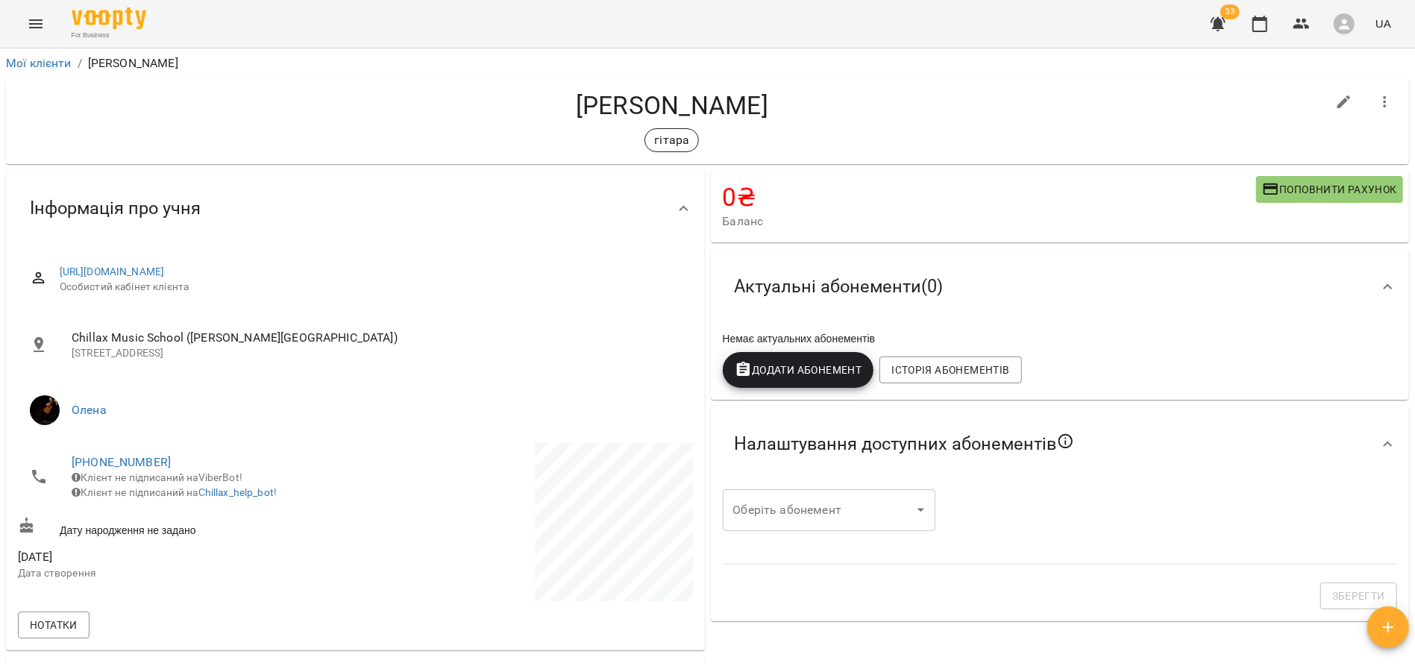
click at [816, 376] on span "Додати Абонемент" at bounding box center [799, 370] width 128 height 18
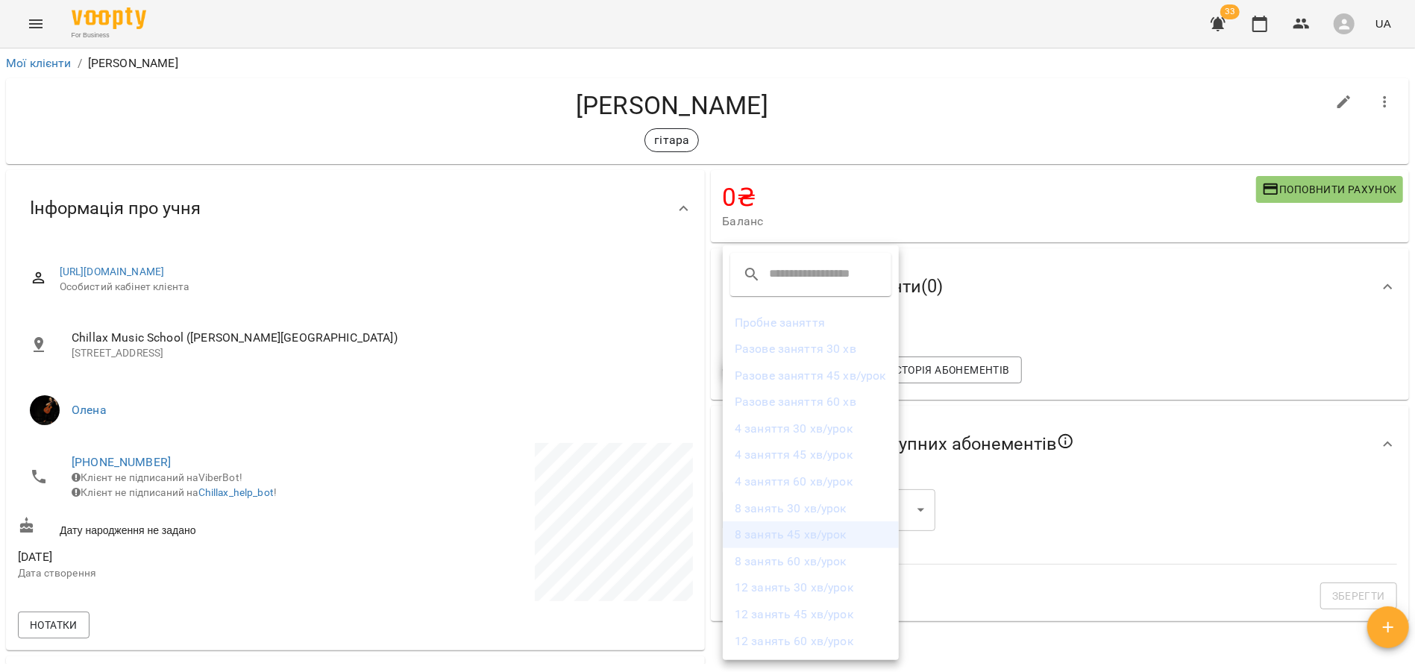
click at [819, 539] on li "8 занять 45 хв/урок" at bounding box center [811, 534] width 176 height 27
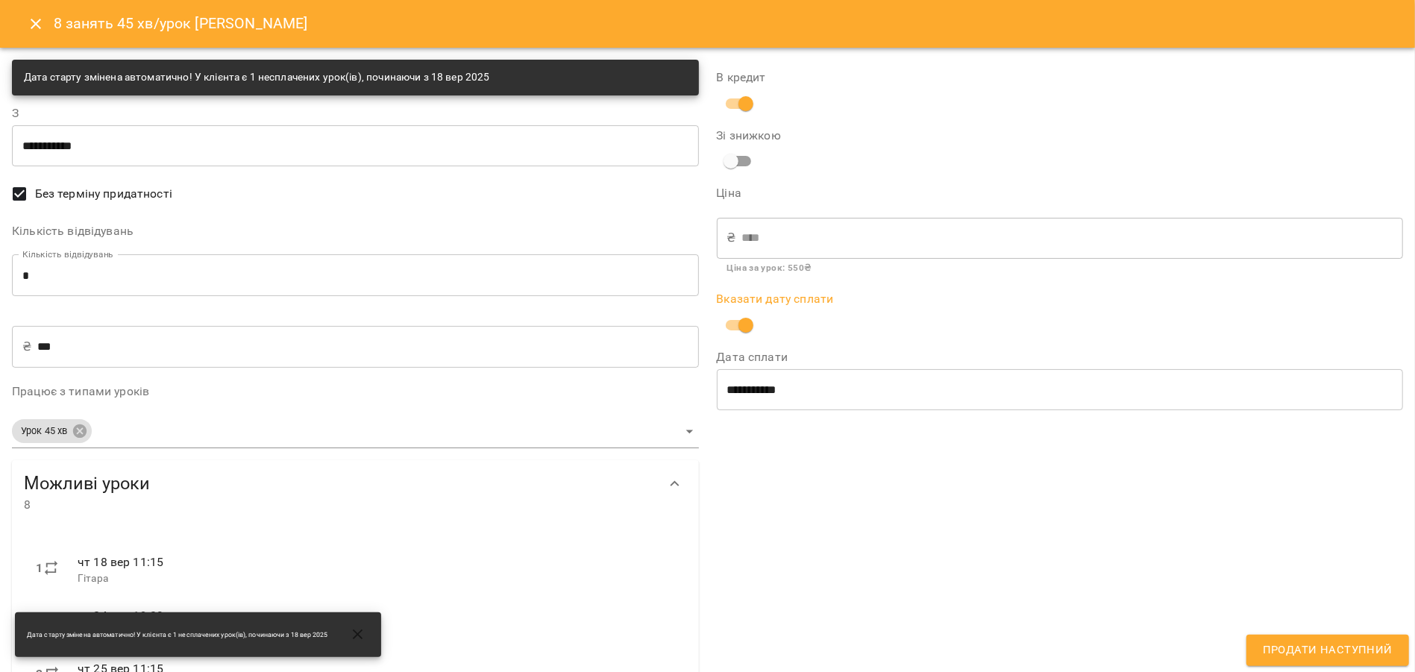
click at [1317, 655] on span "Продати наступний" at bounding box center [1328, 650] width 130 height 19
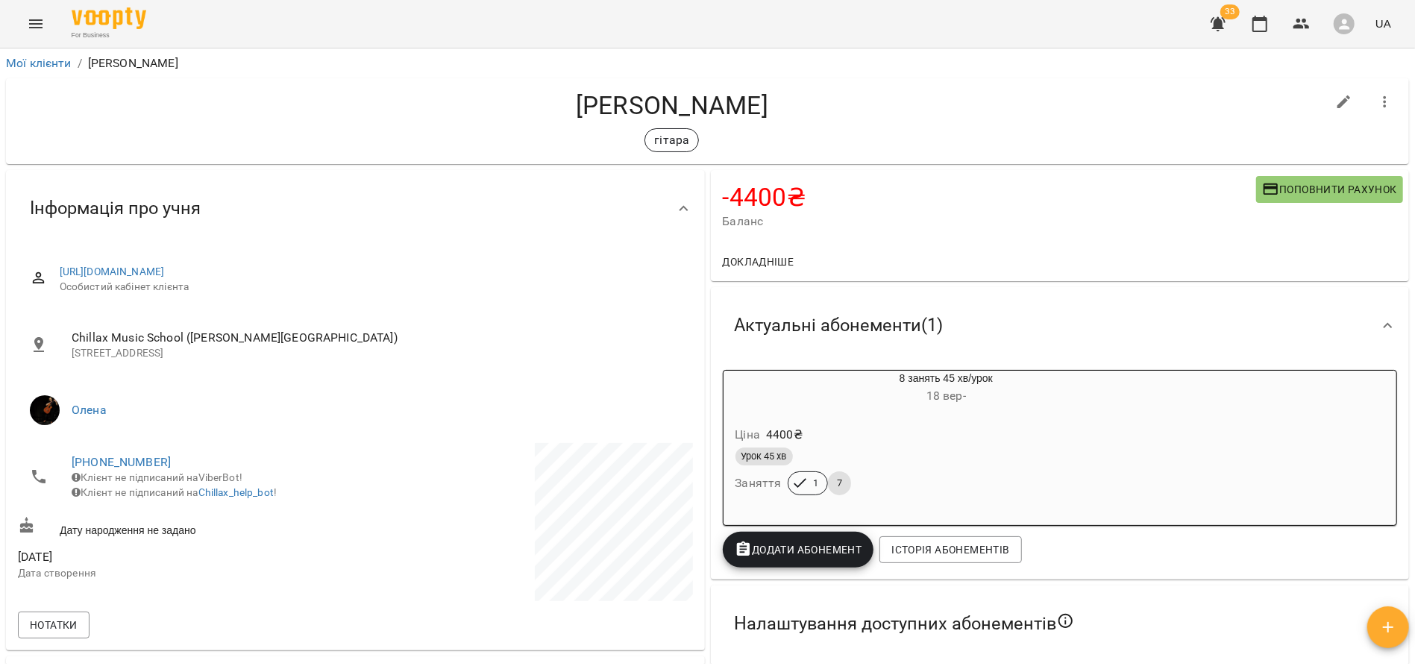
drag, startPoint x: 499, startPoint y: 275, endPoint x: 57, endPoint y: 266, distance: 441.7
click at [57, 266] on div "https://www.voopty.com.ua/client/662a21274a9f80fff40b3eaa/680751ae680e831d7a0ae…" at bounding box center [355, 279] width 675 height 53
copy link "https://www.voopty.com.ua/client/662a21274a9f80fff40b3eaa/680751ae680e831d7a0ae…"
click at [1268, 183] on icon "button" at bounding box center [1271, 189] width 15 height 12
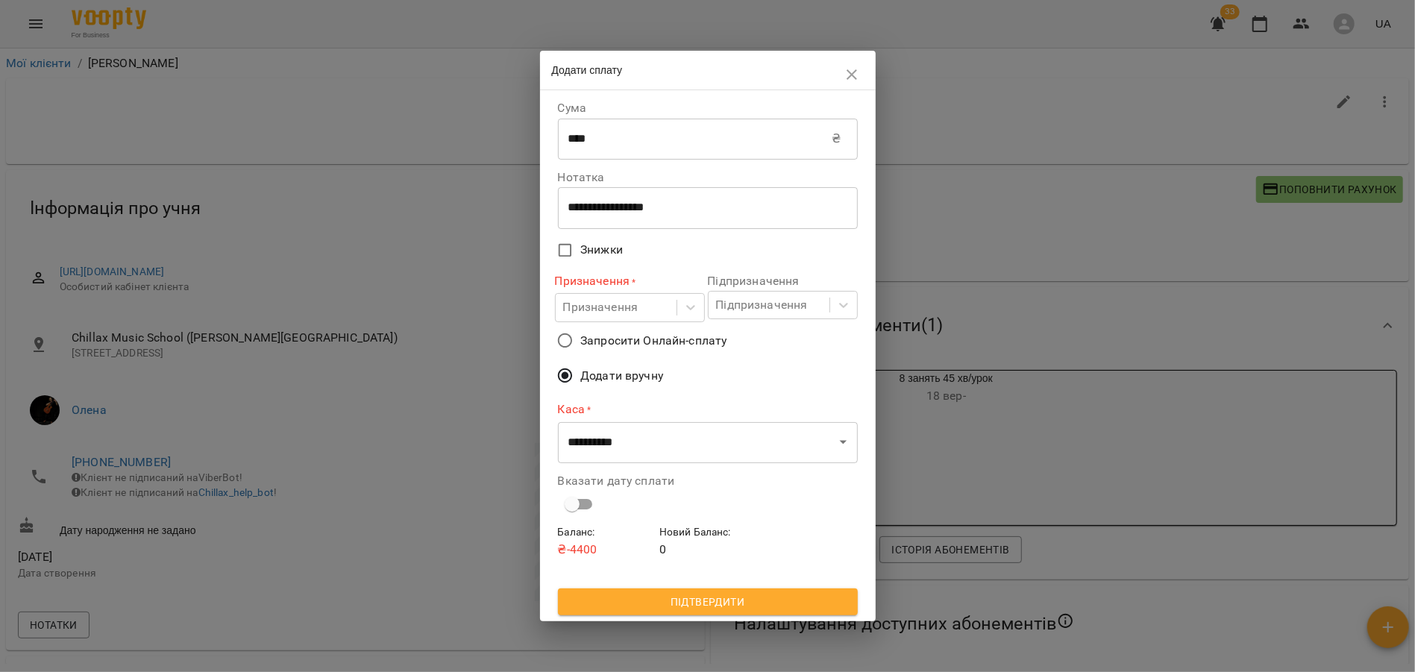
click at [606, 340] on span "Запросити Онлайн-сплату" at bounding box center [653, 341] width 146 height 18
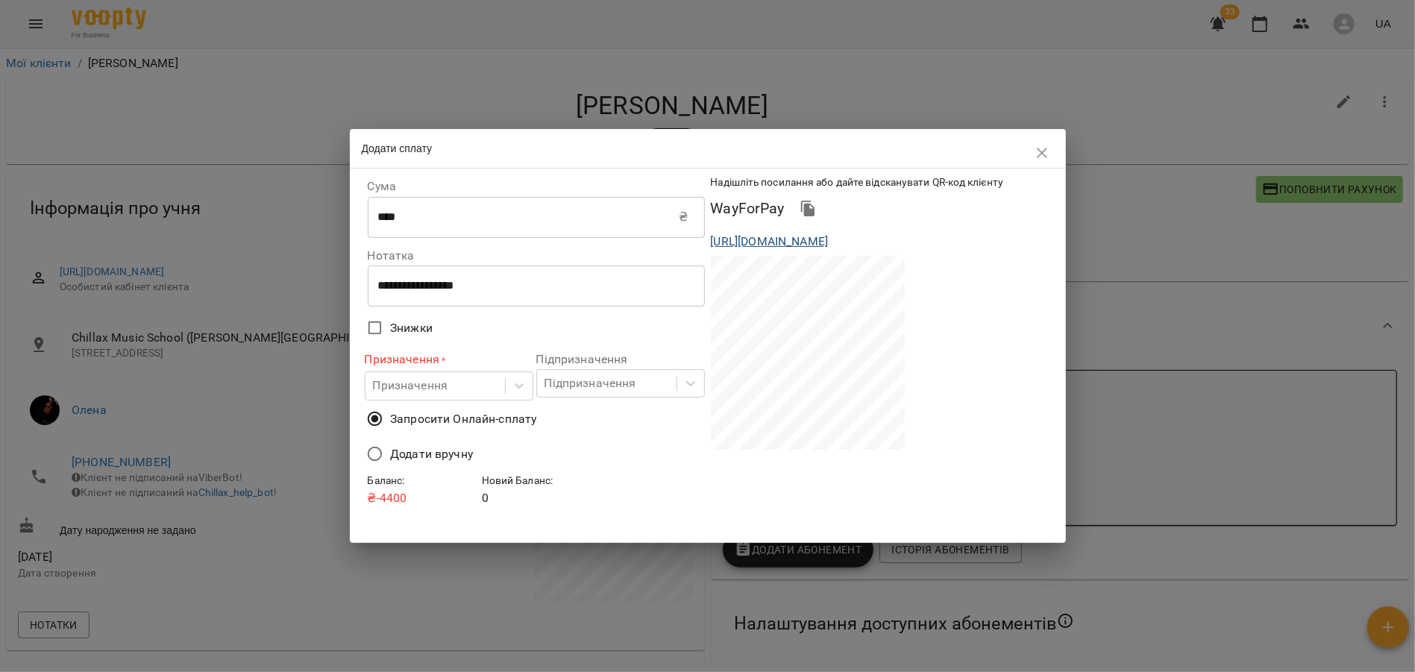
drag, startPoint x: 1049, startPoint y: 256, endPoint x: 712, endPoint y: 236, distance: 337.7
click at [711, 236] on div "https://www.voopty.com.ua/wayForPay/662a21274a9f80fff40b3eaa?amount=4400&client…" at bounding box center [879, 242] width 343 height 24
copy link "https://www.voopty.com.ua/wayForPay/662a21274a9f80fff40b3eaa?amount=4400&client…"
click at [1052, 154] on button "button" at bounding box center [1042, 153] width 36 height 36
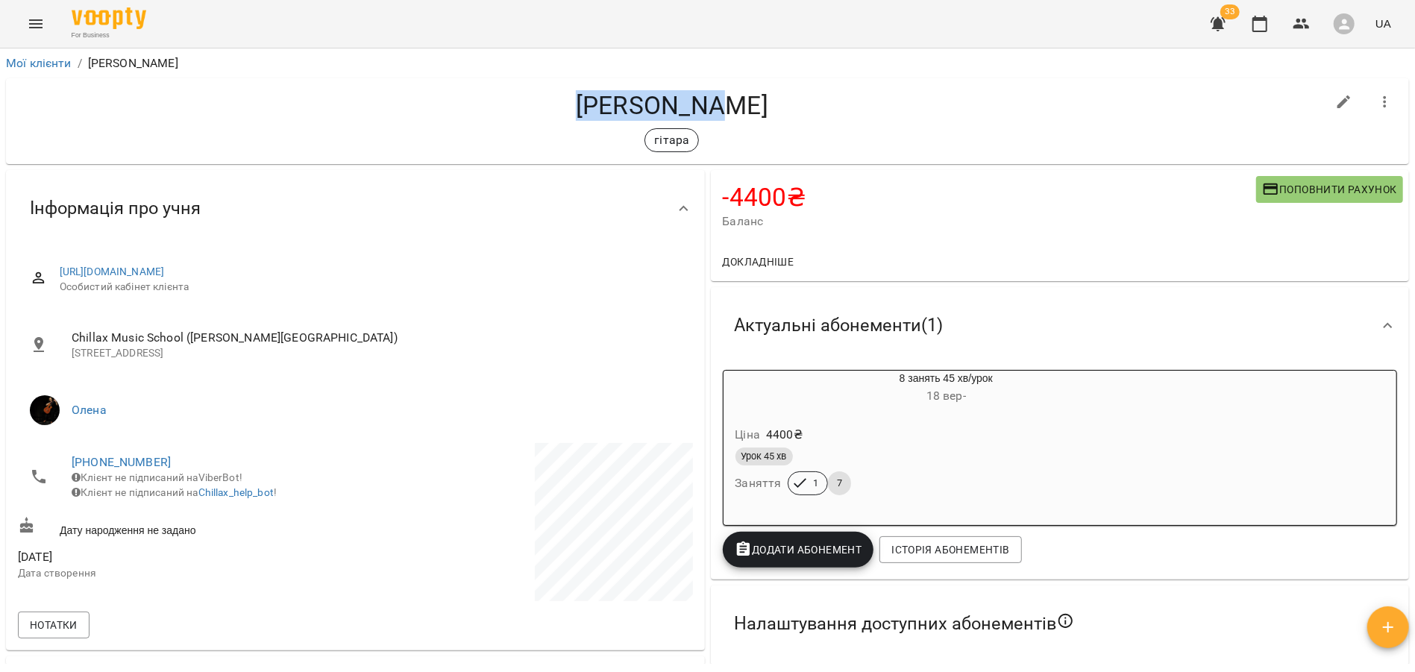
drag, startPoint x: 772, startPoint y: 112, endPoint x: 594, endPoint y: 102, distance: 178.5
click at [594, 102] on h4 "Зюзь Діана" at bounding box center [672, 105] width 1308 height 31
copy h4 "Зюзь Діана"
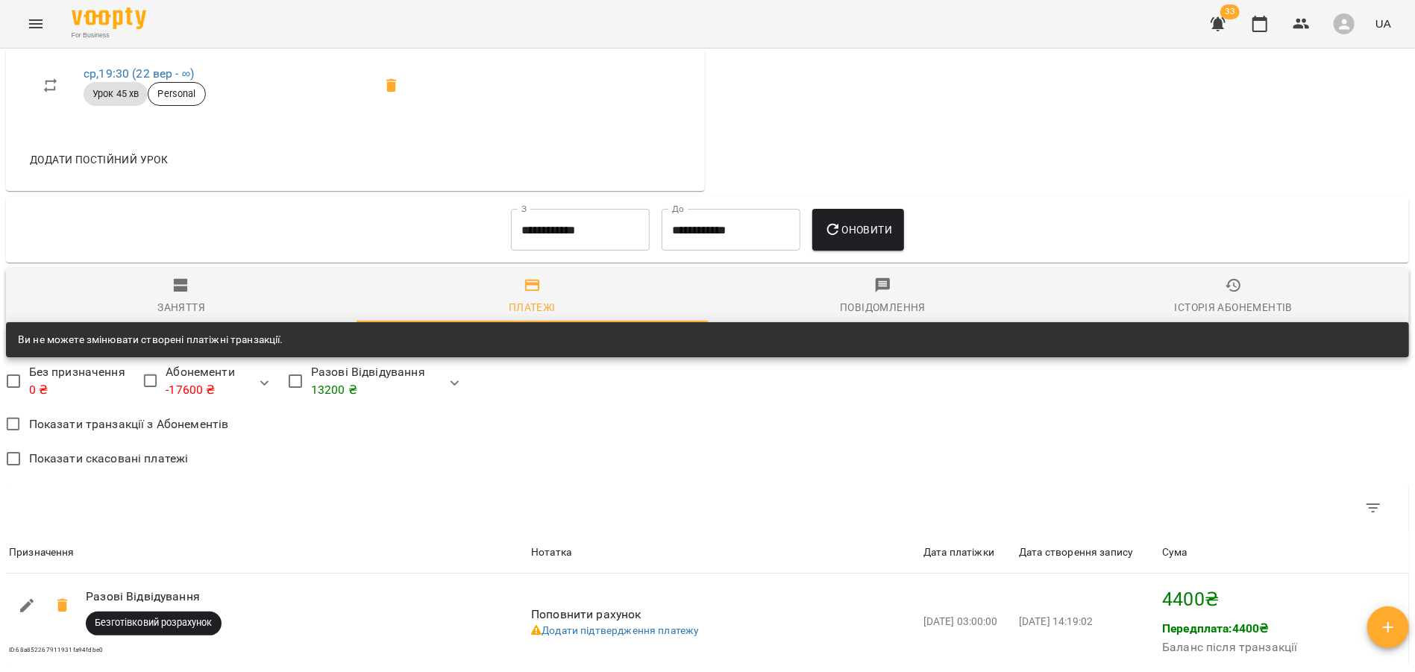
scroll to position [1031, 0]
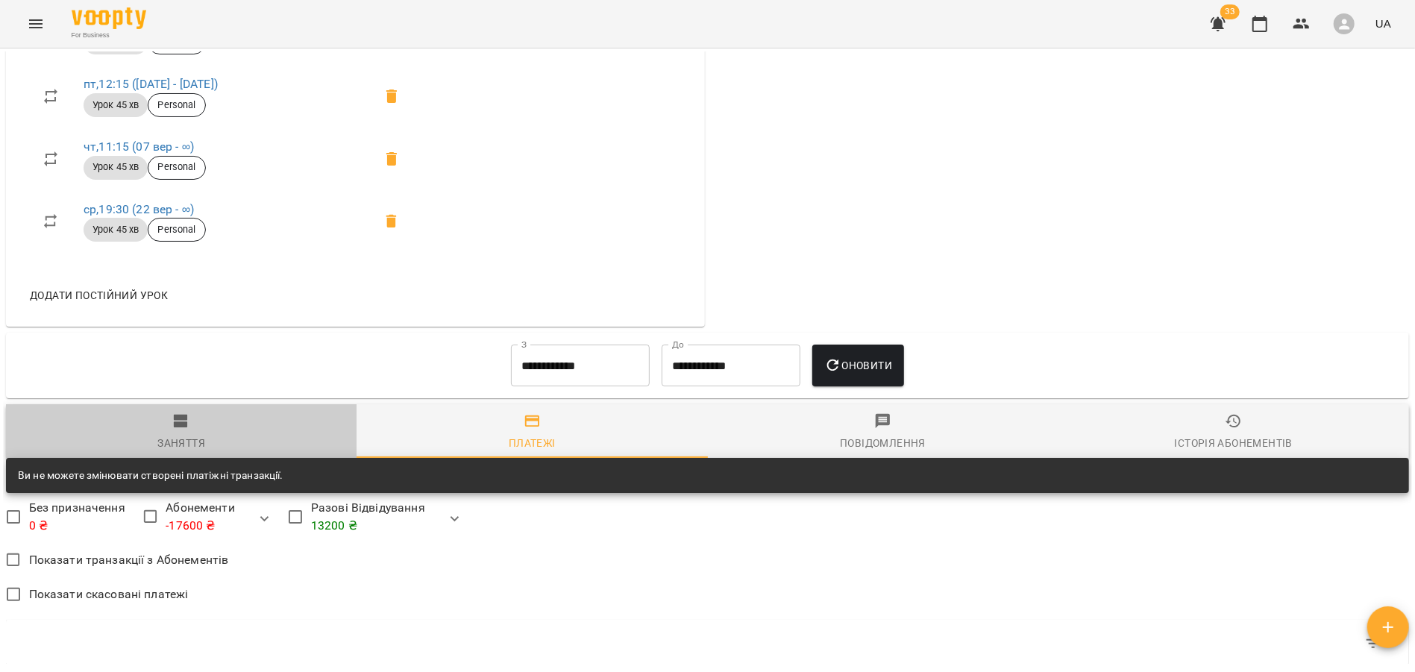
click at [183, 445] on div "Заняття" at bounding box center [181, 443] width 48 height 18
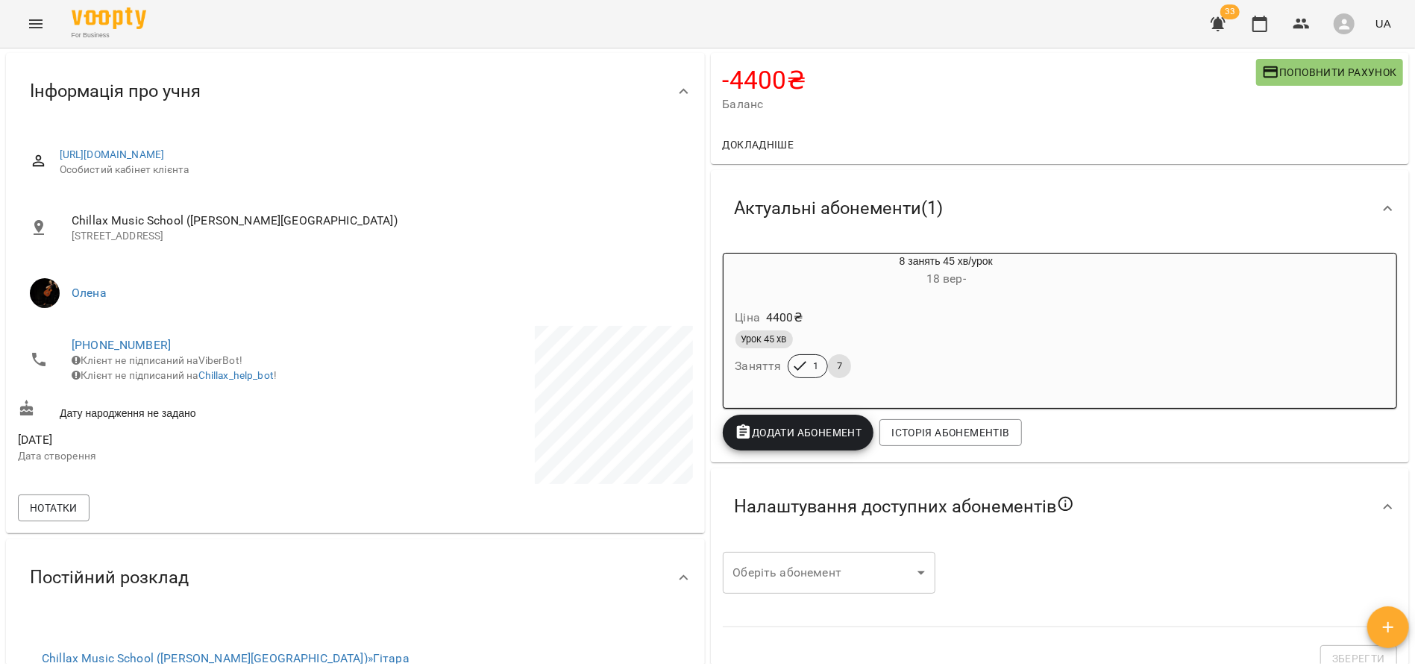
scroll to position [0, 0]
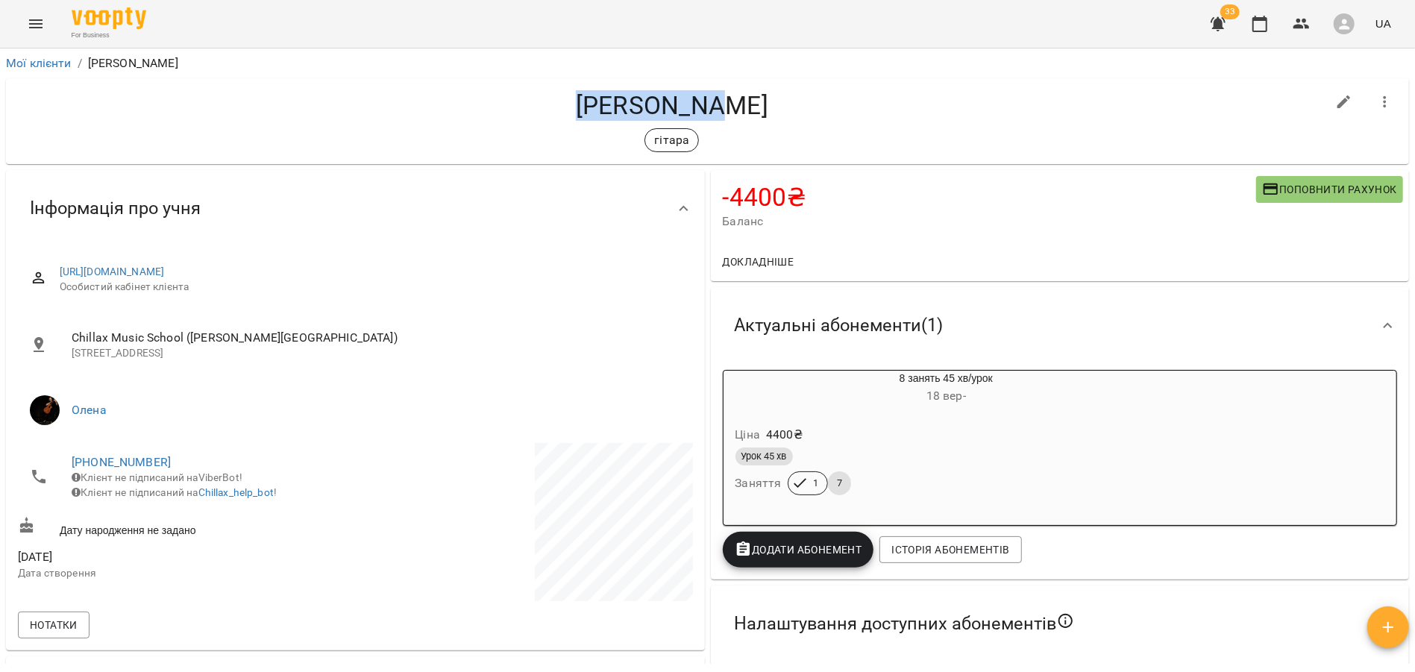
click at [865, 101] on h4 "Зюзь Діана" at bounding box center [672, 105] width 1308 height 31
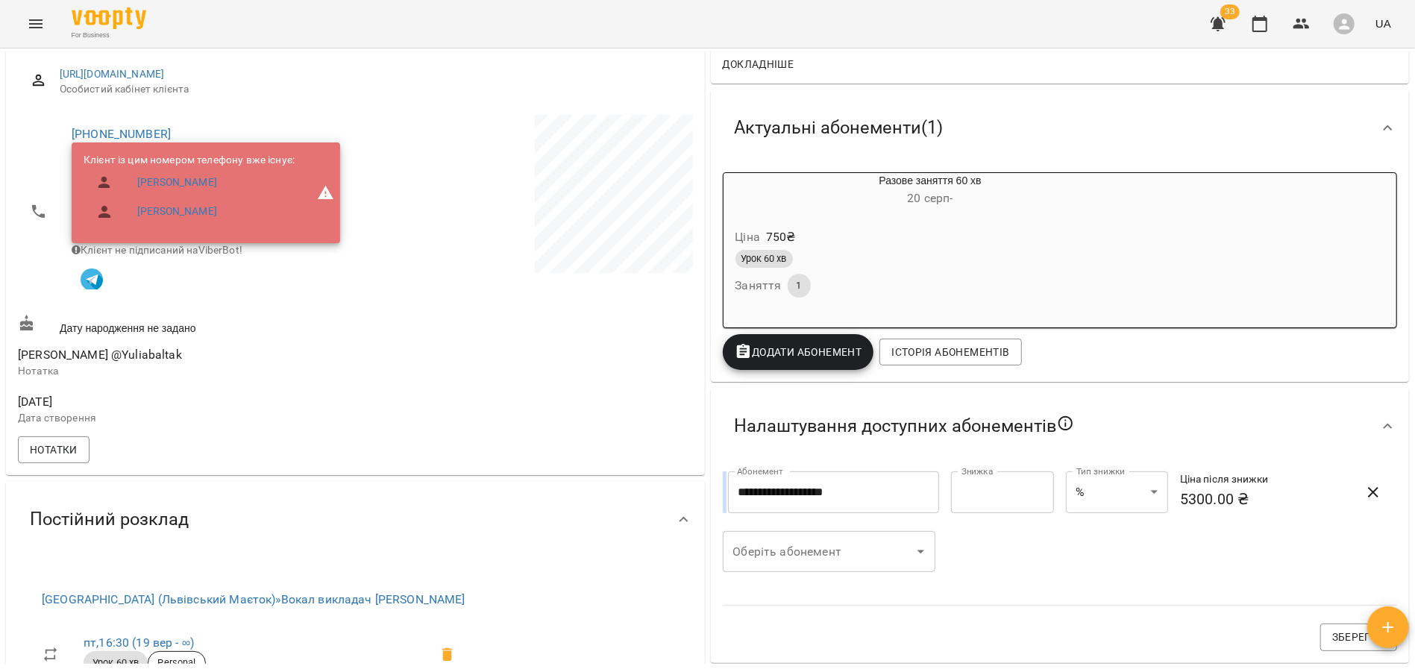
scroll to position [192, 0]
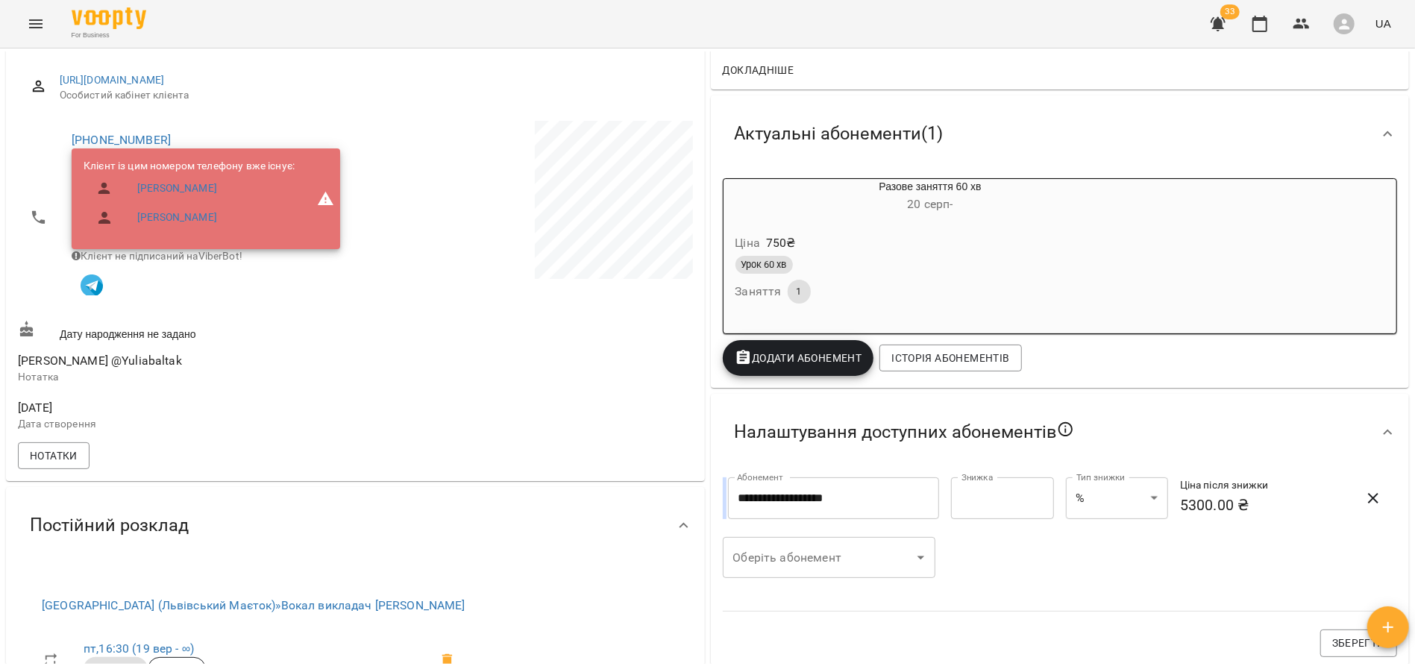
click at [909, 258] on div "Урок 60 хв" at bounding box center [894, 265] width 319 height 18
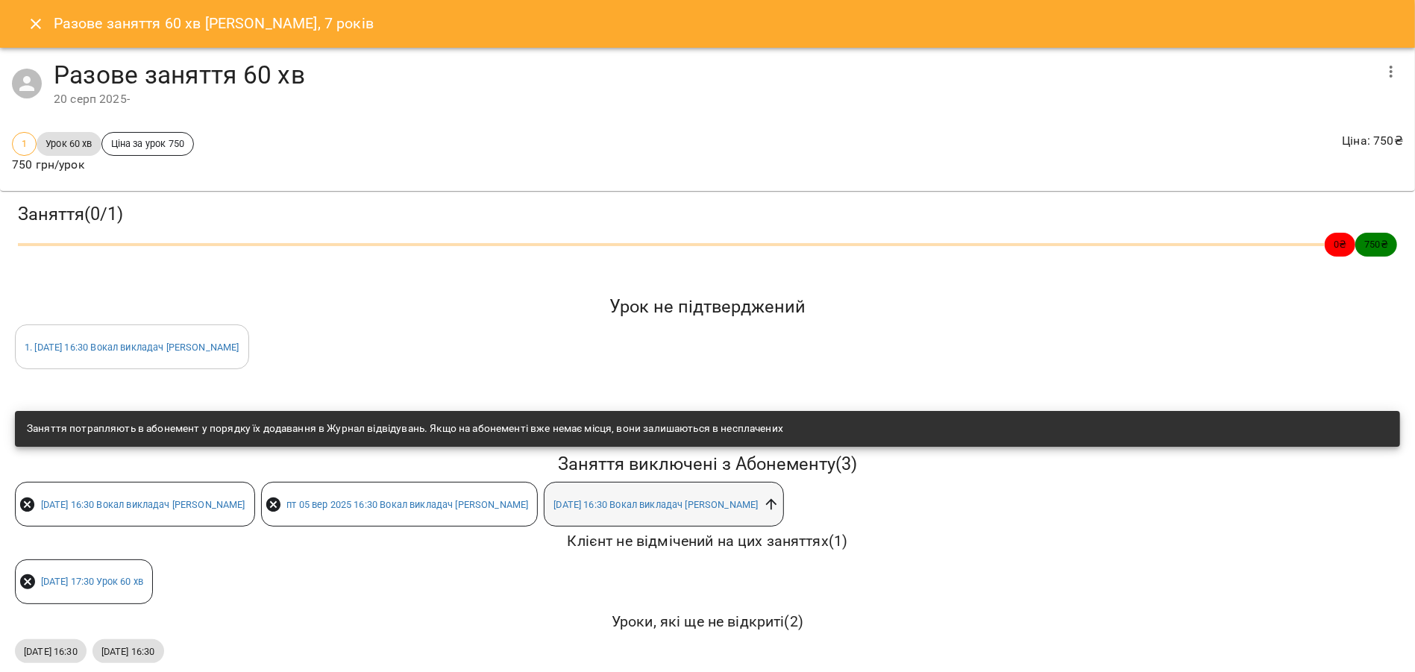
click at [763, 507] on icon at bounding box center [771, 504] width 16 height 16
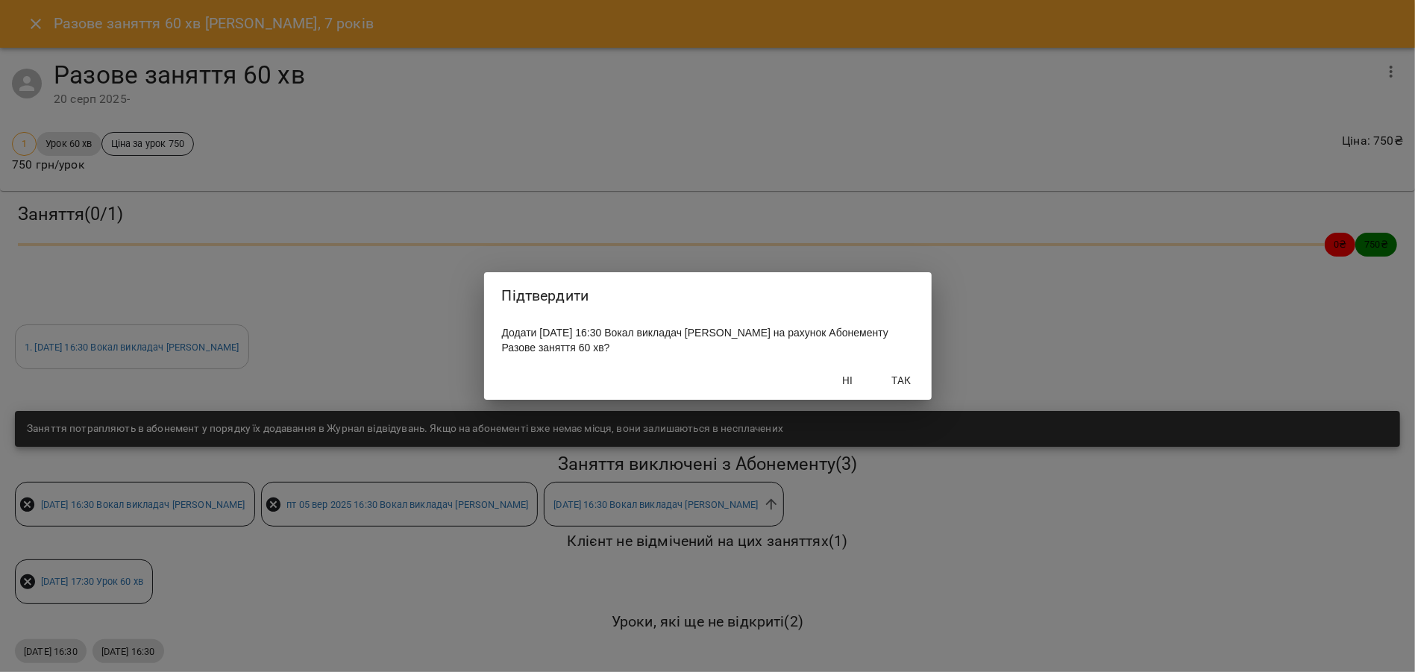
click at [911, 383] on span "Так" at bounding box center [902, 380] width 36 height 18
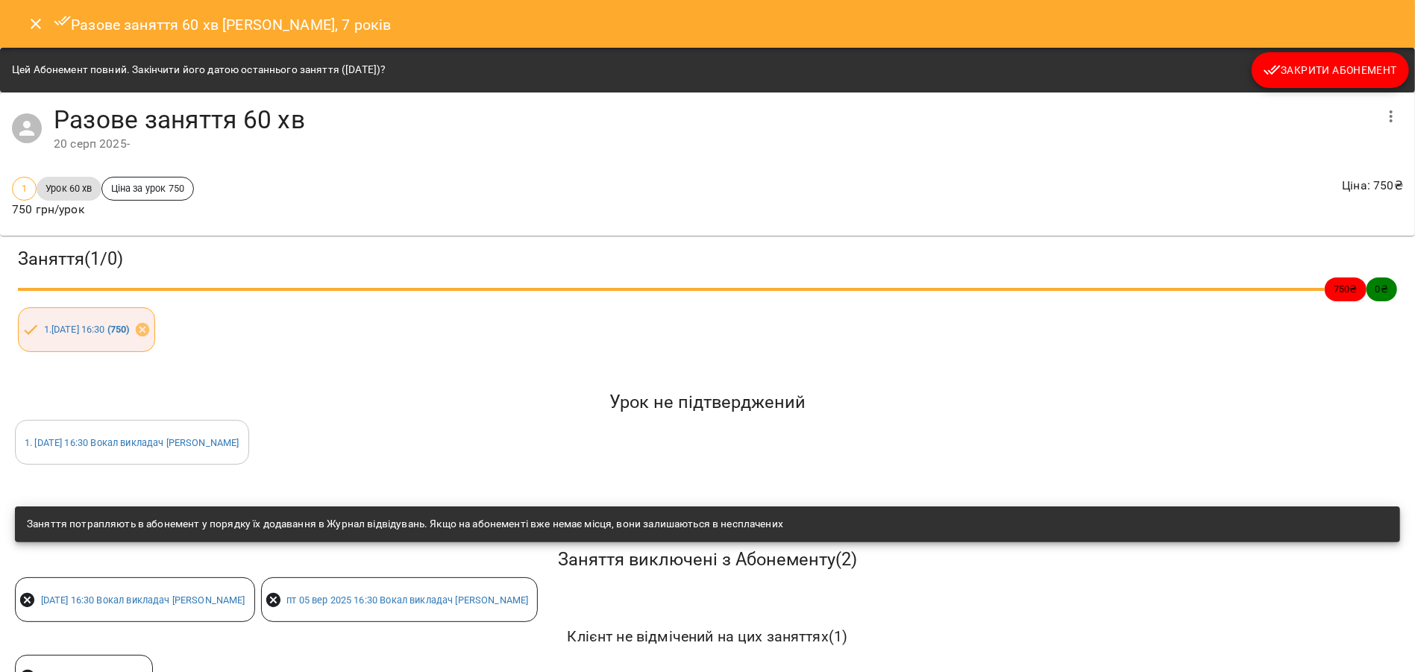
click at [1360, 60] on button "Закрити Абонемент" at bounding box center [1330, 70] width 157 height 36
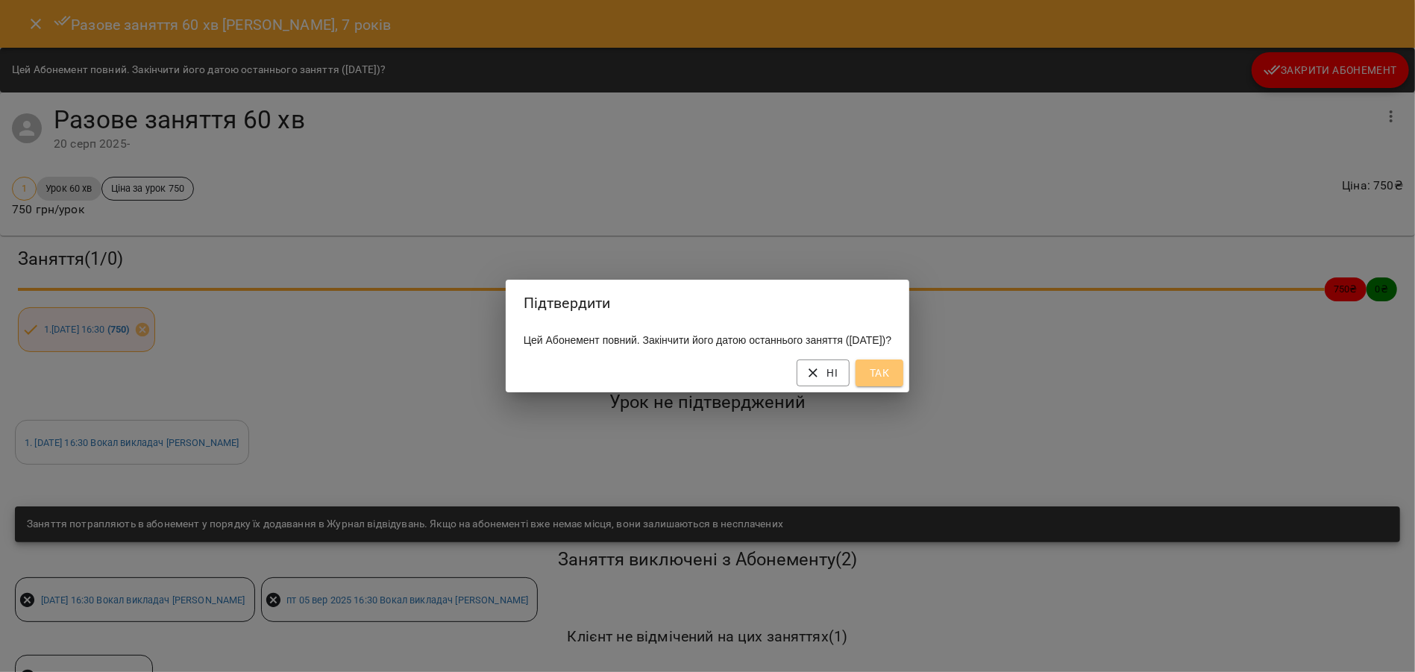
click at [891, 382] on span "Так" at bounding box center [880, 373] width 24 height 18
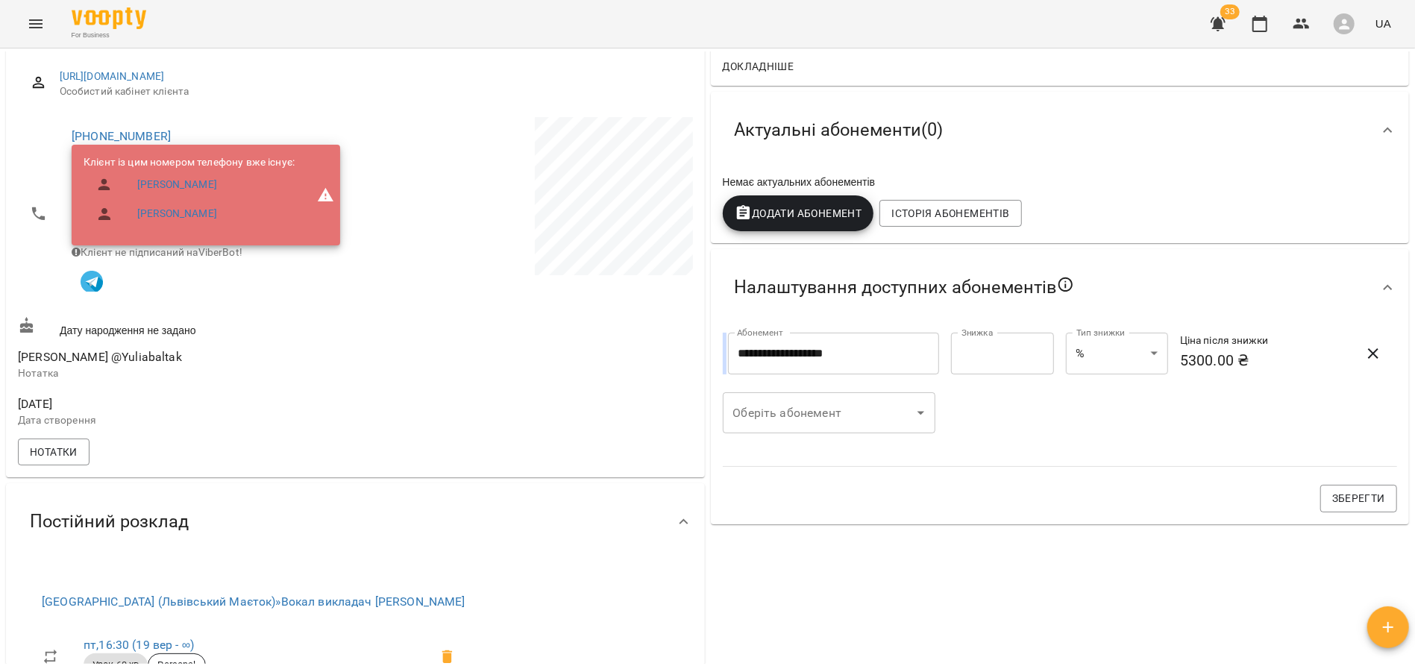
scroll to position [0, 0]
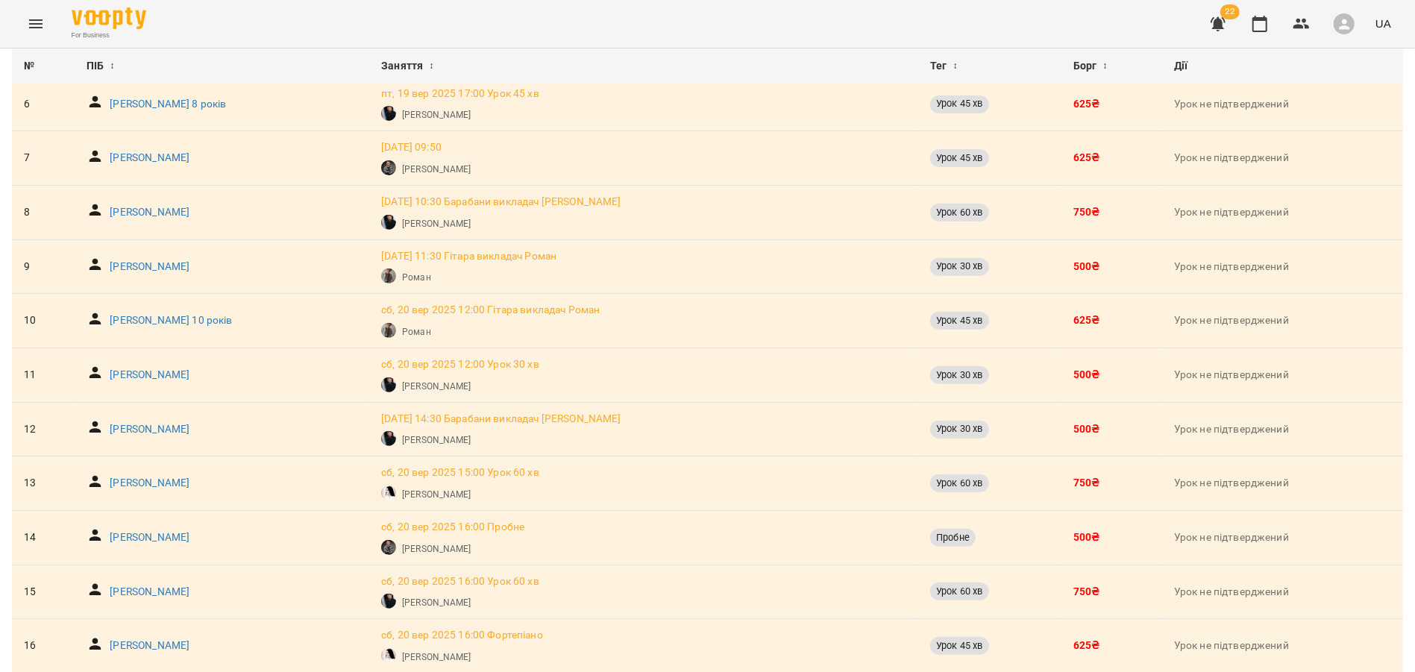
scroll to position [401, 0]
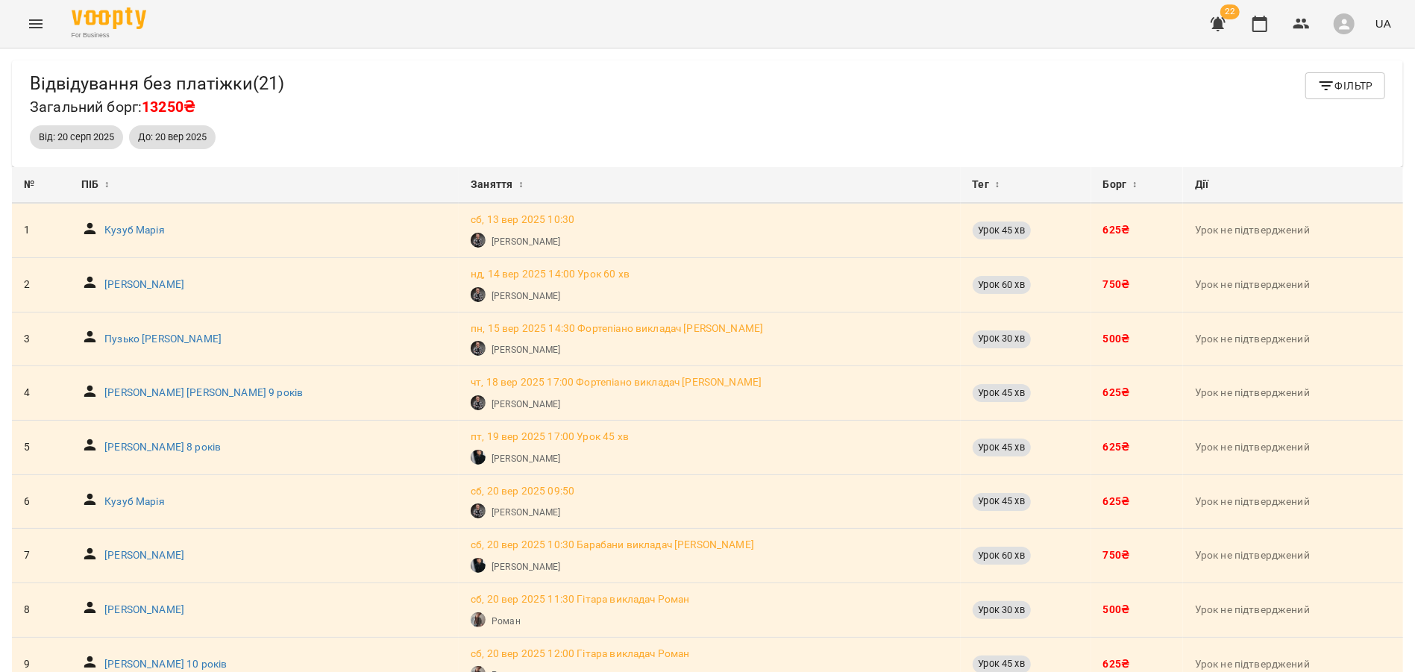
click at [1224, 25] on icon "button" at bounding box center [1218, 24] width 18 height 18
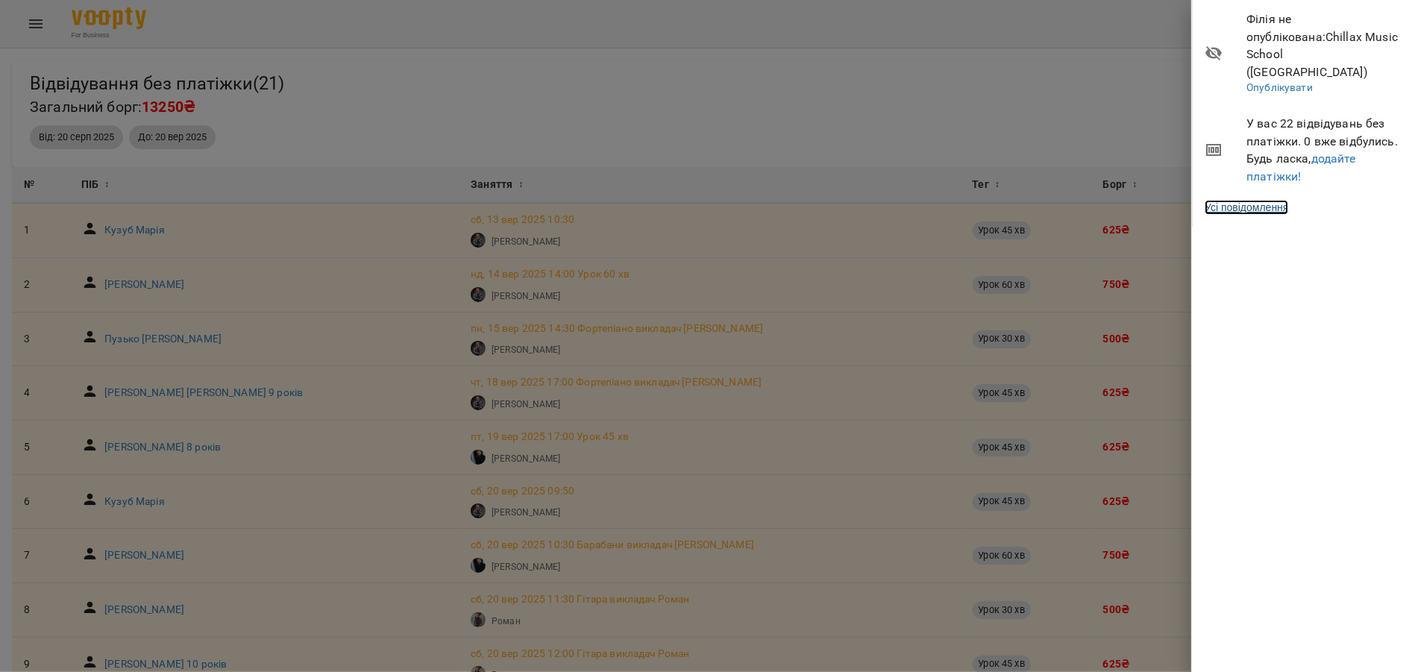
click at [1252, 200] on link "Усі повідомлення" at bounding box center [1247, 207] width 84 height 15
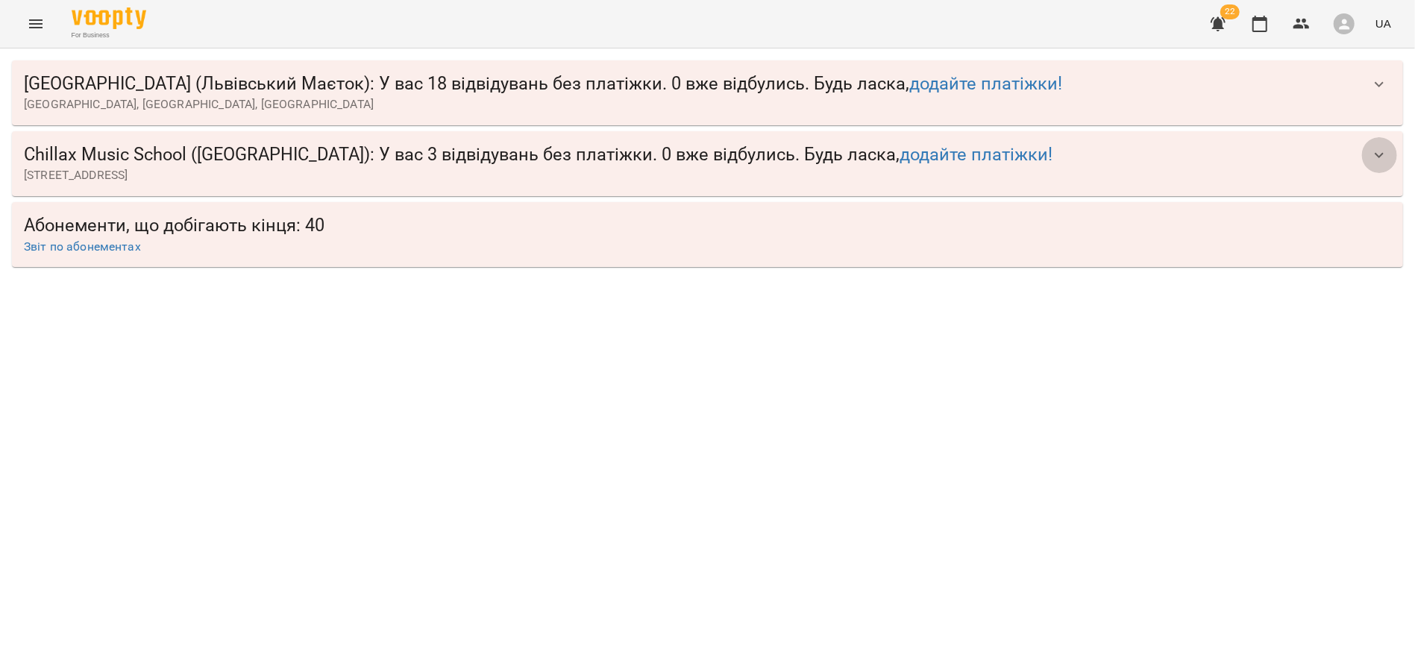
click at [1383, 157] on icon "button" at bounding box center [1379, 155] width 18 height 18
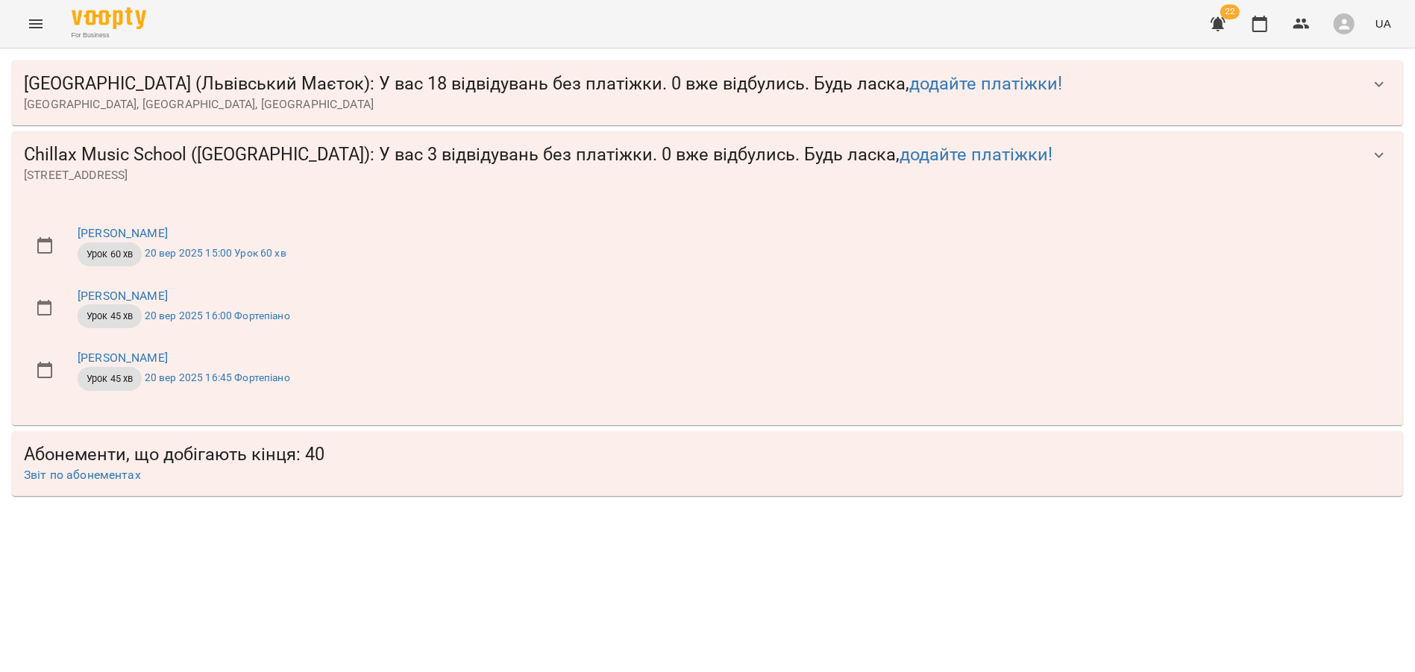
click at [728, 298] on span "[PERSON_NAME]" at bounding box center [729, 296] width 1302 height 18
click at [609, 345] on li "Єфімов Артем Урок 45 хв 20 вер 2025 16:45 Фортепіано" at bounding box center [707, 370] width 1367 height 63
click at [674, 314] on p "Урок 45 хв 20 вер 2025 16:00 Фортепіано" at bounding box center [729, 316] width 1302 height 24
click at [116, 289] on link "[PERSON_NAME]" at bounding box center [123, 296] width 90 height 14
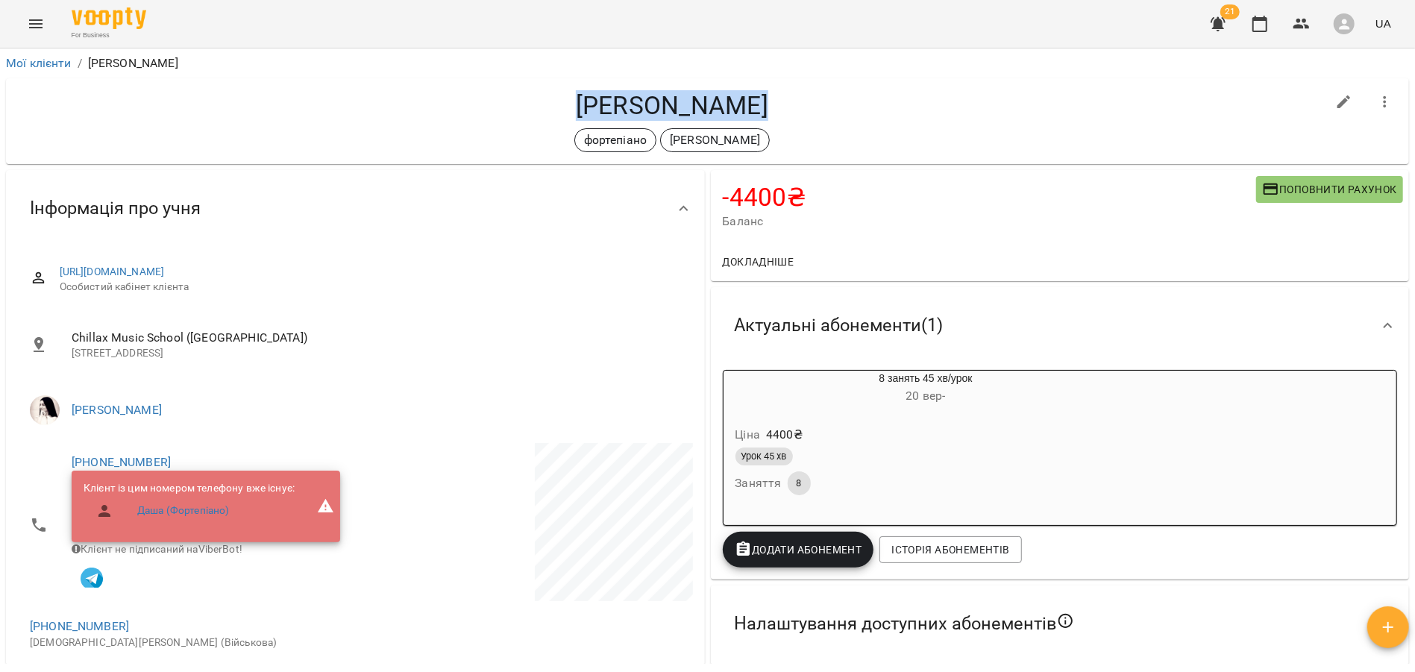
drag, startPoint x: 585, startPoint y: 106, endPoint x: 818, endPoint y: 98, distance: 232.9
click at [818, 98] on h4 "[PERSON_NAME]" at bounding box center [672, 105] width 1308 height 31
copy h4 "[PERSON_NAME]"
drag, startPoint x: 505, startPoint y: 273, endPoint x: 115, endPoint y: 264, distance: 390.2
click at [115, 265] on span "[URL][DOMAIN_NAME]" at bounding box center [370, 272] width 621 height 15
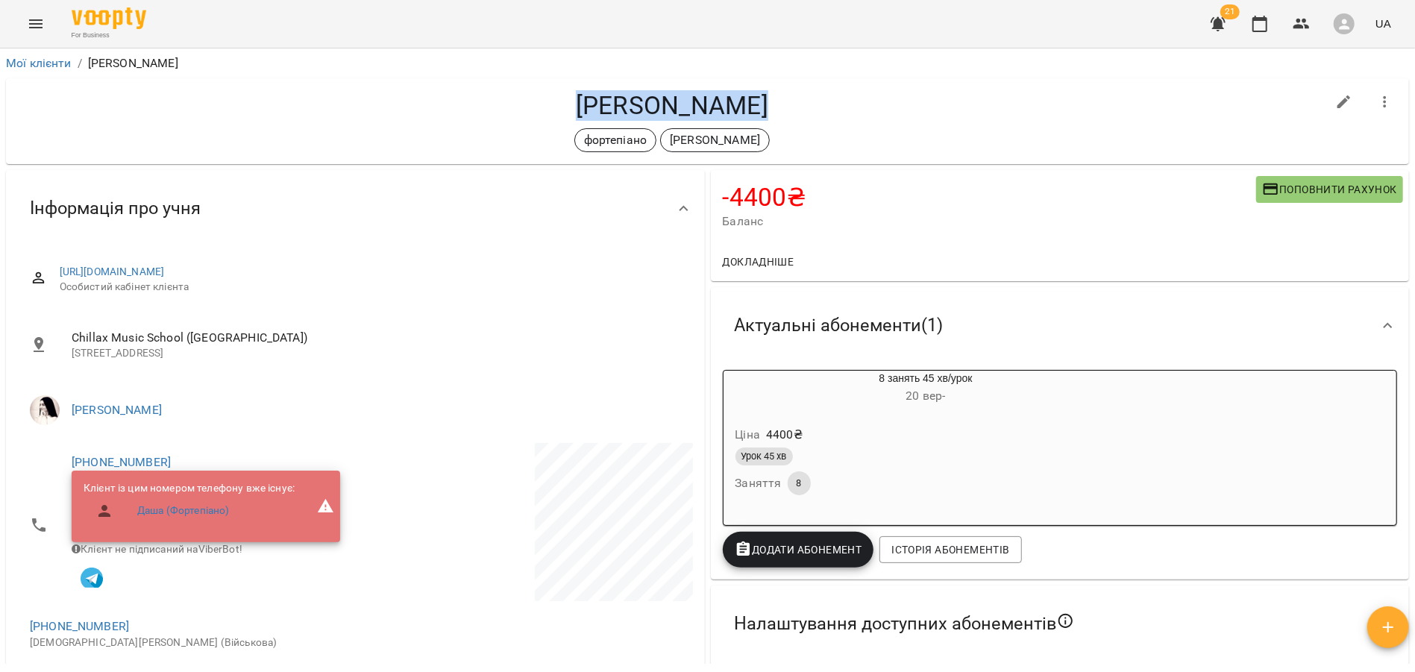
copy link "[URL][DOMAIN_NAME]"
click at [1314, 183] on span "Поповнити рахунок" at bounding box center [1329, 190] width 135 height 18
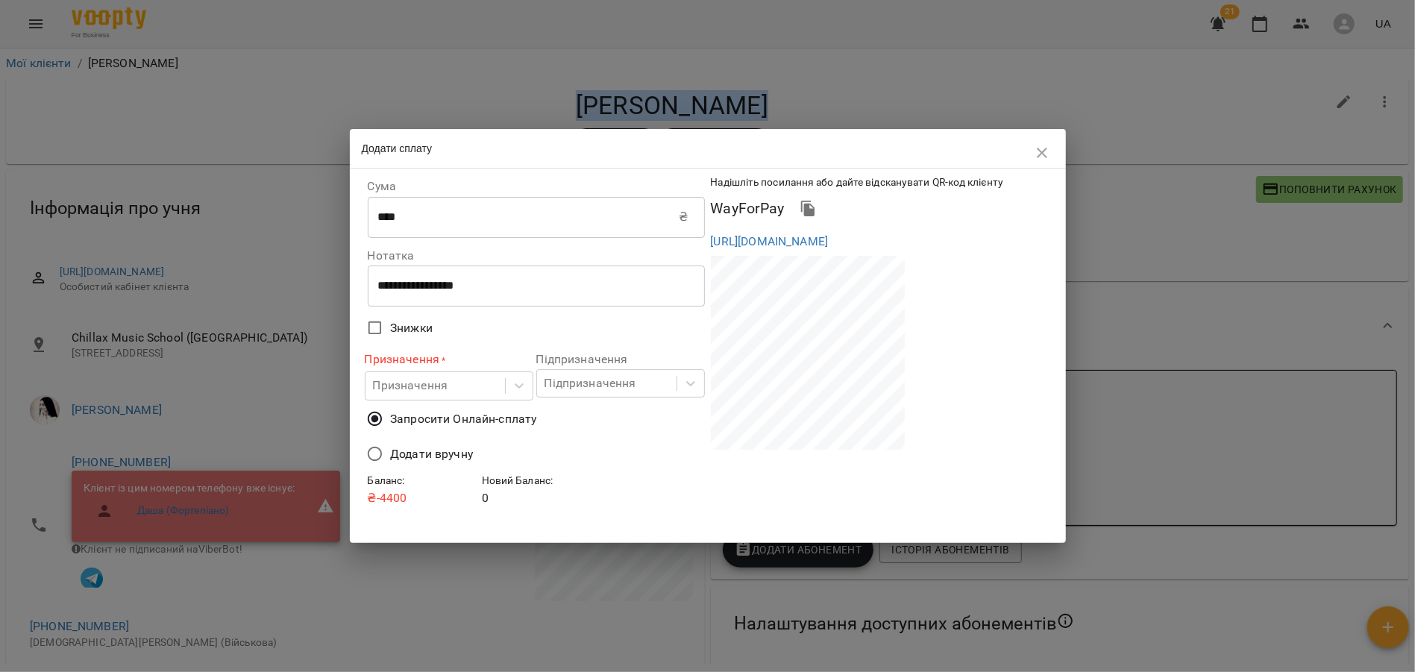
drag, startPoint x: 1032, startPoint y: 257, endPoint x: 709, endPoint y: 239, distance: 322.7
click at [709, 239] on div "[URL][DOMAIN_NAME]" at bounding box center [879, 242] width 343 height 24
copy link "[URL][DOMAIN_NAME]"
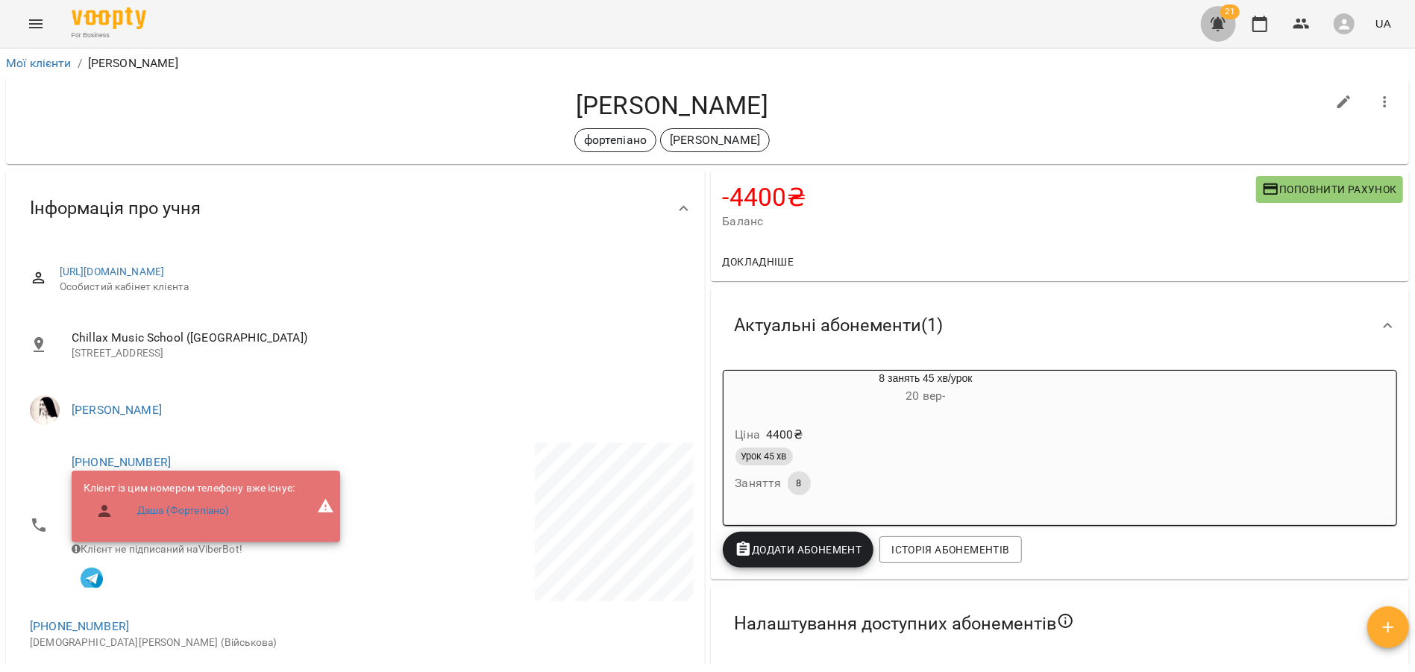
click at [1227, 23] on icon "button" at bounding box center [1218, 24] width 18 height 18
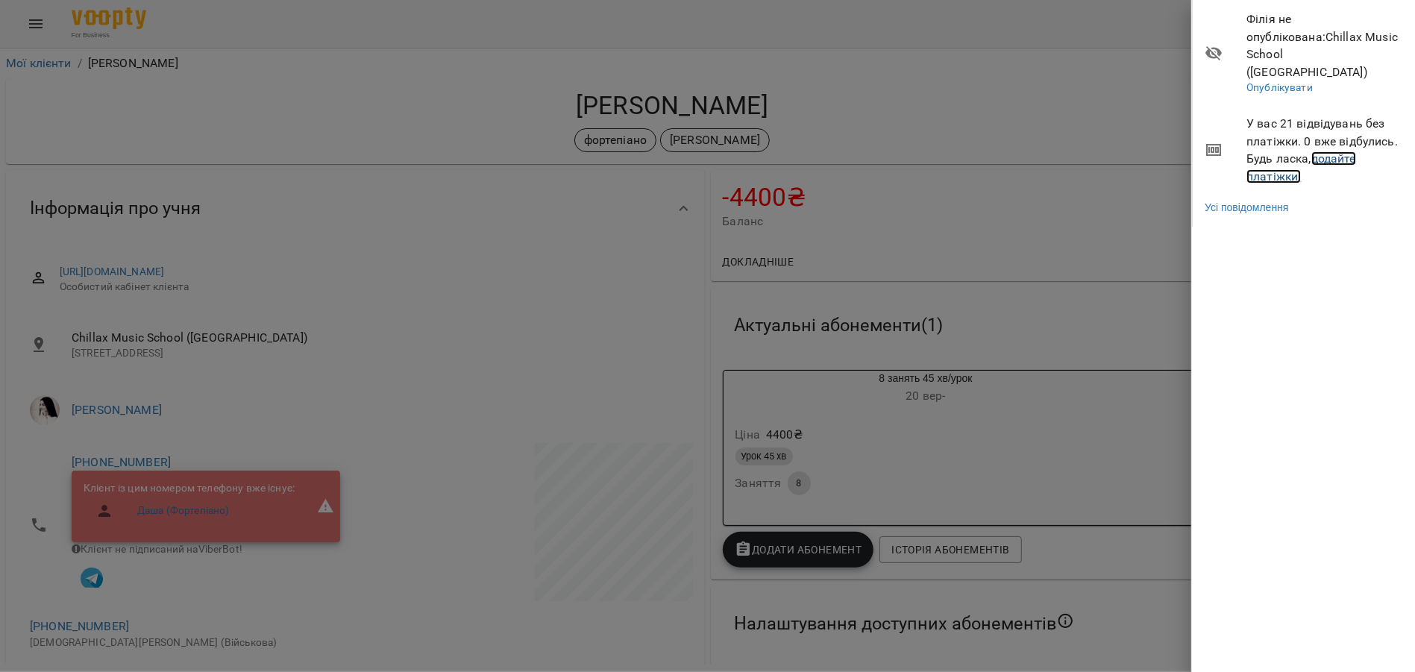
click at [1327, 151] on link "додайте платіжки!" at bounding box center [1301, 167] width 110 height 32
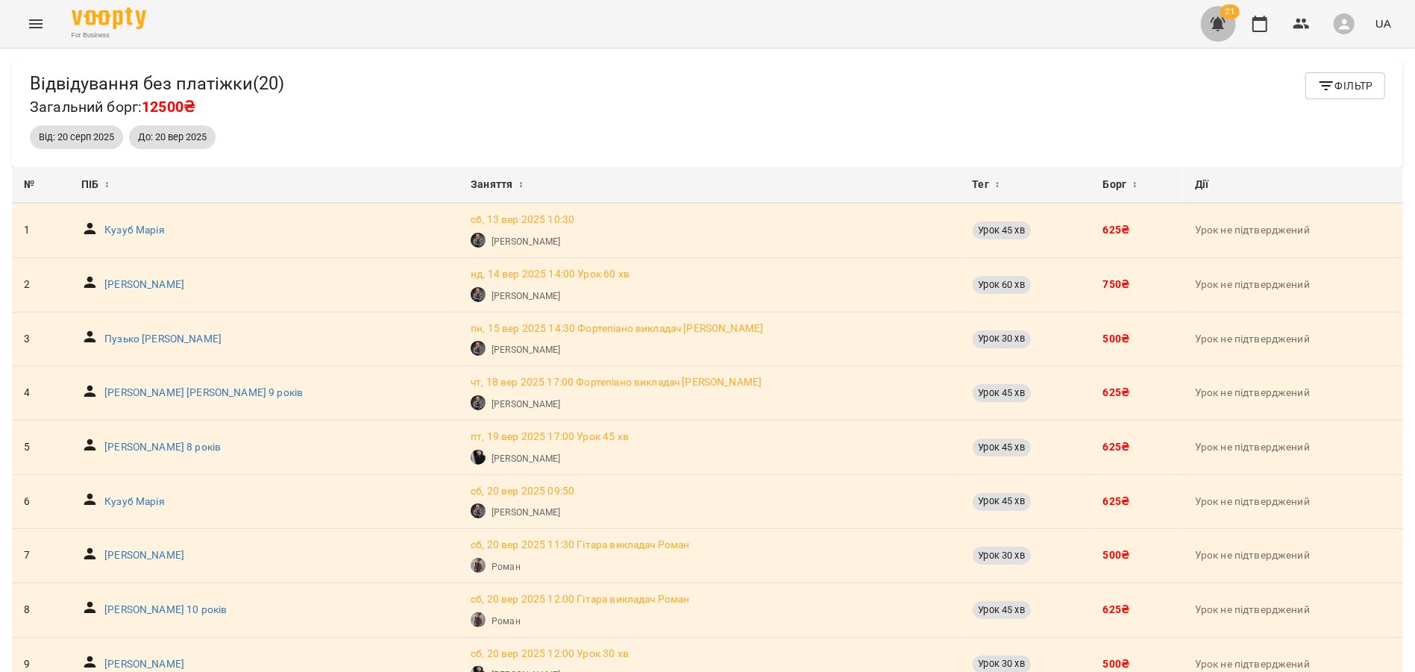
click at [1226, 28] on icon "button" at bounding box center [1218, 24] width 18 height 18
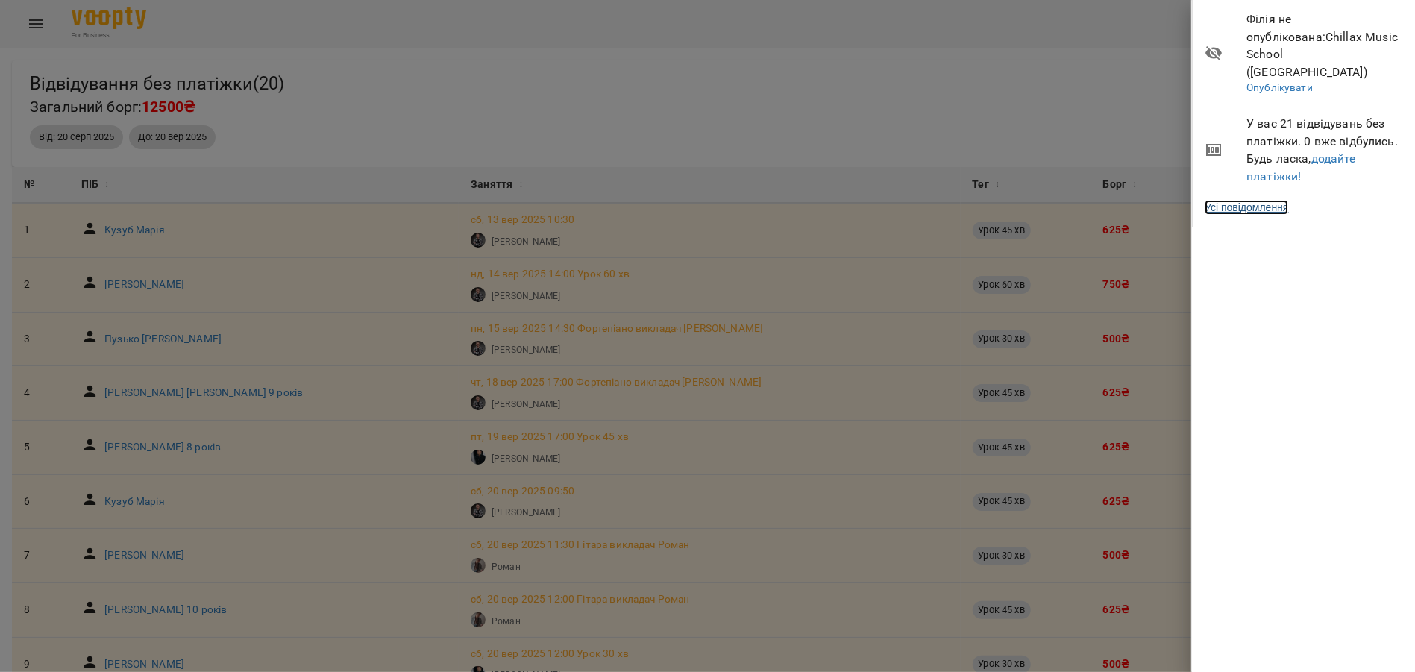
click at [1269, 200] on link "Усі повідомлення" at bounding box center [1247, 207] width 84 height 15
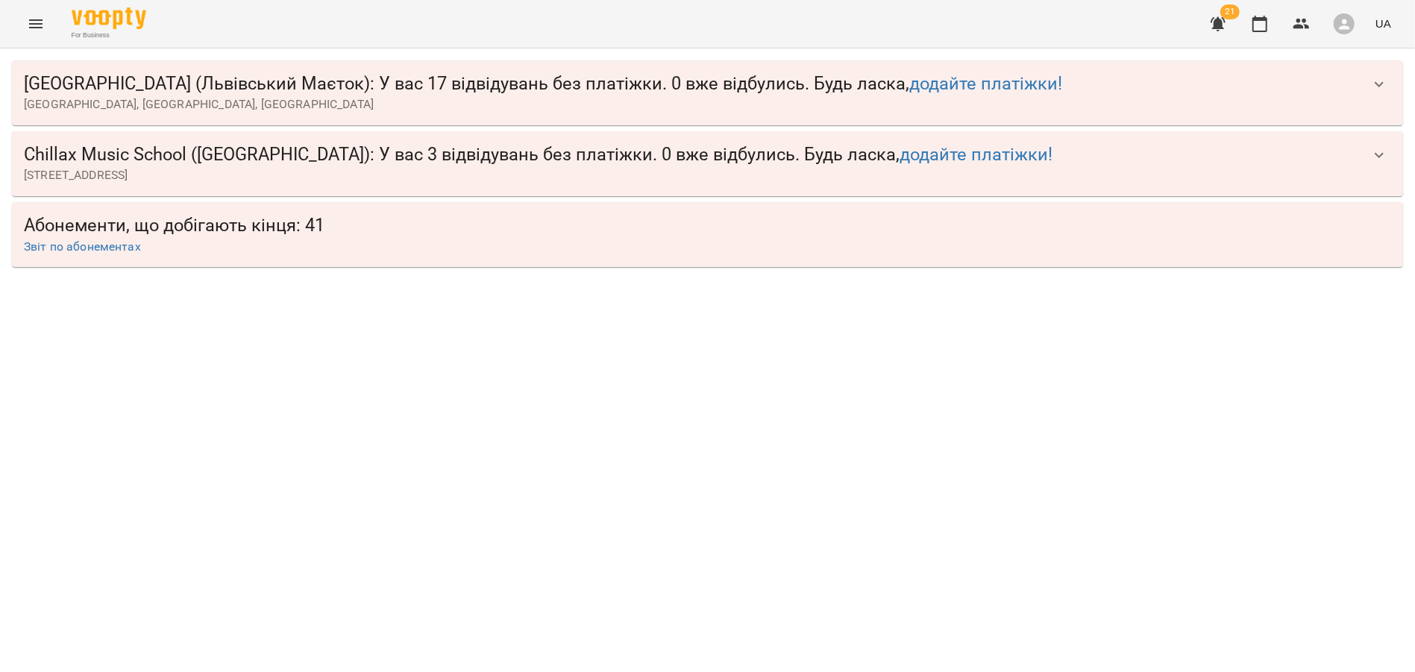
click at [1228, 175] on span "[STREET_ADDRESS]" at bounding box center [692, 175] width 1337 height 18
click at [1379, 154] on icon "button" at bounding box center [1379, 155] width 18 height 18
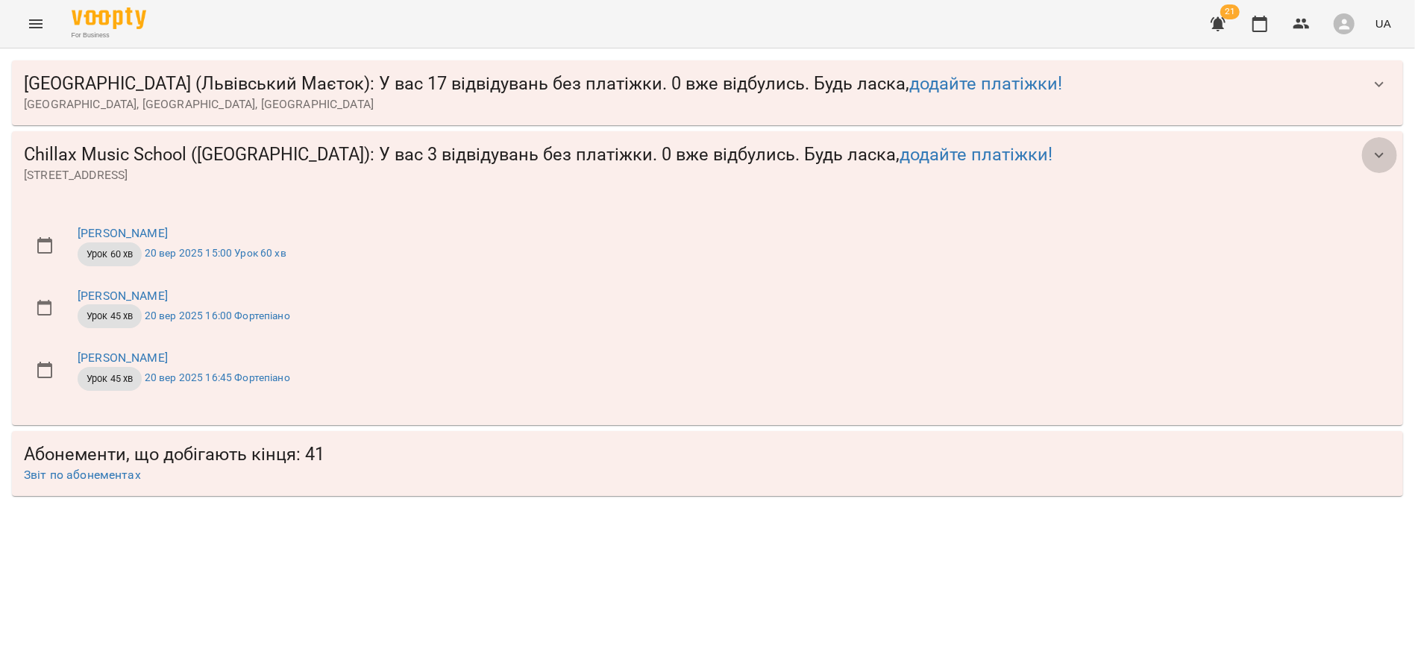
click at [1379, 154] on icon "button" at bounding box center [1379, 155] width 18 height 18
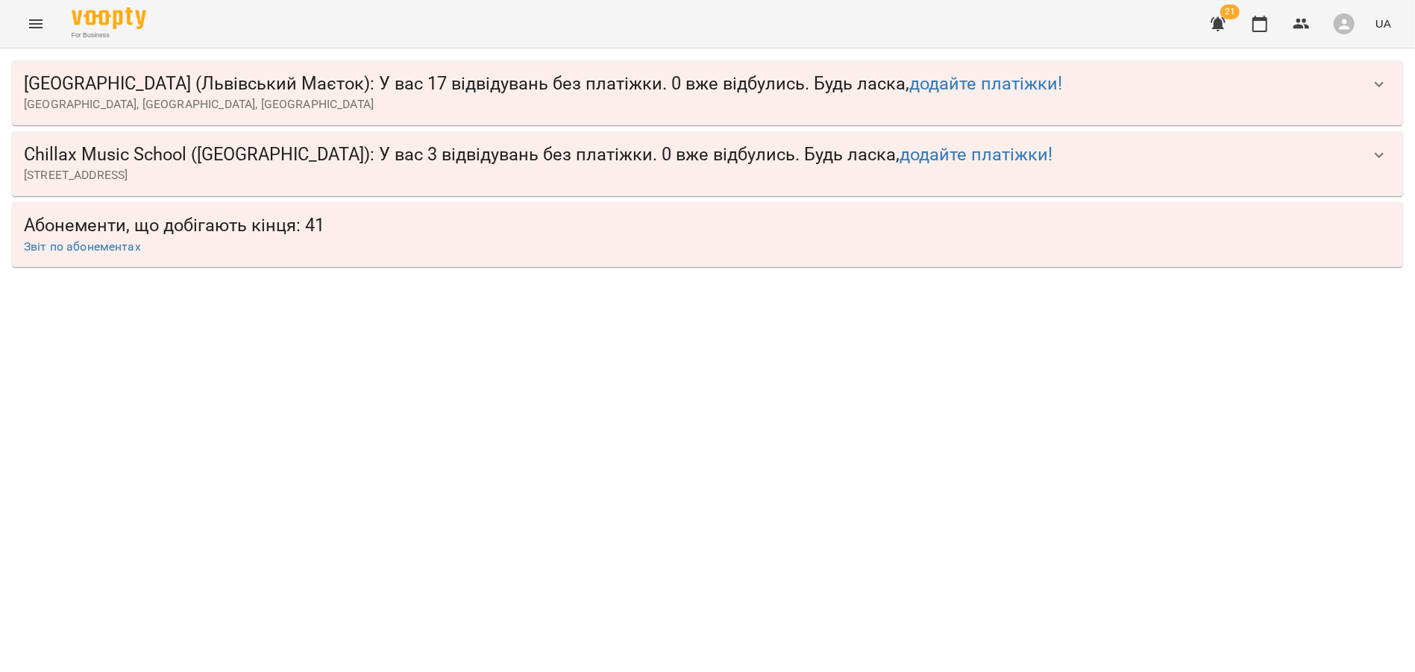
click at [1385, 89] on icon "button" at bounding box center [1379, 84] width 18 height 18
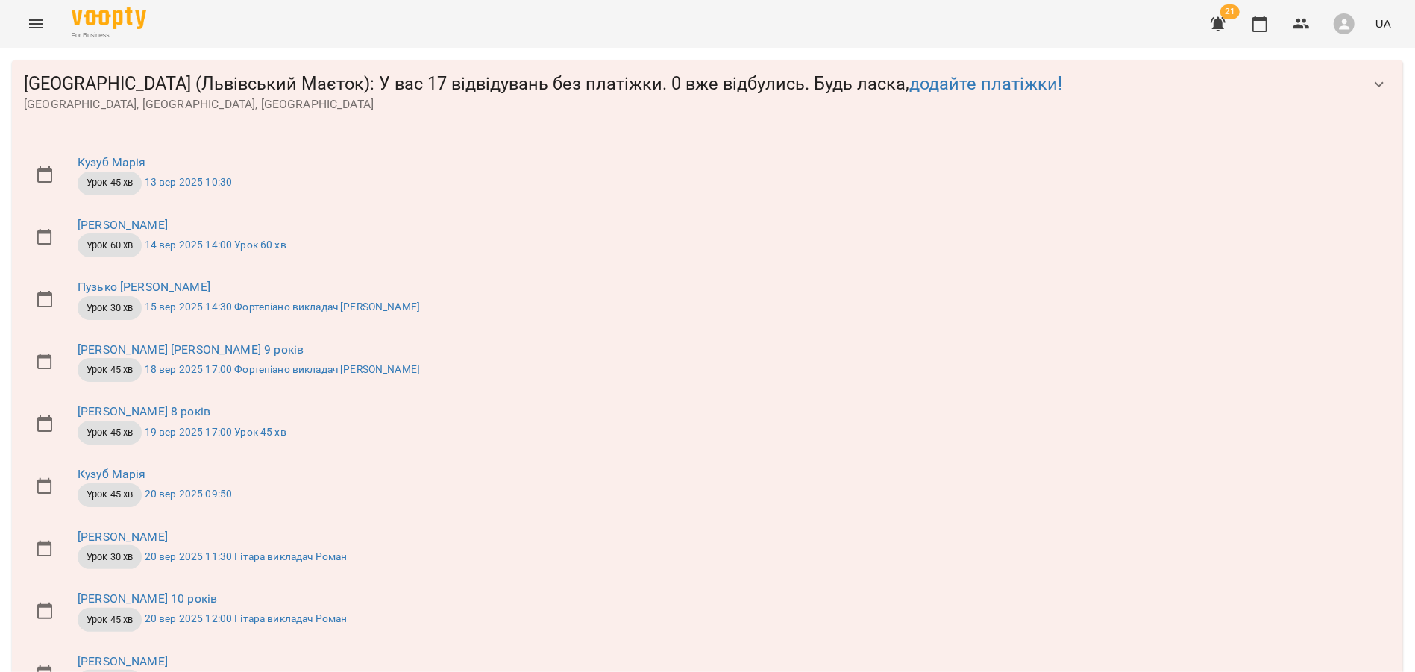
scroll to position [708, 0]
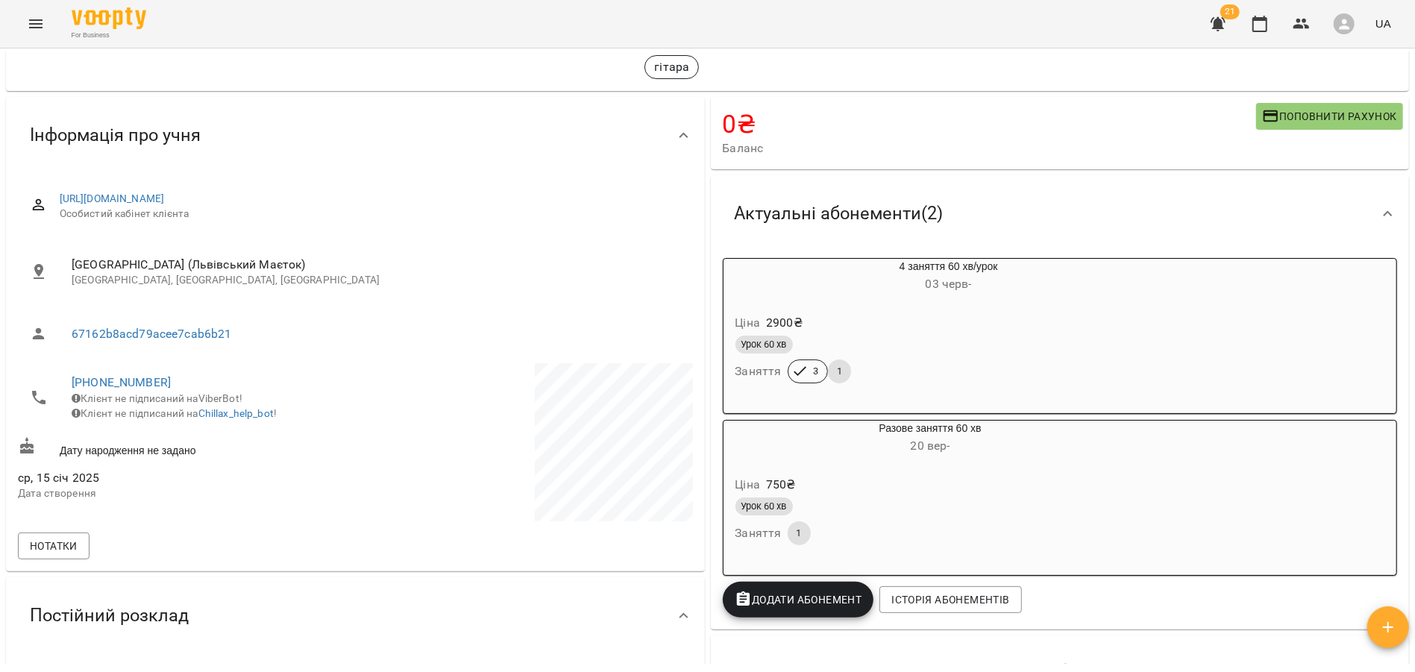
scroll to position [72, 0]
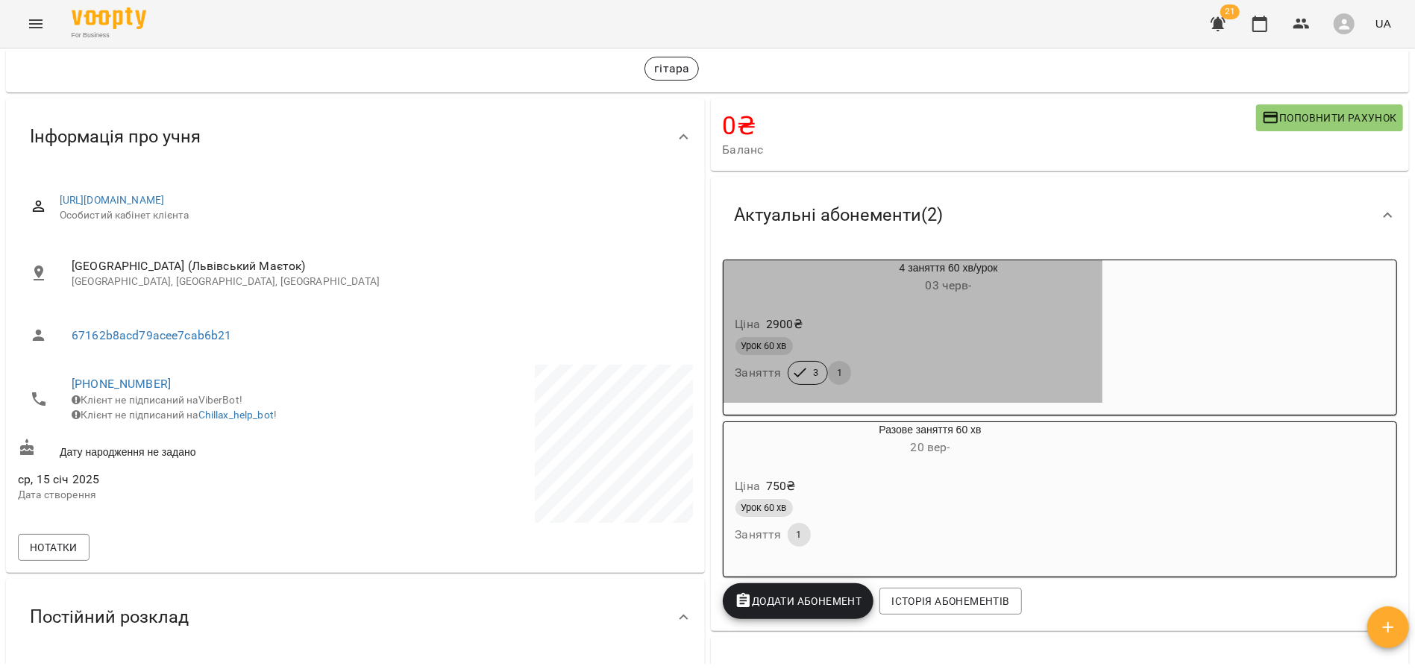
click at [898, 319] on div "Ціна 2900 ₴" at bounding box center [913, 324] width 361 height 27
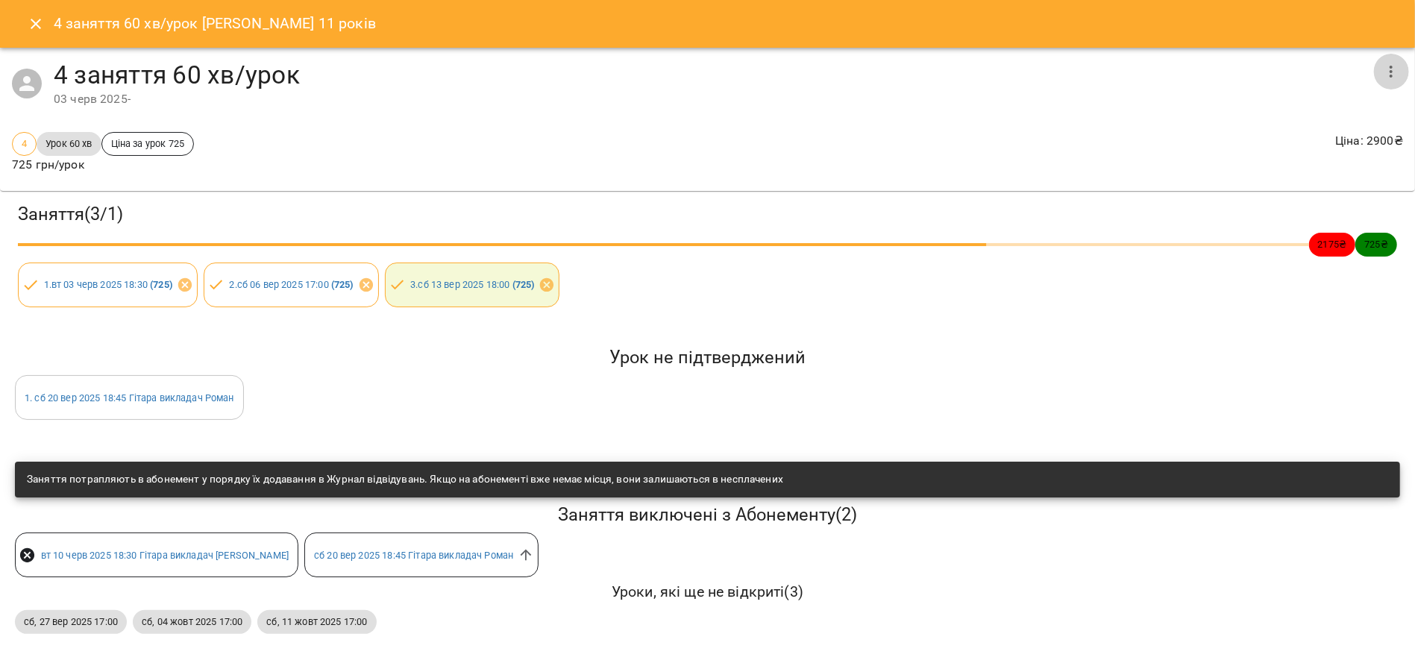
click at [1379, 78] on button "button" at bounding box center [1391, 72] width 36 height 36
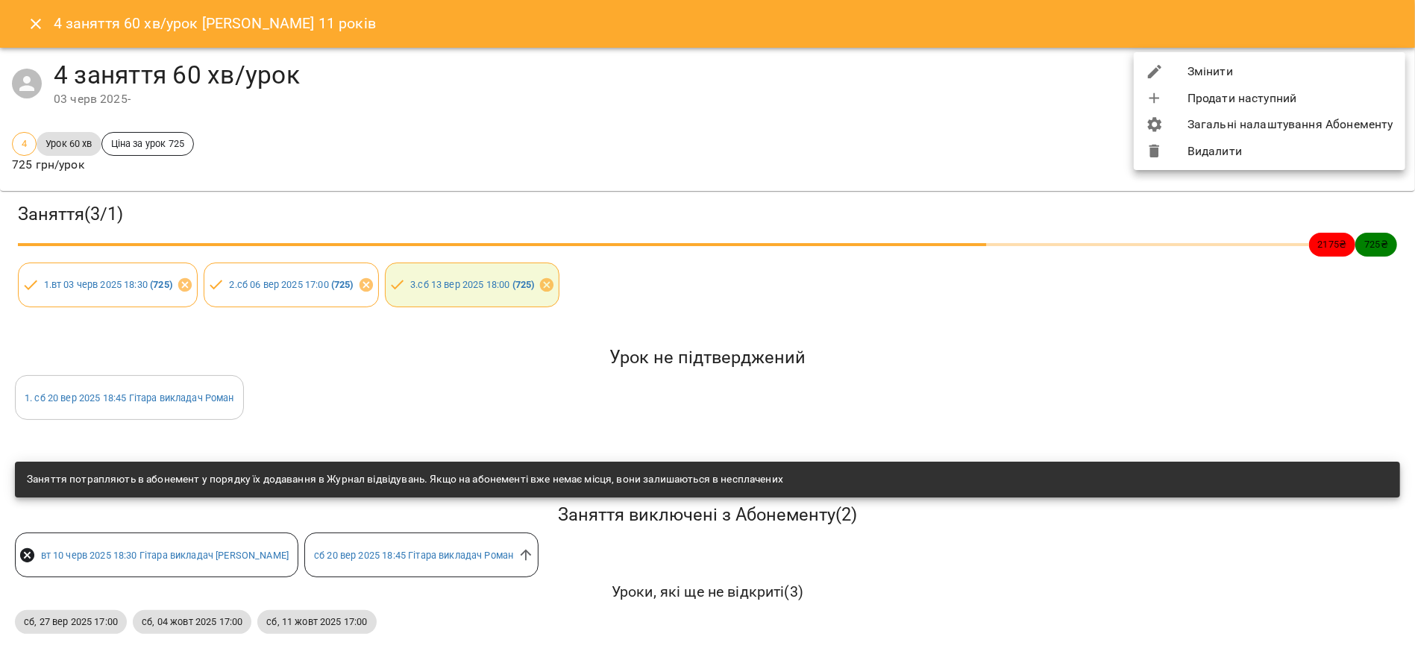
click at [1214, 73] on li "Змінити" at bounding box center [1270, 71] width 272 height 27
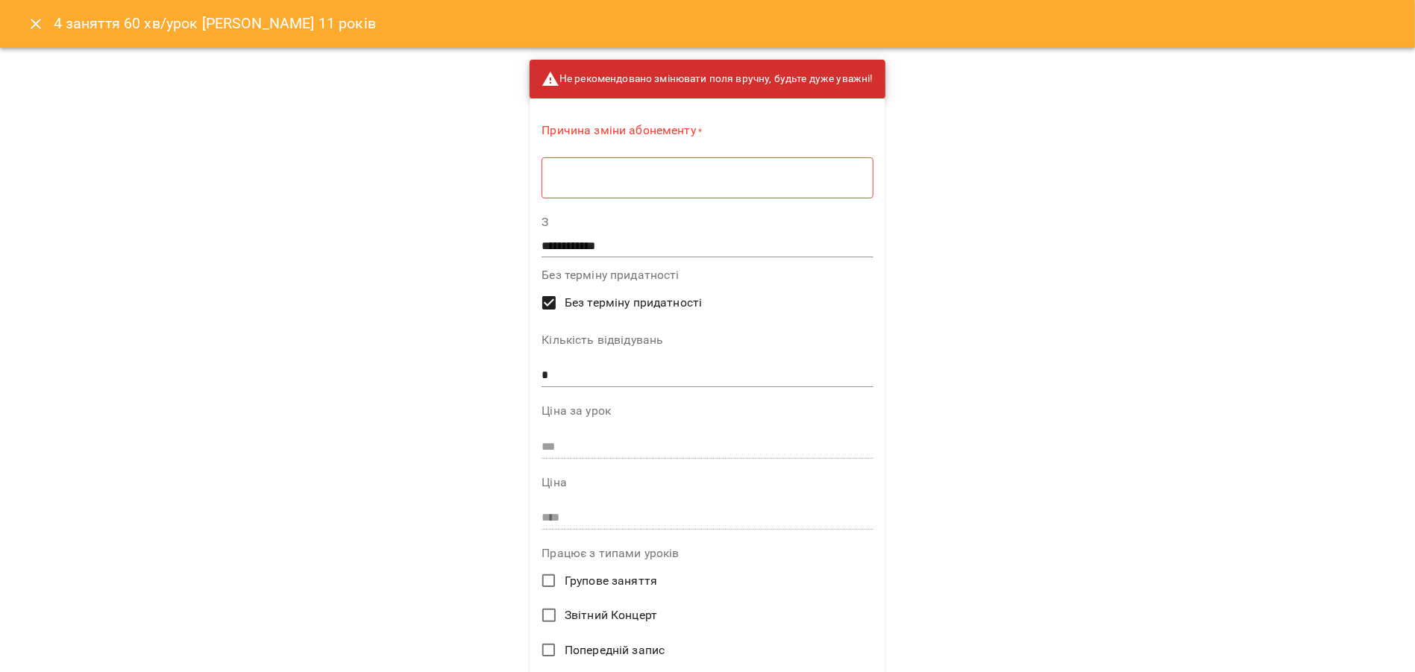
click at [574, 172] on textarea at bounding box center [707, 178] width 310 height 14
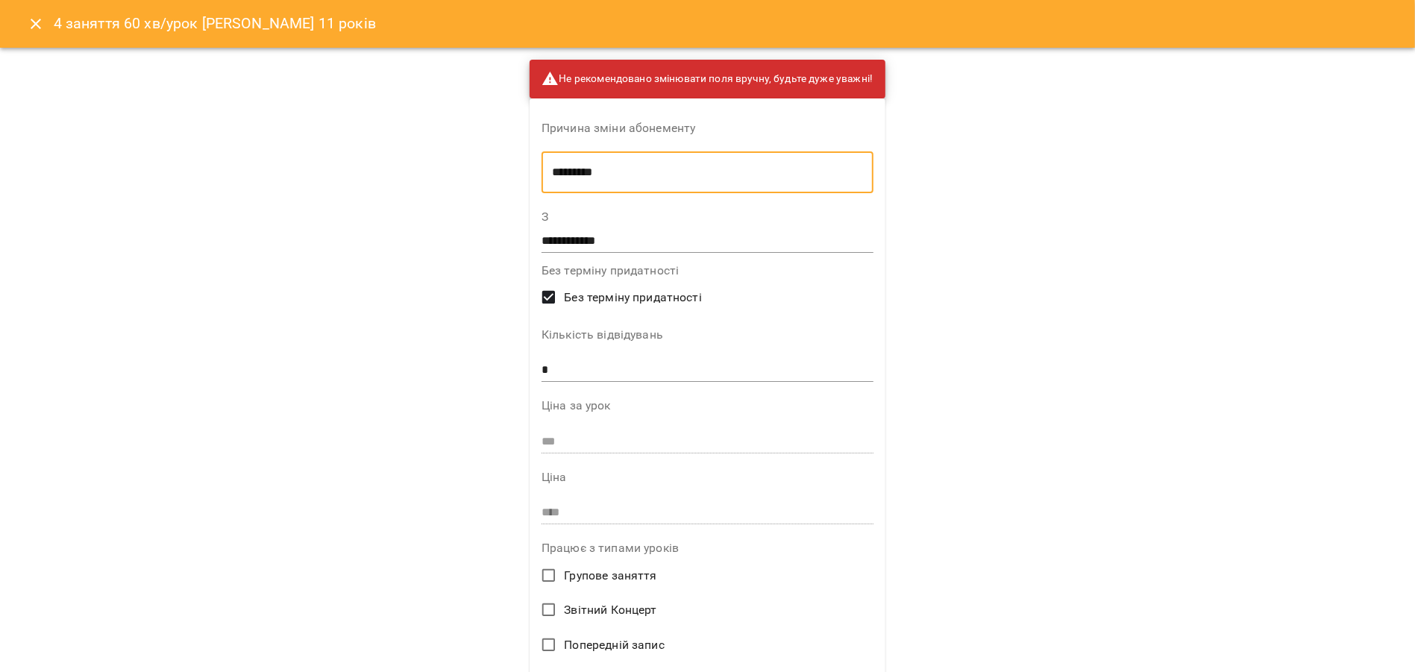
type textarea "*********"
click at [564, 370] on input "*" at bounding box center [708, 371] width 332 height 24
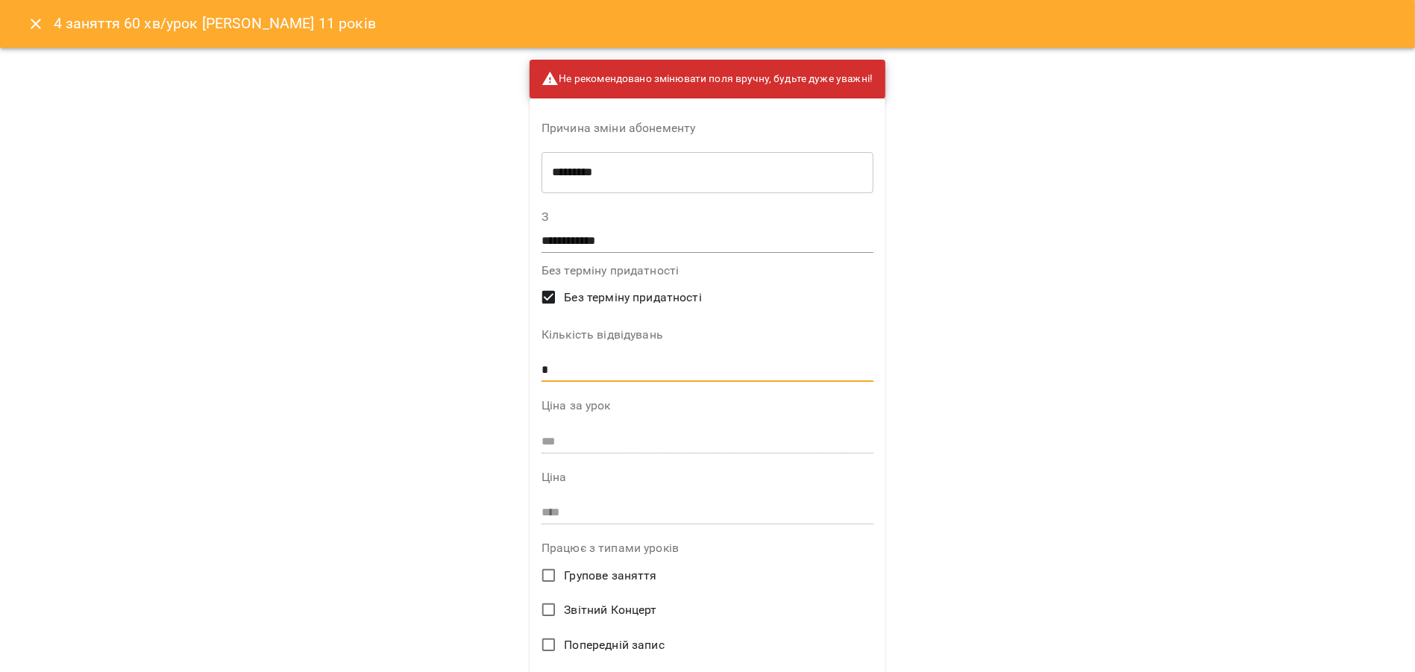
scroll to position [304, 0]
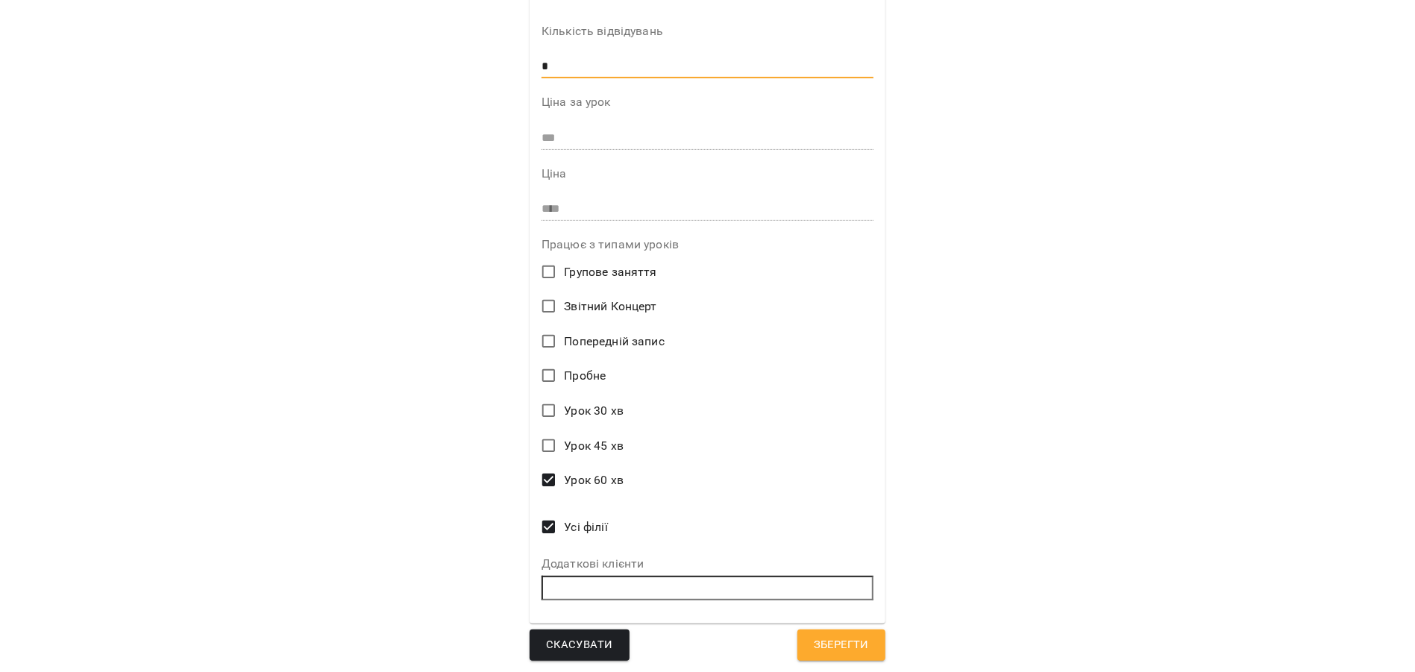
type input "*"
click at [841, 639] on span "Зберегти" at bounding box center [841, 645] width 55 height 19
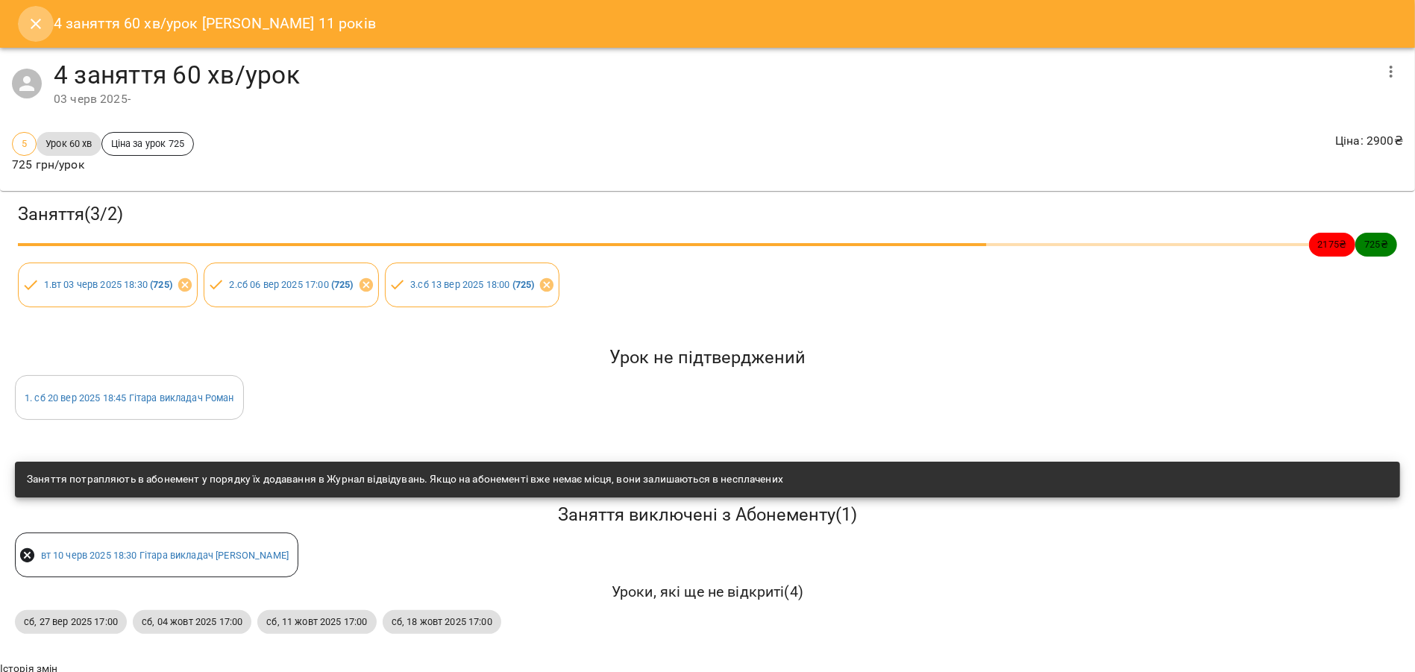
click at [48, 27] on button "Close" at bounding box center [36, 24] width 36 height 36
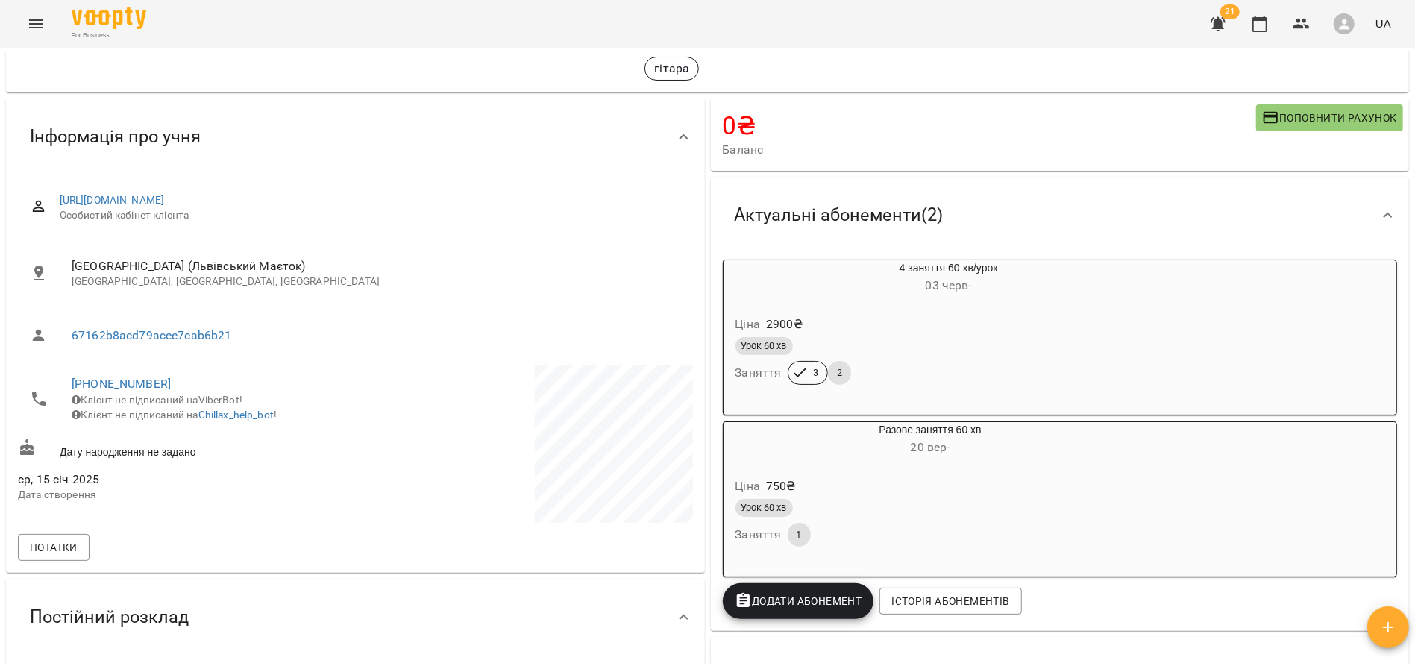
click at [884, 501] on div "Урок 60 хв" at bounding box center [895, 508] width 324 height 24
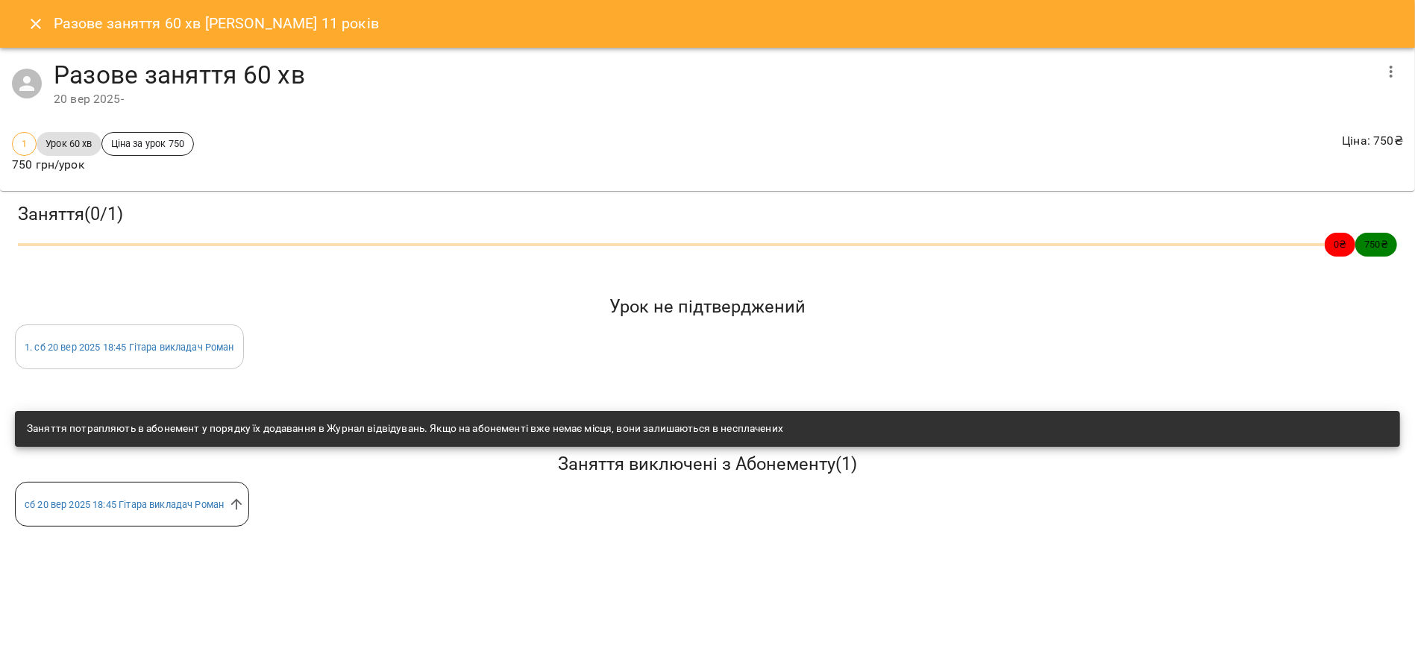
click at [1412, 57] on div "Разове заняття 60 хв 20 вер 2025 -" at bounding box center [707, 84] width 1415 height 72
click at [1396, 66] on icon "button" at bounding box center [1391, 72] width 18 height 18
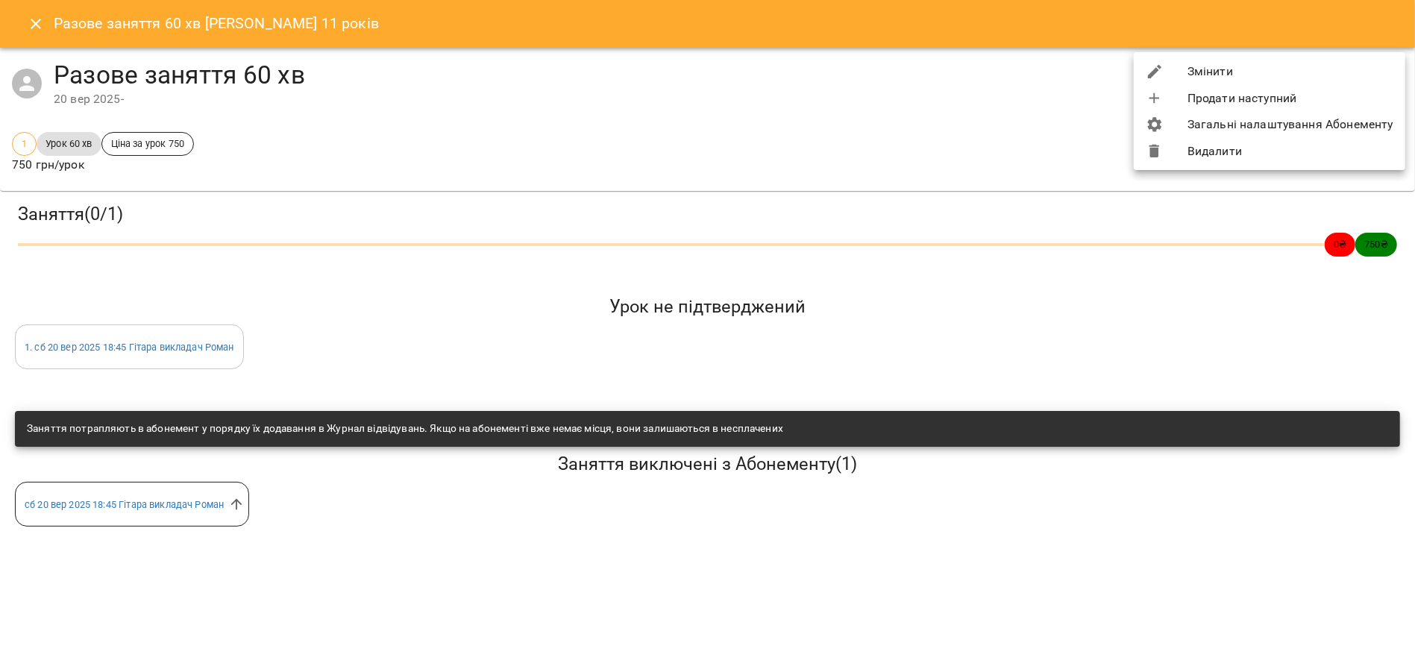
click at [1233, 151] on li "Видалити" at bounding box center [1270, 151] width 272 height 27
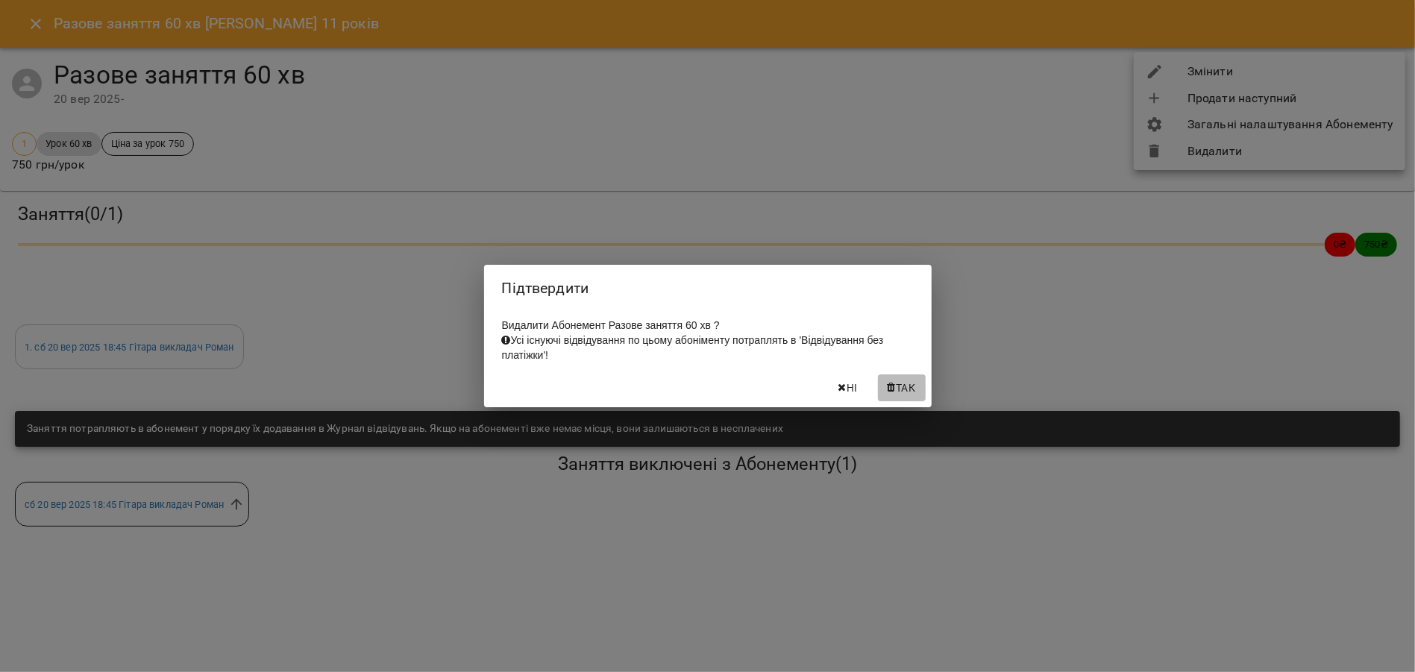
click at [894, 383] on button "Так" at bounding box center [902, 387] width 48 height 27
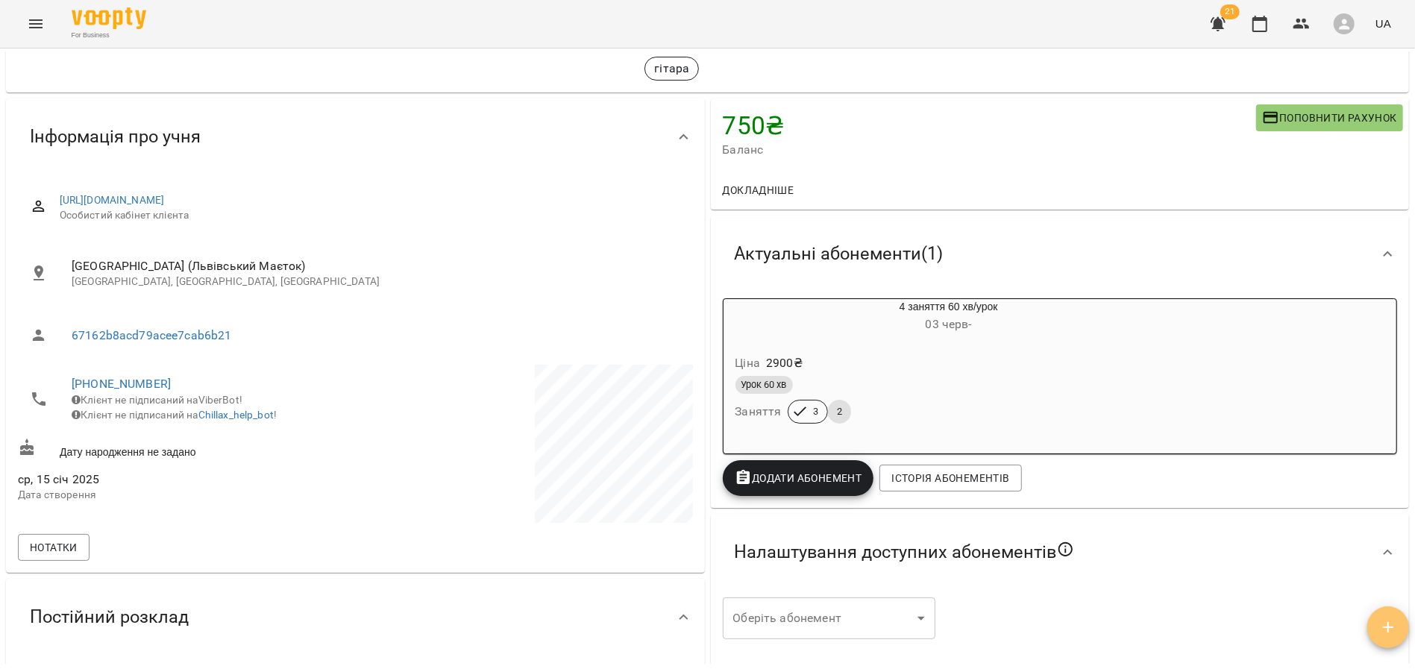
click at [1383, 625] on icon "button" at bounding box center [1388, 627] width 18 height 18
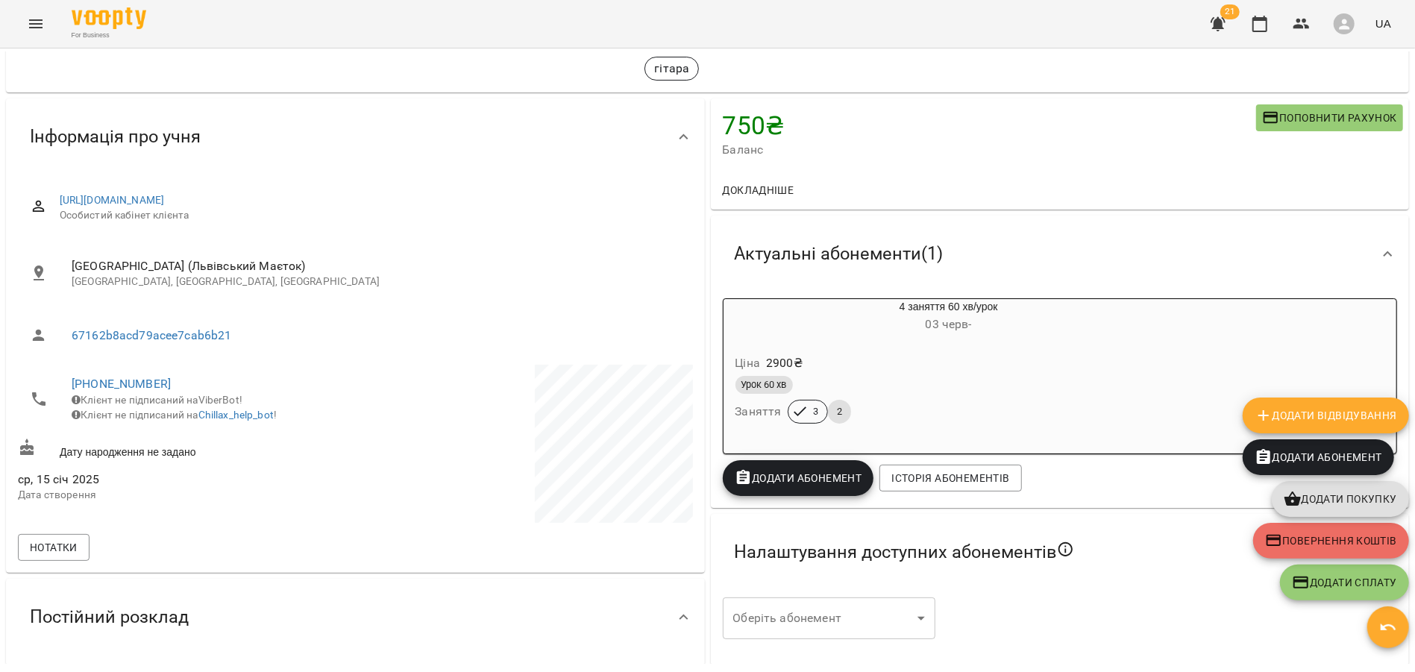
click at [1350, 539] on span "Повернення коштів" at bounding box center [1331, 541] width 132 height 18
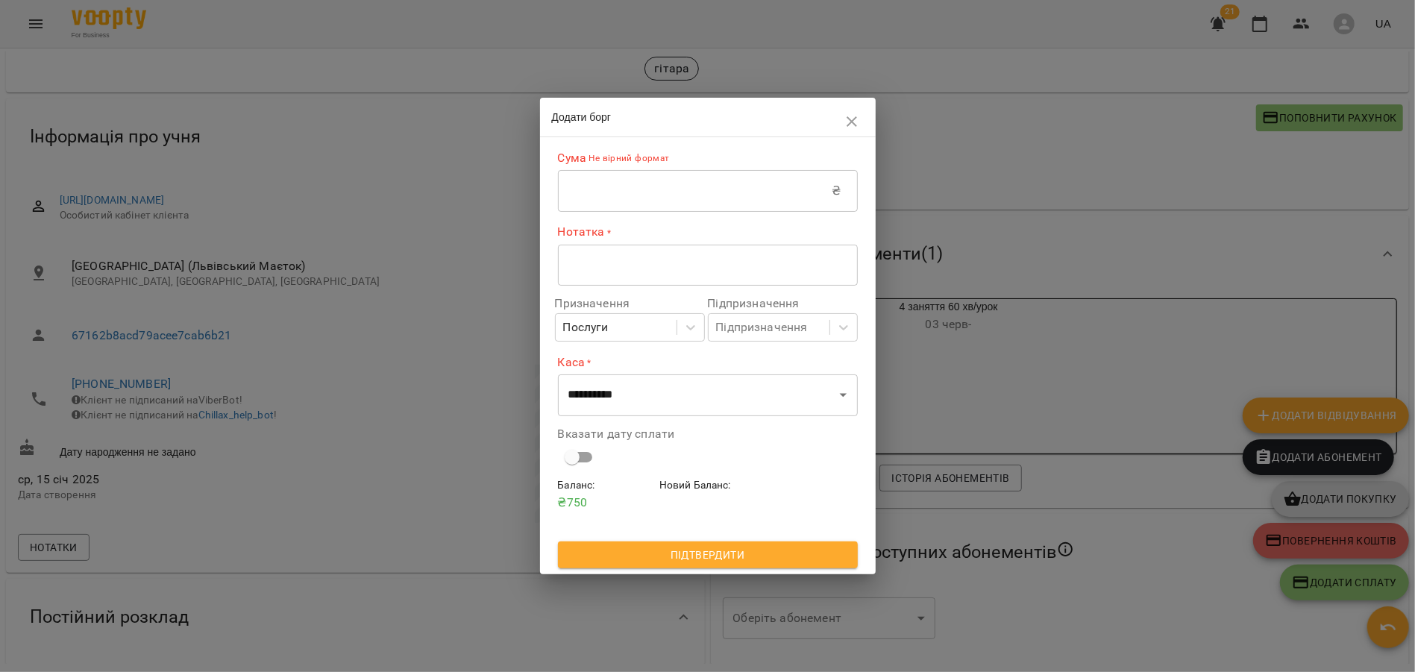
click at [600, 195] on input "text" at bounding box center [695, 191] width 275 height 42
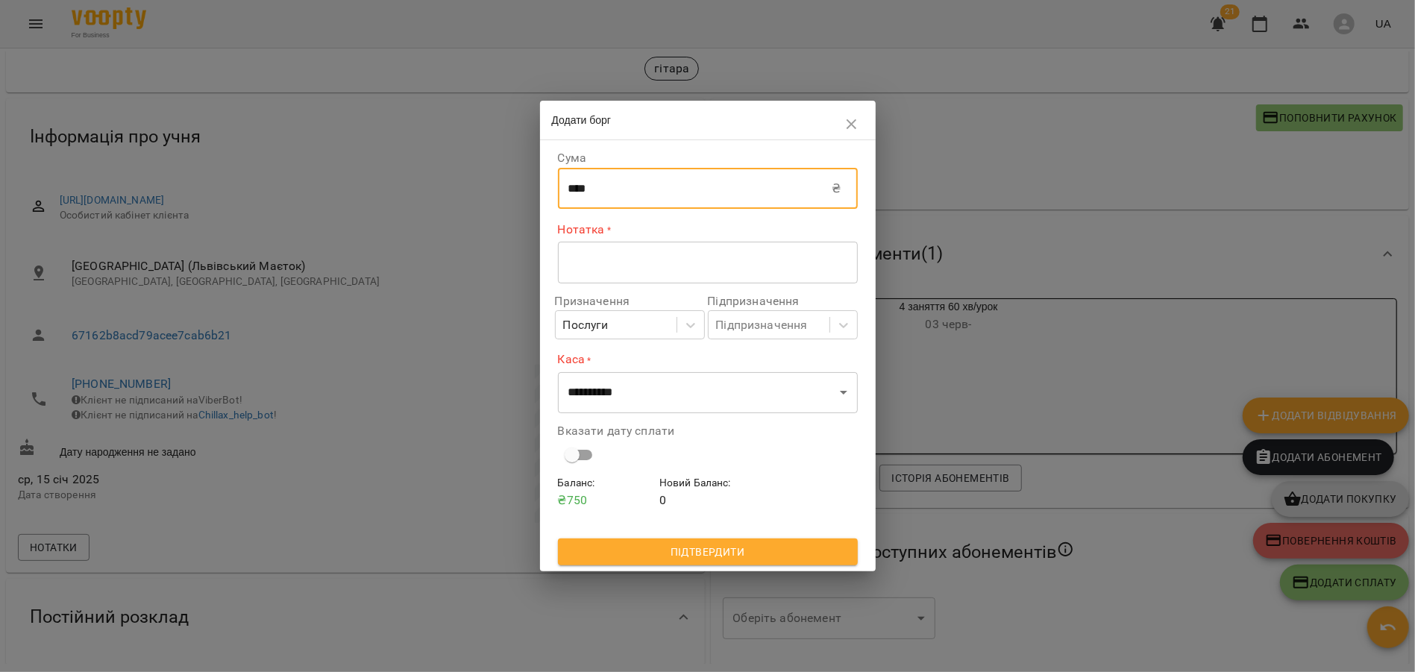
type input "****"
click at [587, 262] on textarea at bounding box center [707, 262] width 279 height 14
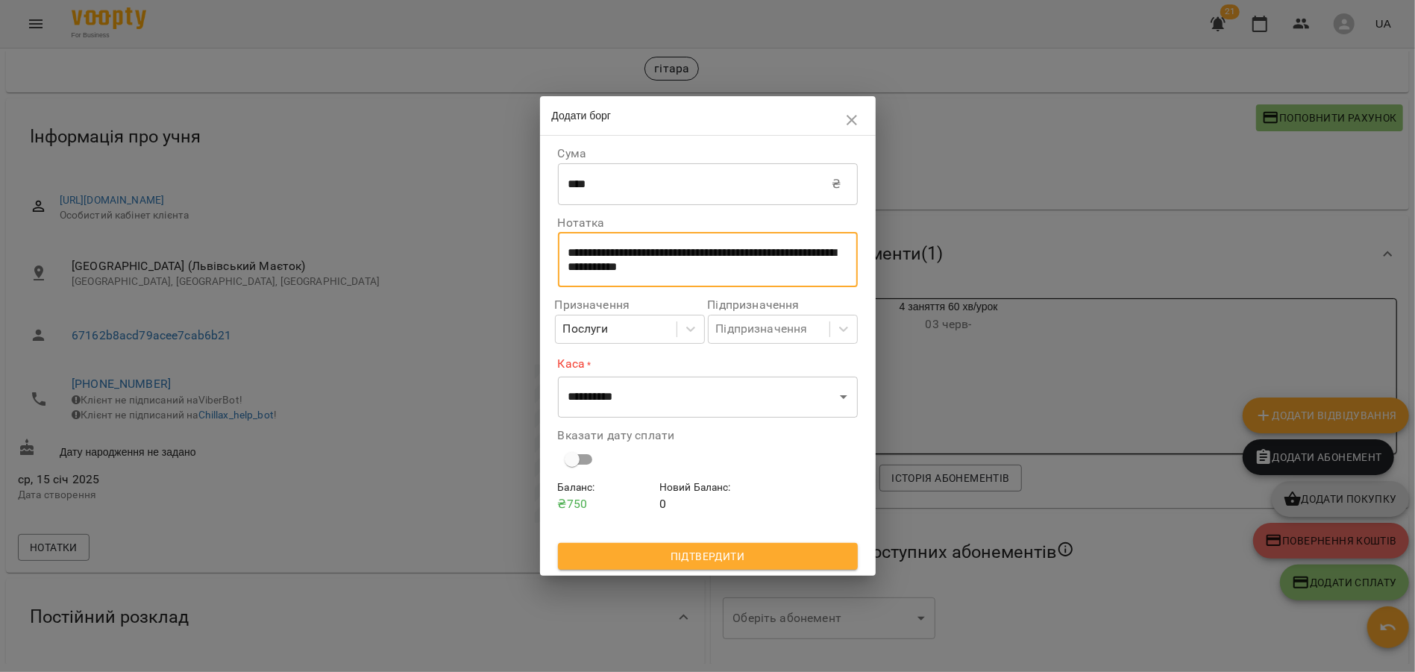
type textarea "**********"
click at [624, 404] on select "**********" at bounding box center [708, 397] width 300 height 42
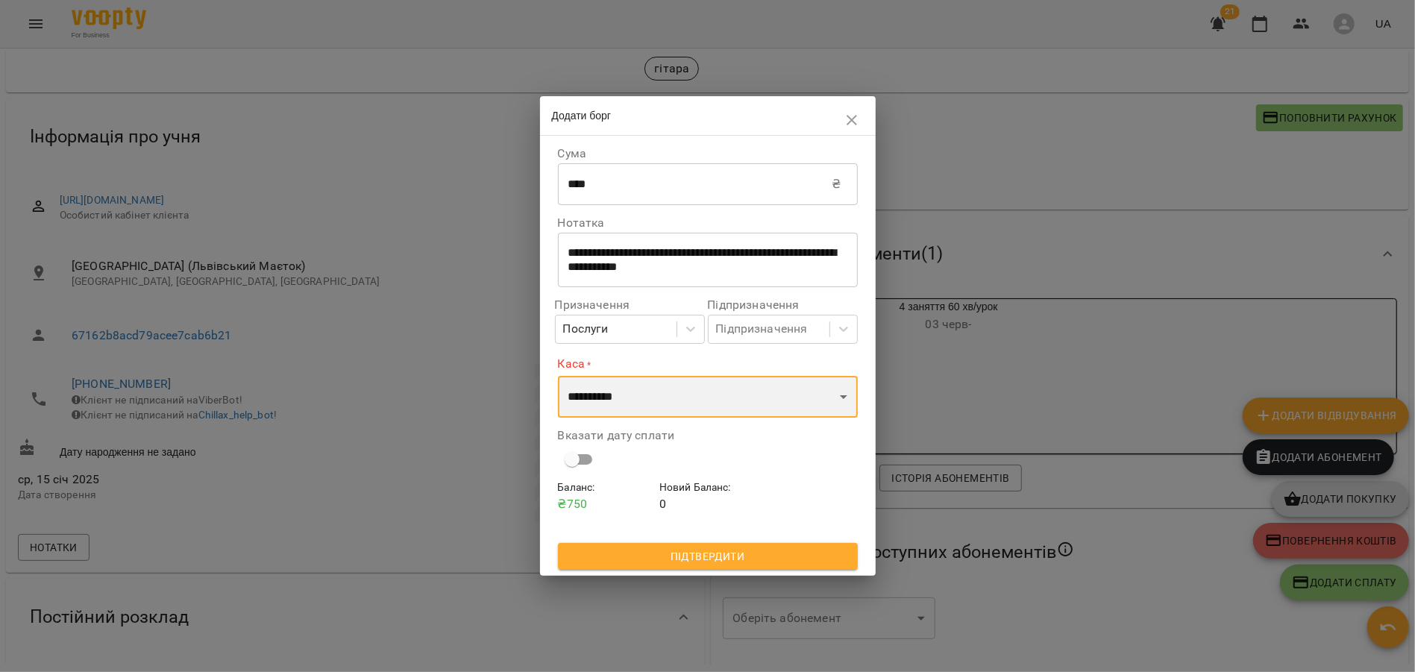
select select "****"
click at [558, 376] on select "**********" at bounding box center [708, 397] width 300 height 42
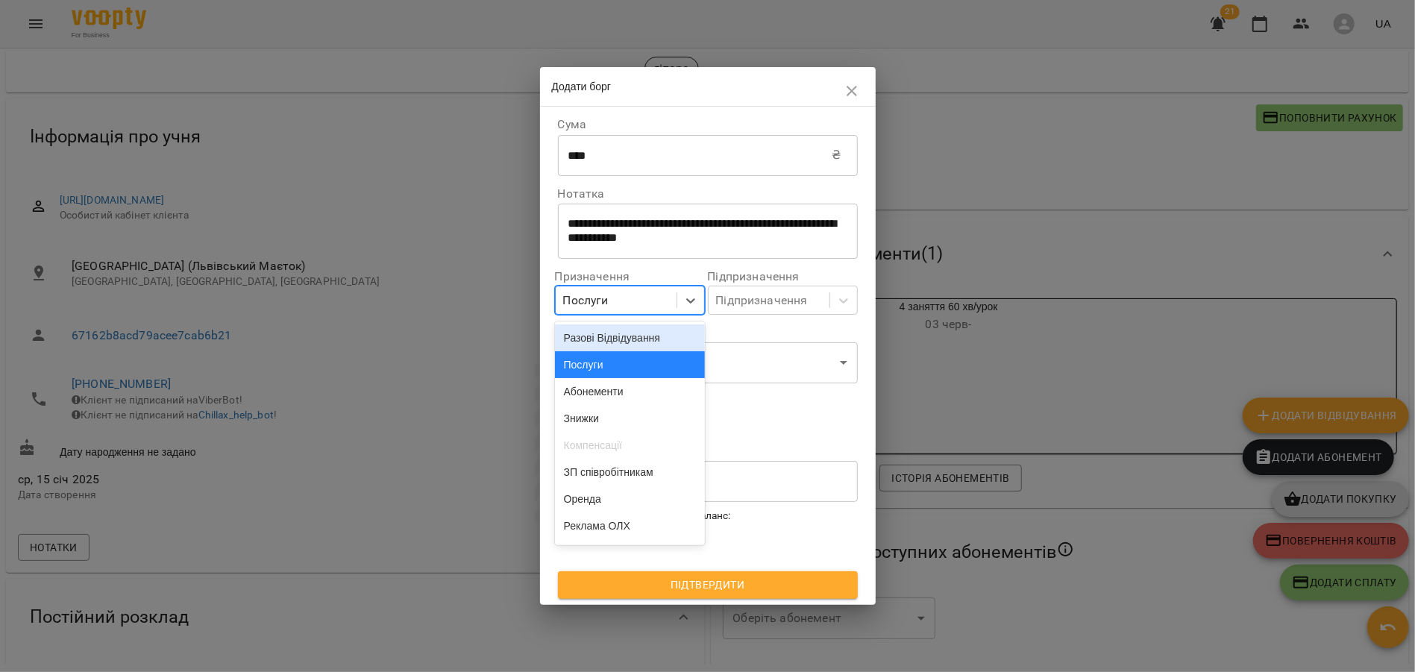
click at [624, 298] on div "Послуги" at bounding box center [616, 300] width 121 height 28
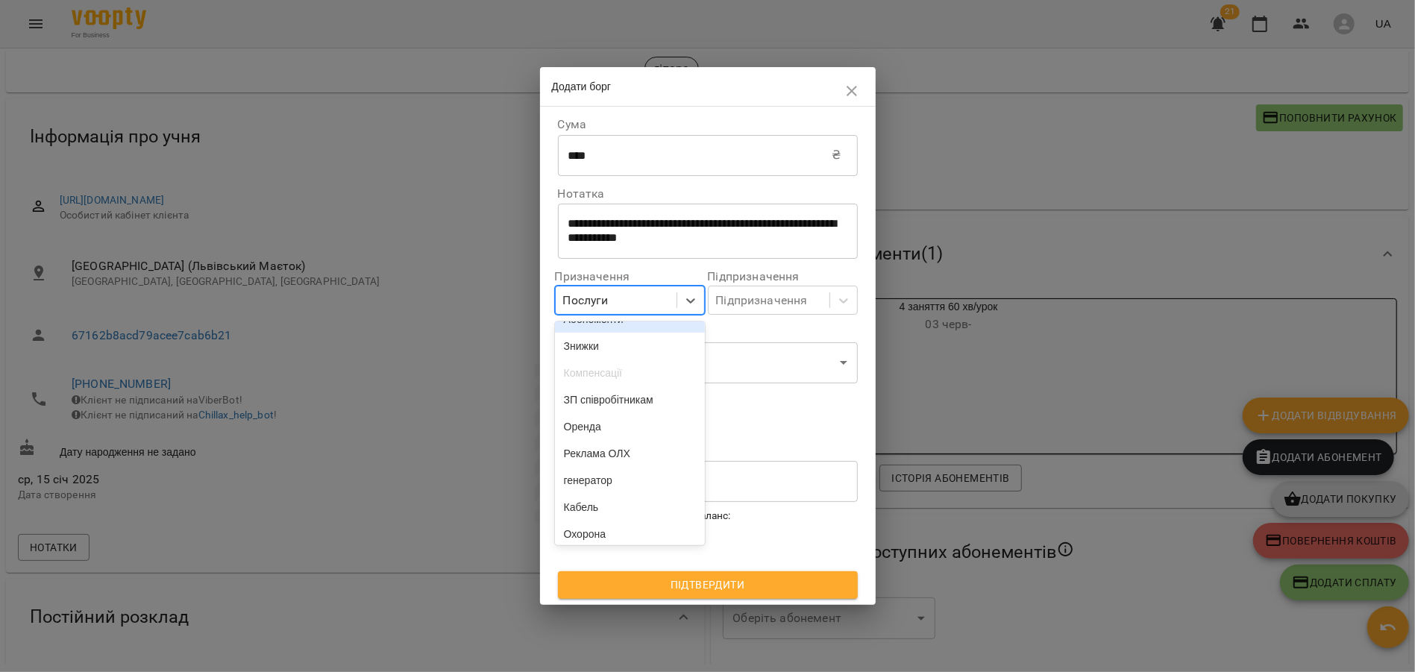
scroll to position [75, 0]
click at [732, 324] on div "Підпризначення Підпризначення" at bounding box center [783, 293] width 156 height 62
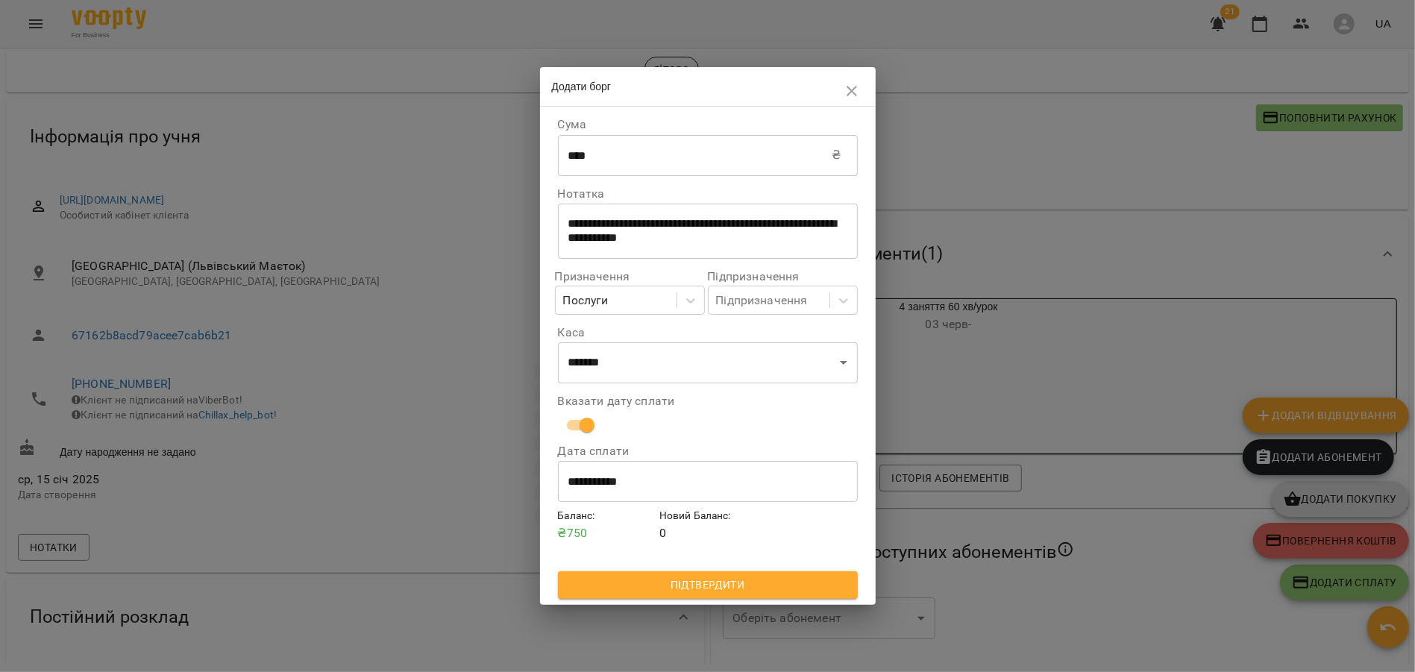
click at [705, 578] on span "Підтвердити" at bounding box center [708, 585] width 276 height 18
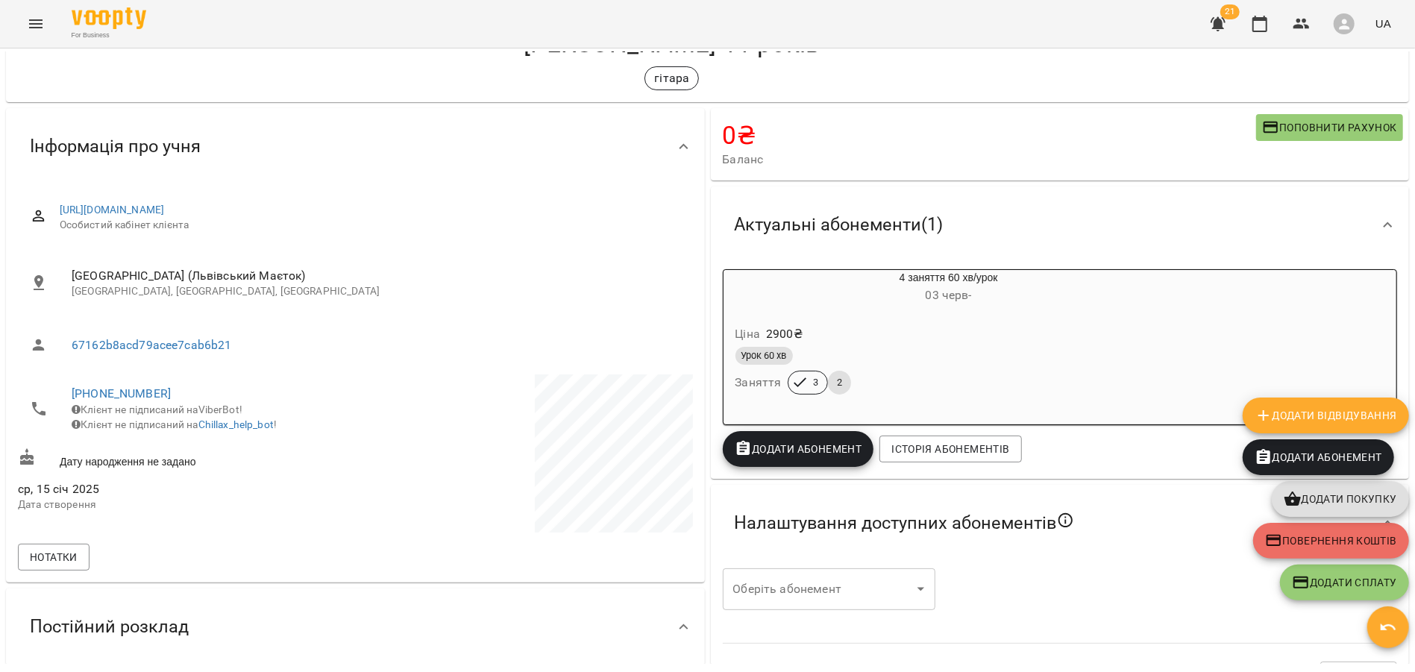
scroll to position [0, 0]
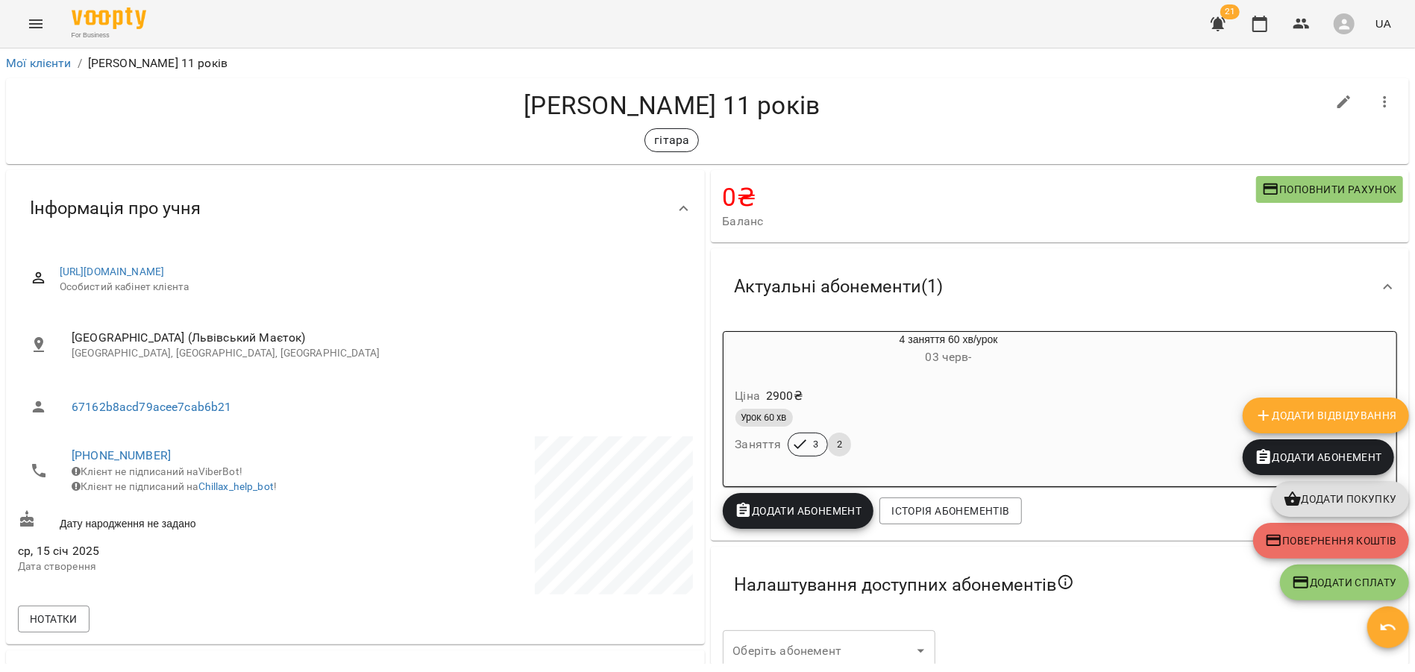
click at [1218, 29] on icon "button" at bounding box center [1218, 24] width 18 height 18
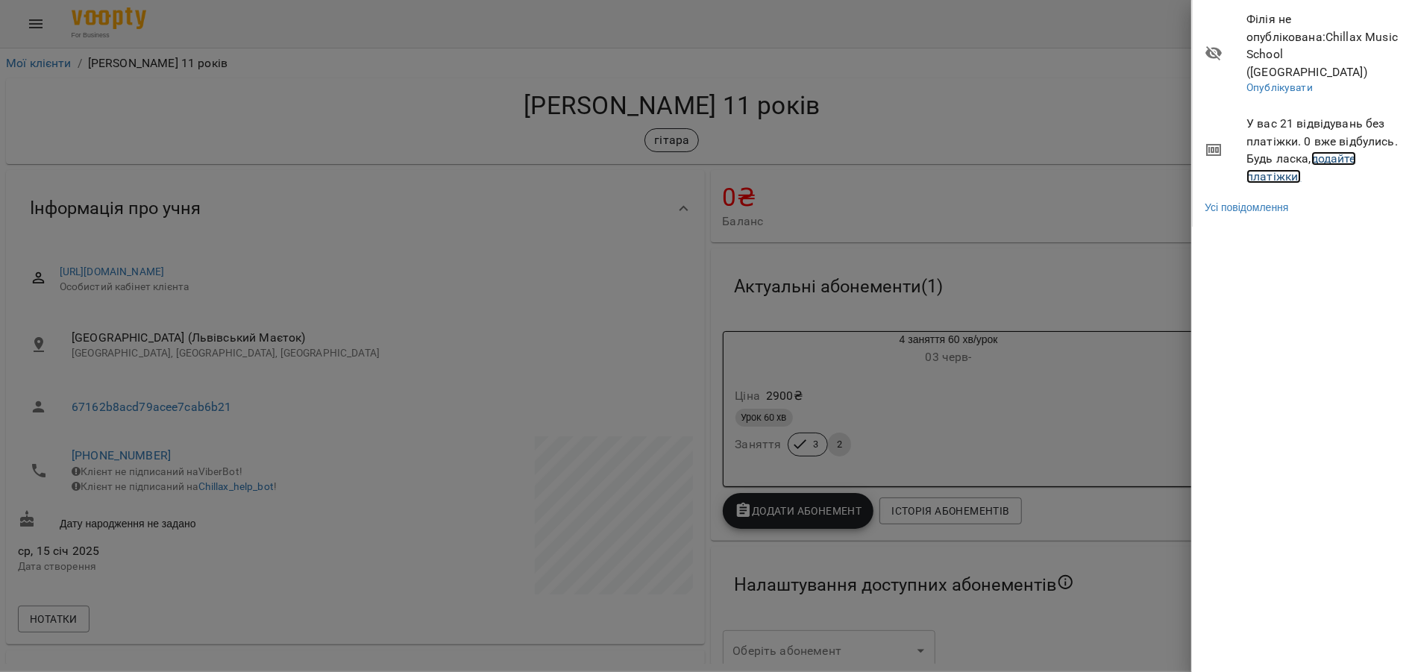
click at [1319, 151] on link "додайте платіжки!" at bounding box center [1301, 167] width 110 height 32
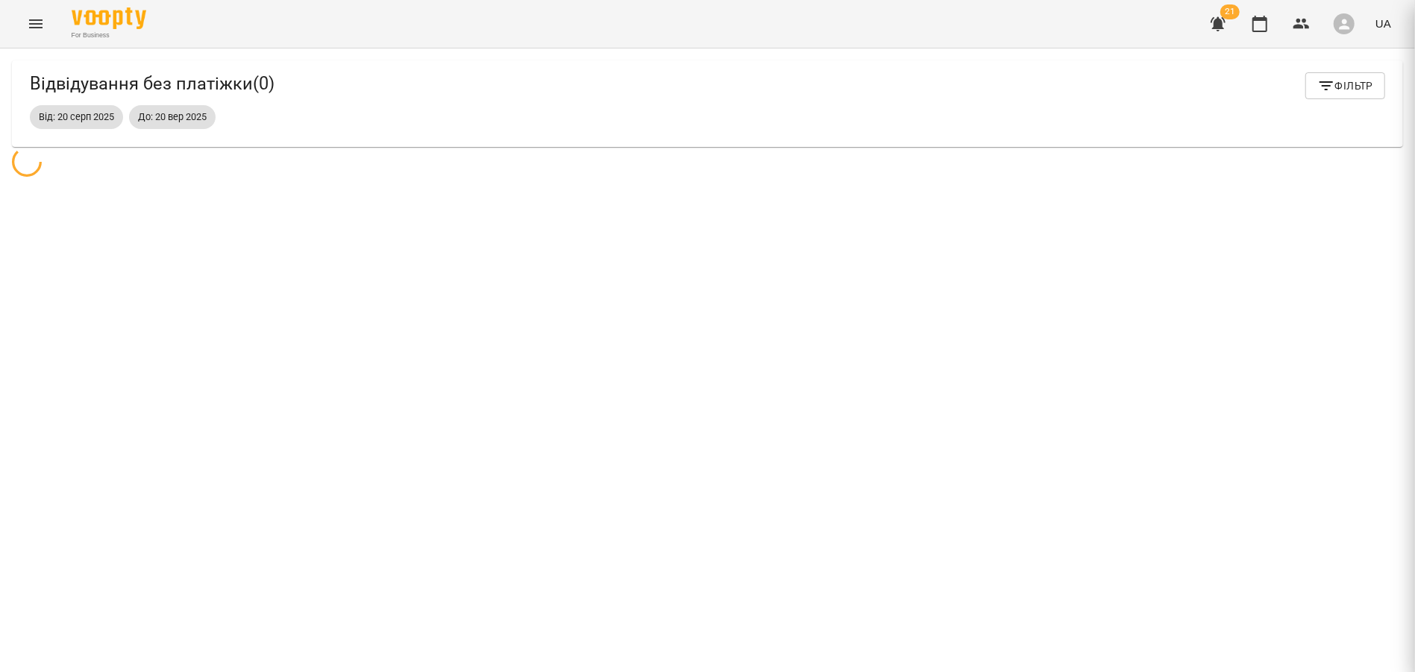
scroll to position [48, 0]
click at [1218, 22] on icon "button" at bounding box center [1218, 24] width 15 height 14
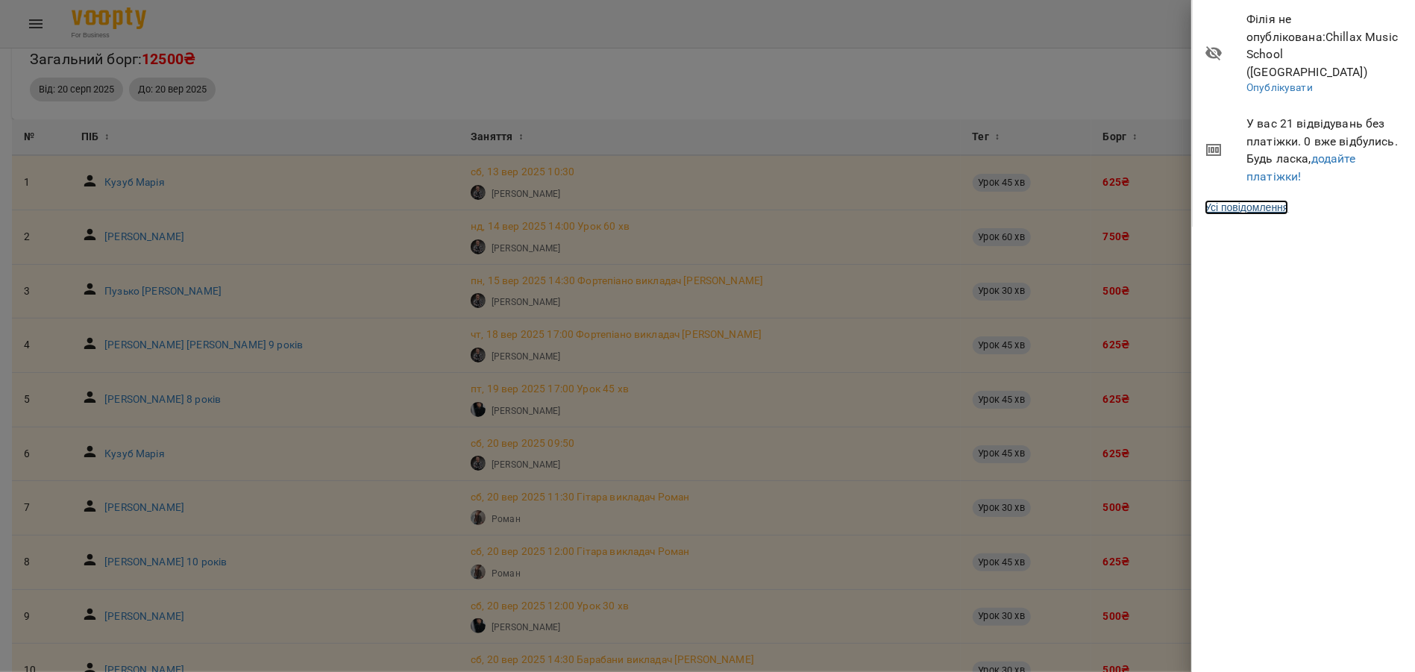
click at [1232, 200] on link "Усі повідомлення" at bounding box center [1247, 207] width 84 height 15
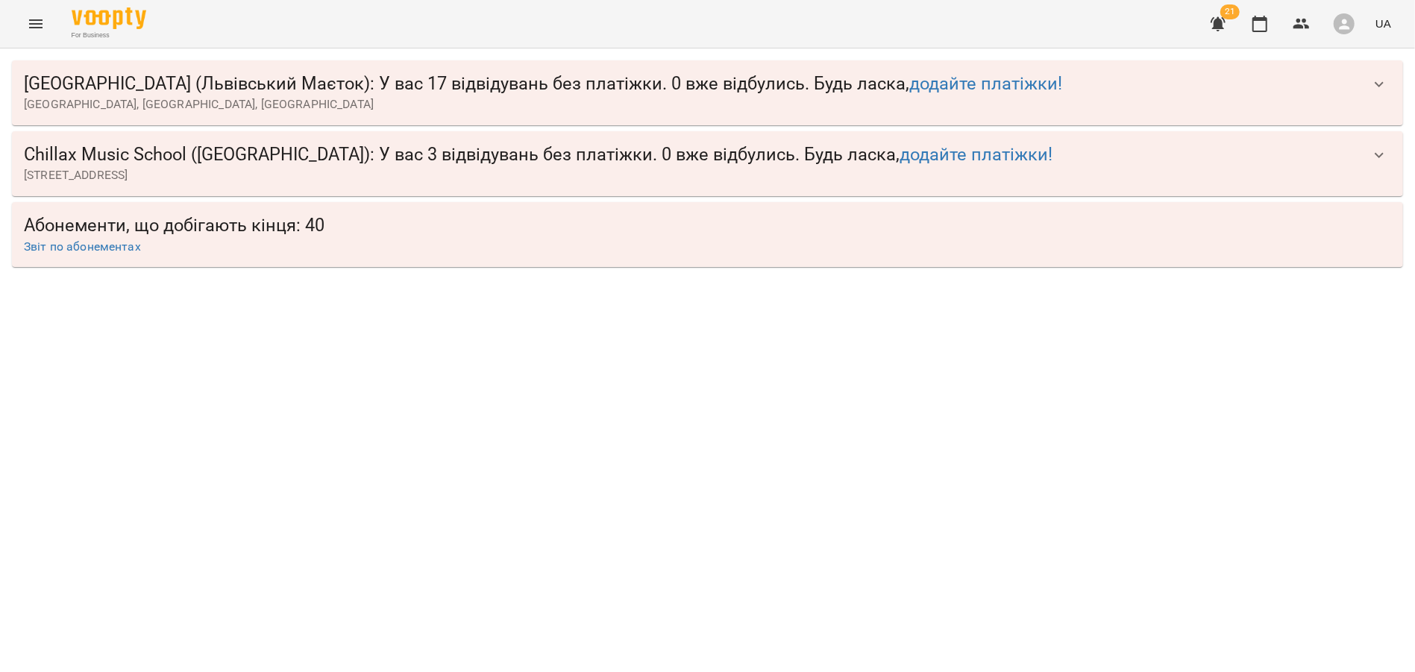
click at [1354, 86] on span "Chillax Music School (Львівський Маєток) : У вас 17 відвідувань без платіжки. 0…" at bounding box center [692, 83] width 1337 height 23
click at [16, 26] on div "For Business 21 UA" at bounding box center [707, 24] width 1415 height 48
click at [31, 26] on icon "Menu" at bounding box center [36, 24] width 18 height 18
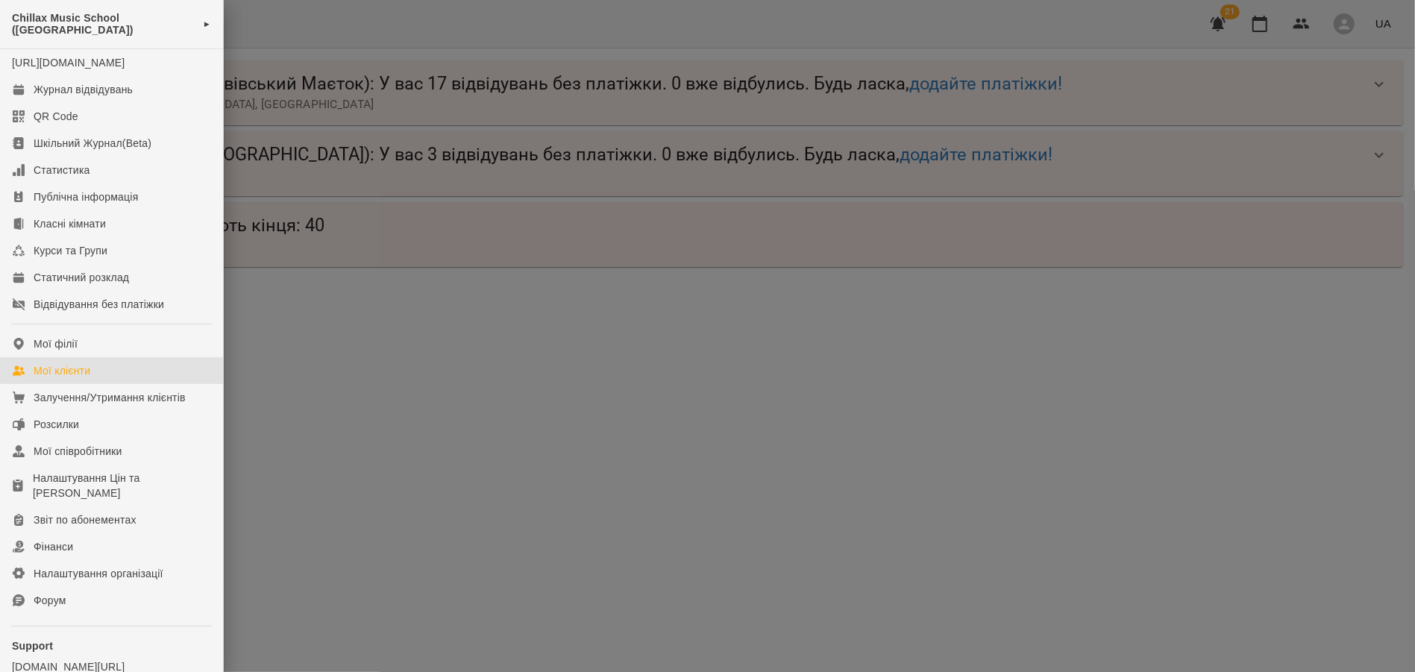
click at [66, 378] on div "Мої клієнти" at bounding box center [62, 370] width 57 height 15
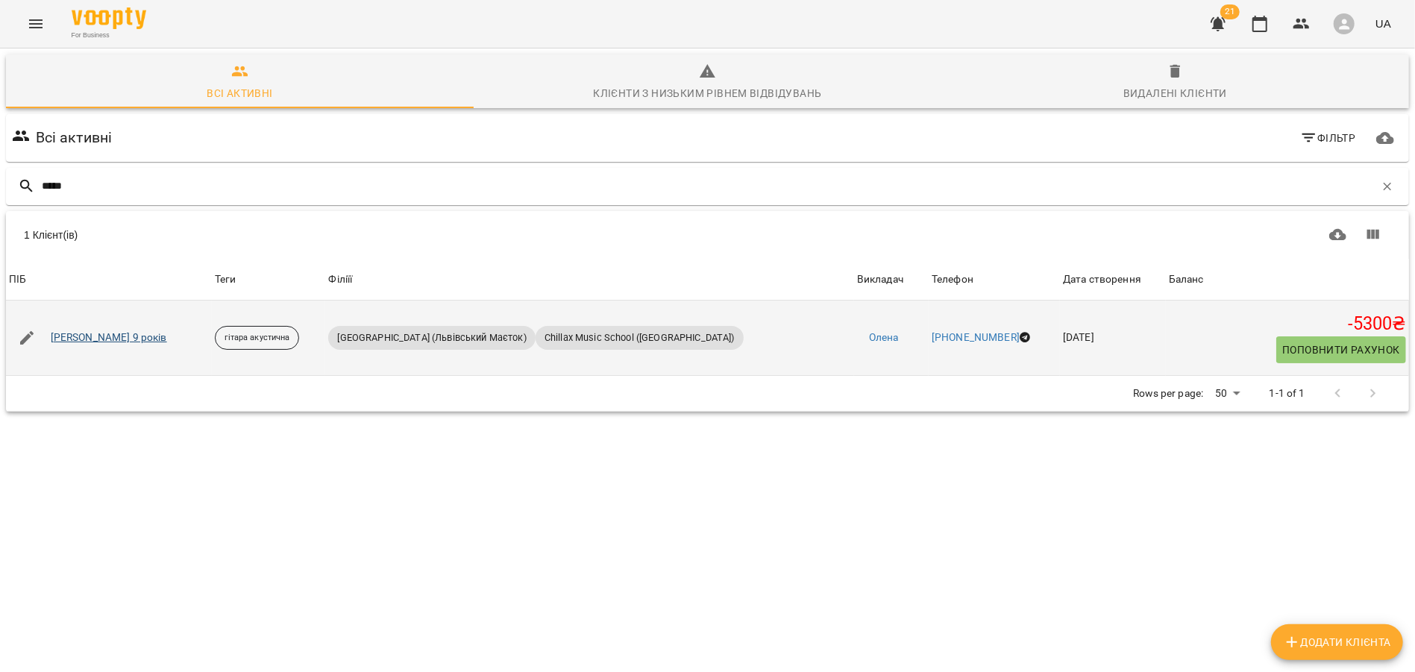
type input "*****"
click at [122, 338] on link "Юрій Шимоняк 9 років" at bounding box center [109, 337] width 116 height 15
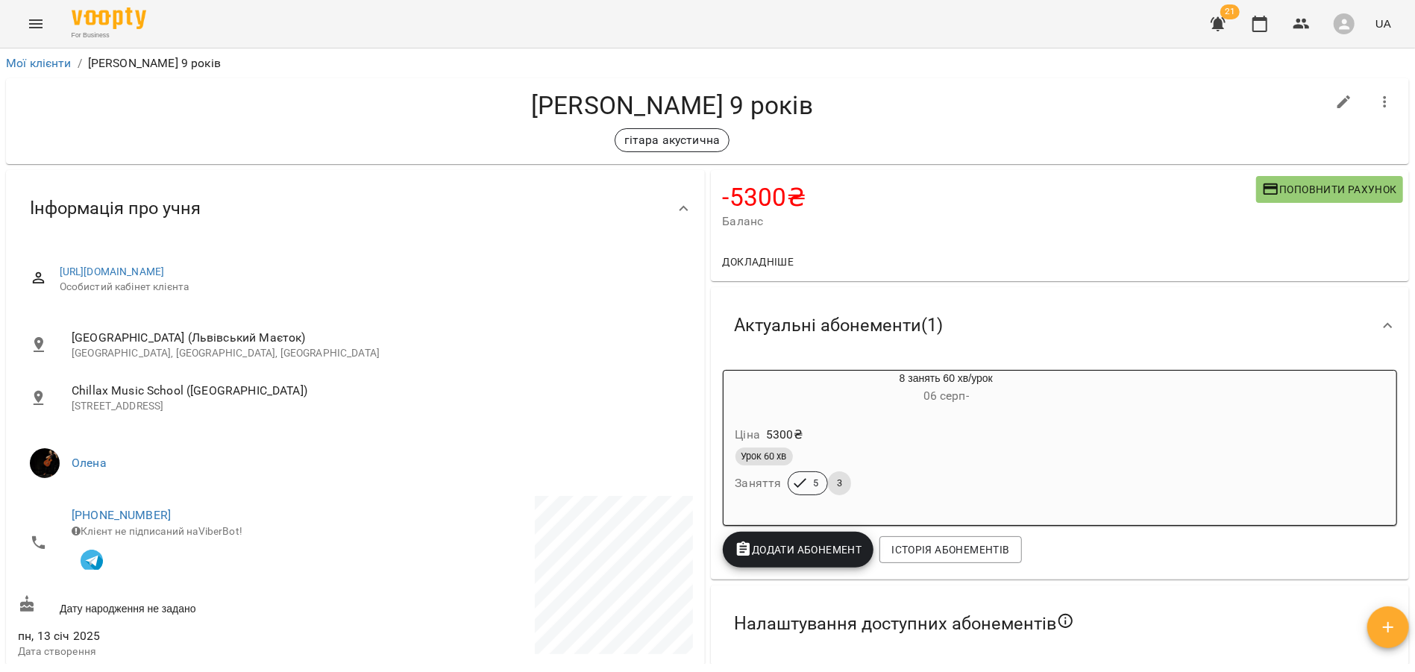
click at [1285, 189] on span "Поповнити рахунок" at bounding box center [1329, 190] width 135 height 18
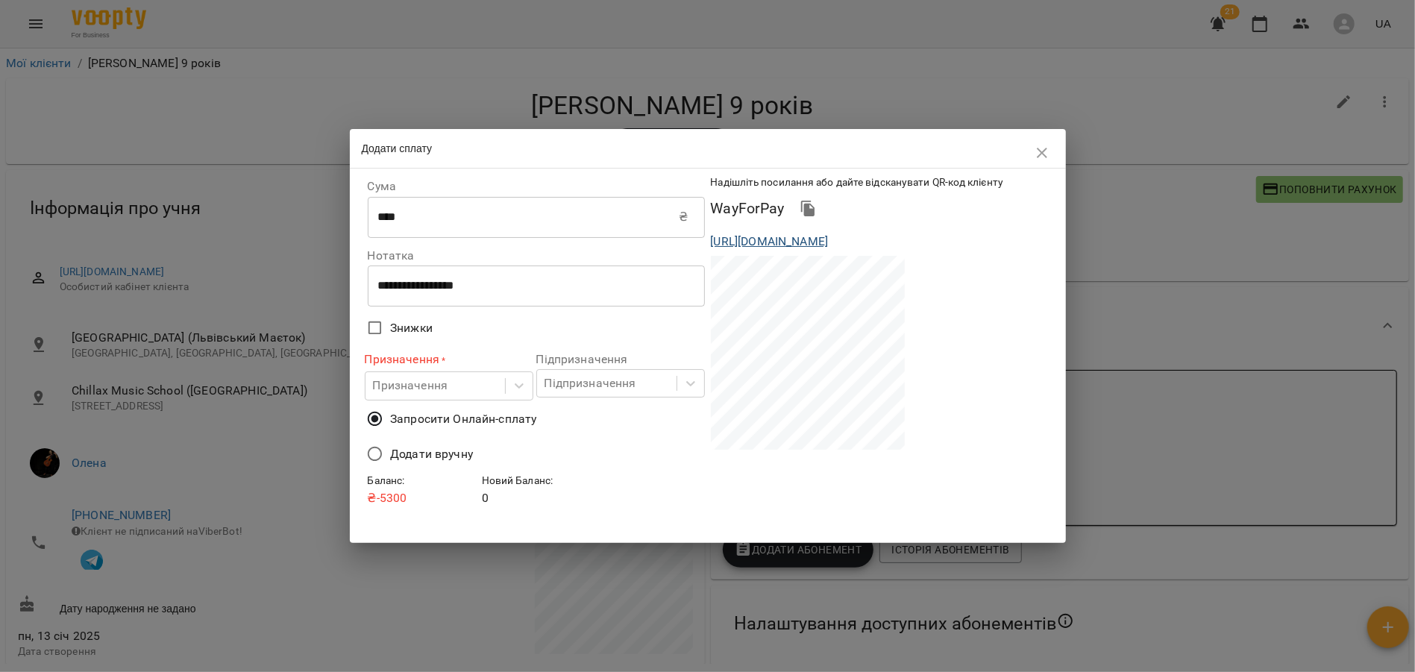
drag, startPoint x: 1035, startPoint y: 260, endPoint x: 710, endPoint y: 245, distance: 325.6
click at [710, 245] on div "https://www.voopty.com.ua/wayForPay/662a21274a9f80fff40b3eaa?amount=5300&client…" at bounding box center [879, 242] width 343 height 24
copy link "https://www.voopty.com.ua/wayForPay/662a21274a9f80fff40b3eaa?amount=5300&client…"
click at [1040, 154] on icon "button" at bounding box center [1042, 153] width 10 height 10
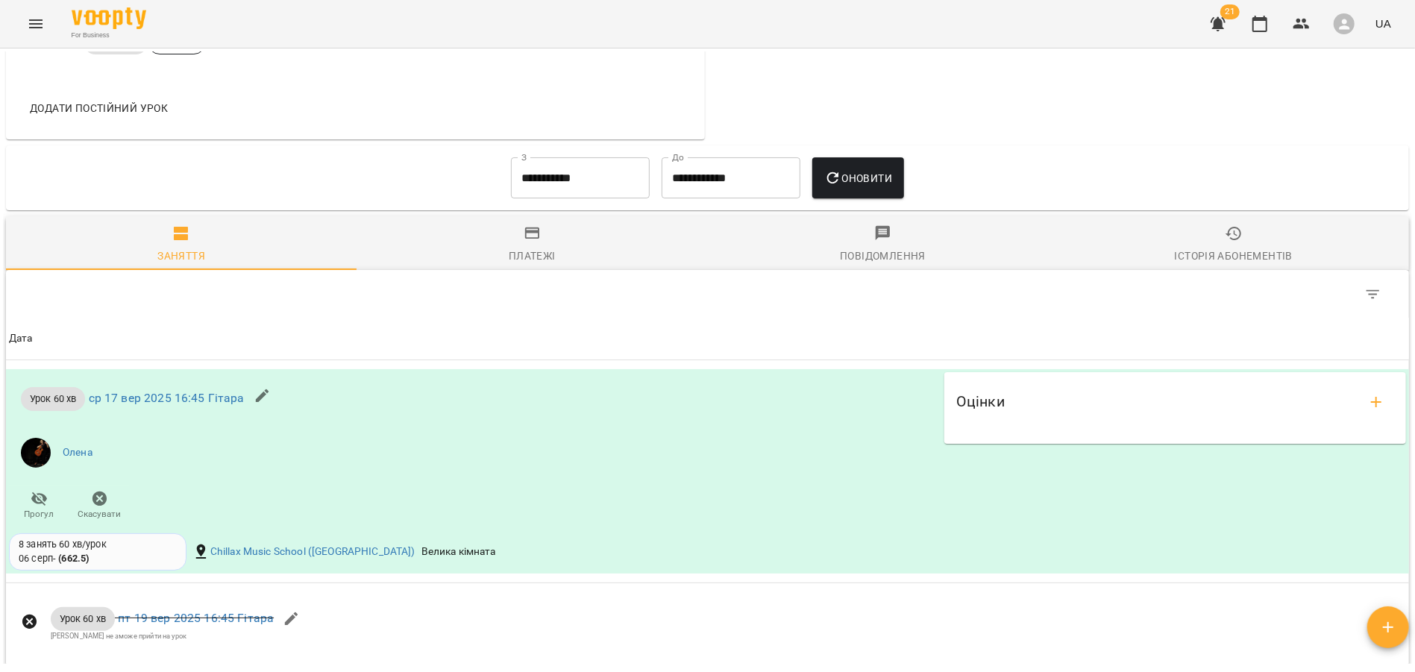
click at [545, 242] on span "Платежі" at bounding box center [532, 245] width 333 height 40
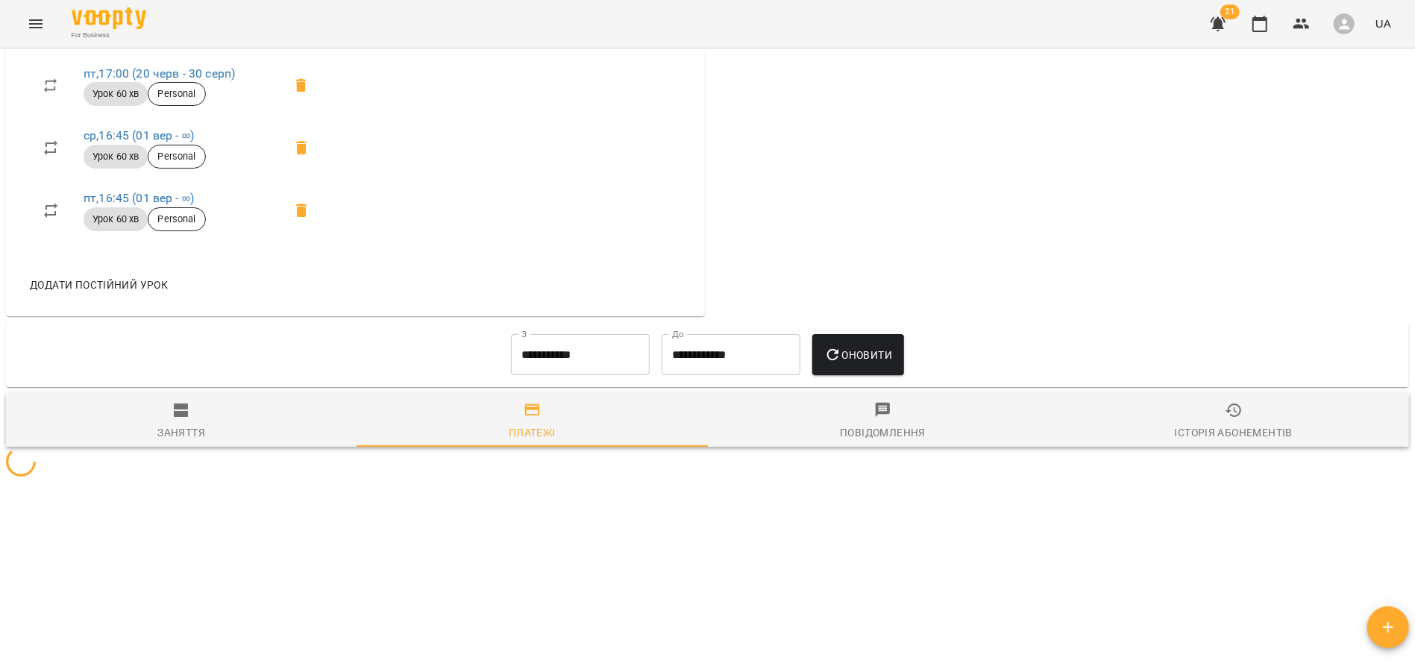
scroll to position [1167, 0]
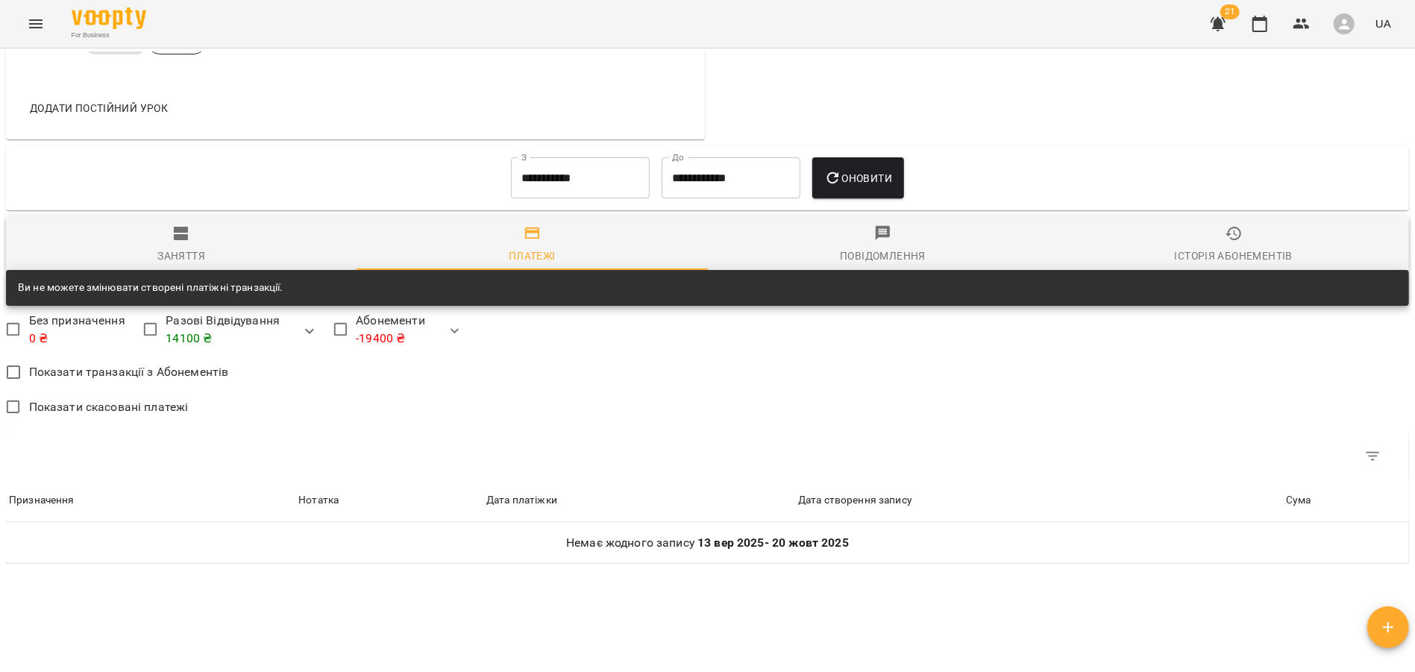
click at [542, 192] on input "**********" at bounding box center [580, 178] width 139 height 42
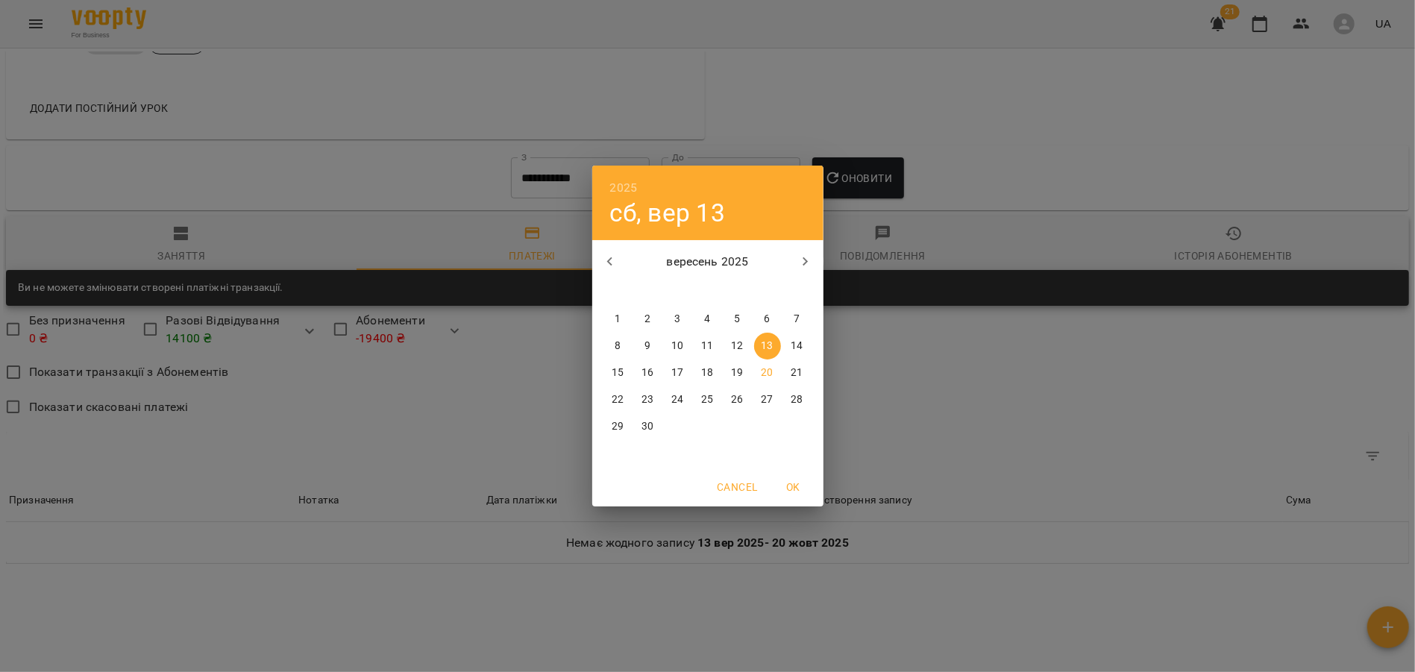
click at [600, 264] on button "button" at bounding box center [610, 262] width 36 height 36
click at [650, 318] on p "1" at bounding box center [647, 319] width 6 height 15
type input "**********"
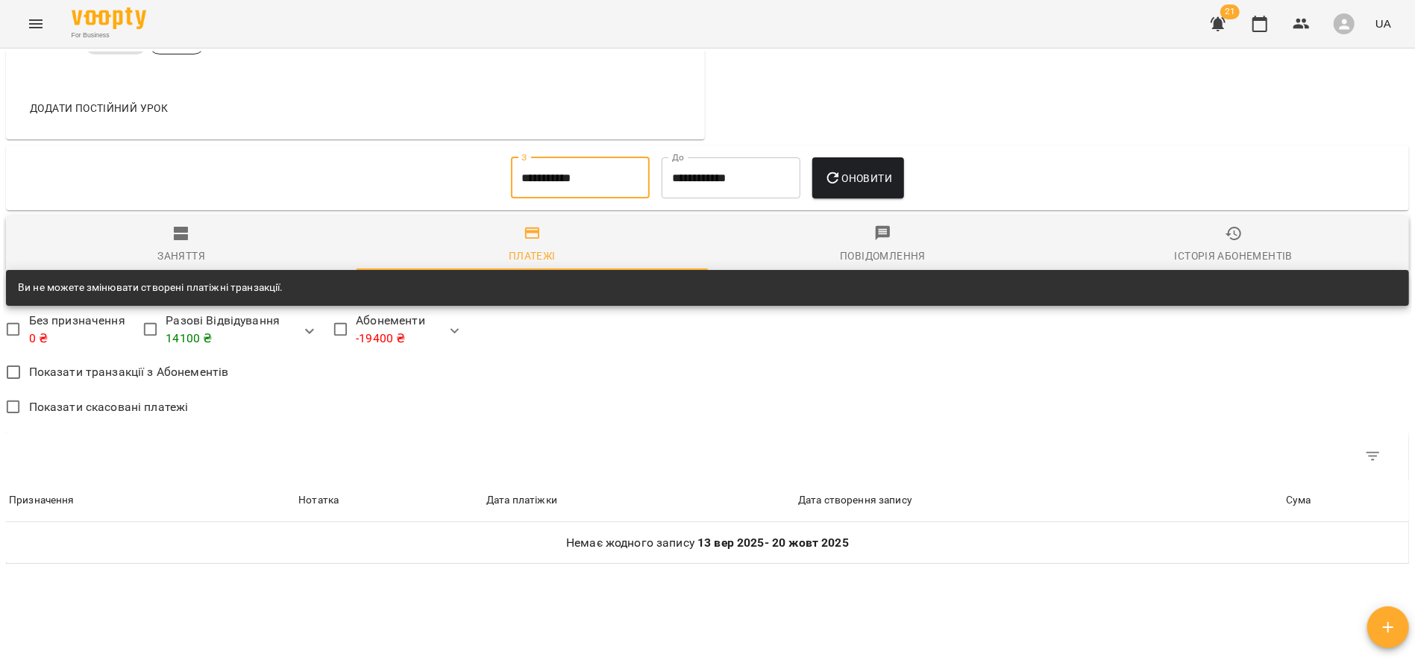
click at [835, 183] on icon "button" at bounding box center [833, 178] width 18 height 18
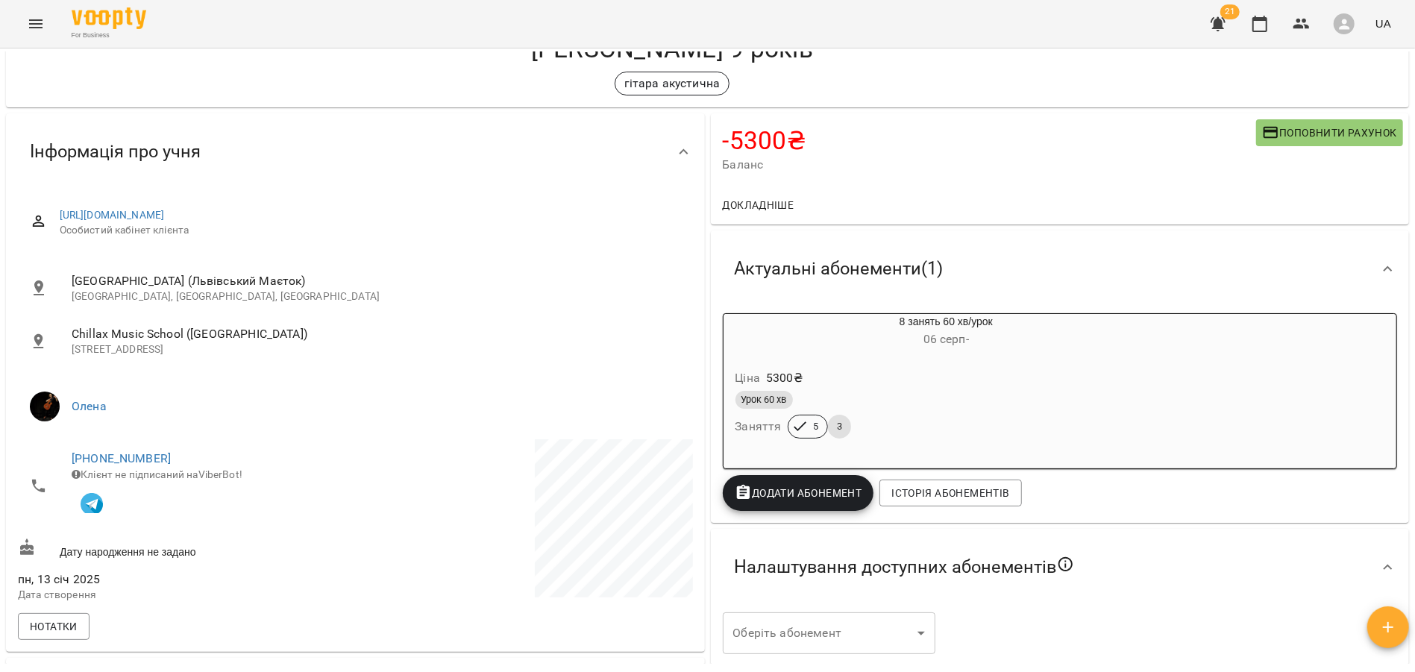
scroll to position [0, 0]
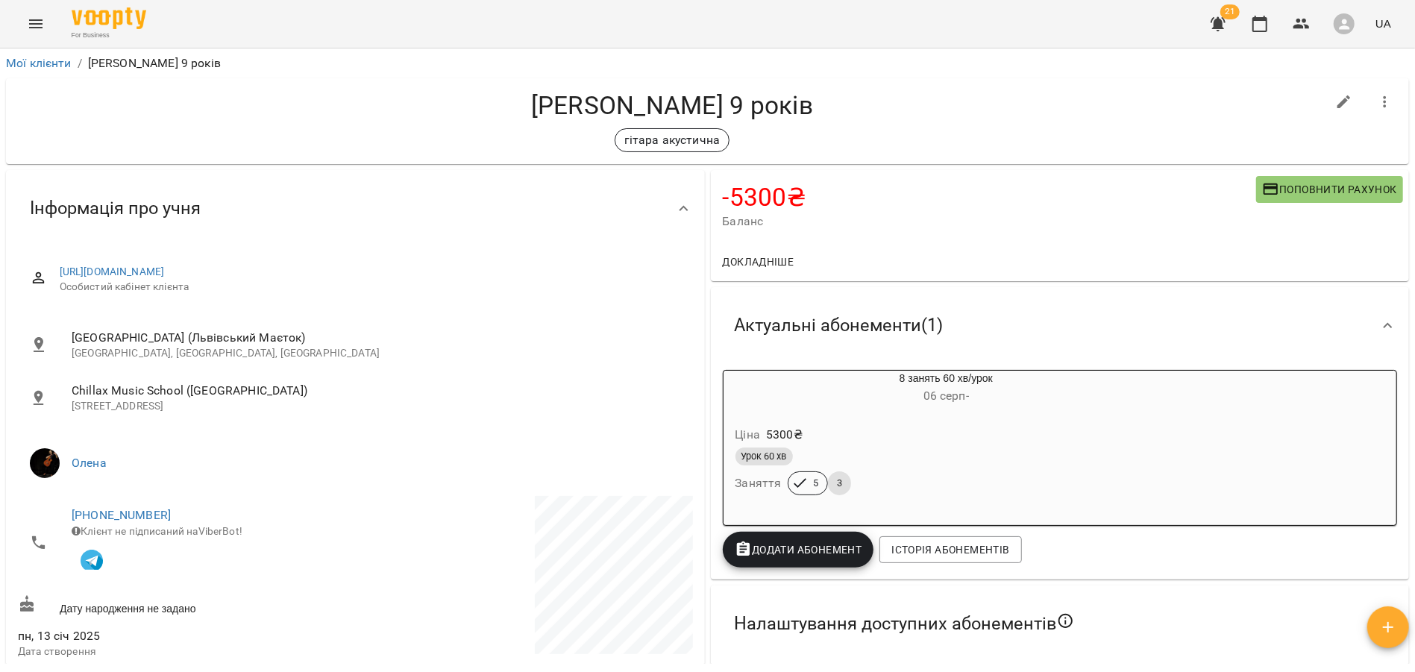
drag, startPoint x: 505, startPoint y: 273, endPoint x: 58, endPoint y: 275, distance: 446.8
click at [58, 275] on div "https://www.voopty.com.ua/client/662a21274a9f80fff40b3eaa/67854ae921cc83b540b51…" at bounding box center [355, 279] width 675 height 53
copy link "https://www.voopty.com.ua/client/662a21274a9f80fff40b3eaa/67854ae921cc83b540b51…"
click at [1311, 184] on span "Поповнити рахунок" at bounding box center [1329, 190] width 135 height 18
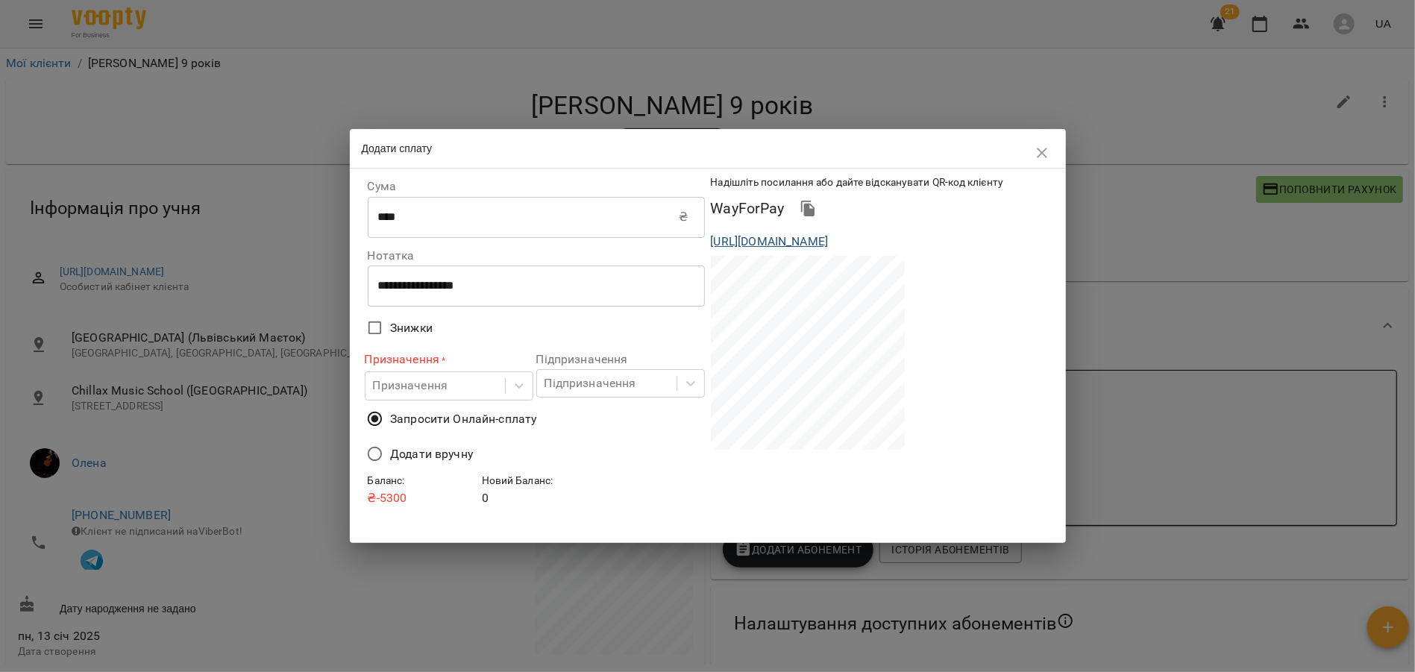
drag, startPoint x: 1033, startPoint y: 260, endPoint x: 712, endPoint y: 243, distance: 321.2
click at [712, 243] on div "https://www.voopty.com.ua/wayForPay/662a21274a9f80fff40b3eaa?amount=5300&client…" at bounding box center [879, 242] width 343 height 24
copy link "https://www.voopty.com.ua/wayForPay/662a21274a9f80fff40b3eaa?amount=5300&client…"
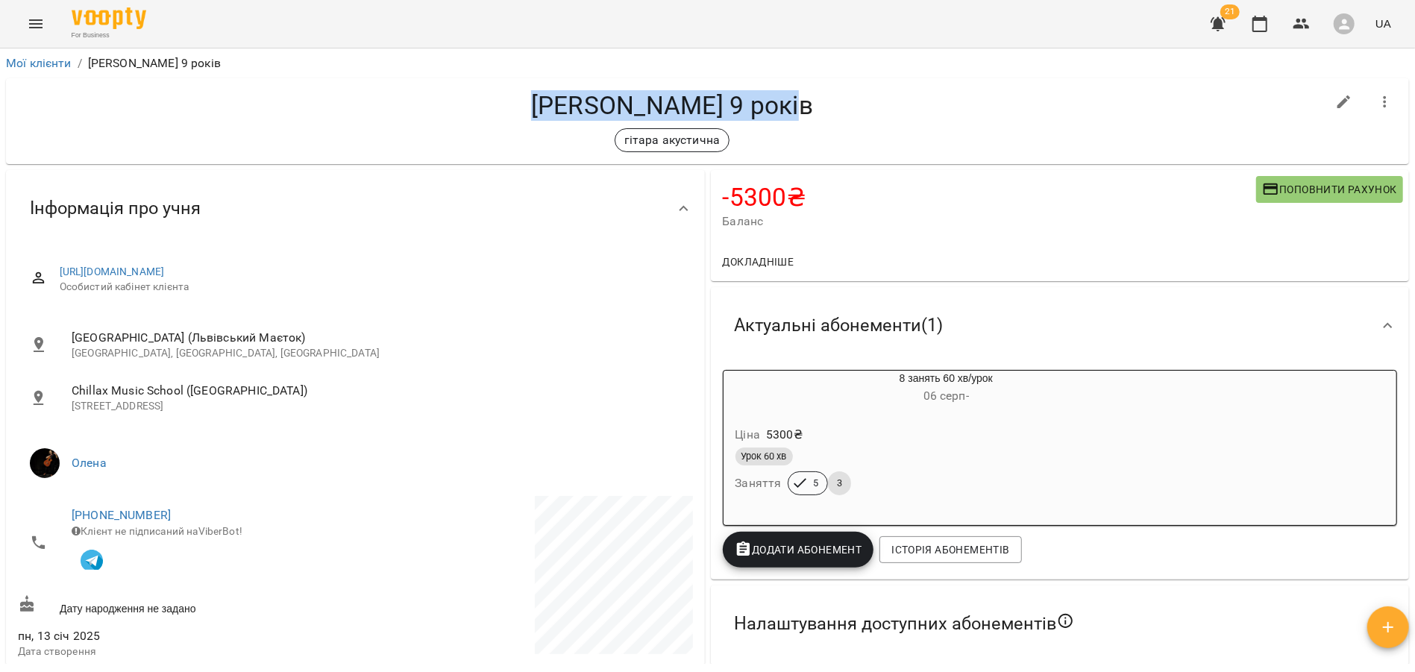
drag, startPoint x: 536, startPoint y: 101, endPoint x: 838, endPoint y: 101, distance: 302.1
click at [838, 101] on h4 "Юрій Шимоняк 9 років" at bounding box center [672, 105] width 1308 height 31
copy h4 "Юрій Шимоняк 9 років"
click at [31, 60] on link "Мої клієнти" at bounding box center [39, 63] width 66 height 14
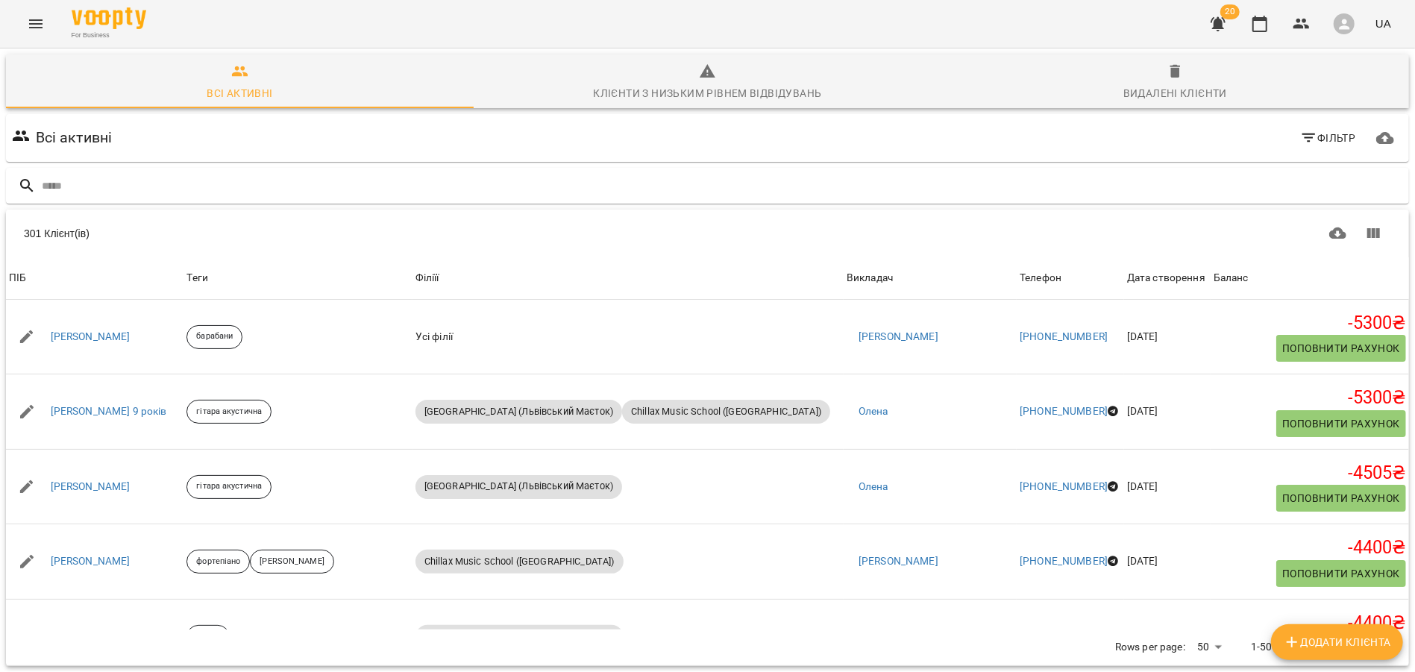
click at [1219, 26] on icon "button" at bounding box center [1218, 24] width 15 height 14
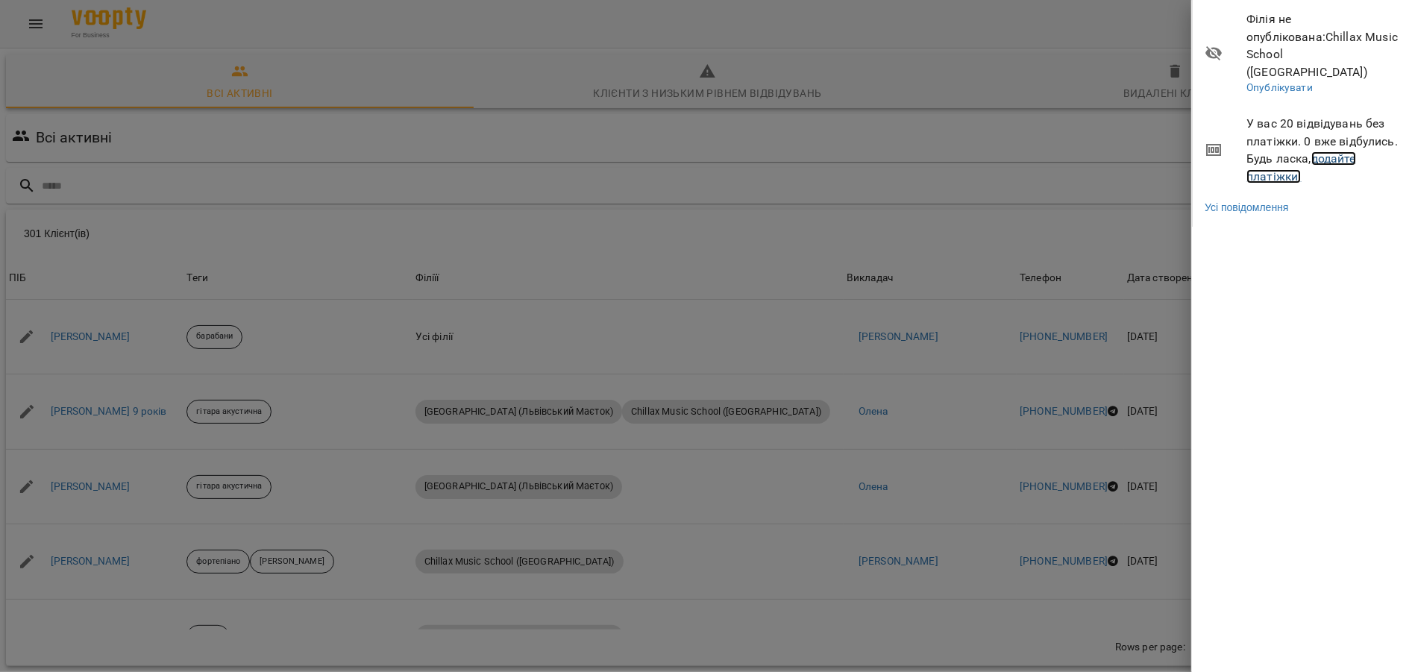
click at [1328, 151] on link "додайте платіжки!" at bounding box center [1301, 167] width 110 height 32
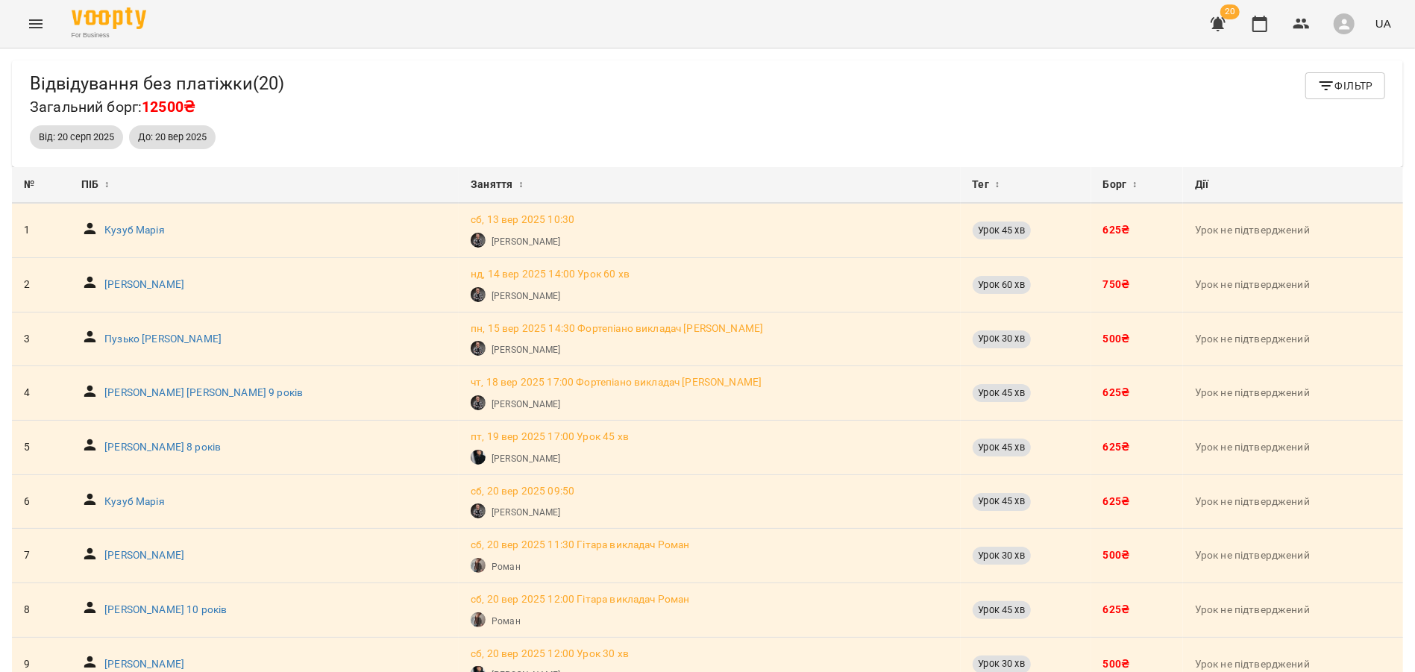
click at [1216, 31] on icon "button" at bounding box center [1218, 24] width 18 height 18
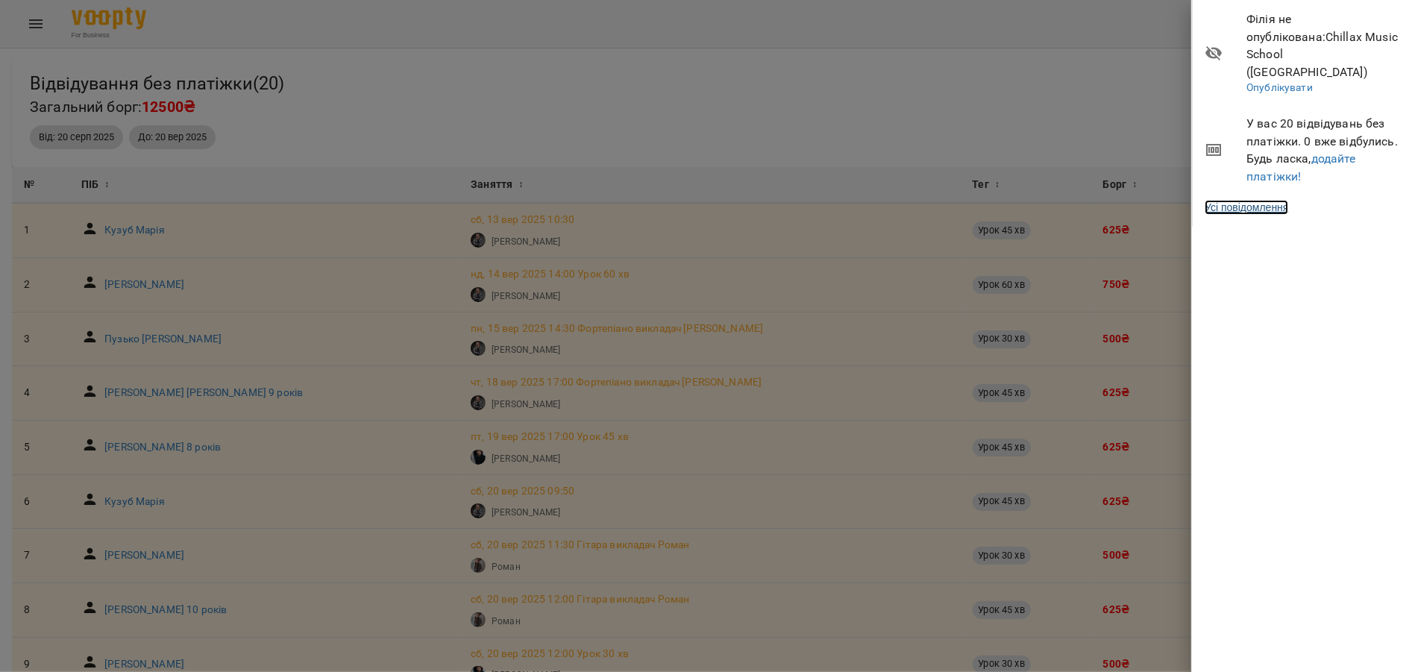
click at [1254, 200] on link "Усі повідомлення" at bounding box center [1247, 207] width 84 height 15
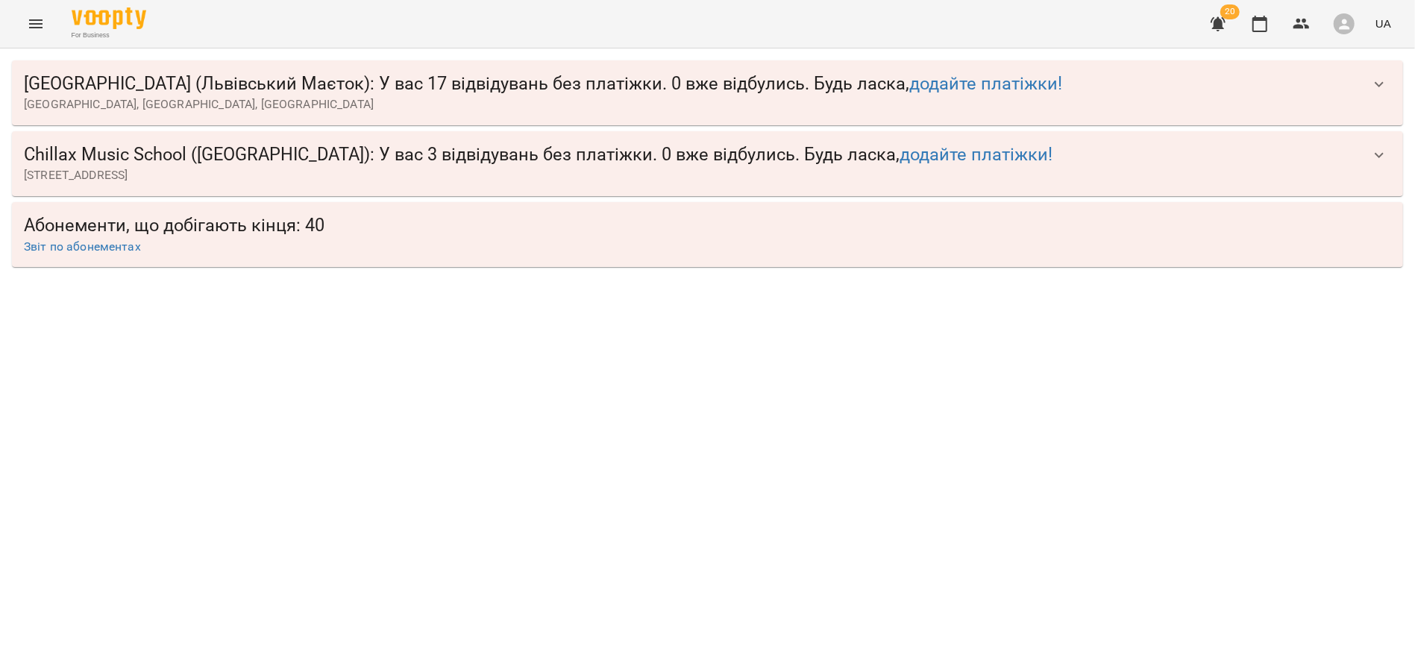
click at [1228, 104] on span "[GEOGRAPHIC_DATA], [GEOGRAPHIC_DATA], [GEOGRAPHIC_DATA]" at bounding box center [692, 104] width 1337 height 18
click at [1367, 81] on button "button" at bounding box center [1379, 84] width 36 height 36
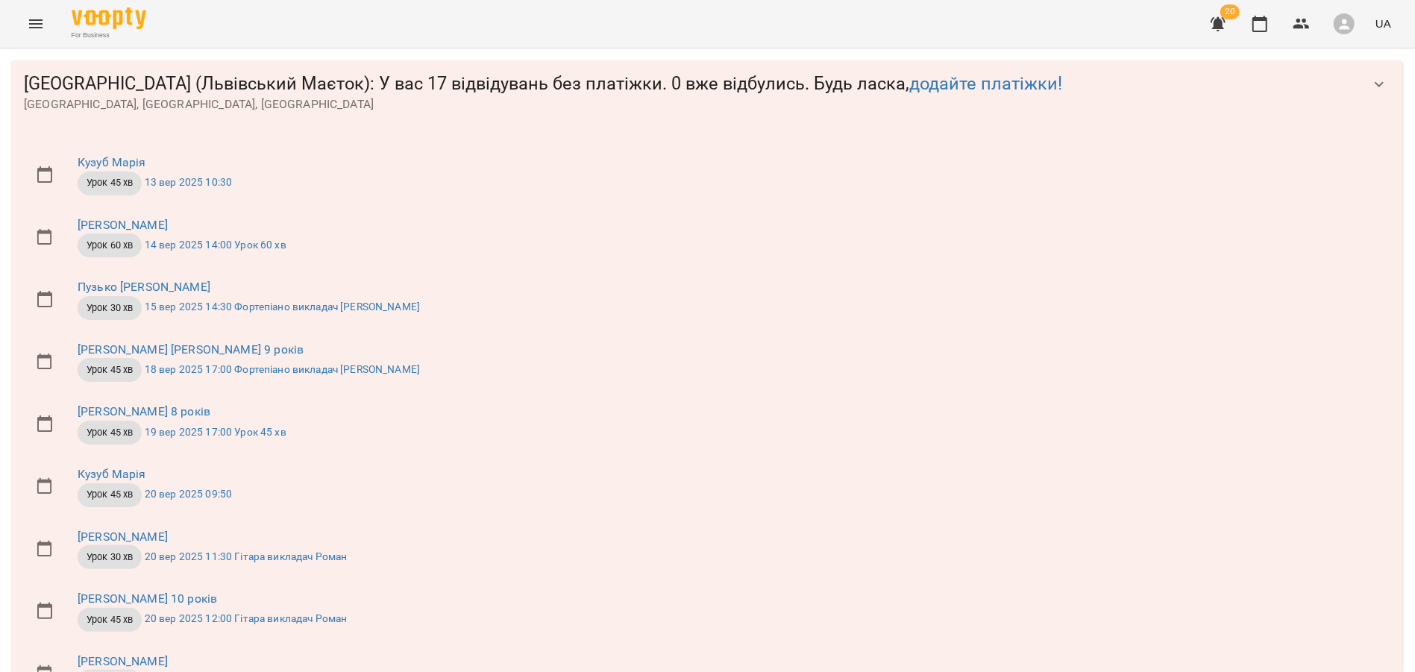
click at [37, 28] on icon "Menu" at bounding box center [36, 24] width 18 height 18
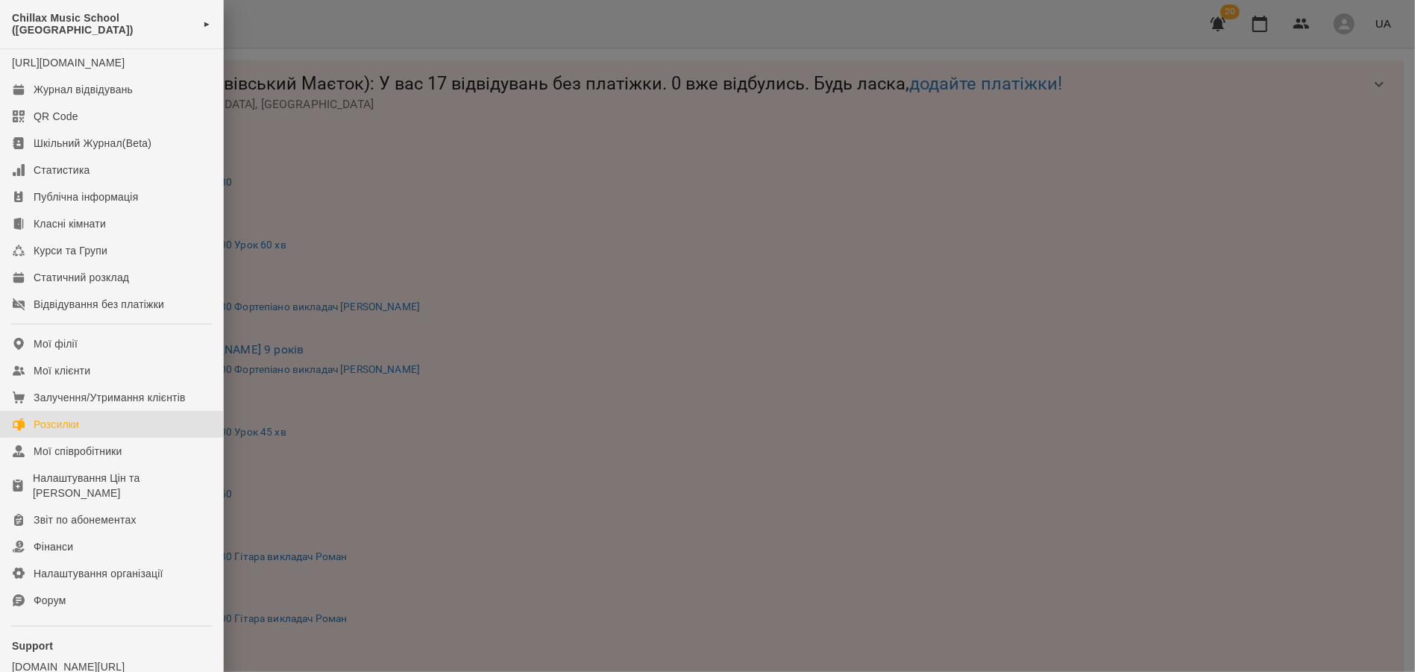
click at [100, 438] on link "Розсилки" at bounding box center [111, 424] width 223 height 27
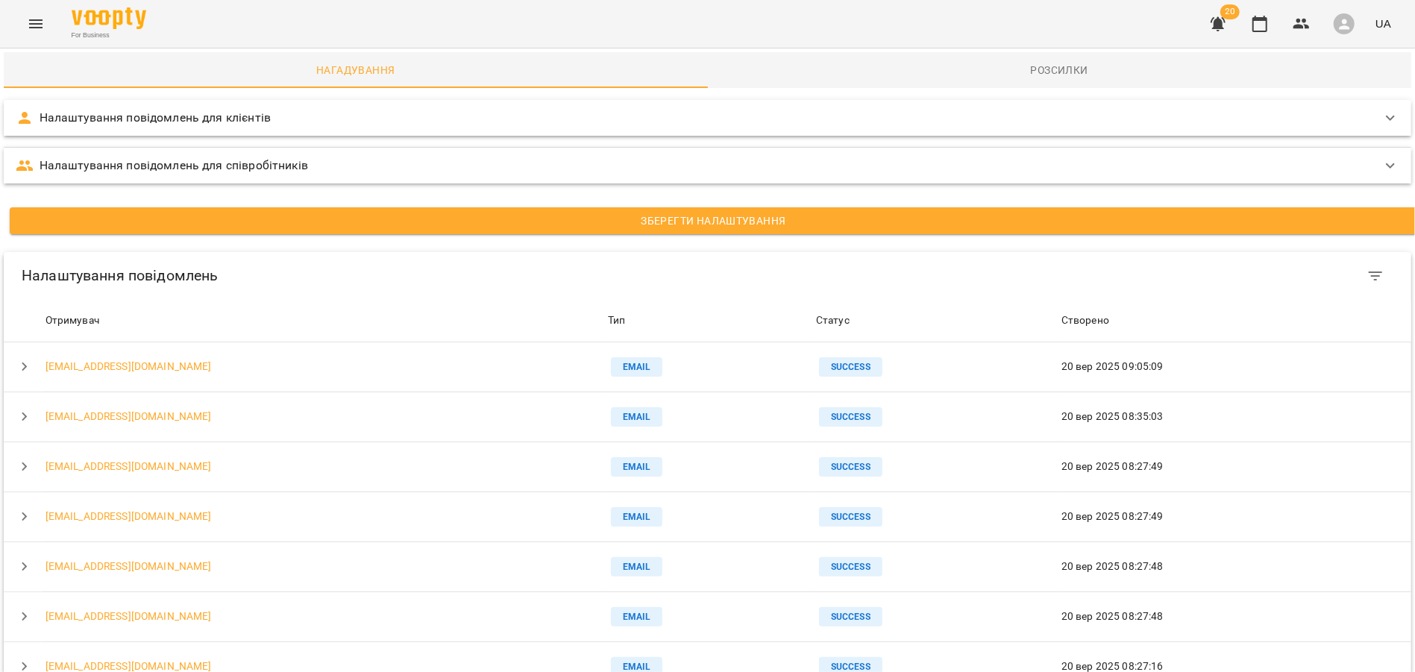
click at [43, 25] on icon "Menu" at bounding box center [36, 24] width 18 height 18
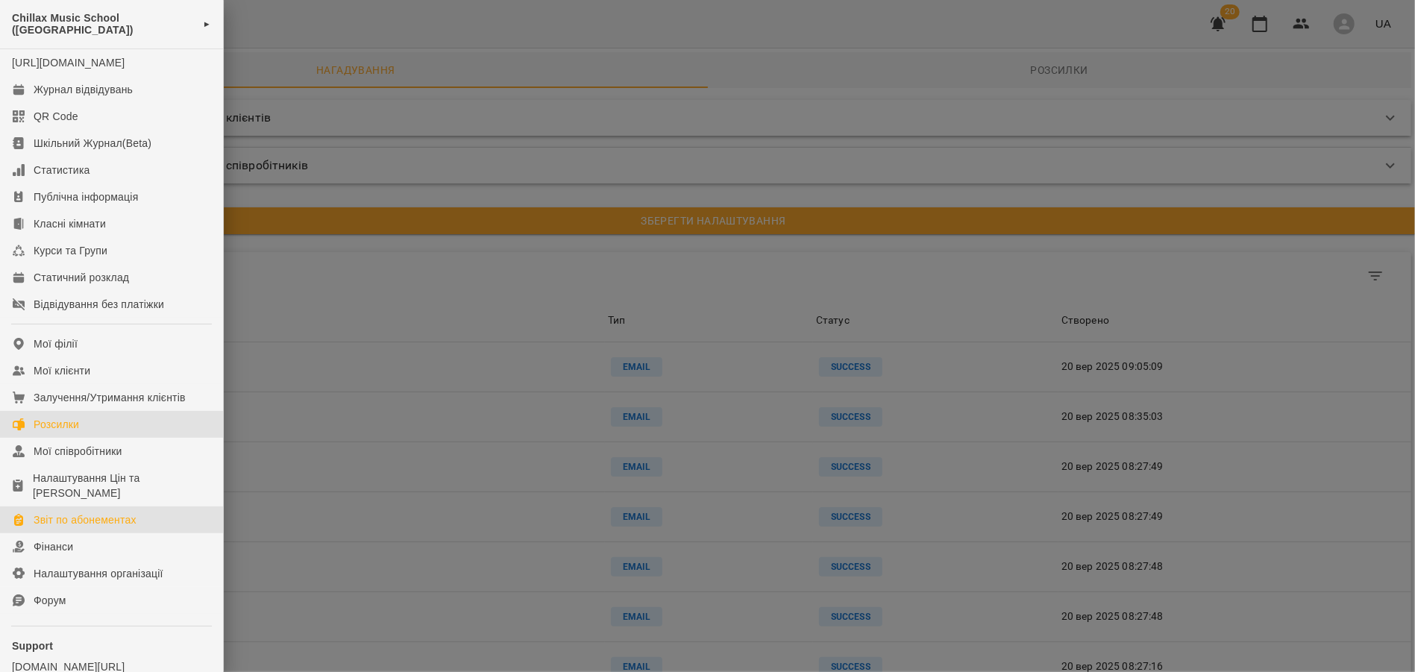
click at [62, 527] on div "Звіт по абонементах" at bounding box center [85, 519] width 103 height 15
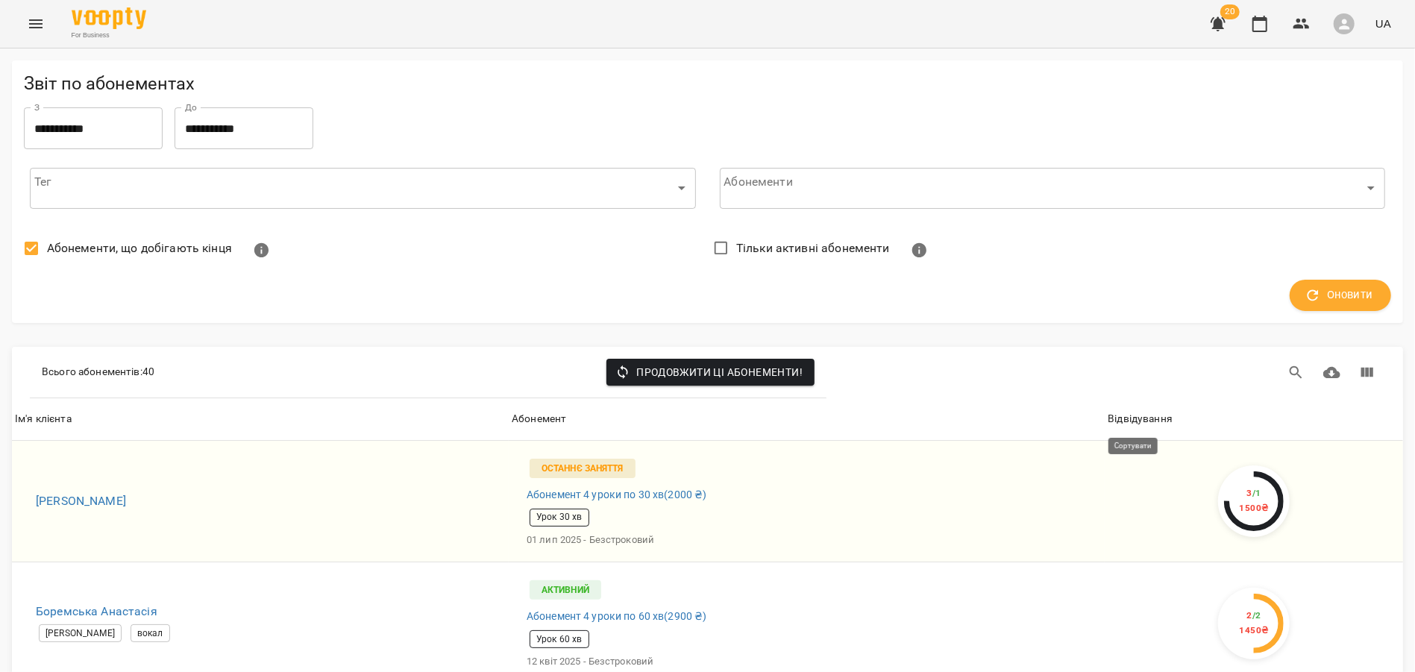
click at [1167, 419] on div "Відвідування" at bounding box center [1140, 419] width 65 height 18
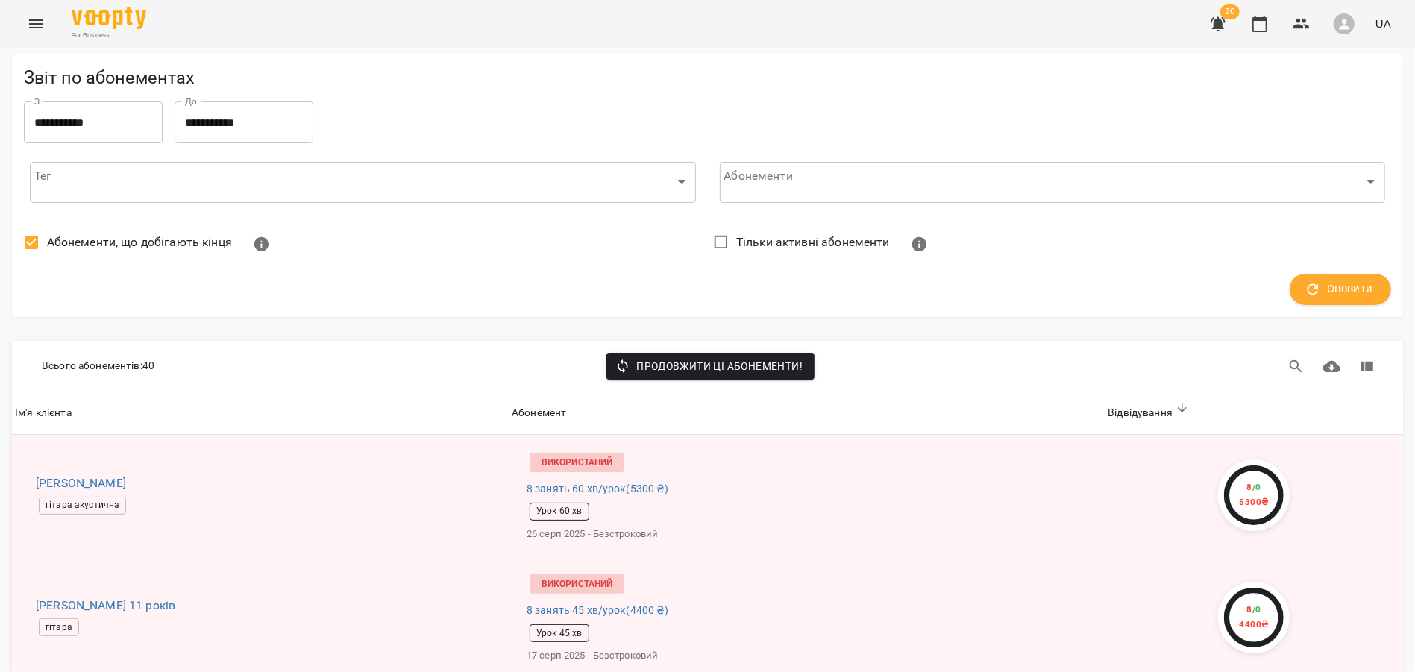
scroll to position [737, 0]
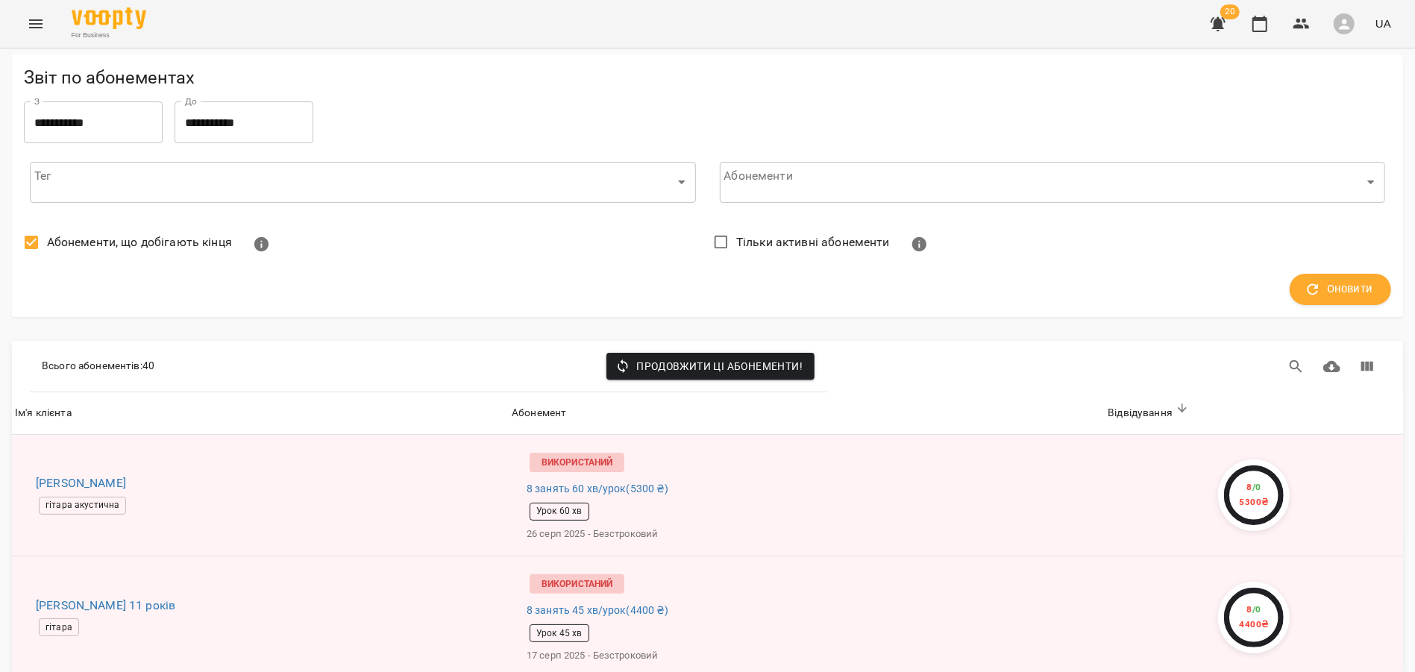
scroll to position [0, 0]
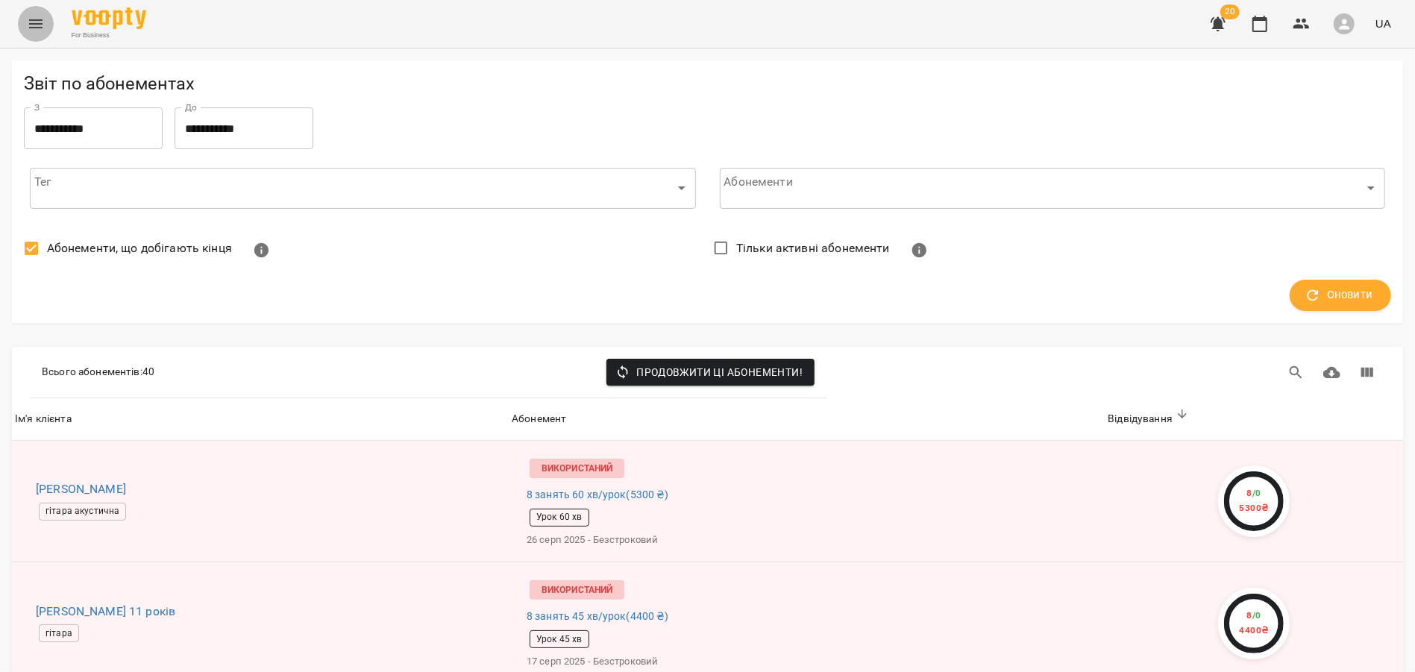
click at [31, 19] on icon "Menu" at bounding box center [35, 23] width 13 height 9
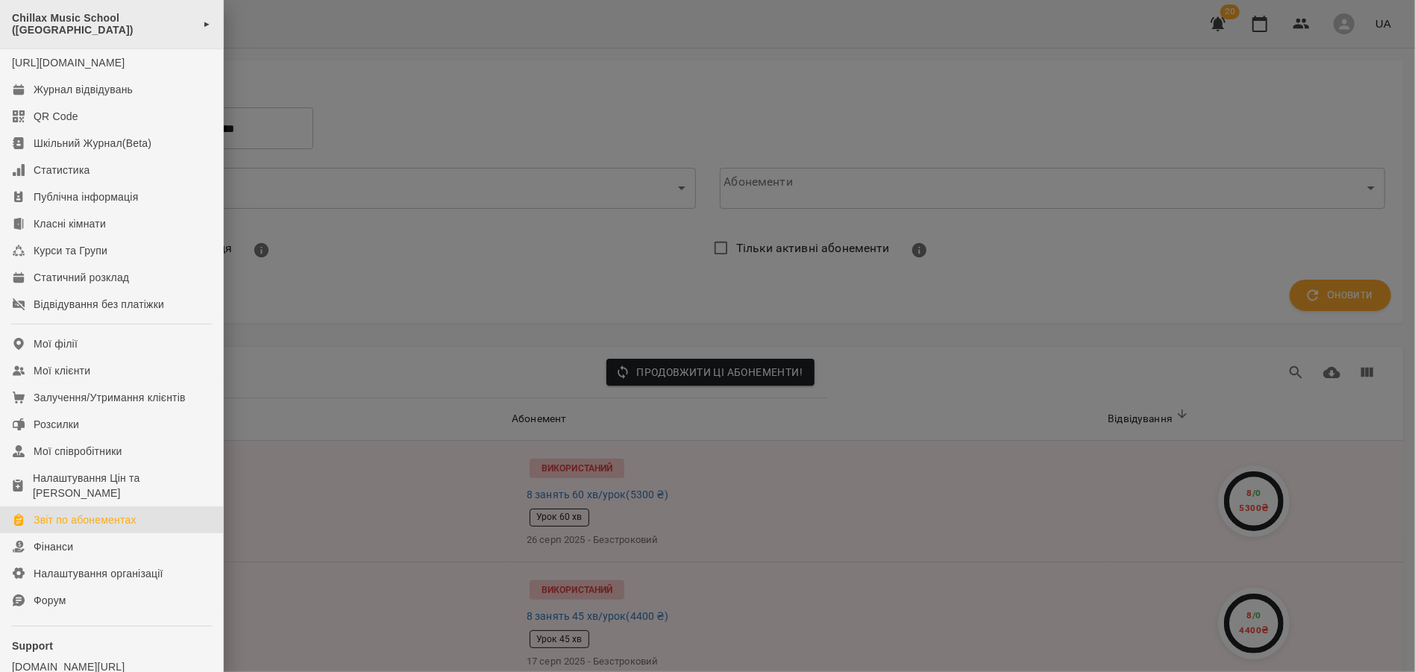
click at [131, 22] on span "Chillax Music School ([PERSON_NAME][GEOGRAPHIC_DATA])" at bounding box center [103, 24] width 183 height 25
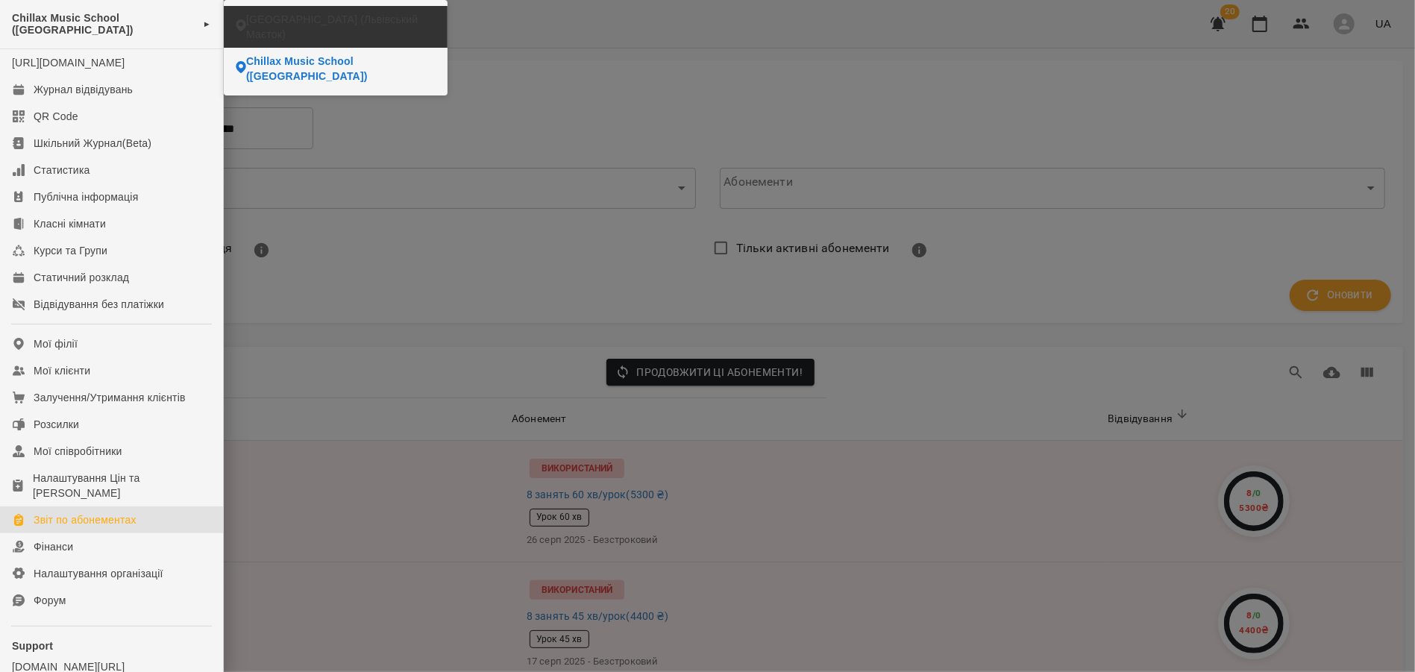
click at [259, 35] on span "[GEOGRAPHIC_DATA] (Львівський Маєток)" at bounding box center [340, 27] width 189 height 30
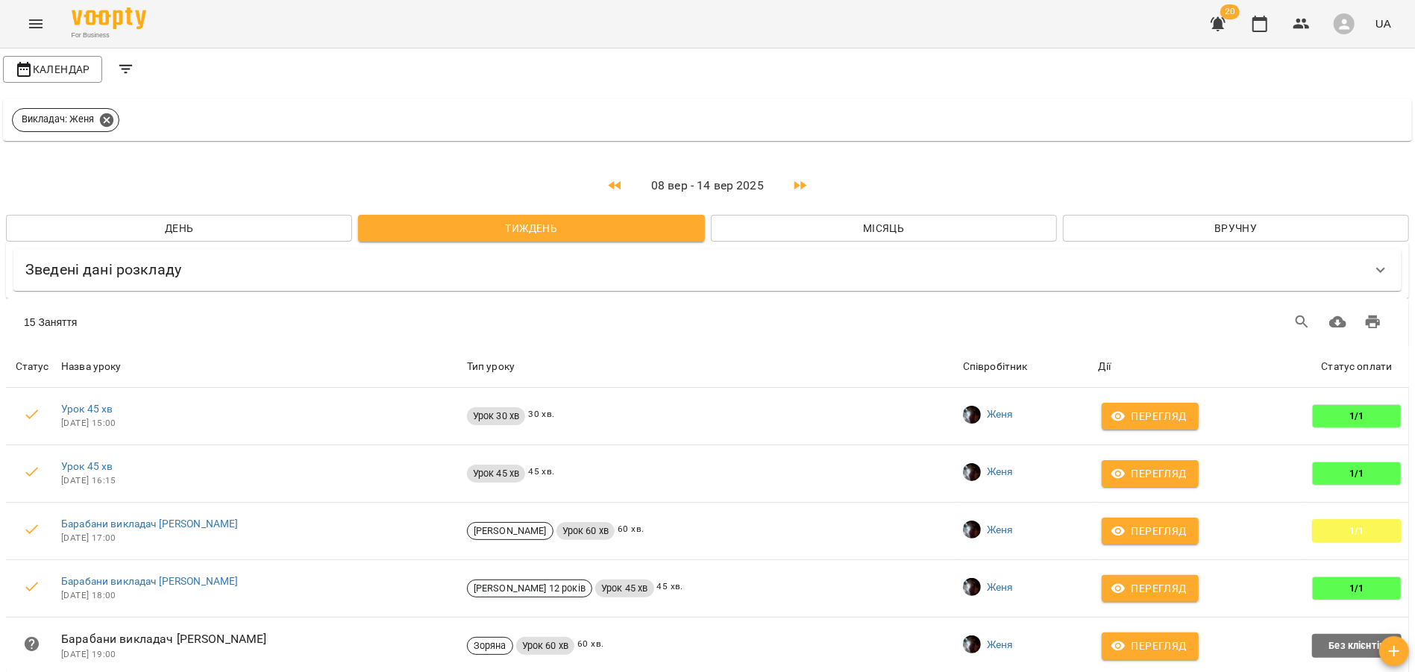
scroll to position [42, 0]
click at [710, 177] on p "08 вер - 14 вер 2025" at bounding box center [707, 186] width 149 height 18
click at [801, 177] on icon "button" at bounding box center [800, 186] width 18 height 18
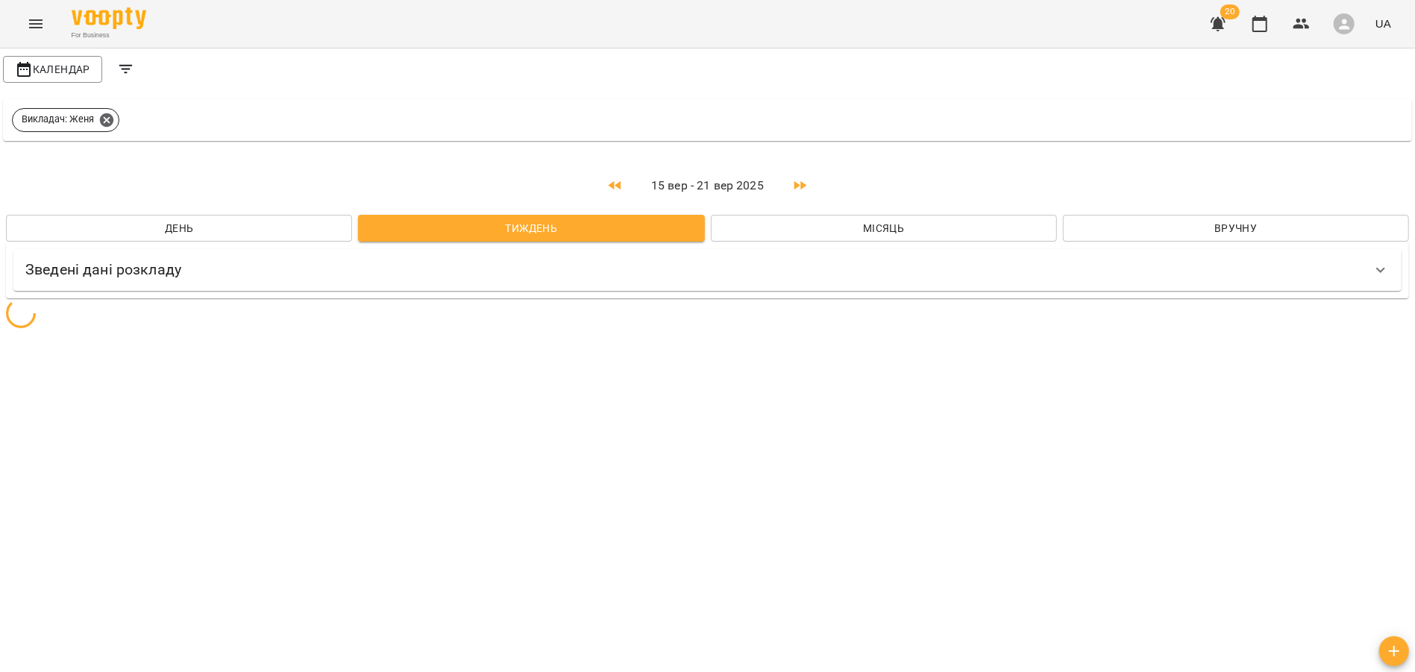
scroll to position [0, 0]
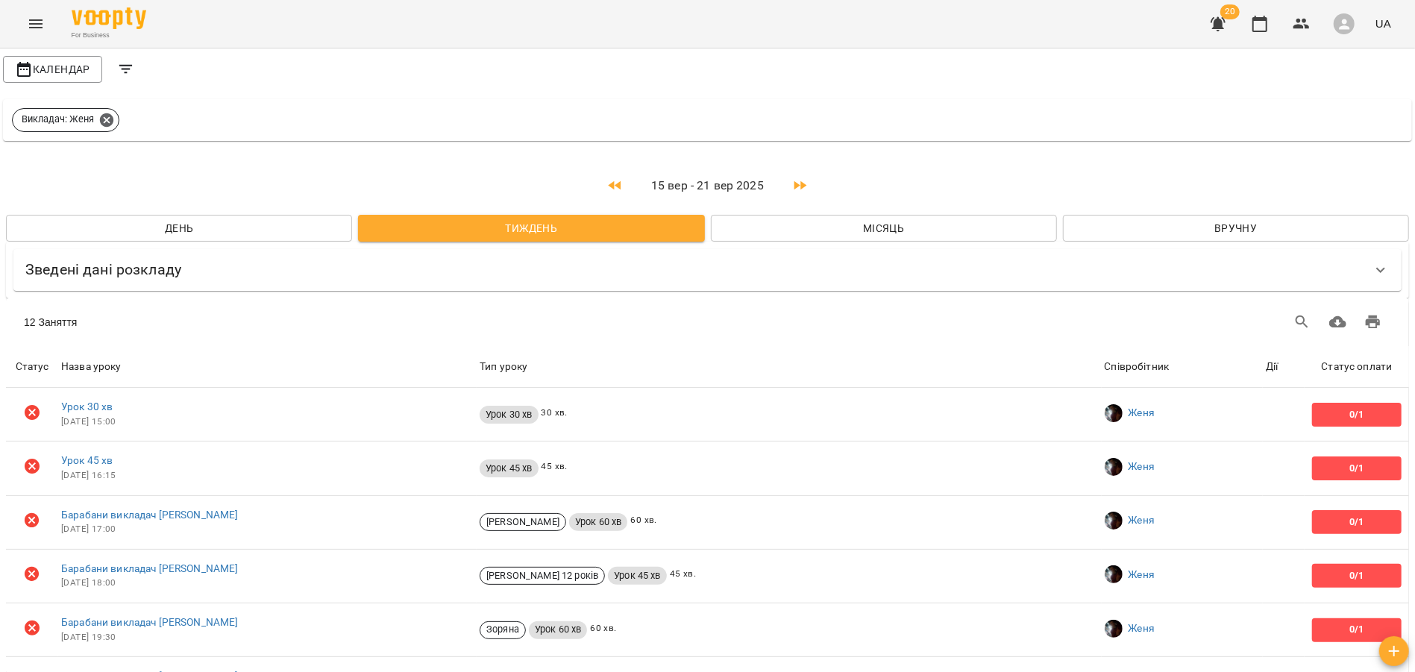
click at [797, 188] on icon "button" at bounding box center [800, 186] width 18 height 18
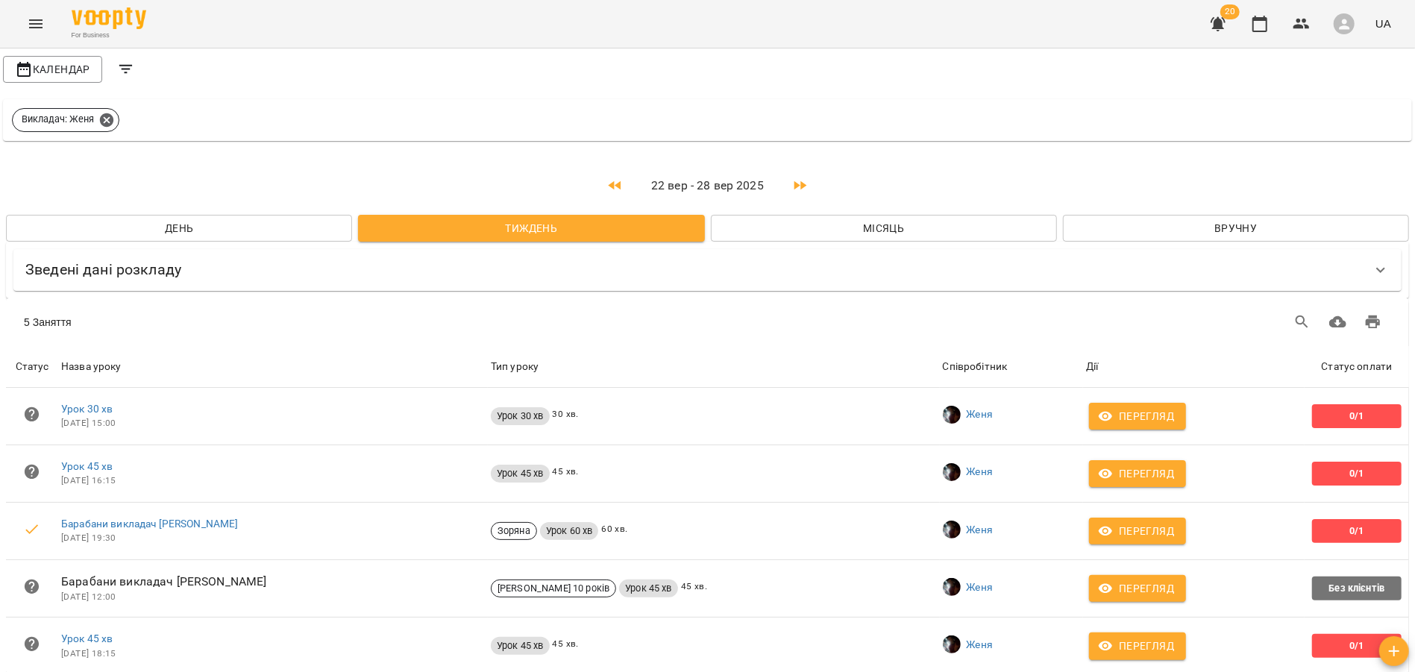
click at [795, 232] on span "Місяць" at bounding box center [884, 228] width 322 height 18
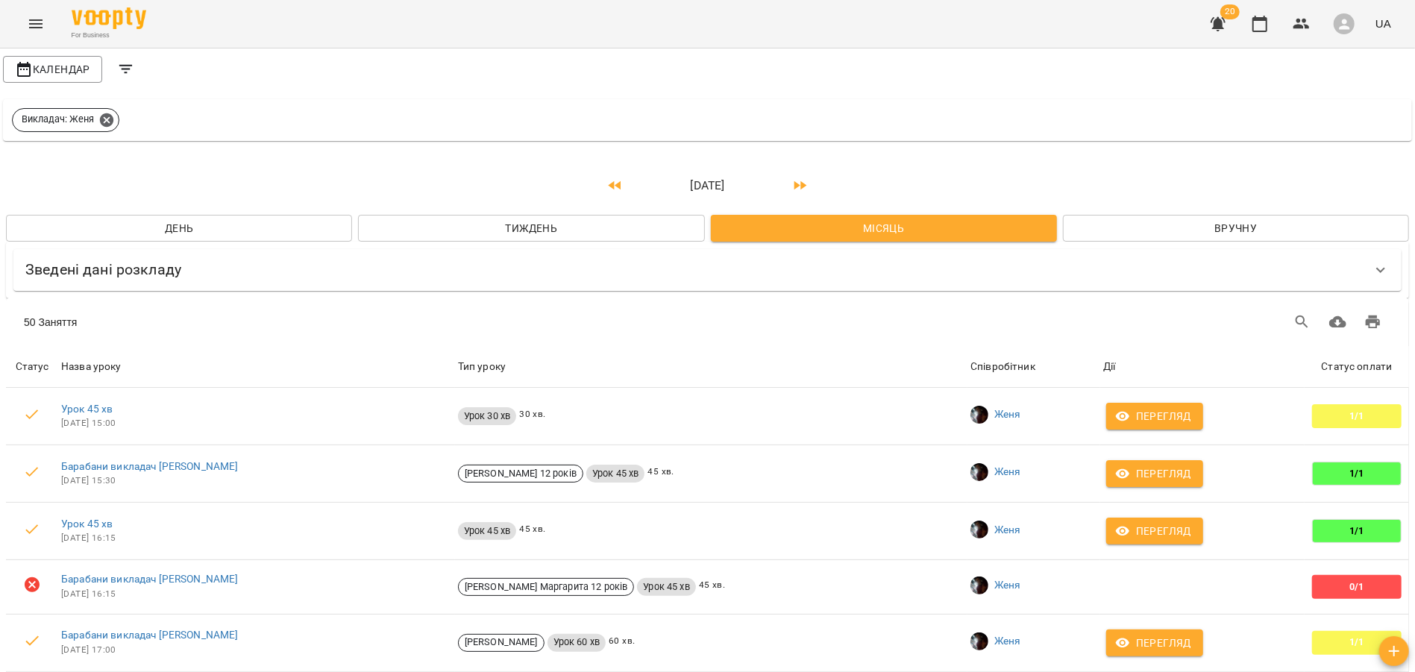
scroll to position [42, 0]
click at [100, 112] on icon at bounding box center [106, 120] width 16 height 16
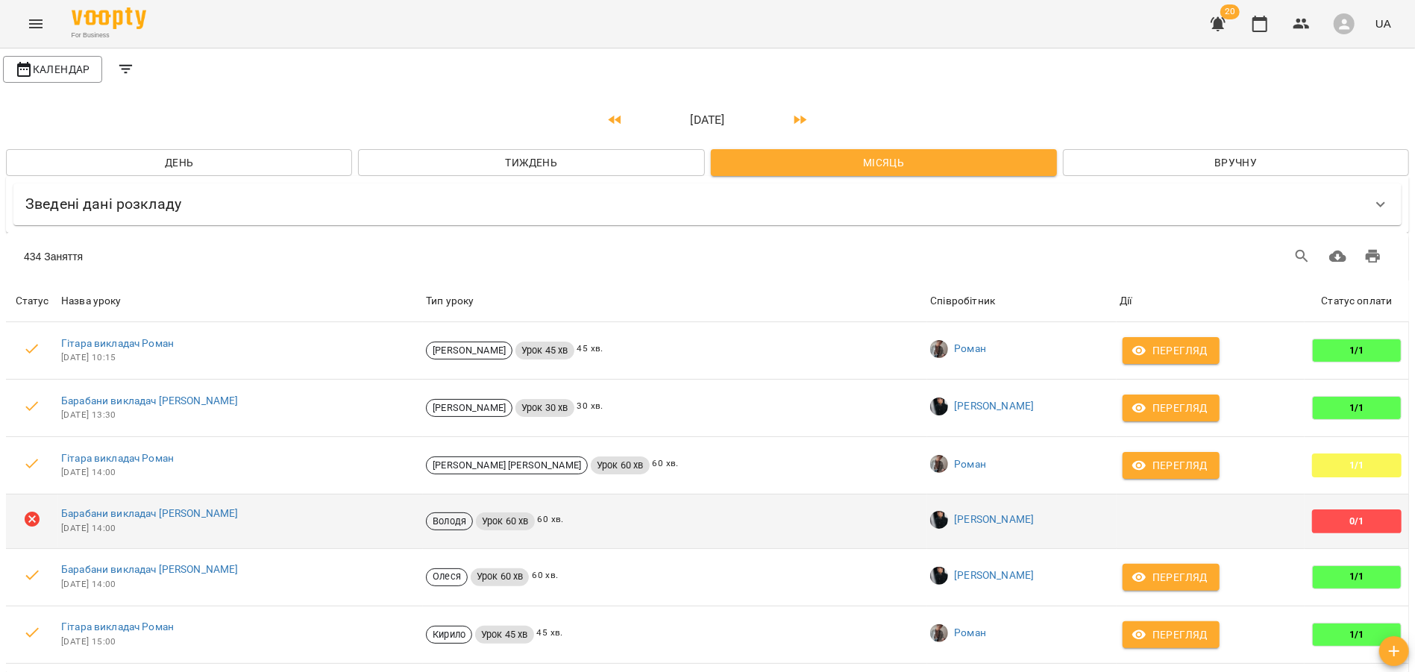
scroll to position [630, 0]
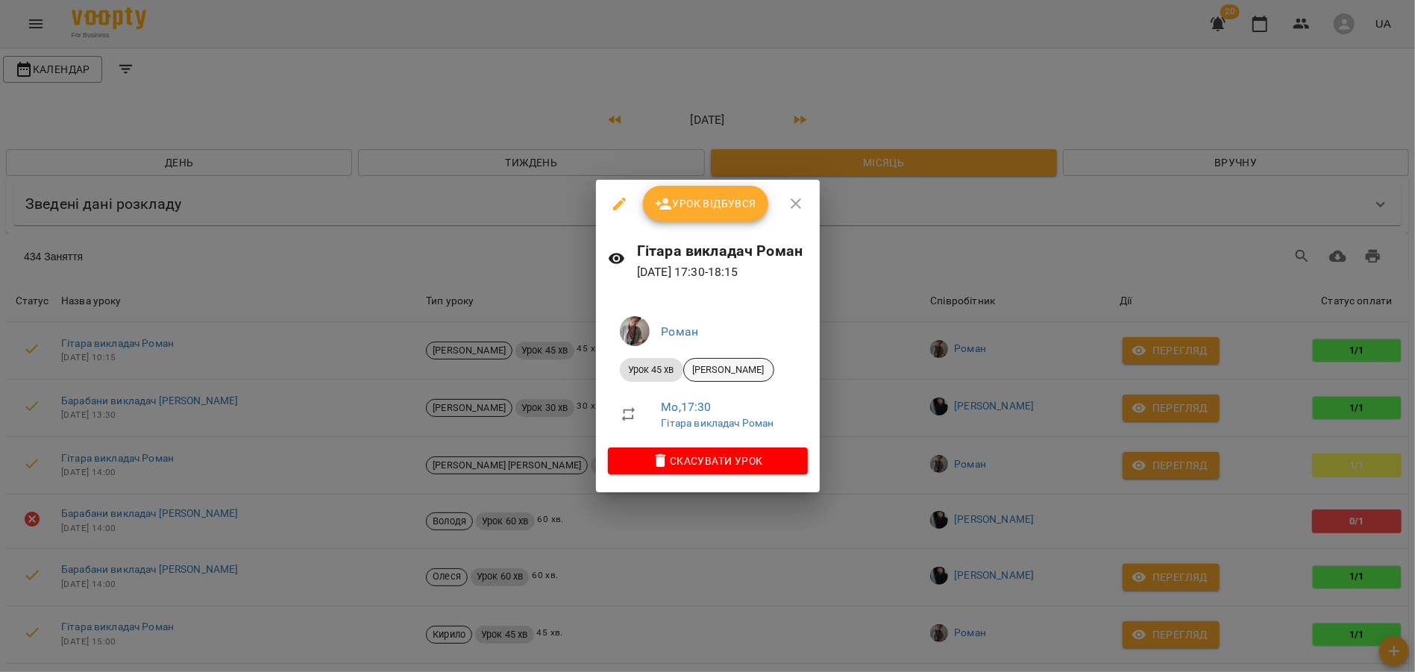
click at [745, 370] on span "[PERSON_NAME]" at bounding box center [729, 369] width 90 height 13
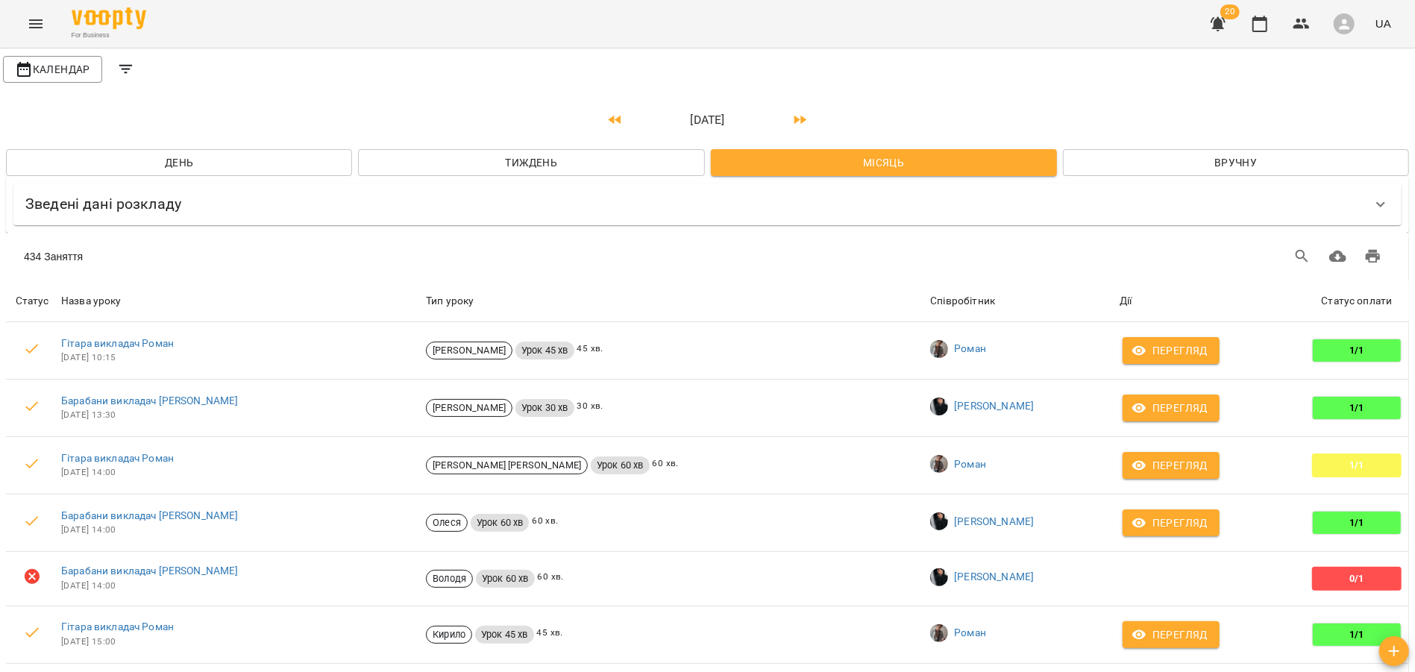
click at [426, 195] on div "Зведені дані розкладу" at bounding box center [693, 203] width 1337 height 23
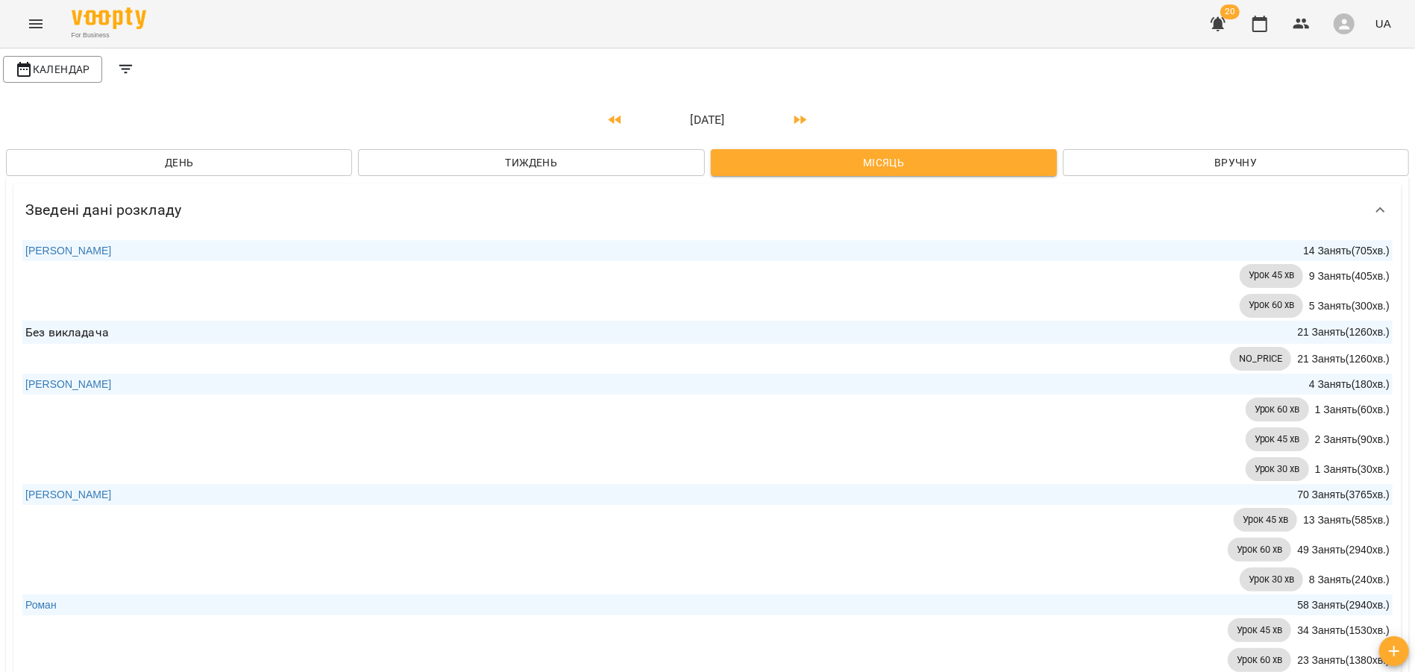
click at [426, 195] on div "Зведені дані розкладу" at bounding box center [707, 209] width 1388 height 53
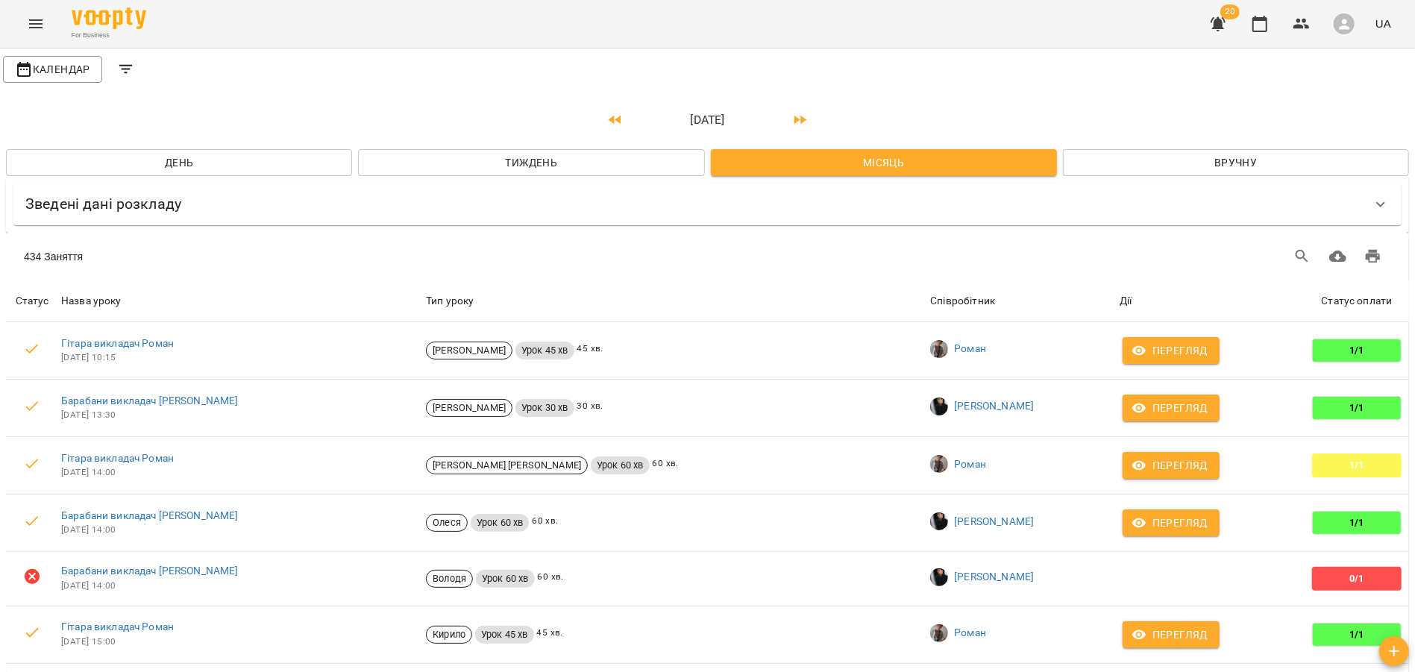
click at [40, 15] on icon "Menu" at bounding box center [36, 24] width 18 height 18
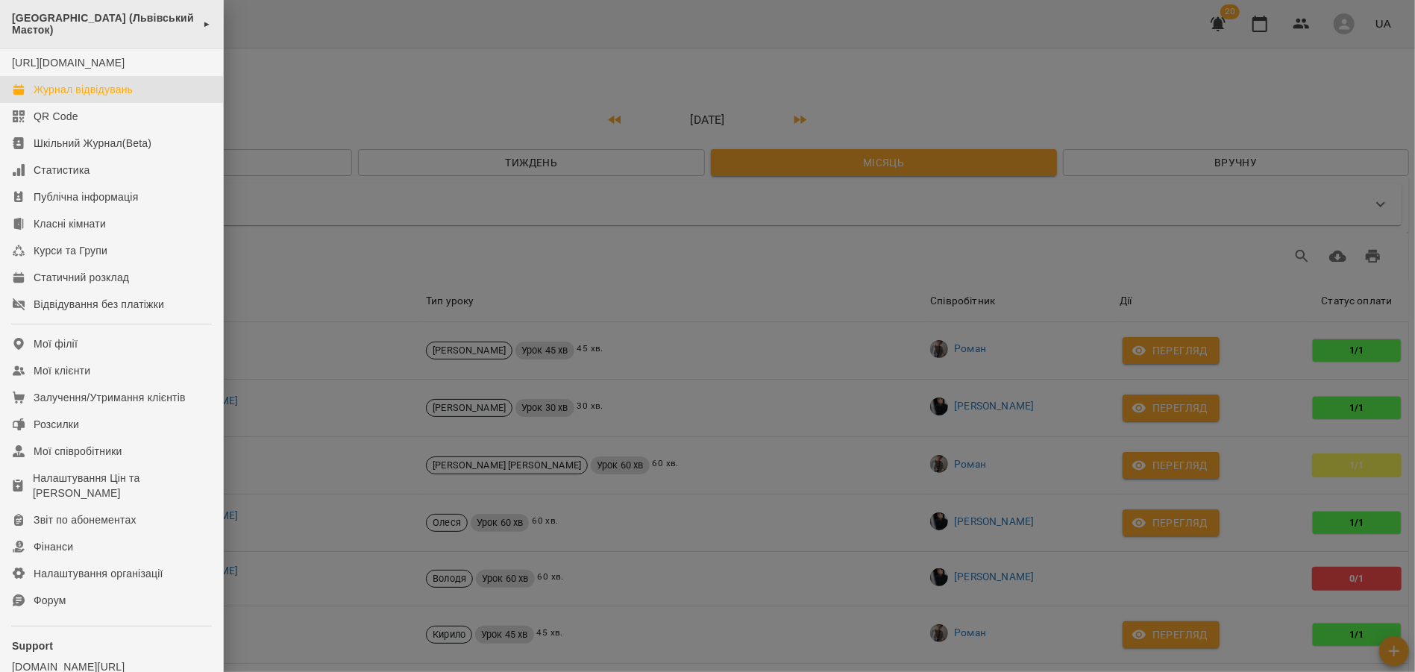
click at [118, 24] on span "[GEOGRAPHIC_DATA] (Львівський Маєток)" at bounding box center [103, 24] width 183 height 25
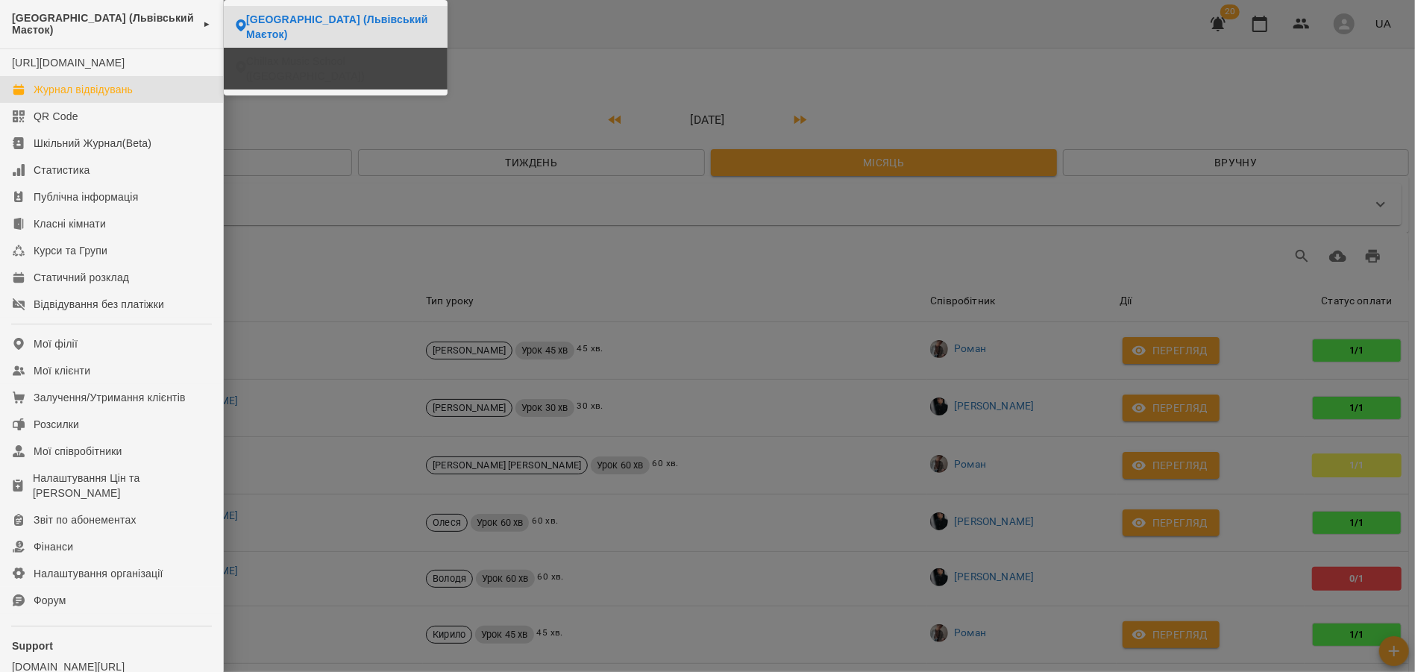
click at [303, 77] on span "Chillax Music School ([GEOGRAPHIC_DATA])" at bounding box center [340, 69] width 189 height 30
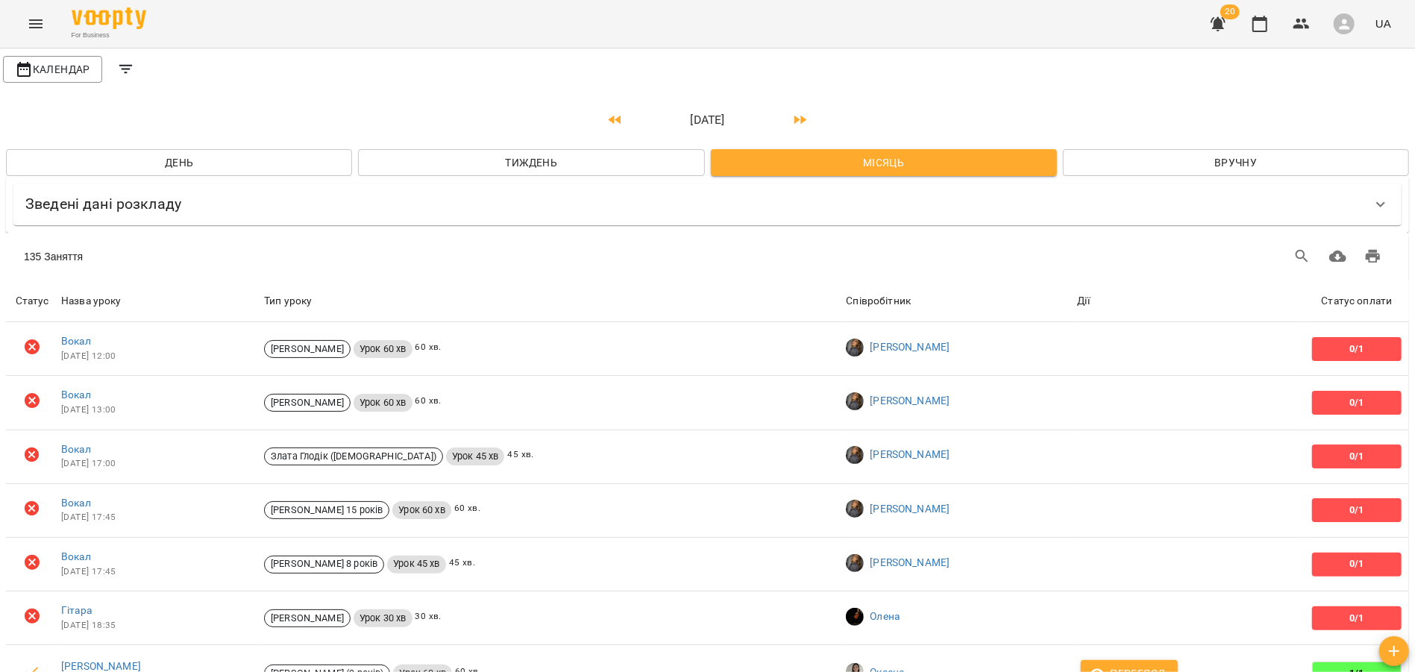
scroll to position [1640, 0]
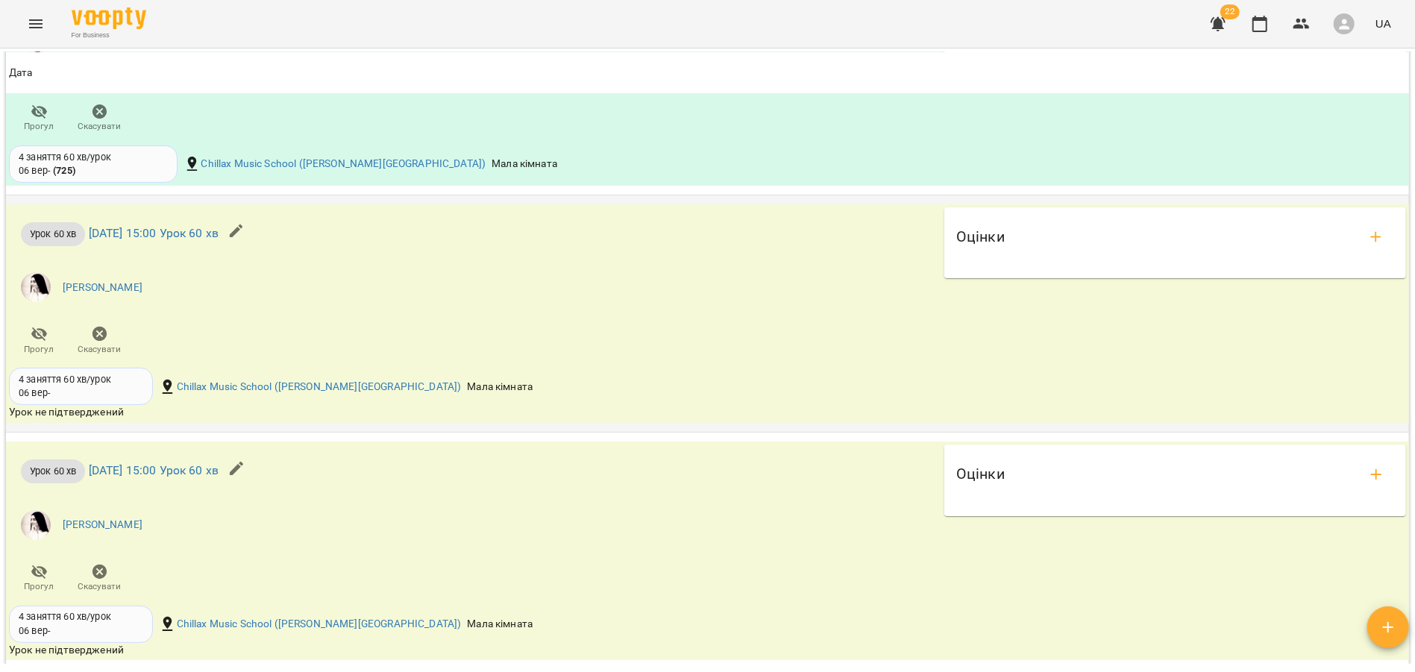
scroll to position [1153, 0]
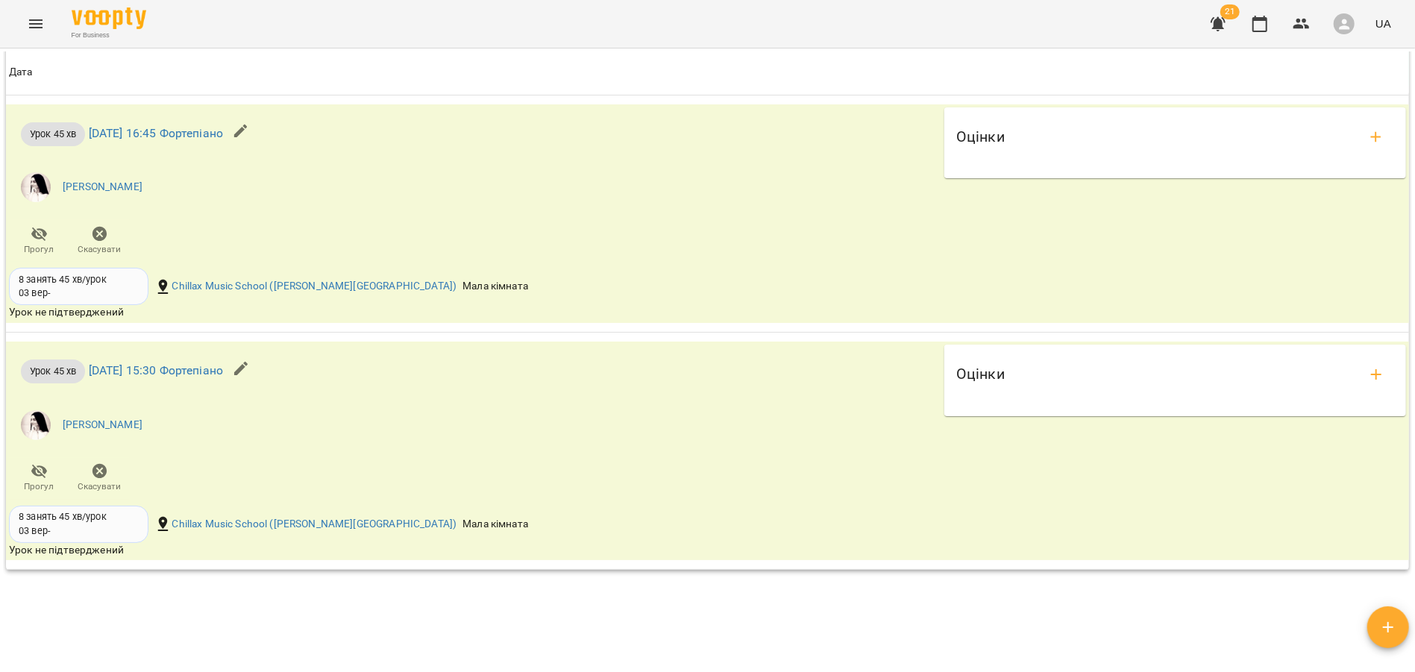
scroll to position [1627, 0]
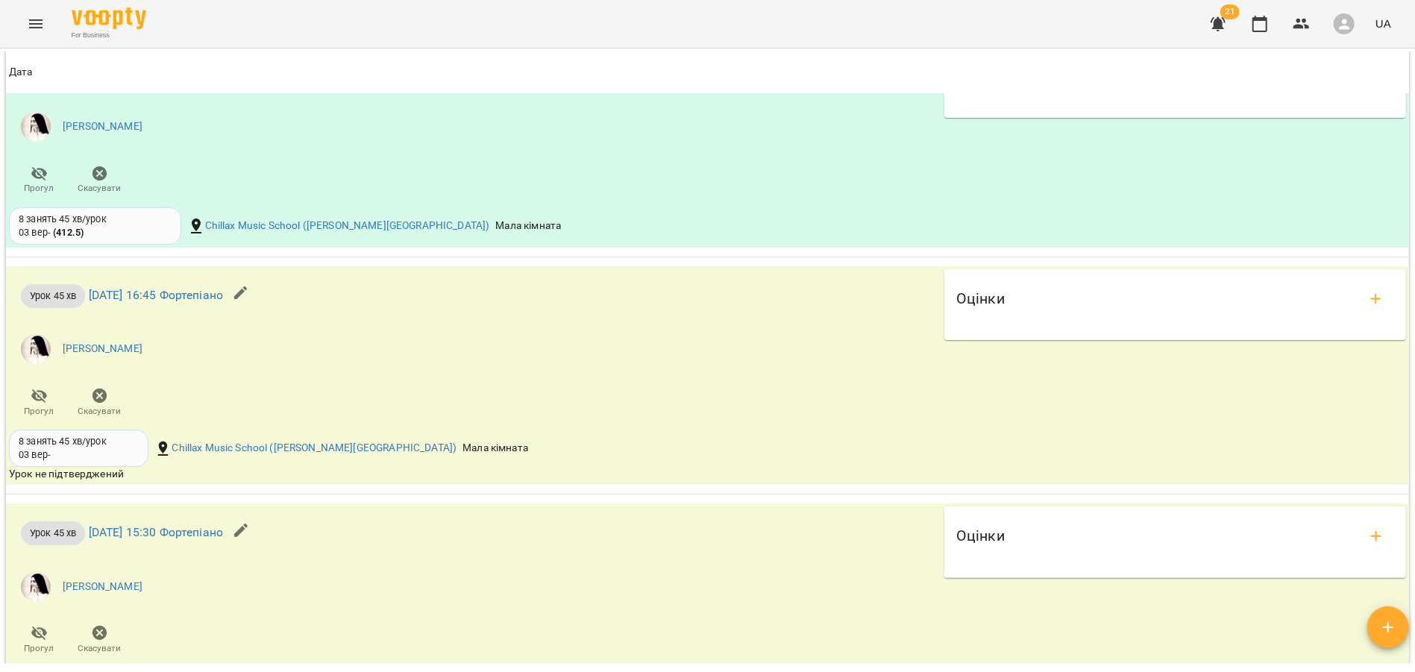
scroll to position [1281, 0]
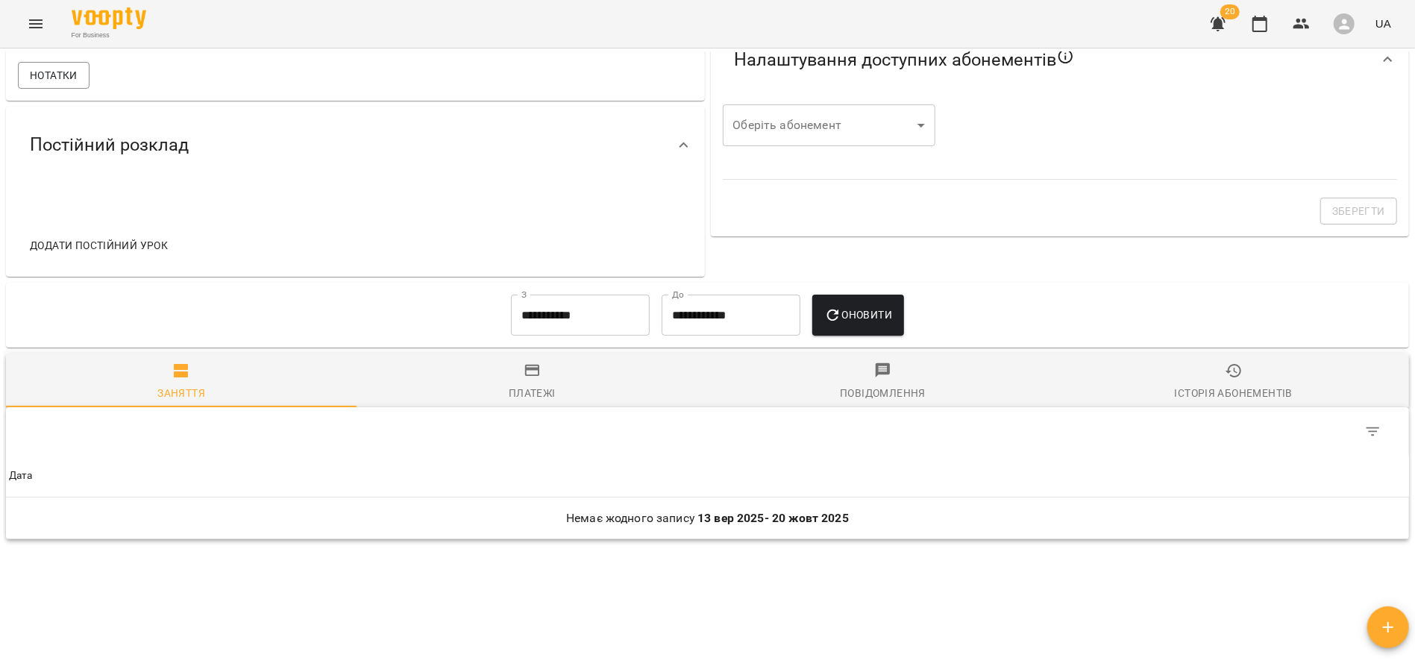
scroll to position [547, 0]
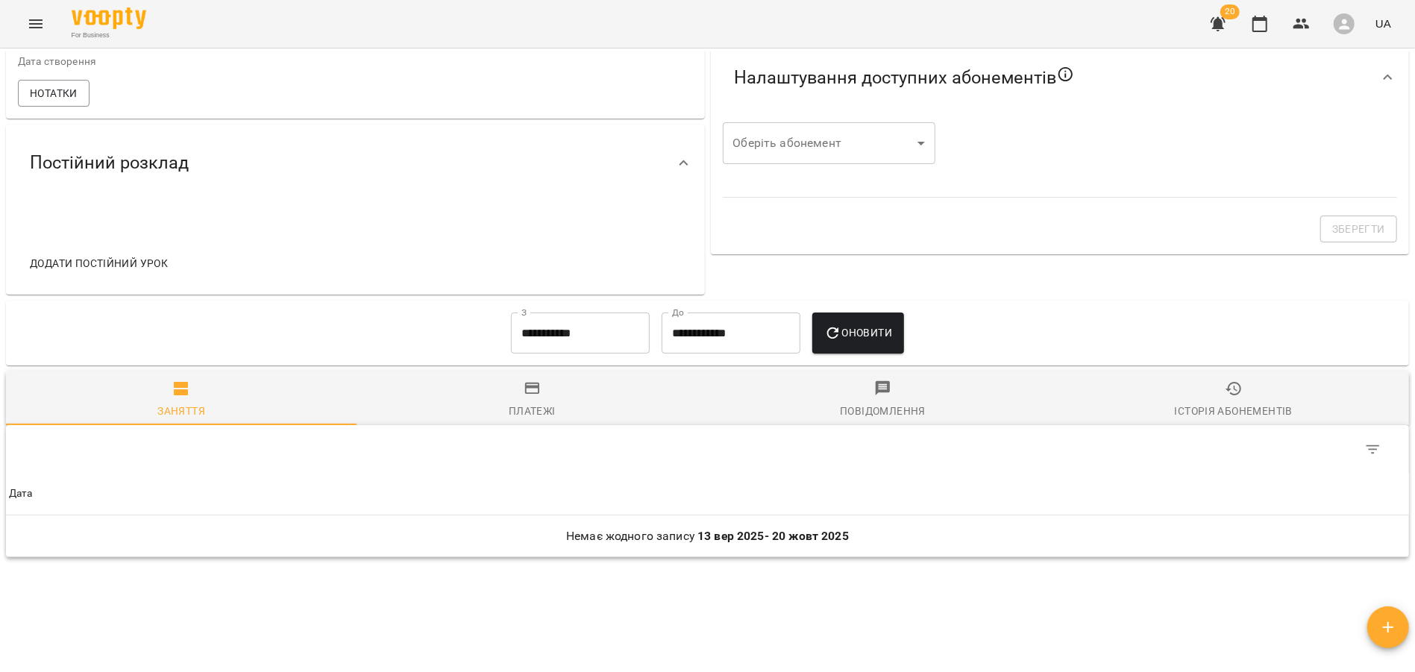
click at [554, 339] on input "**********" at bounding box center [580, 334] width 139 height 42
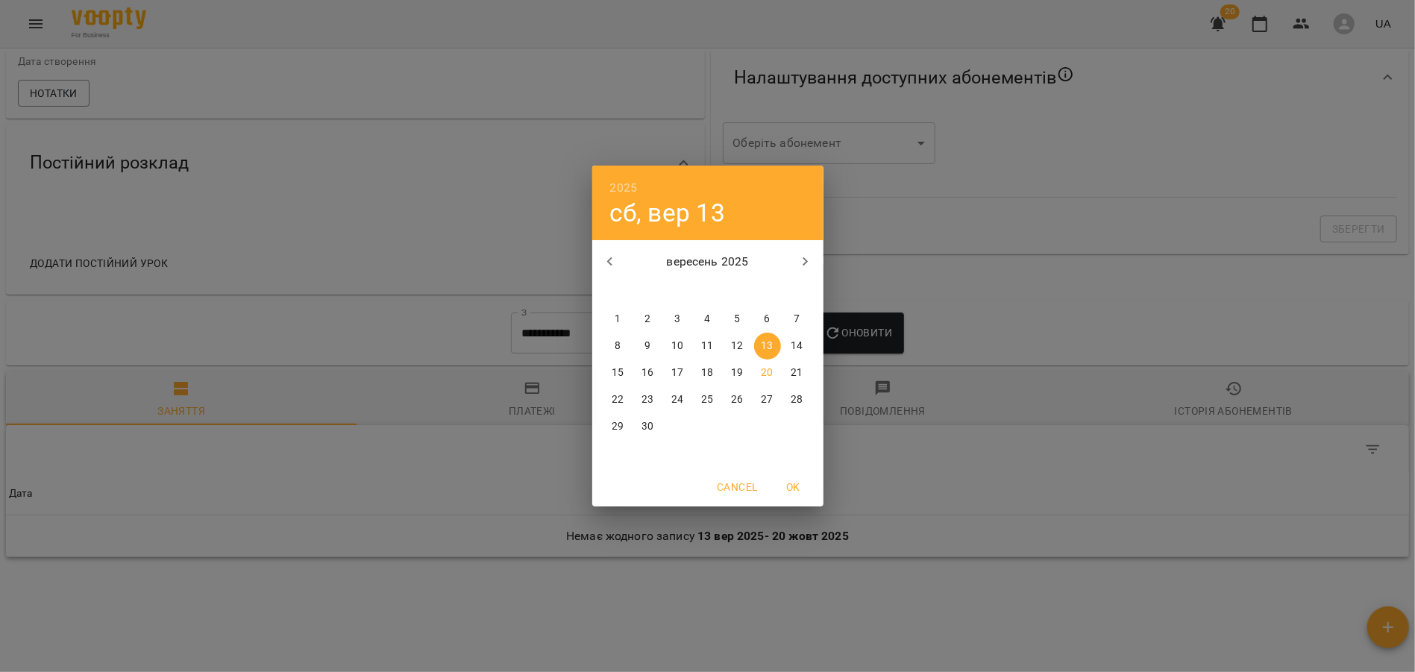
click at [618, 263] on icon "button" at bounding box center [610, 262] width 18 height 18
click at [729, 321] on span "1" at bounding box center [737, 319] width 27 height 15
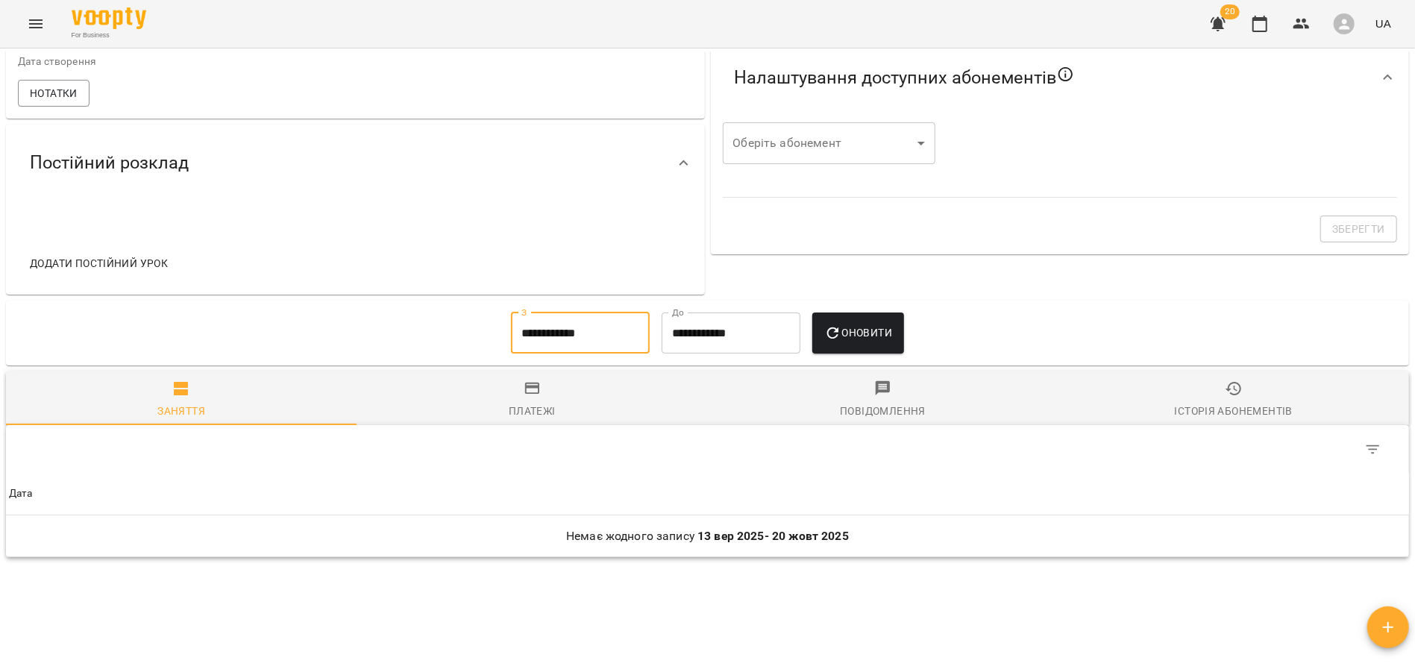
type input "**********"
click at [876, 354] on button "Оновити" at bounding box center [858, 334] width 92 height 42
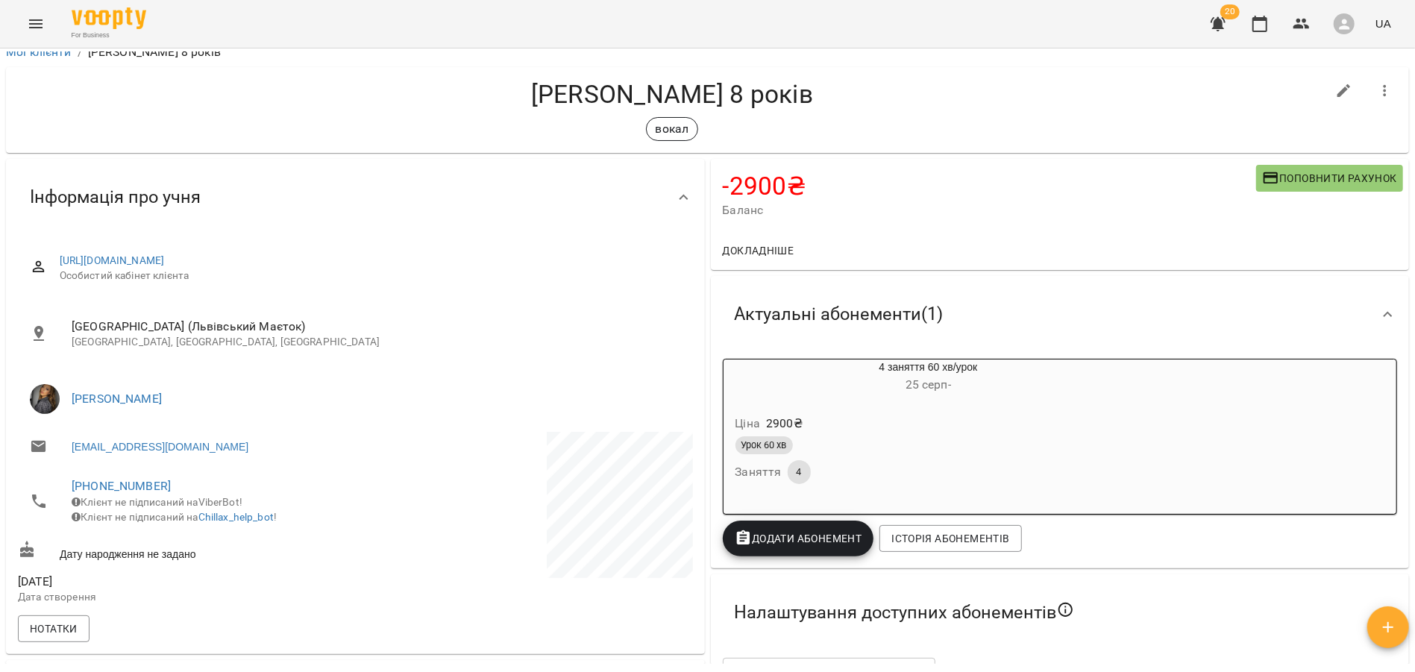
scroll to position [0, 0]
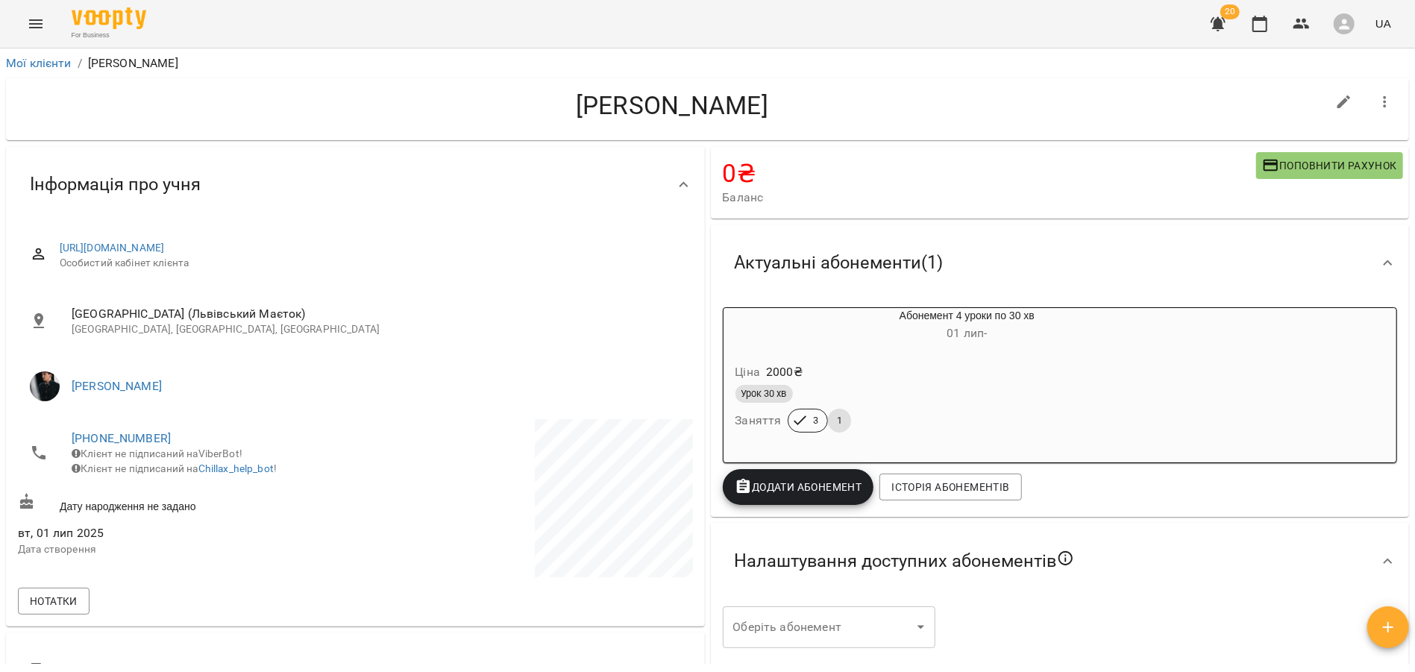
click at [1345, 87] on button "button" at bounding box center [1344, 102] width 36 height 36
select select "**"
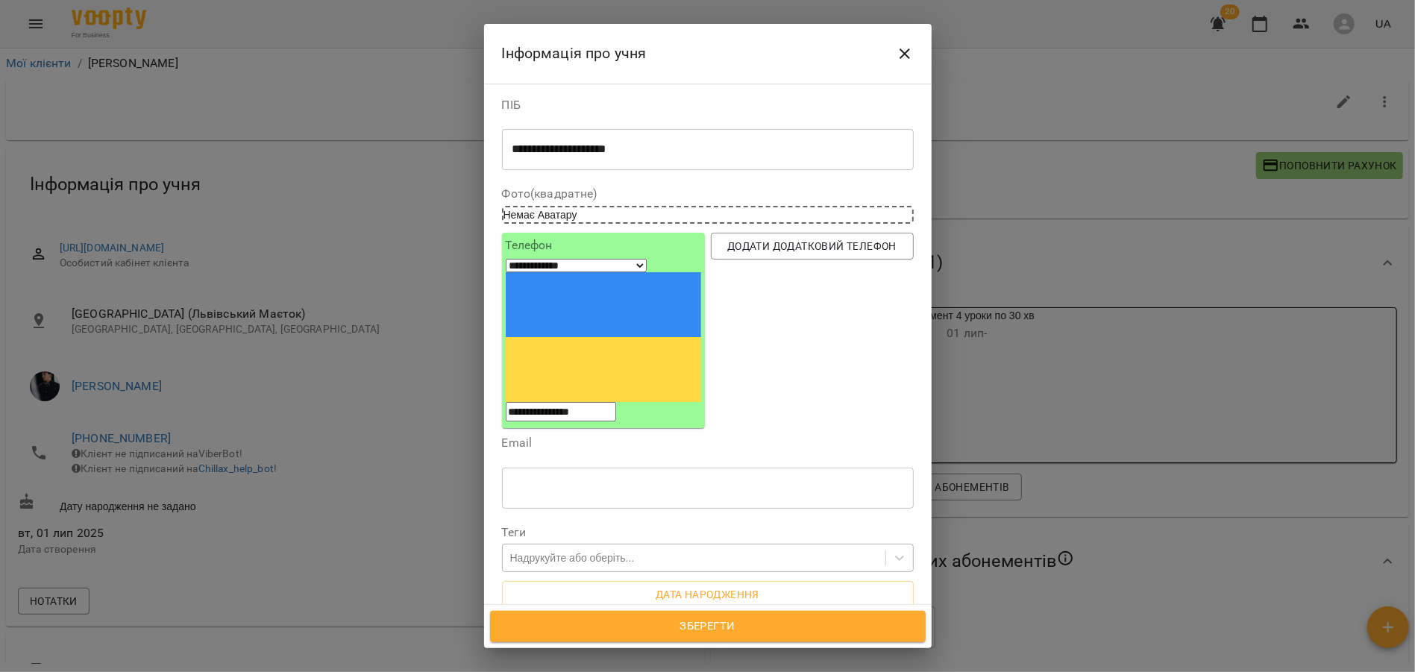
click at [611, 550] on div "Надрукуйте або оберіть..." at bounding box center [572, 557] width 125 height 15
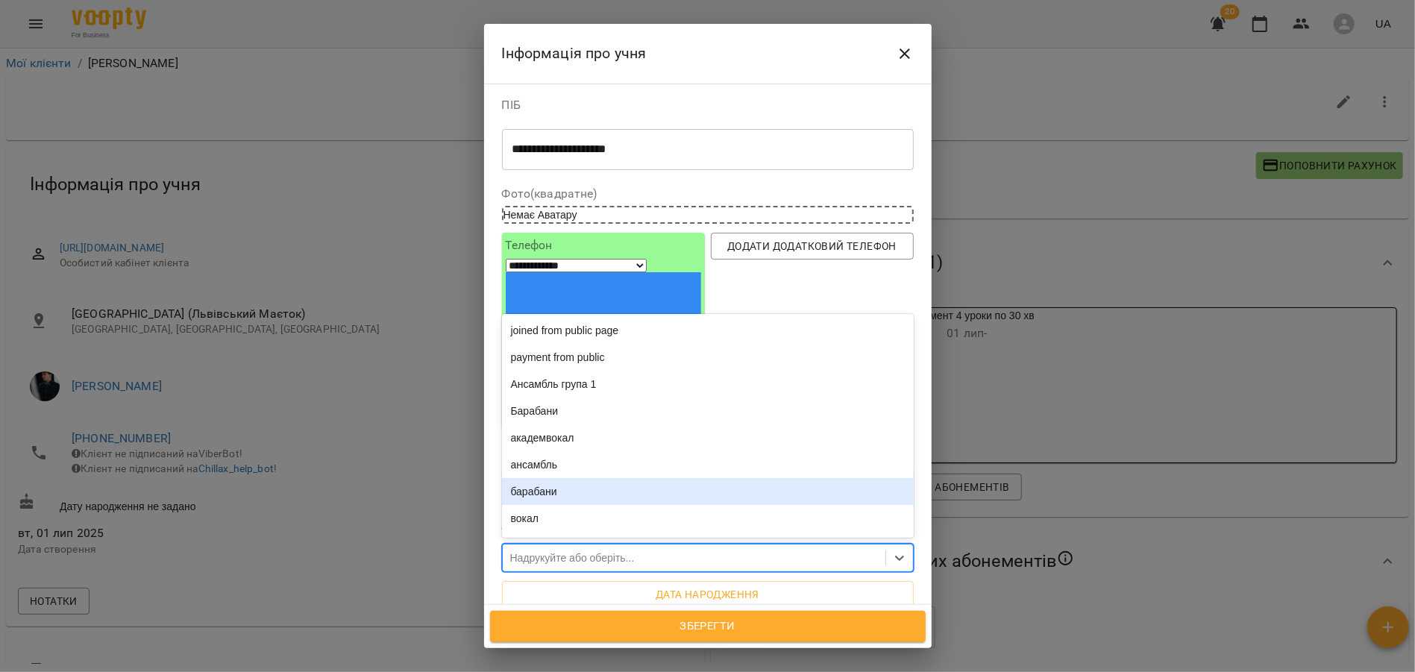
click at [566, 478] on div "барабани" at bounding box center [708, 491] width 412 height 27
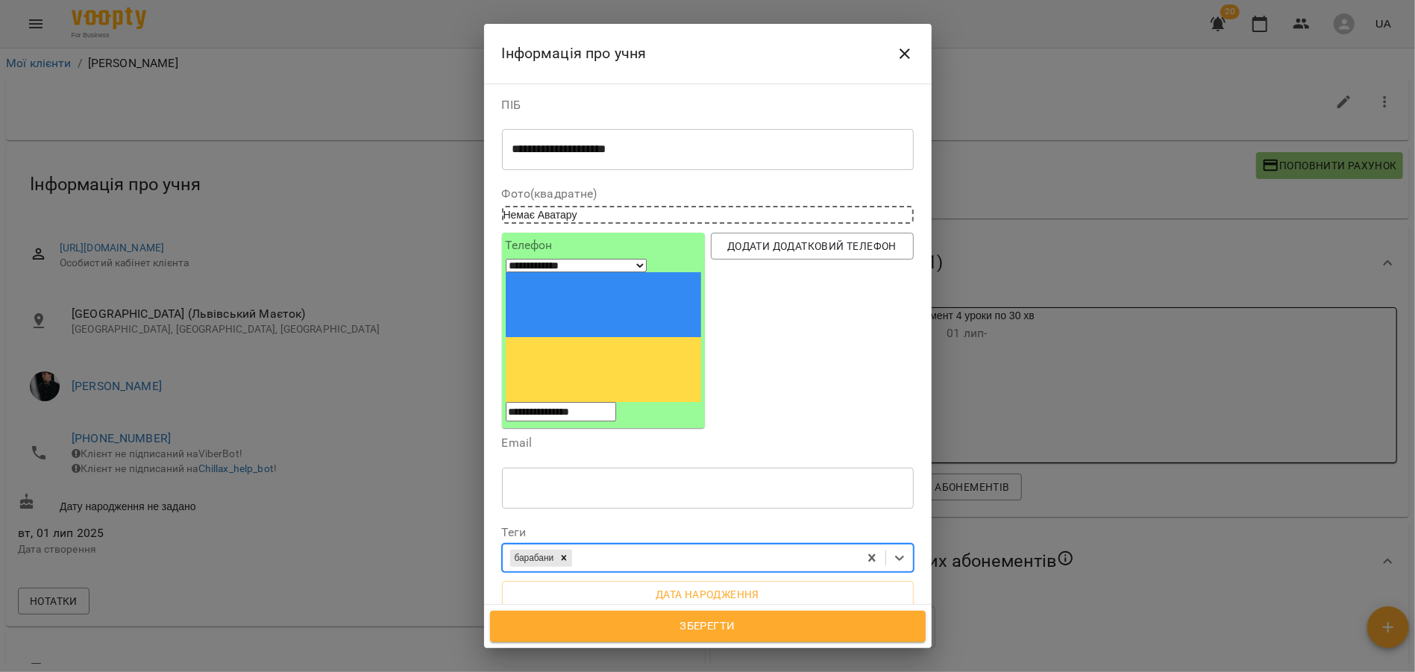
click at [673, 627] on span "Зберегти" at bounding box center [707, 626] width 403 height 19
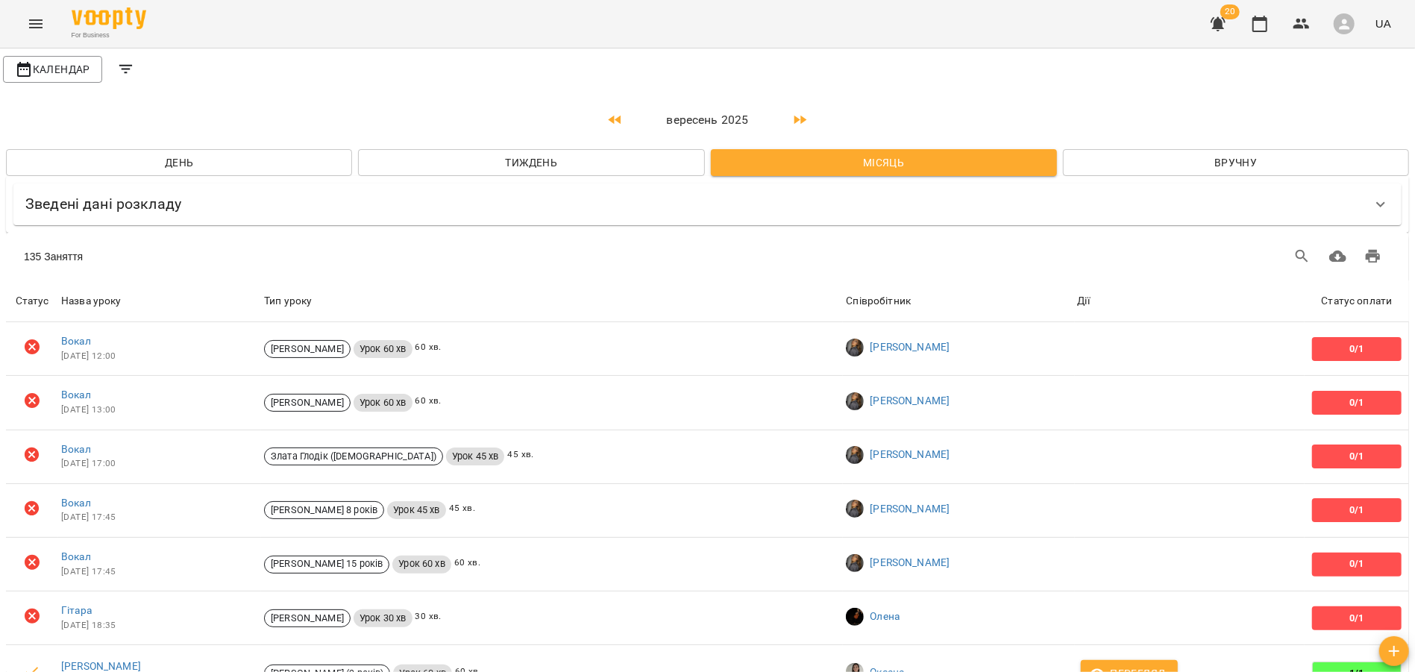
click at [36, 20] on icon "Menu" at bounding box center [35, 23] width 13 height 9
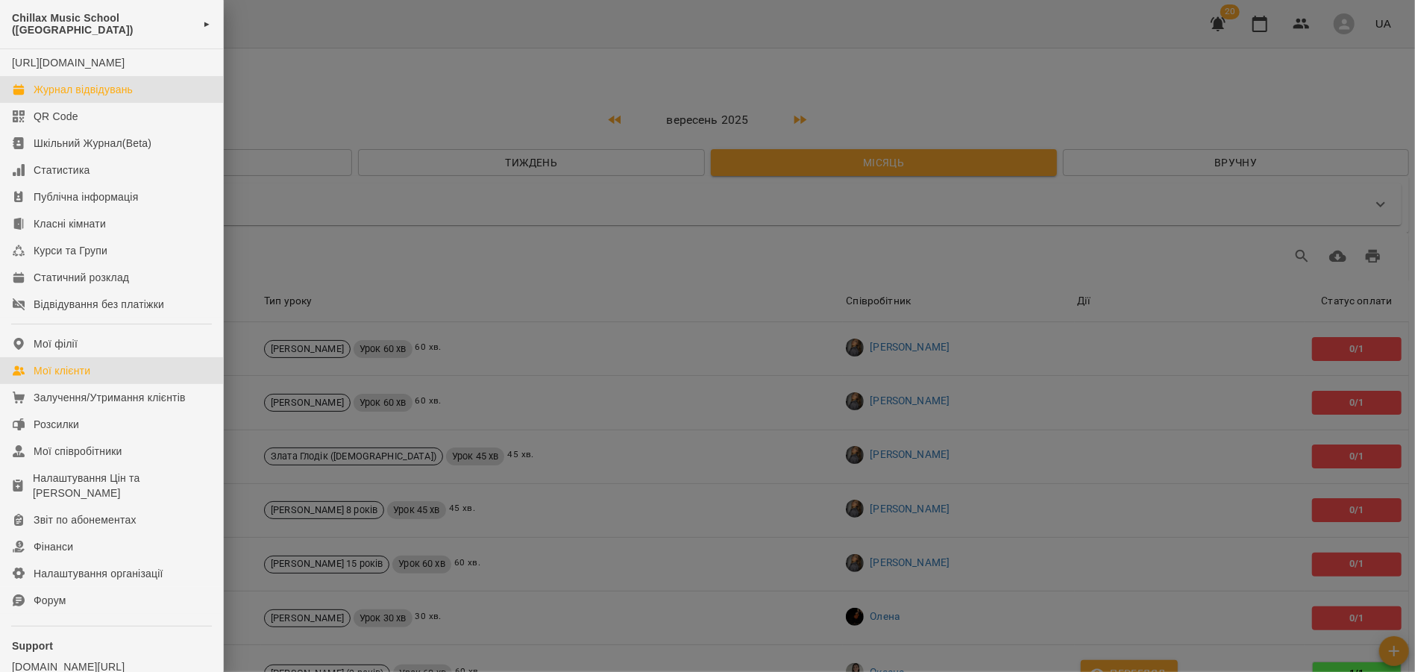
click at [84, 378] on div "Мої клієнти" at bounding box center [62, 370] width 57 height 15
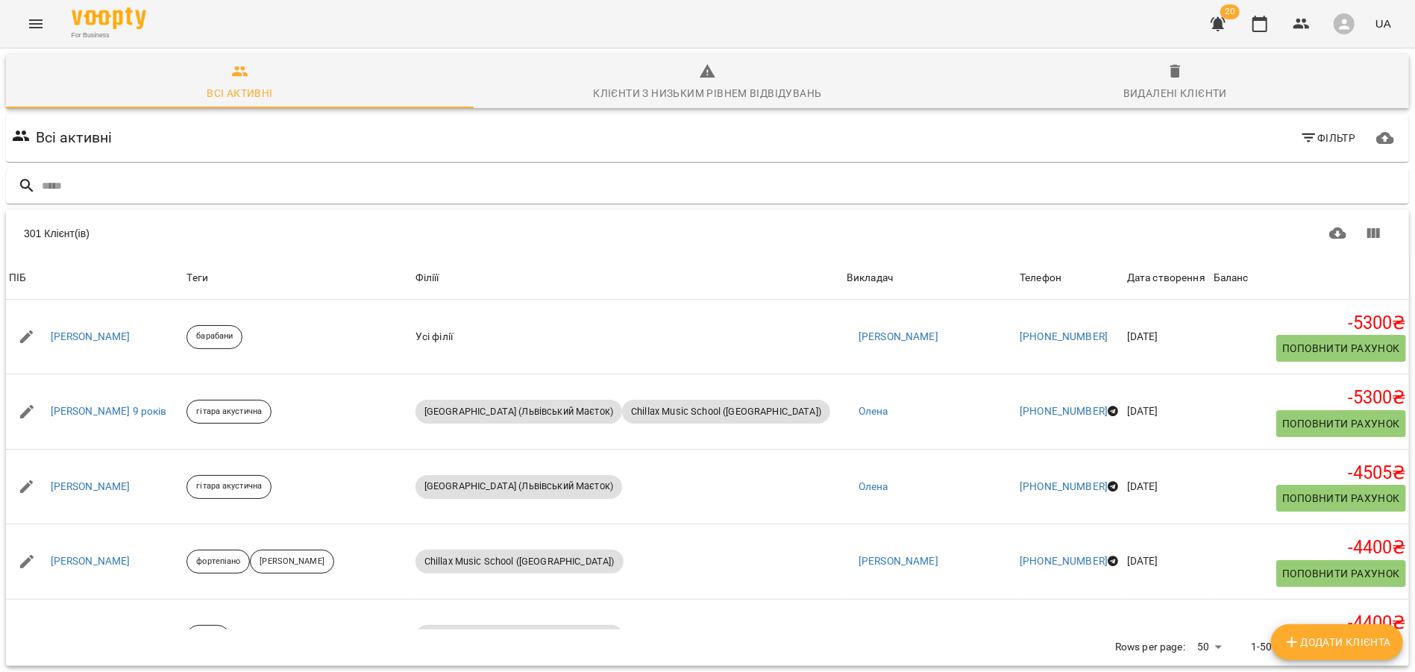
click at [1346, 131] on span "Фільтр" at bounding box center [1328, 138] width 56 height 18
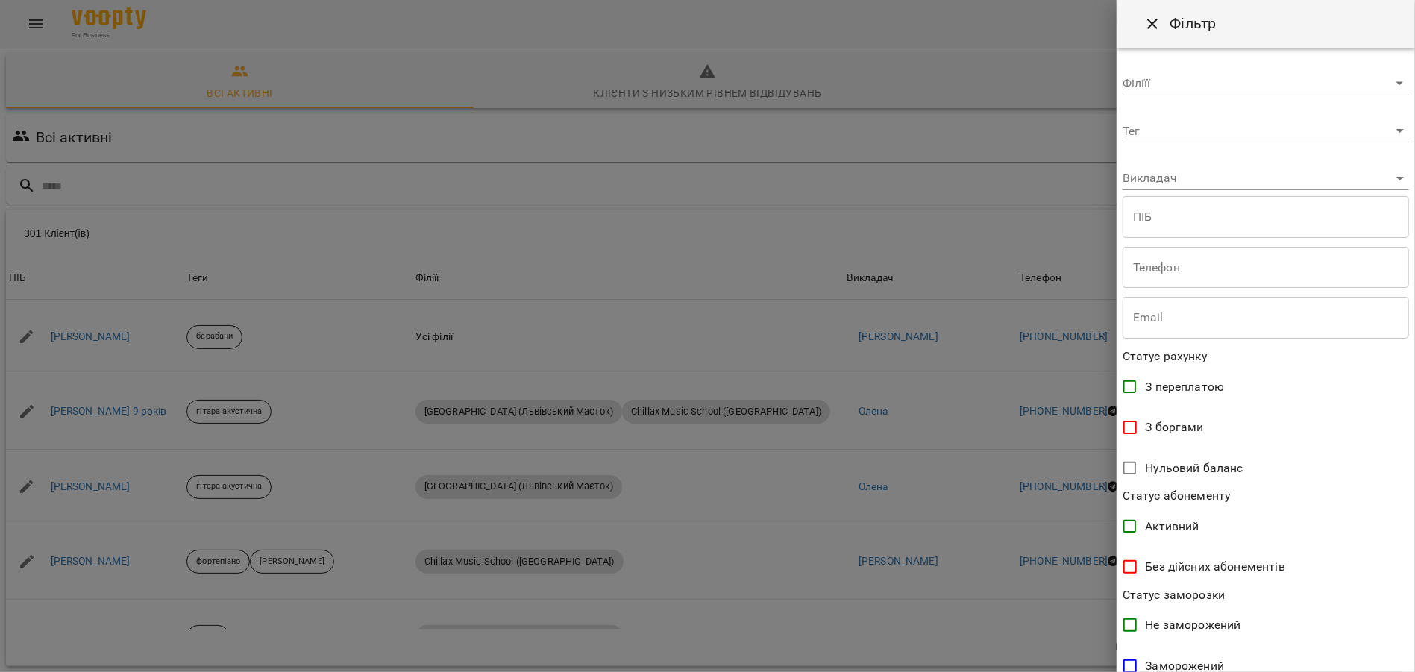
click at [1226, 132] on body "For Business 20 UA Всі активні Клієнти з низьким рівнем відвідувань Видалені кл…" at bounding box center [707, 388] width 1415 height 777
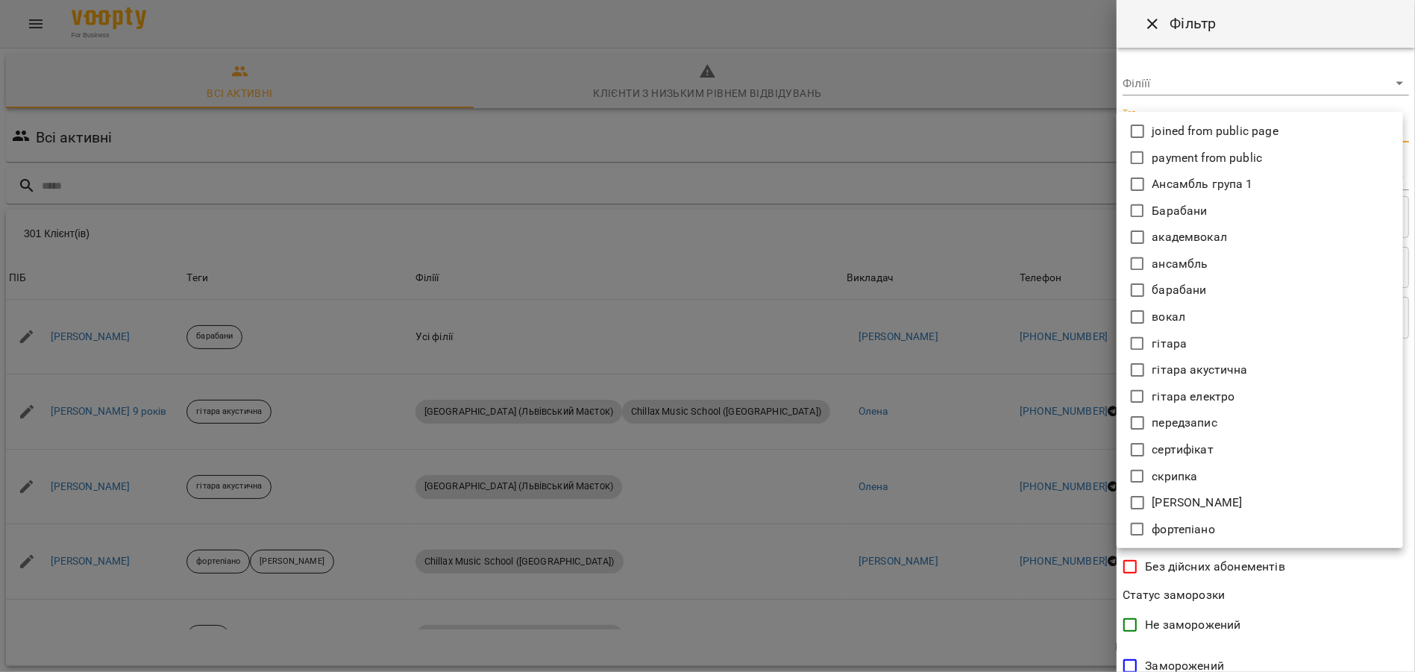
click at [1136, 428] on icon at bounding box center [1137, 422] width 13 height 13
type input "**********"
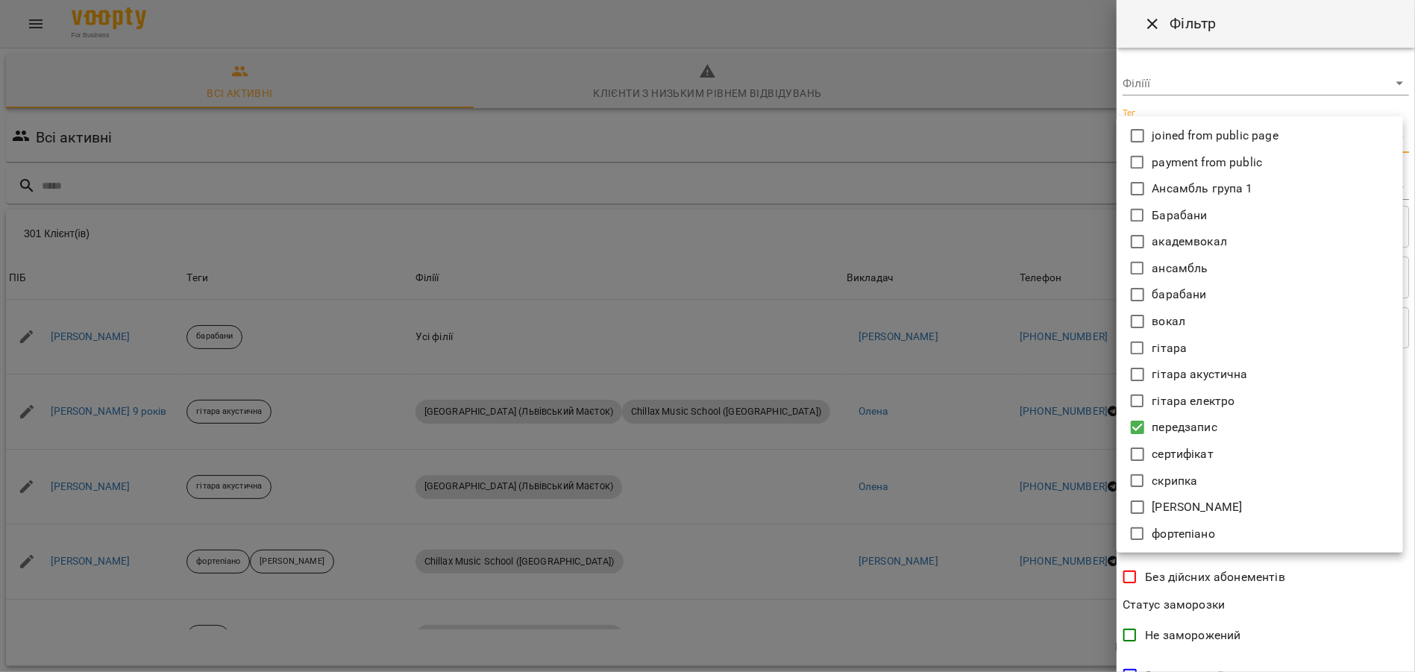
click at [1258, 79] on div at bounding box center [707, 336] width 1415 height 672
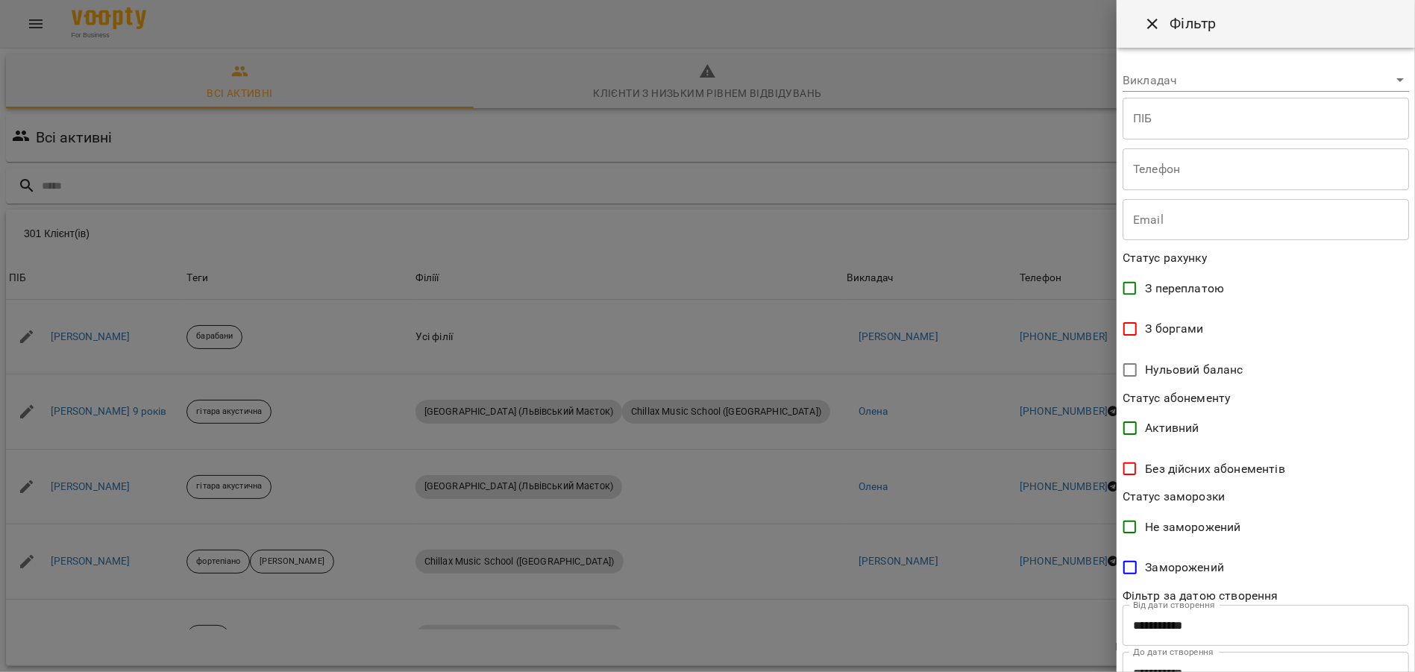
scroll to position [168, 0]
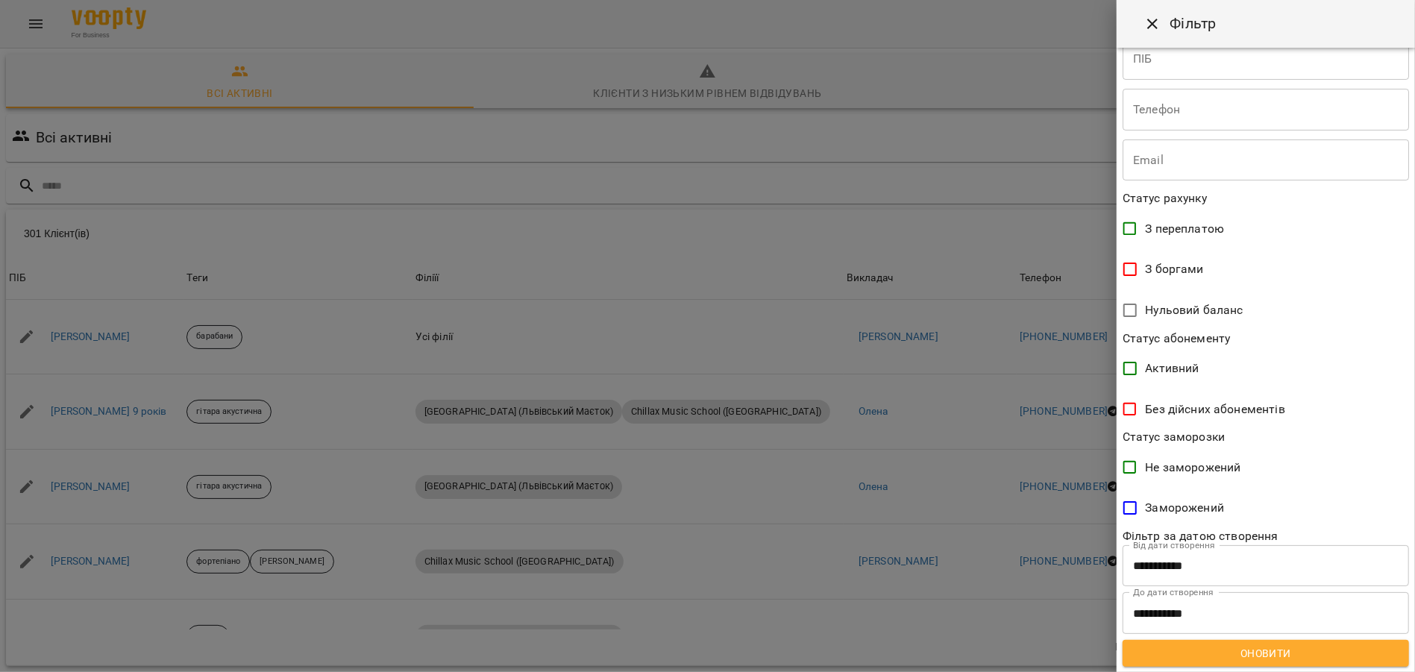
click at [1262, 651] on span "Оновити" at bounding box center [1266, 653] width 263 height 18
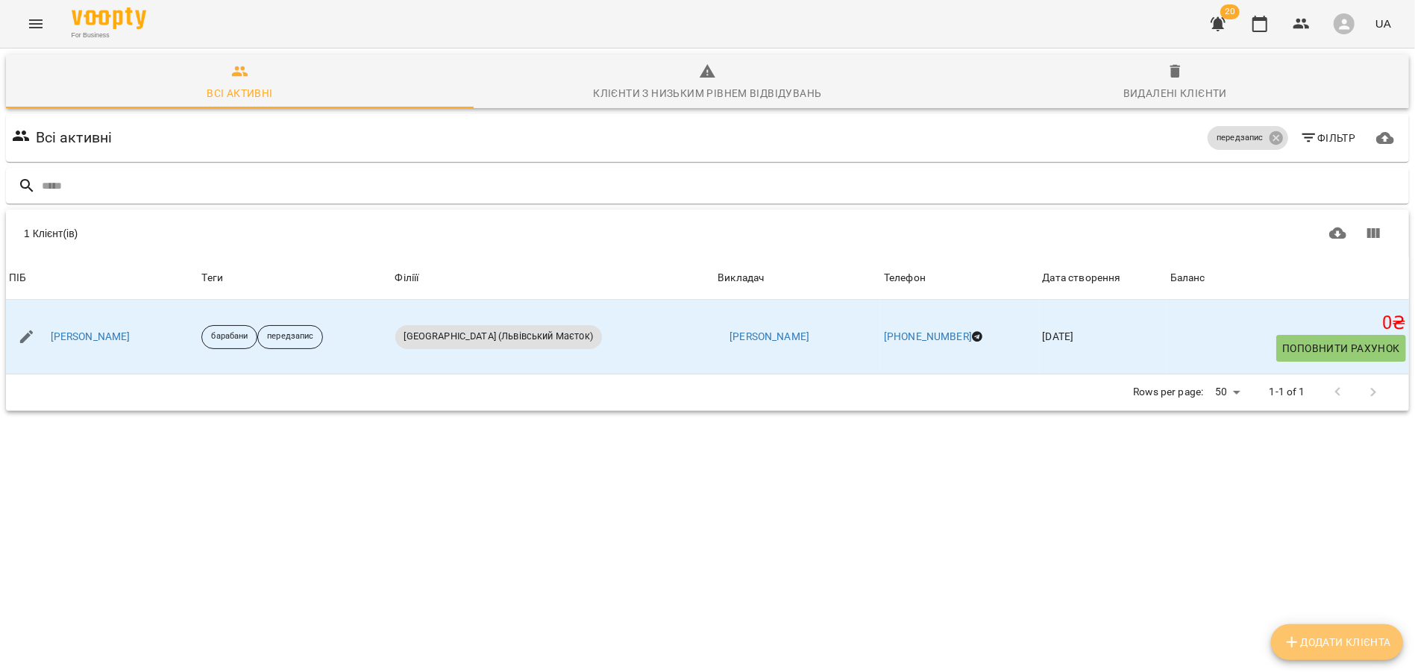
click at [1311, 658] on button "Додати клієнта" at bounding box center [1337, 642] width 132 height 36
select select "**"
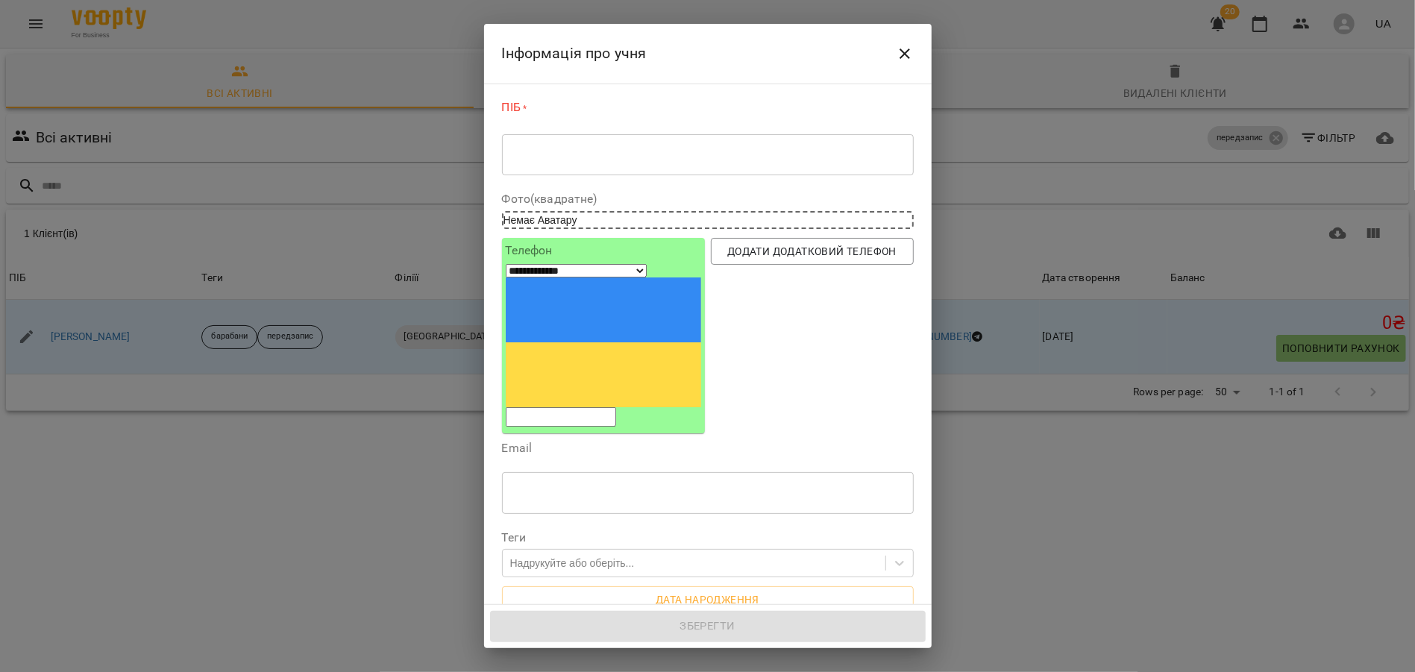
click at [654, 165] on div "* ​" at bounding box center [708, 155] width 412 height 42
paste textarea "**********"
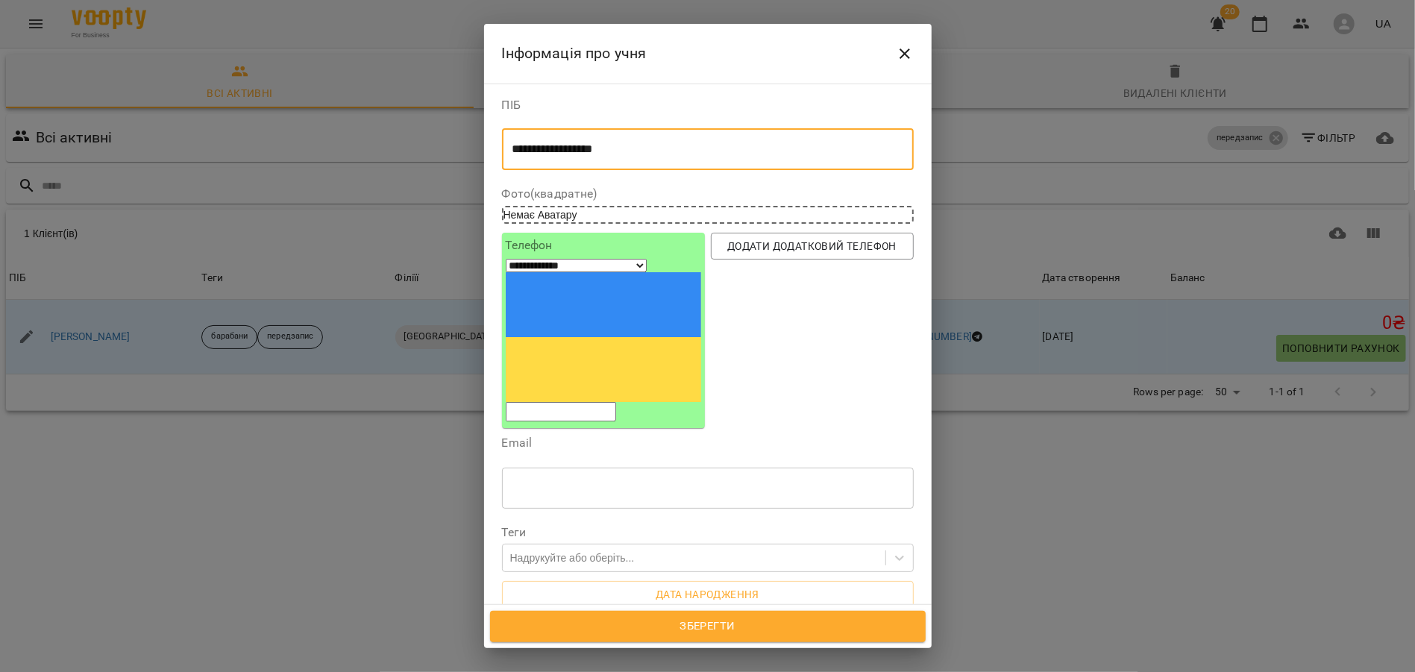
click at [581, 150] on textarea "**********" at bounding box center [707, 149] width 391 height 14
type textarea "*******"
click at [588, 402] on input "tel" at bounding box center [561, 411] width 110 height 19
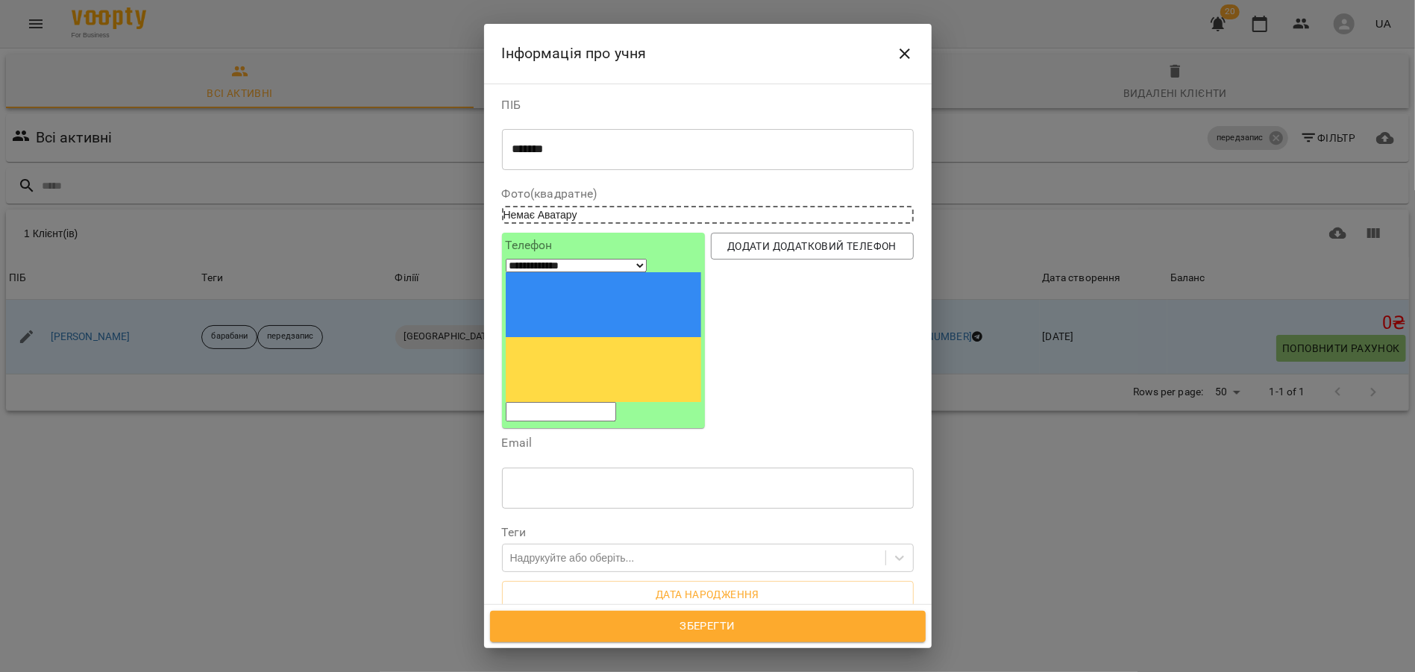
paste input "**********"
type input "**********"
click at [596, 550] on div "Надрукуйте або оберіть..." at bounding box center [572, 557] width 125 height 15
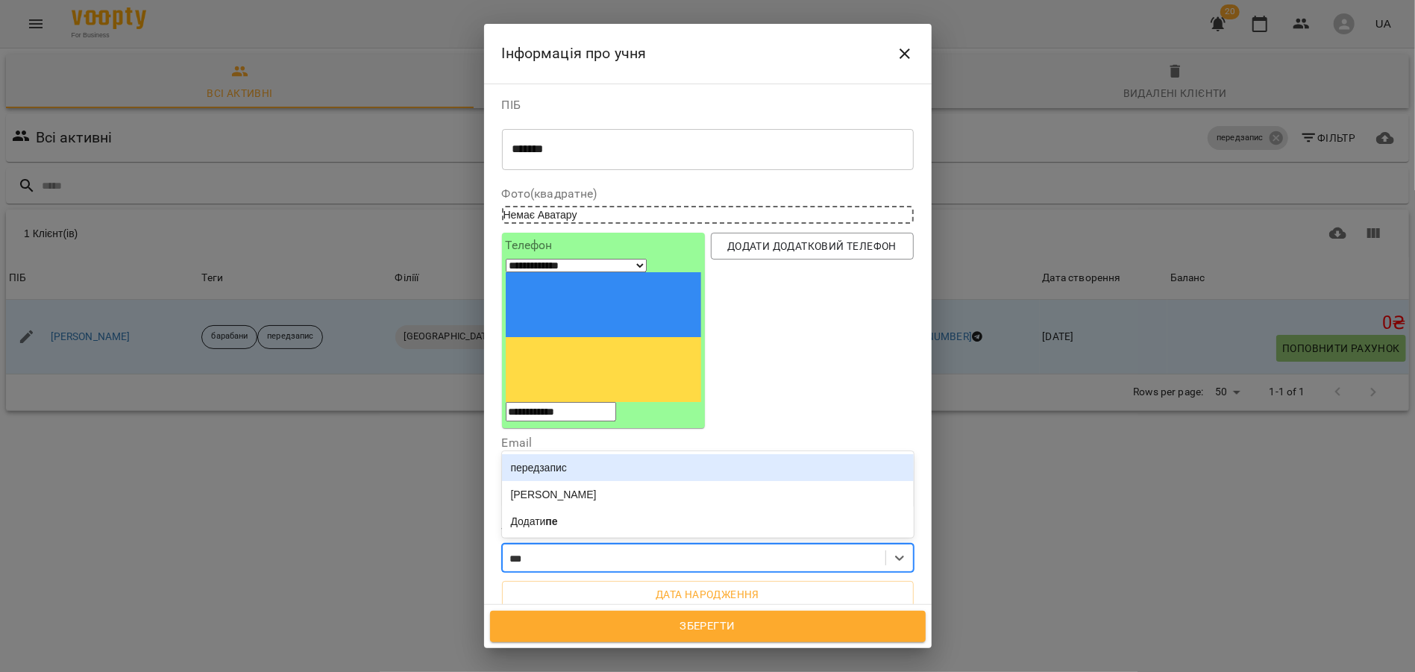
type input "****"
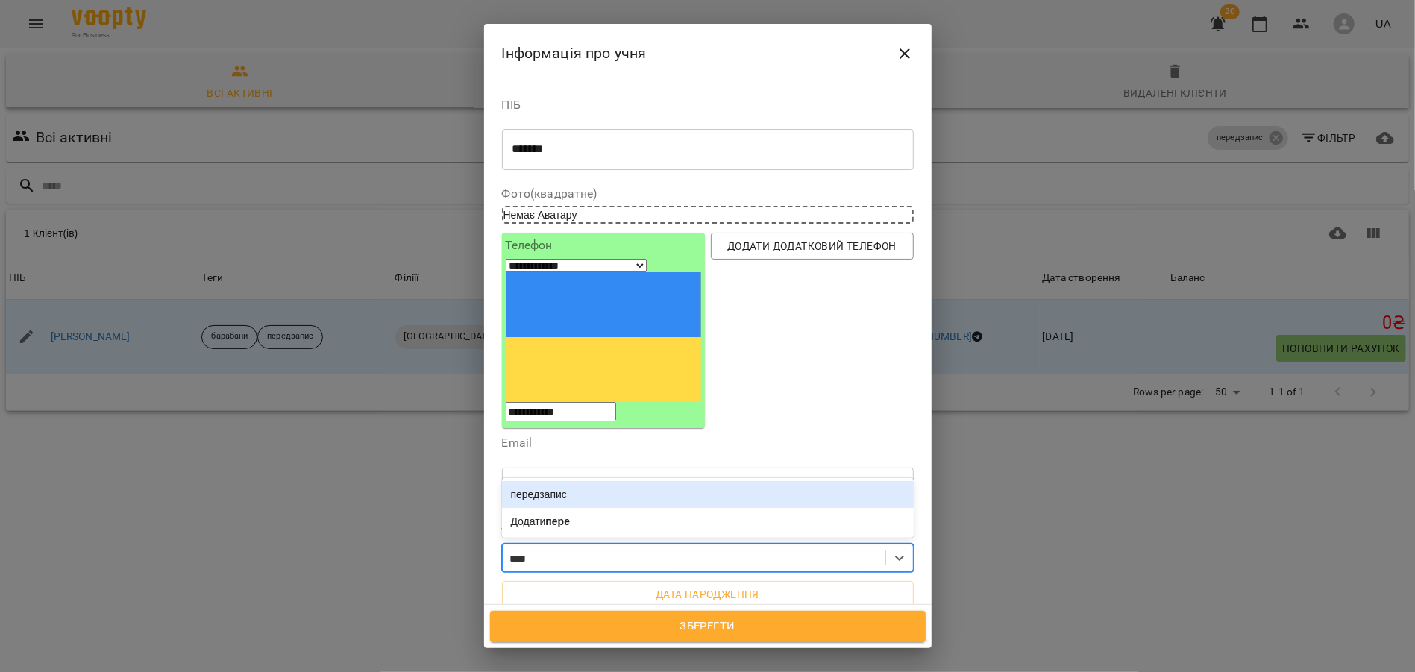
click at [587, 481] on div "передзапис" at bounding box center [708, 494] width 412 height 27
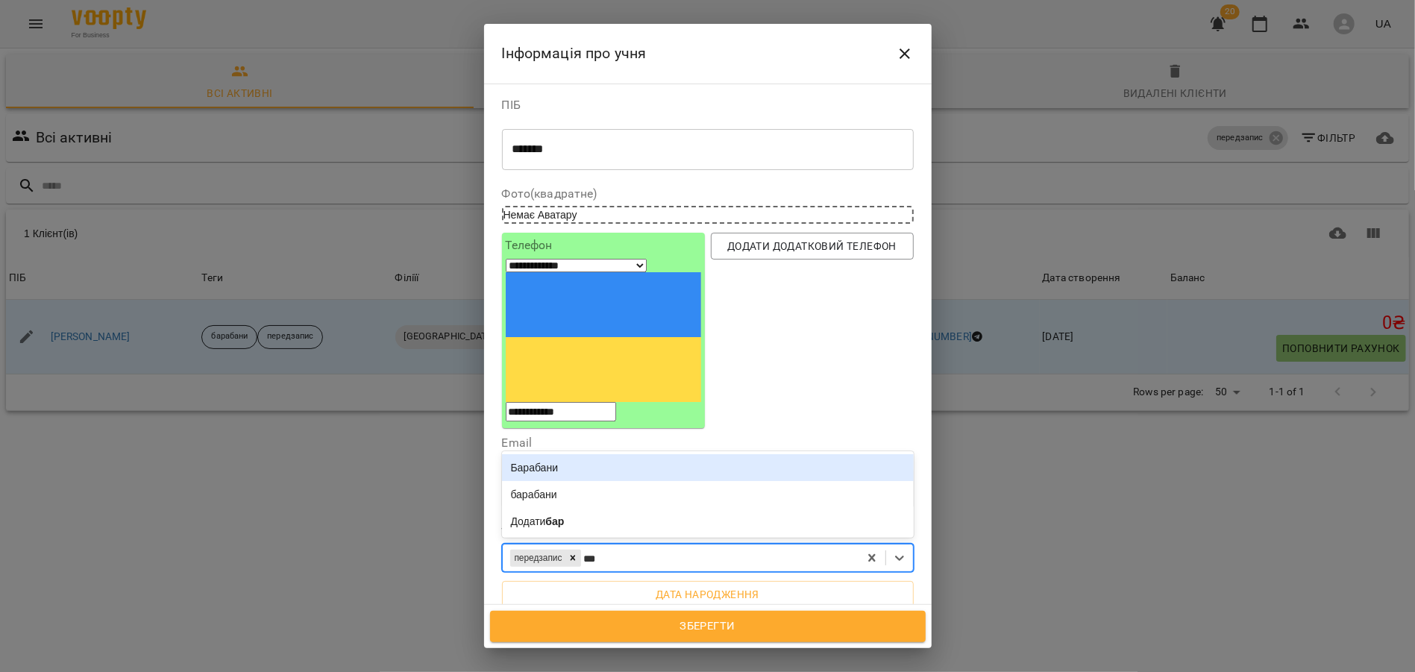
type input "****"
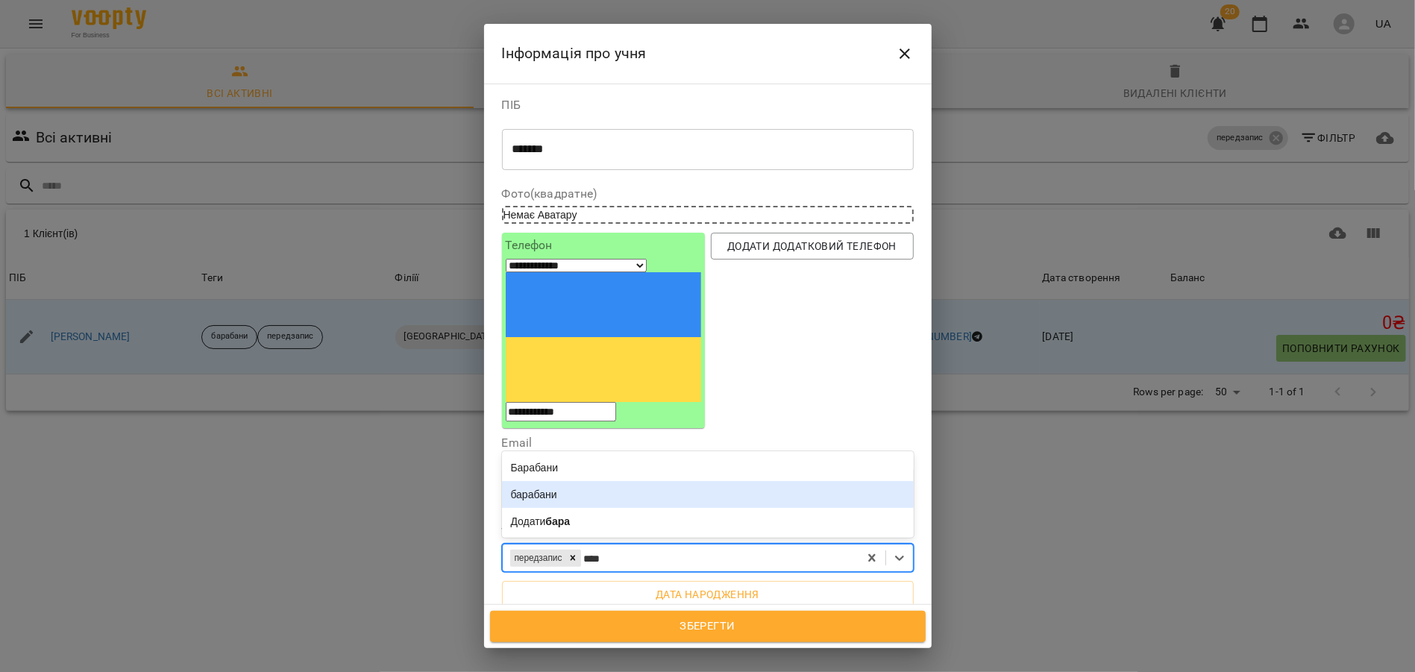
click at [601, 481] on div "барабани" at bounding box center [708, 494] width 412 height 27
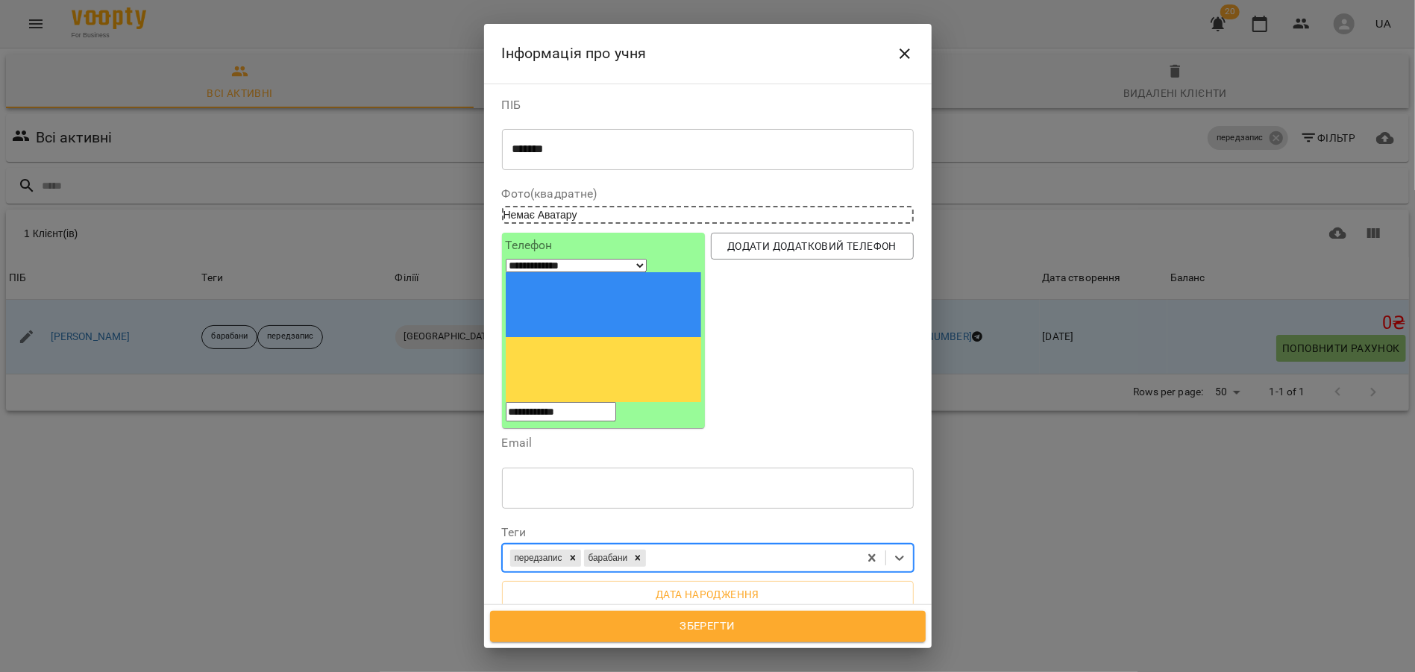
click at [597, 647] on div "* ​" at bounding box center [708, 668] width 412 height 42
paste textarea "**********"
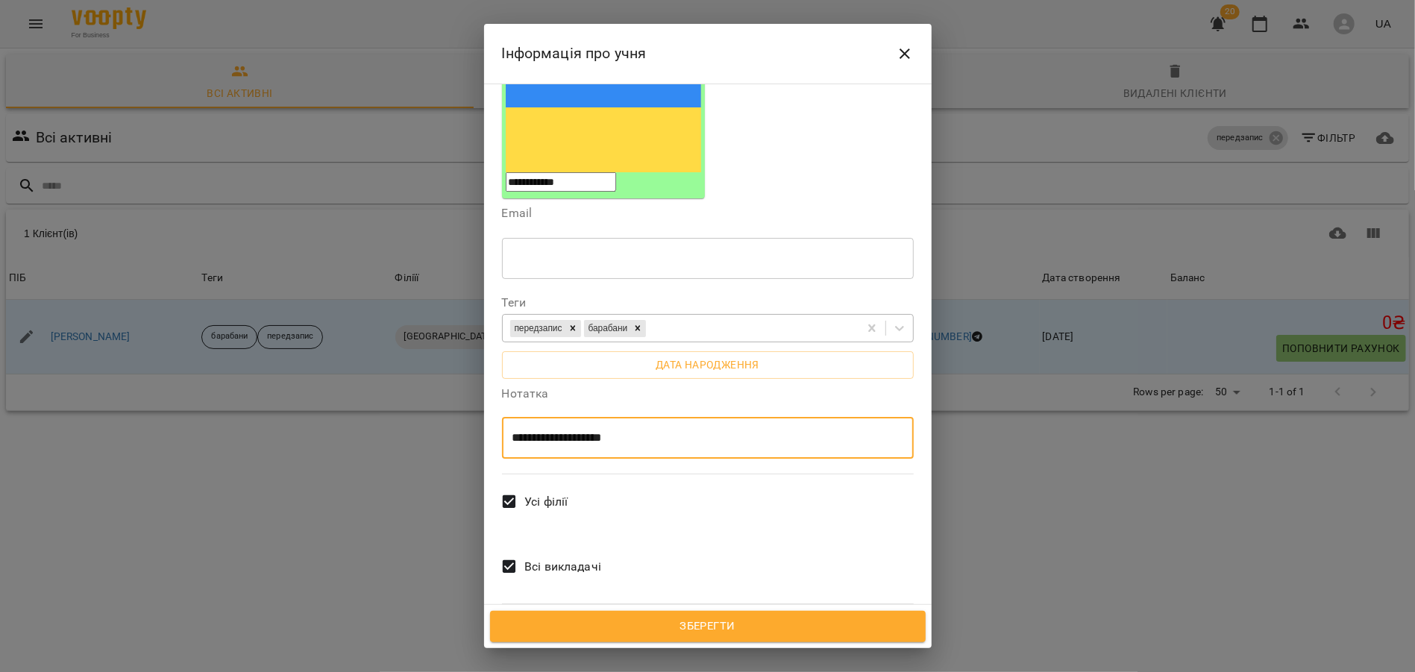
click at [659, 431] on textarea "**********" at bounding box center [707, 438] width 391 height 14
paste textarea "**********"
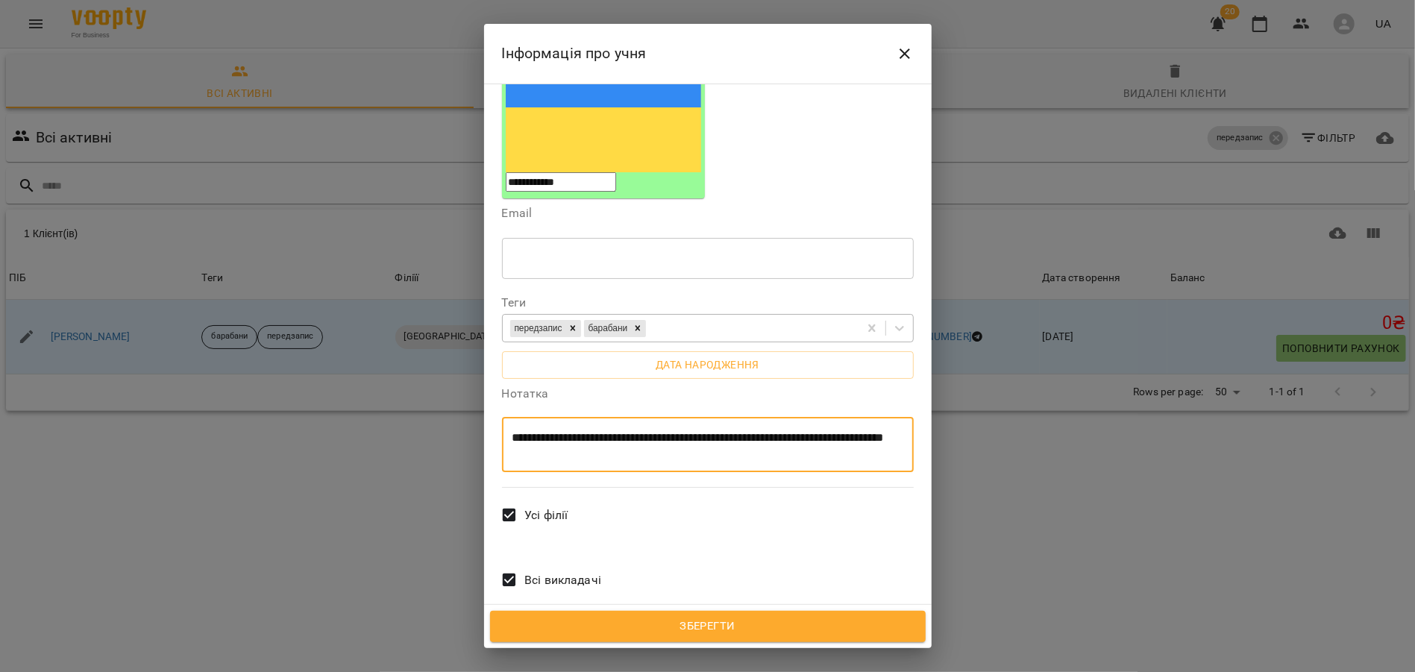
type textarea "**********"
click at [701, 627] on span "Зберегти" at bounding box center [707, 626] width 403 height 19
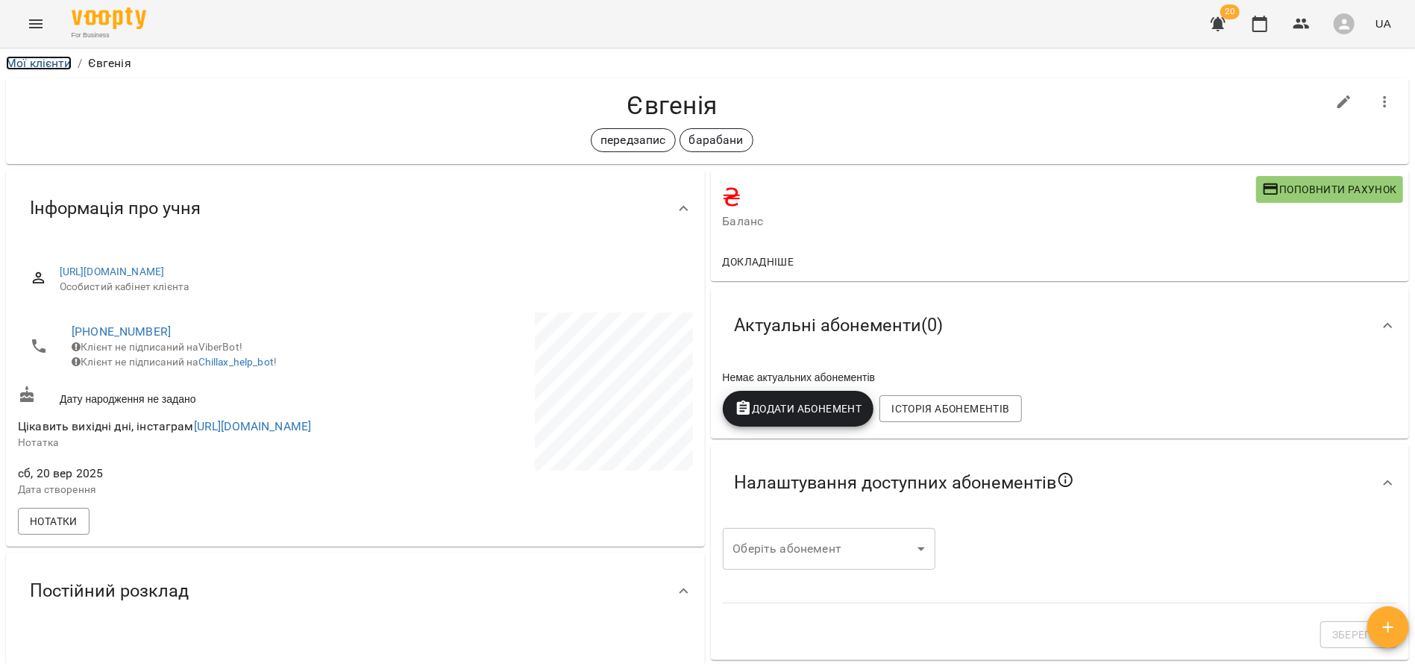
click at [58, 61] on link "Мої клієнти" at bounding box center [39, 63] width 66 height 14
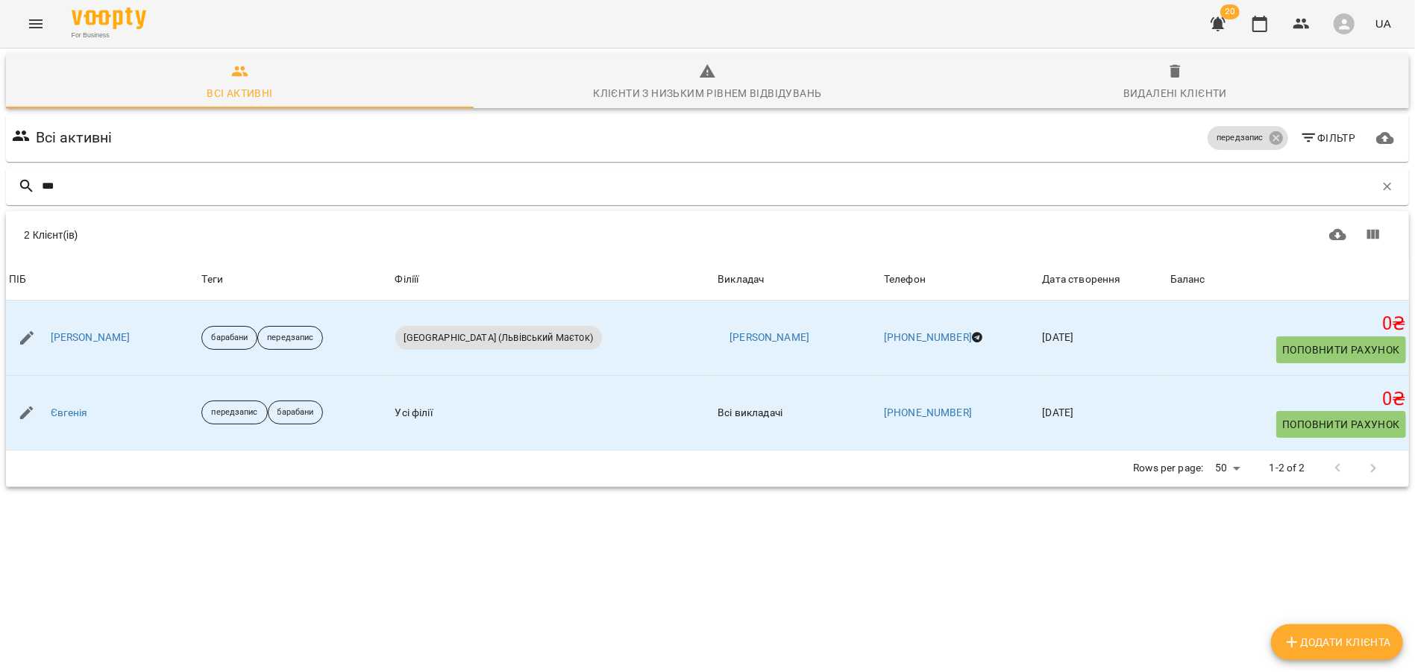
type input "****"
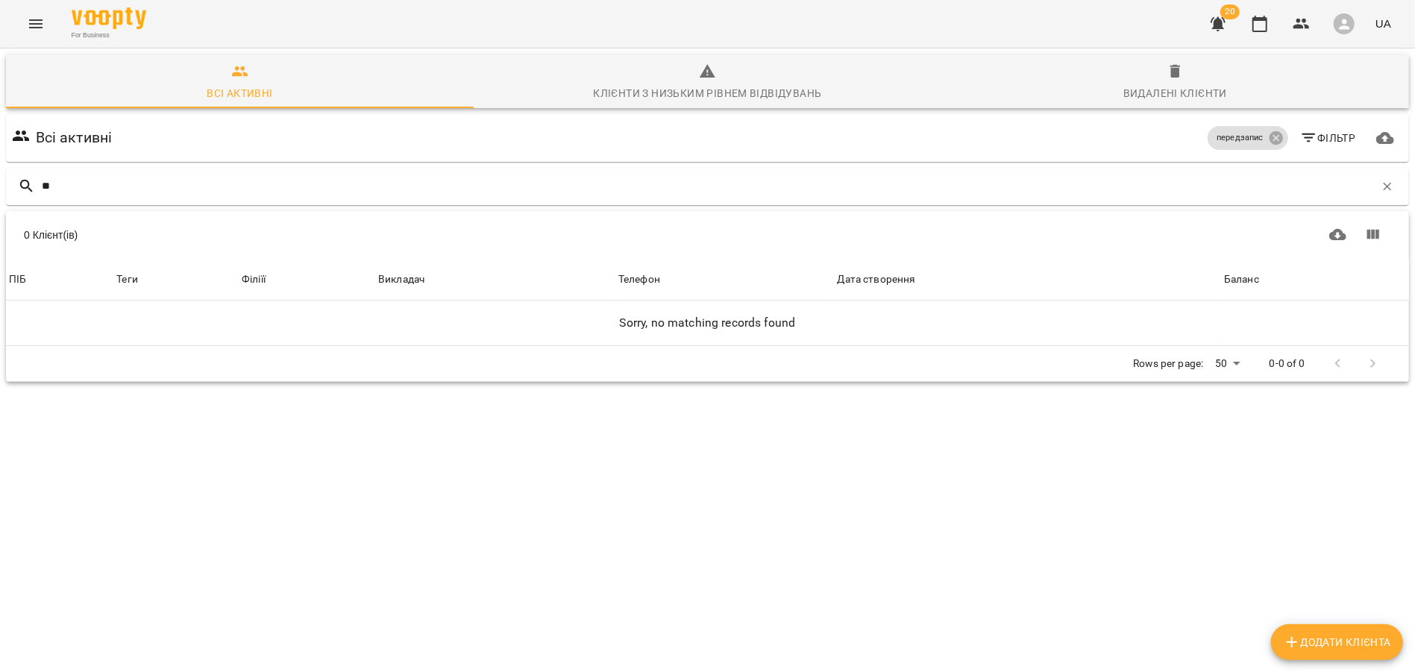
type input "*"
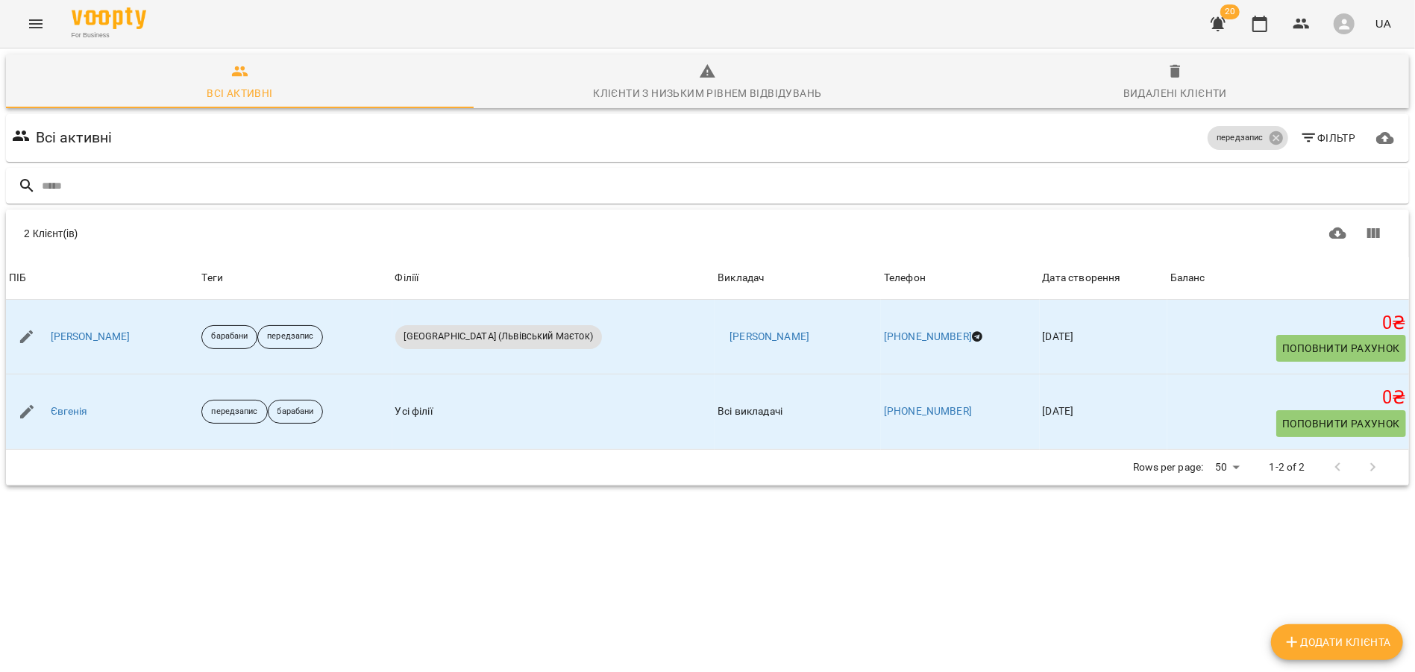
click at [1352, 640] on span "Додати клієнта" at bounding box center [1337, 642] width 108 height 18
select select "**"
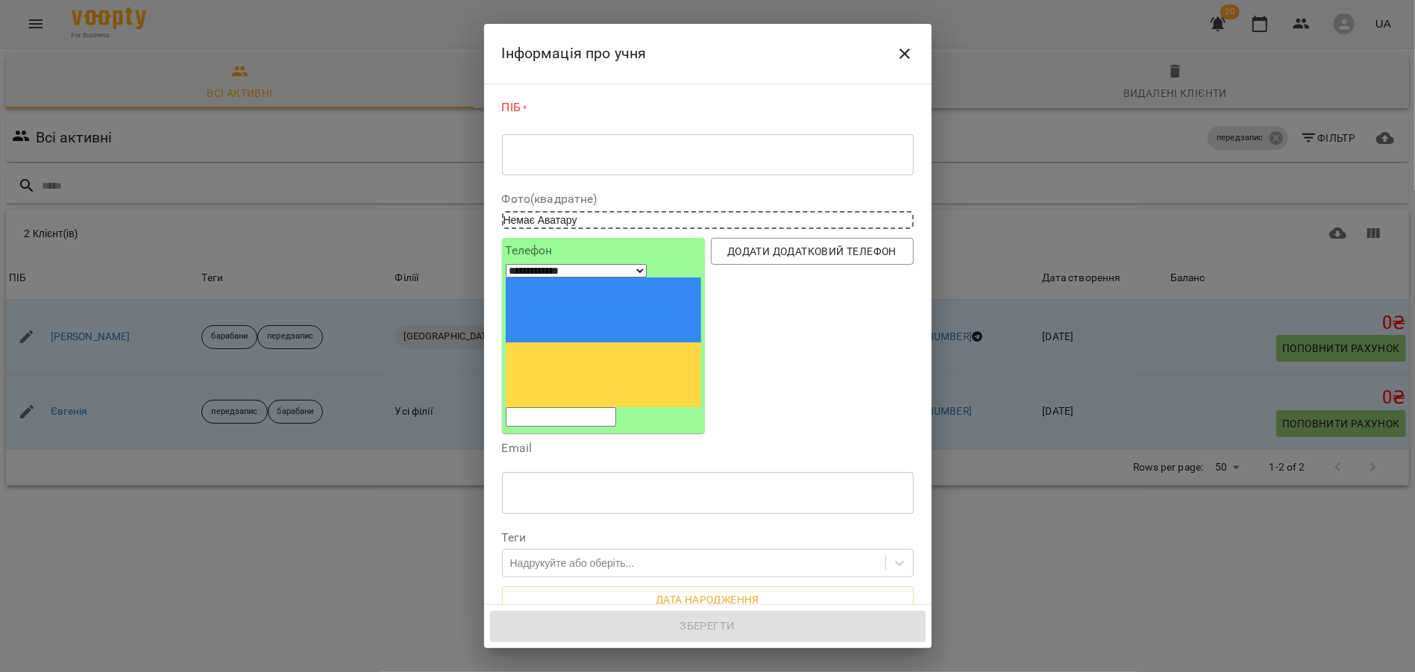
click at [597, 164] on div "* ​" at bounding box center [708, 155] width 412 height 42
paste textarea "**********"
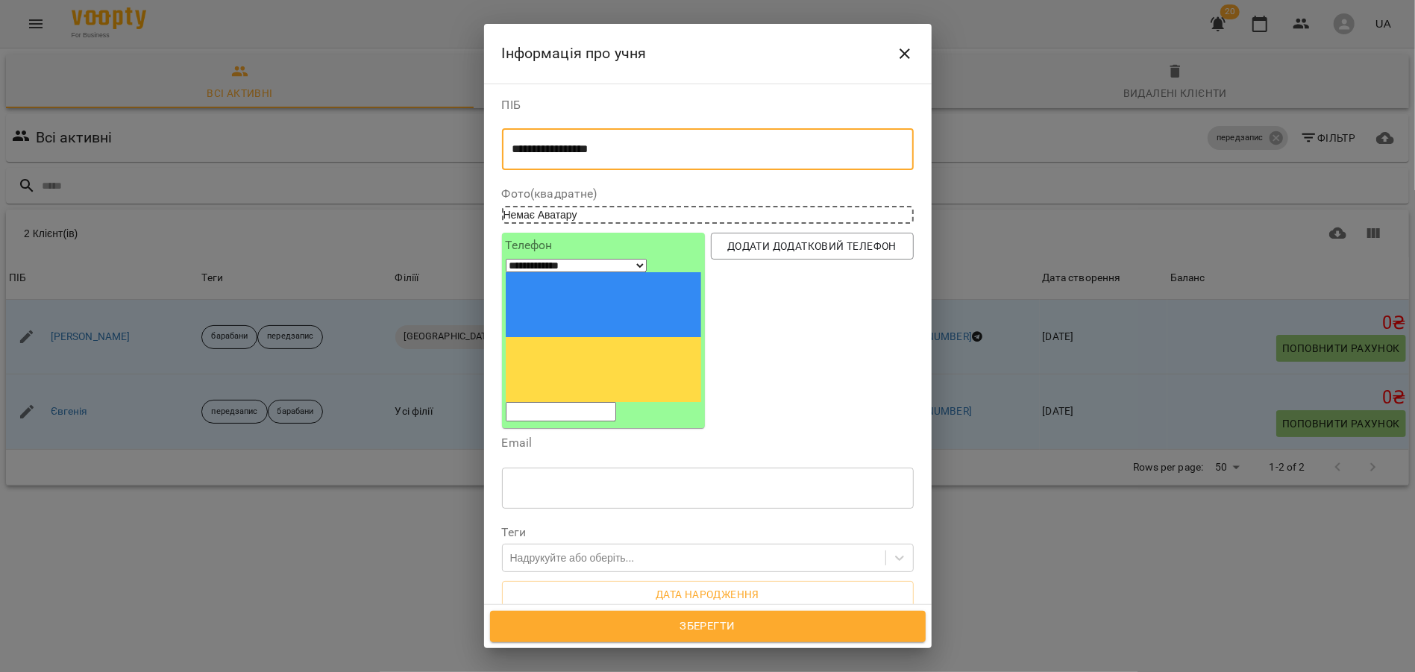
click at [585, 148] on textarea "**********" at bounding box center [707, 149] width 391 height 14
type textarea "******"
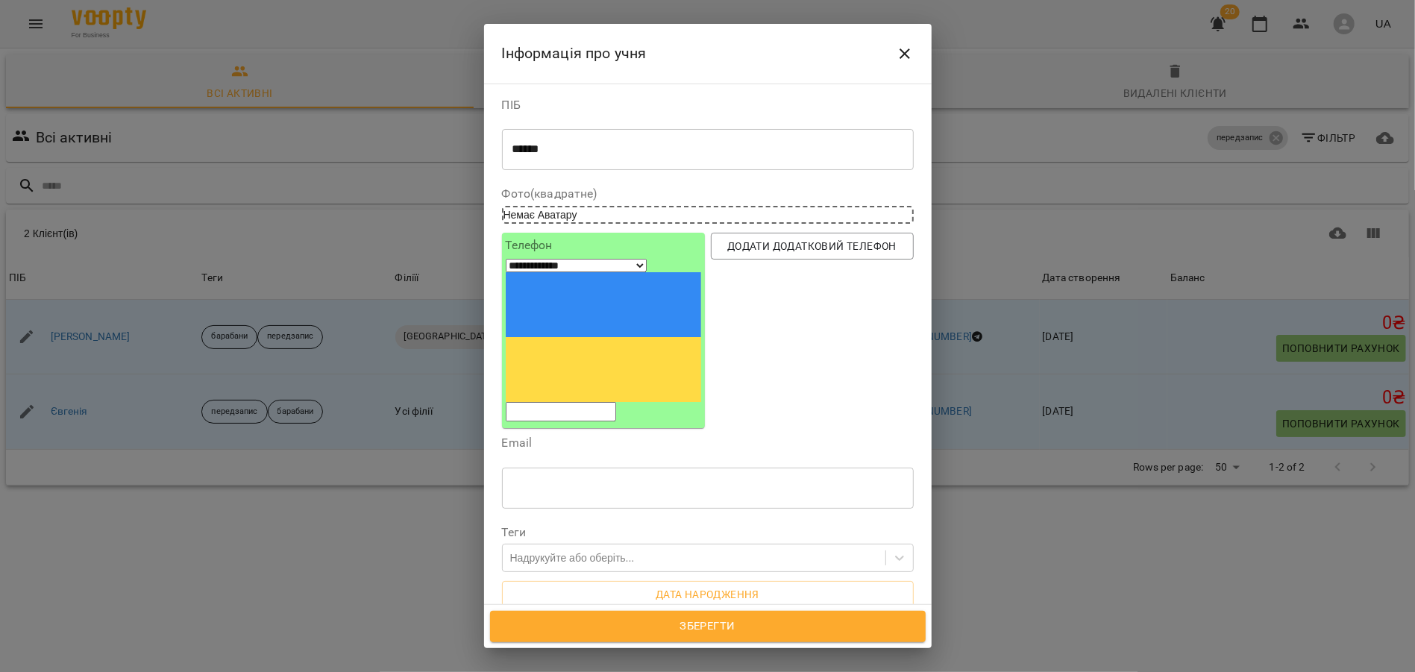
click at [555, 402] on input "tel" at bounding box center [561, 411] width 110 height 19
paste input "**********"
type input "**********"
click at [529, 550] on div "Надрукуйте або оберіть..." at bounding box center [572, 557] width 125 height 15
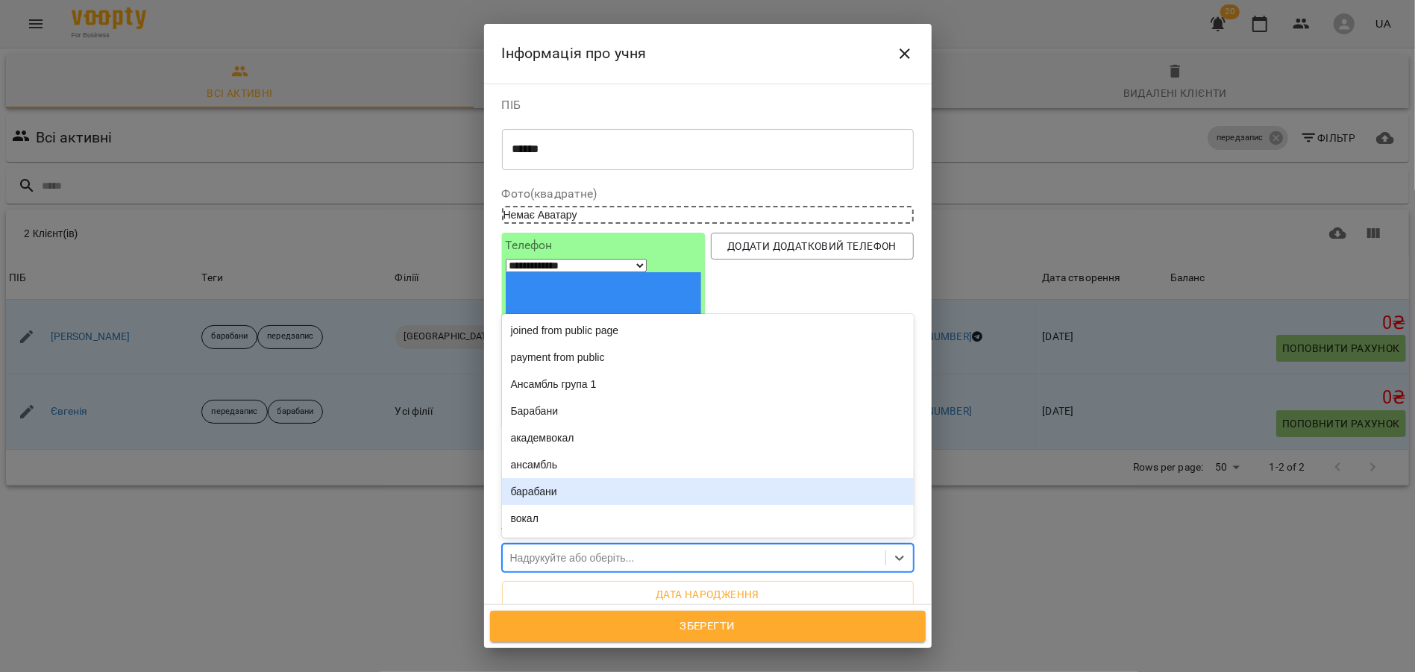
click at [543, 478] on div "барабани" at bounding box center [708, 491] width 412 height 27
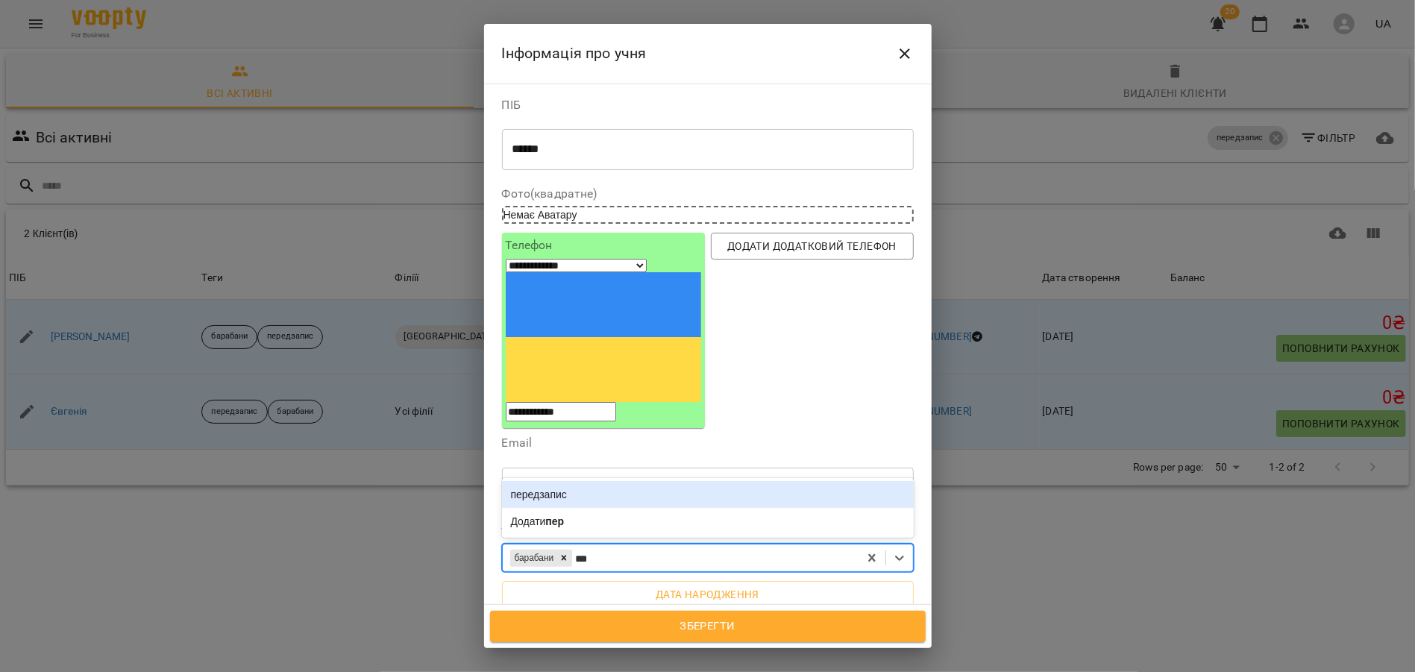
type input "****"
click at [550, 481] on div "передзапис" at bounding box center [708, 494] width 412 height 27
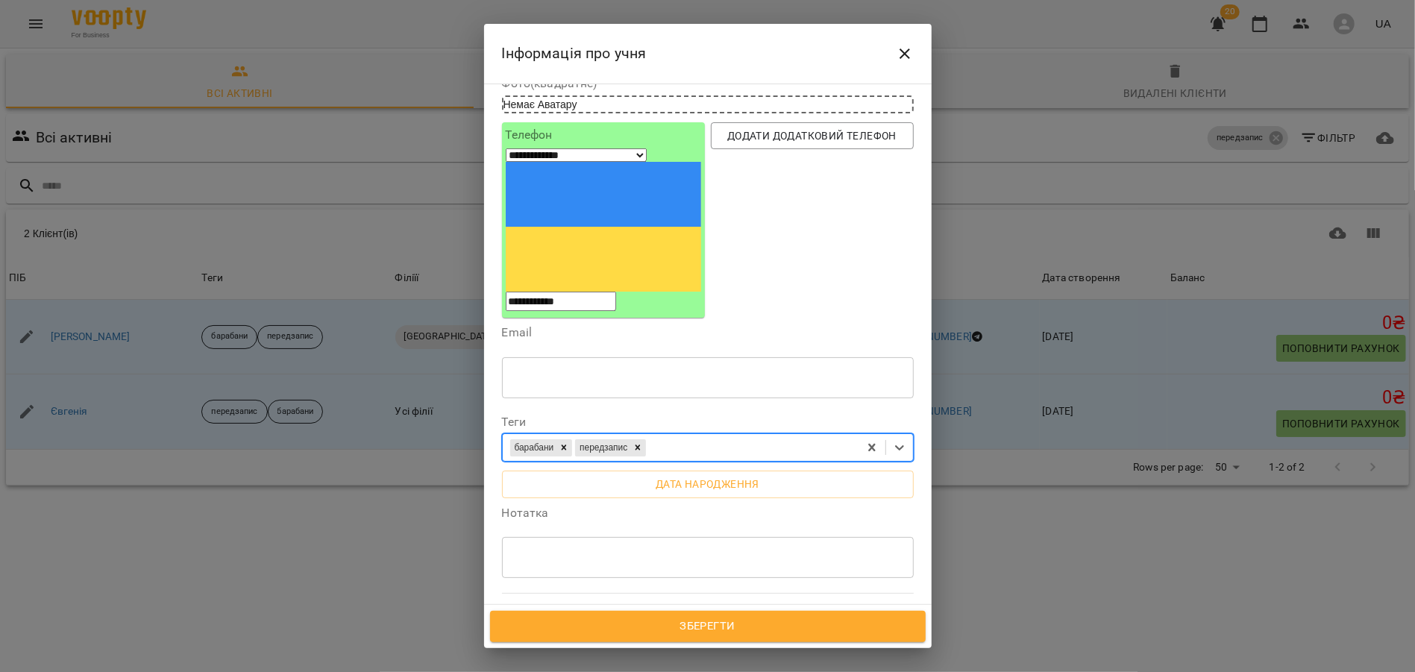
scroll to position [158, 0]
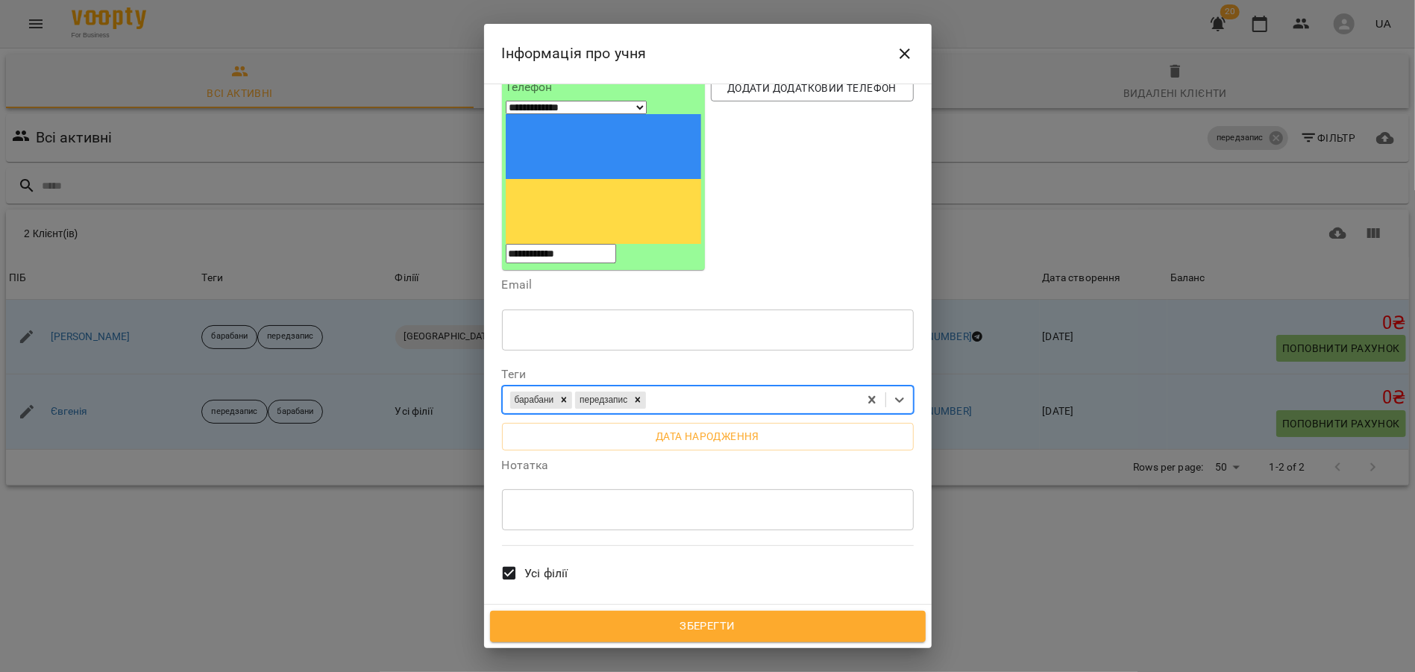
click at [553, 503] on textarea at bounding box center [707, 510] width 391 height 14
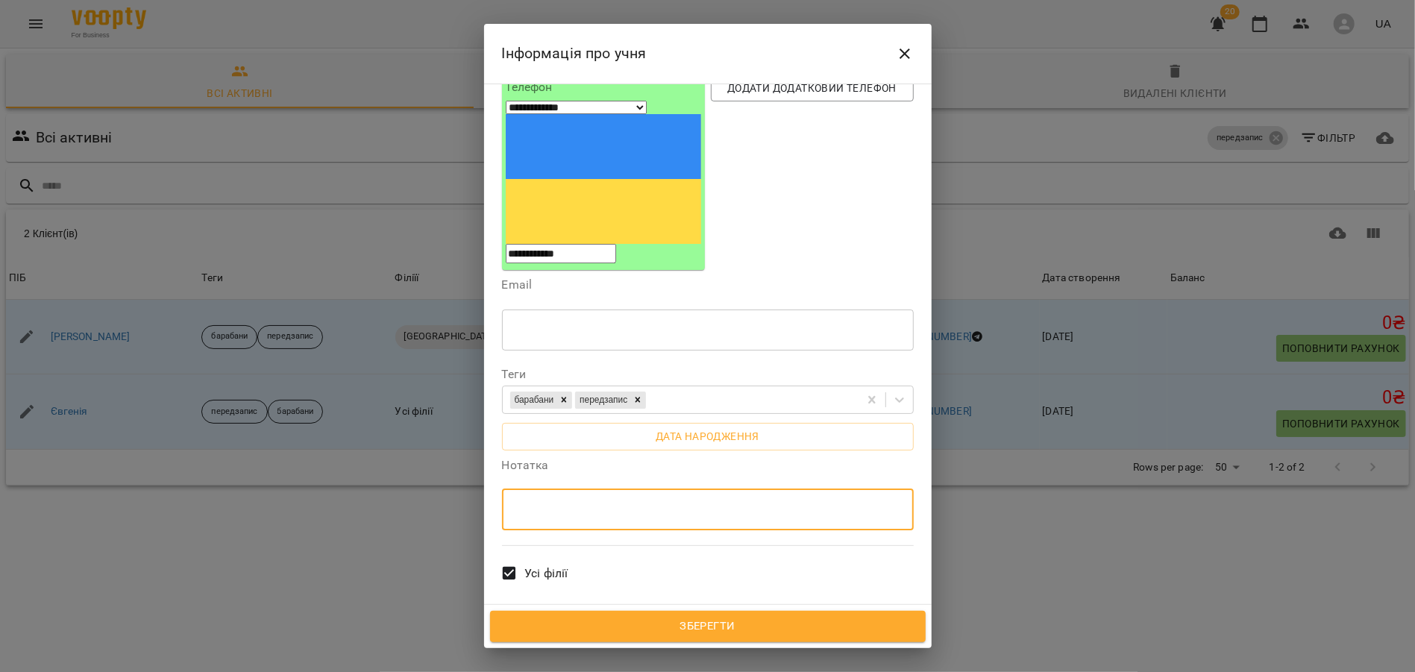
paste textarea "**********"
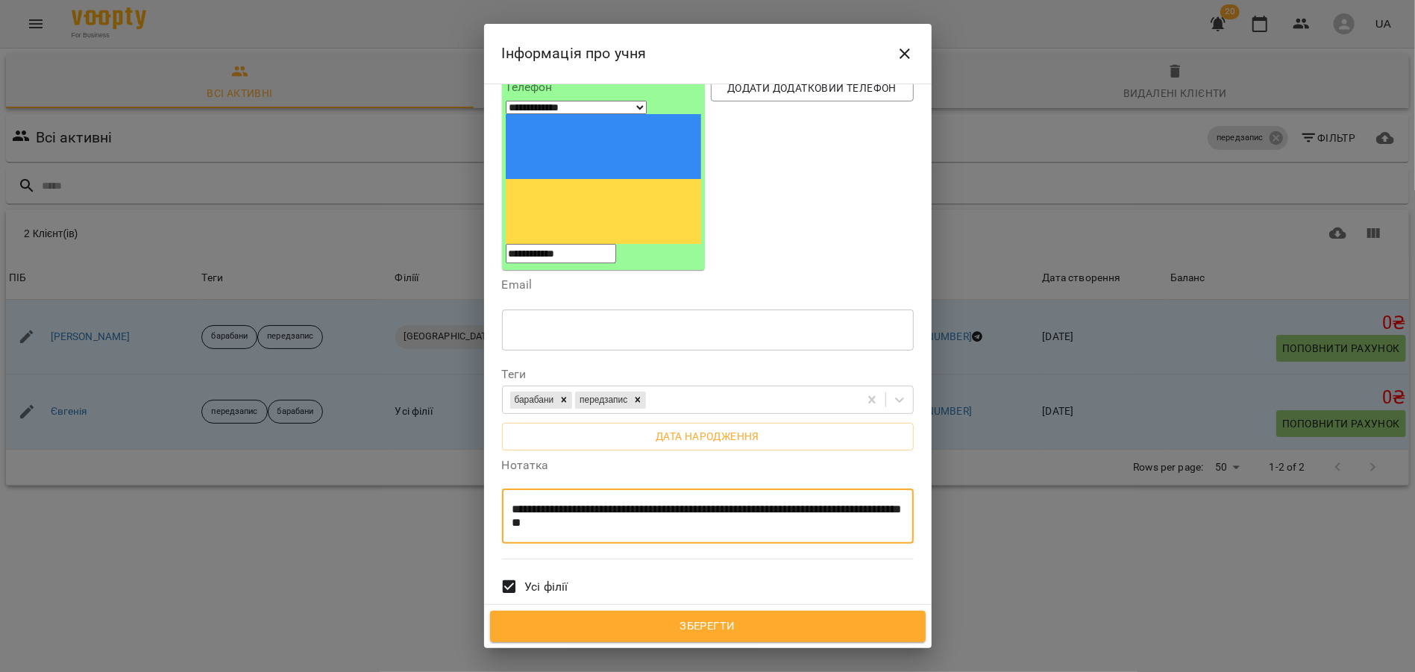
paste textarea "**********"
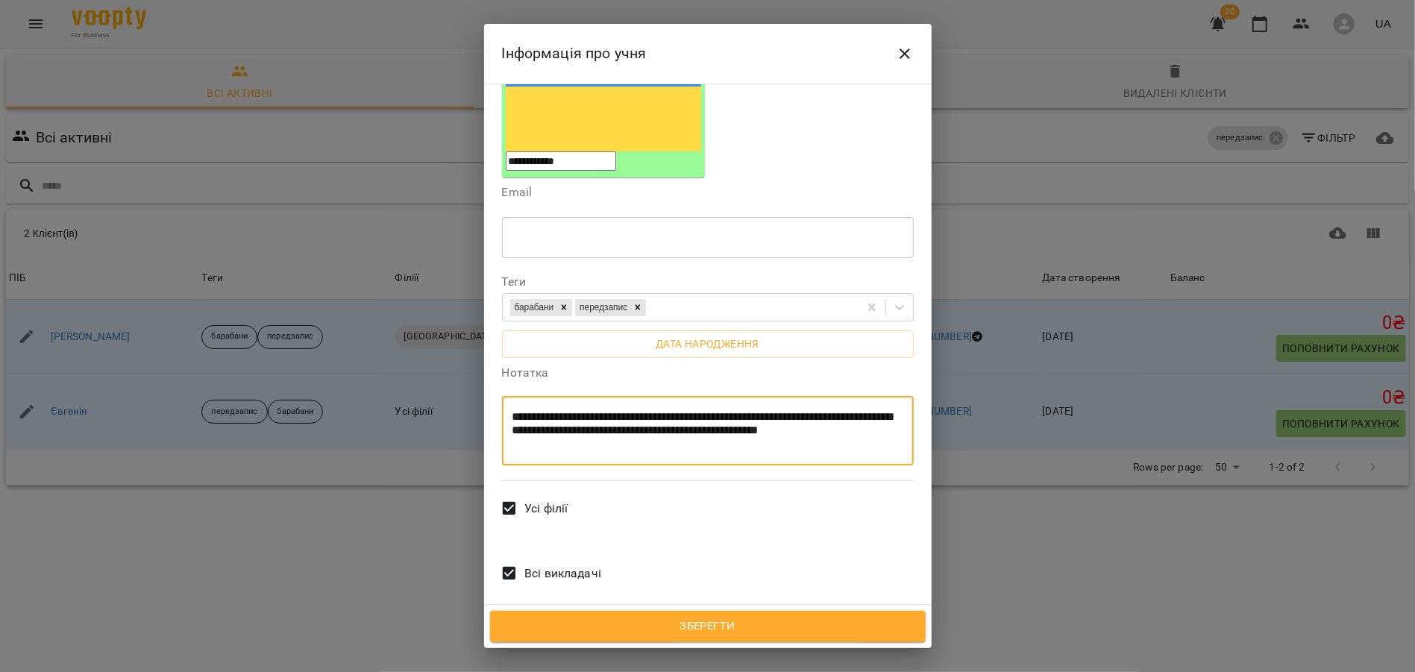
scroll to position [257, 0]
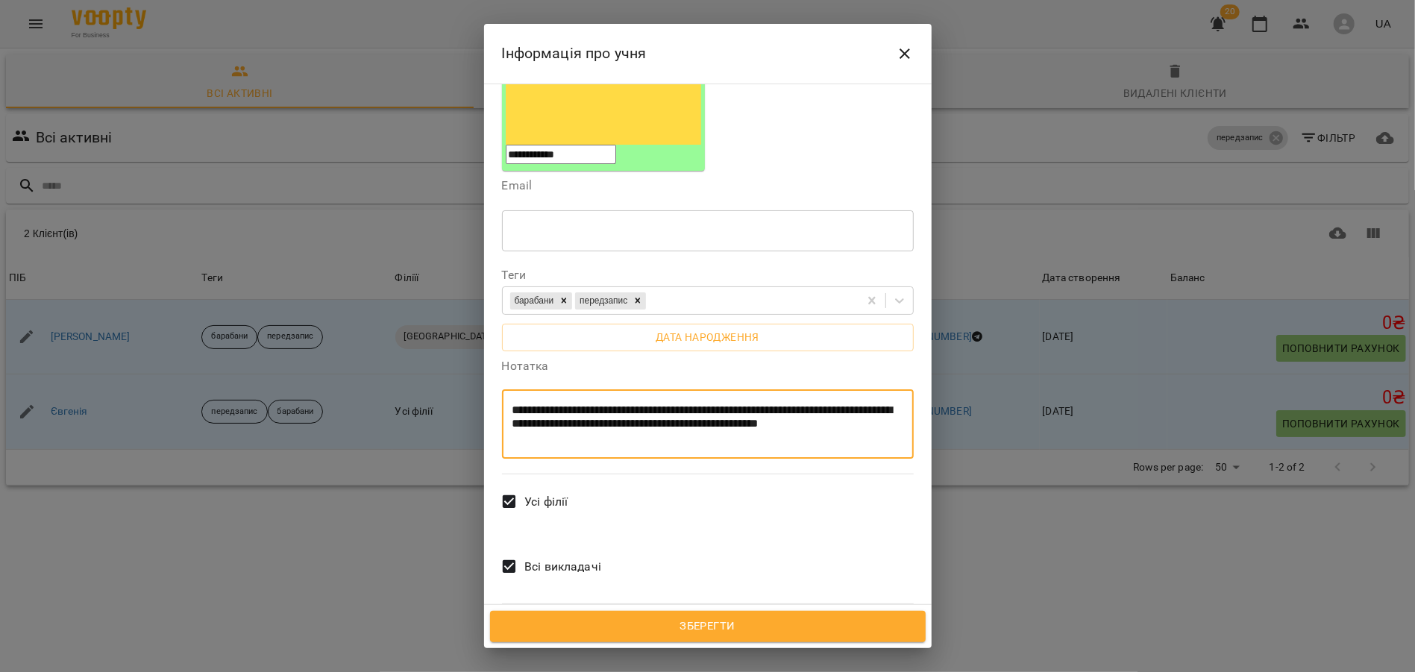
type textarea "**********"
click at [685, 619] on span "Зберегти" at bounding box center [707, 626] width 403 height 19
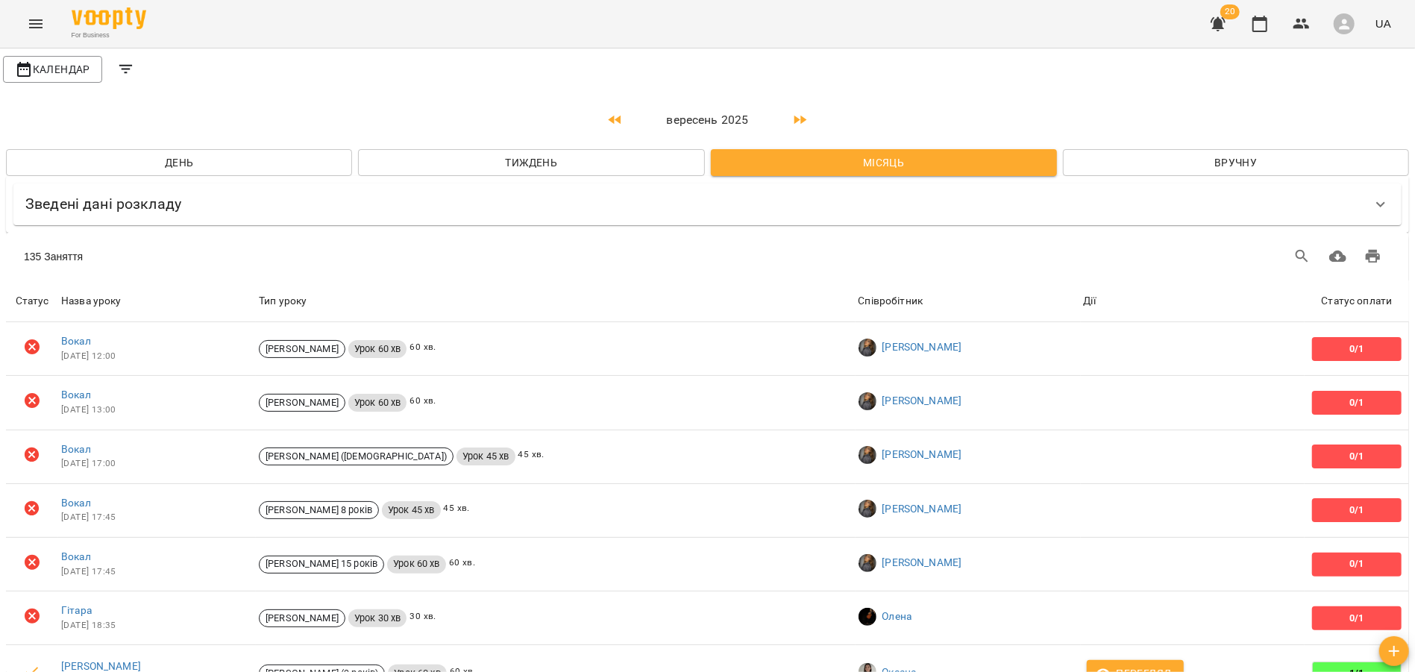
click at [31, 33] on button "Menu" at bounding box center [36, 24] width 36 height 36
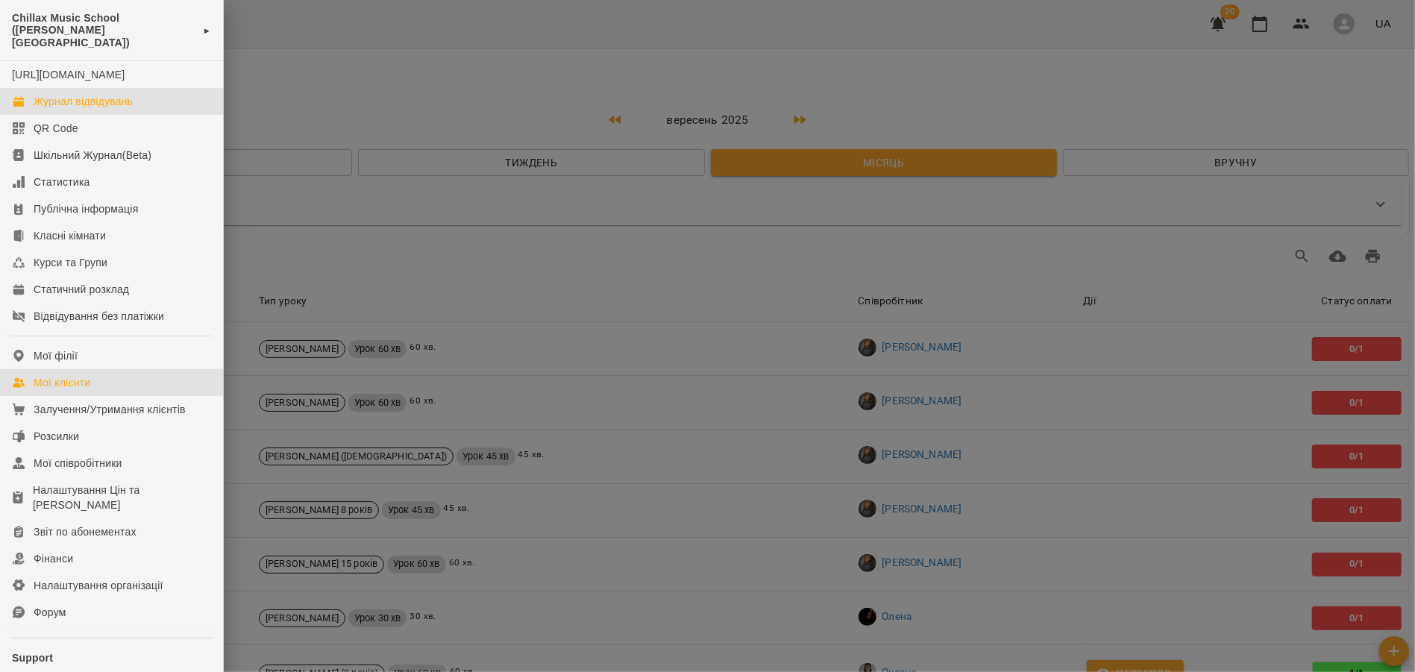
click at [66, 386] on div "Мої клієнти" at bounding box center [62, 382] width 57 height 15
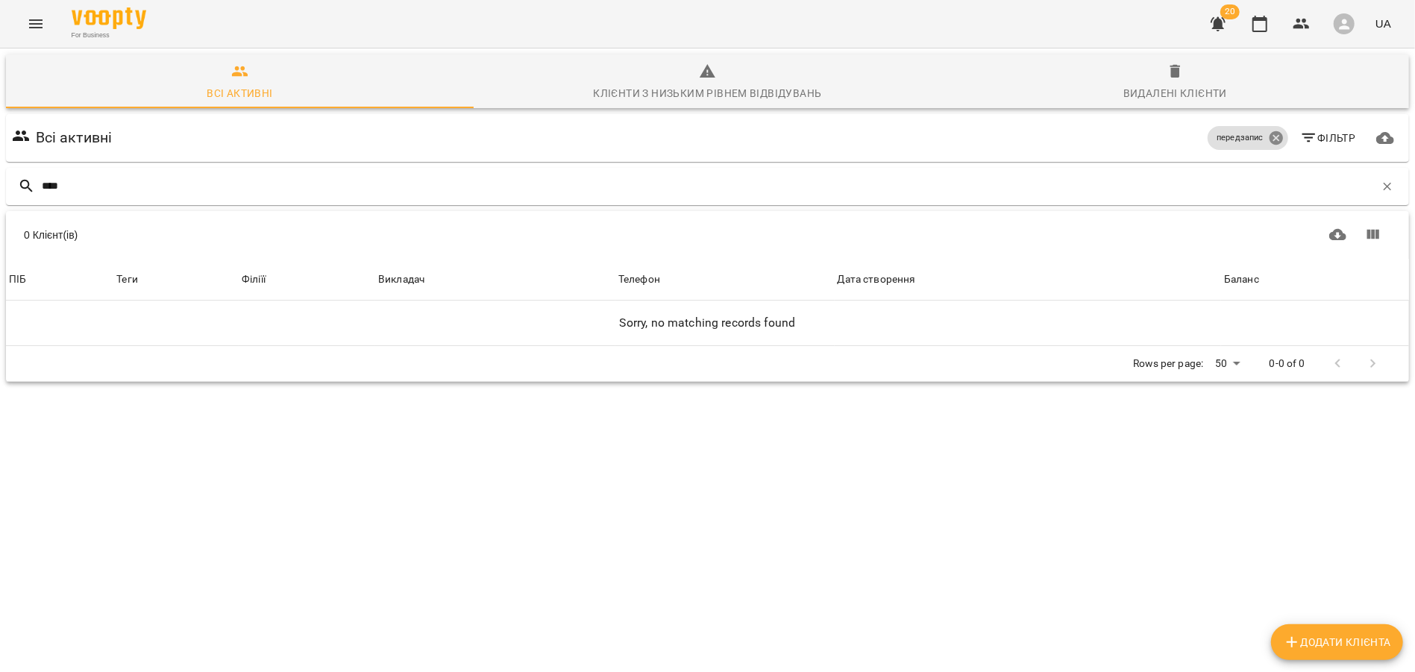
type input "****"
click at [1284, 140] on icon at bounding box center [1276, 138] width 16 height 16
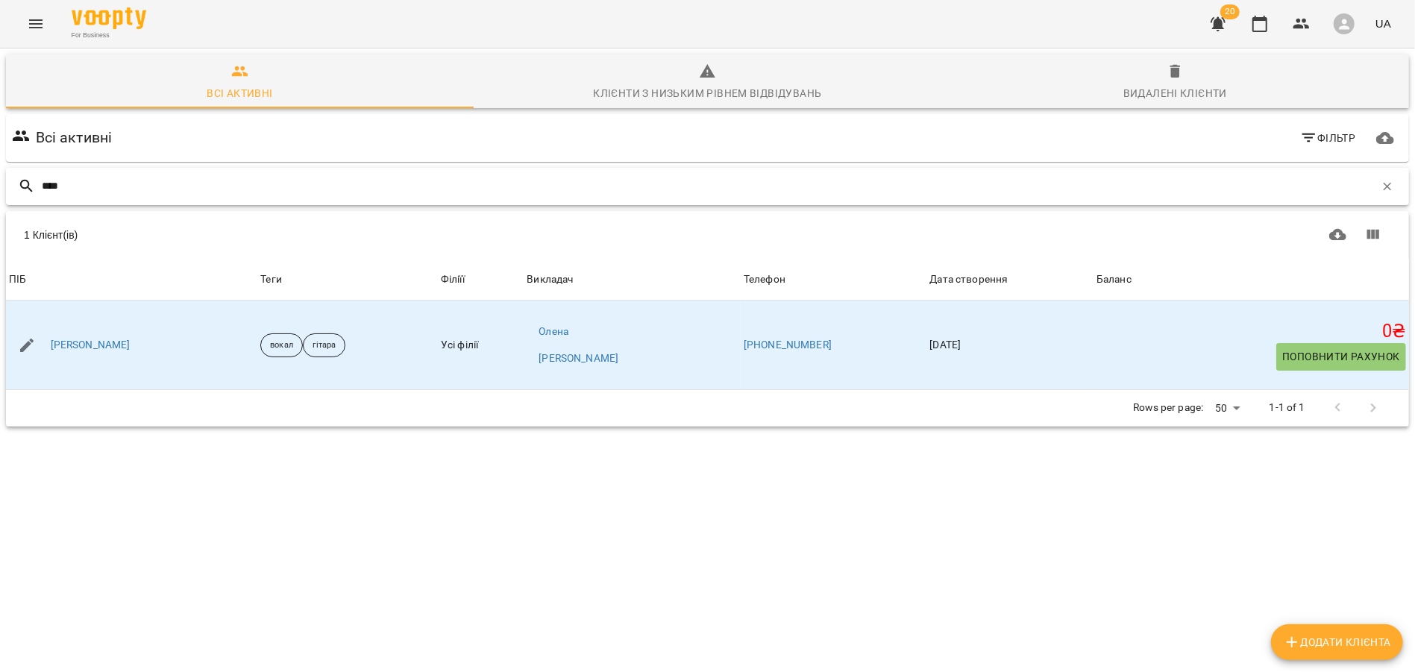
click at [266, 191] on input "****" at bounding box center [708, 186] width 1333 height 25
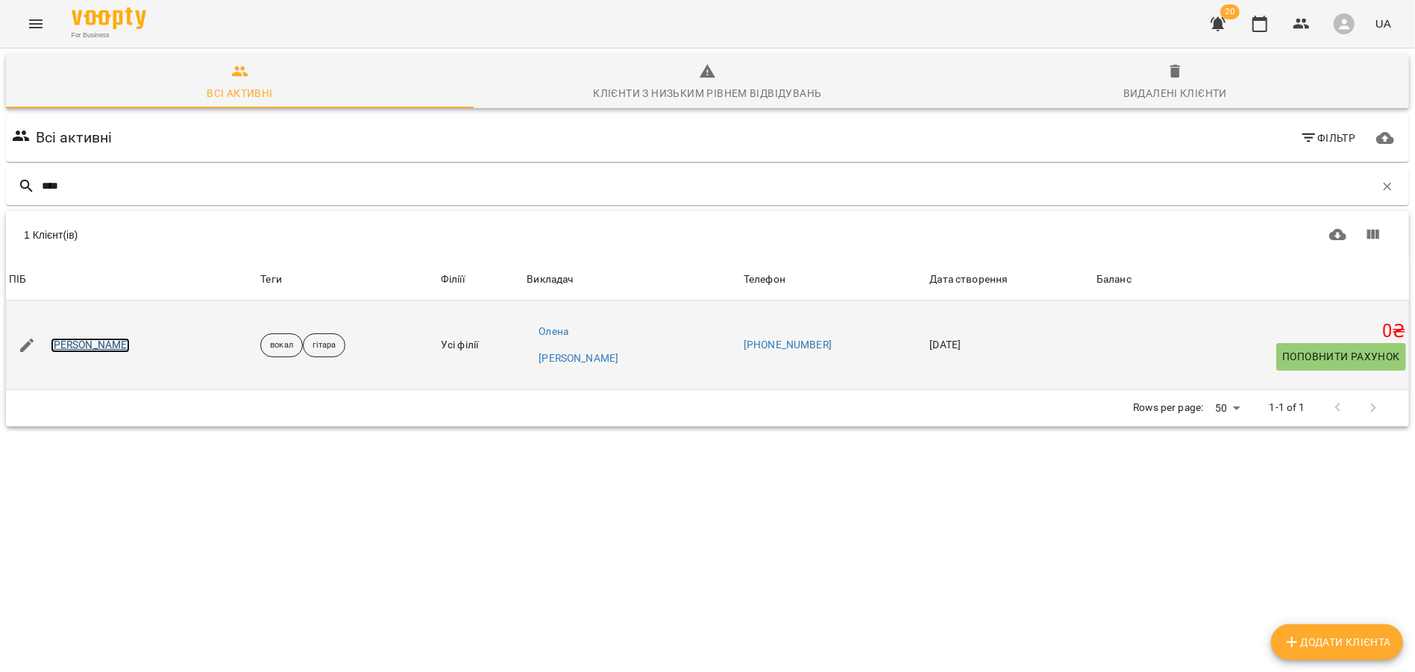
click at [78, 345] on link "[PERSON_NAME]" at bounding box center [91, 345] width 80 height 15
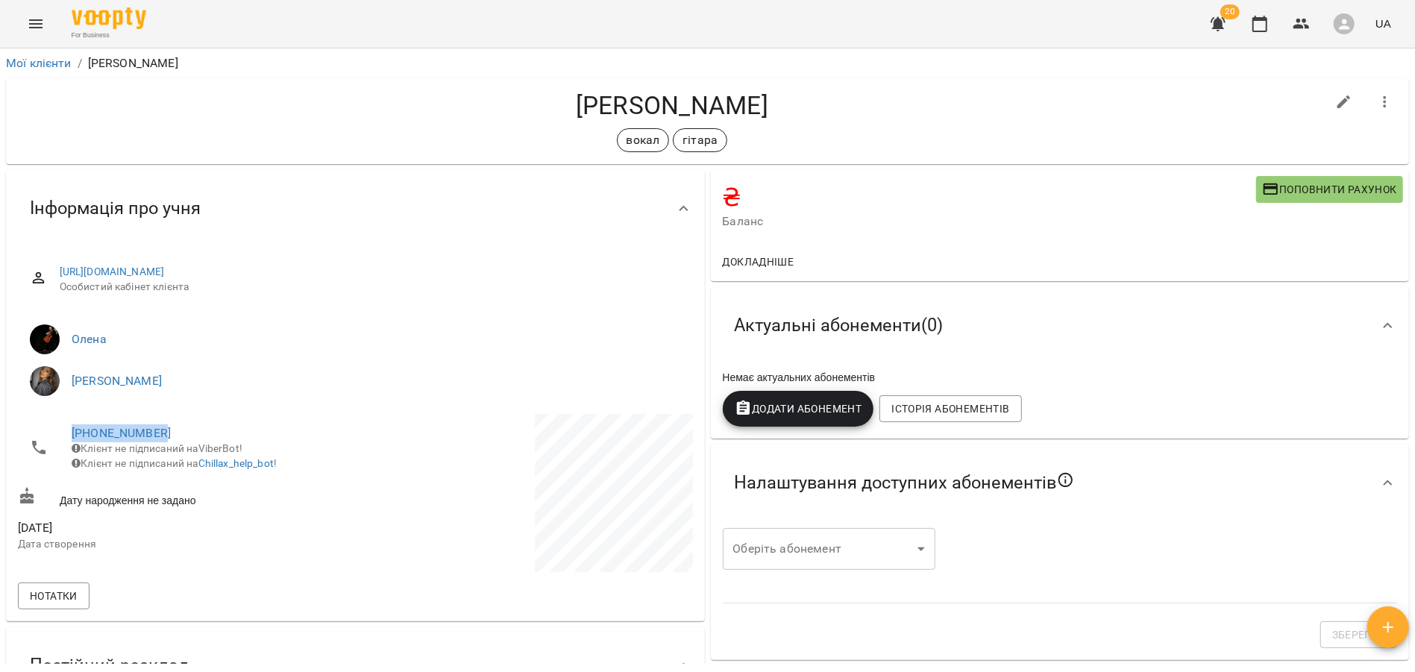
drag, startPoint x: 172, startPoint y: 433, endPoint x: 69, endPoint y: 431, distance: 102.2
click at [69, 431] on li "[PHONE_NUMBER] Клієнт не підписаний на ViberBot! Клієнт не підписаний на Chilla…" at bounding box center [185, 448] width 334 height 68
copy link "[PHONE_NUMBER]"
drag, startPoint x: 600, startPoint y: 103, endPoint x: 674, endPoint y: 104, distance: 74.6
click at [674, 104] on h4 "[PERSON_NAME]" at bounding box center [672, 105] width 1308 height 31
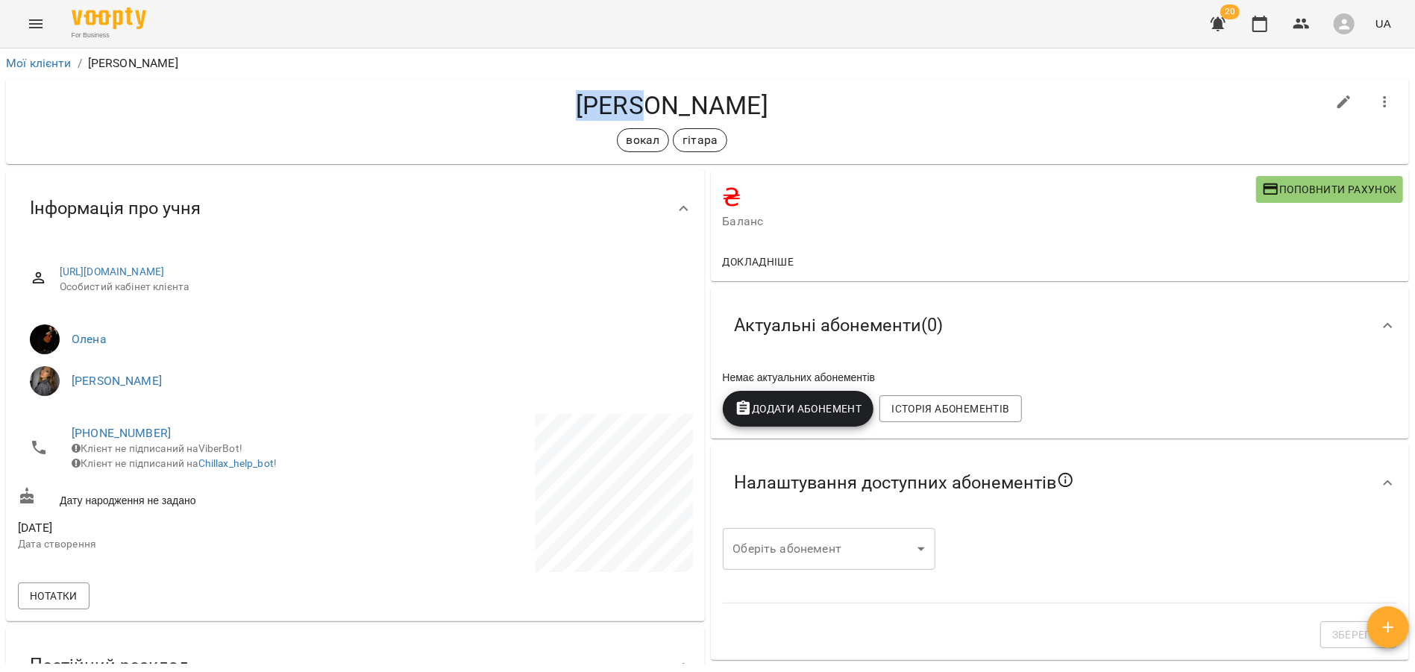
copy h4 "[PERSON_NAME]"
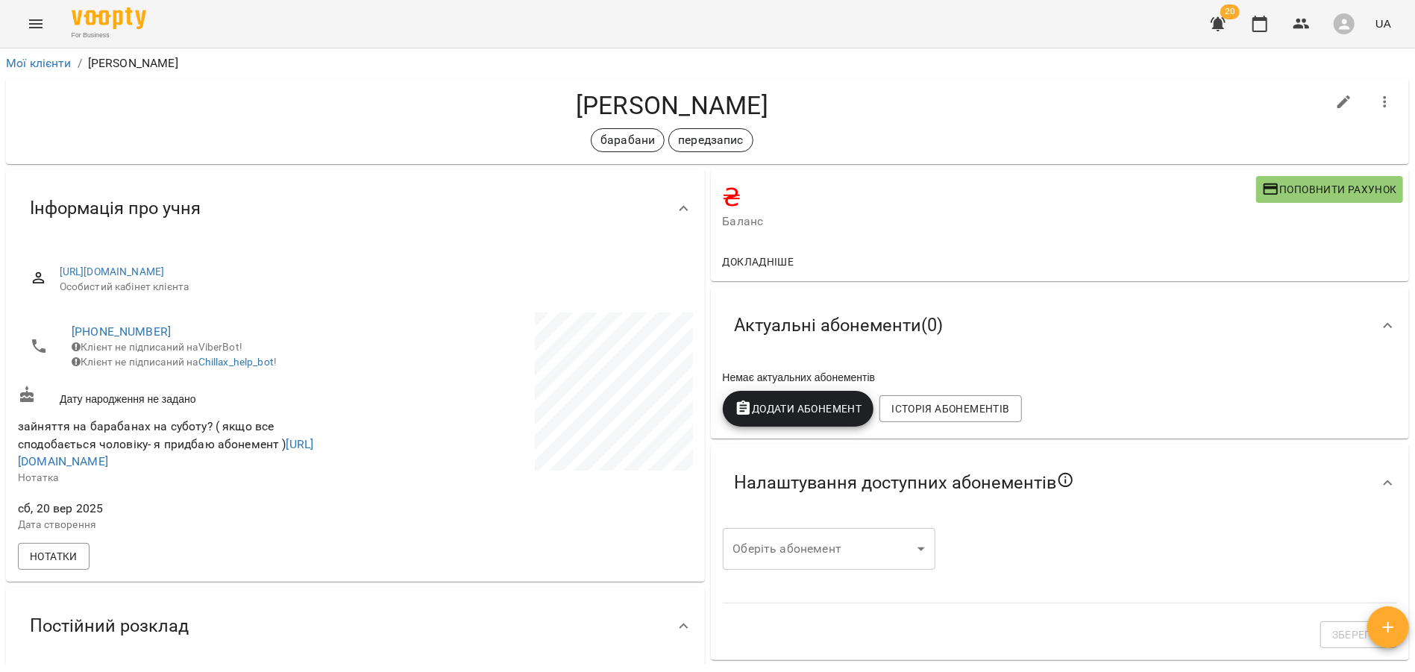
click at [35, 33] on button "Menu" at bounding box center [36, 24] width 36 height 36
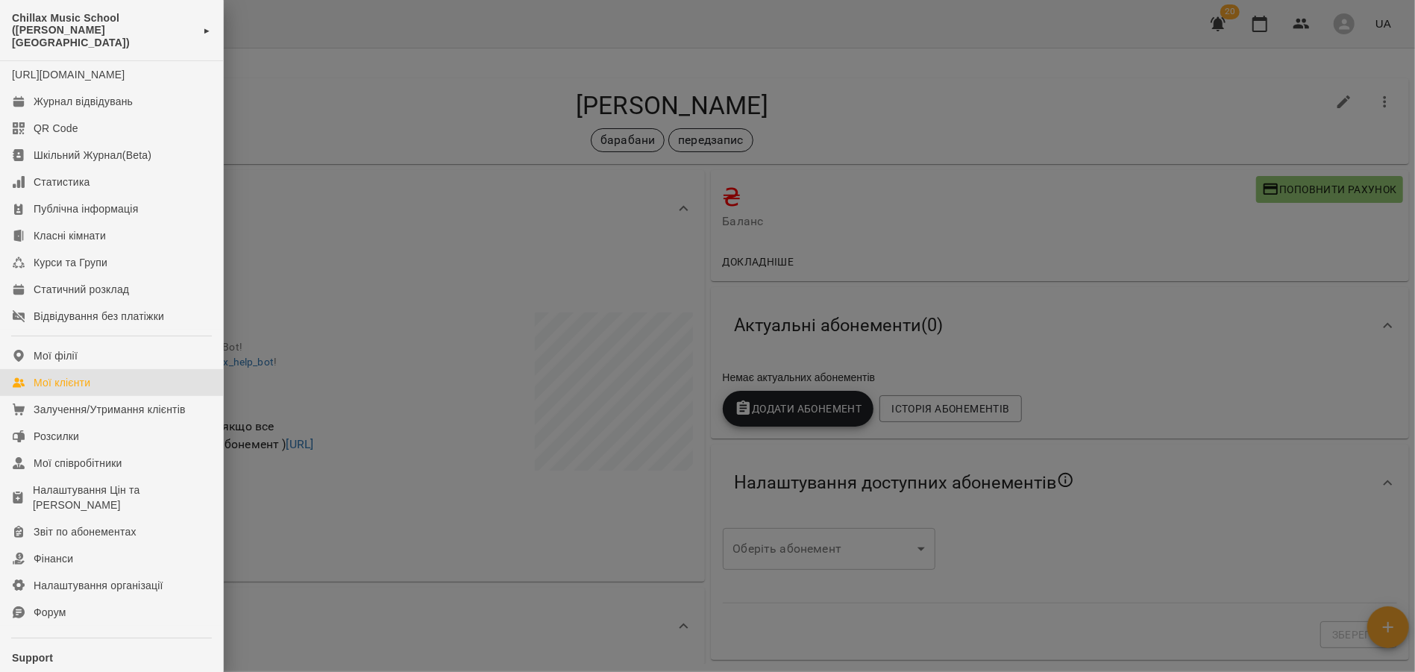
click at [88, 377] on div "Мої клієнти" at bounding box center [62, 382] width 57 height 15
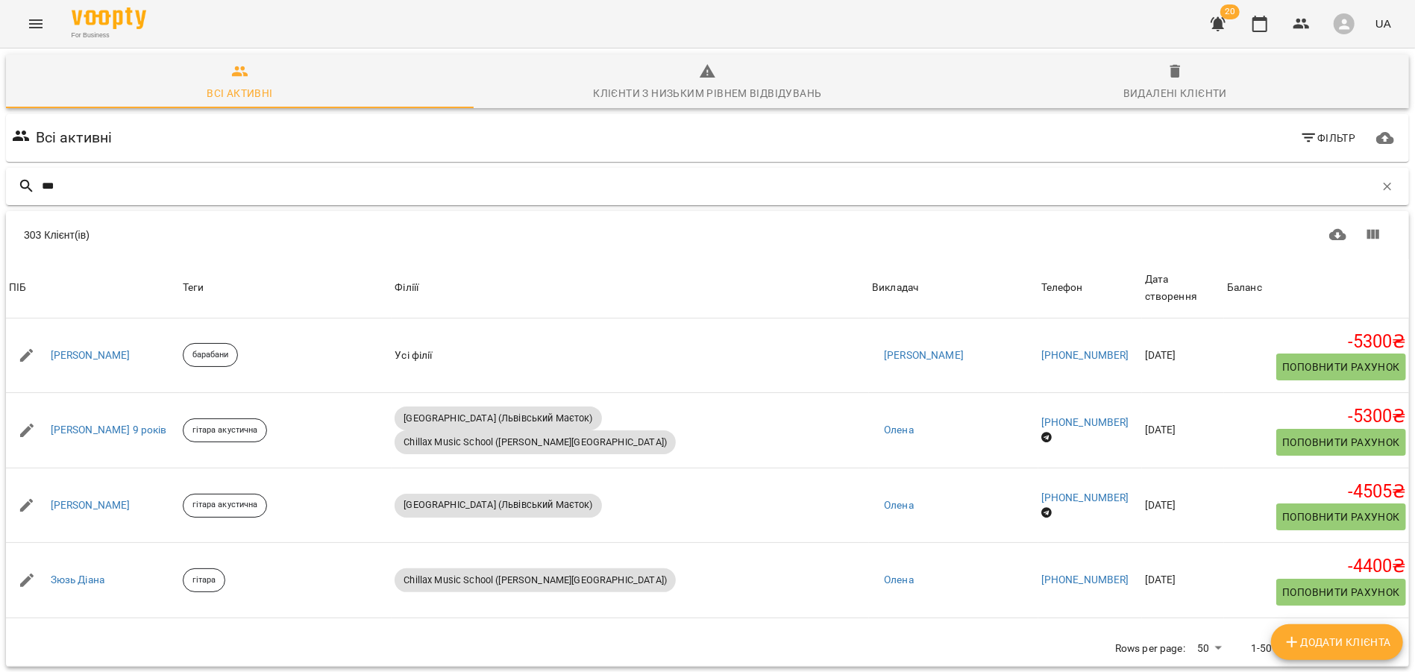
type input "****"
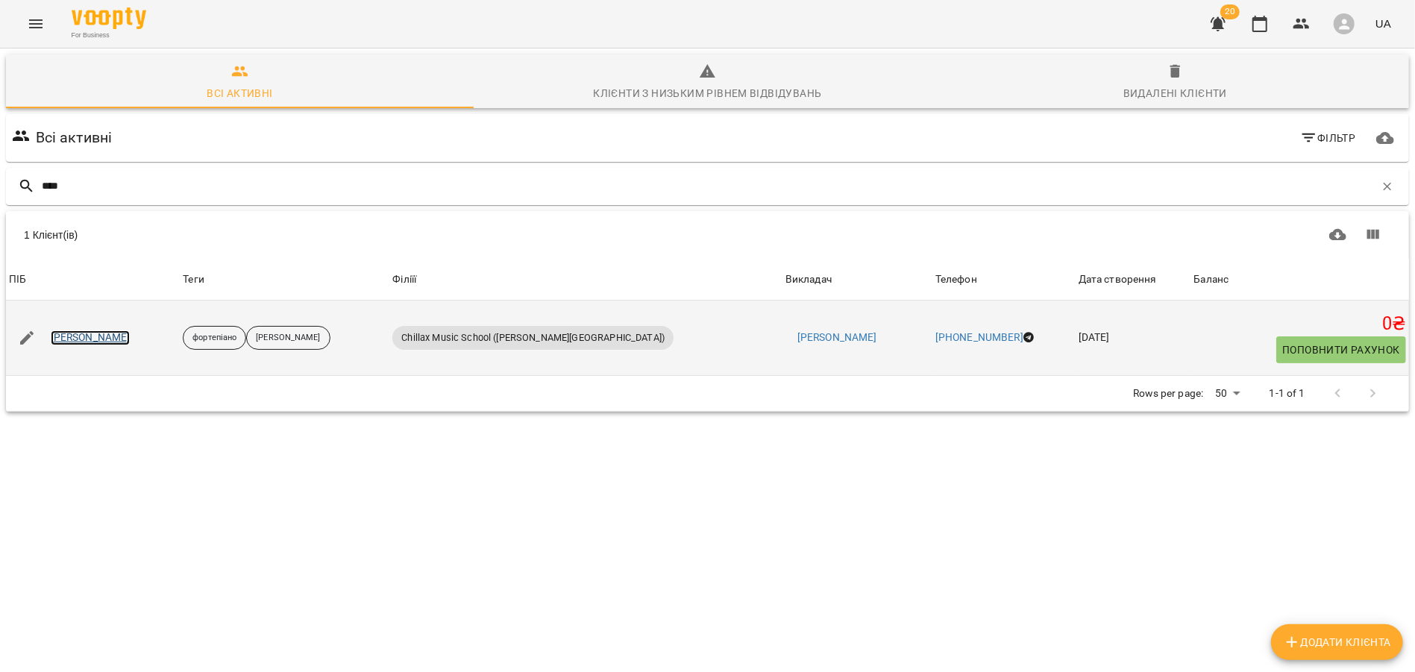
click at [92, 333] on link "[PERSON_NAME]" at bounding box center [91, 337] width 80 height 15
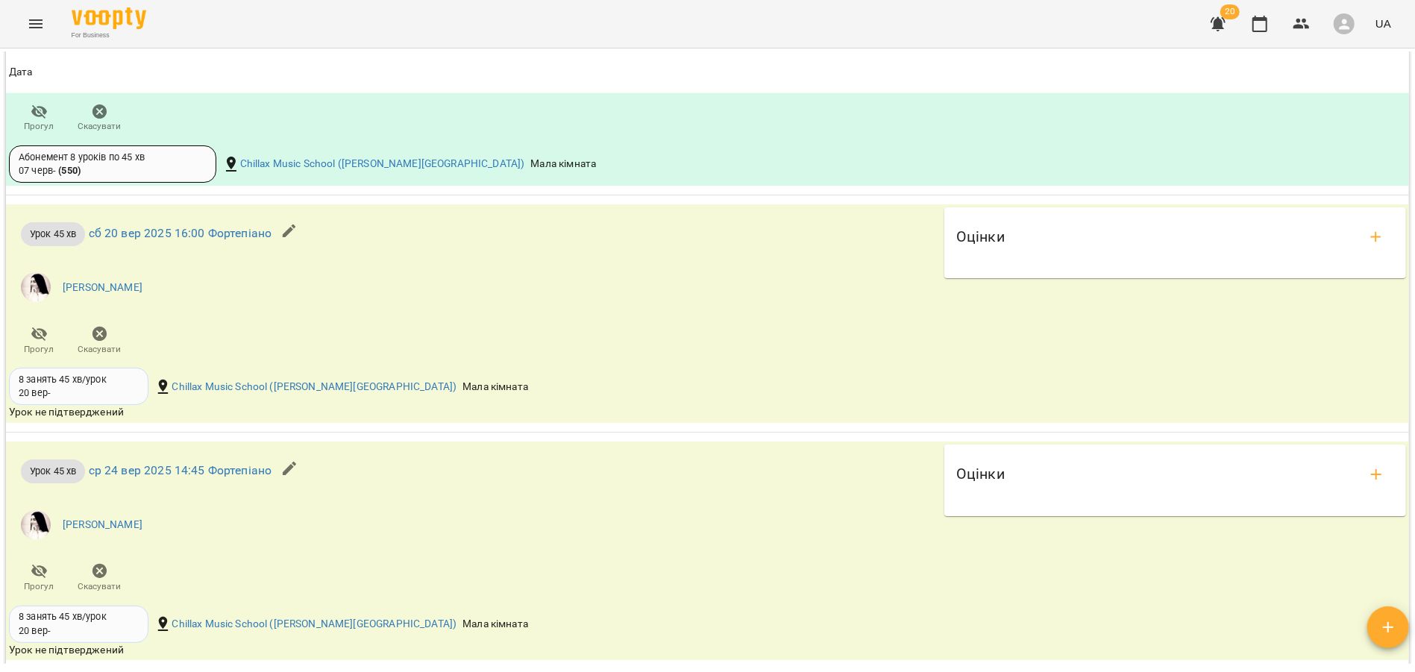
scroll to position [1643, 0]
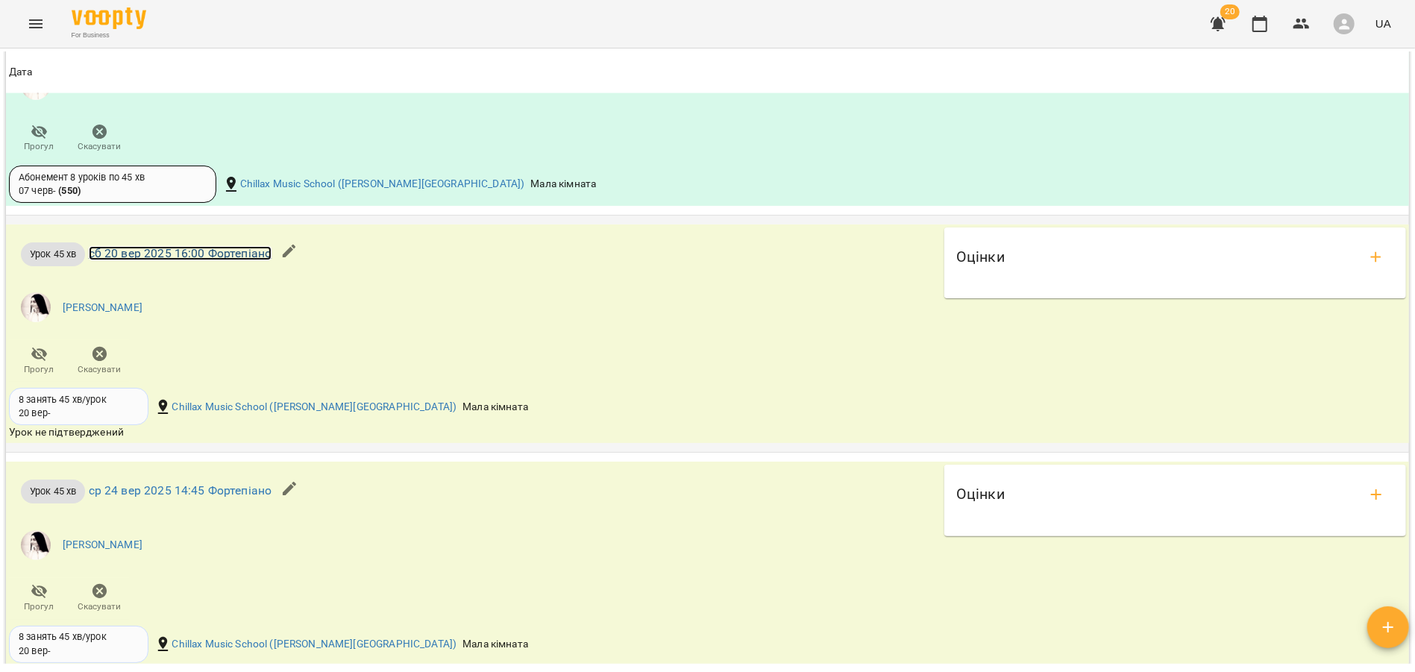
click at [176, 260] on link "сб 20 вер 2025 16:00 Фортепіано" at bounding box center [180, 253] width 183 height 14
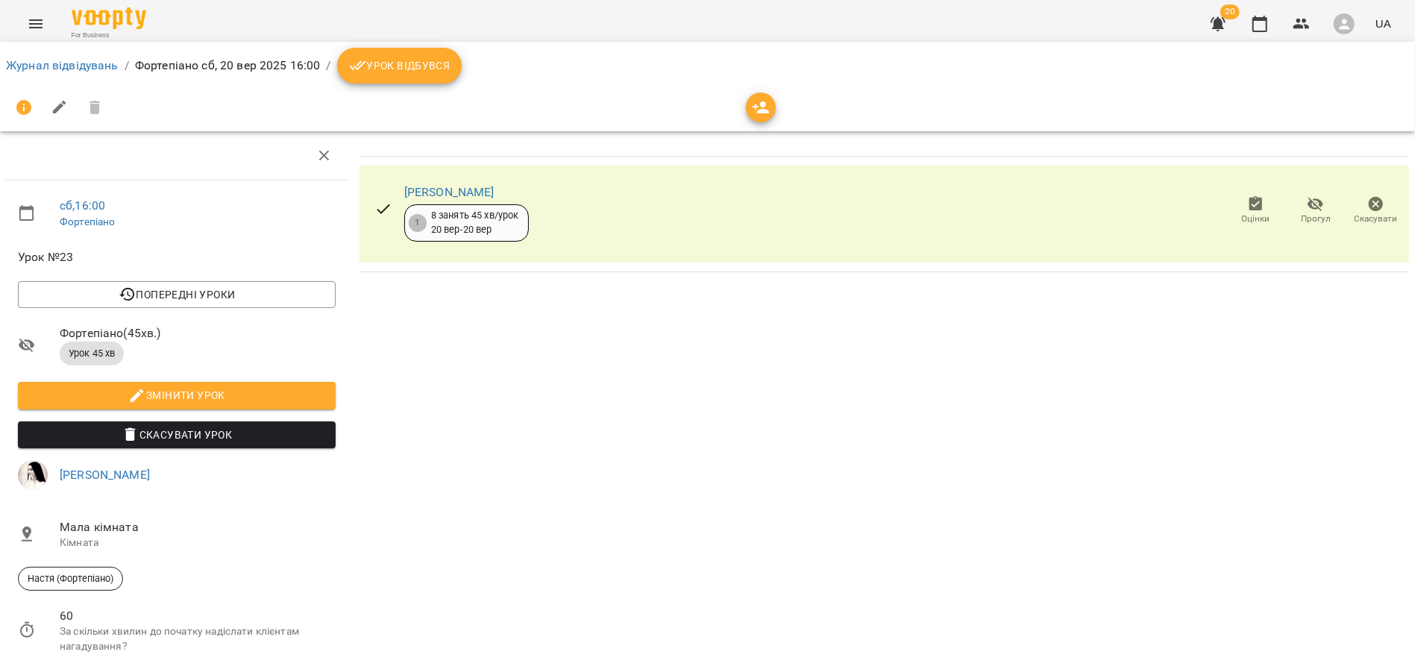
click at [190, 434] on span "Скасувати Урок" at bounding box center [177, 435] width 294 height 18
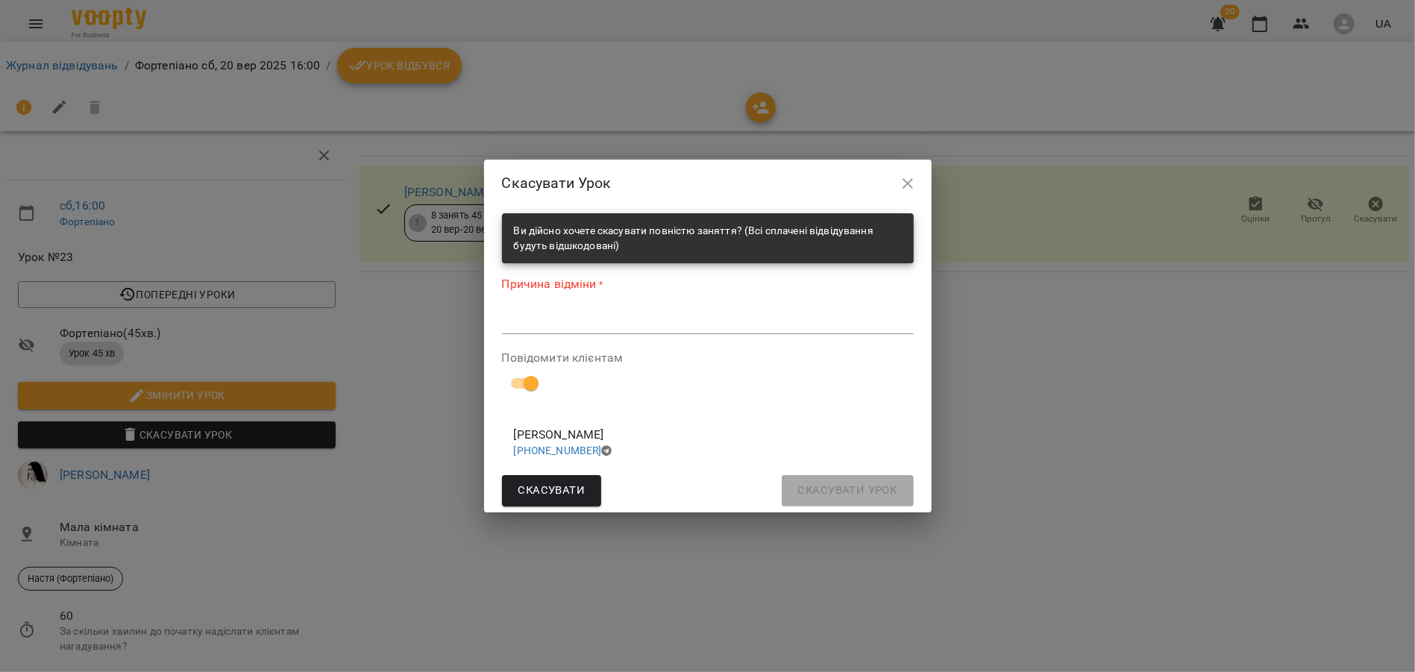
click at [550, 315] on textarea at bounding box center [708, 322] width 412 height 14
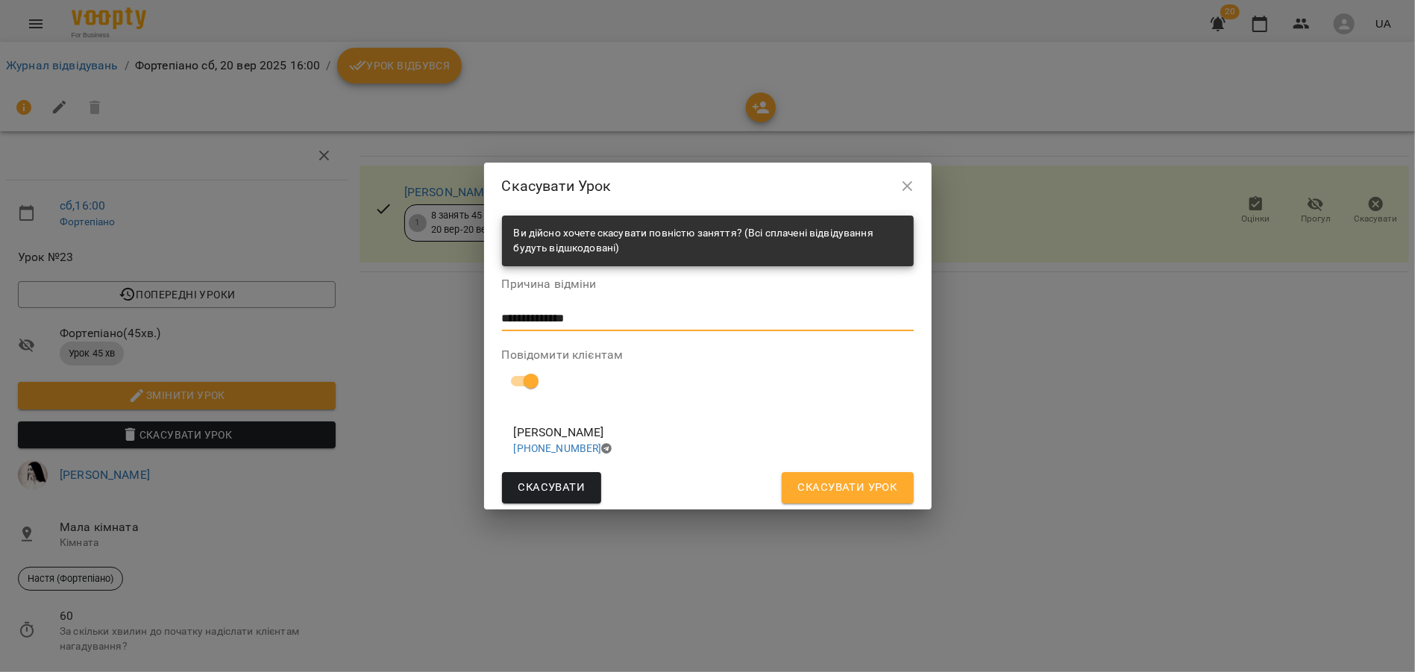
type textarea "**********"
click at [829, 498] on button "Скасувати Урок" at bounding box center [848, 487] width 132 height 31
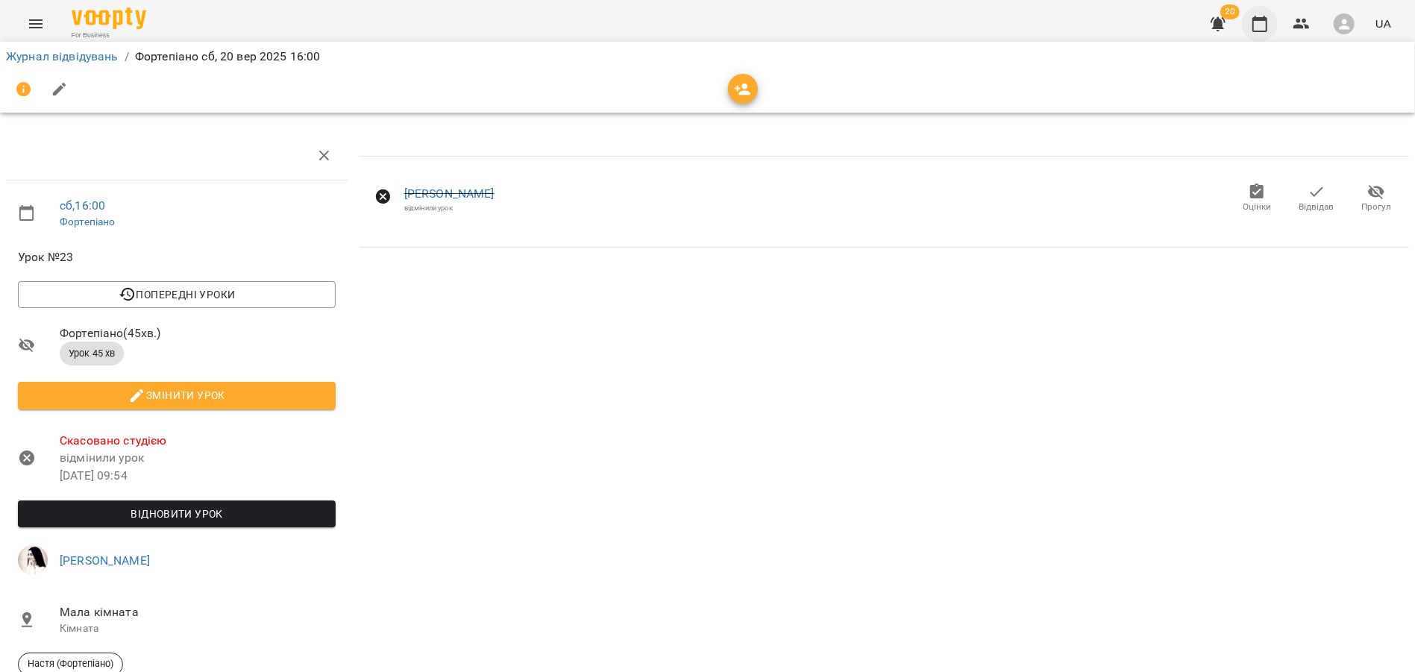
click at [1259, 25] on icon "button" at bounding box center [1260, 24] width 18 height 18
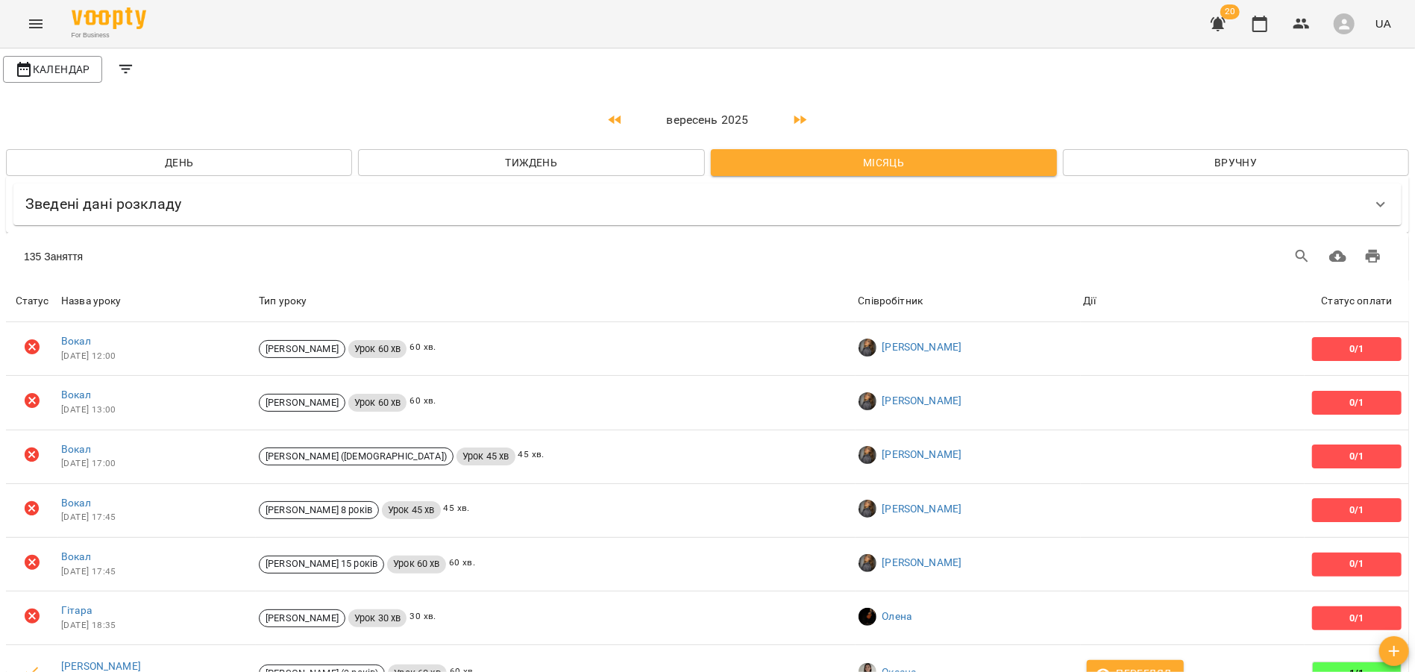
click at [47, 35] on button "Menu" at bounding box center [36, 24] width 36 height 36
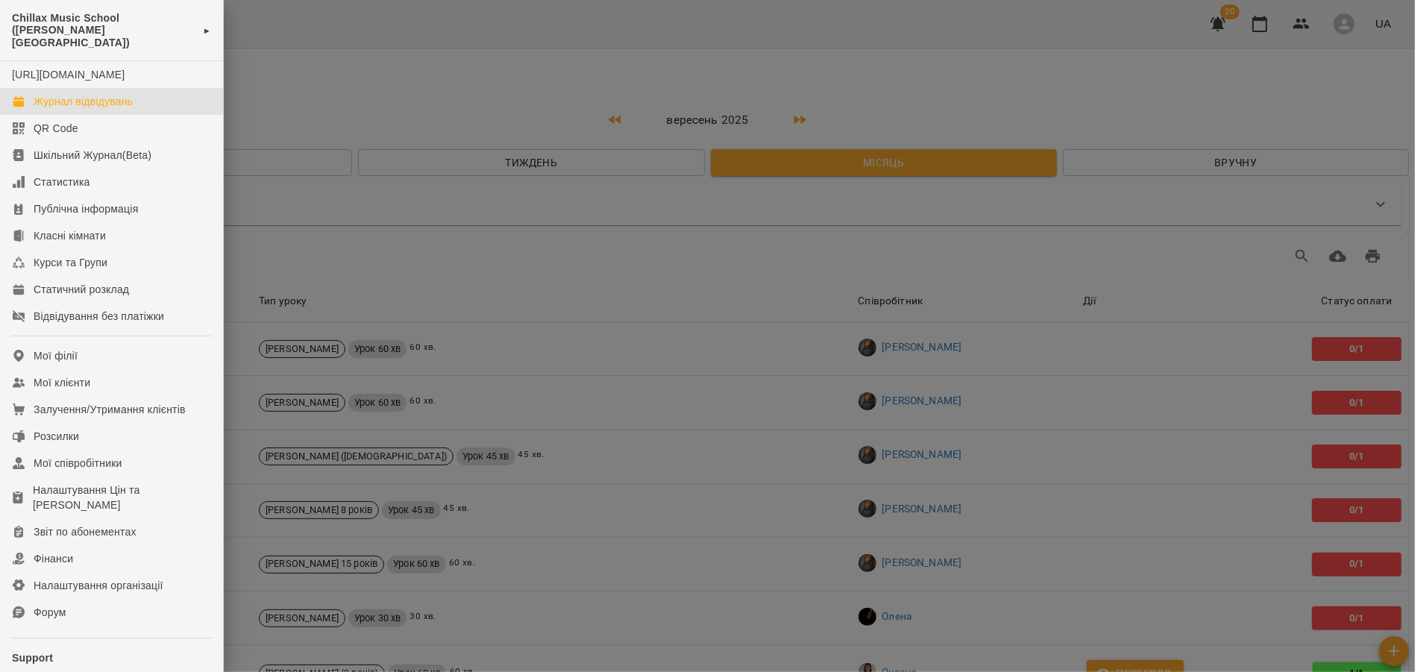
click at [483, 25] on div at bounding box center [707, 336] width 1415 height 672
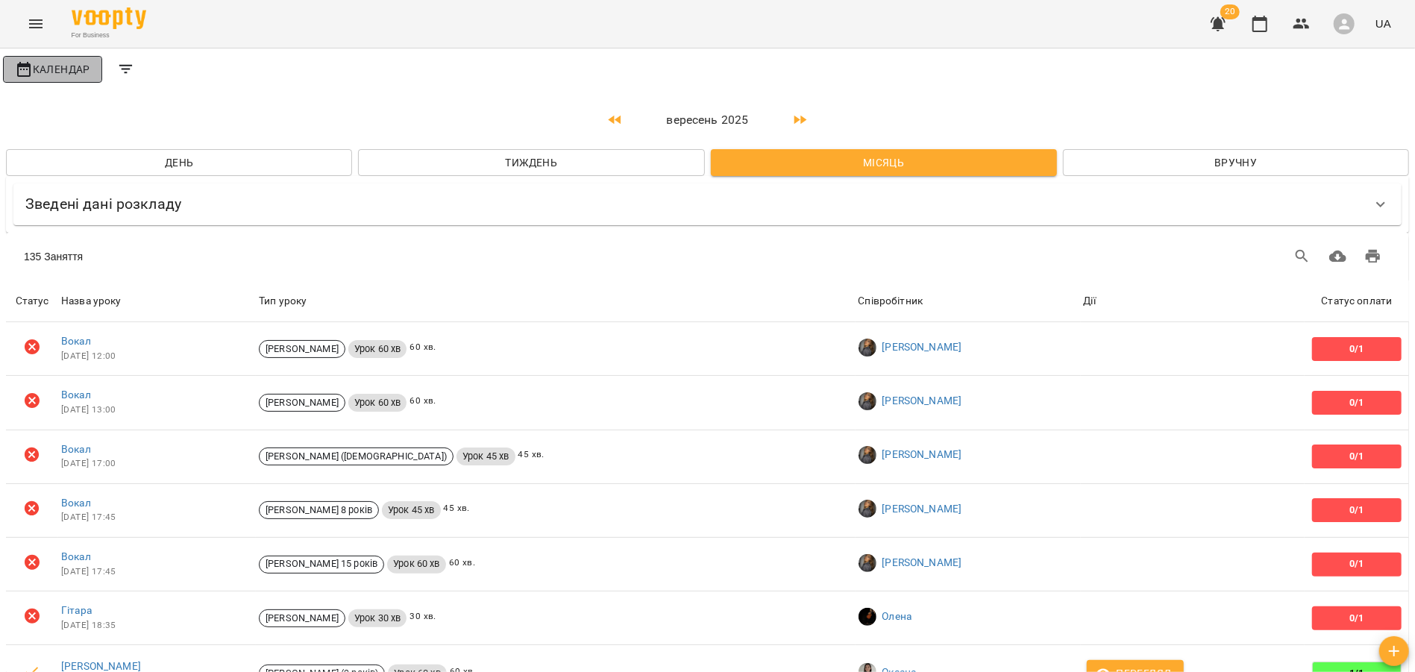
click at [24, 69] on icon "button" at bounding box center [23, 69] width 13 height 15
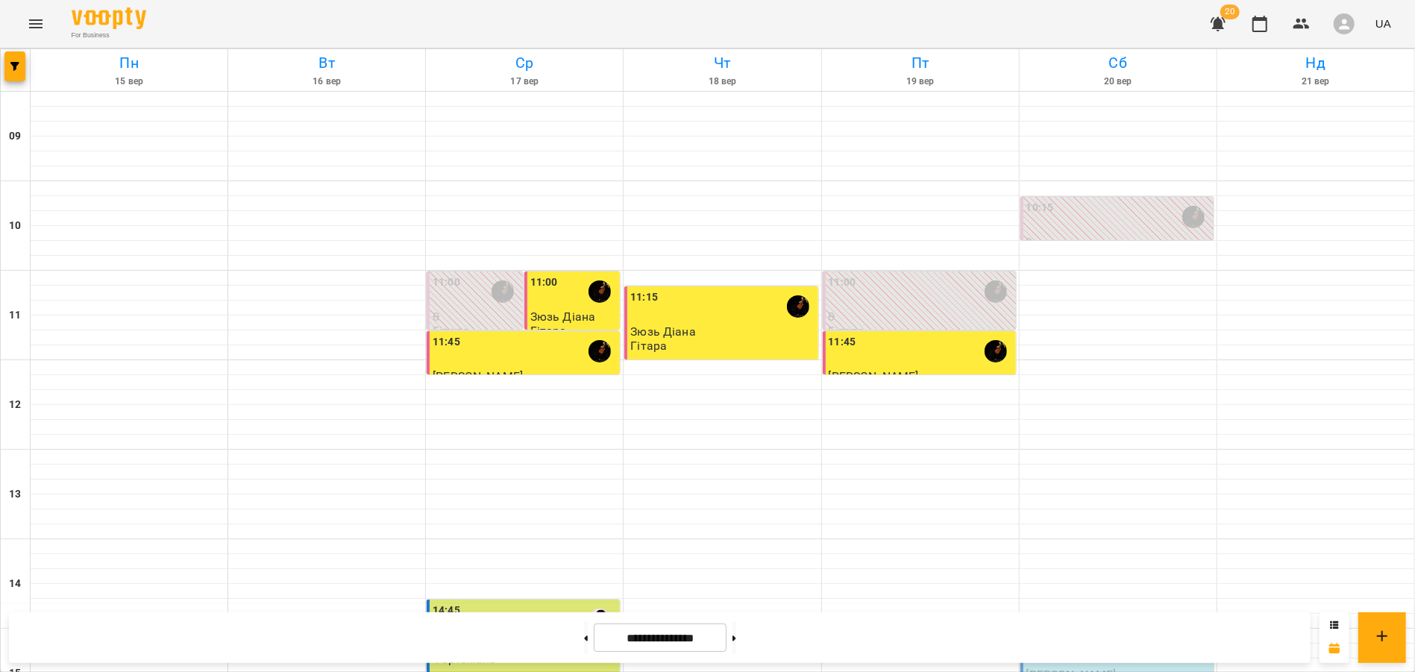
scroll to position [371, 0]
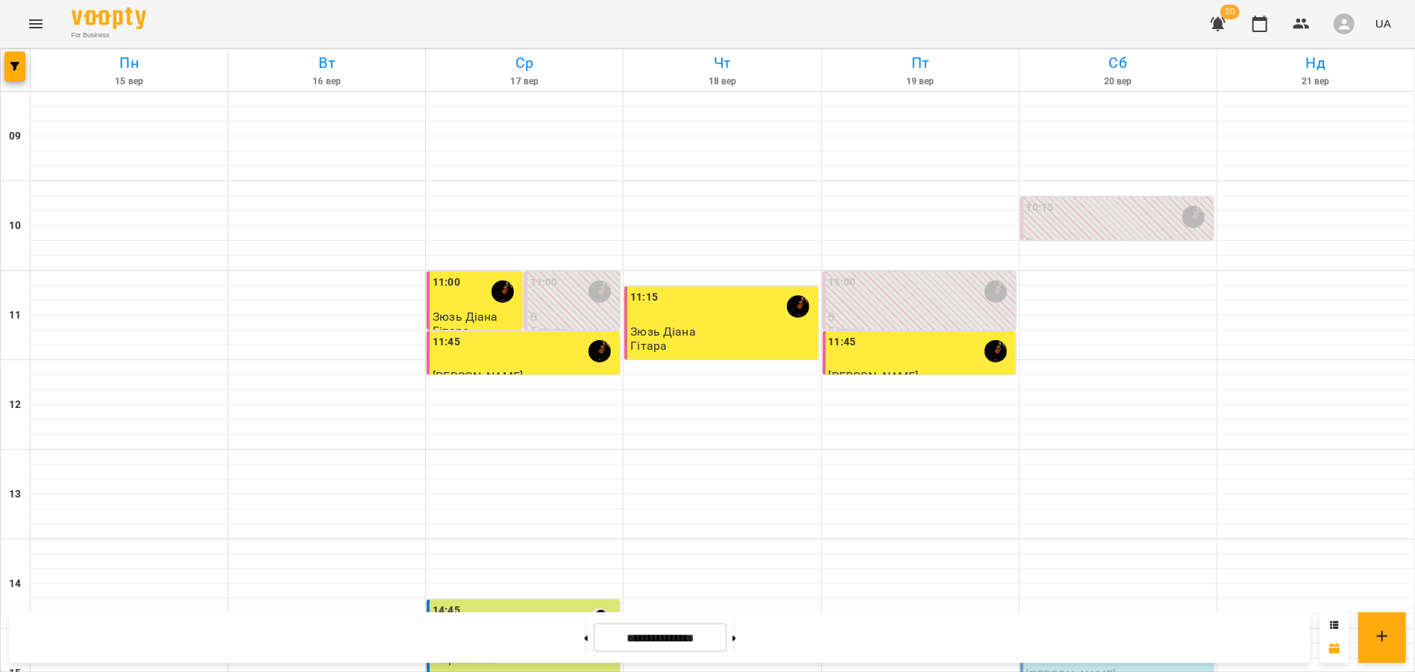
click at [37, 31] on icon "Menu" at bounding box center [36, 24] width 18 height 18
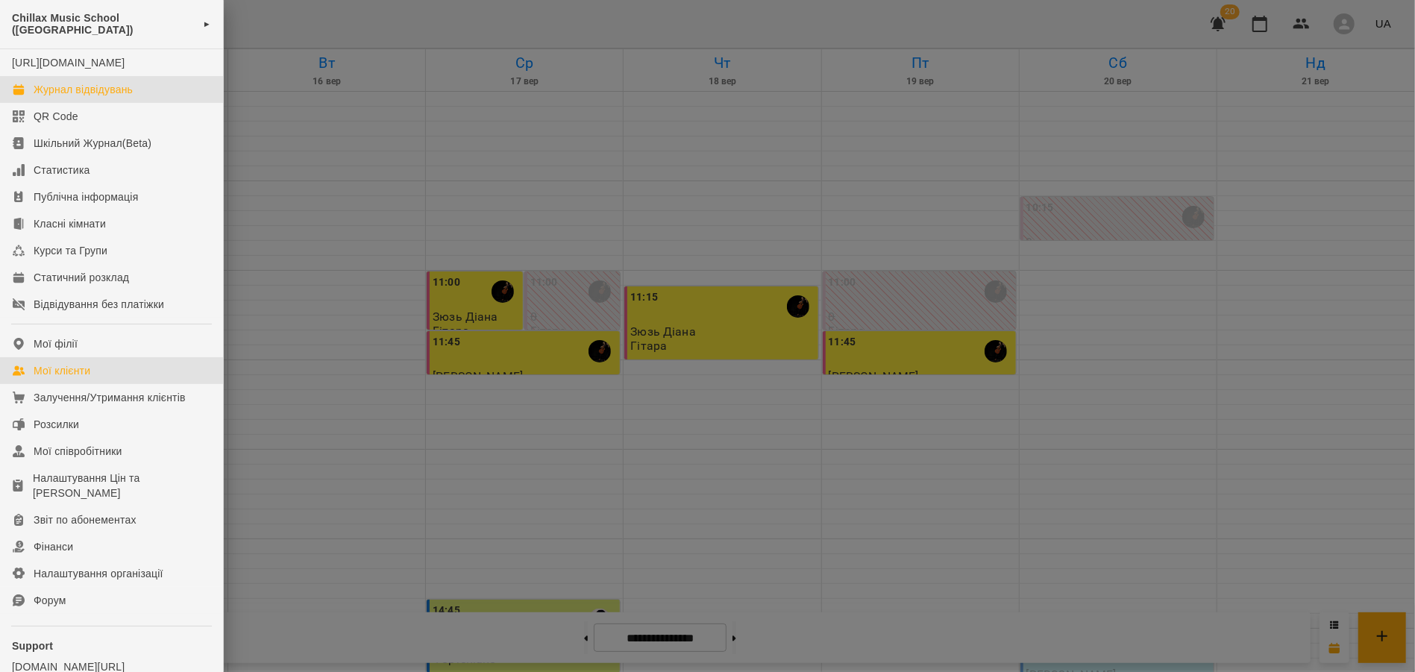
click at [81, 378] on div "Мої клієнти" at bounding box center [62, 370] width 57 height 15
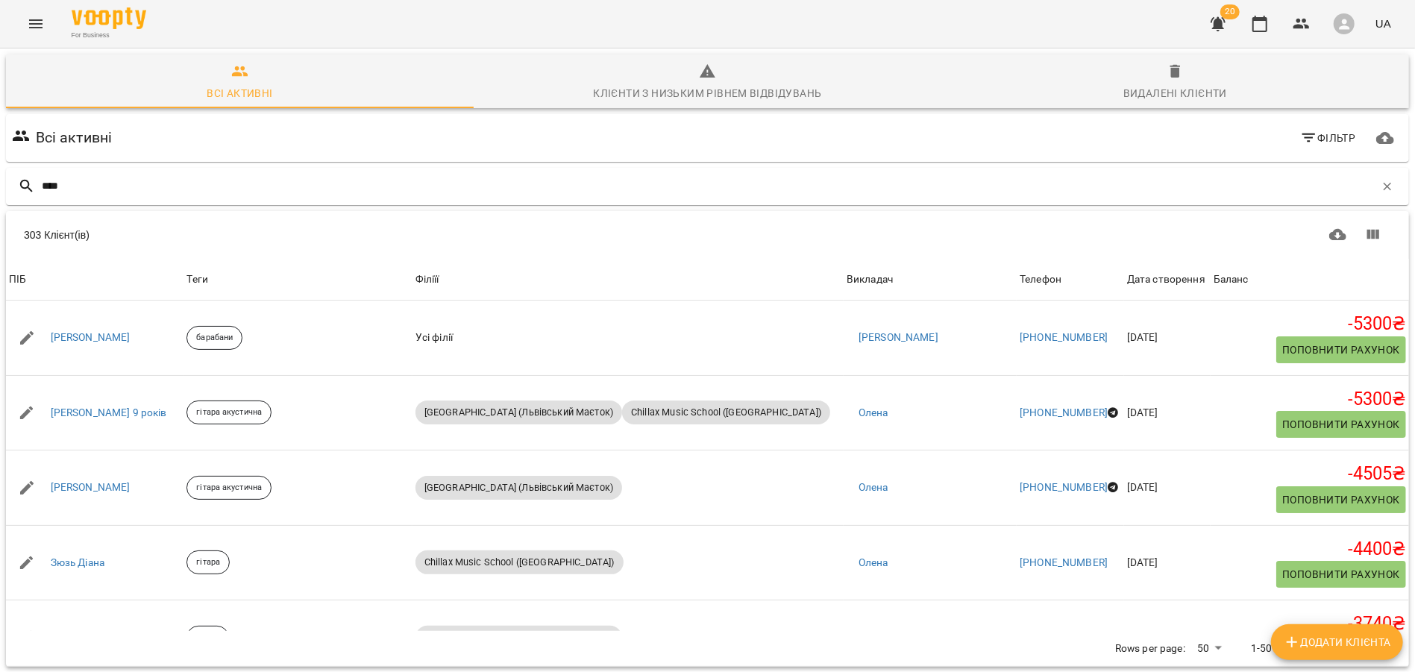
type input "*****"
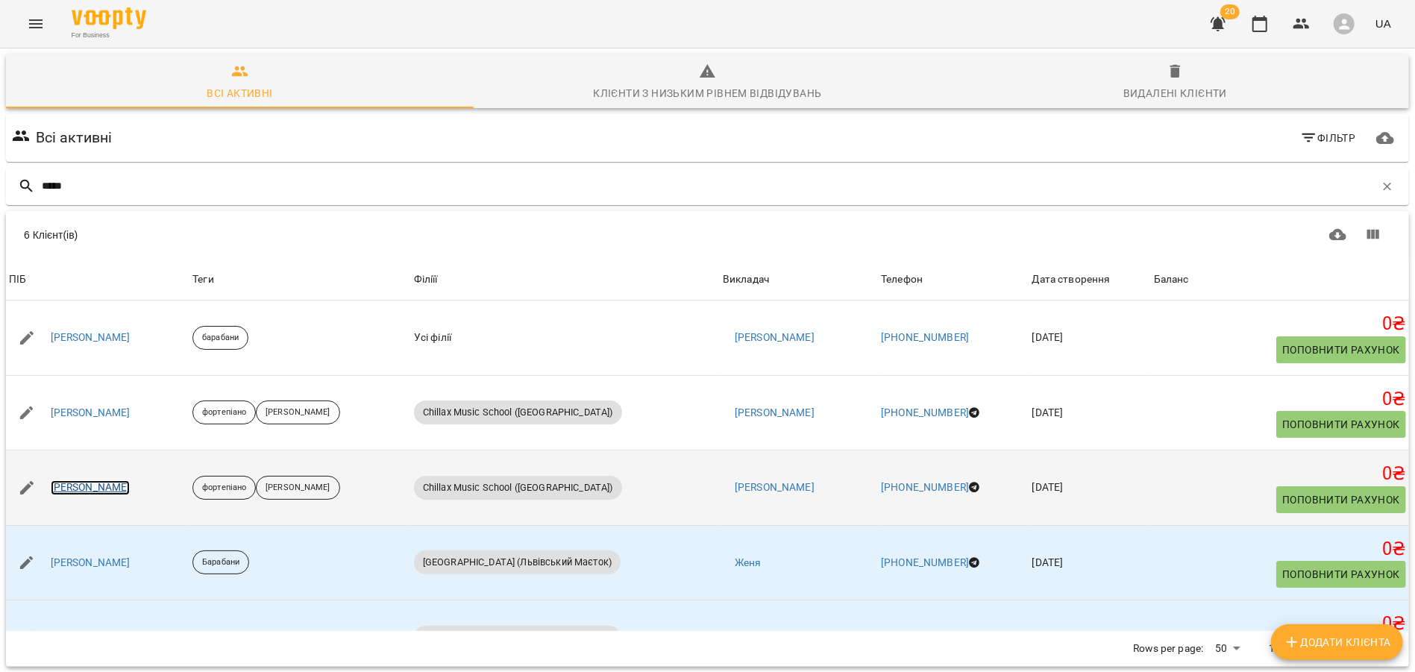
click at [96, 482] on link "[PERSON_NAME]" at bounding box center [91, 487] width 80 height 15
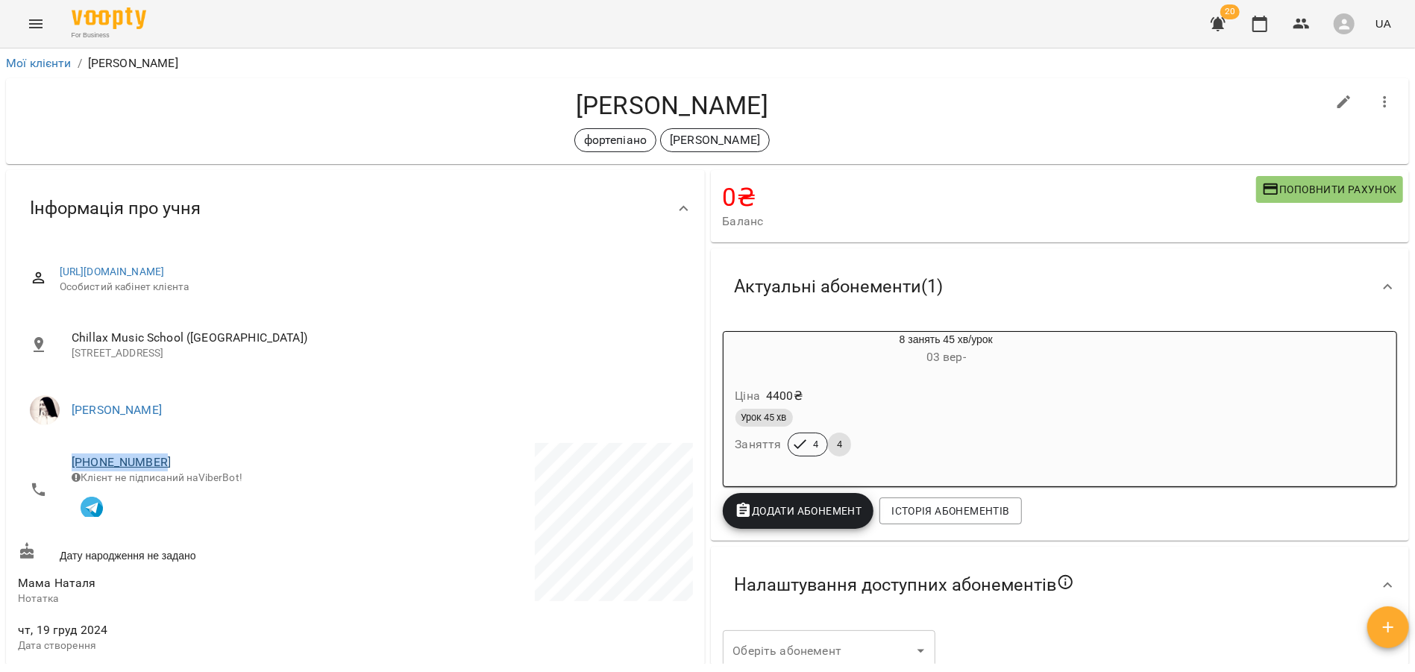
drag, startPoint x: 177, startPoint y: 457, endPoint x: 74, endPoint y: 459, distance: 103.0
click at [74, 459] on span "[PHONE_NUMBER]" at bounding box center [206, 463] width 269 height 18
copy link "[PHONE_NUMBER]"
